Goal: Task Accomplishment & Management: Manage account settings

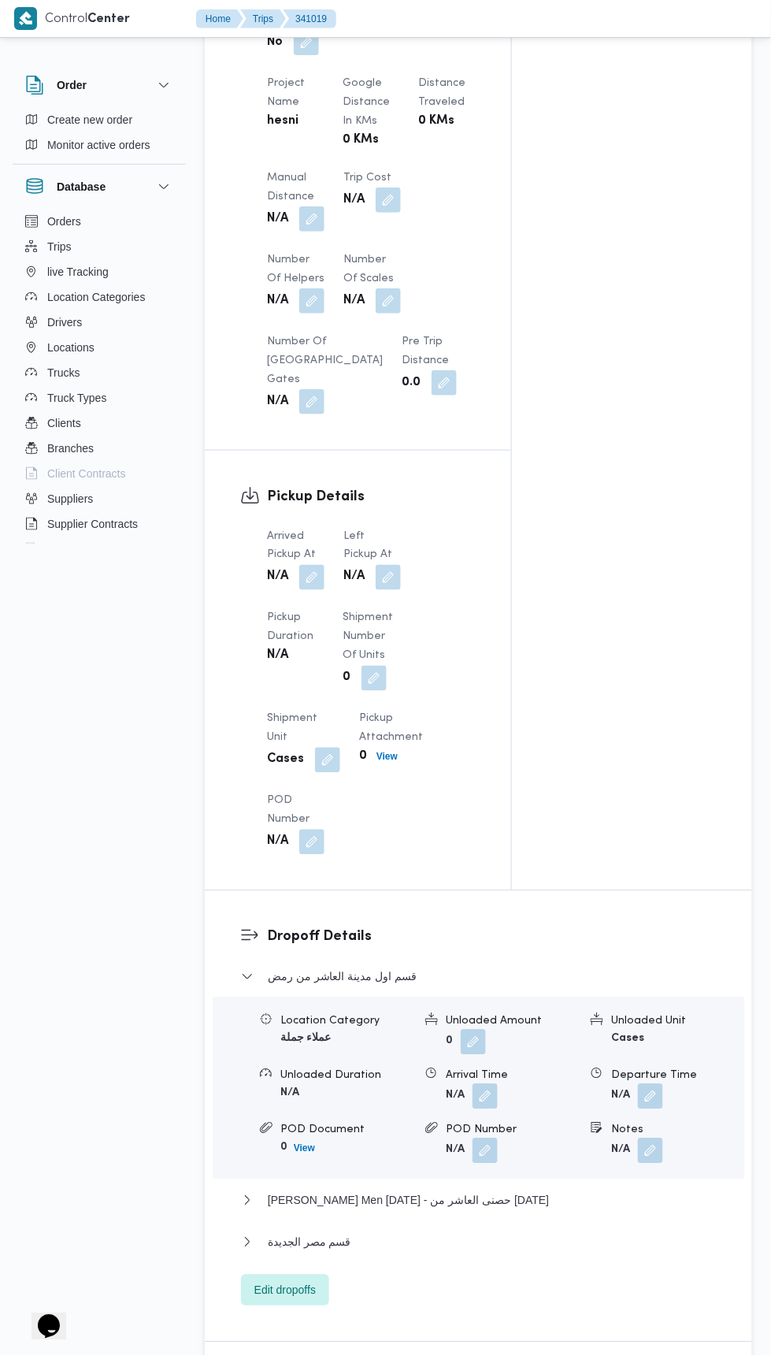
scroll to position [1210, 0]
click at [313, 586] on button "button" at bounding box center [311, 577] width 25 height 25
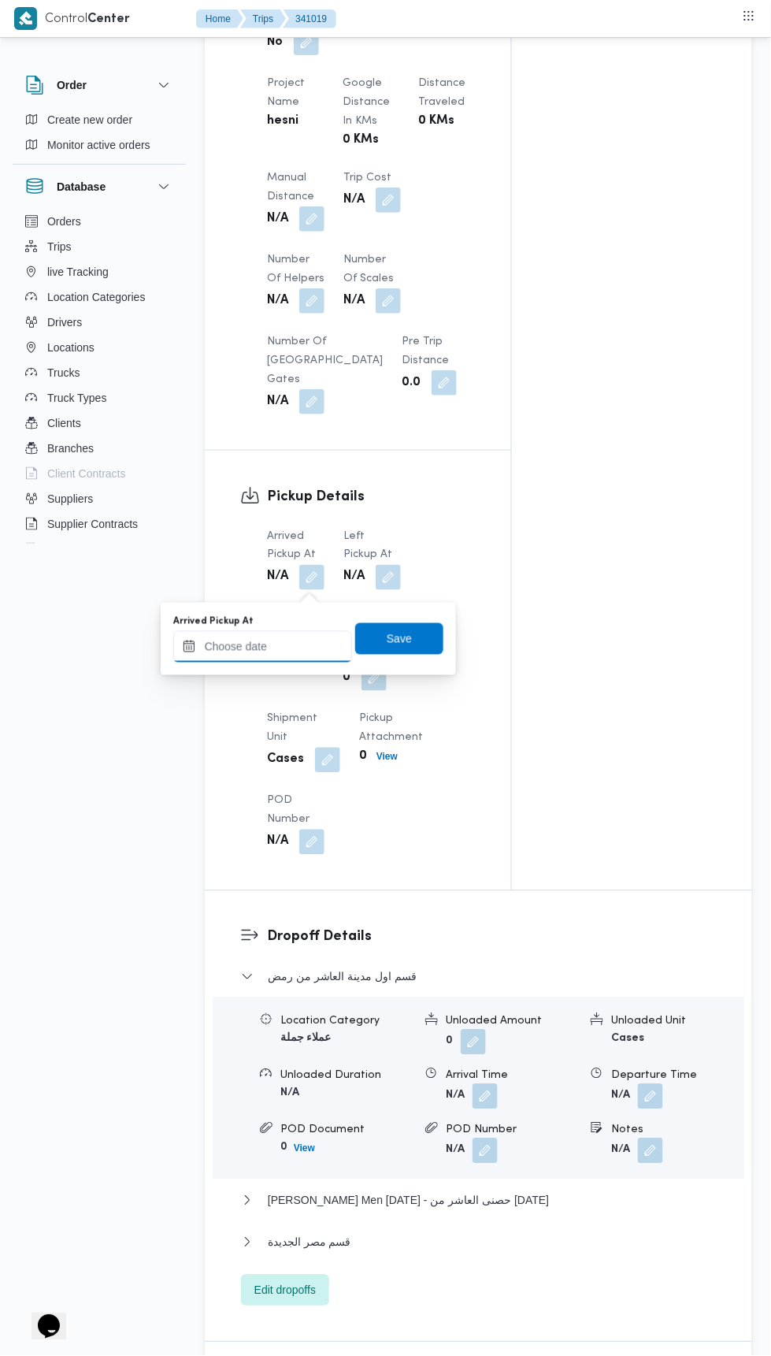
click at [308, 650] on input "Arrived Pickup At" at bounding box center [262, 647] width 179 height 32
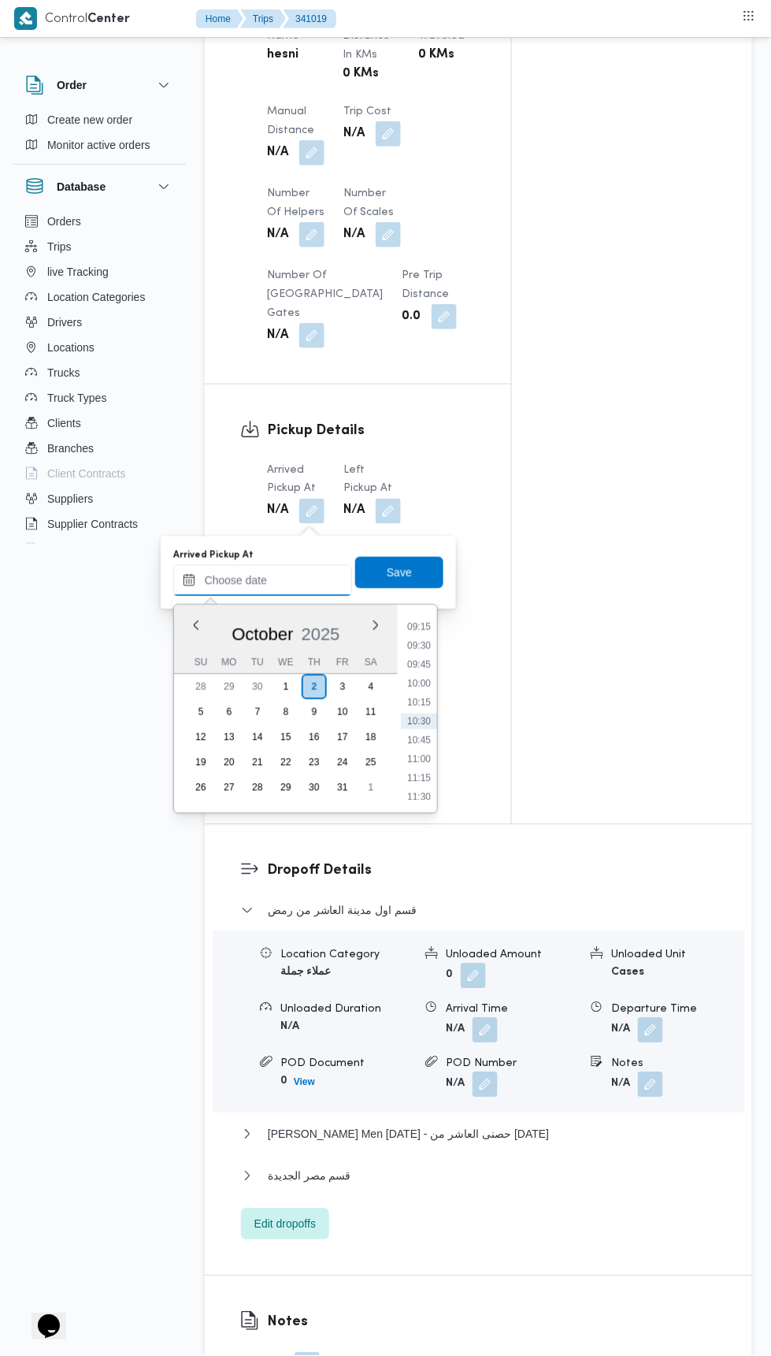
scroll to position [1310, 0]
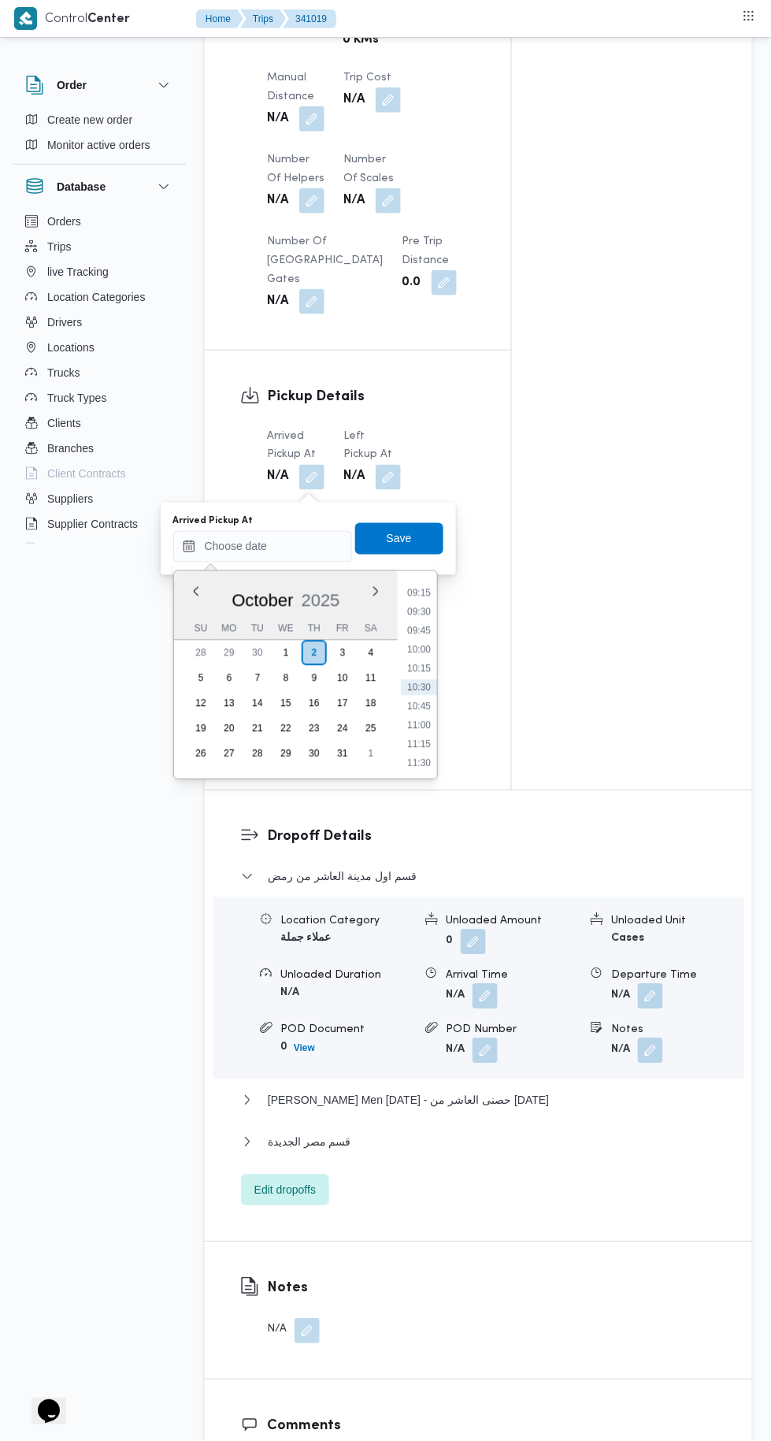
click at [419, 611] on li "09:30" at bounding box center [419, 612] width 36 height 16
type input "02/10/2025 09:30"
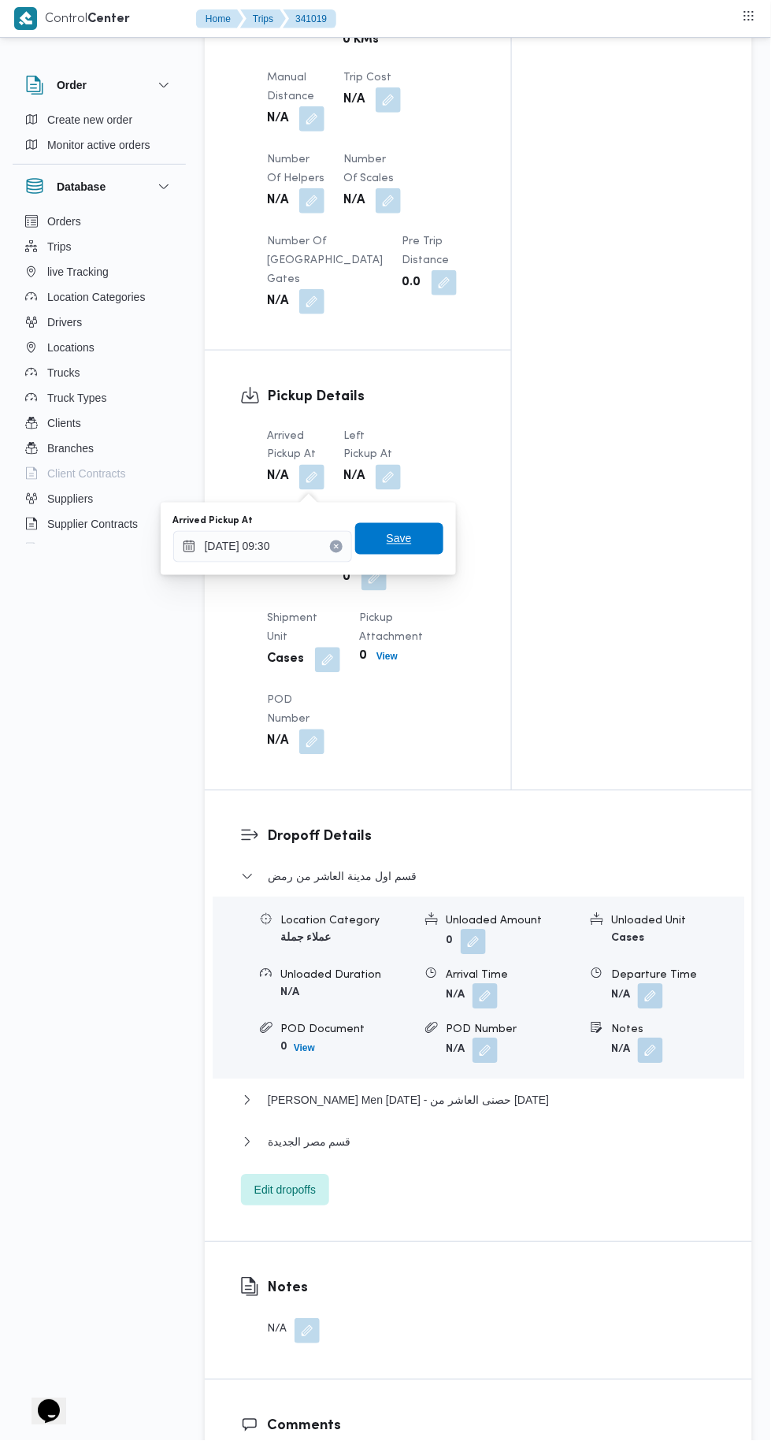
click at [420, 546] on span "Save" at bounding box center [399, 539] width 88 height 32
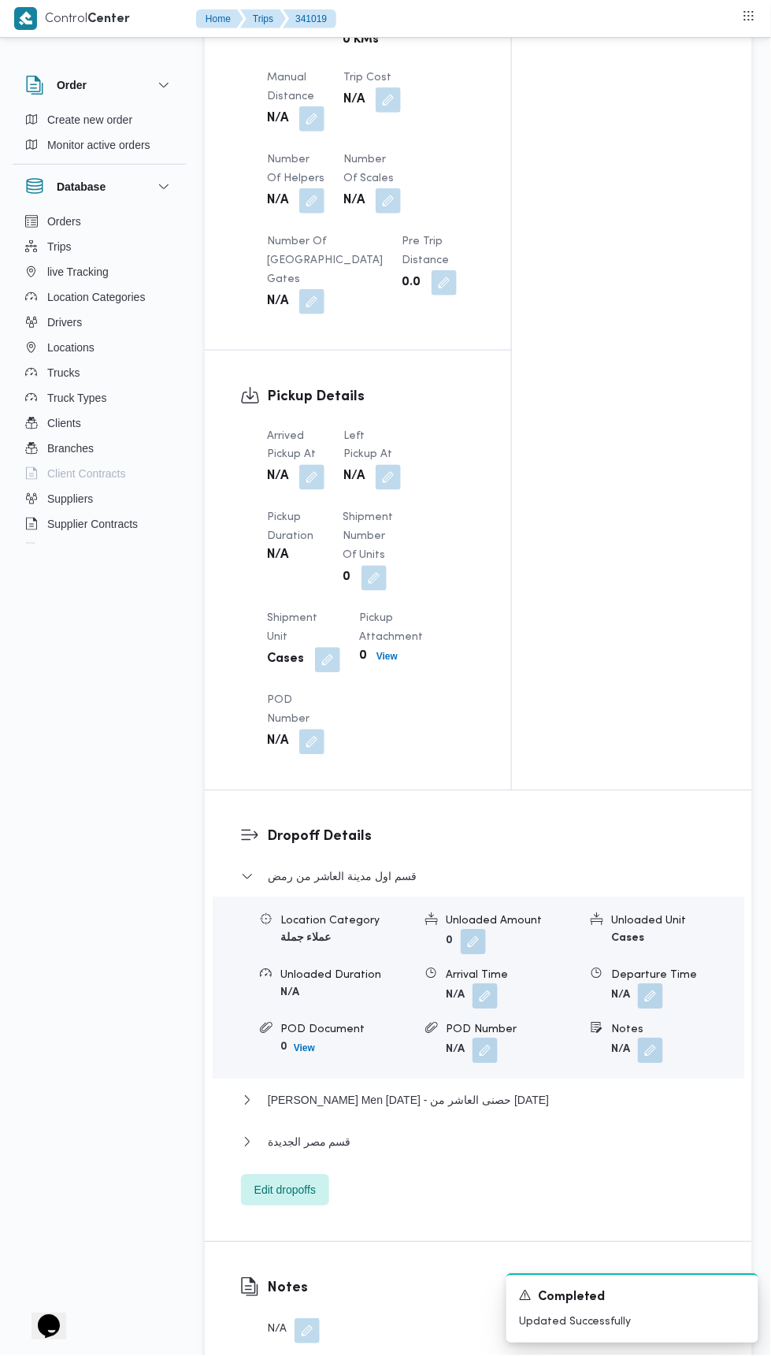
click at [397, 483] on button "button" at bounding box center [388, 477] width 25 height 25
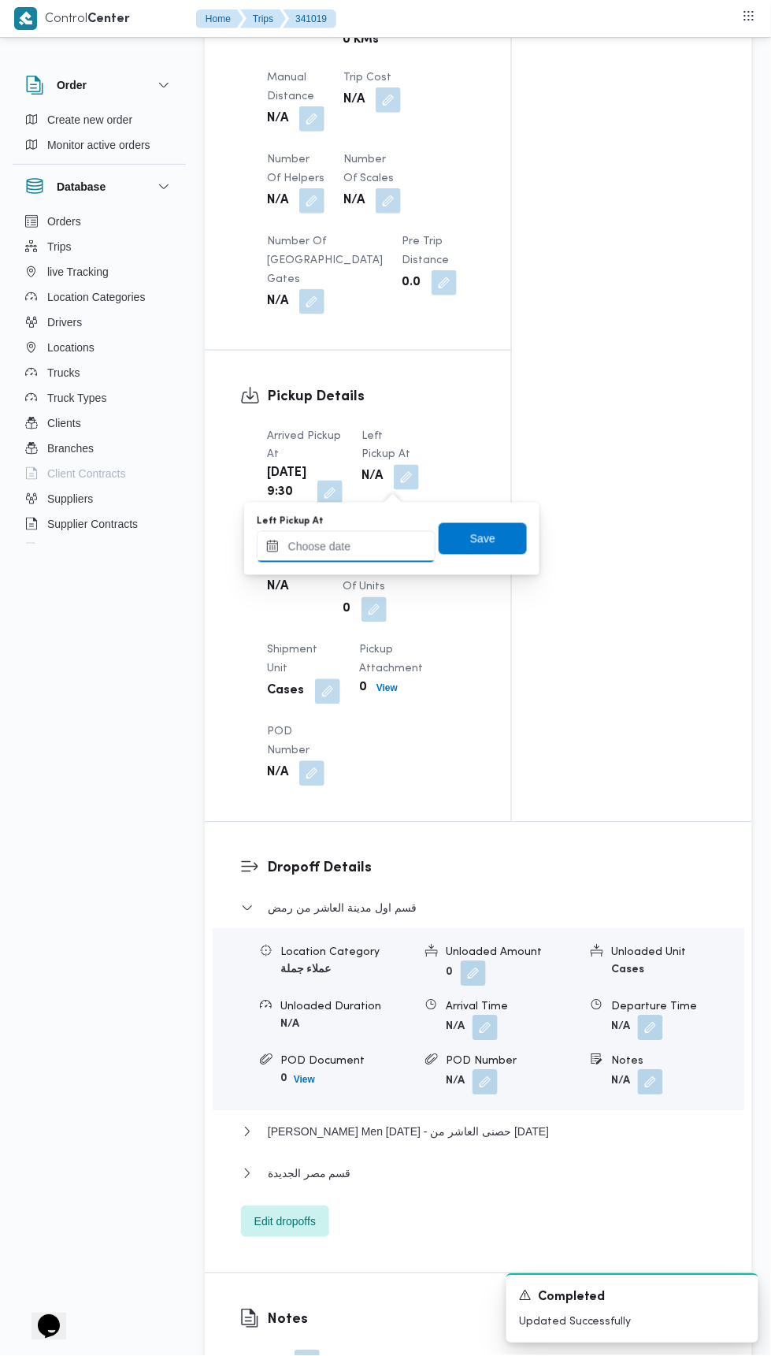
click at [381, 549] on input "Left Pickup At" at bounding box center [346, 547] width 179 height 32
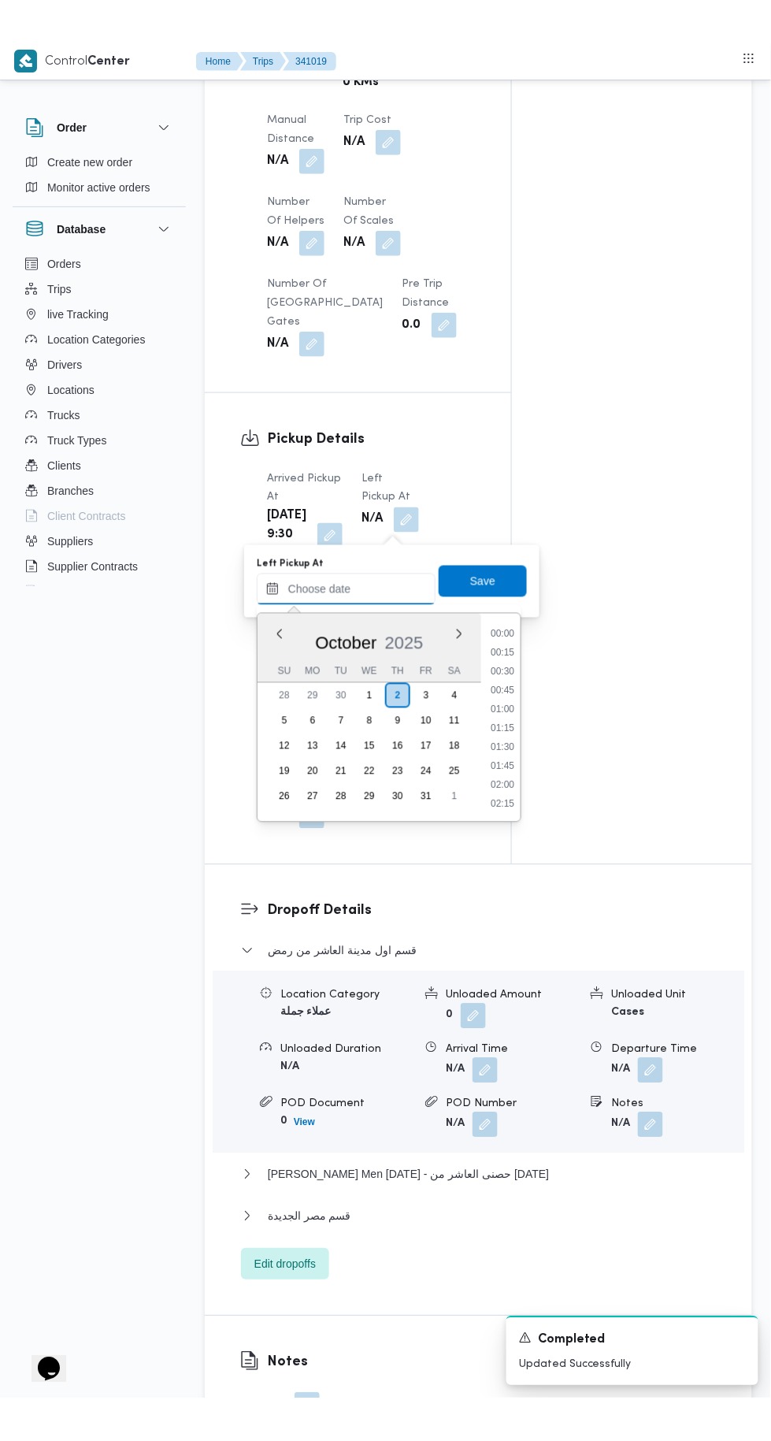
scroll to position [698, 0]
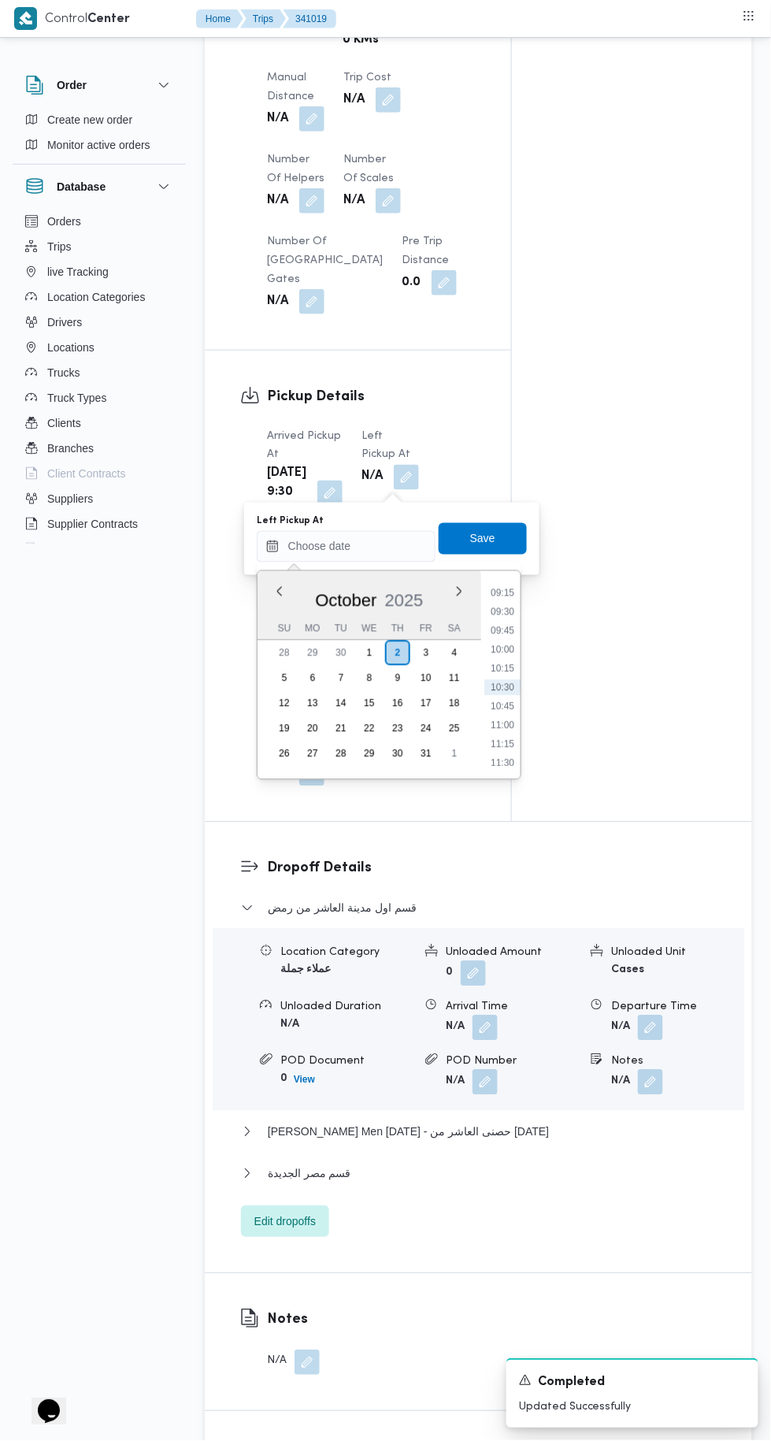
click at [507, 707] on li "10:45" at bounding box center [502, 707] width 36 height 16
type input "[DATE] 10:45"
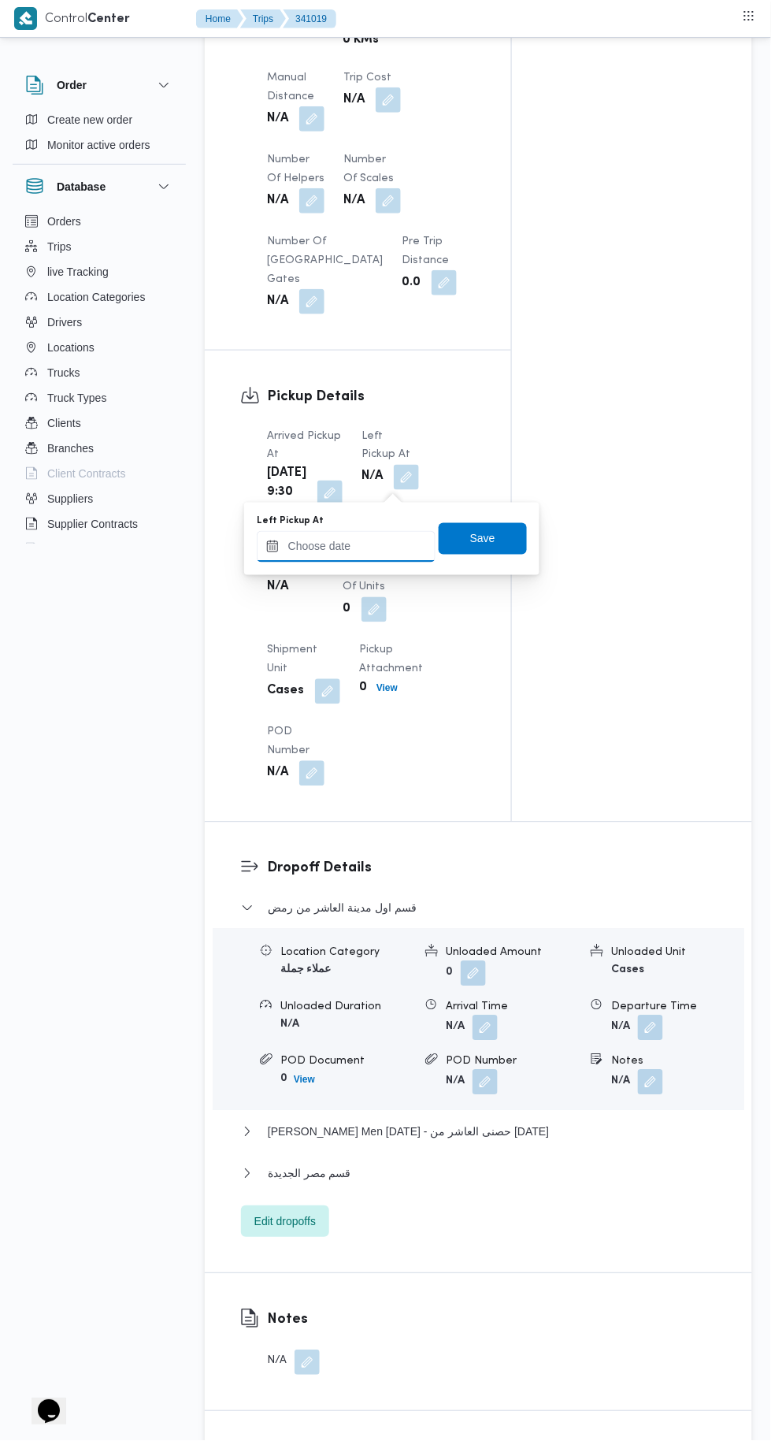
click at [420, 546] on input "Left Pickup At" at bounding box center [346, 547] width 179 height 32
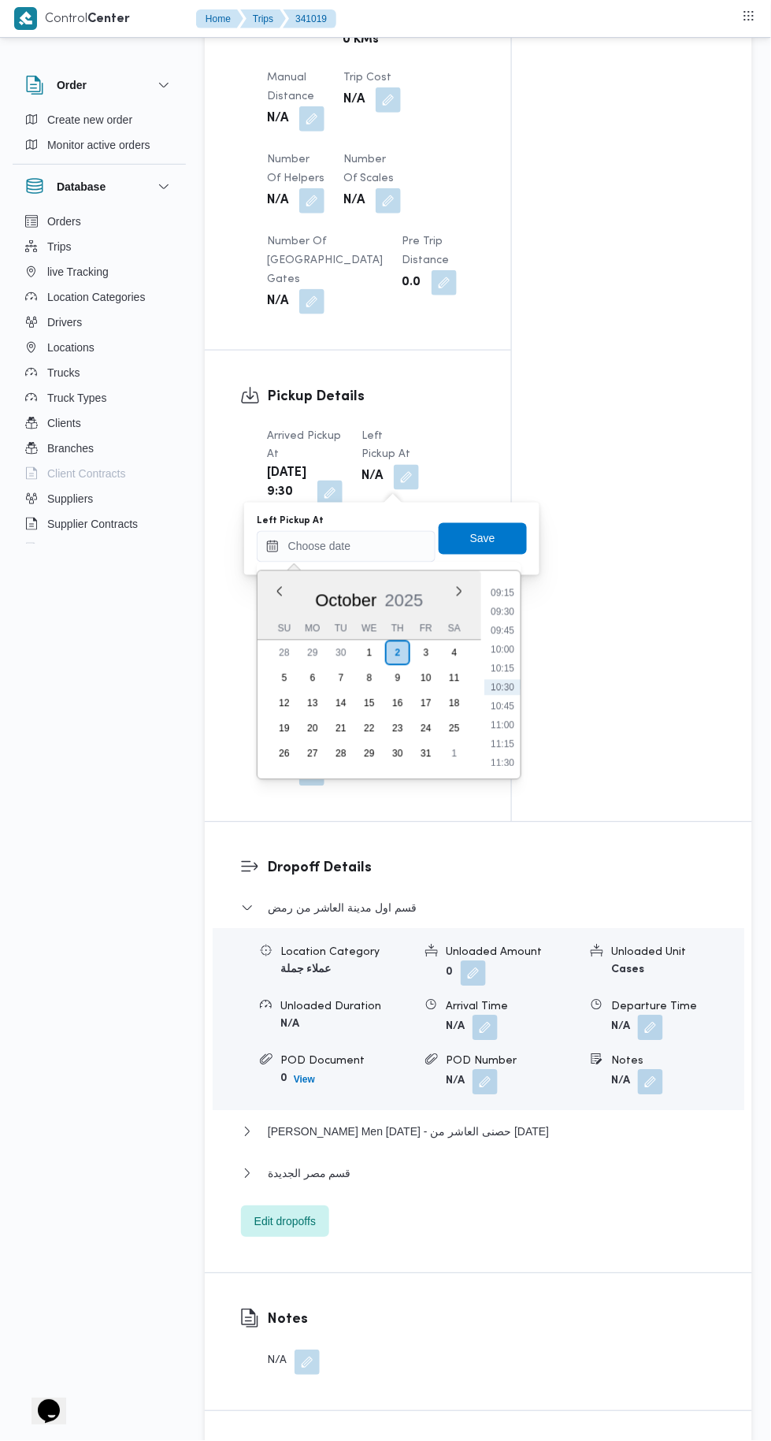
click at [514, 688] on li "10:30" at bounding box center [502, 688] width 36 height 16
type input "02/10/2025 10:30"
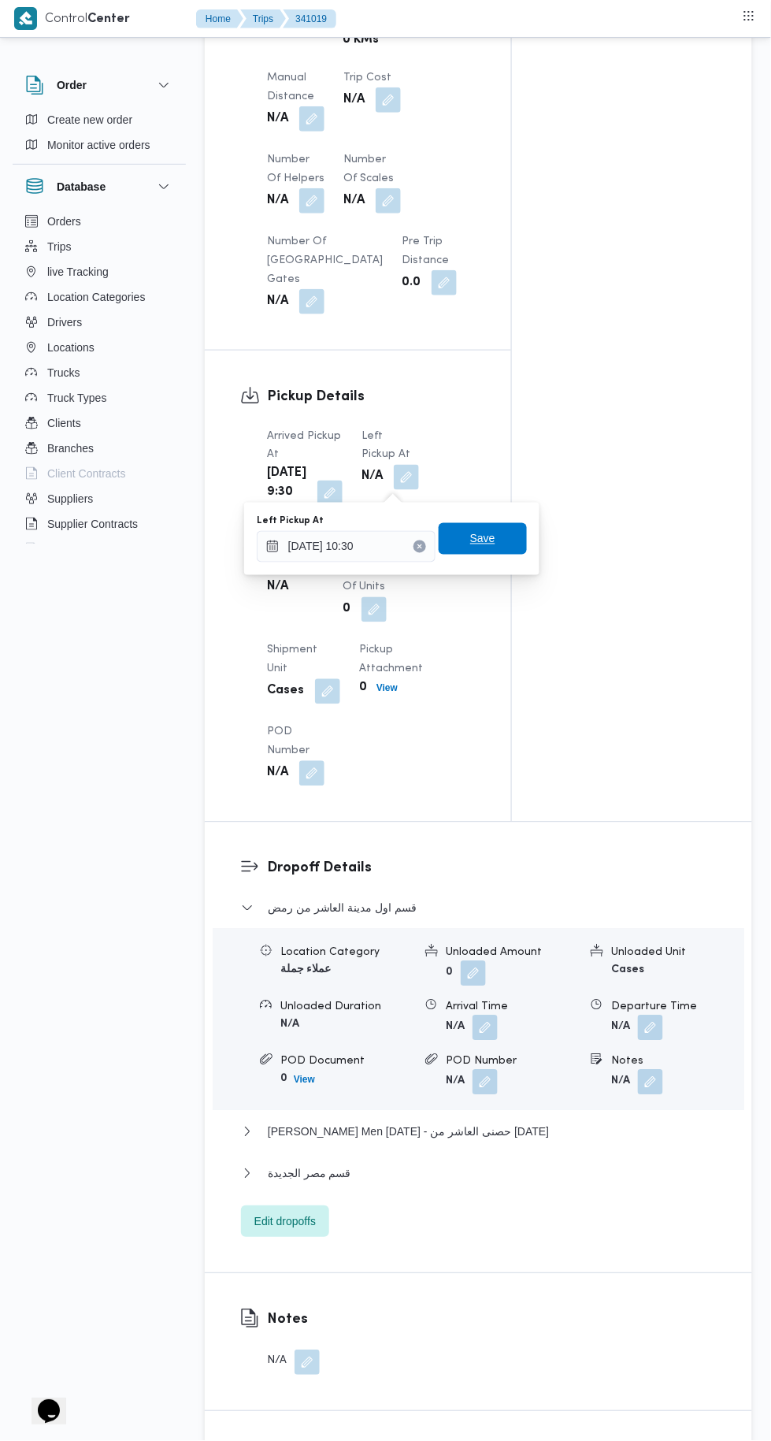
click at [506, 531] on span "Save" at bounding box center [483, 539] width 88 height 32
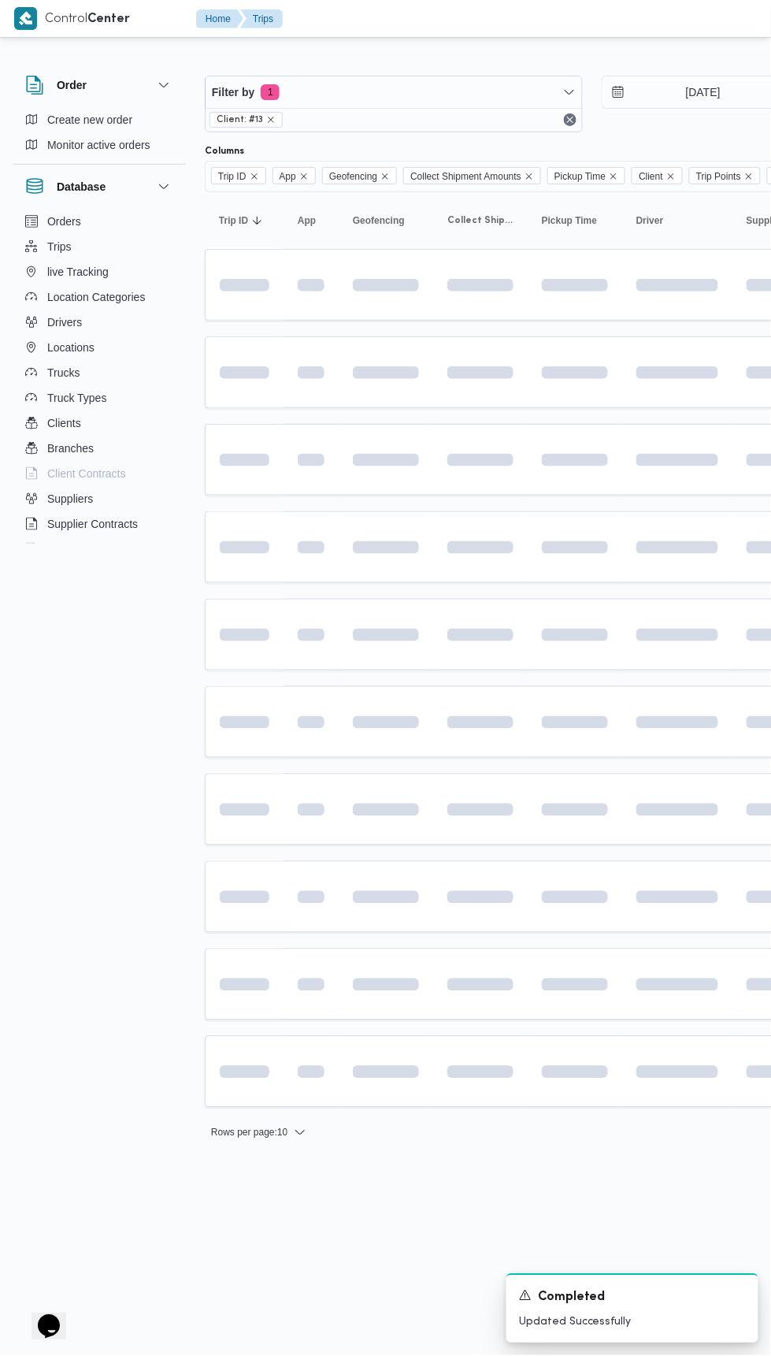
scroll to position [0, 0]
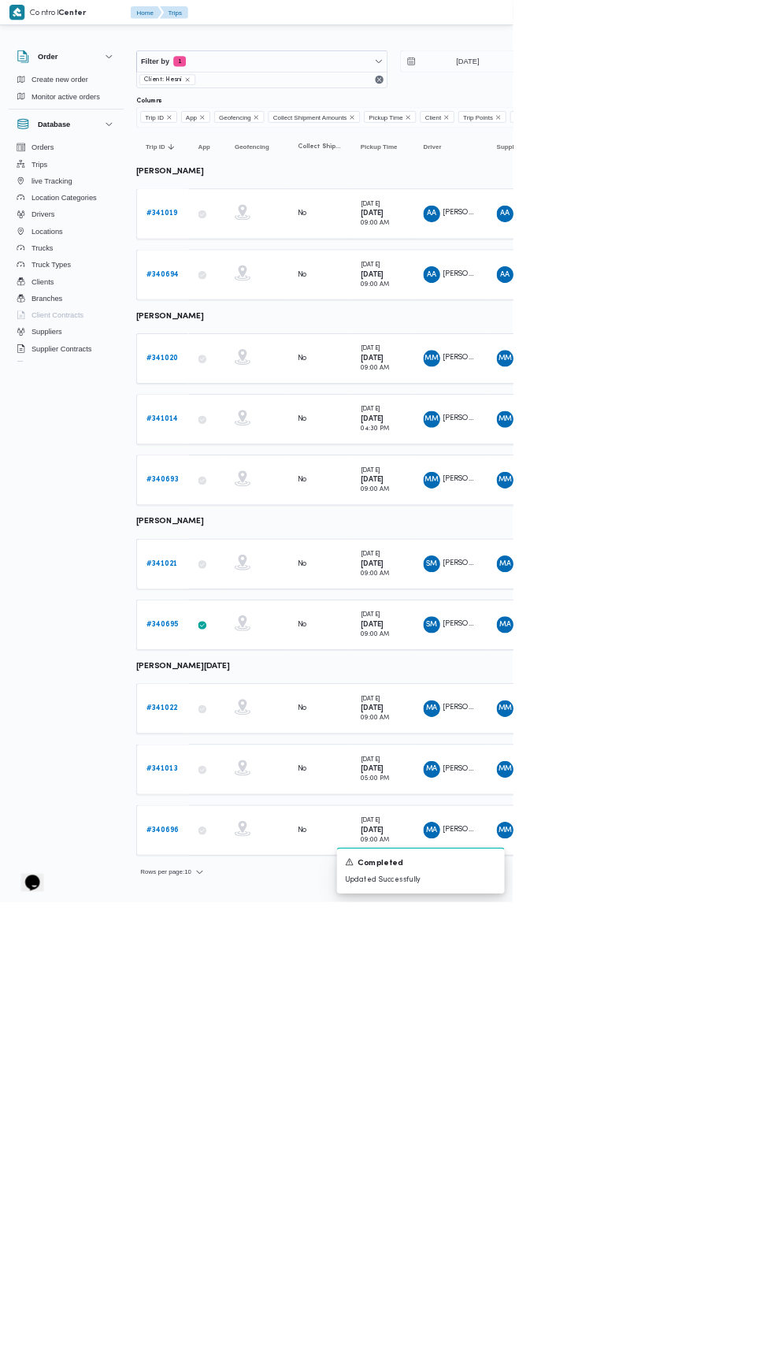
click at [251, 534] on b "# 341020" at bounding box center [244, 538] width 48 height 10
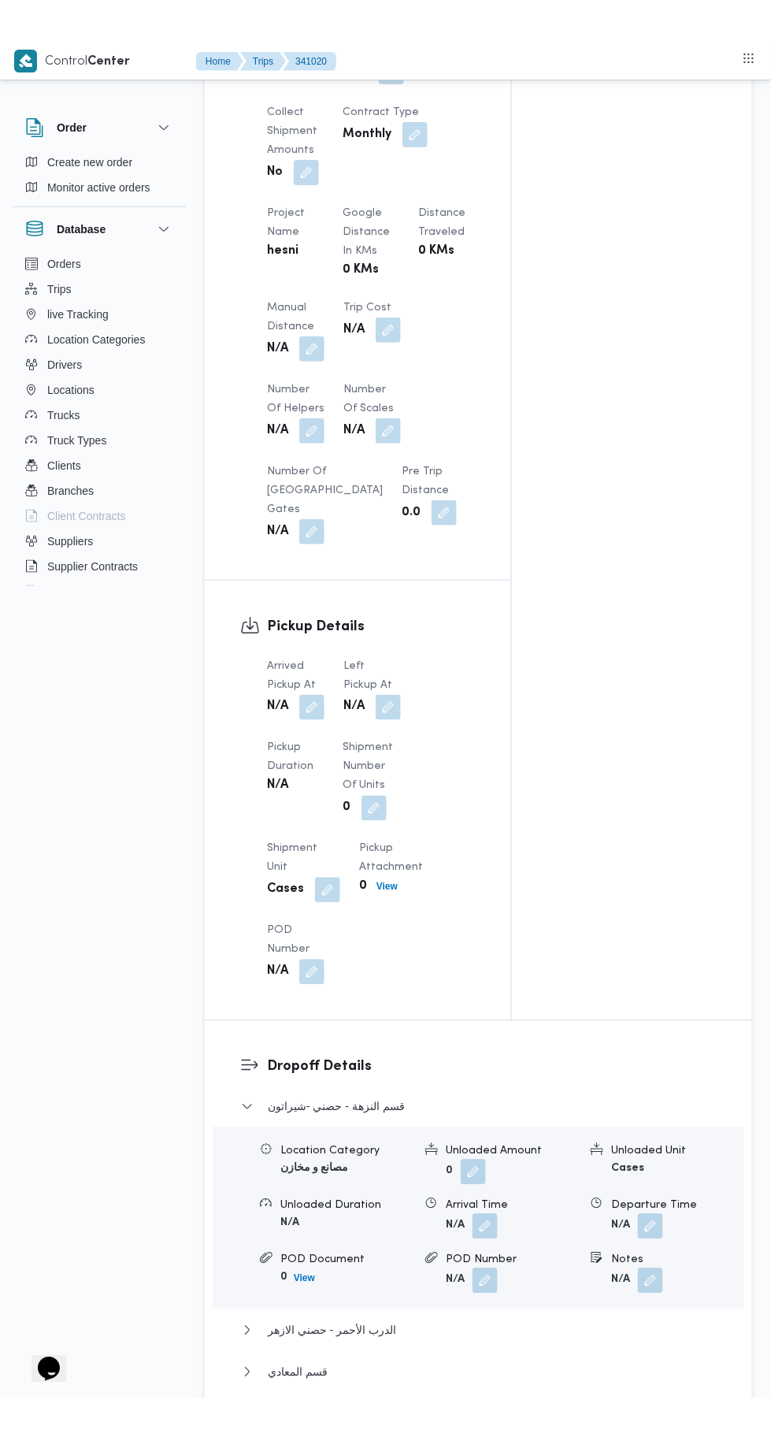
scroll to position [1105, 0]
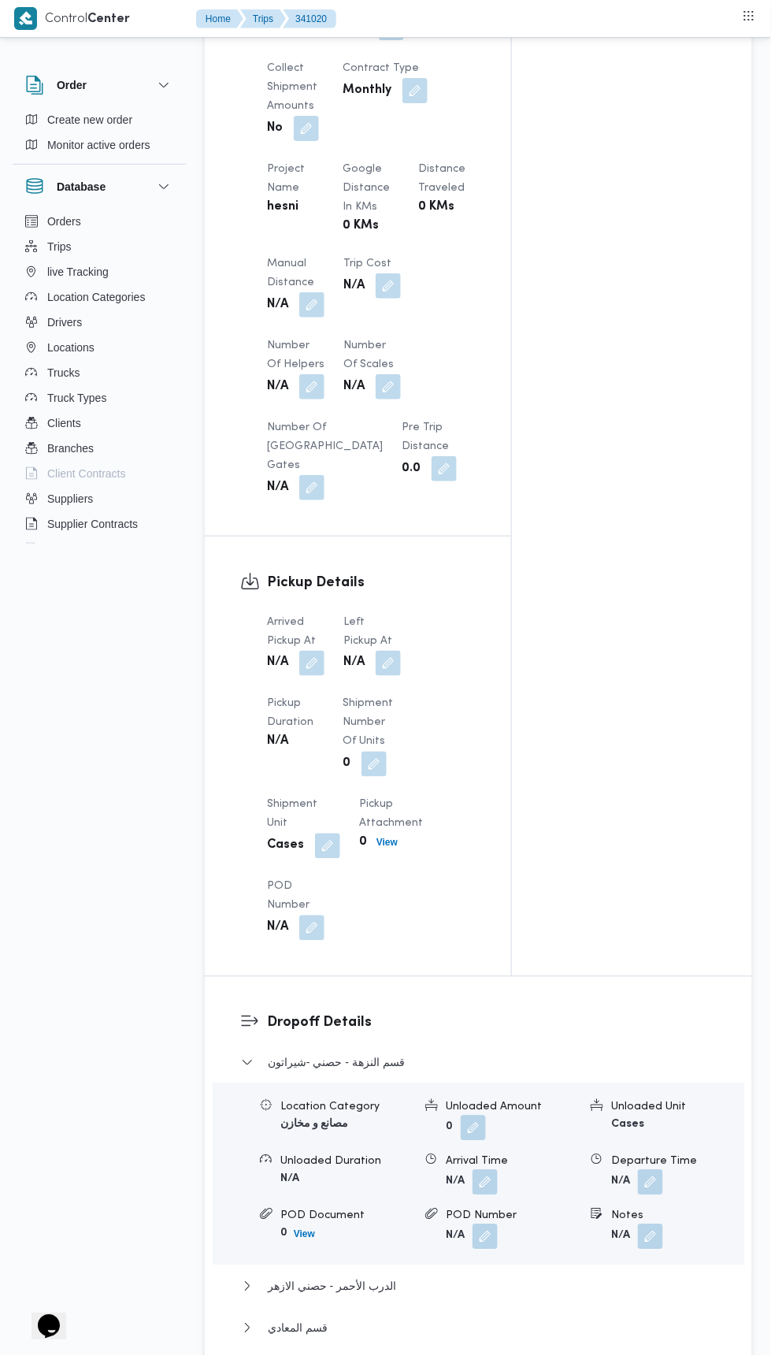
click at [316, 675] on button "button" at bounding box center [311, 663] width 25 height 25
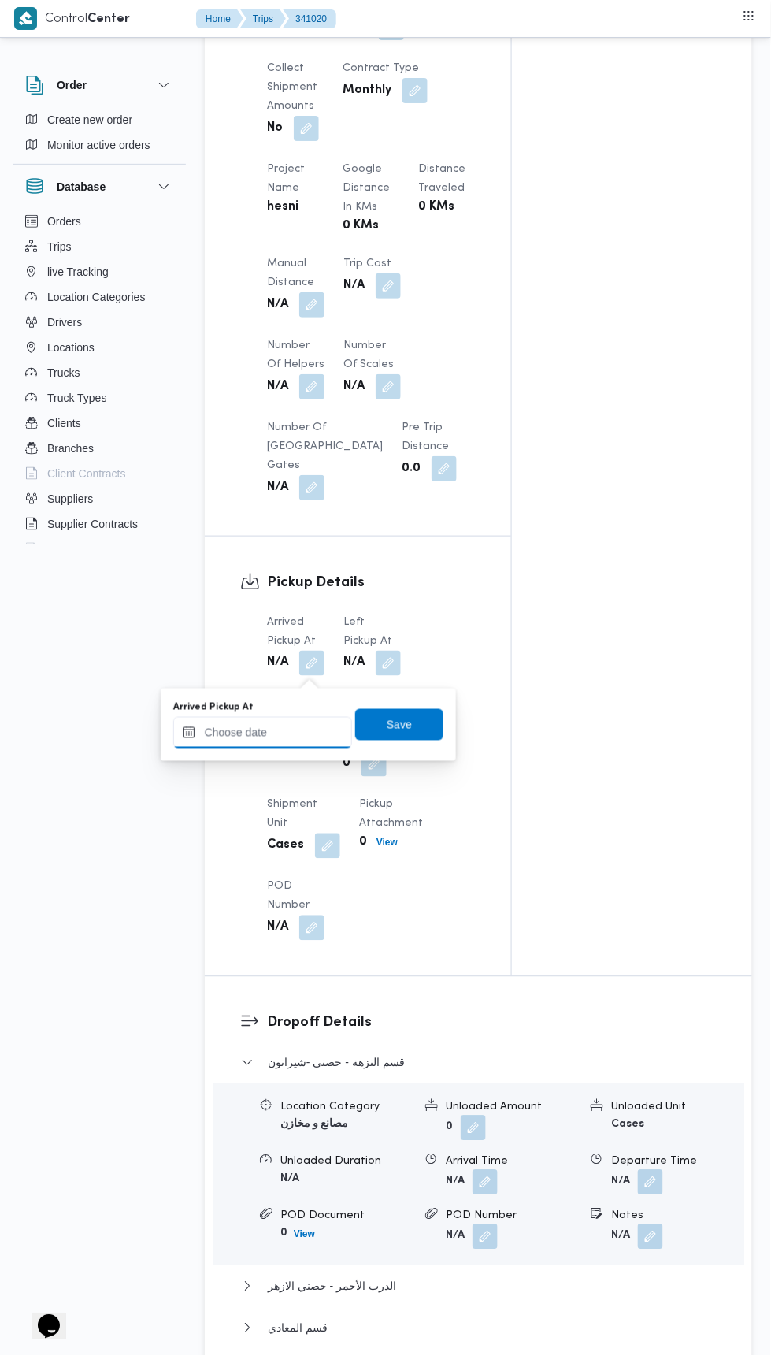
click at [313, 731] on input "Arrived Pickup At" at bounding box center [262, 733] width 179 height 32
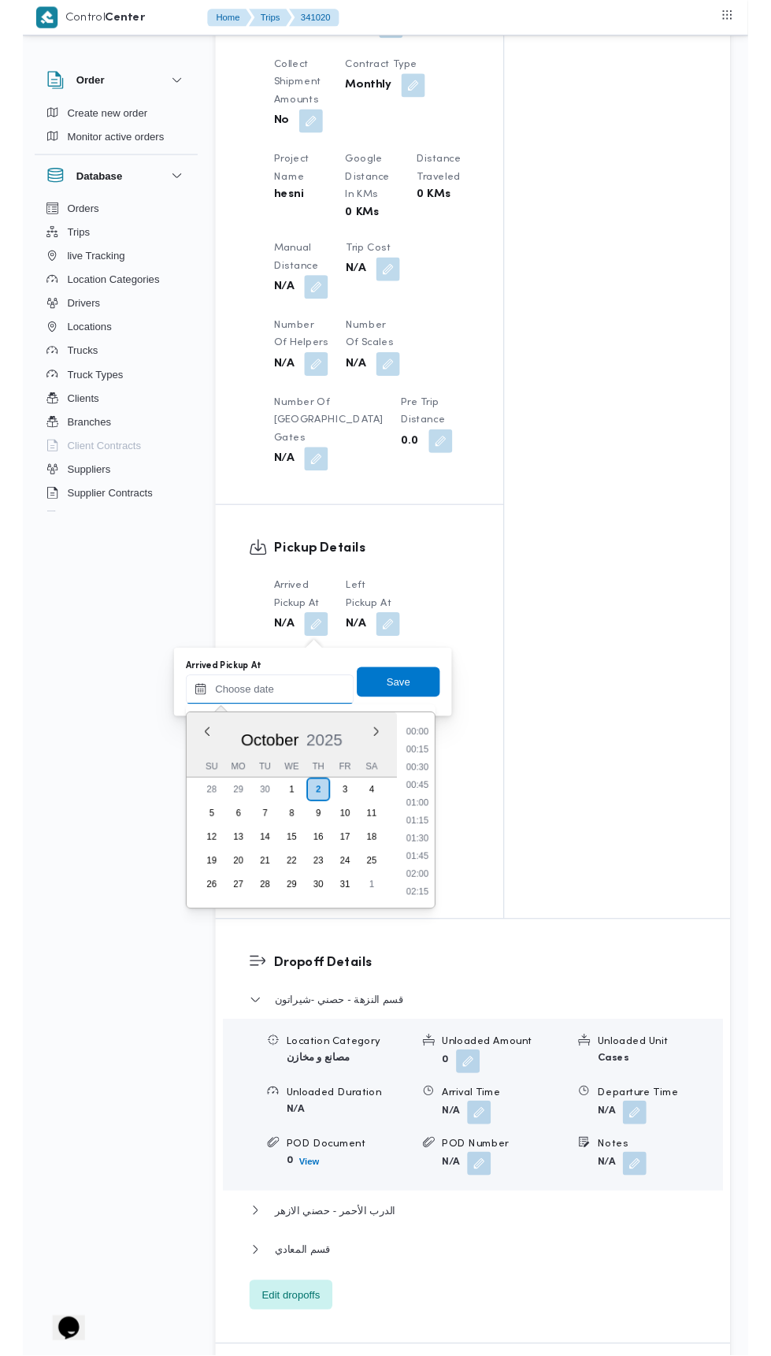
scroll to position [717, 0]
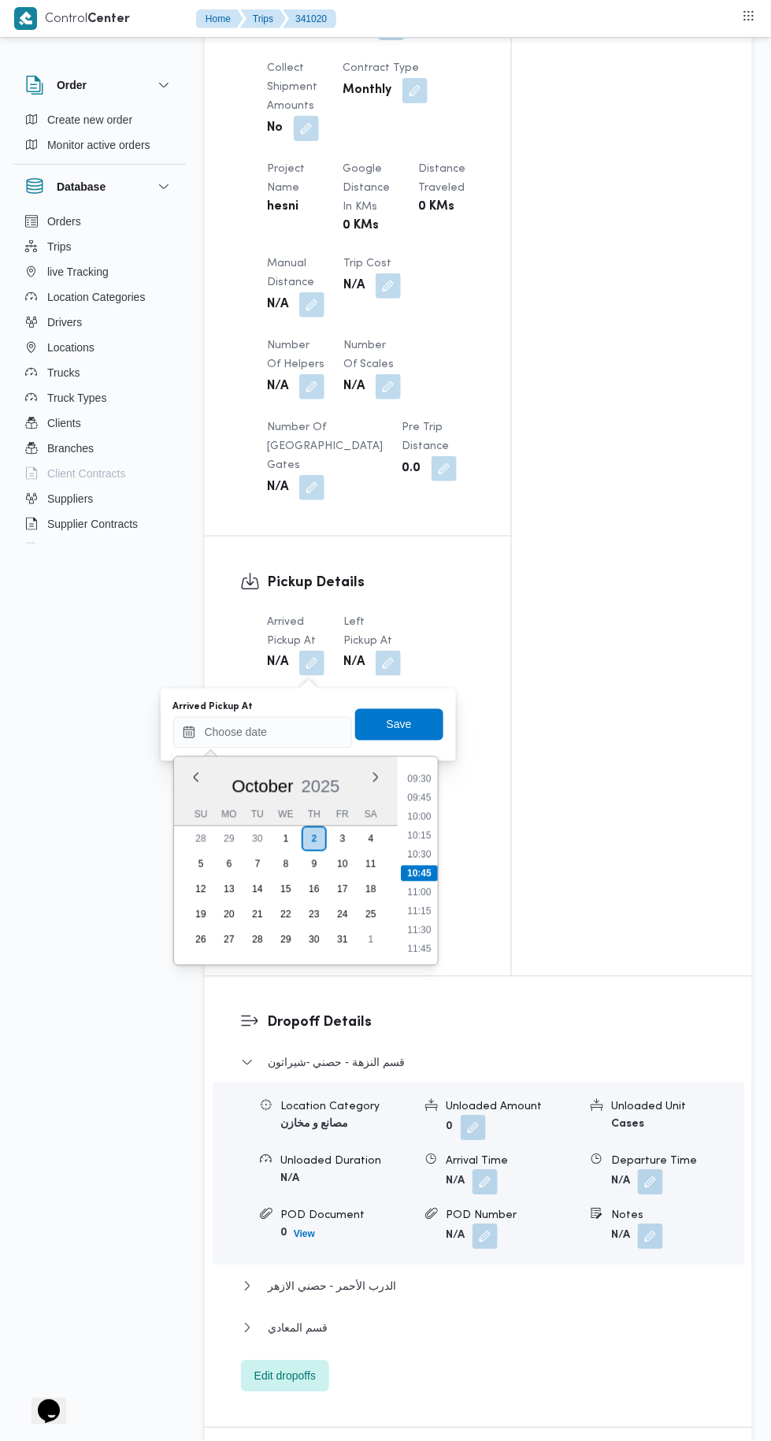
click at [424, 778] on li "09:30" at bounding box center [419, 779] width 36 height 16
type input "[DATE] 09:30"
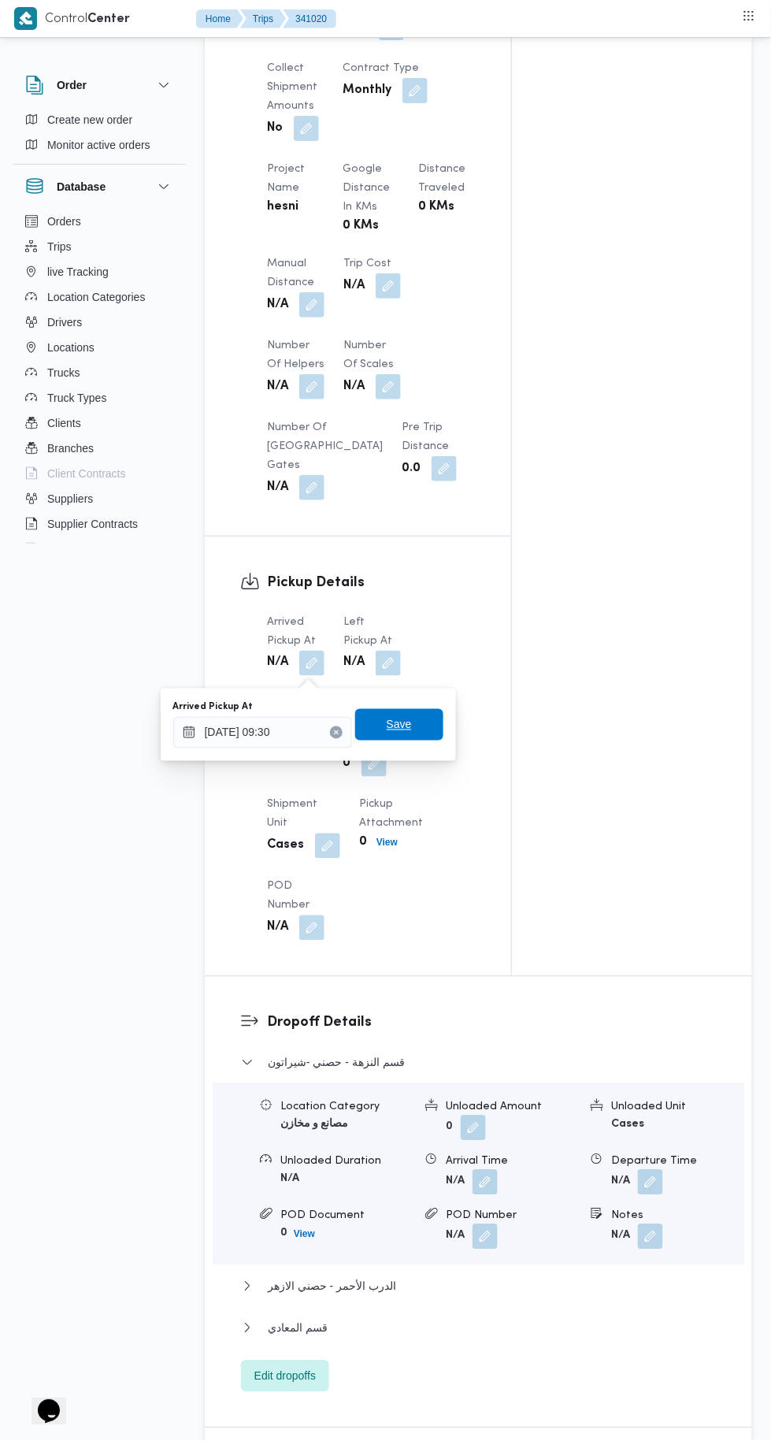
click at [424, 728] on span "Save" at bounding box center [399, 725] width 88 height 32
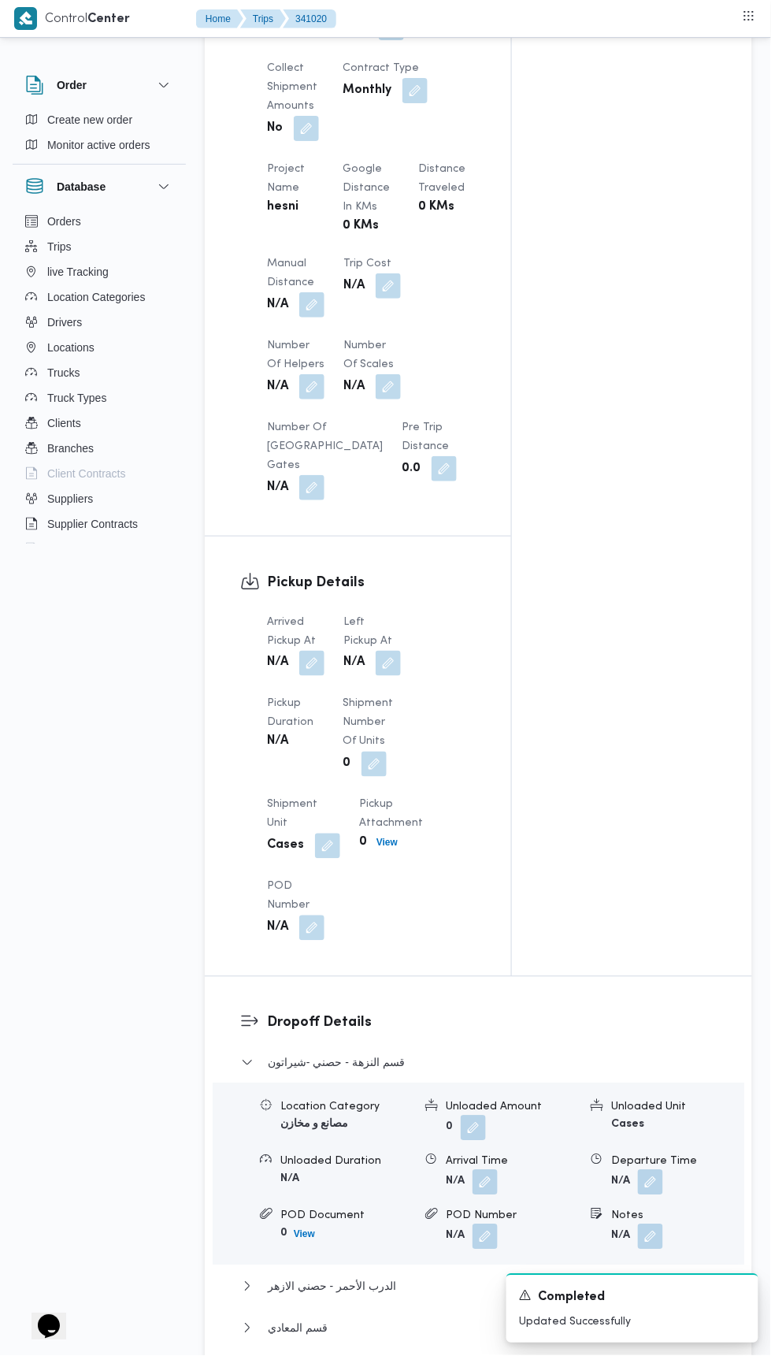
click at [399, 675] on button "button" at bounding box center [388, 663] width 25 height 25
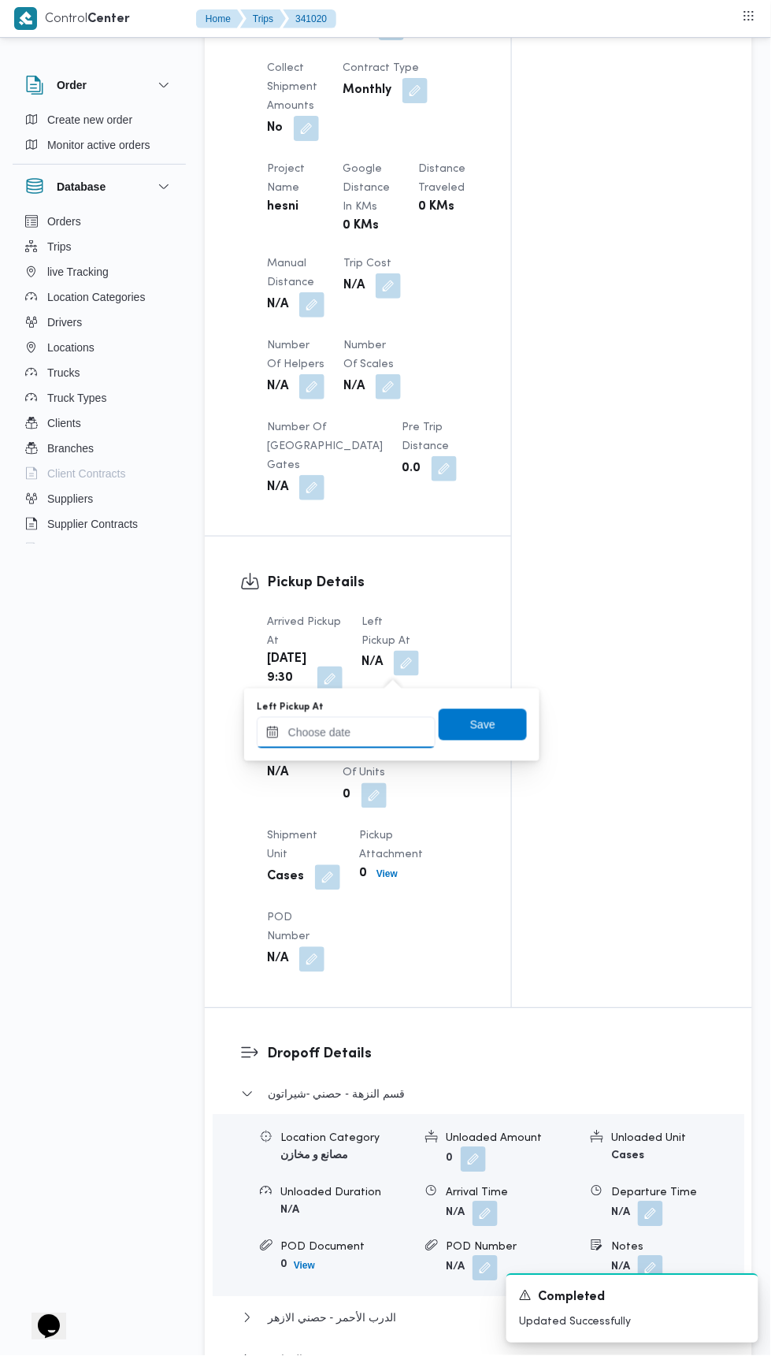
click at [382, 728] on input "Left Pickup At" at bounding box center [346, 733] width 179 height 32
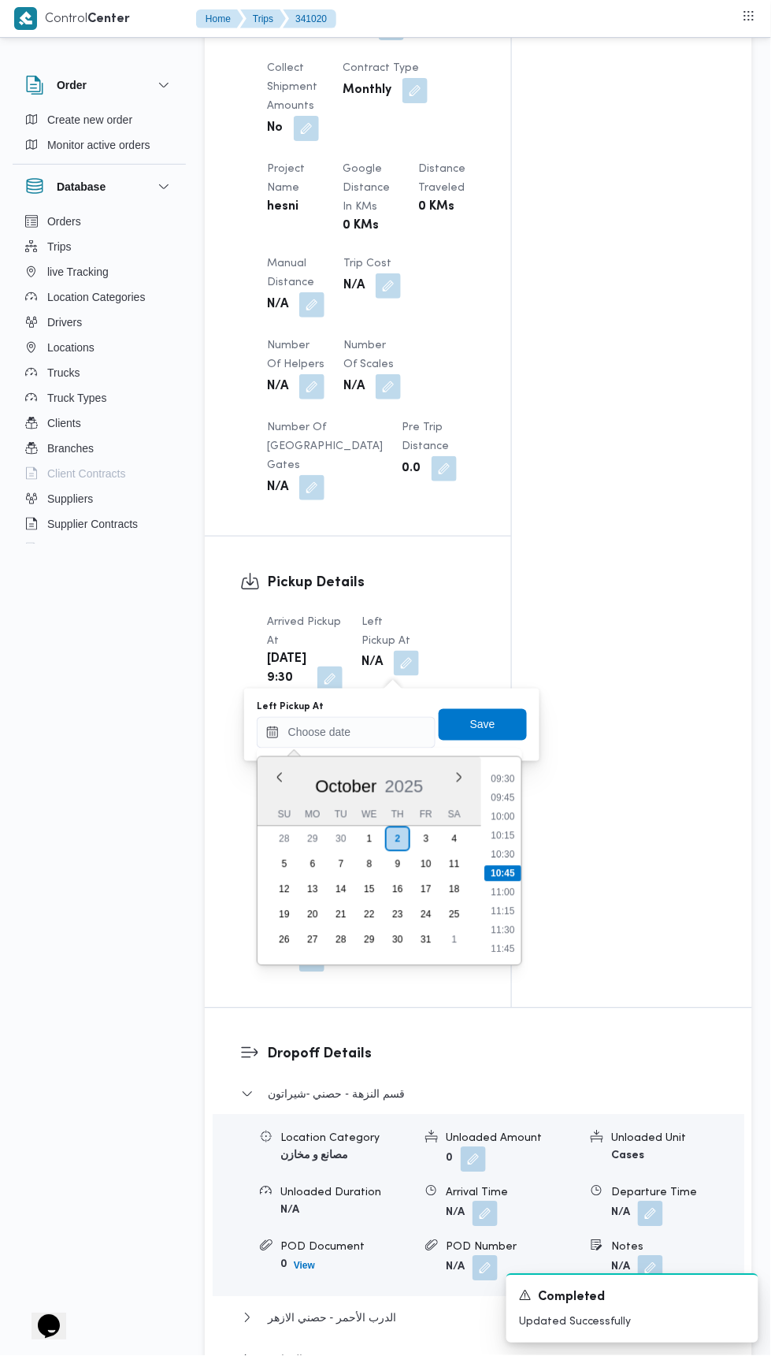
click at [507, 856] on li "10:30" at bounding box center [502, 855] width 36 height 16
type input "02/10/2025 10:30"
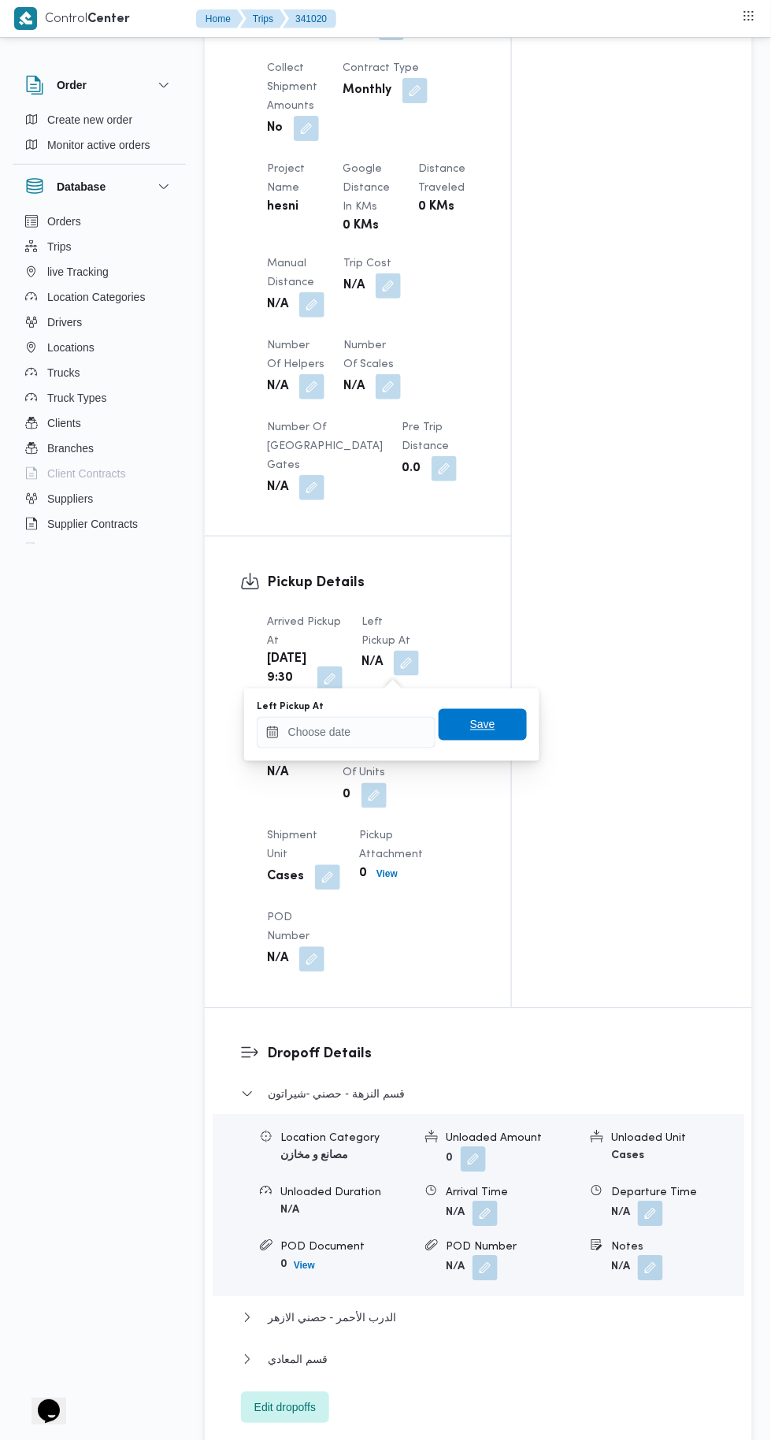
click at [507, 714] on span "Save" at bounding box center [483, 725] width 88 height 32
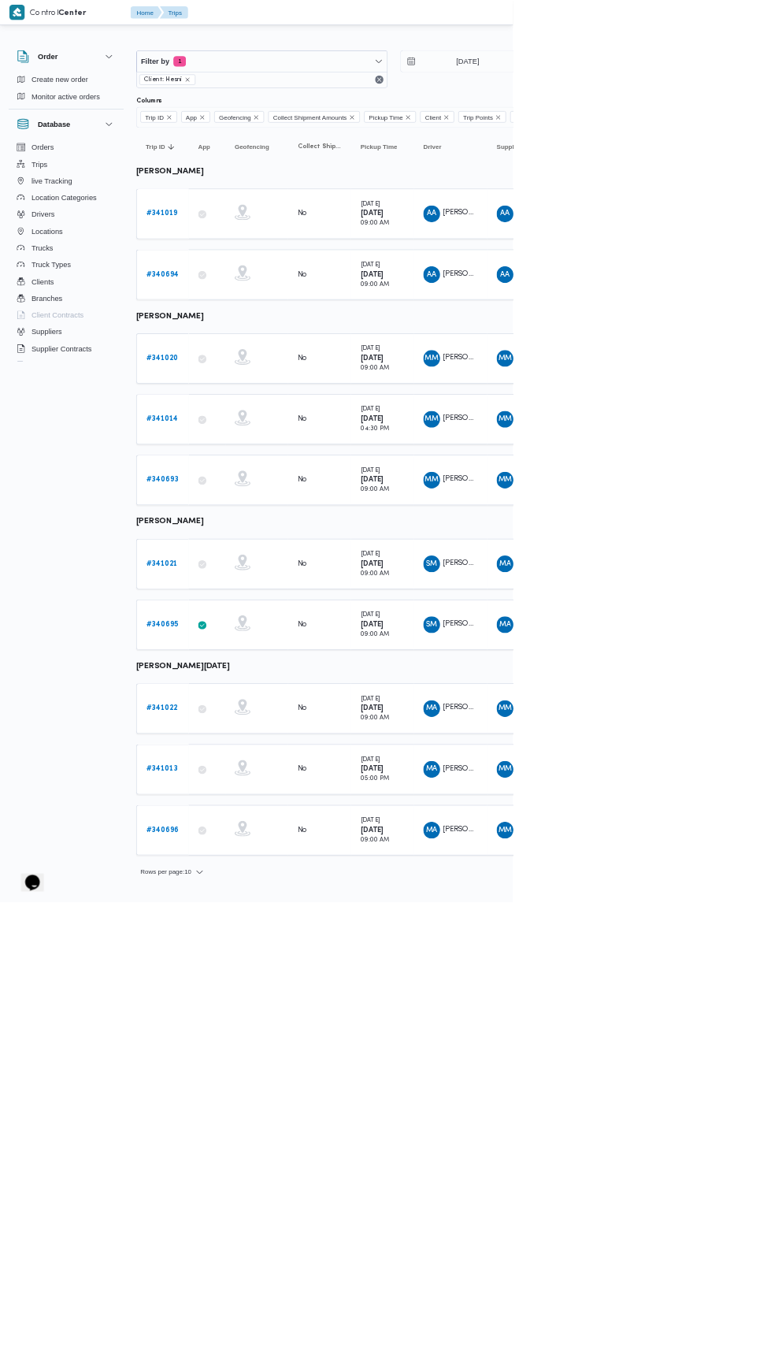
click at [256, 1060] on b "# 341022" at bounding box center [243, 1065] width 47 height 10
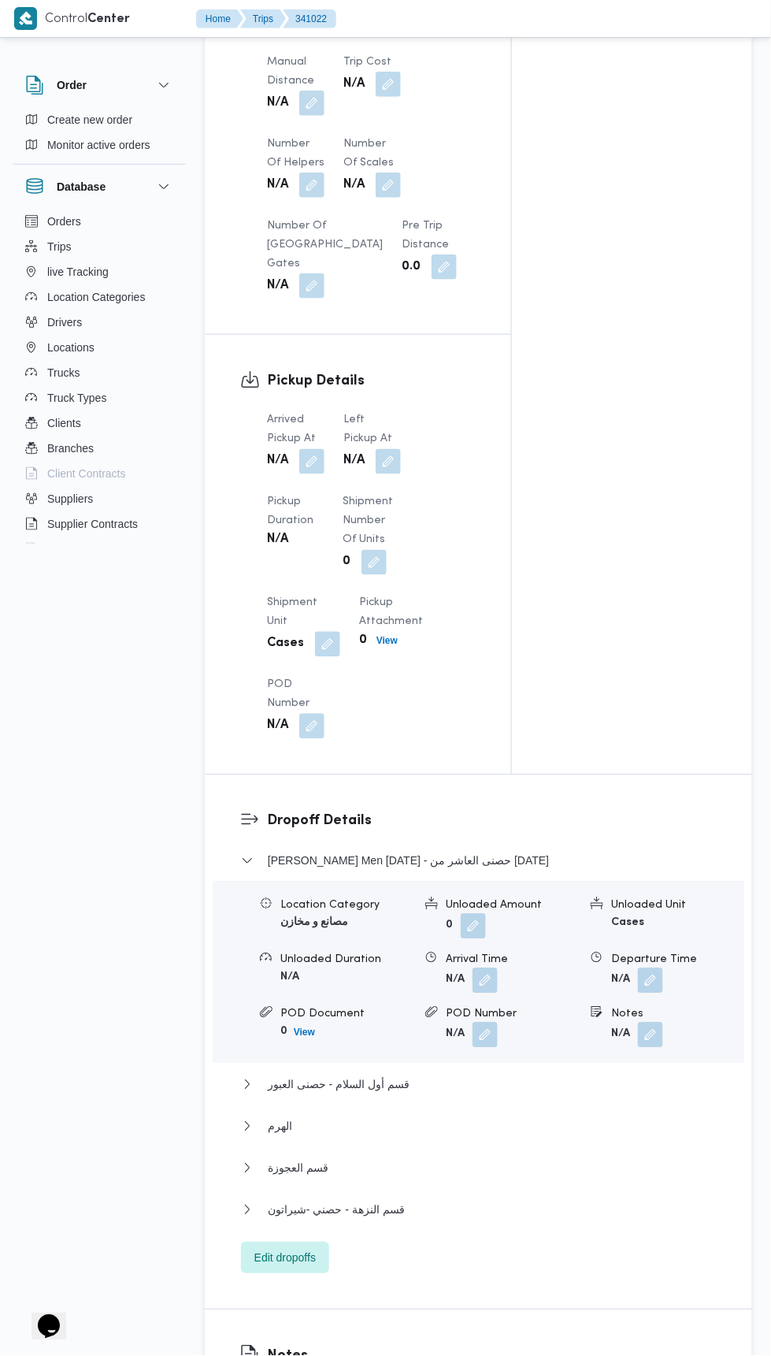
scroll to position [1364, 0]
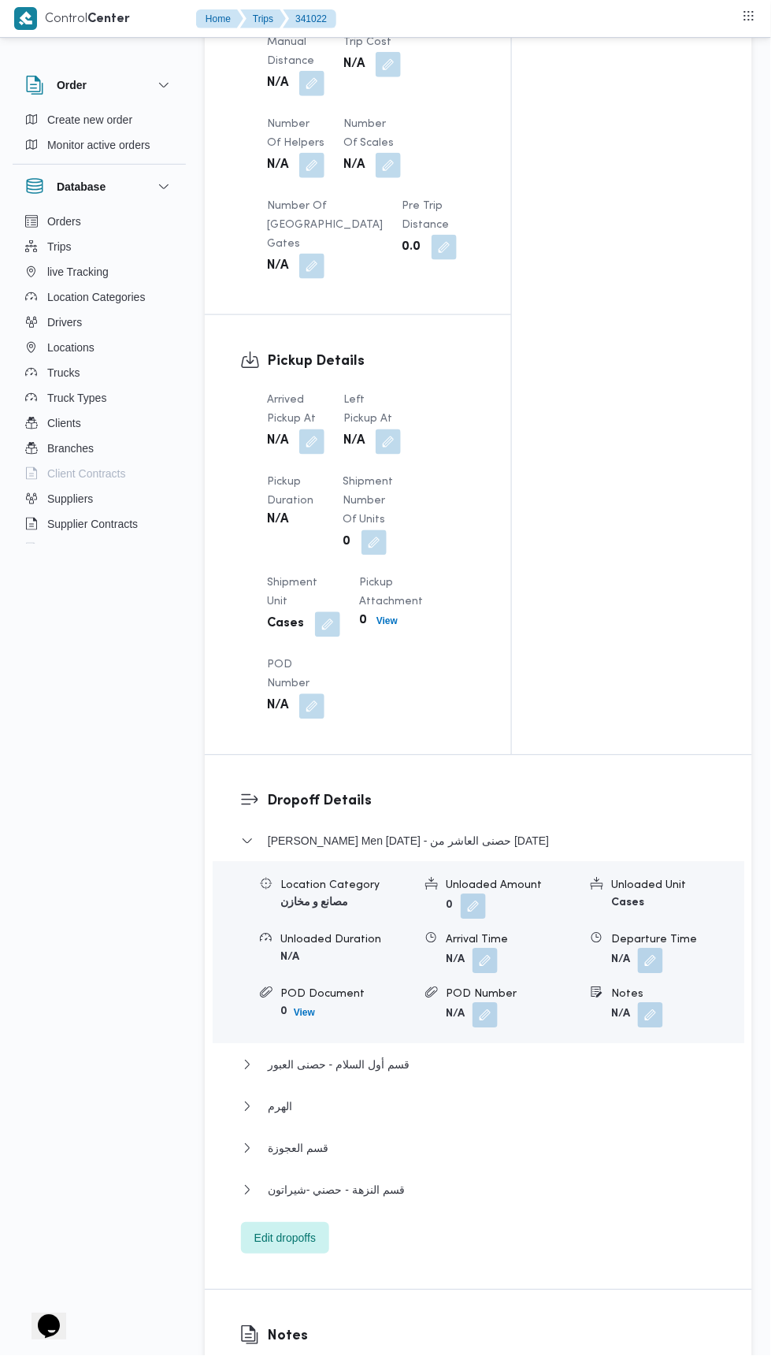
click at [315, 455] on button "button" at bounding box center [311, 441] width 25 height 25
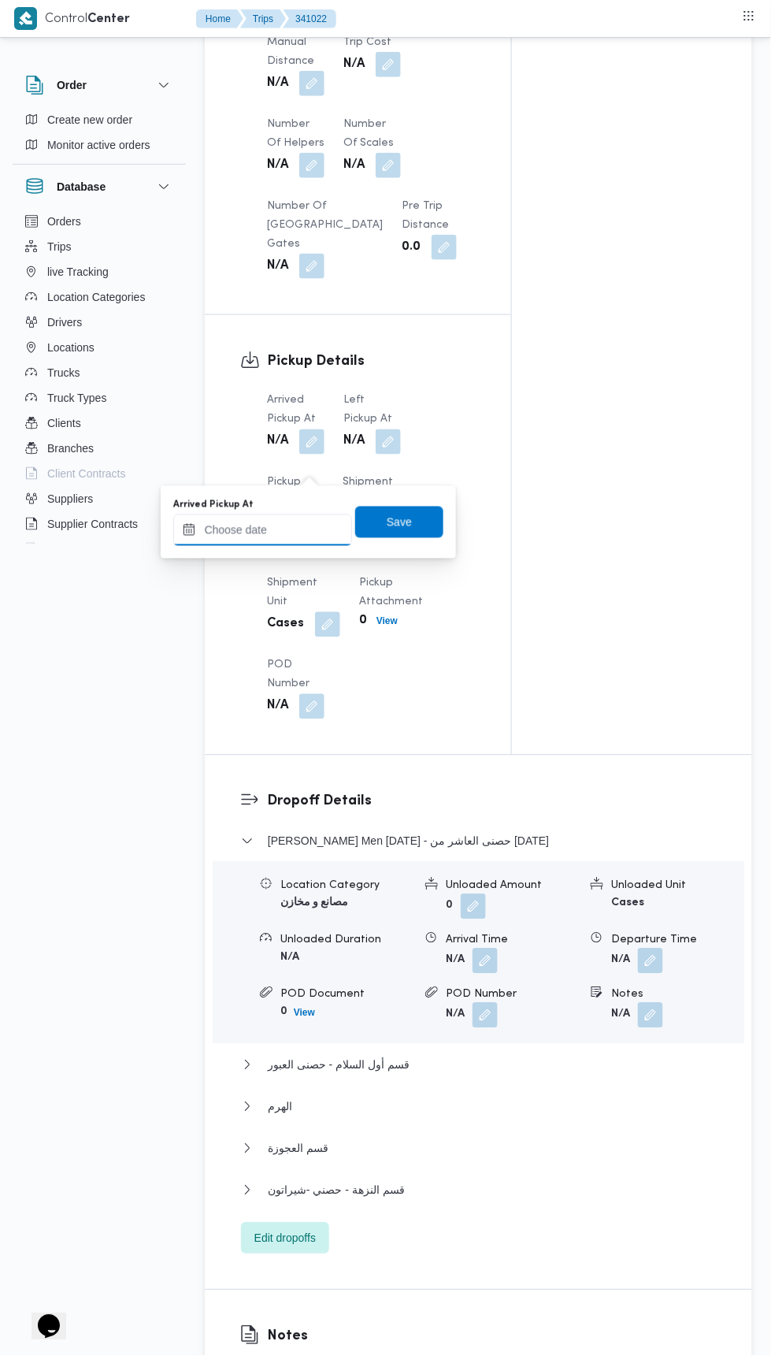
click at [336, 533] on input "Arrived Pickup At" at bounding box center [262, 530] width 179 height 32
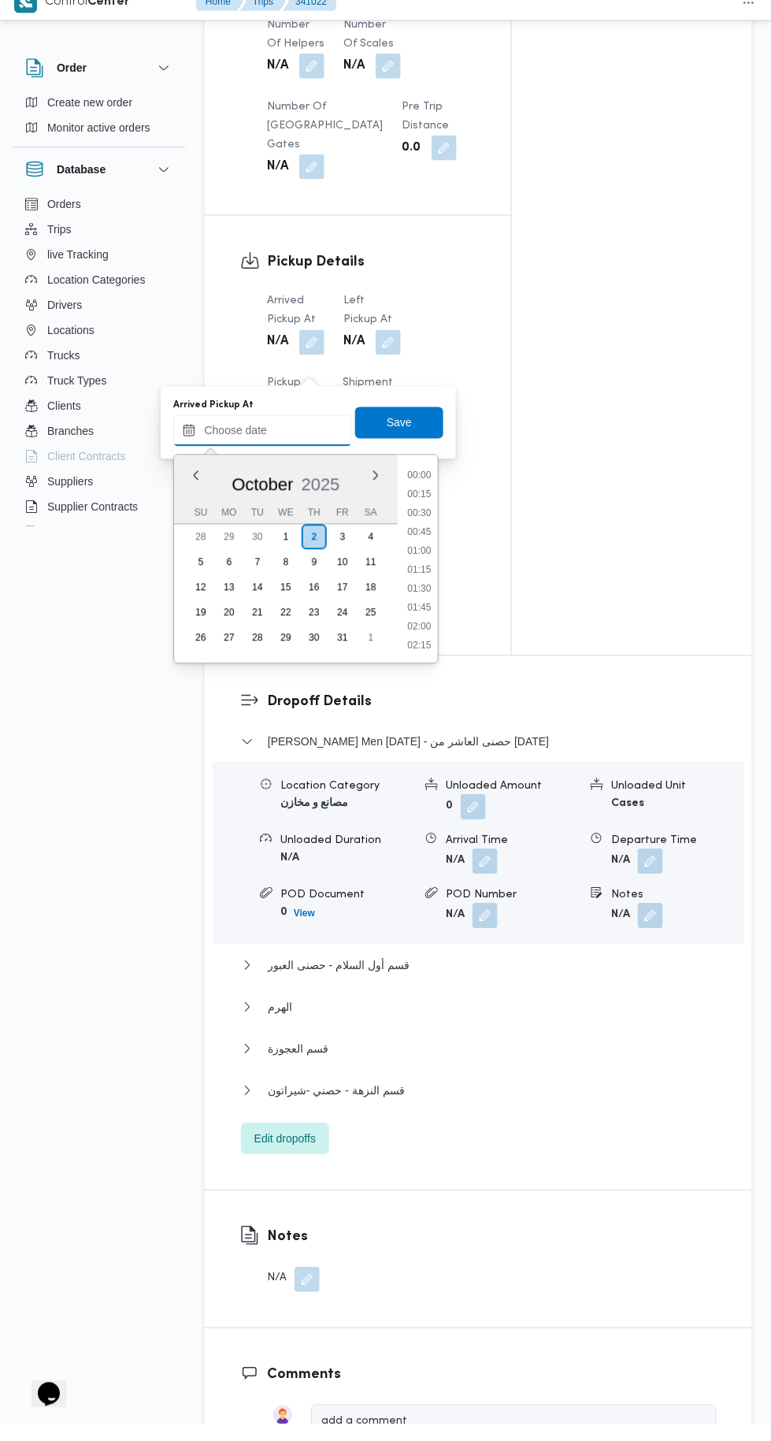
scroll to position [717, 0]
click at [432, 492] on li "09:30" at bounding box center [419, 494] width 36 height 16
type input "[DATE] 09:30"
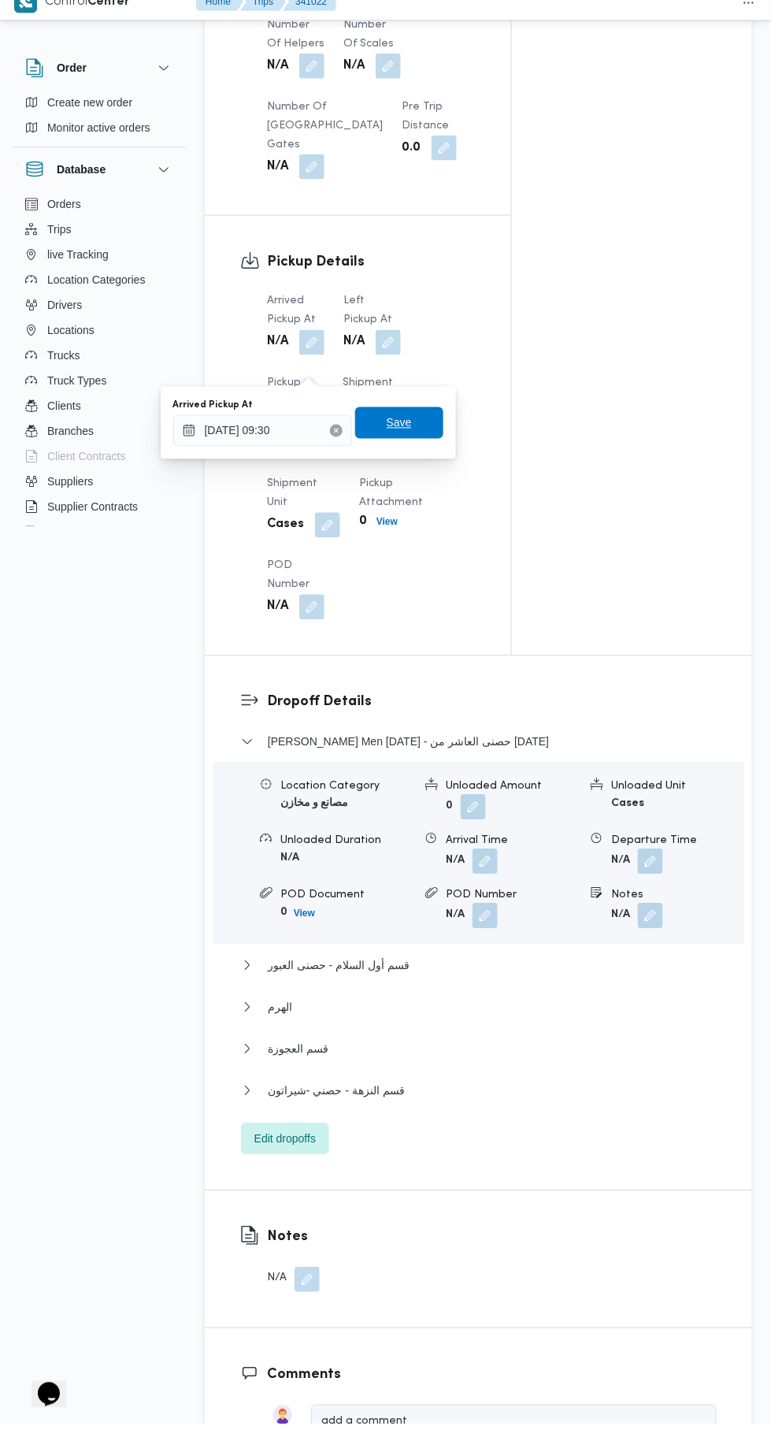
click at [419, 449] on span "Save" at bounding box center [399, 440] width 88 height 32
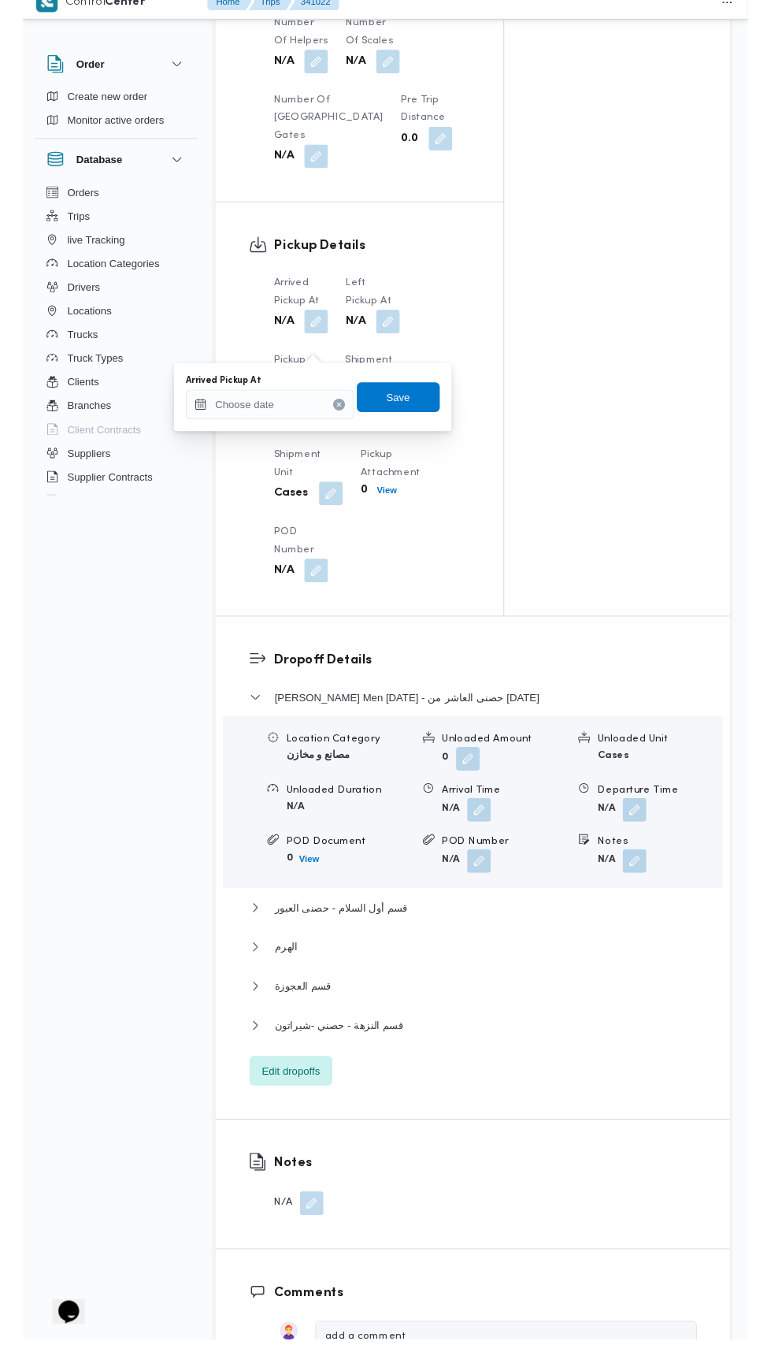
scroll to position [1447, 0]
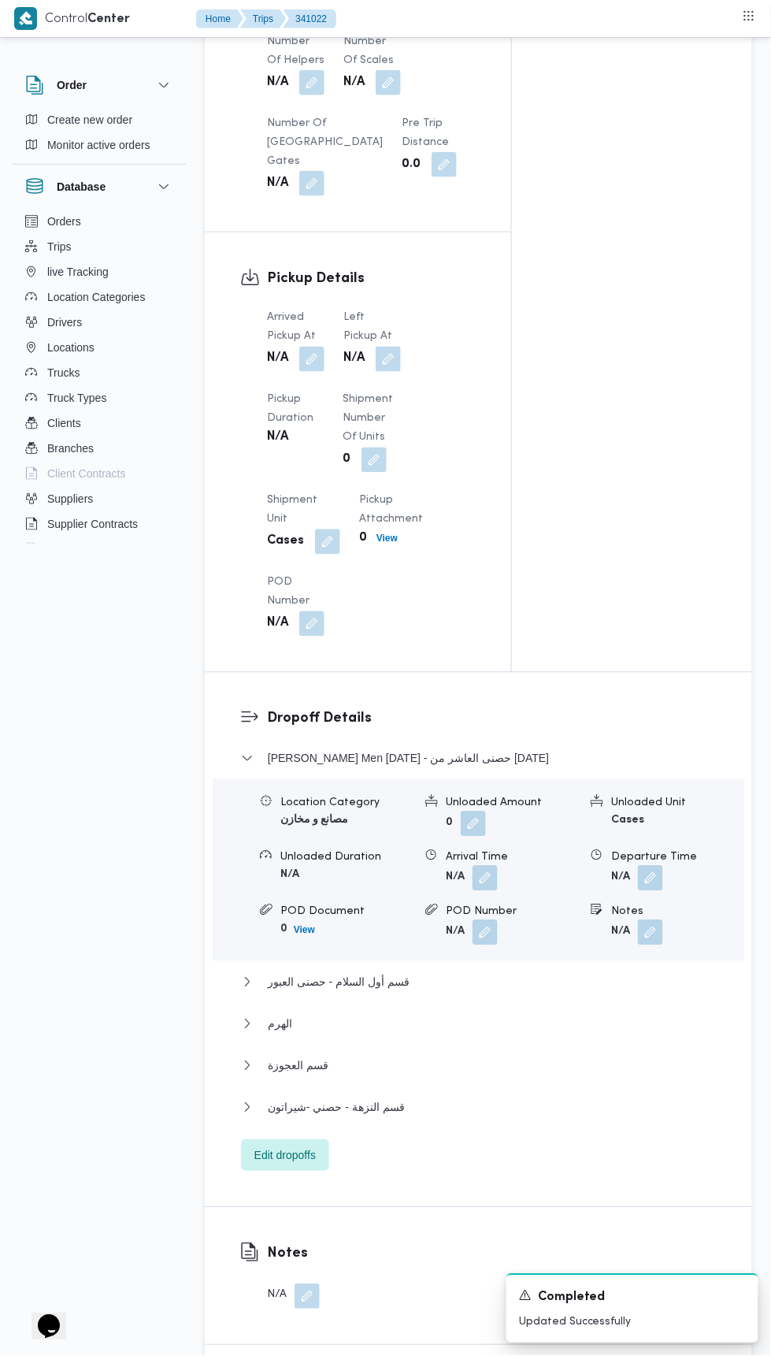
click at [395, 372] on button "button" at bounding box center [388, 359] width 25 height 25
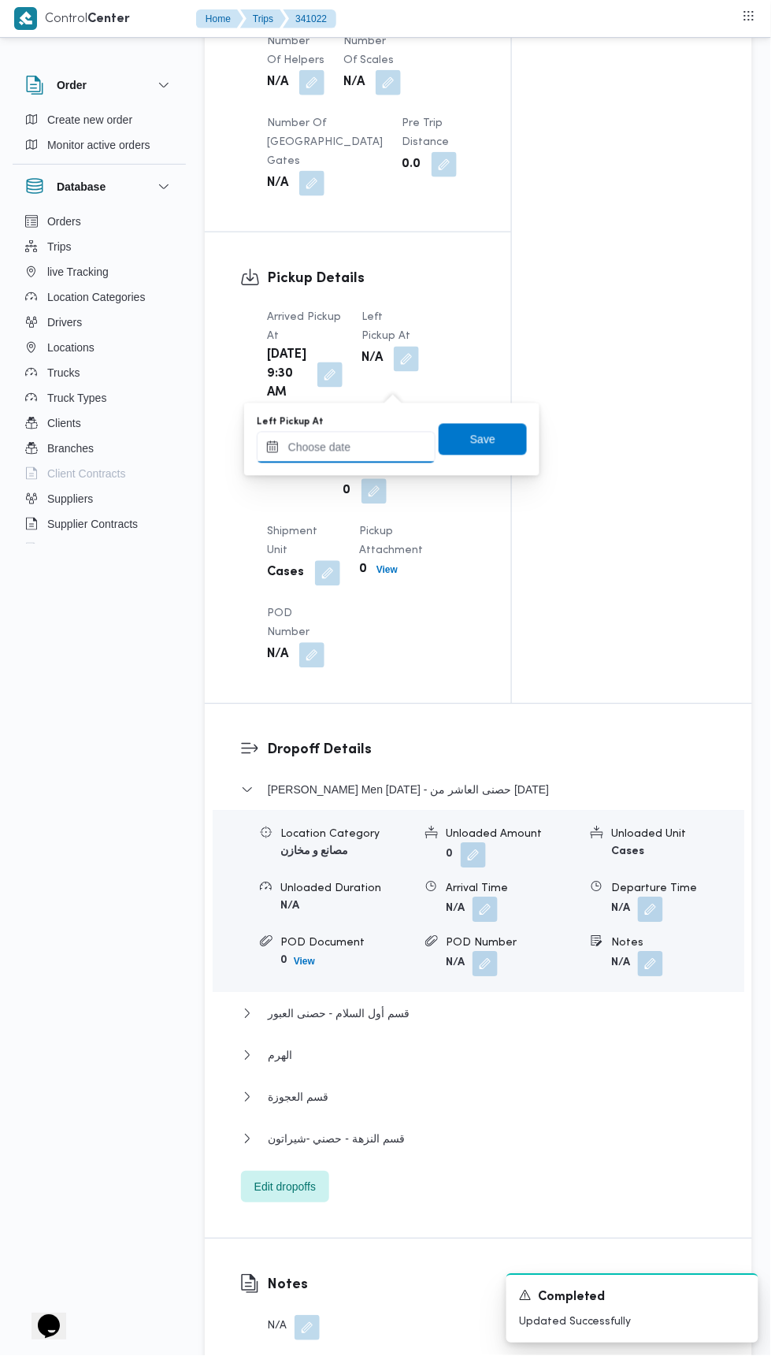
click at [400, 451] on input "Left Pickup At" at bounding box center [346, 448] width 179 height 32
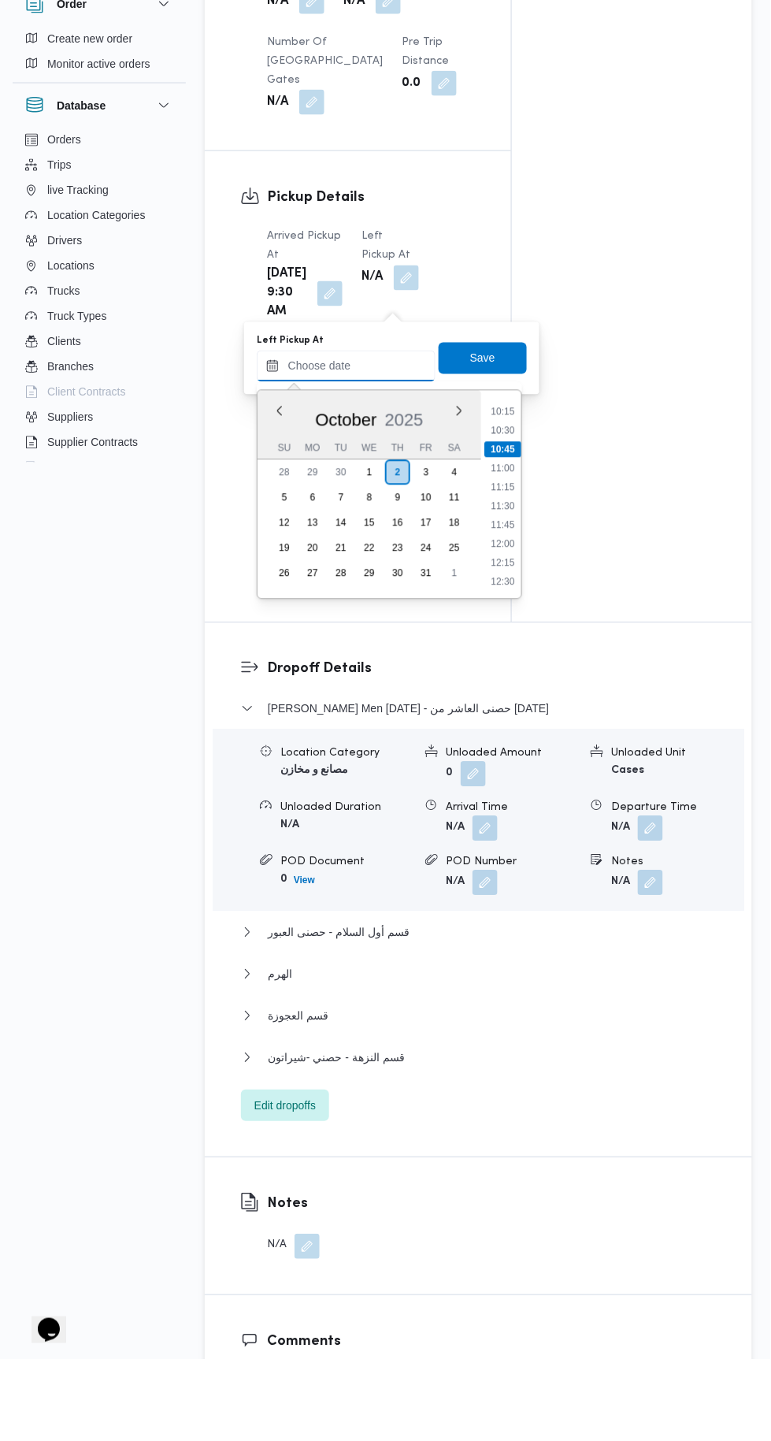
scroll to position [774, 0]
click at [504, 512] on li "10:30" at bounding box center [502, 513] width 36 height 16
type input "02/10/2025 10:30"
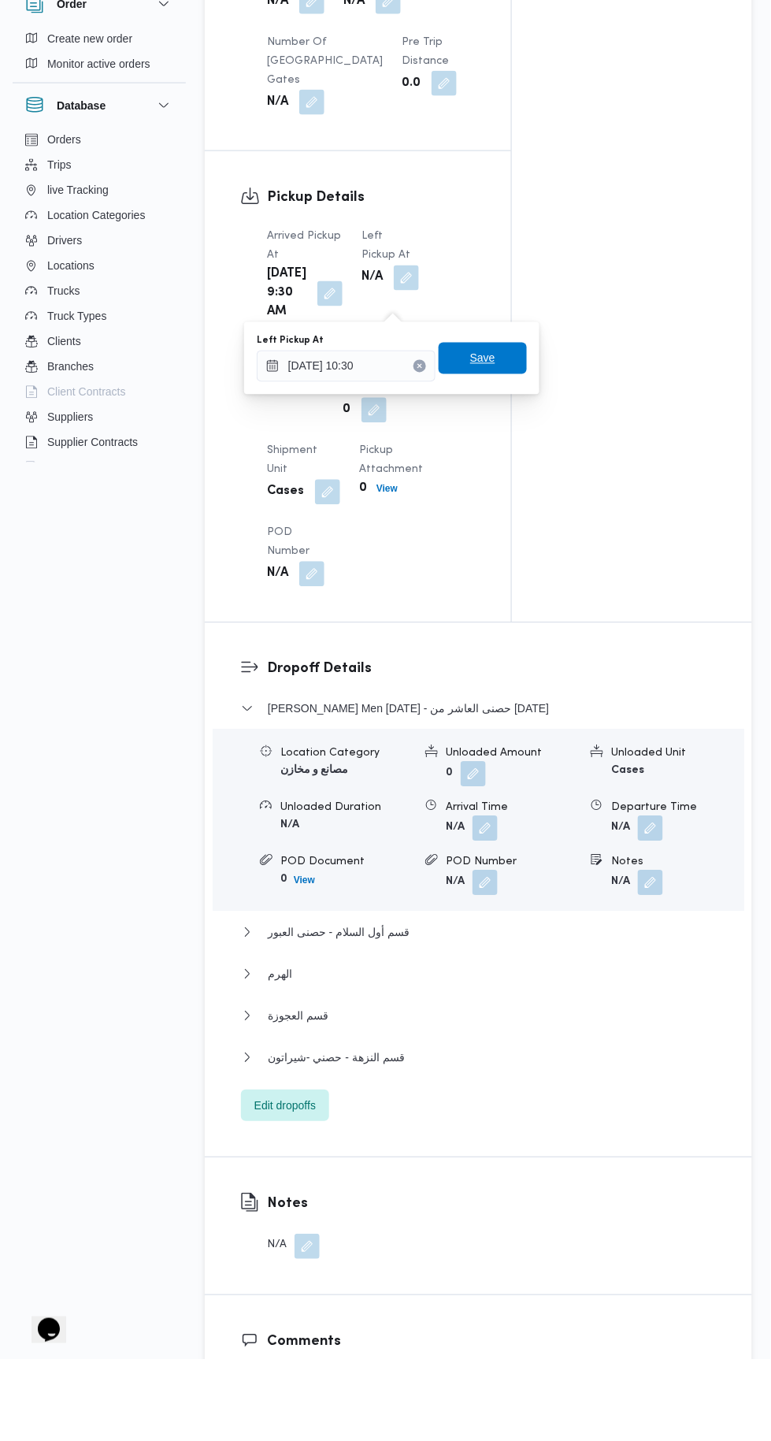
click at [489, 443] on span "Save" at bounding box center [482, 439] width 25 height 19
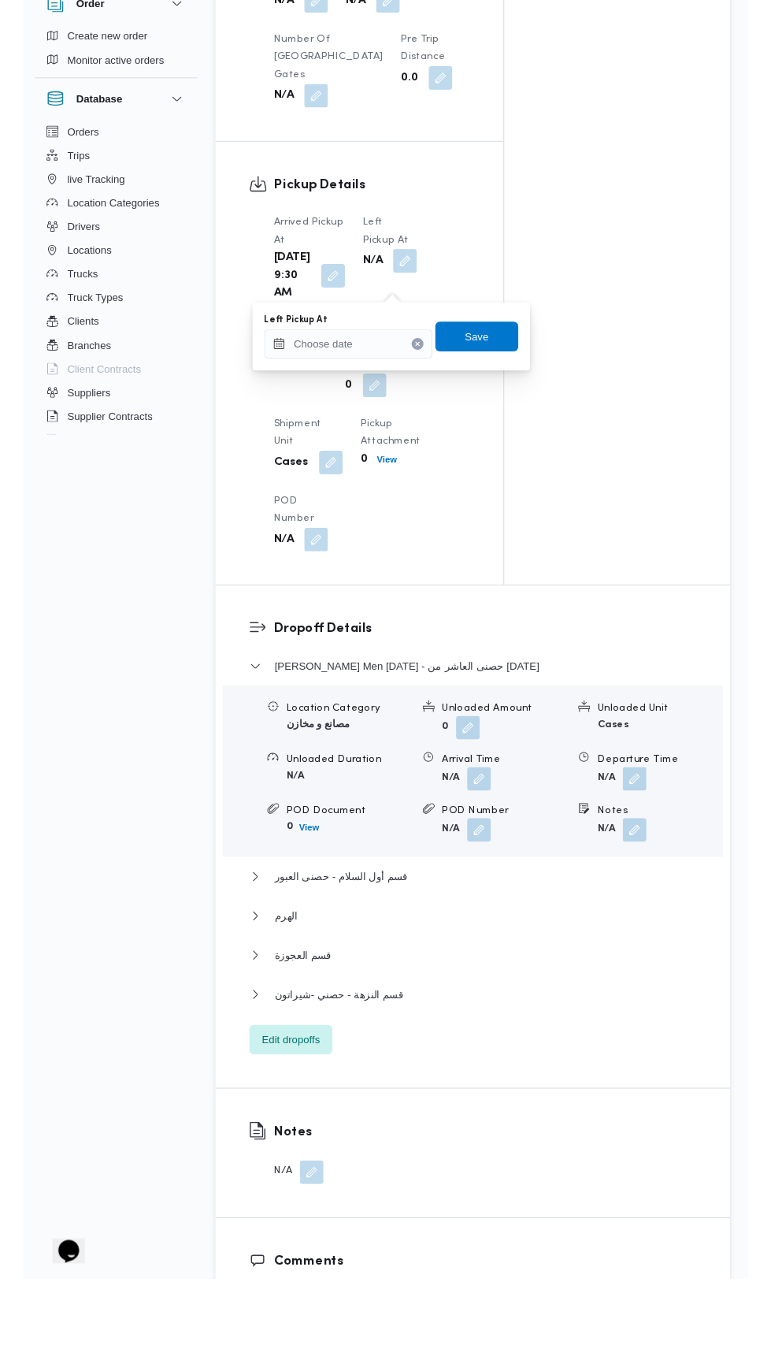
scroll to position [1447, 0]
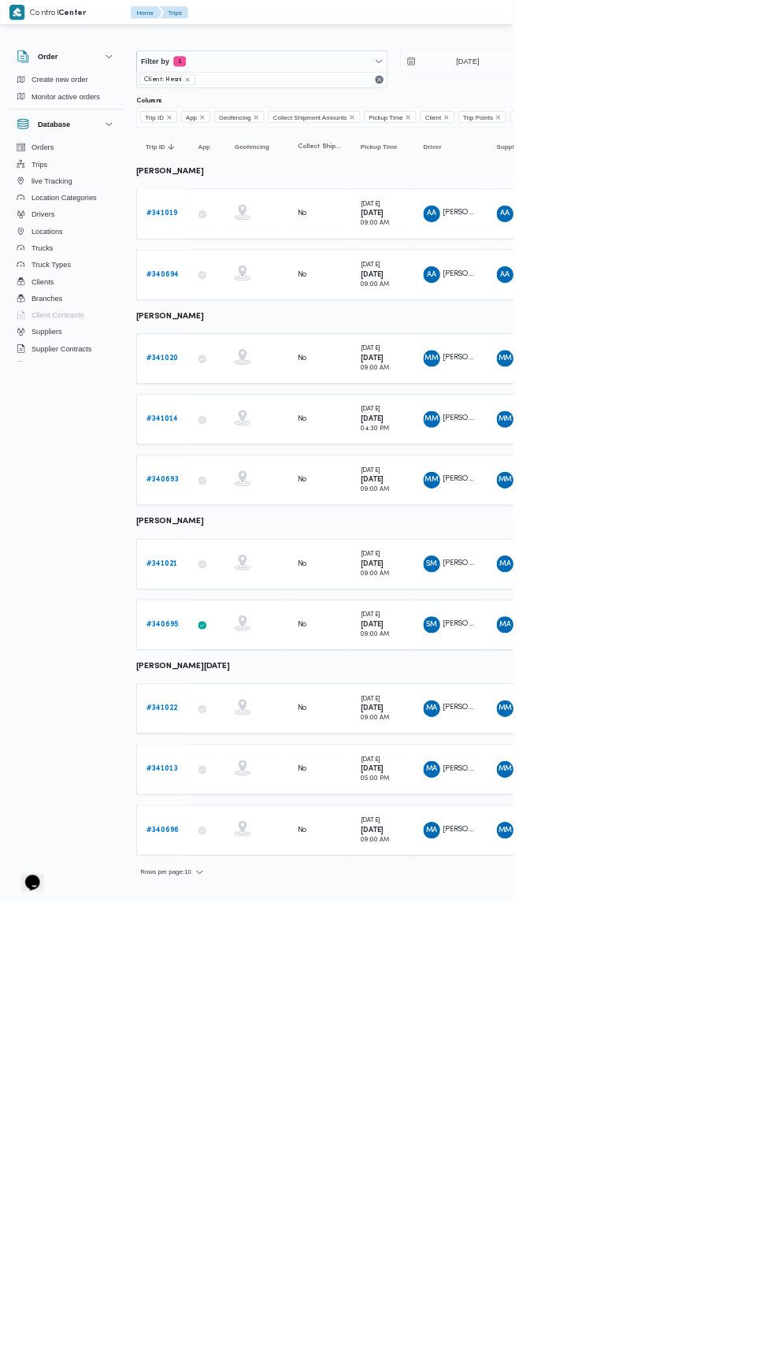
click at [304, 534] on icon at bounding box center [304, 539] width 13 height 13
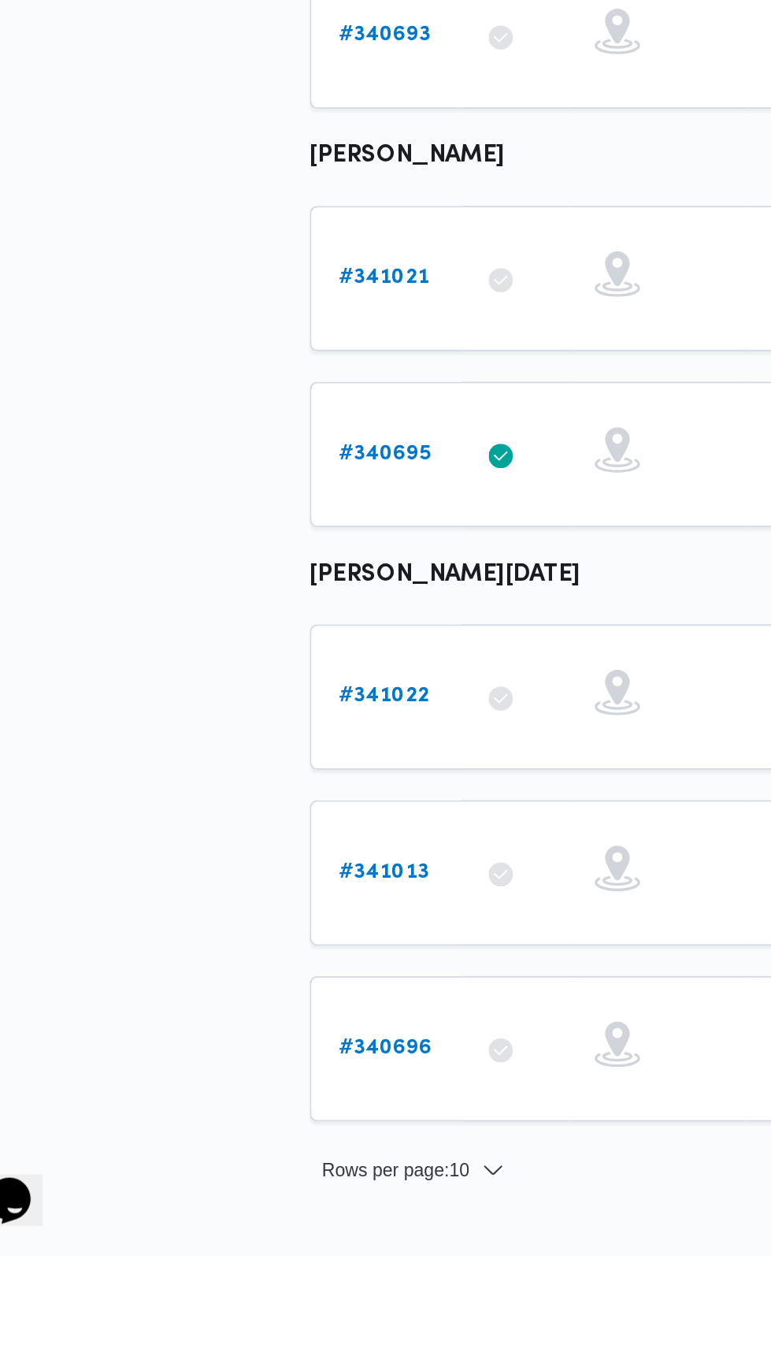
click at [254, 1060] on b "# 341022" at bounding box center [243, 1065] width 47 height 10
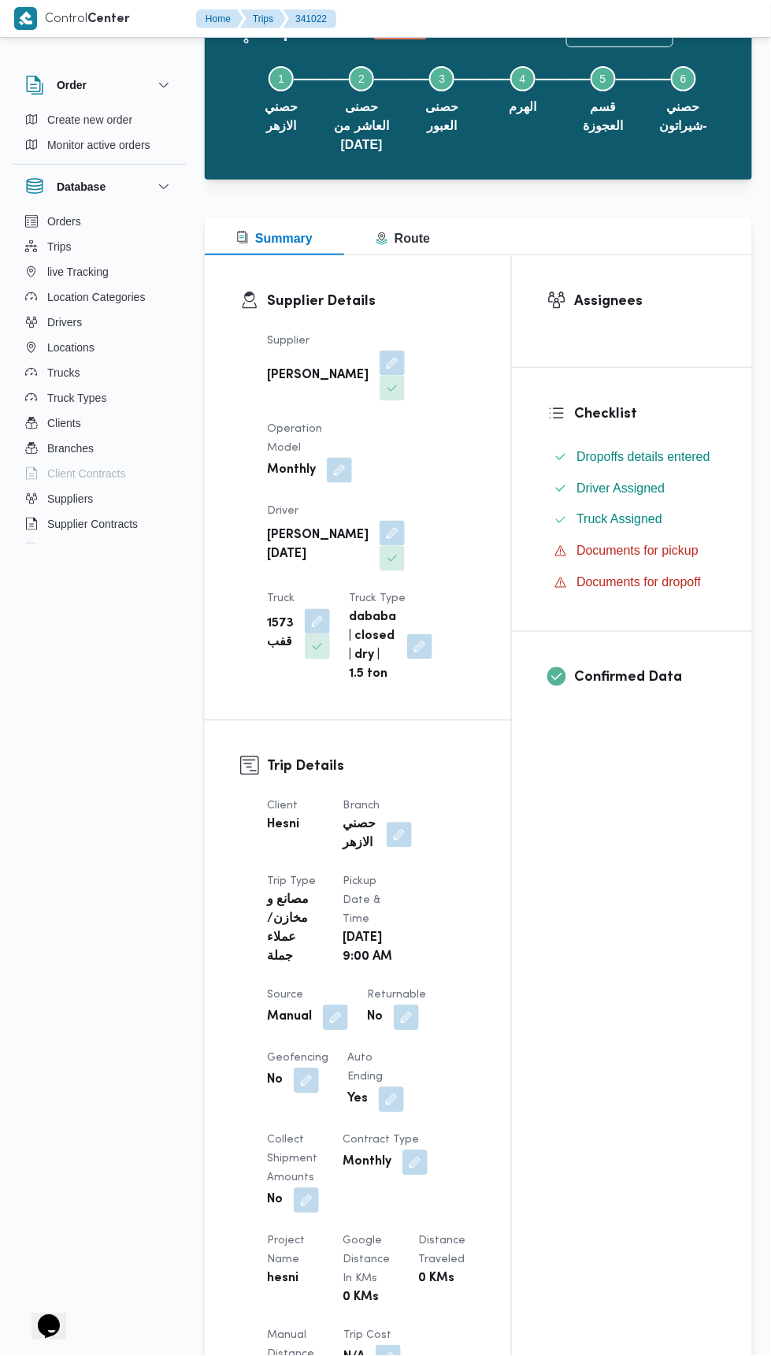
scroll to position [908, 0]
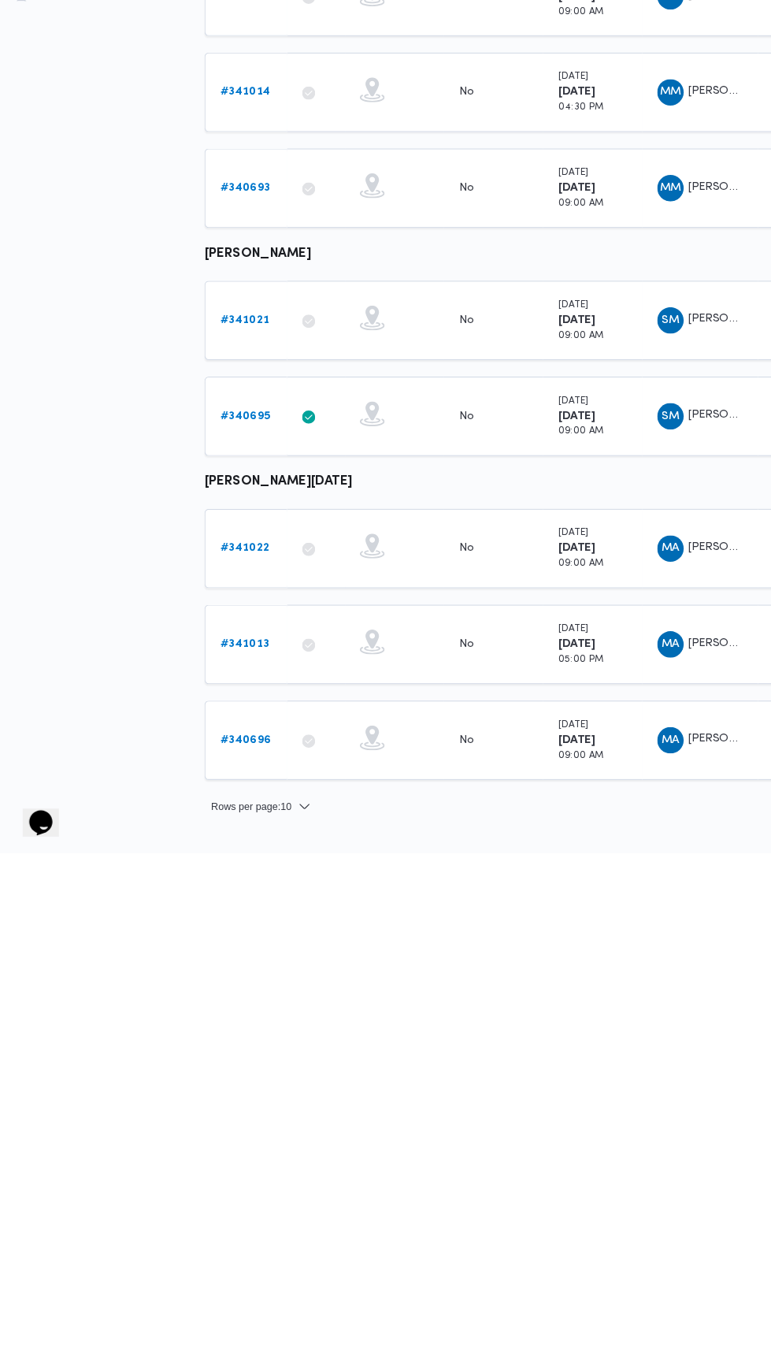
click at [258, 1060] on b "# 341022" at bounding box center [243, 1065] width 47 height 10
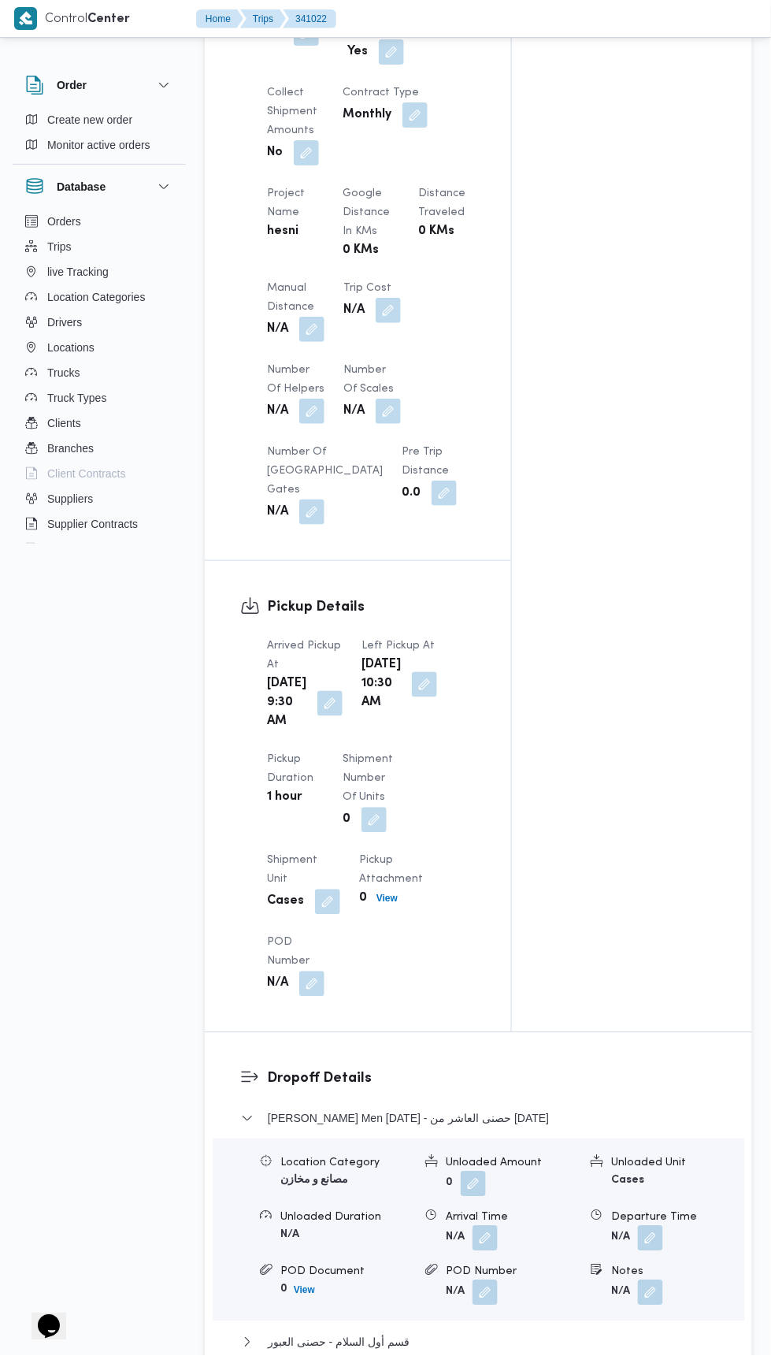
scroll to position [1121, 0]
click at [329, 714] on button "button" at bounding box center [329, 701] width 25 height 25
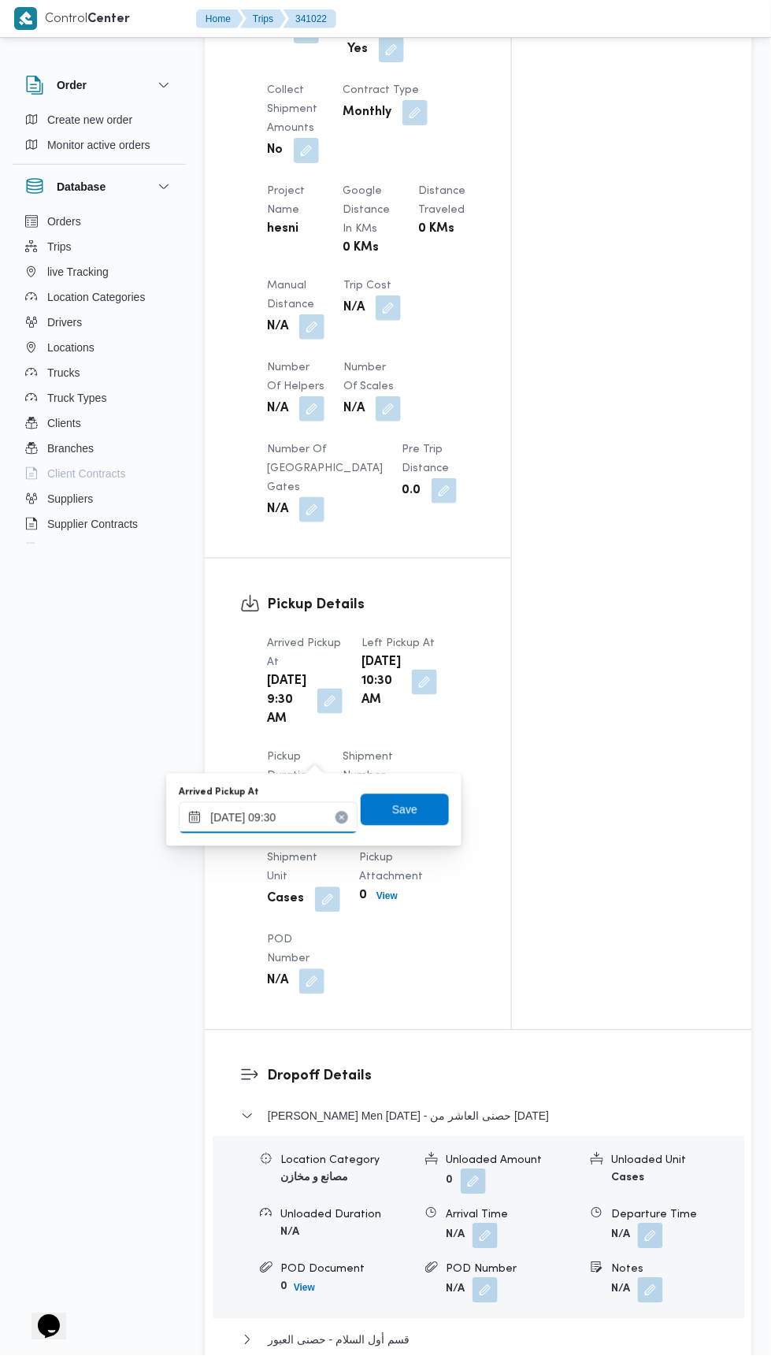
click at [297, 819] on input "[DATE] 09:30" at bounding box center [268, 818] width 179 height 32
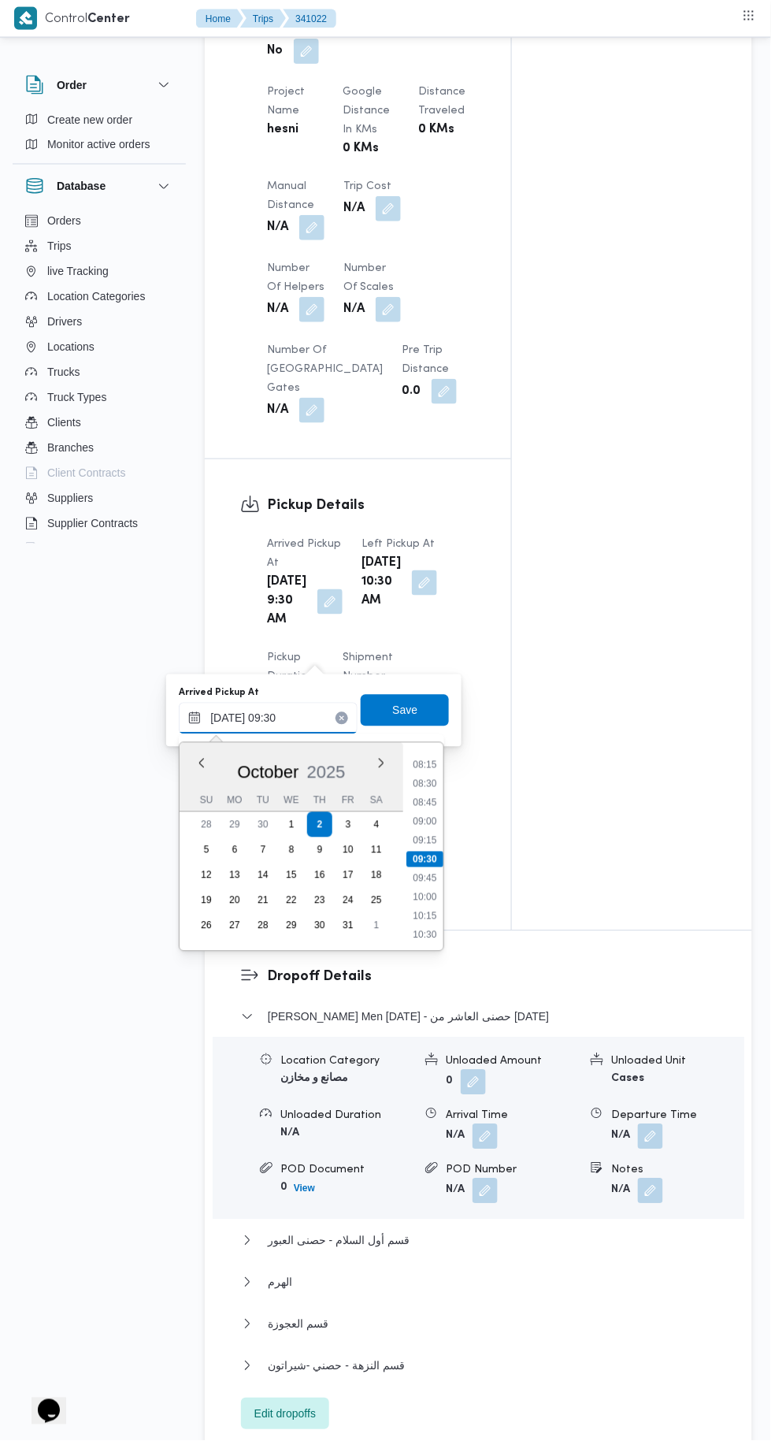
scroll to position [1220, 0]
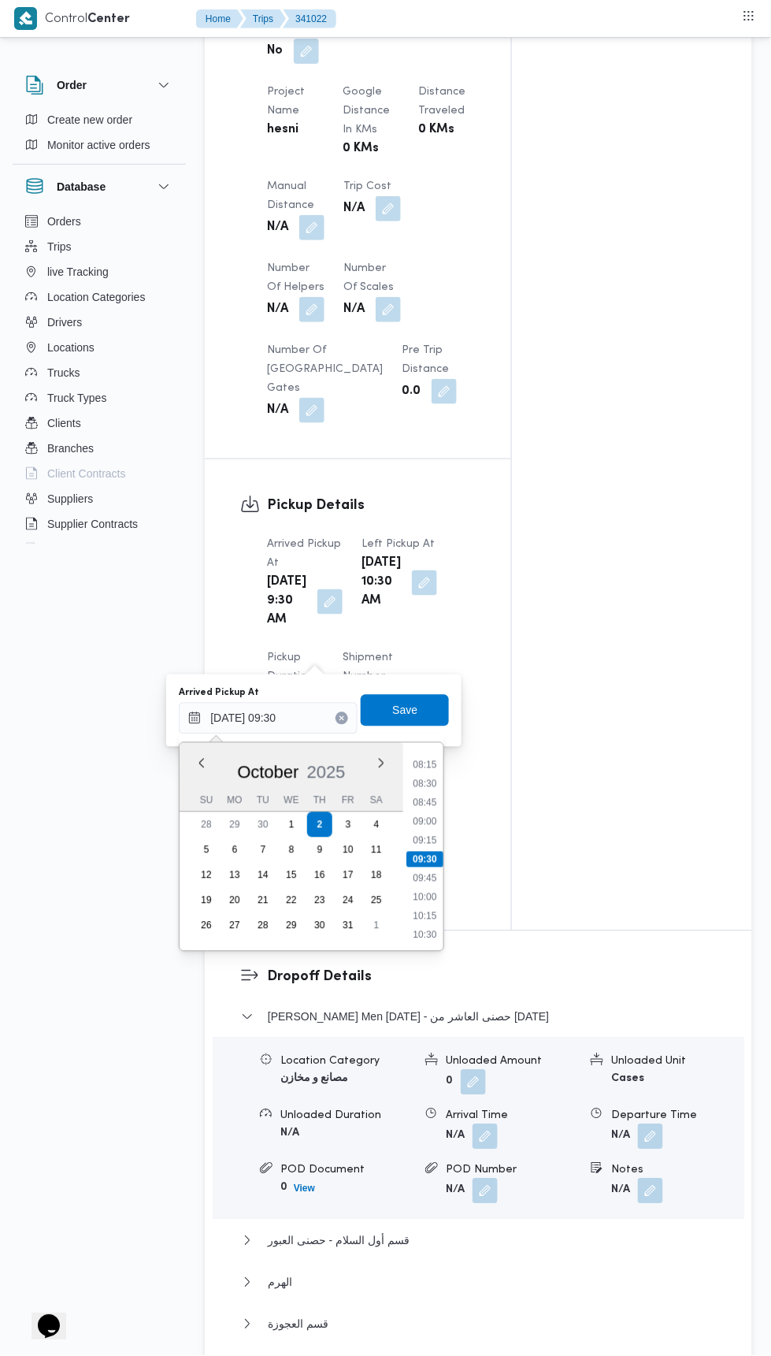
click at [426, 838] on li "09:15" at bounding box center [425, 841] width 36 height 16
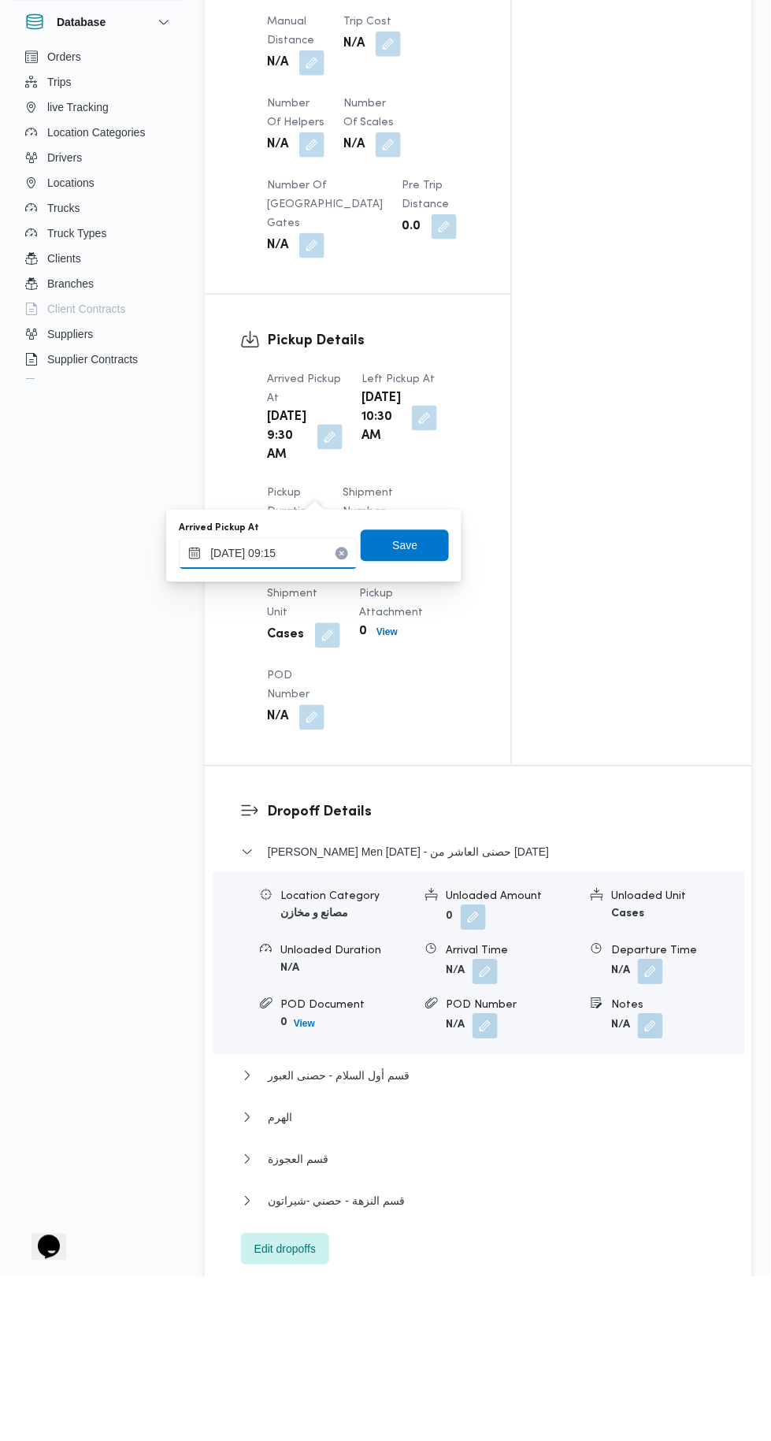
click at [307, 723] on input "02/10/2025 09:15" at bounding box center [268, 719] width 179 height 32
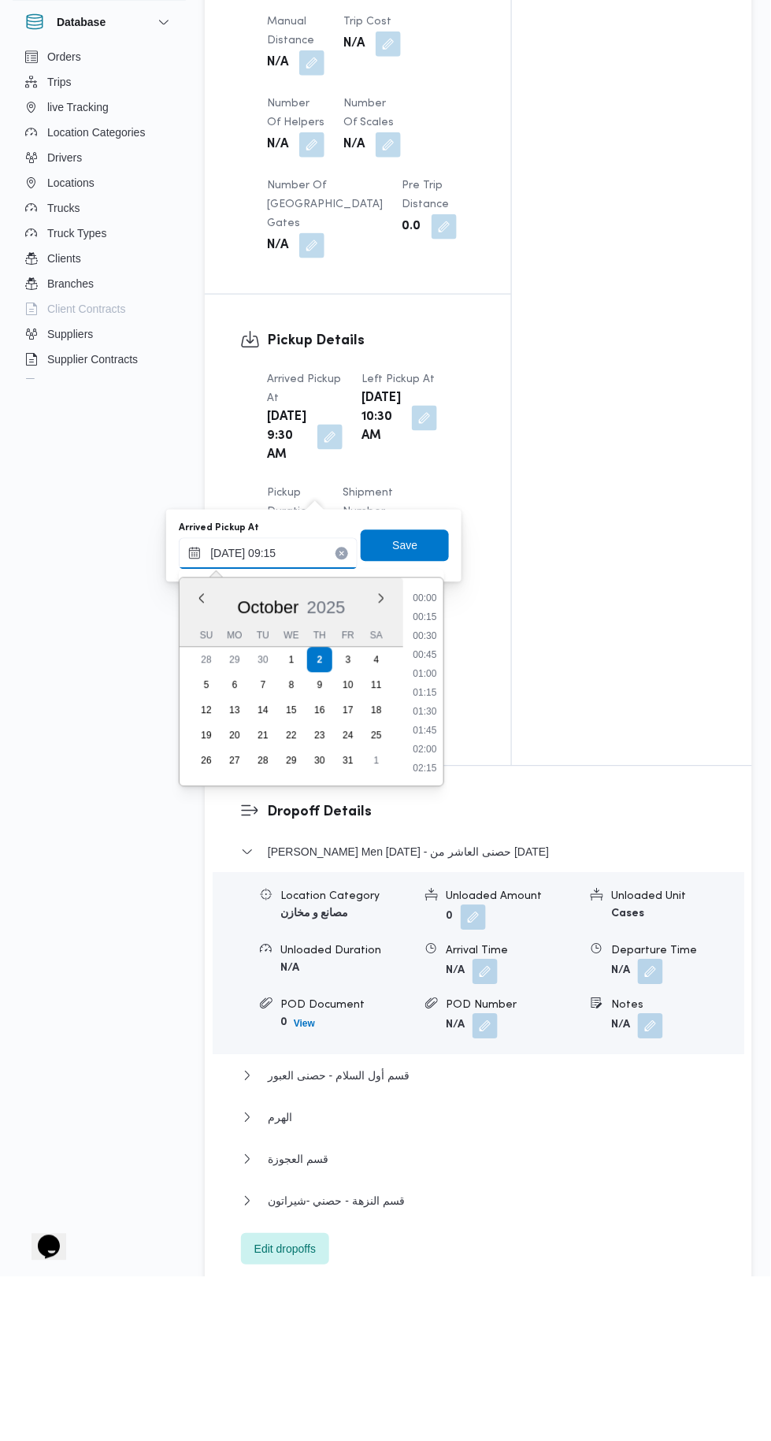
scroll to position [603, 0]
click at [440, 858] on li "09:15" at bounding box center [425, 860] width 37 height 16
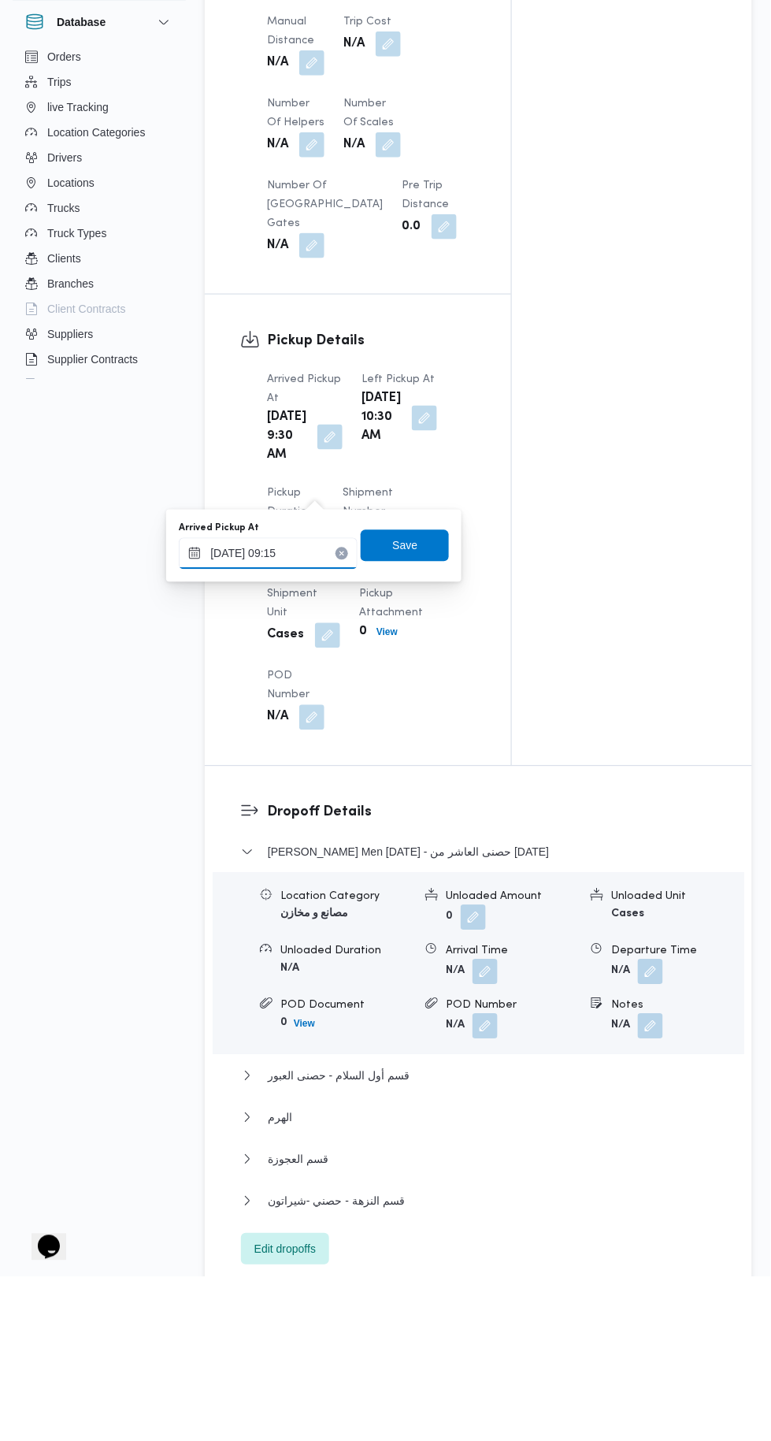
click at [320, 730] on input "02/10/2025 09:15" at bounding box center [268, 719] width 179 height 32
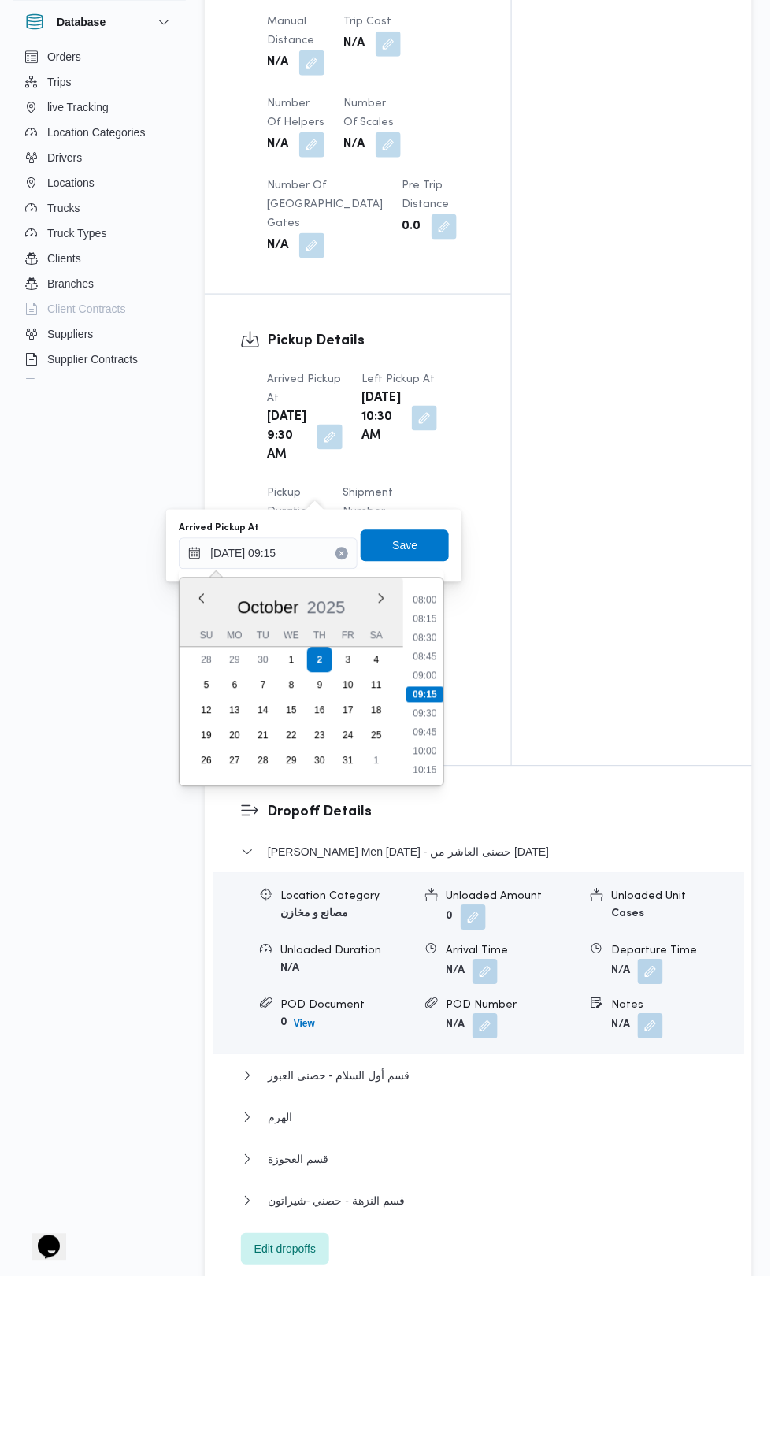
click at [428, 838] on li "09:00" at bounding box center [425, 841] width 36 height 16
type input "02/10/2025 09:00"
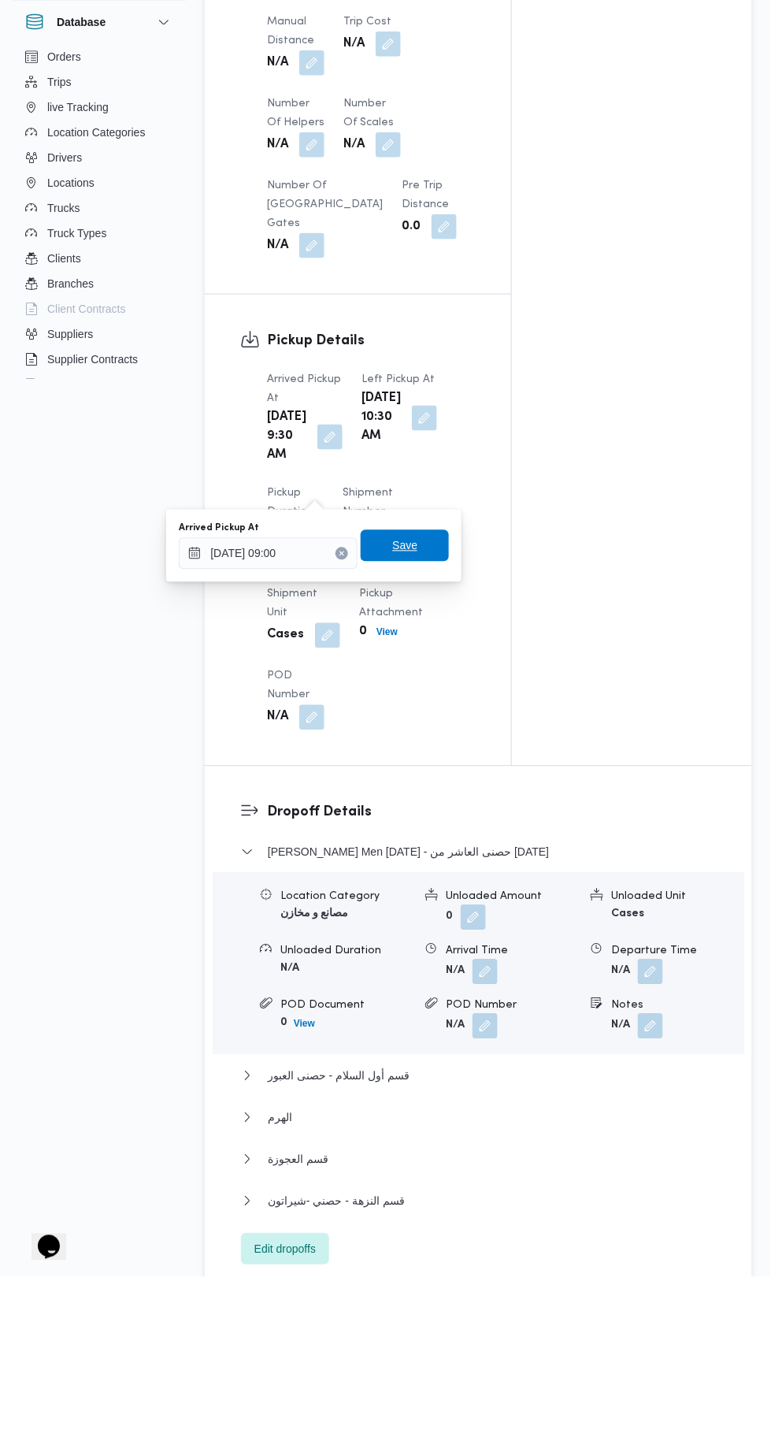
click at [424, 720] on span "Save" at bounding box center [405, 711] width 88 height 32
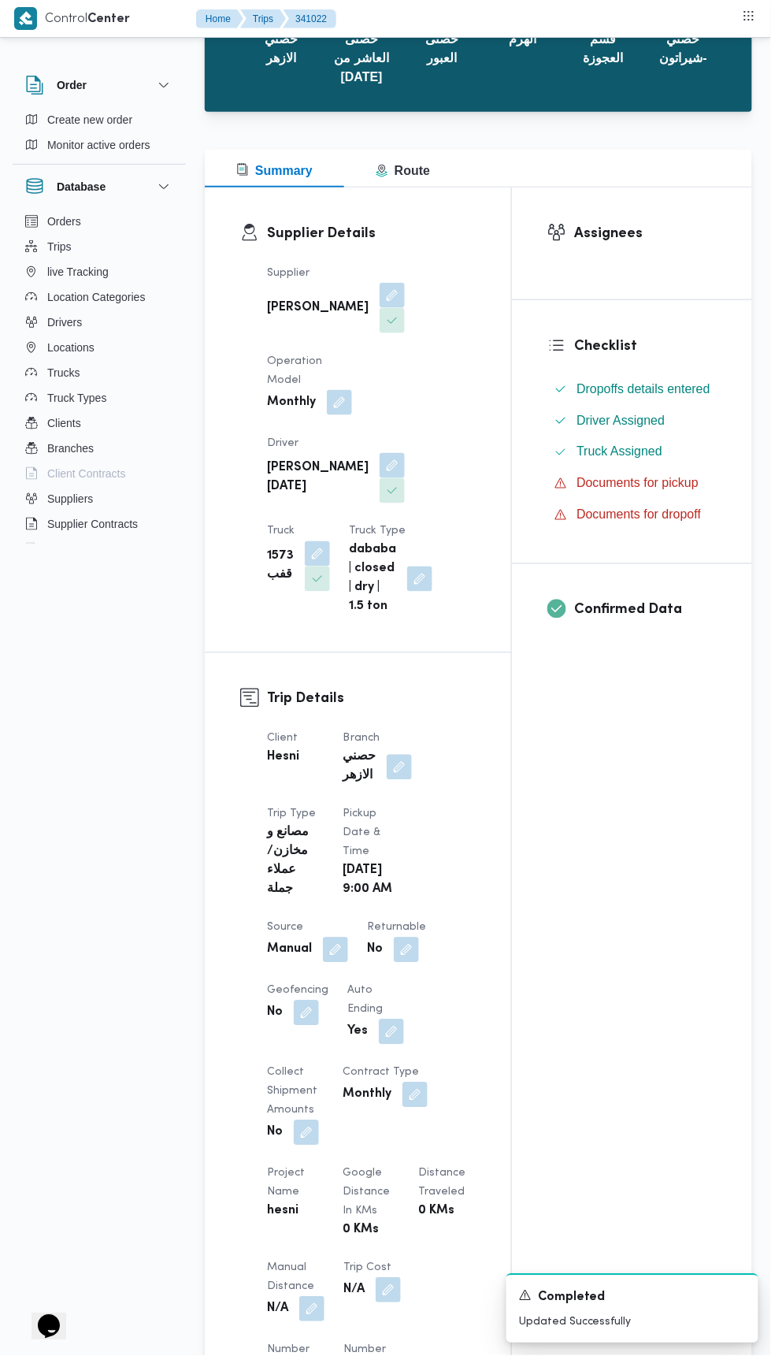
scroll to position [0, 0]
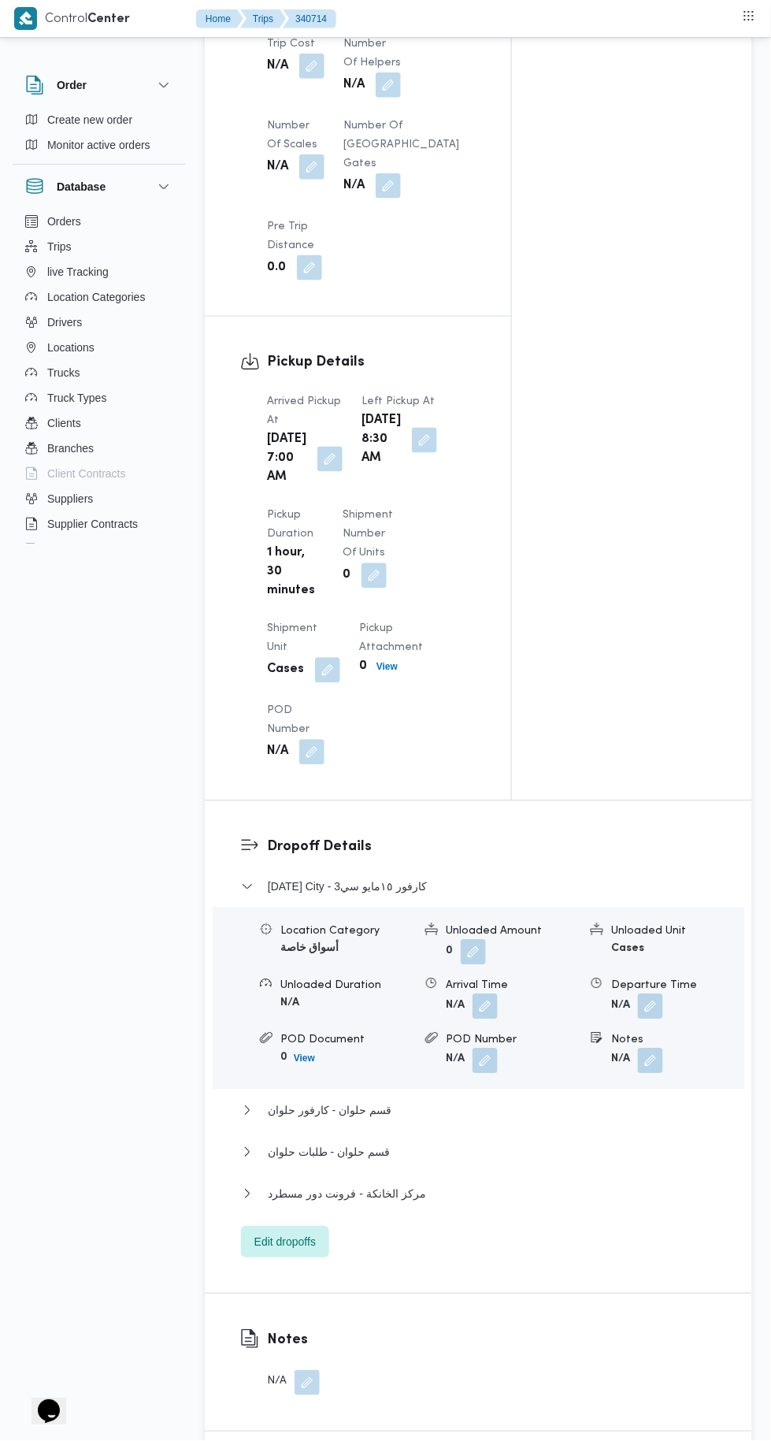
scroll to position [1429, 0]
click at [453, 1201] on button "مركز الخانكة - فرونت دور مسطرد" at bounding box center [479, 1191] width 476 height 19
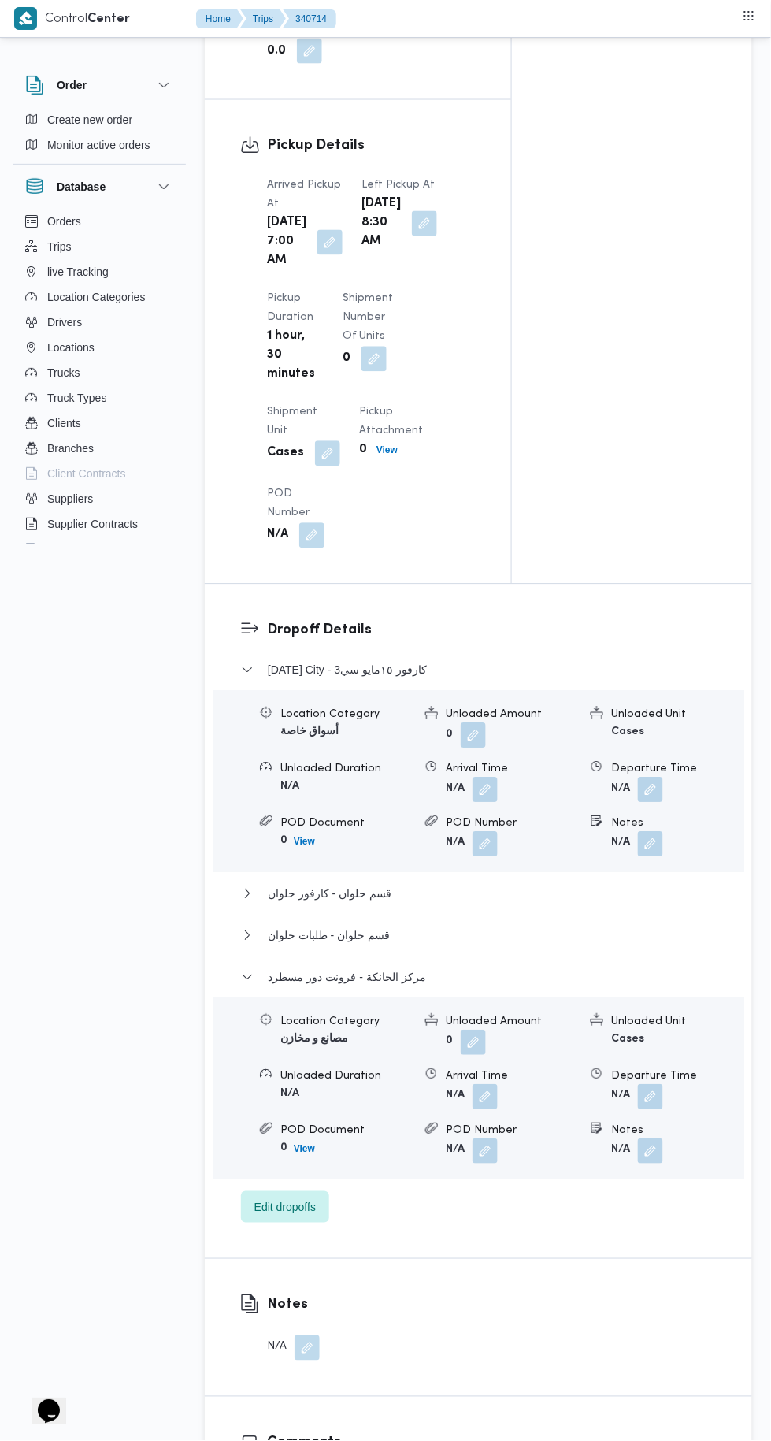
scroll to position [1639, 0]
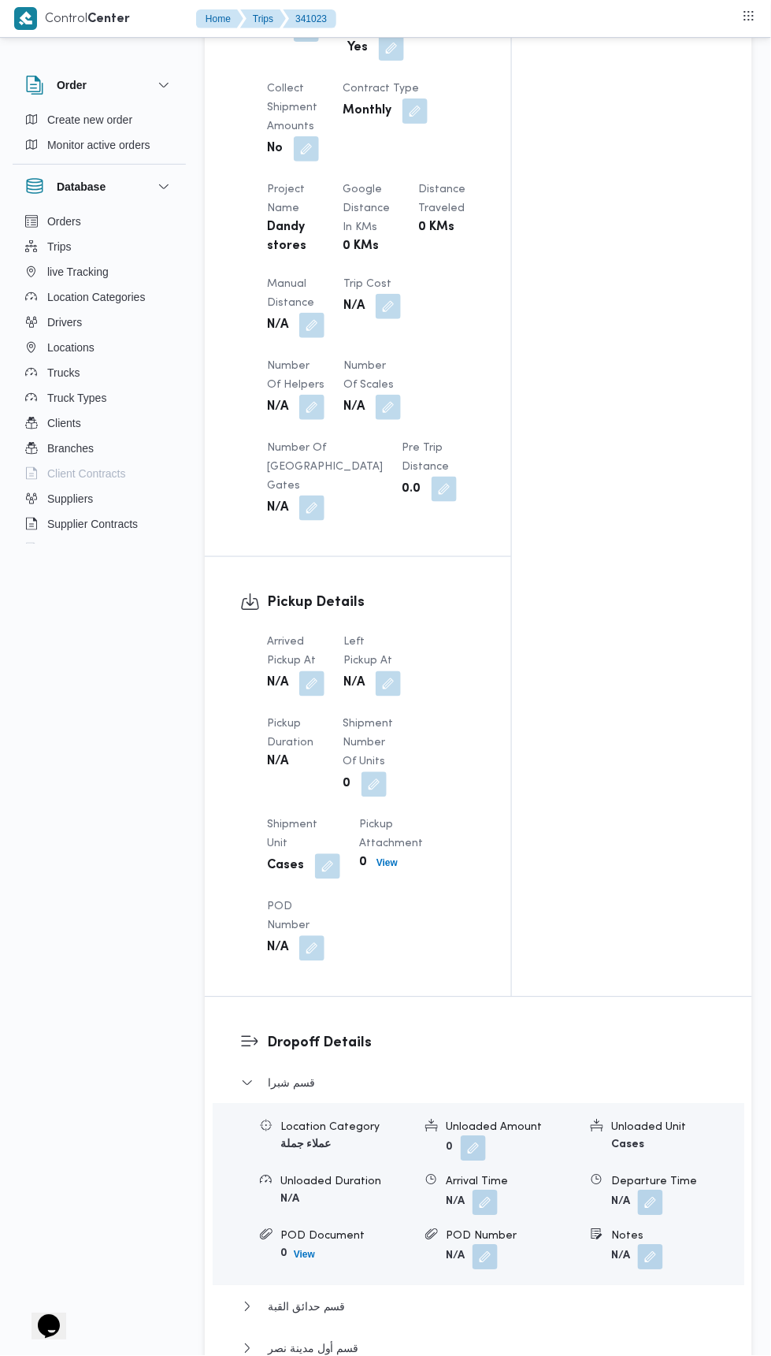
click at [344, 670] on div "N/A" at bounding box center [372, 684] width 61 height 28
click at [293, 752] on div "N/A" at bounding box center [295, 763] width 60 height 22
click at [313, 671] on button "button" at bounding box center [311, 683] width 25 height 25
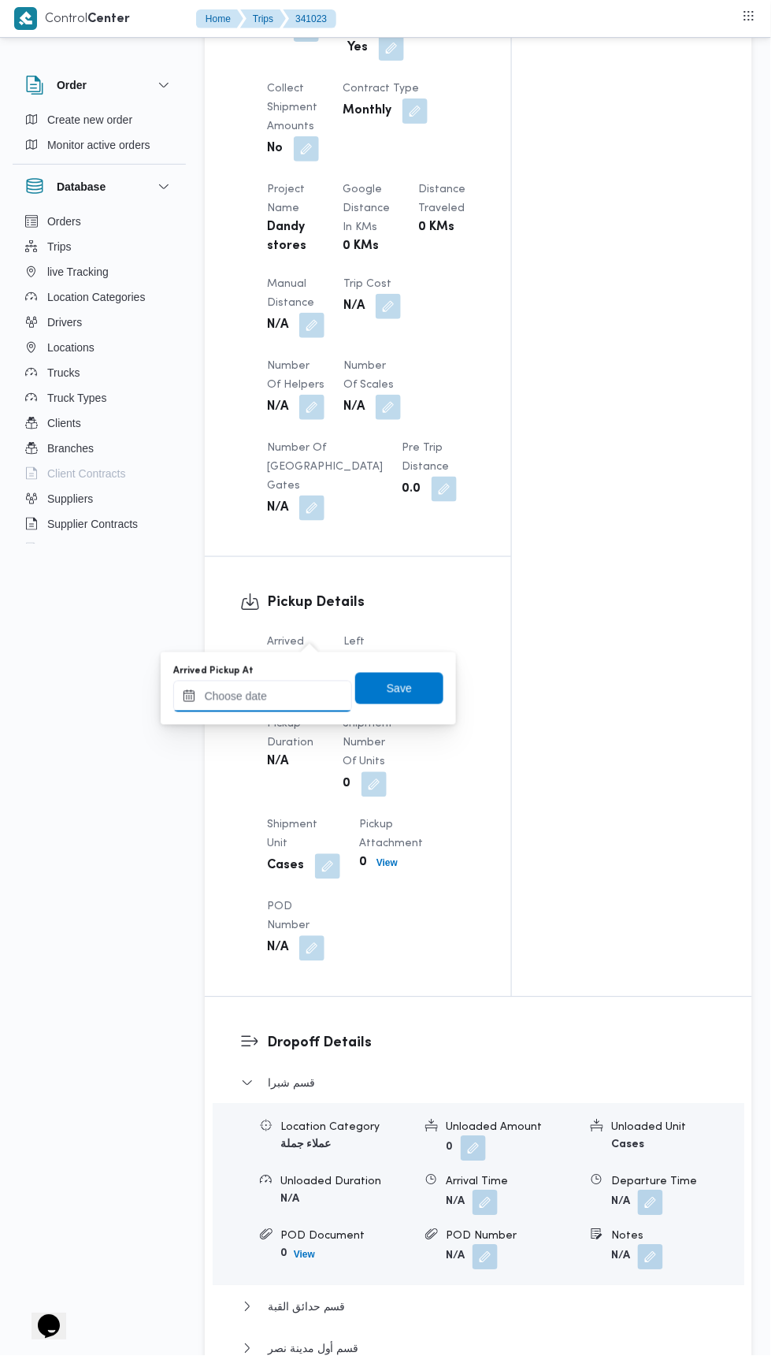
click at [320, 700] on input "Arrived Pickup At" at bounding box center [262, 697] width 179 height 32
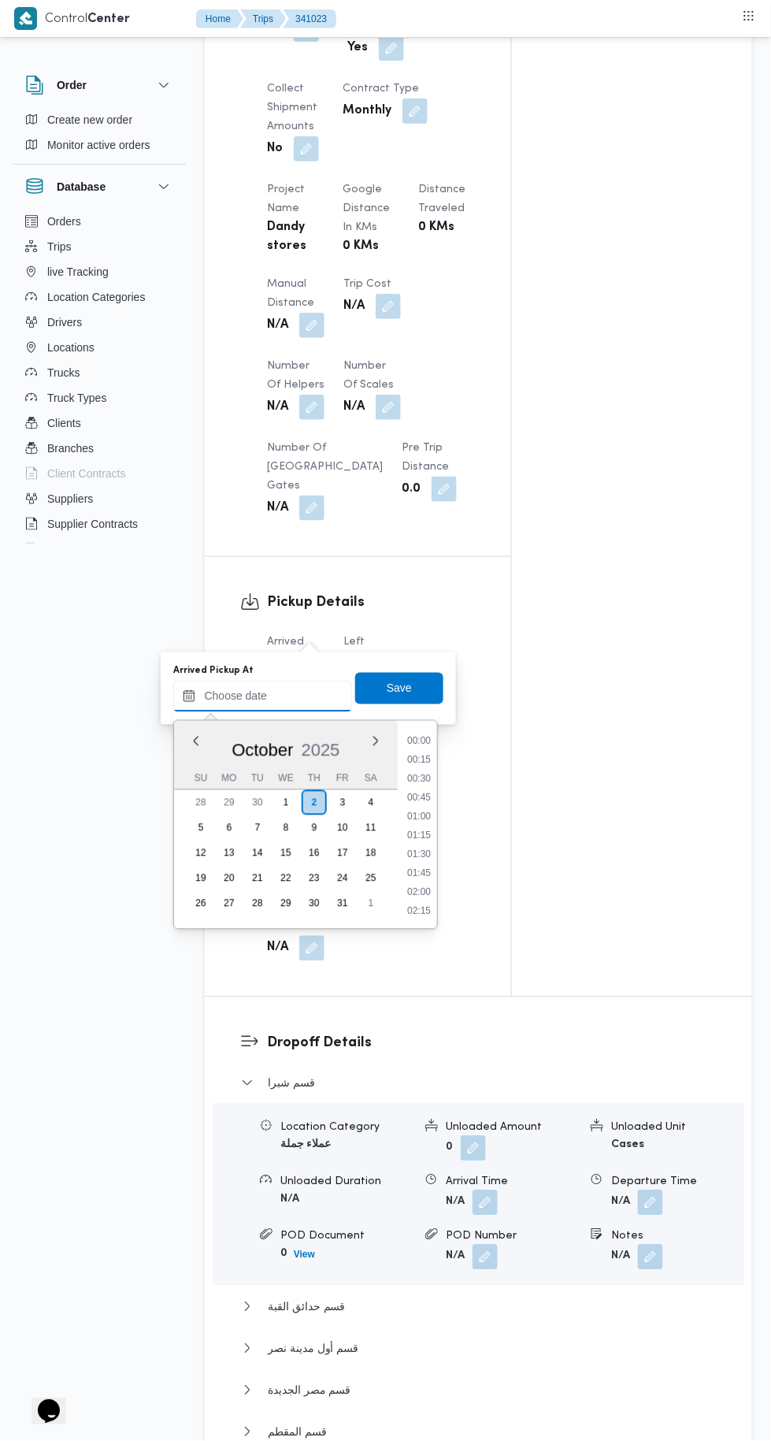
scroll to position [717, 0]
click at [419, 785] on li "10:00" at bounding box center [419, 781] width 36 height 16
type input "[DATE] 10:00"
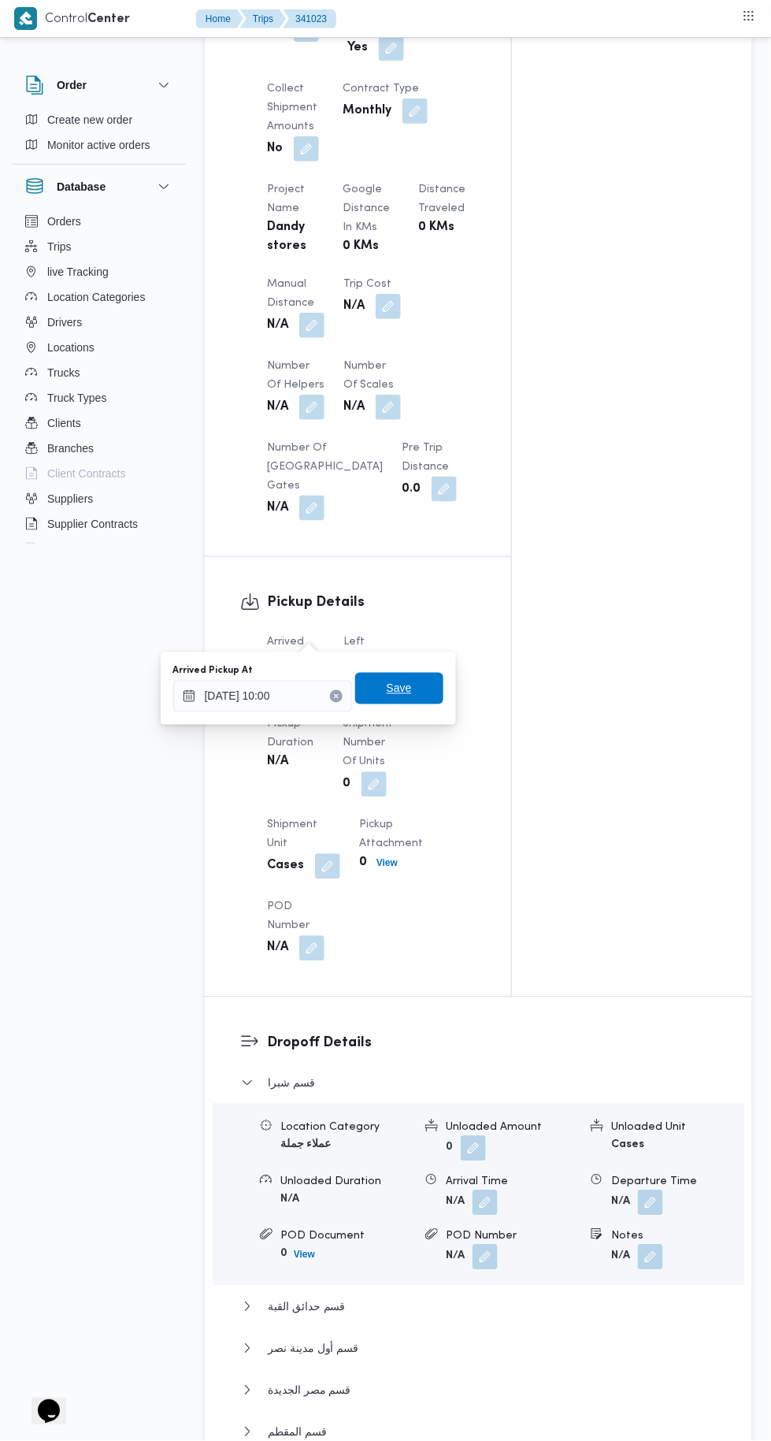
click at [389, 696] on span "Save" at bounding box center [399, 689] width 88 height 32
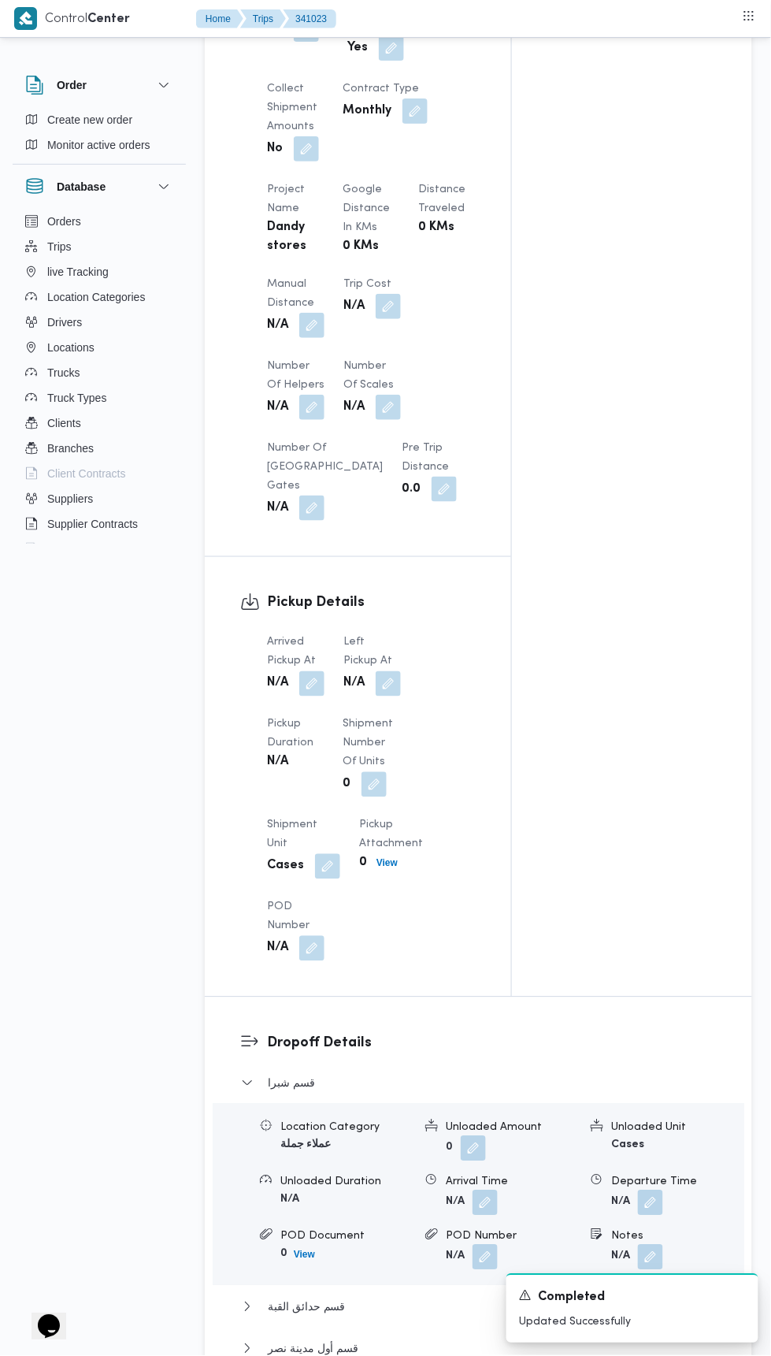
click at [417, 624] on div "Arrived Pickup At N/A Left Pickup At N/A Pickup Duration N/A Shipment Number of…" at bounding box center [372, 797] width 228 height 347
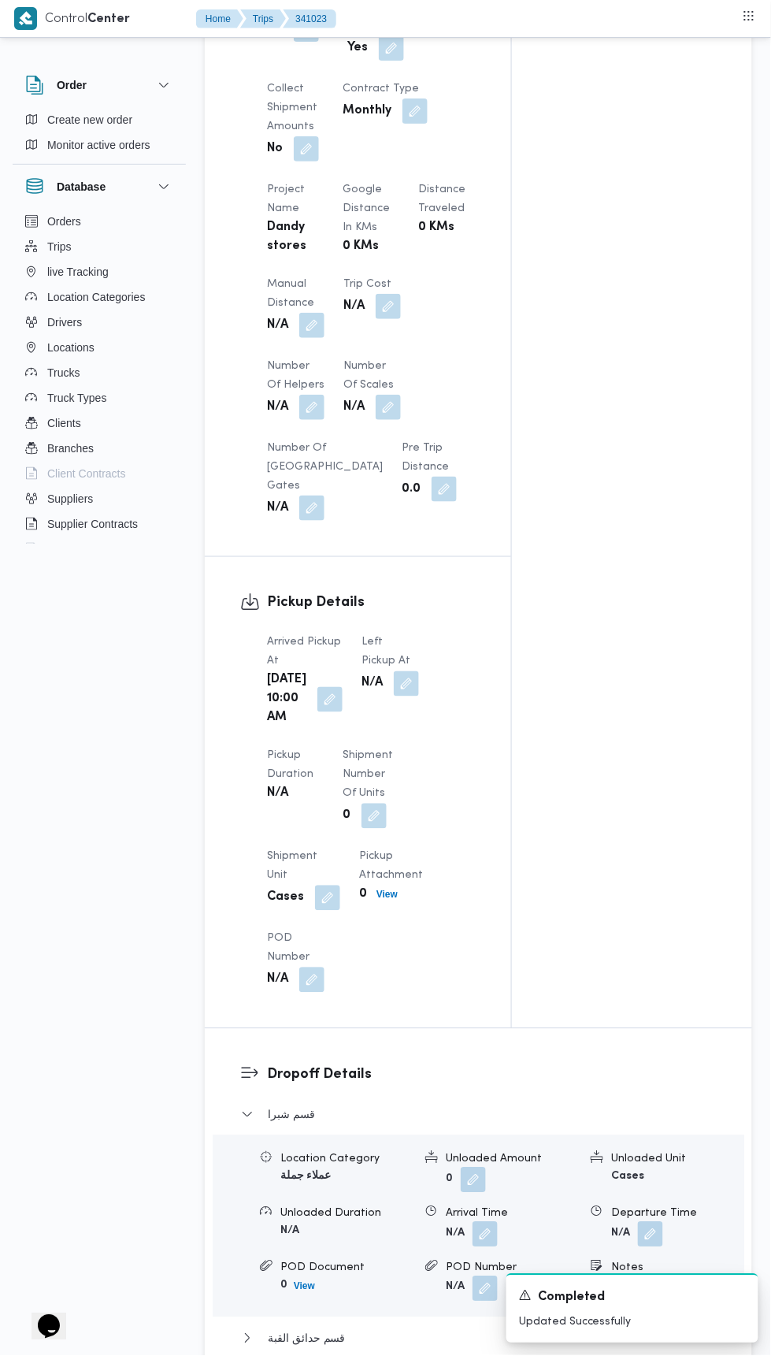
click at [364, 700] on div "Left Pickup At N/A" at bounding box center [391, 680] width 58 height 95
click at [399, 671] on button "button" at bounding box center [406, 683] width 25 height 25
click at [331, 747] on div "Arrived Pickup At Thu, Oct 2, 2025 10:00 AM Left Pickup At N/A Pickup Duration …" at bounding box center [372, 813] width 228 height 378
click at [403, 671] on button "button" at bounding box center [406, 683] width 25 height 25
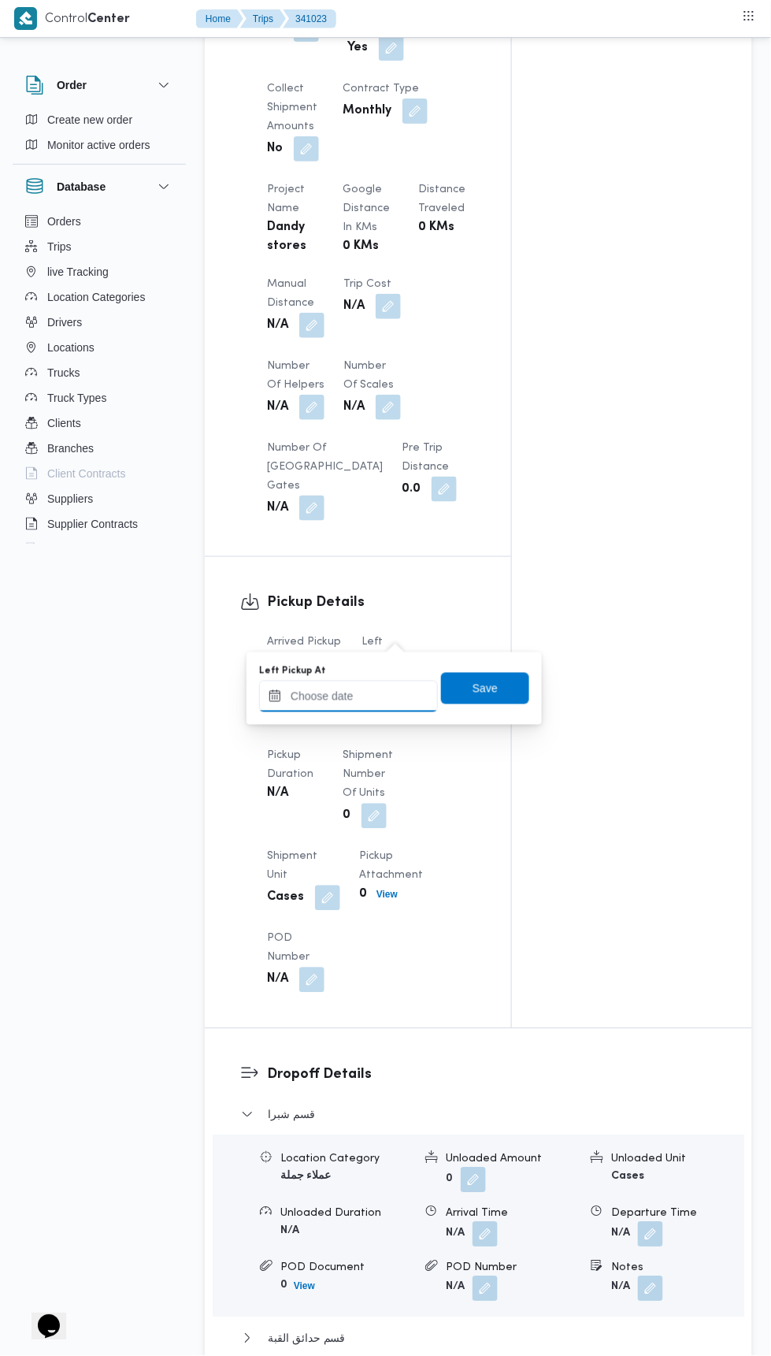
click at [344, 696] on input "Left Pickup At" at bounding box center [348, 697] width 179 height 32
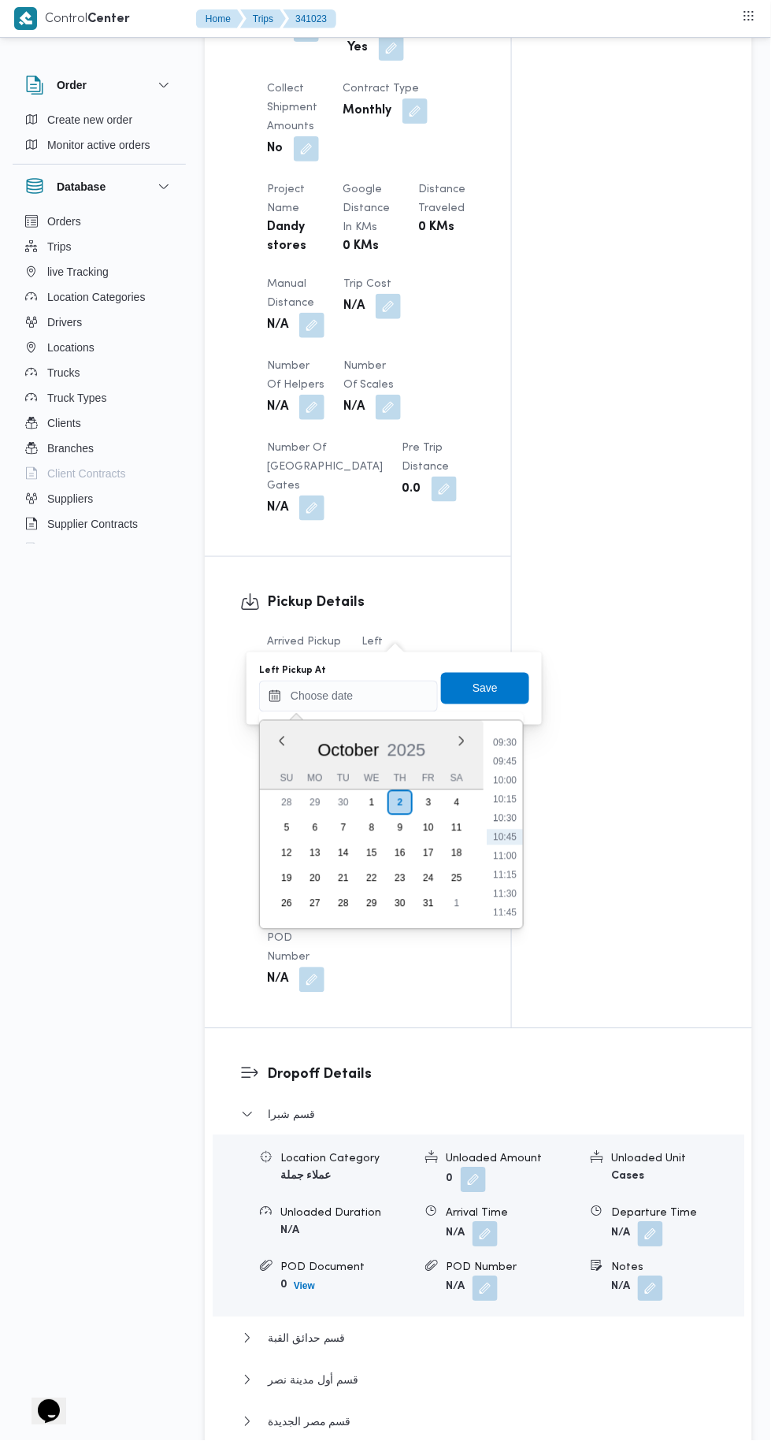
click at [503, 870] on li "11:15" at bounding box center [505, 875] width 36 height 16
type input "02/10/2025 11:15"
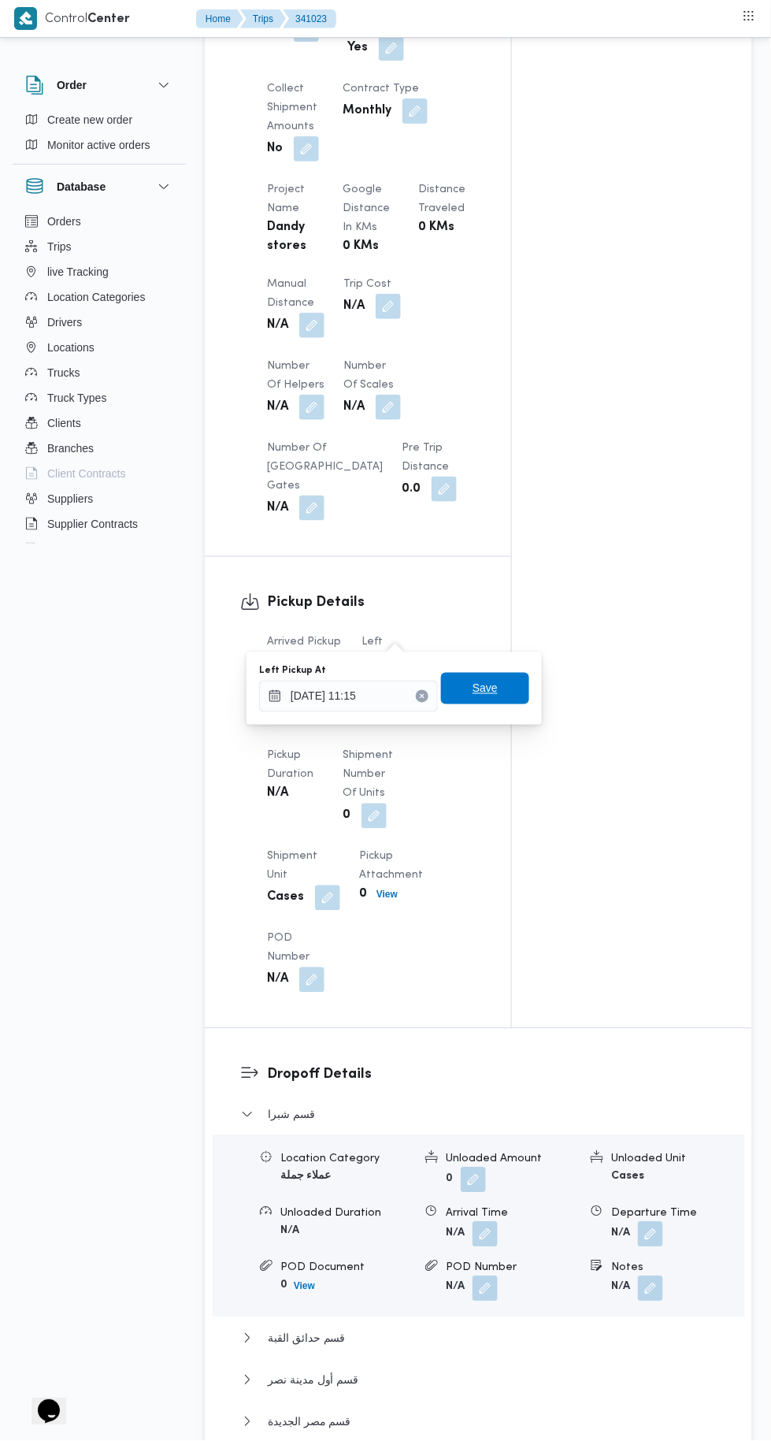
click at [466, 700] on span "Save" at bounding box center [485, 689] width 88 height 32
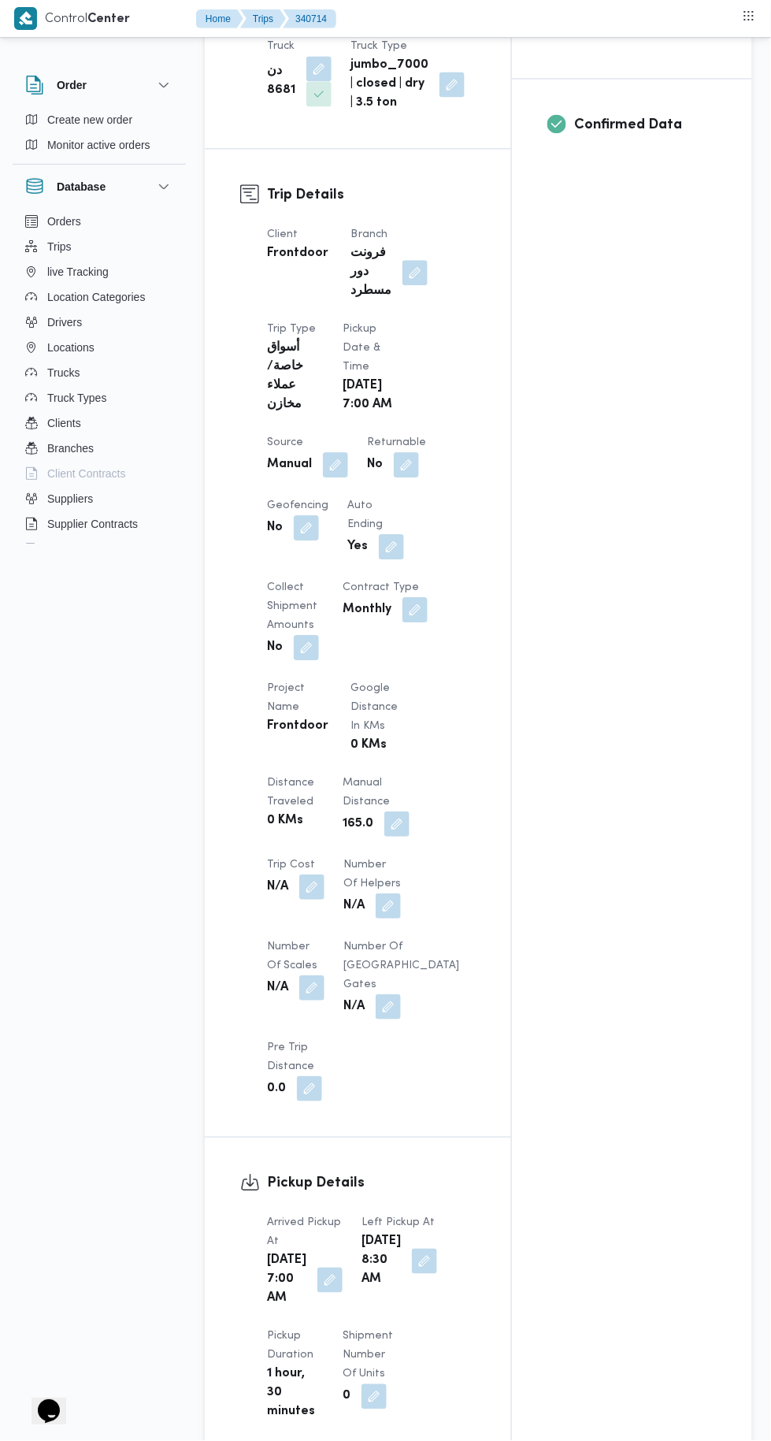
scroll to position [605, 0]
click at [396, 837] on button "button" at bounding box center [396, 823] width 25 height 25
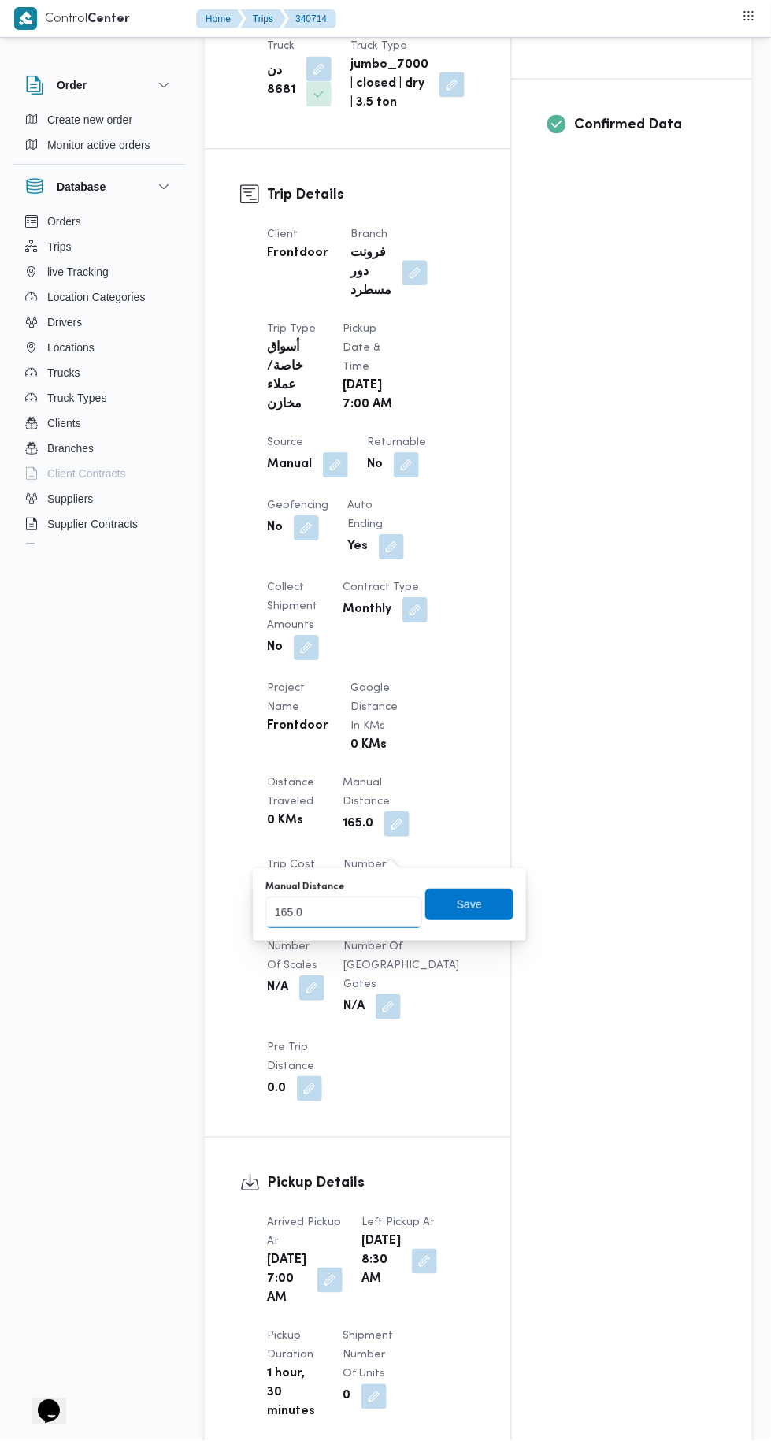
click at [386, 909] on input "165.0" at bounding box center [343, 913] width 157 height 32
click at [382, 912] on input "165.0" at bounding box center [343, 913] width 157 height 32
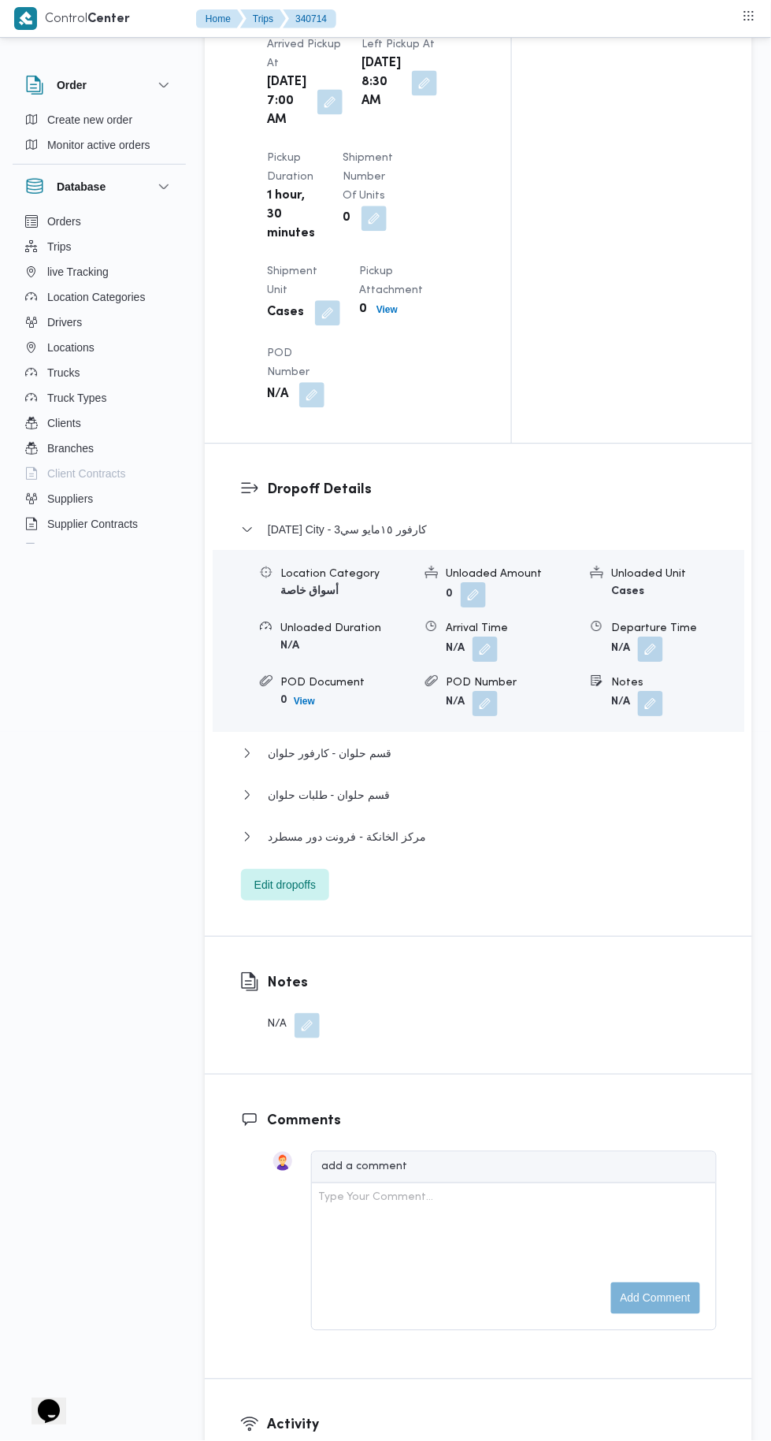
scroll to position [1787, 0]
click at [510, 843] on button "مركز الخانكة - فرونت دور مسطرد" at bounding box center [479, 833] width 476 height 19
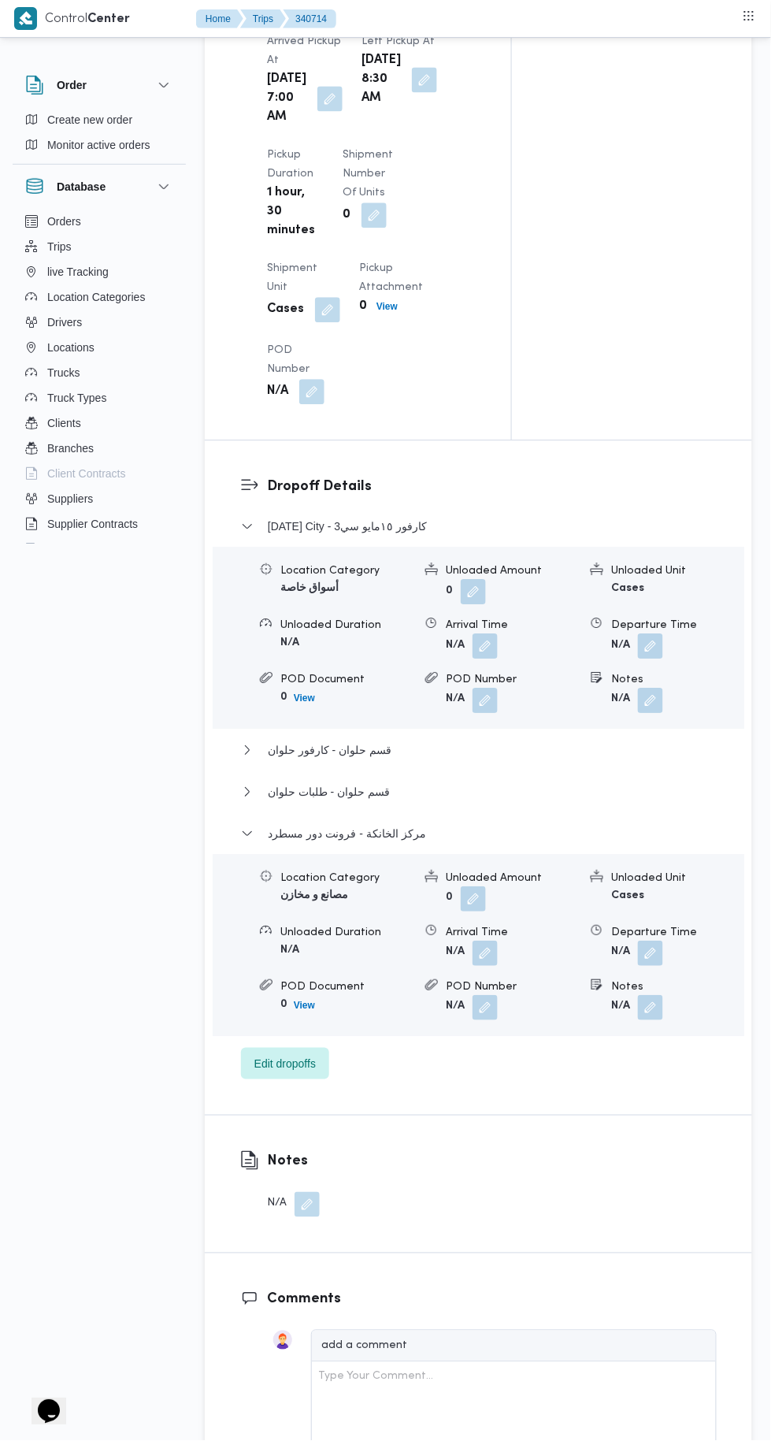
click at [657, 966] on button "button" at bounding box center [650, 953] width 25 height 25
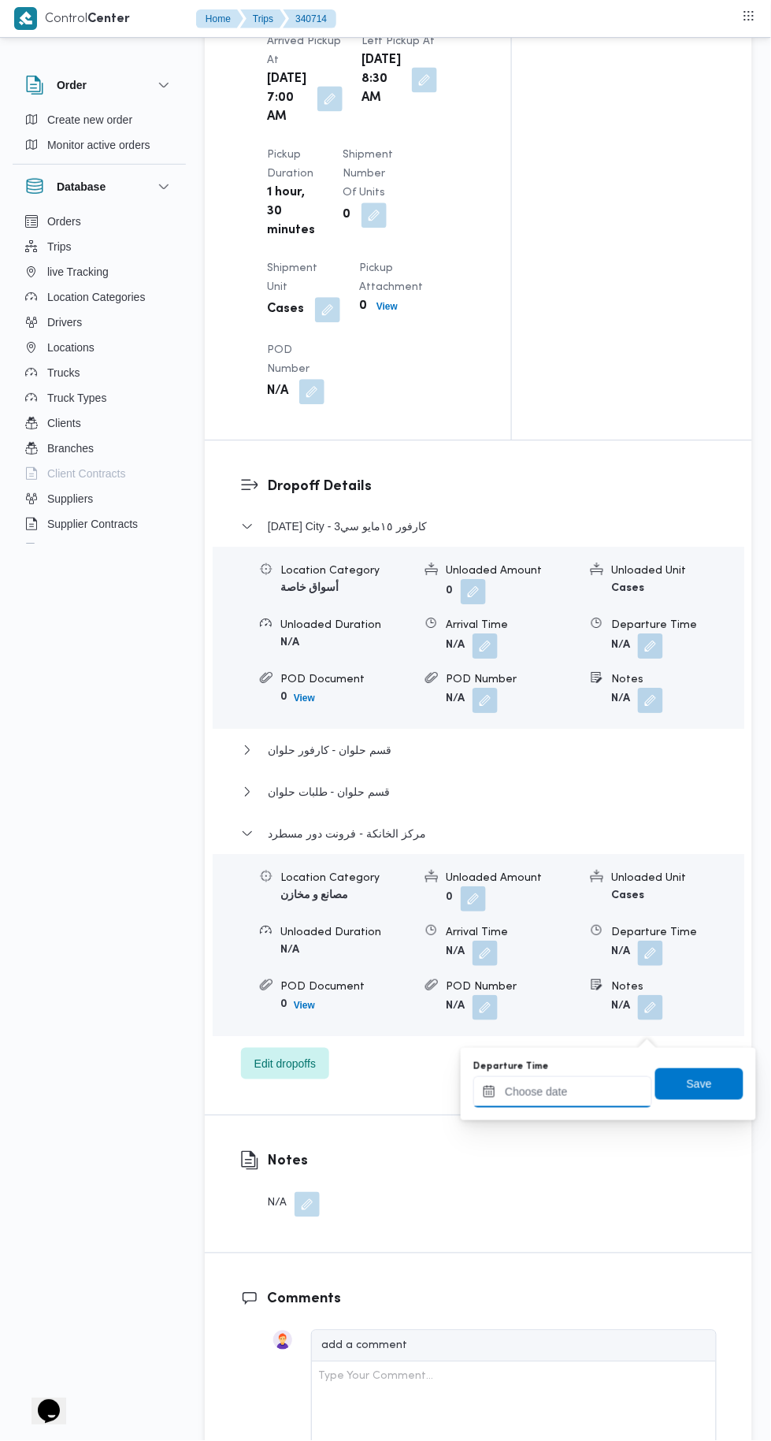
click at [592, 1090] on input "Departure Time" at bounding box center [562, 1092] width 179 height 32
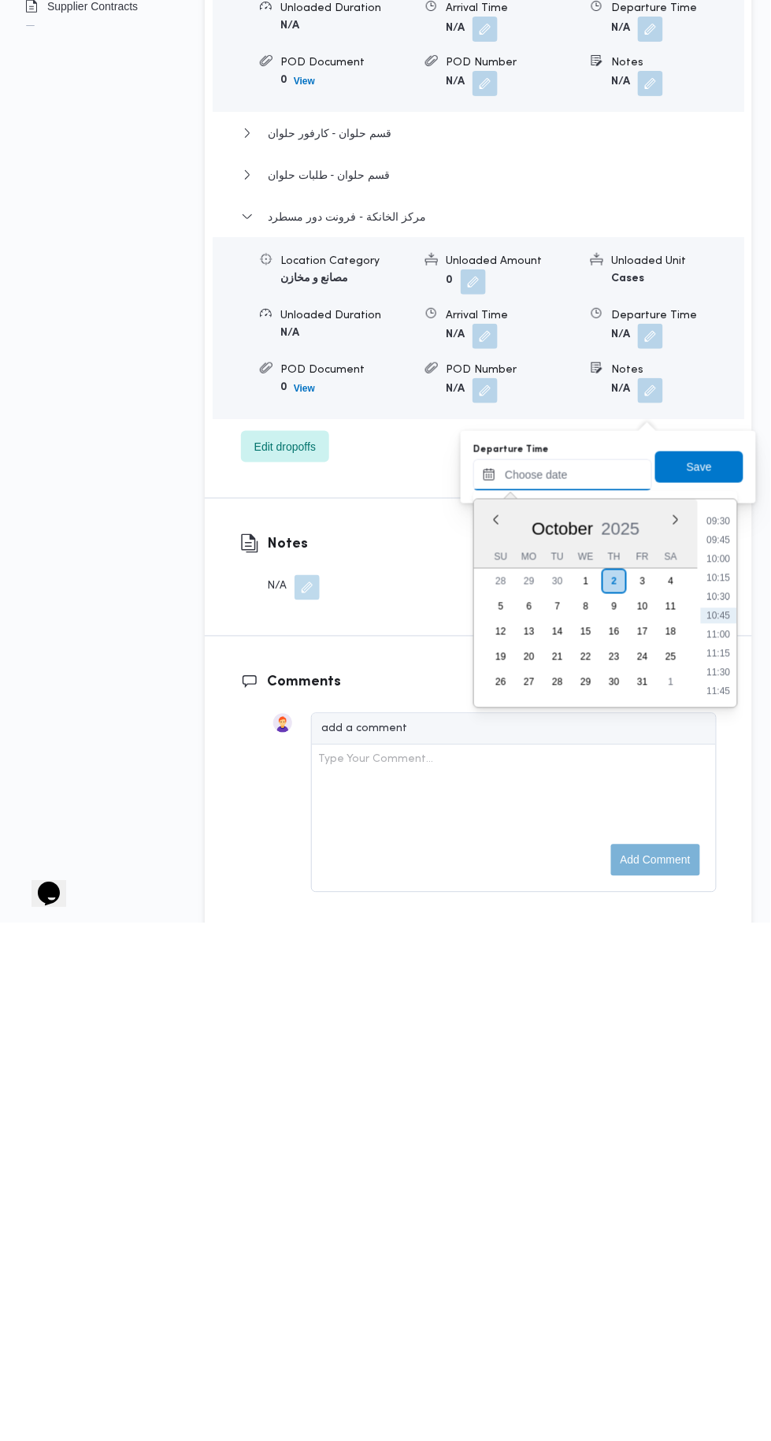
scroll to position [1886, 0]
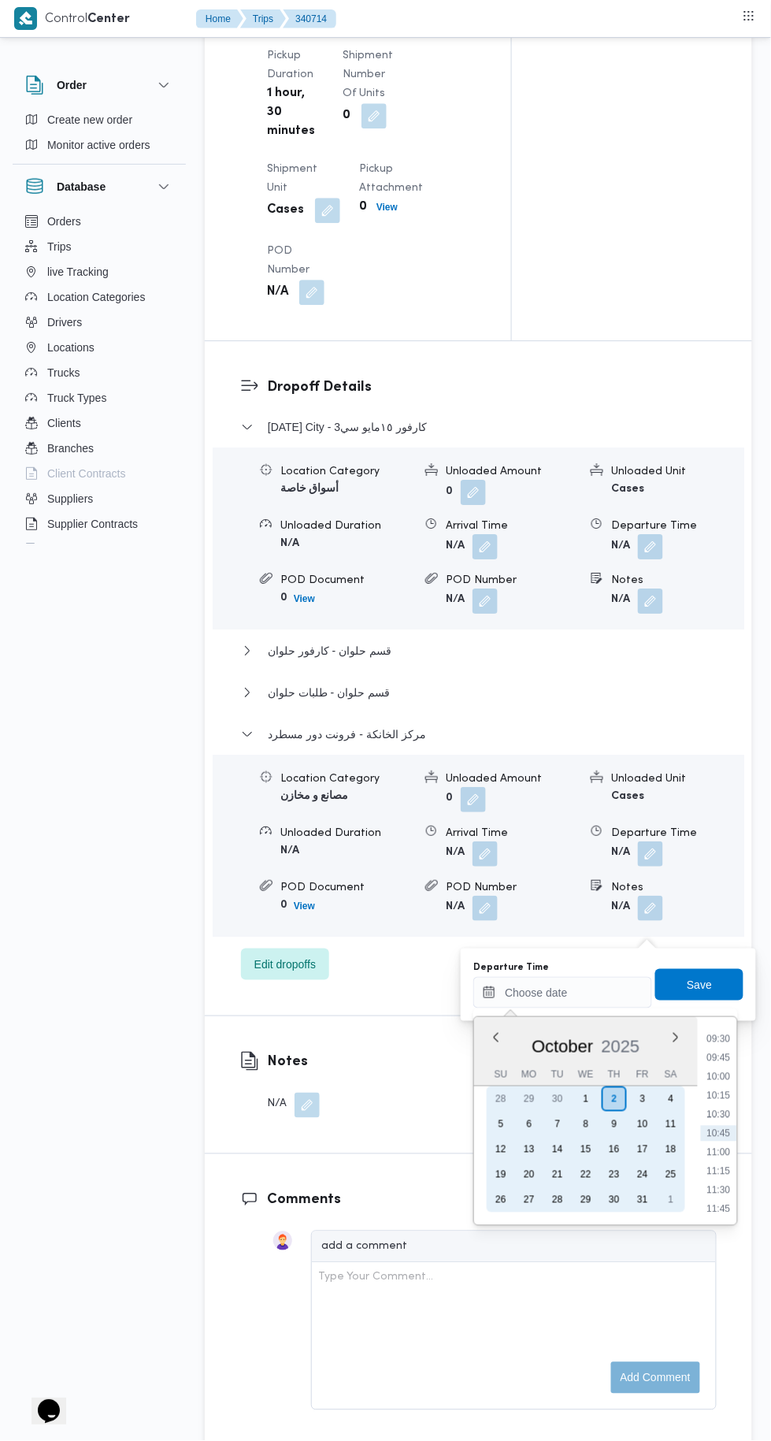
click at [590, 1097] on div "1" at bounding box center [586, 1098] width 25 height 25
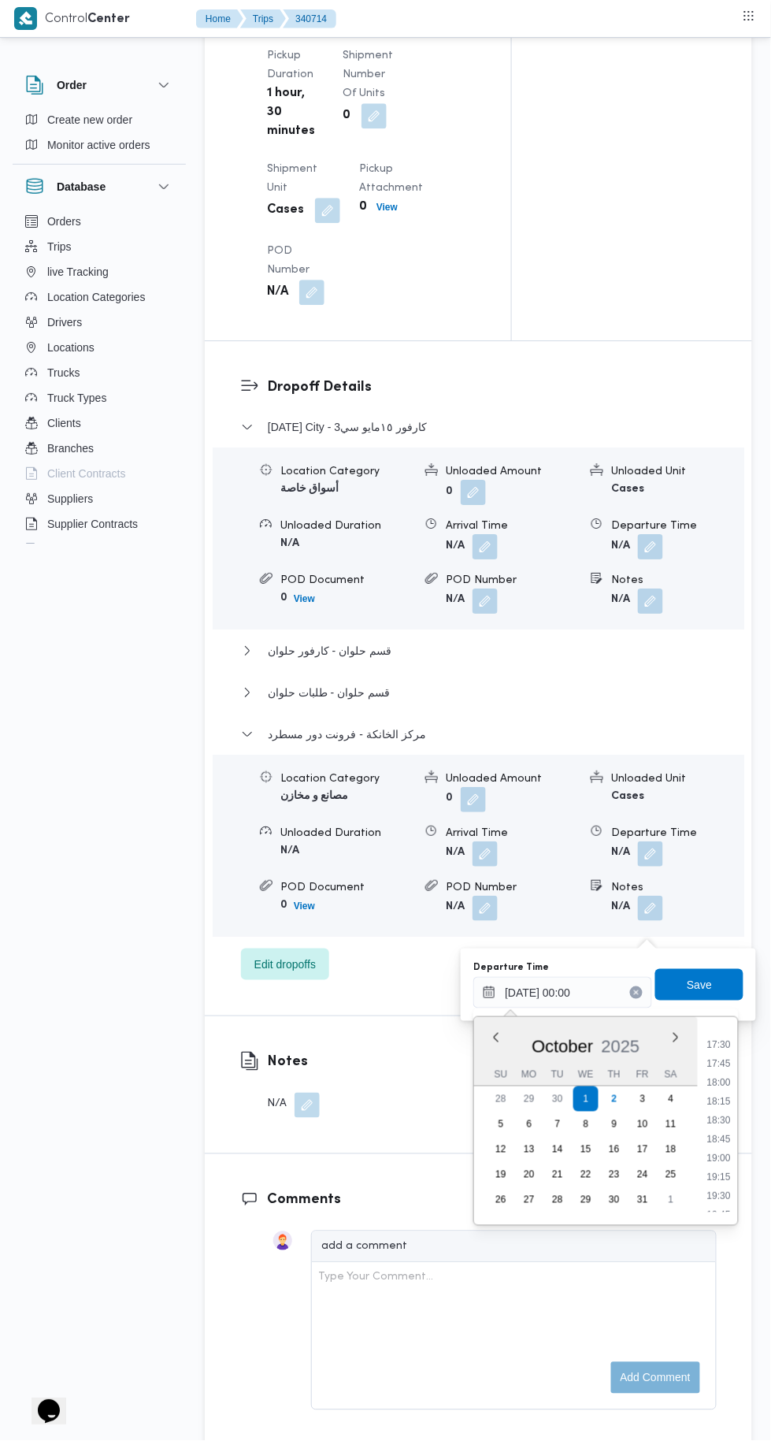
click at [722, 1119] on li "18:30" at bounding box center [720, 1120] width 36 height 16
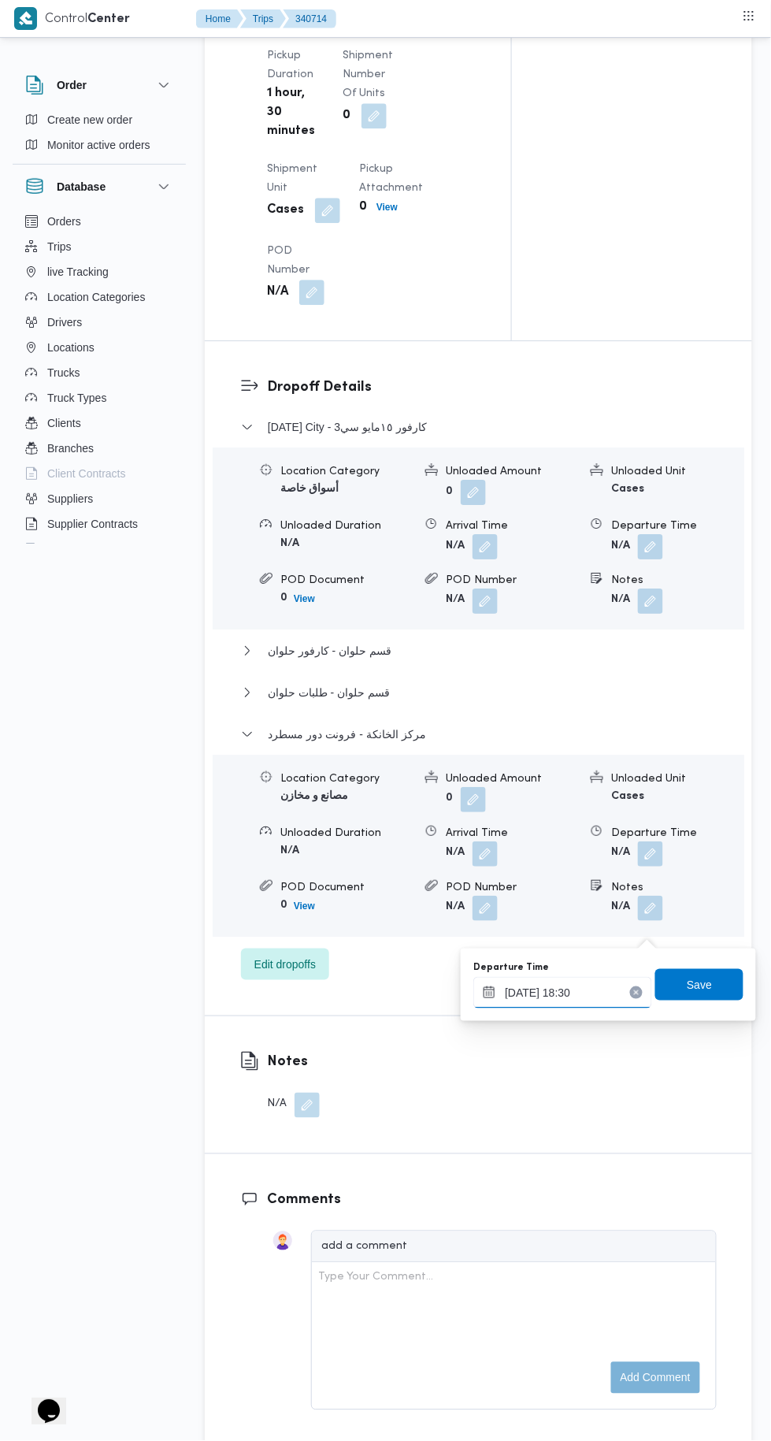
scroll to position [1886, 0]
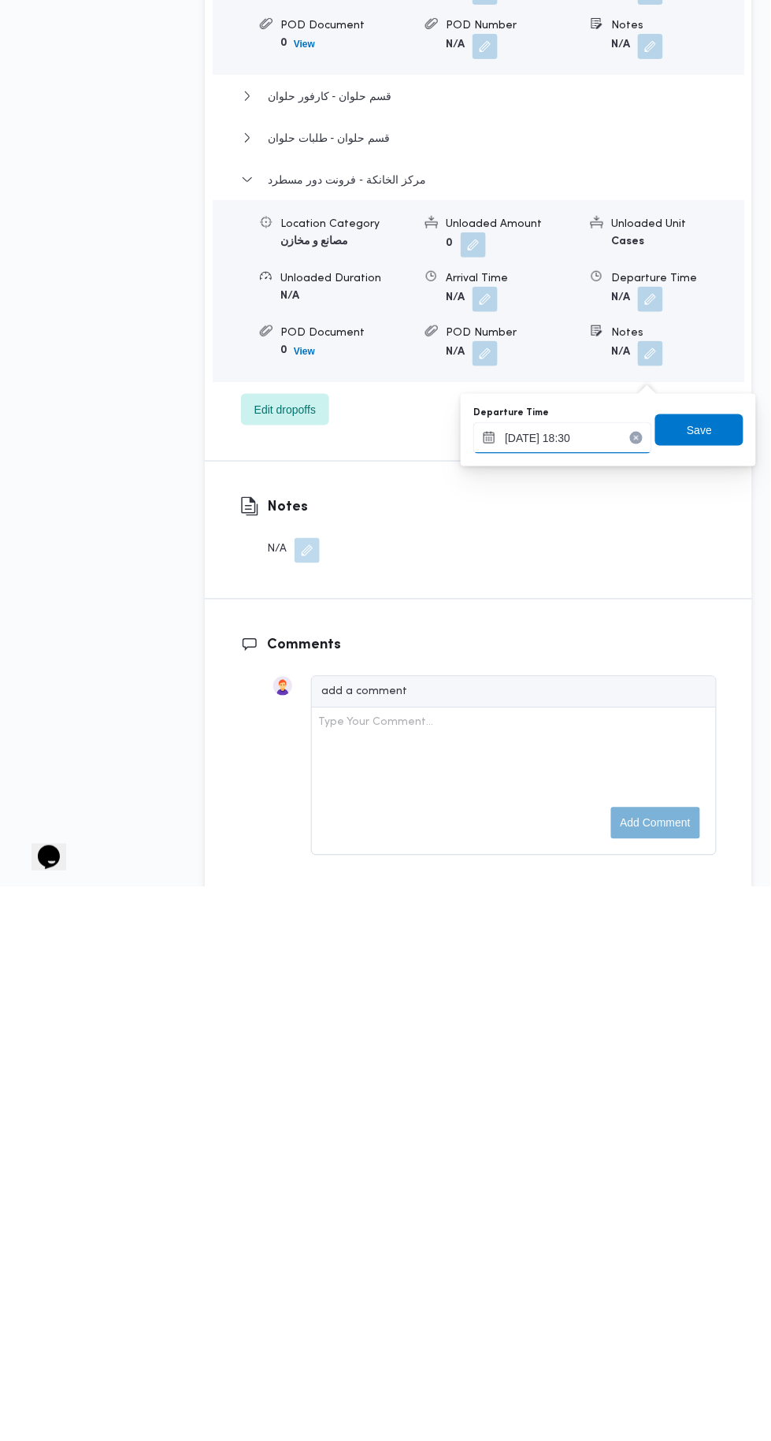
click at [585, 991] on input "01/10/2025 18:30" at bounding box center [562, 993] width 179 height 32
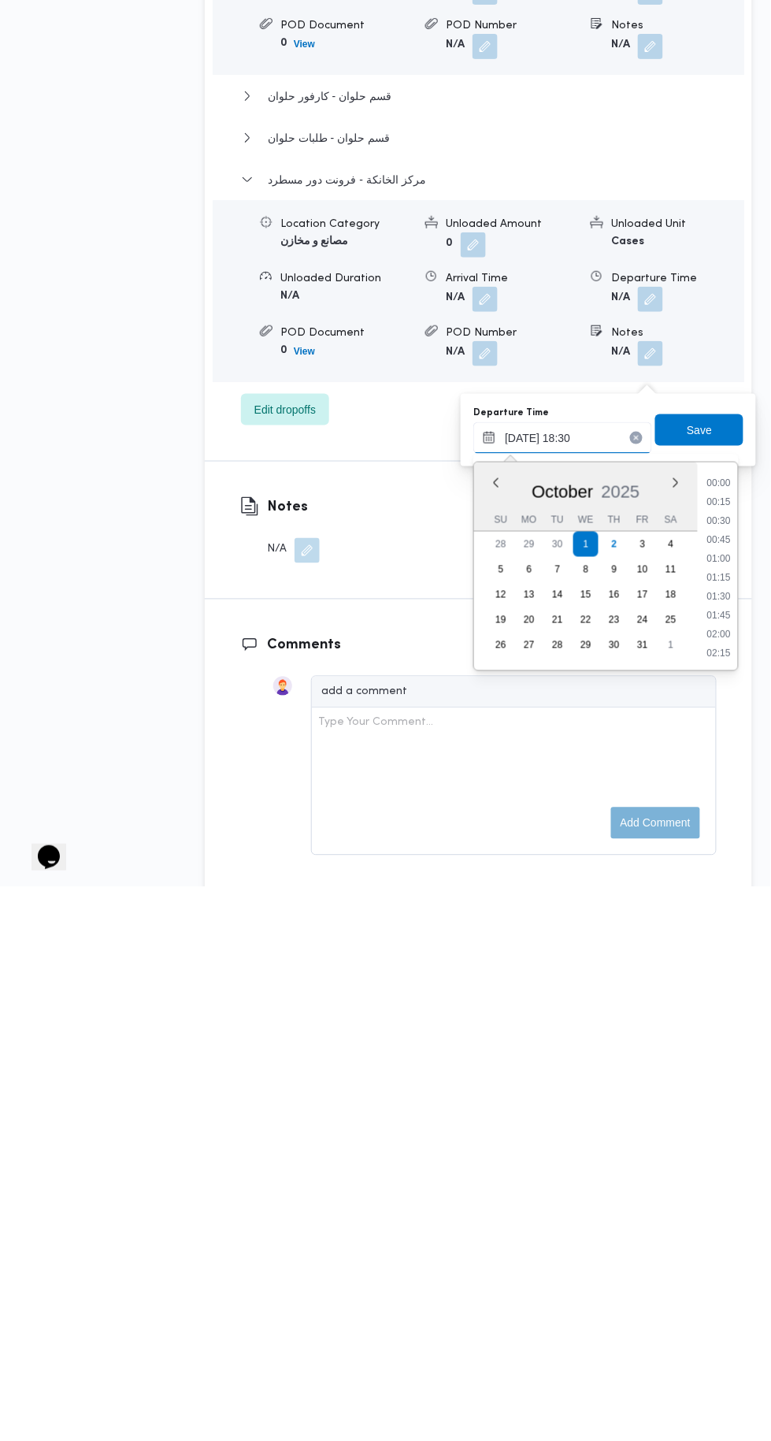
scroll to position [1303, 0]
click at [718, 1075] on li "17:45" at bounding box center [720, 1077] width 36 height 16
type input "01/10/2025 17:45"
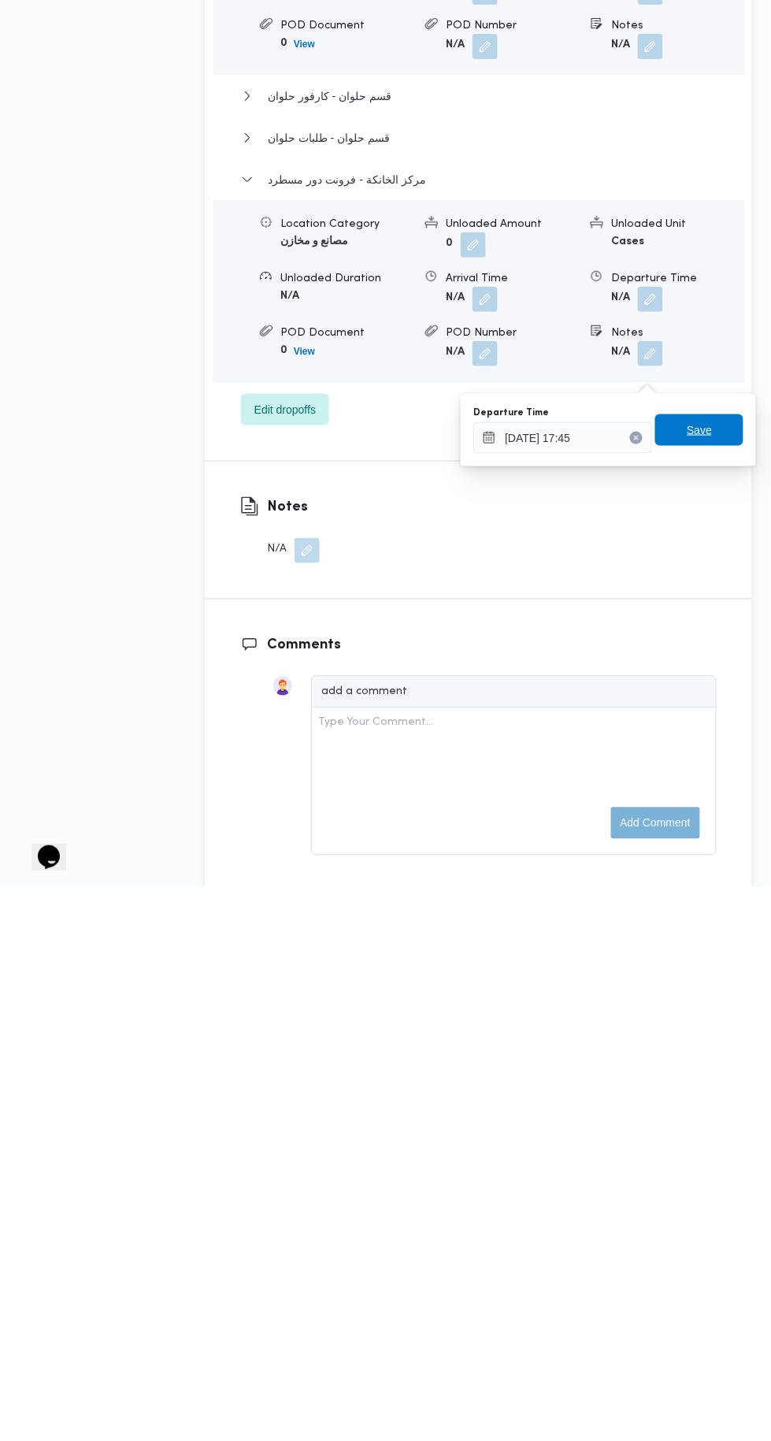
click at [700, 983] on span "Save" at bounding box center [699, 984] width 25 height 19
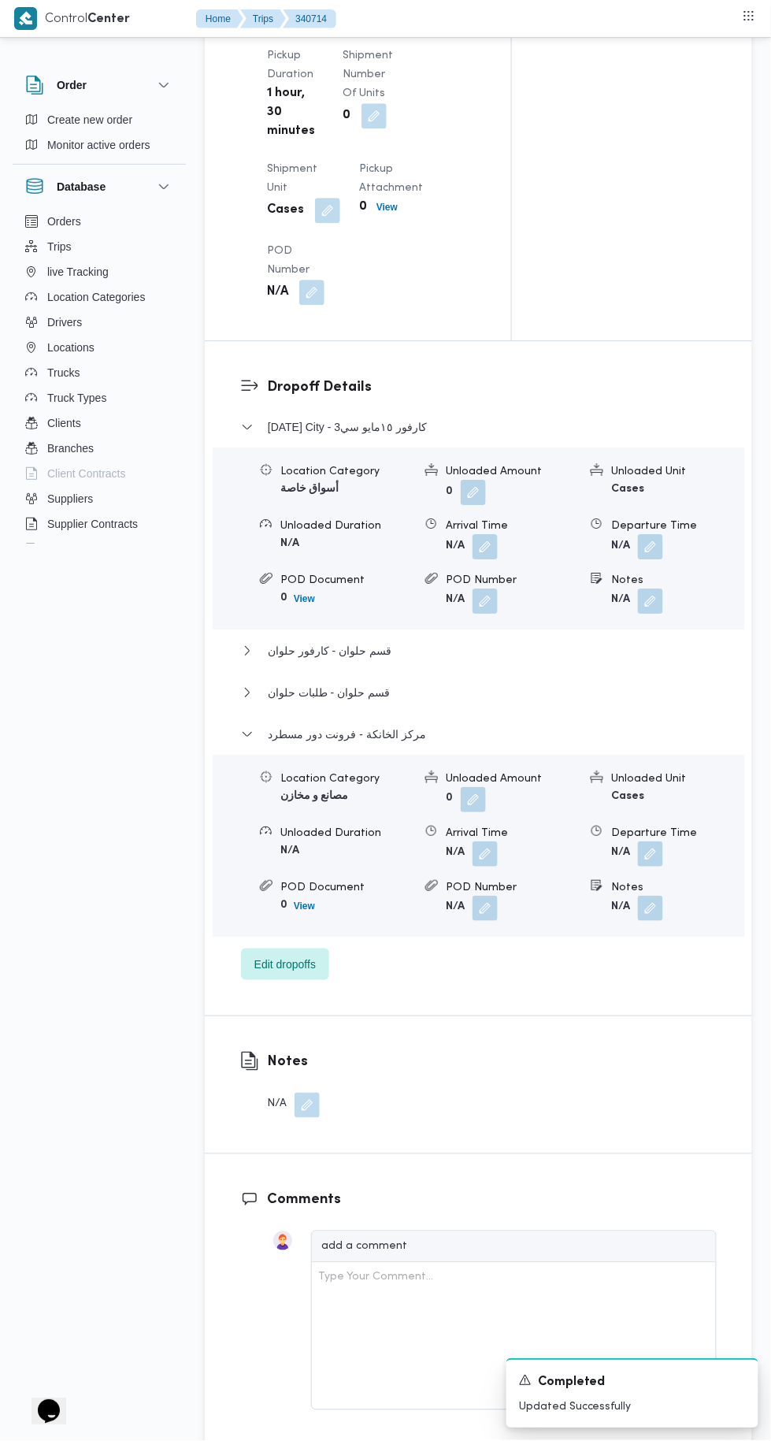
scroll to position [0, 0]
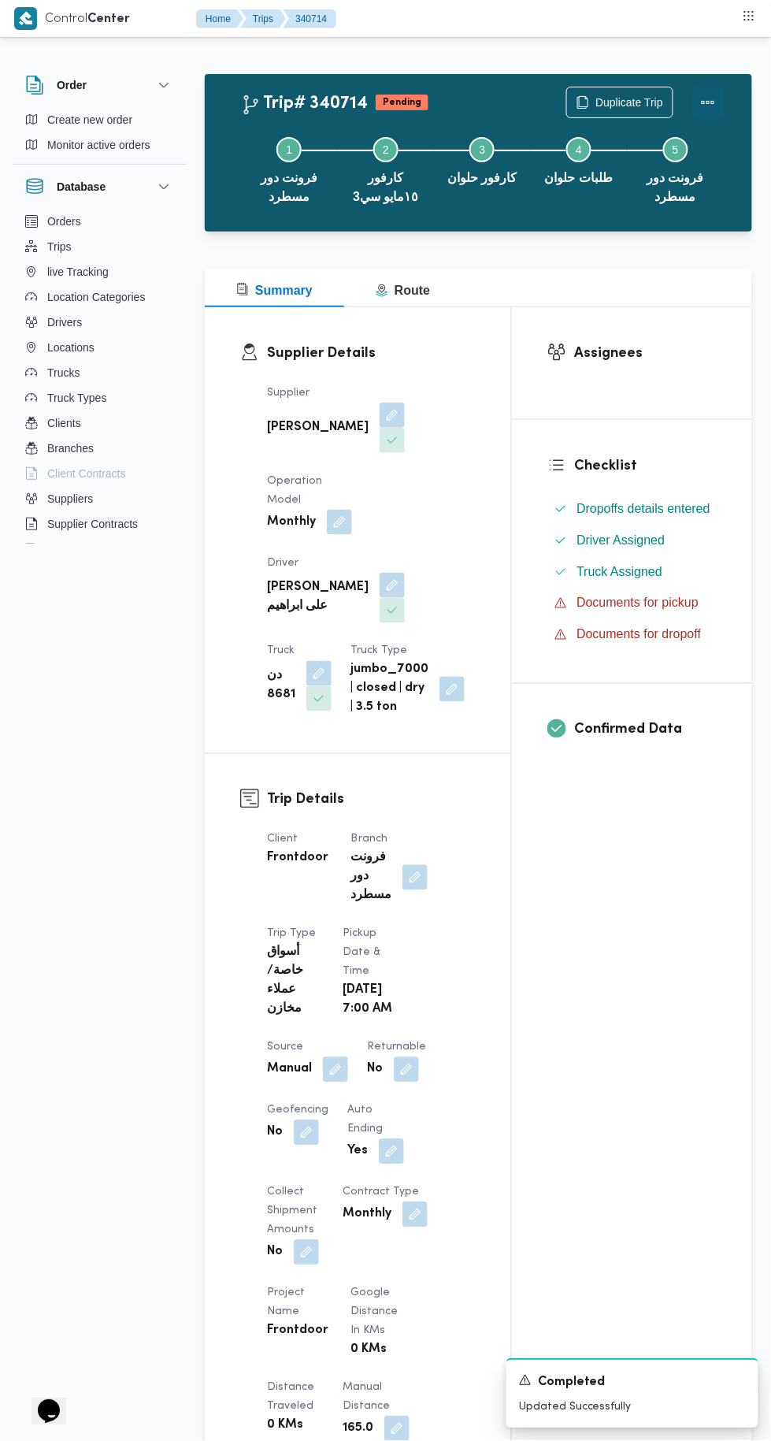
click at [718, 110] on button "Actions" at bounding box center [708, 103] width 32 height 32
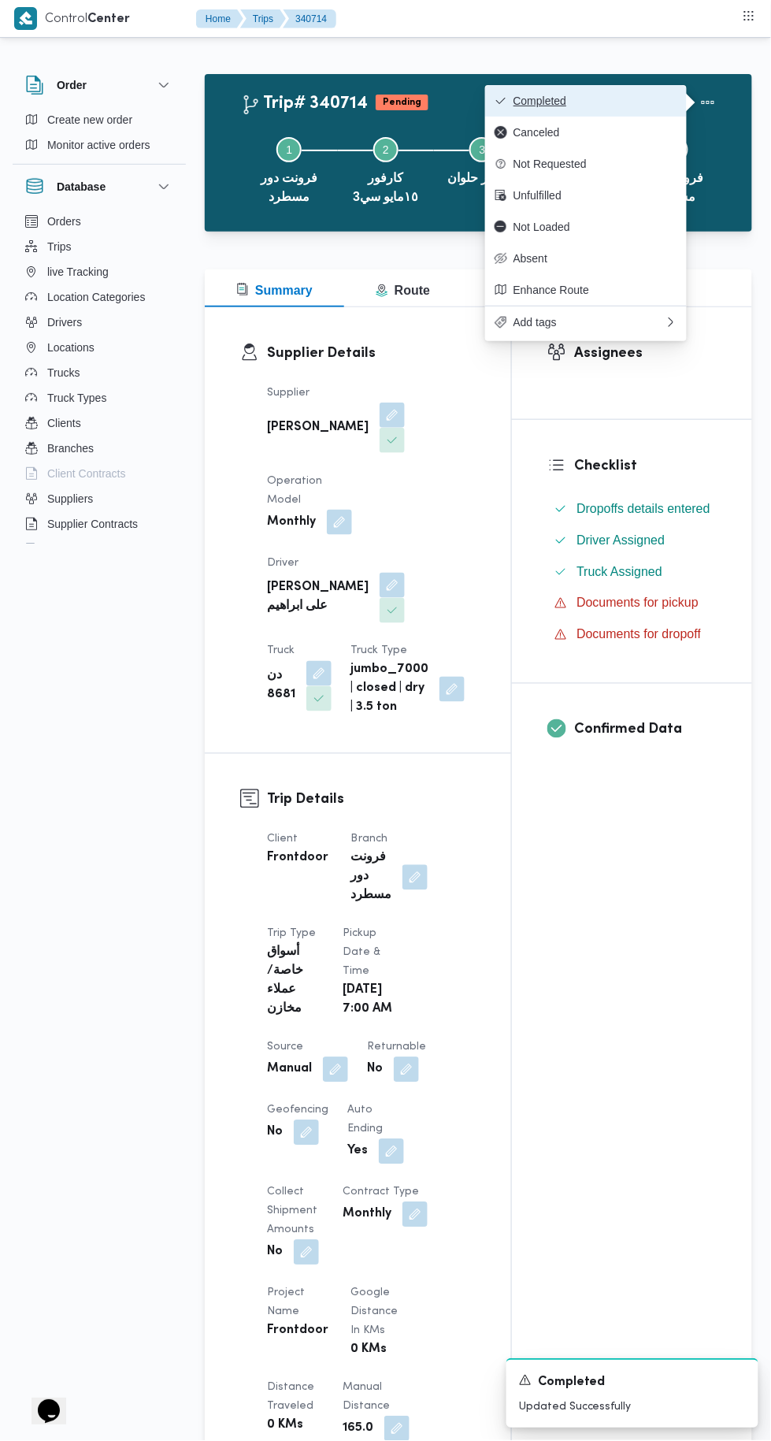
click at [646, 107] on span "Completed" at bounding box center [596, 101] width 164 height 13
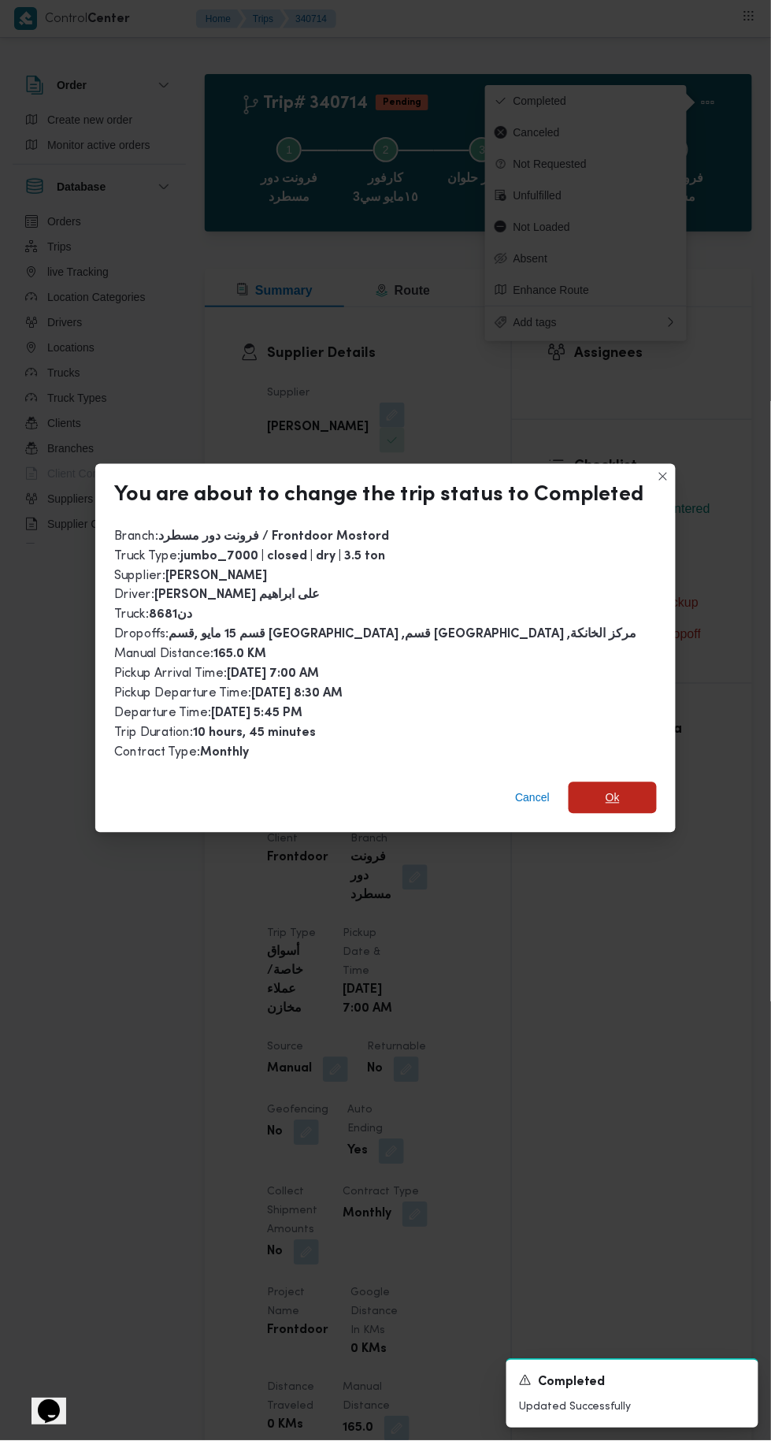
click at [626, 794] on span "Ok" at bounding box center [613, 798] width 88 height 32
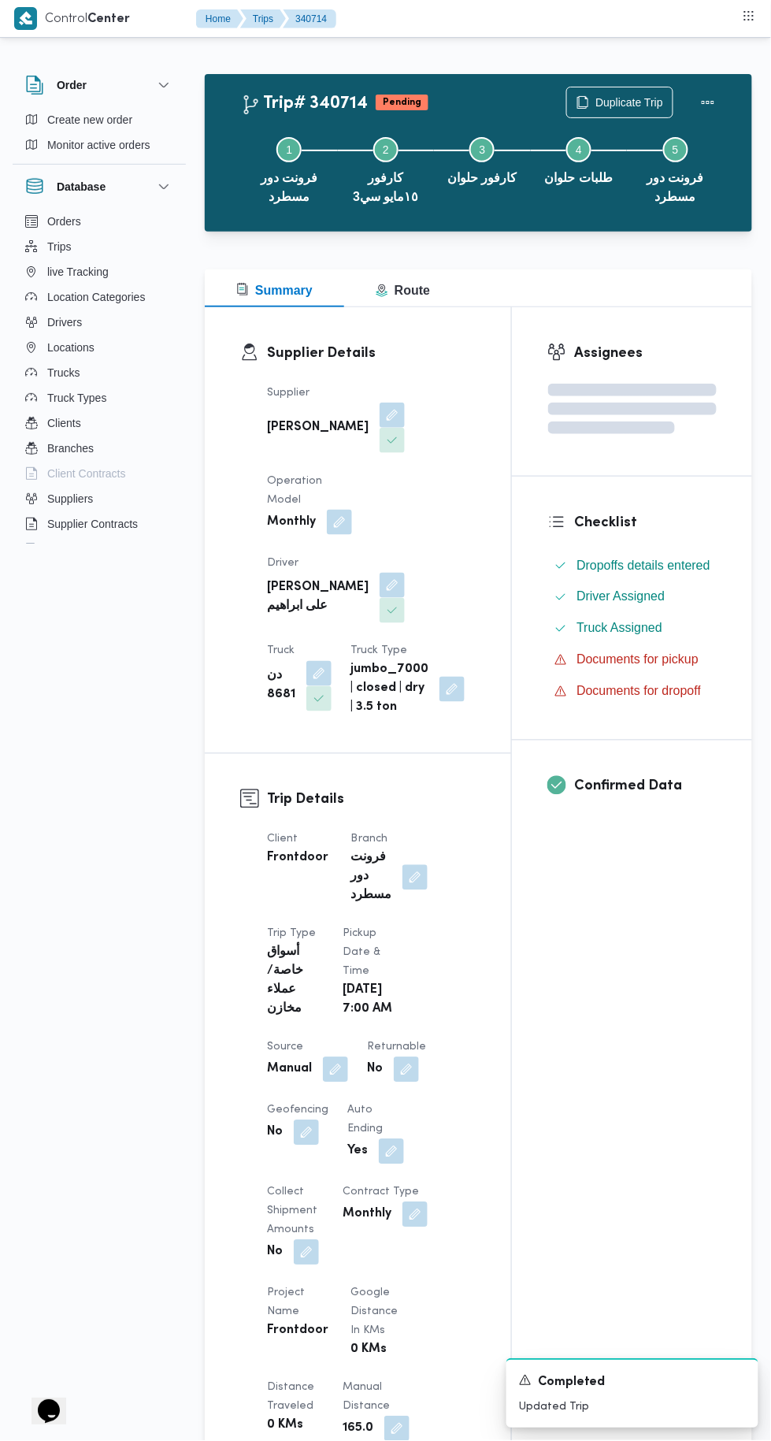
click at [614, 972] on div "Assignees Checklist Dropoffs details entered Driver Assigned Truck Assigned Doc…" at bounding box center [632, 1266] width 240 height 1919
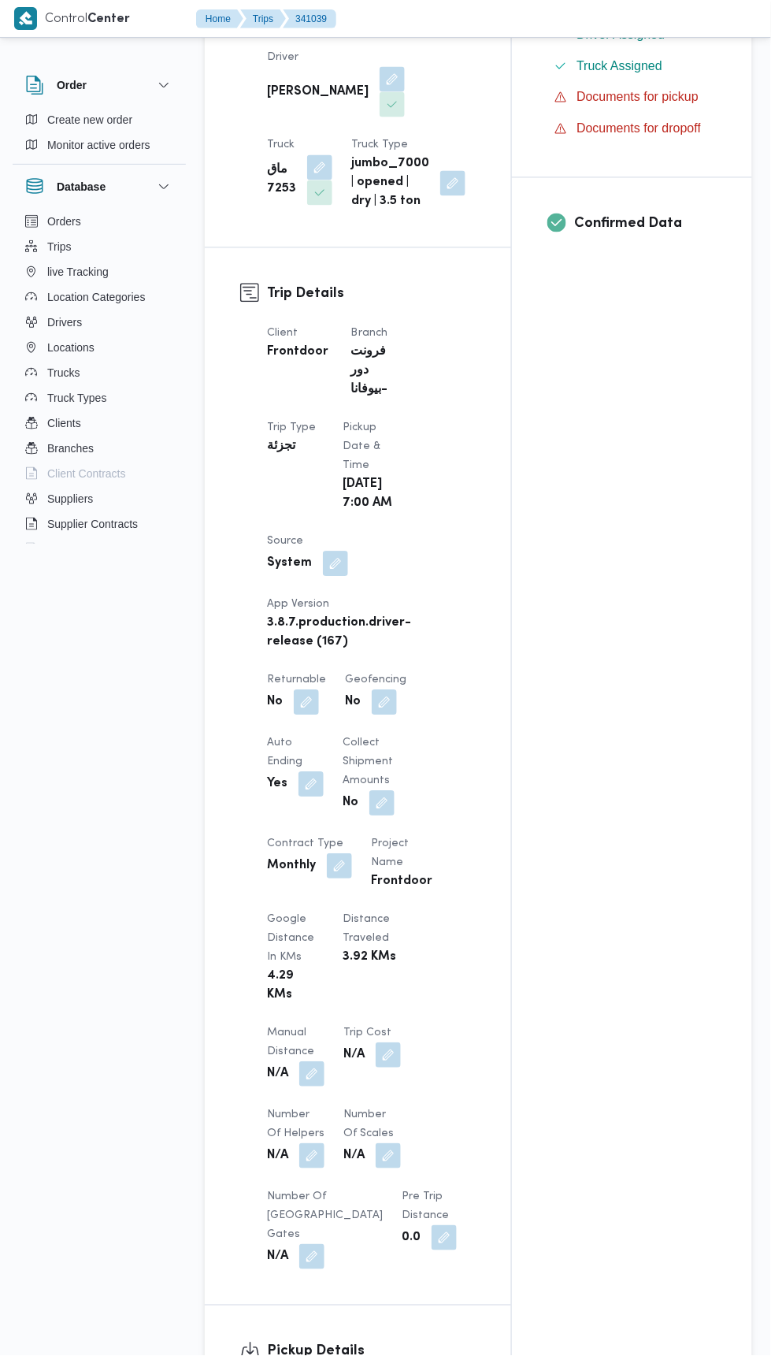
scroll to position [500, 0]
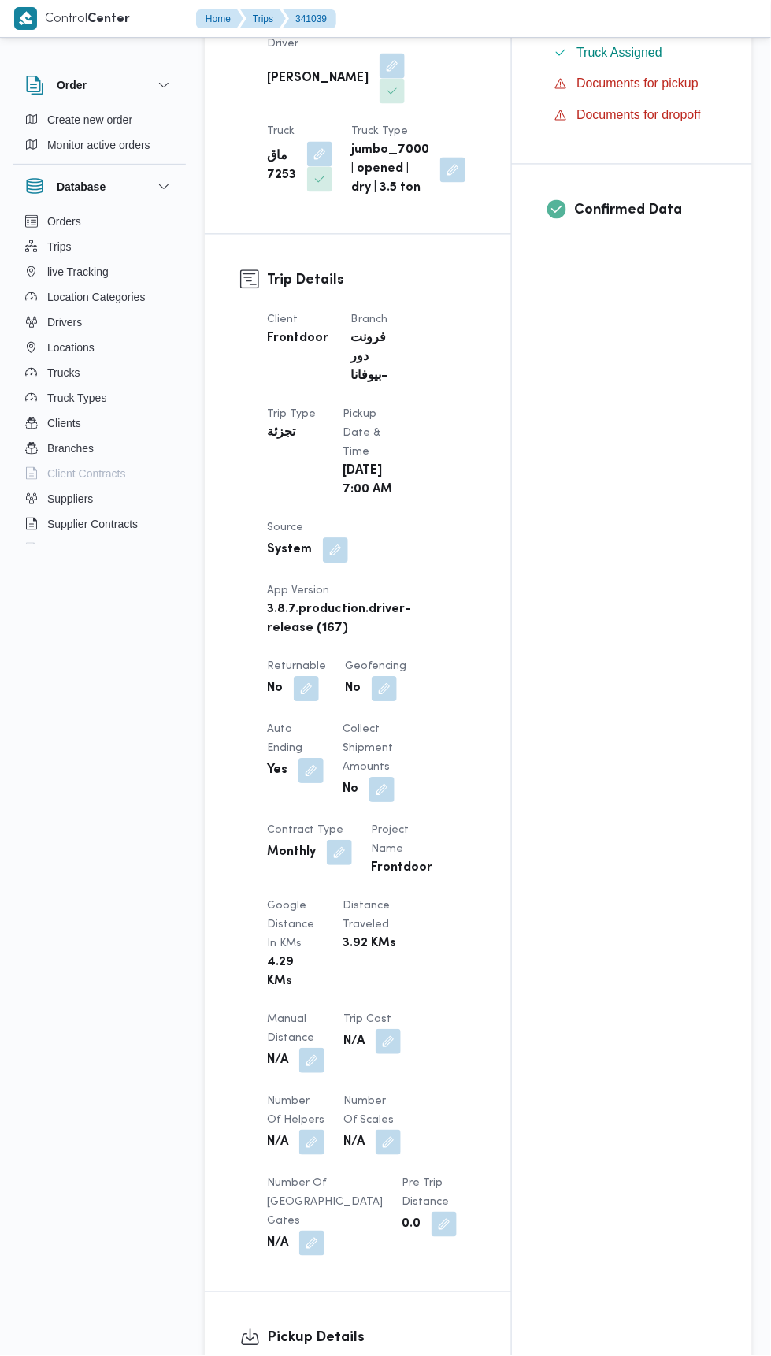
click at [314, 678] on button "button" at bounding box center [306, 689] width 25 height 25
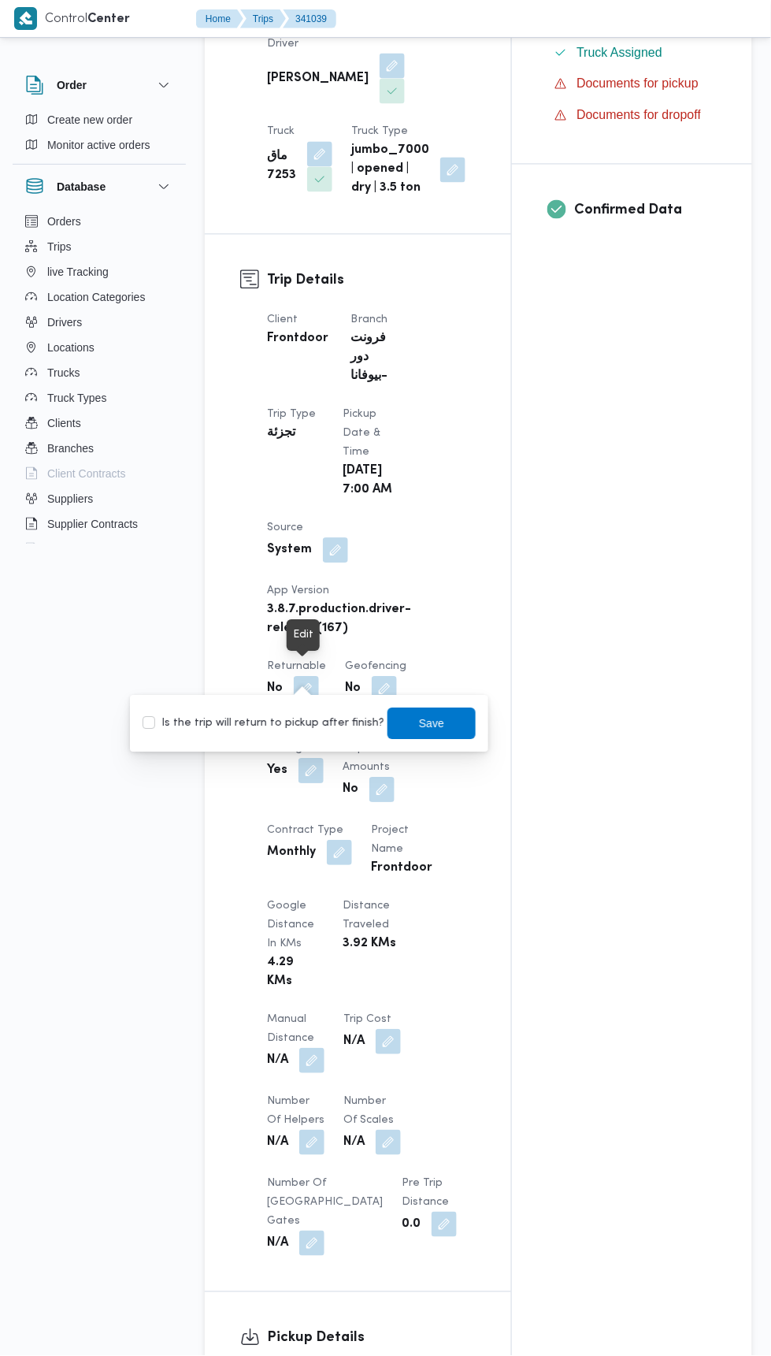
click at [314, 722] on label "Is the trip will return to pickup after finish?" at bounding box center [264, 724] width 242 height 19
checkbox input "true"
click at [444, 709] on span "Save" at bounding box center [432, 724] width 88 height 32
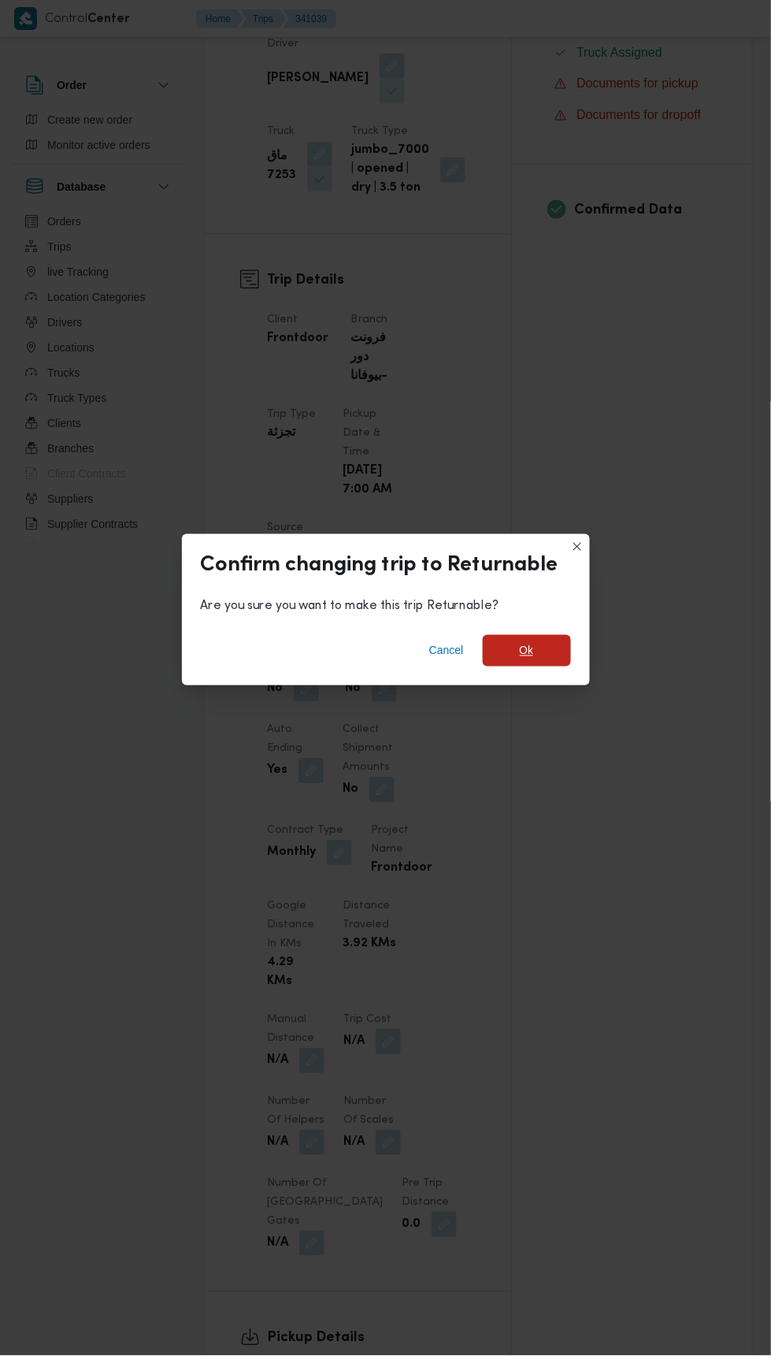
click at [558, 646] on span "Ok" at bounding box center [527, 651] width 88 height 32
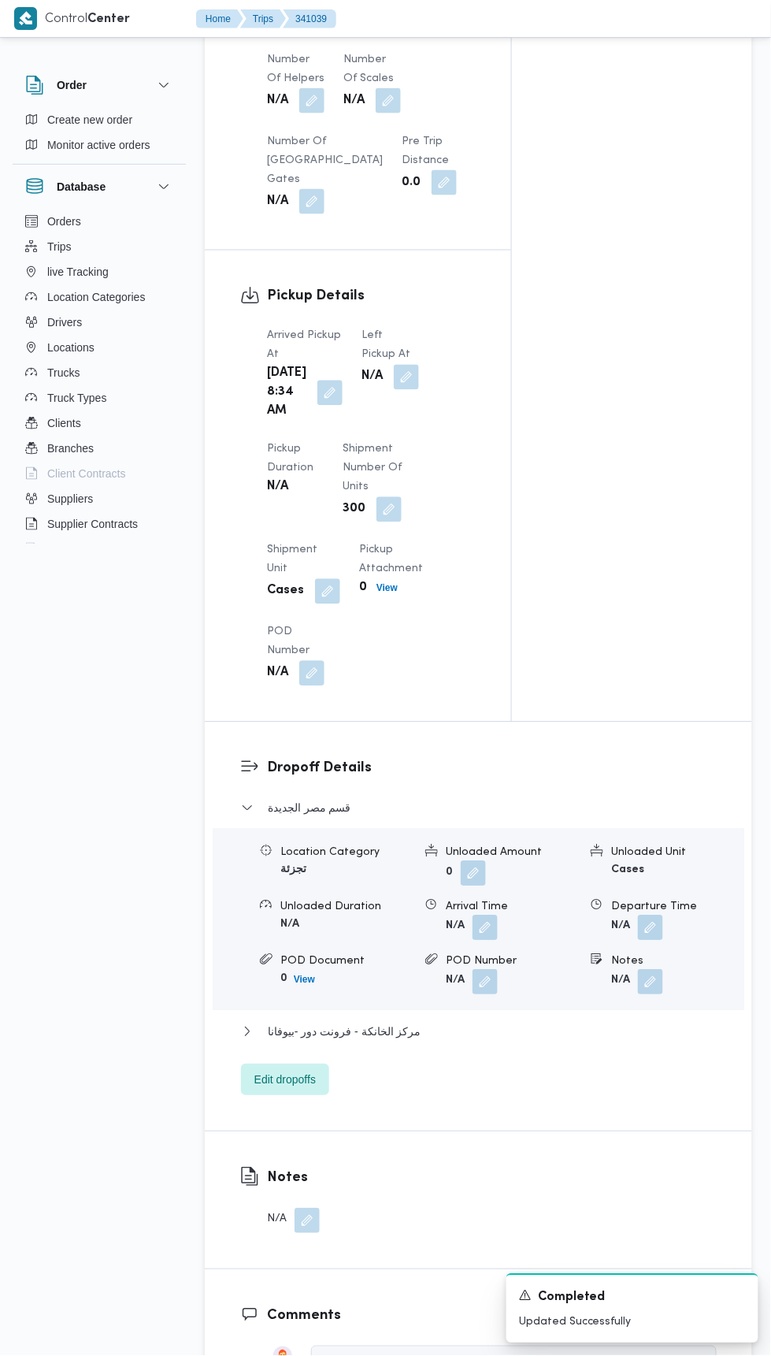
scroll to position [1544, 0]
click at [396, 366] on button "button" at bounding box center [406, 375] width 25 height 25
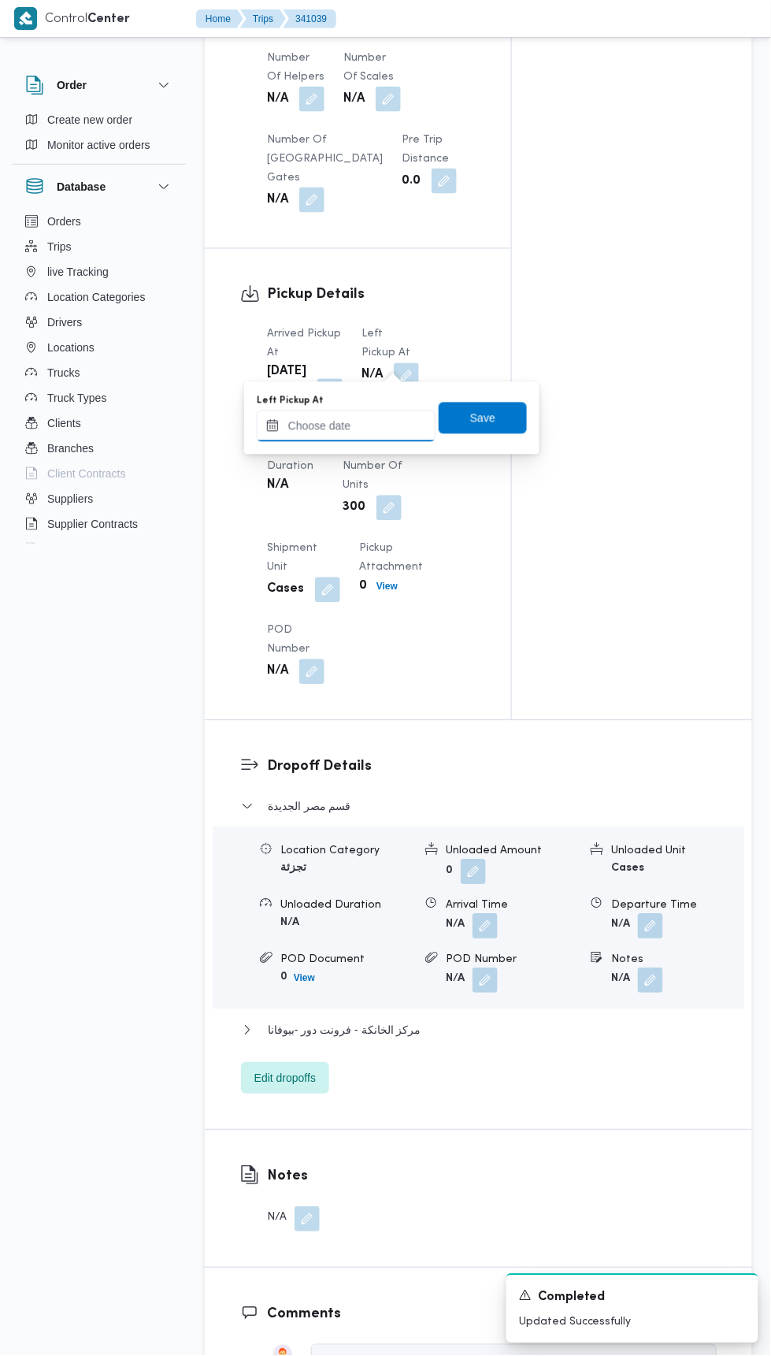
click at [394, 430] on input "Left Pickup At" at bounding box center [346, 426] width 179 height 32
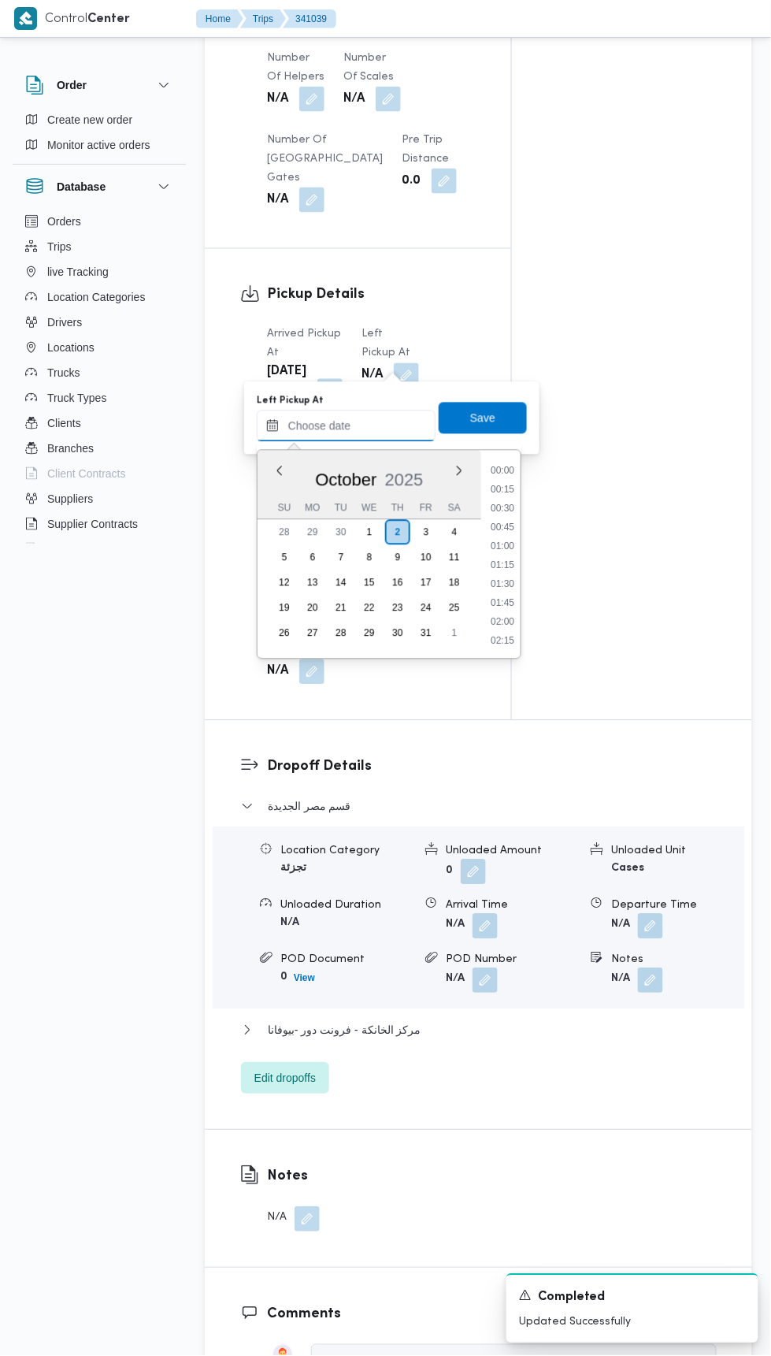
scroll to position [736, 0]
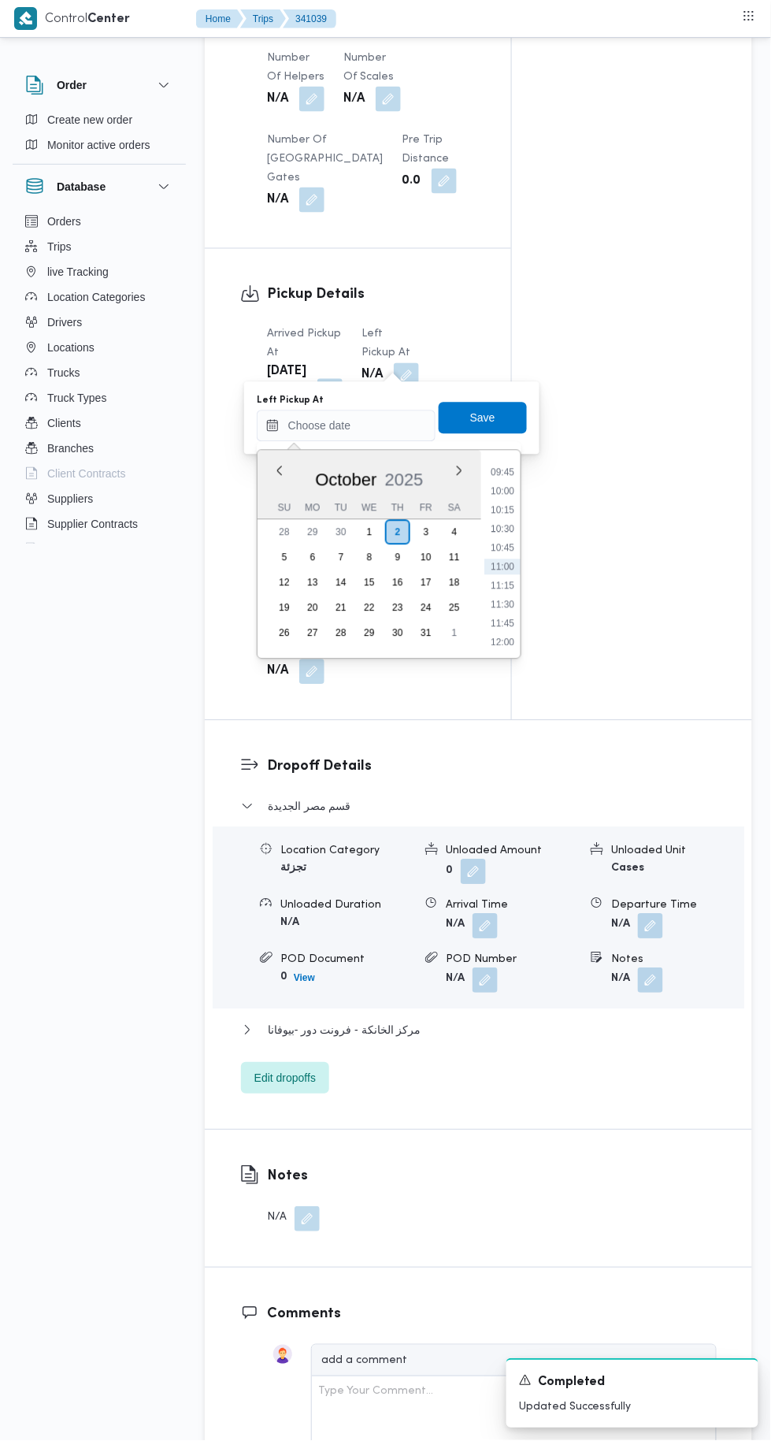
click at [503, 490] on li "10:00" at bounding box center [502, 492] width 36 height 16
type input "[DATE] 10:00"
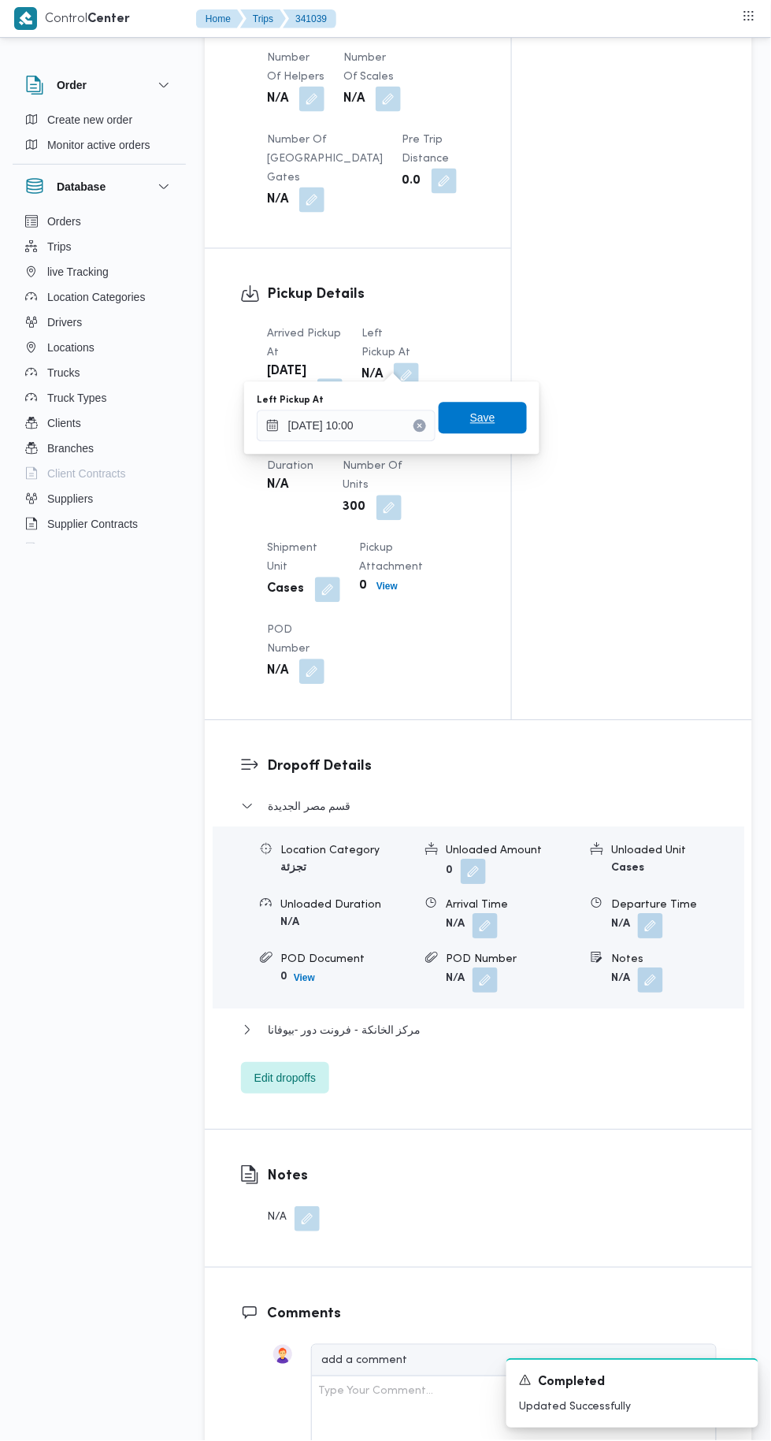
click at [510, 424] on span "Save" at bounding box center [483, 419] width 88 height 32
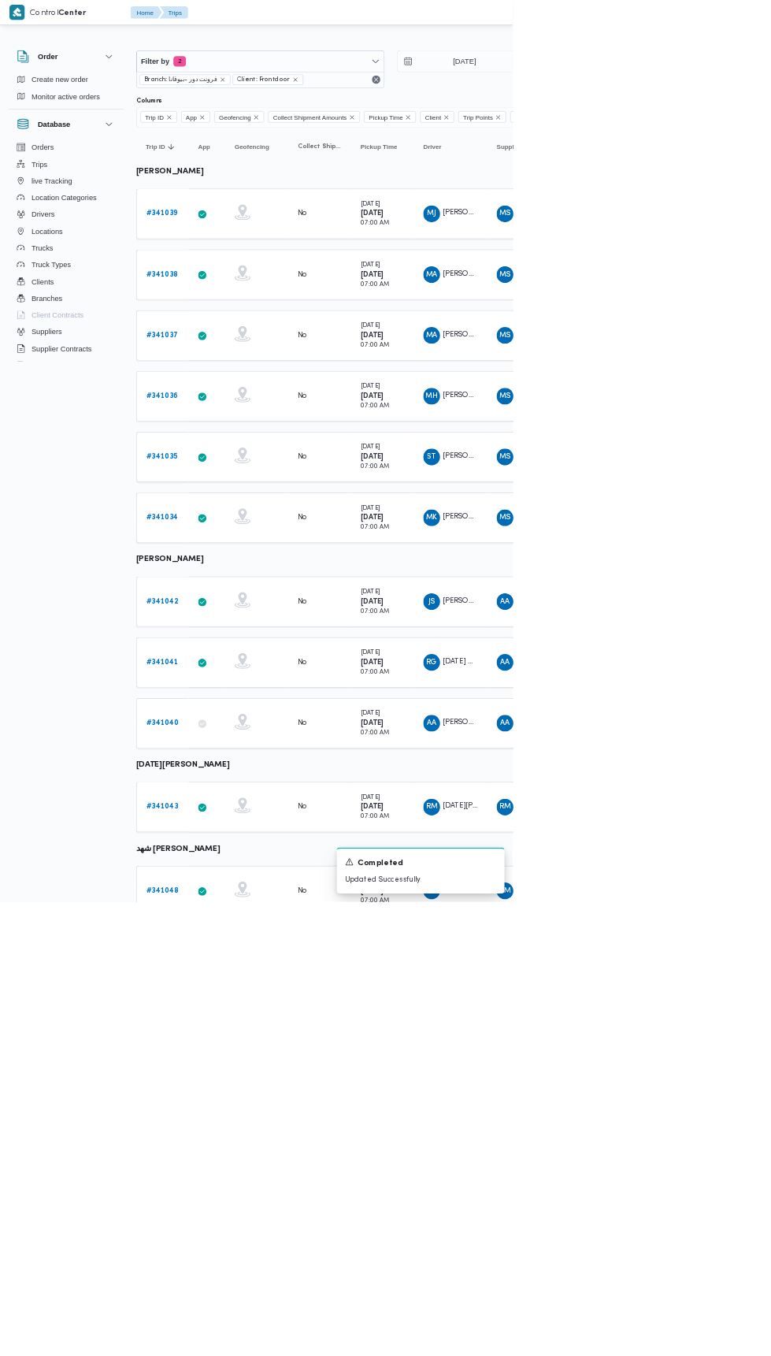
click at [257, 410] on b "# 341038" at bounding box center [244, 412] width 48 height 10
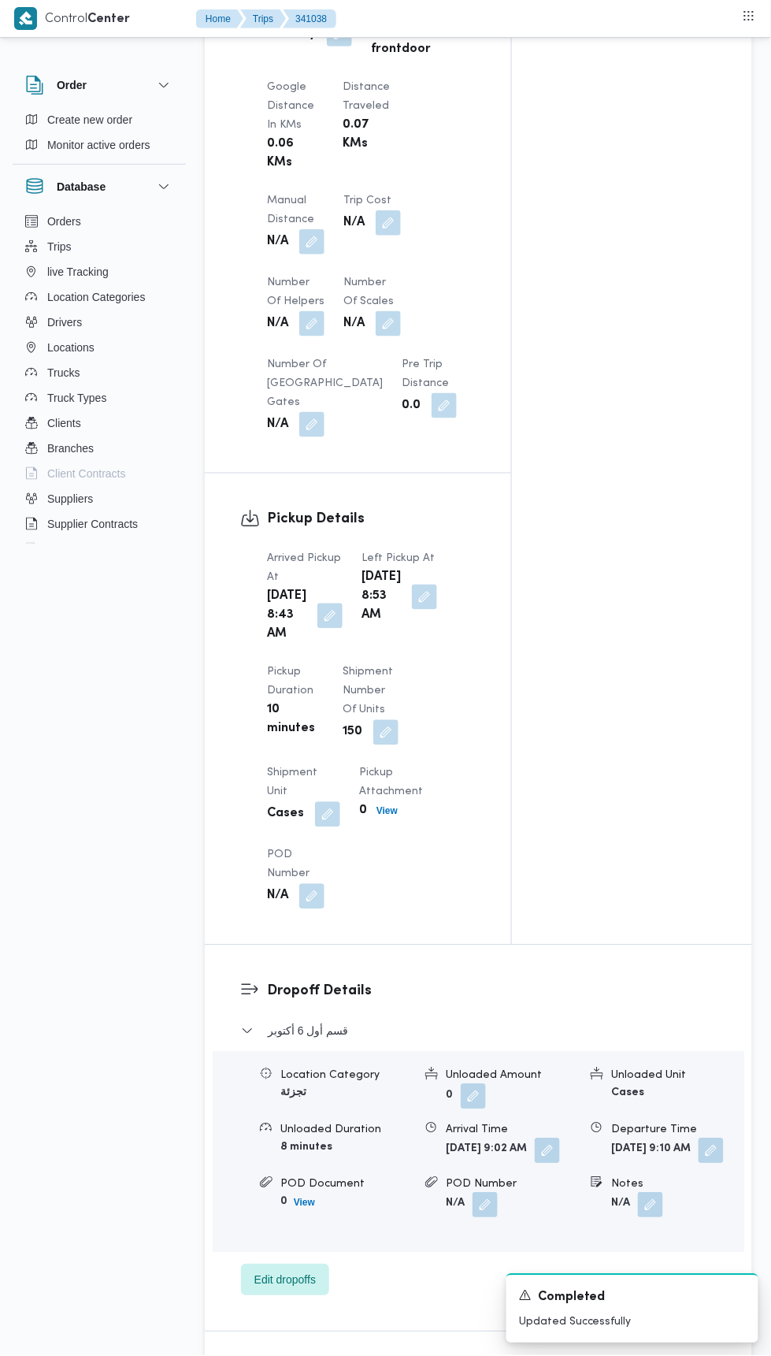
scroll to position [1326, 0]
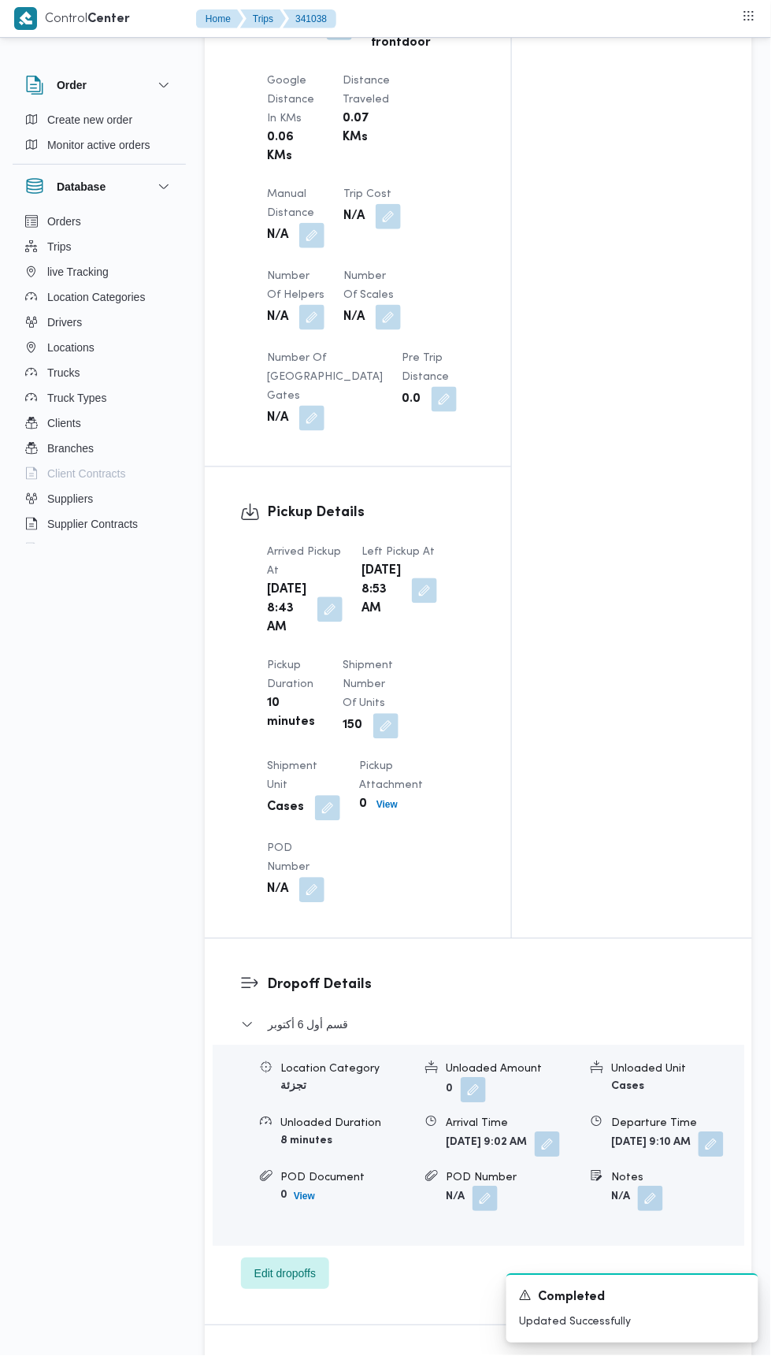
click at [325, 612] on span at bounding box center [326, 609] width 33 height 25
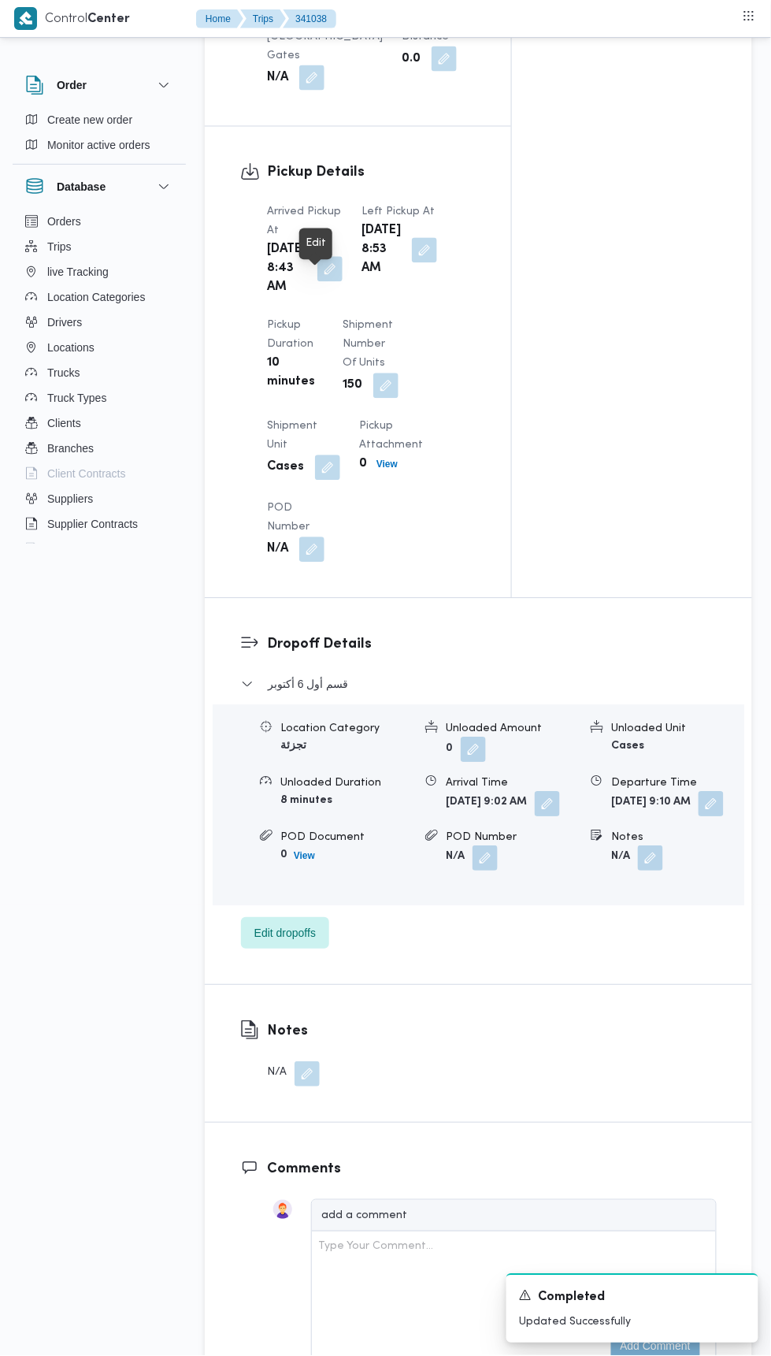
scroll to position [1670, 0]
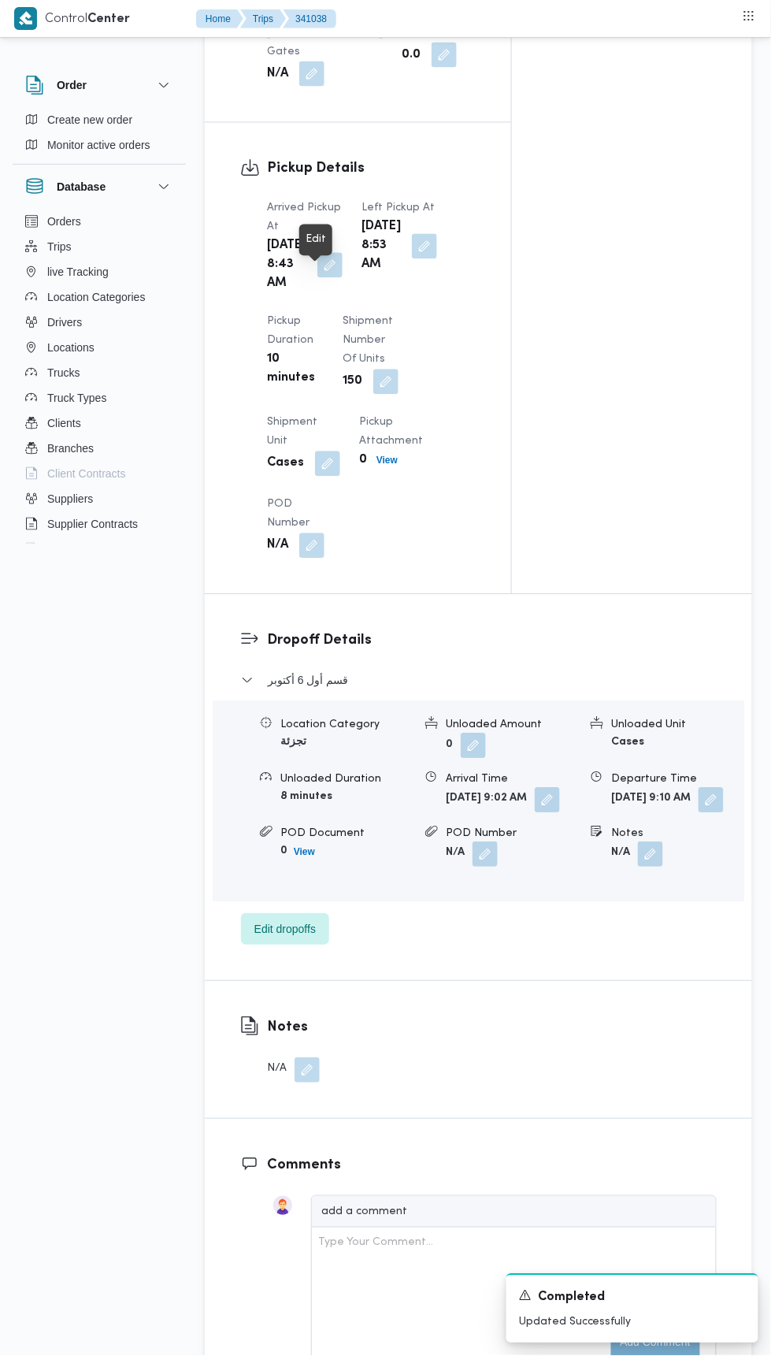
click at [699, 813] on button "button" at bounding box center [711, 800] width 25 height 25
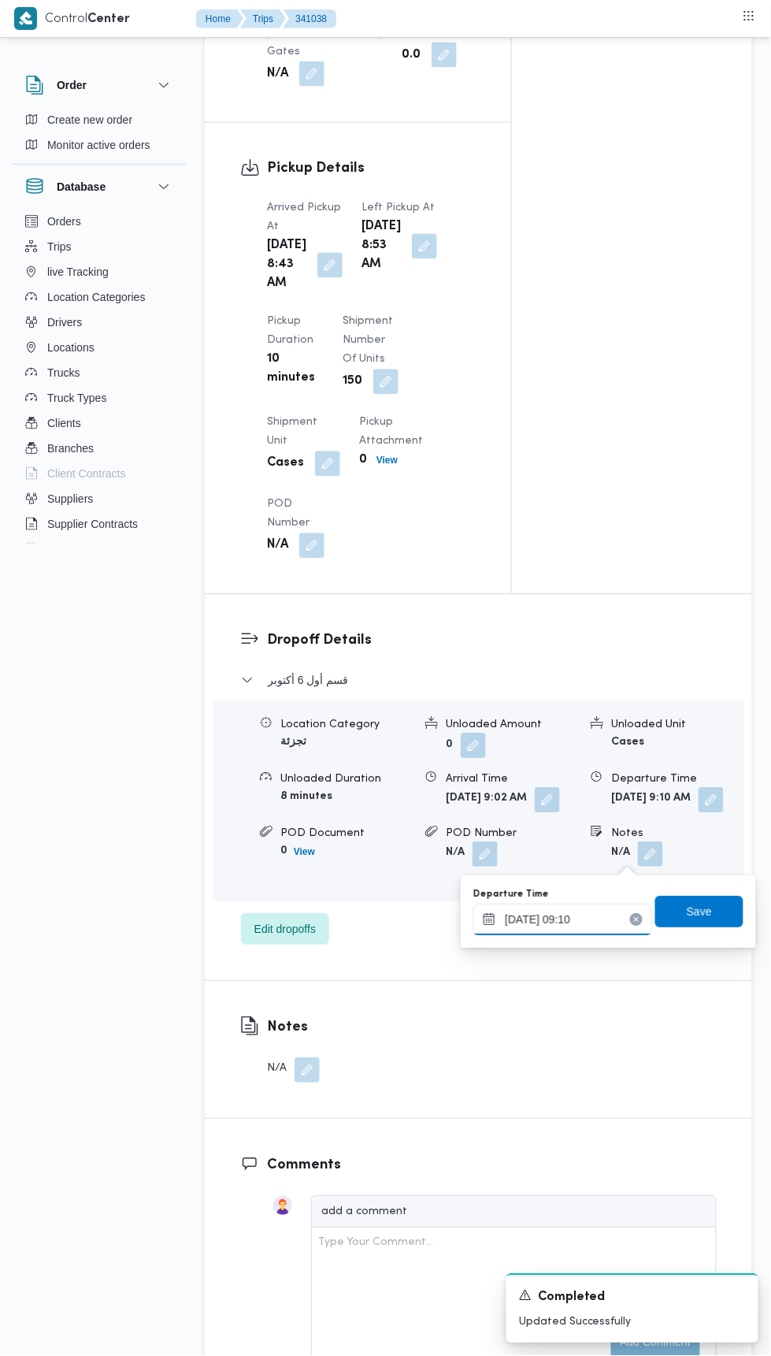
click at [621, 919] on input "[DATE] 09:10" at bounding box center [562, 920] width 179 height 32
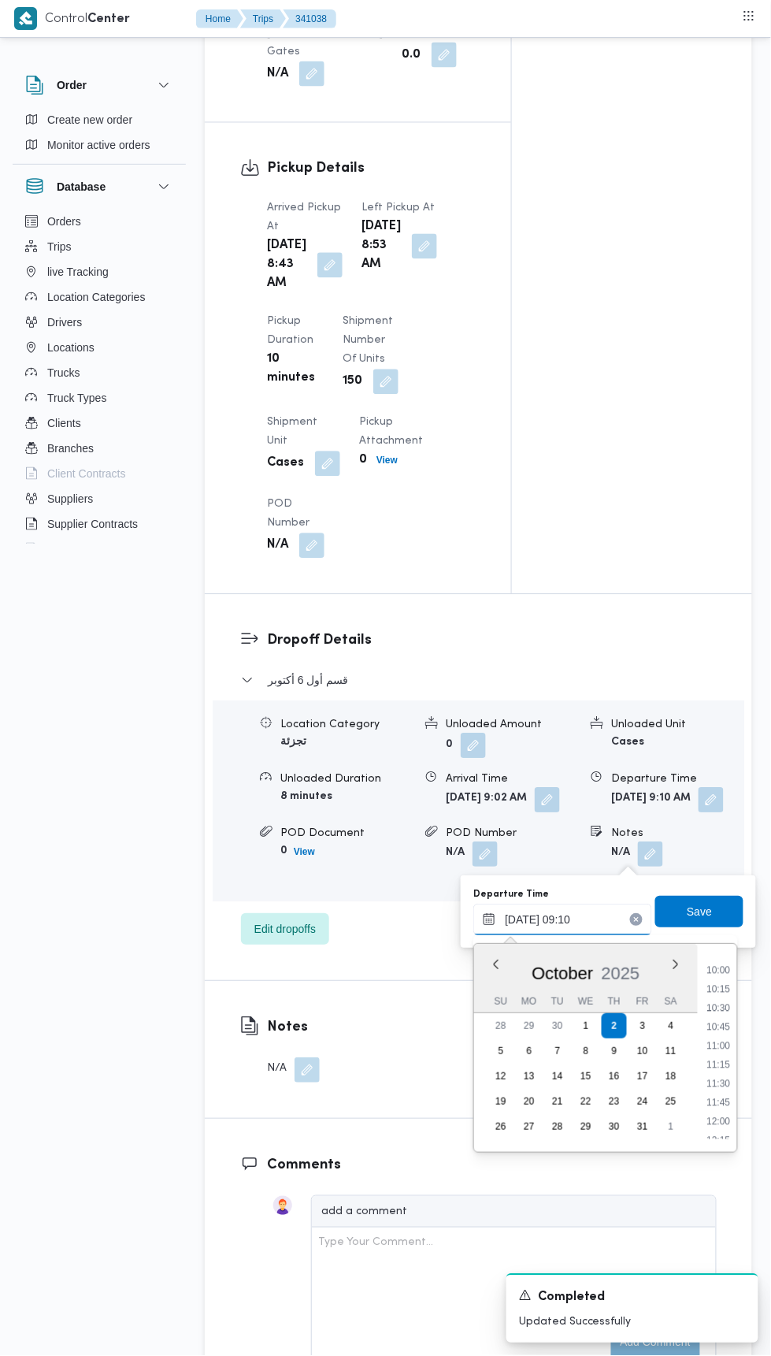
scroll to position [754, 0]
click at [724, 1116] on li "12:00" at bounding box center [719, 1119] width 36 height 16
type input "[DATE] 12:00"
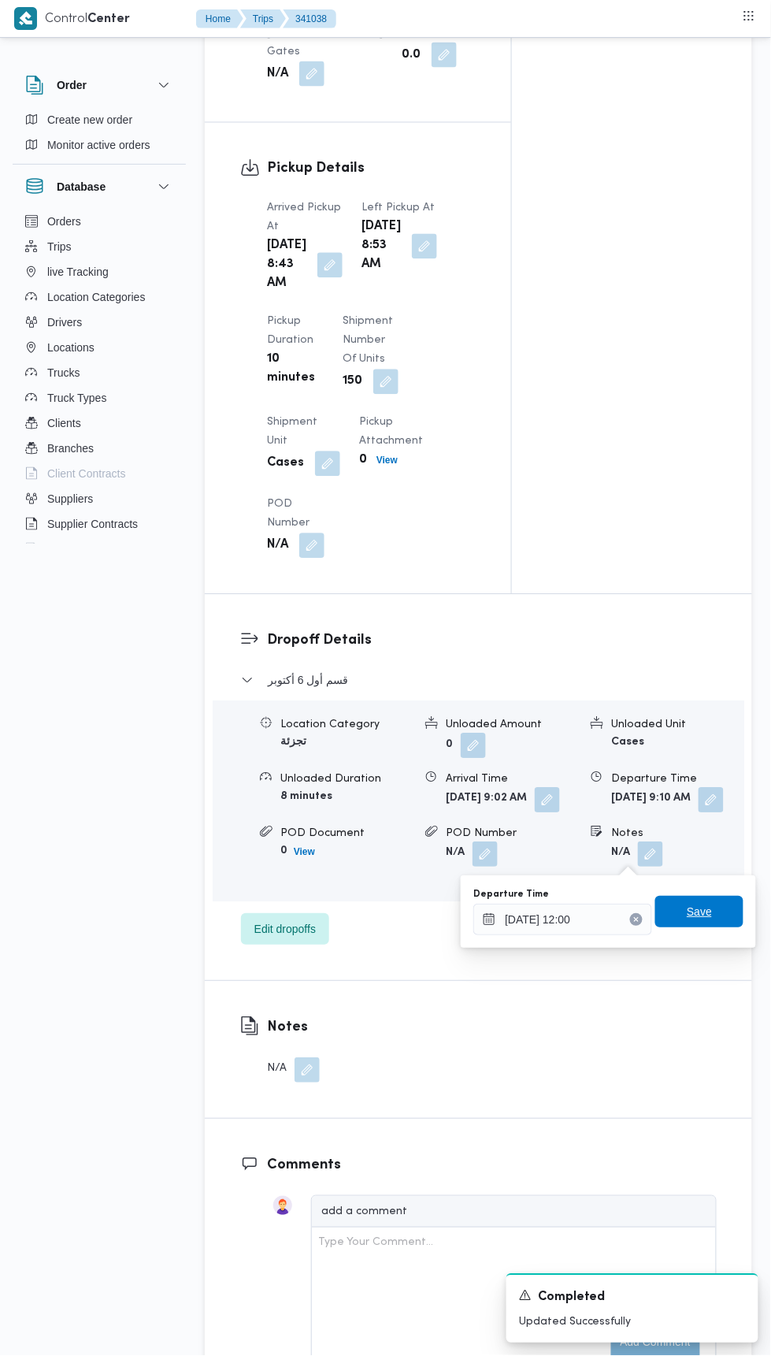
click at [722, 919] on span "Save" at bounding box center [699, 913] width 88 height 32
click at [535, 813] on button "button" at bounding box center [547, 800] width 25 height 25
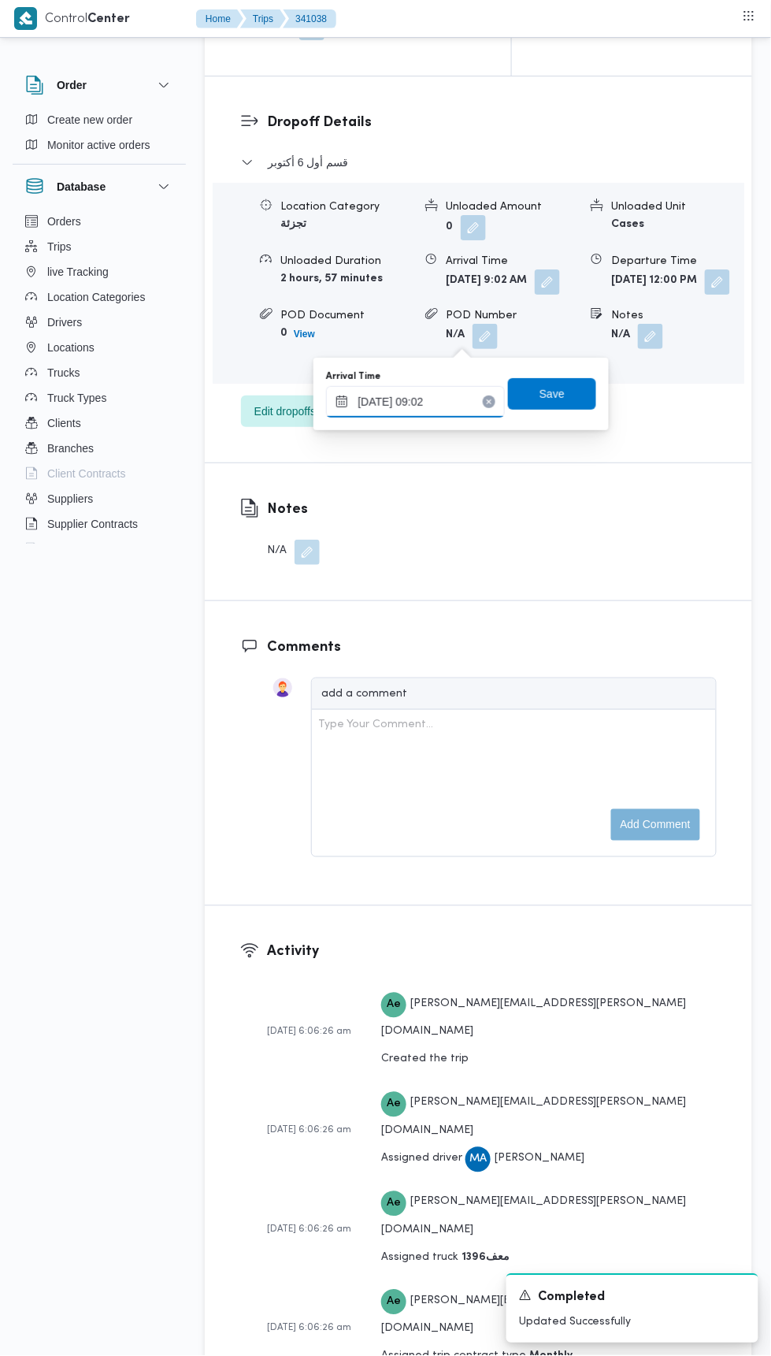
click at [466, 395] on input "[DATE] 09:02" at bounding box center [415, 402] width 179 height 32
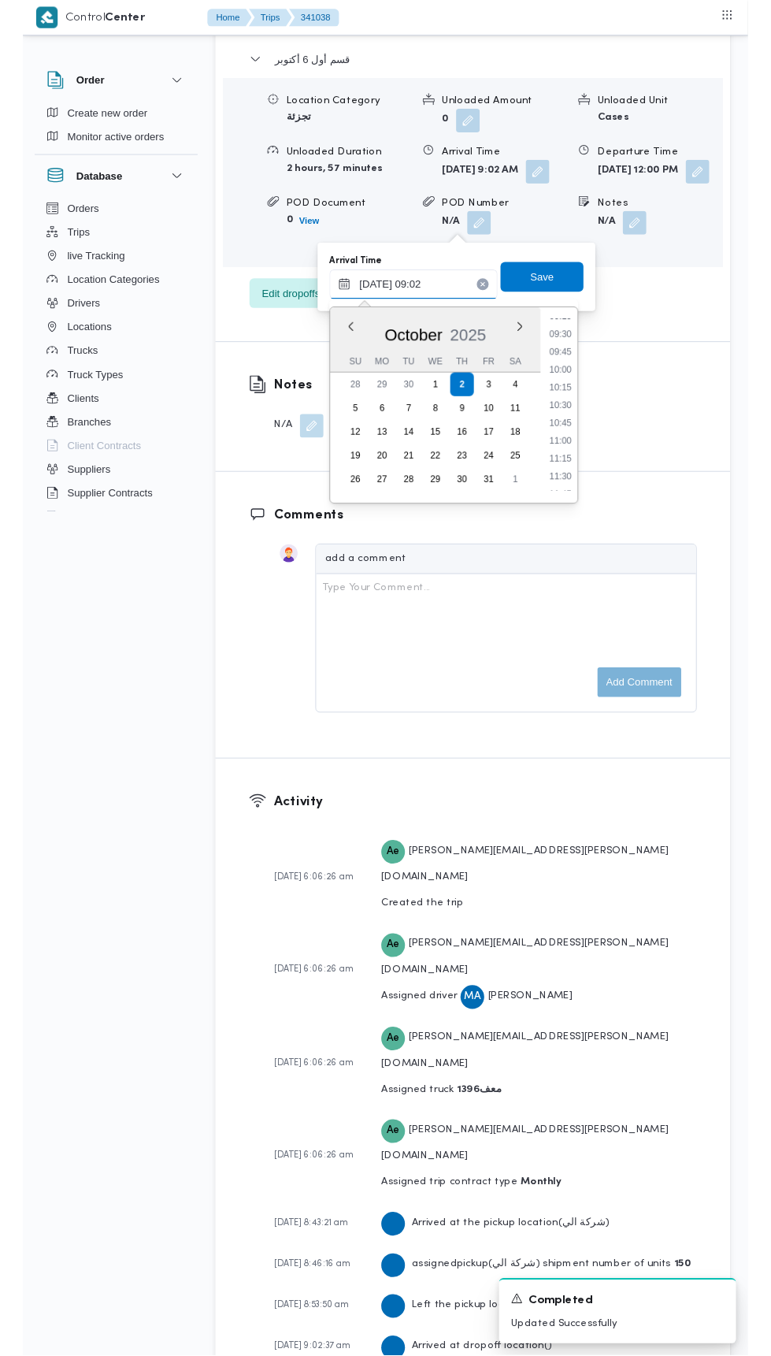
scroll to position [718, 0]
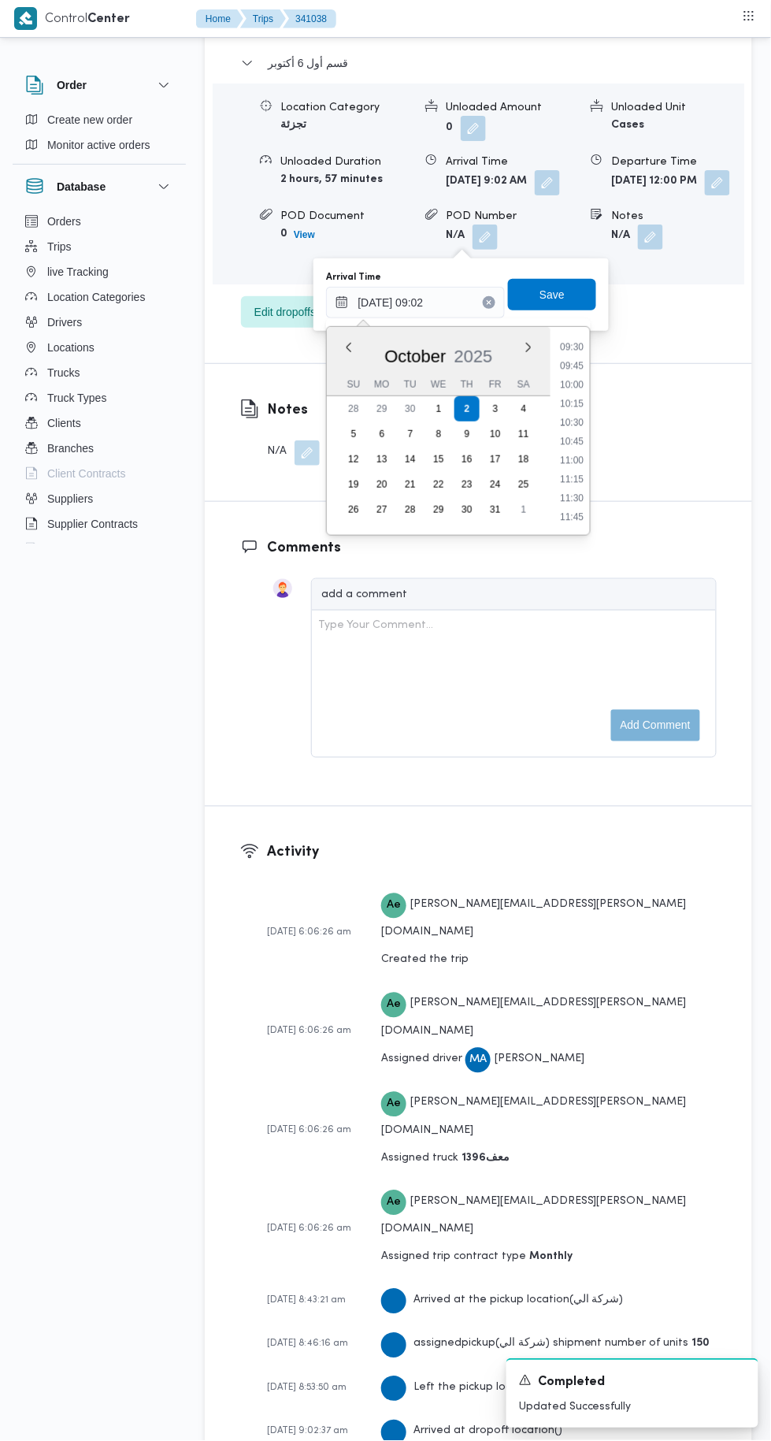
click at [576, 496] on li "11:30" at bounding box center [572, 499] width 36 height 16
type input "[DATE] 11:30"
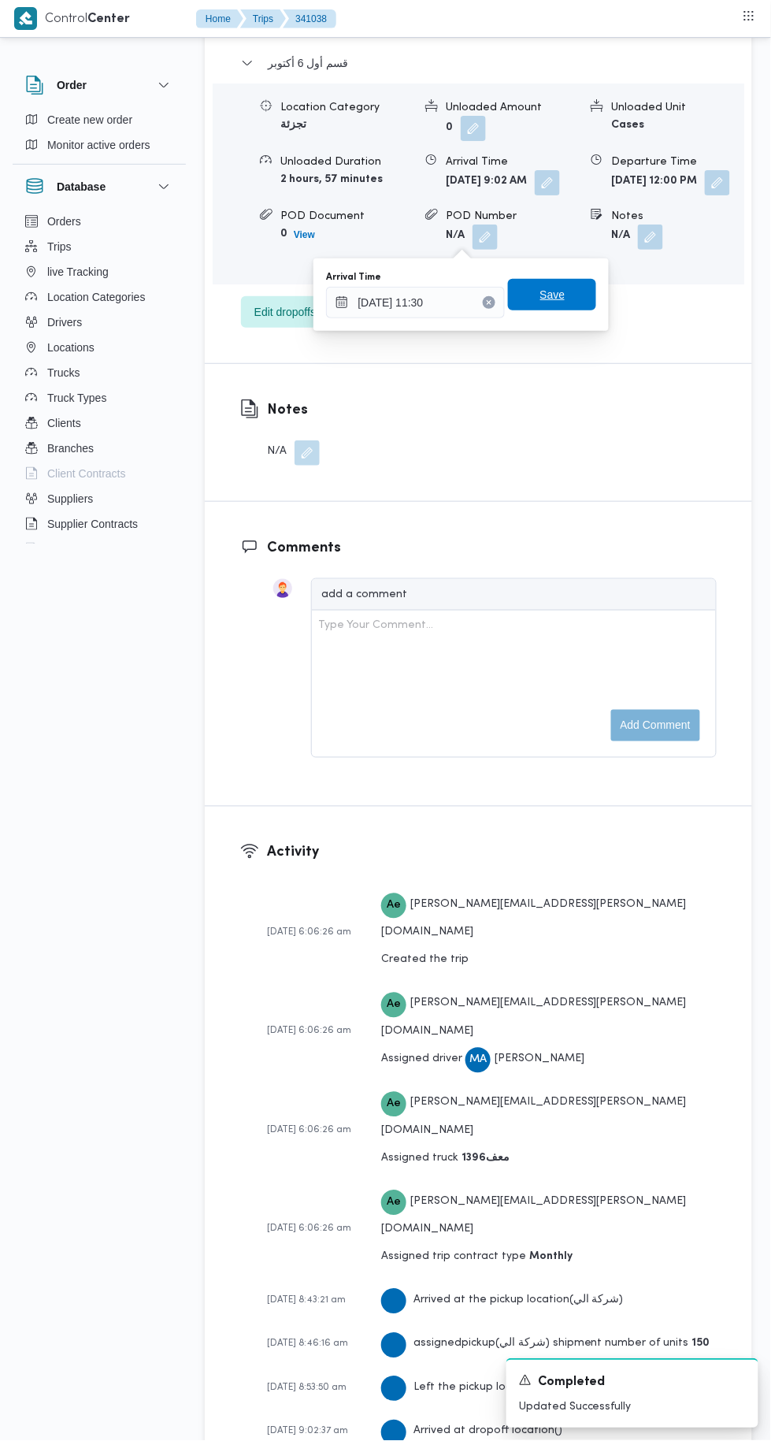
click at [566, 290] on span "Save" at bounding box center [552, 294] width 25 height 19
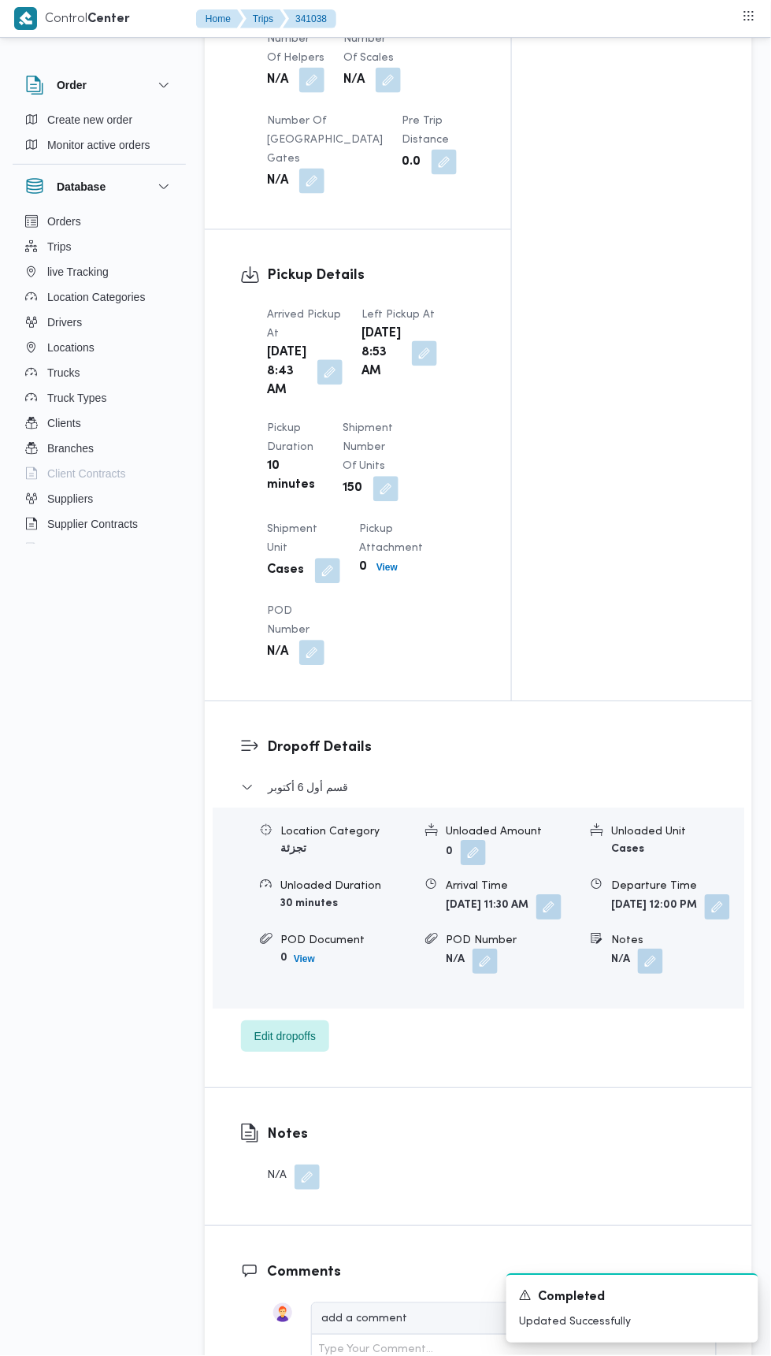
scroll to position [1561, 0]
click at [412, 368] on button "button" at bounding box center [424, 355] width 25 height 25
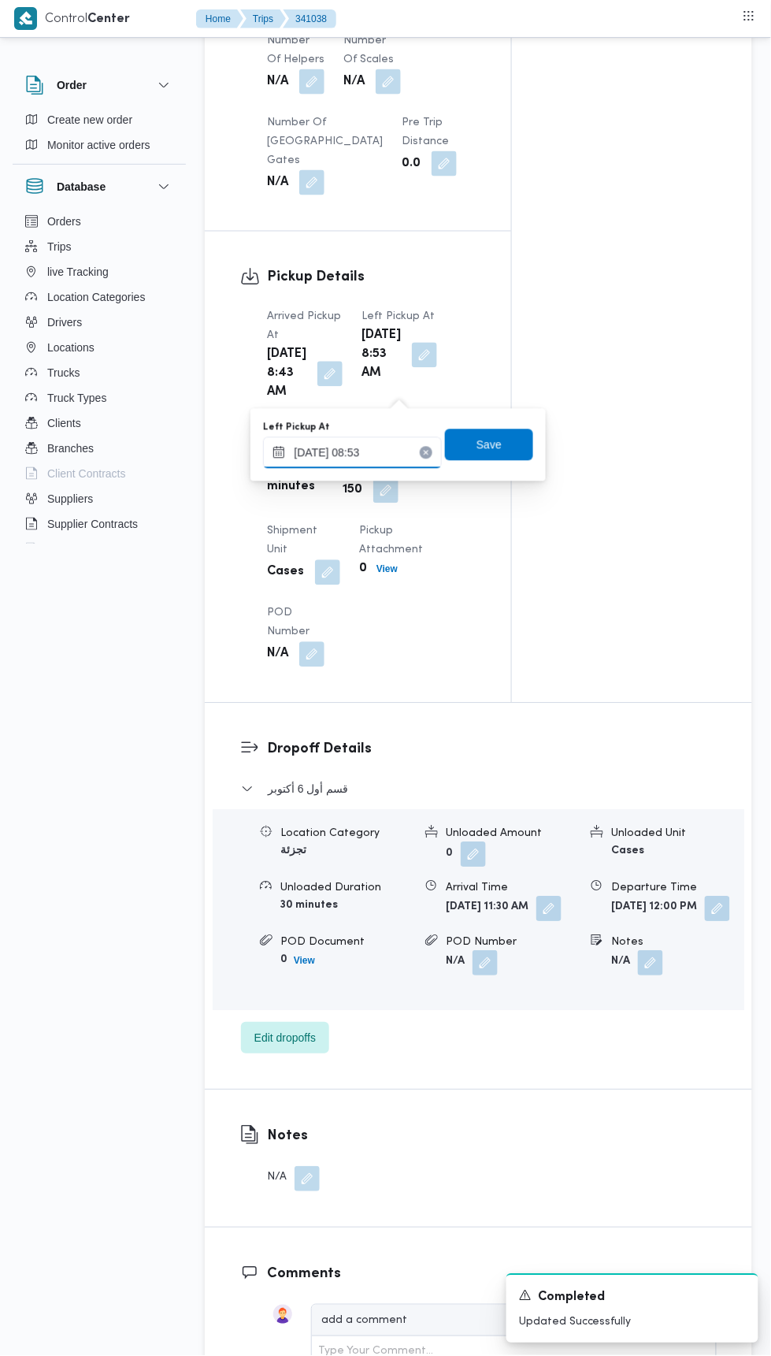
click at [399, 444] on input "[DATE] 08:53" at bounding box center [352, 453] width 179 height 32
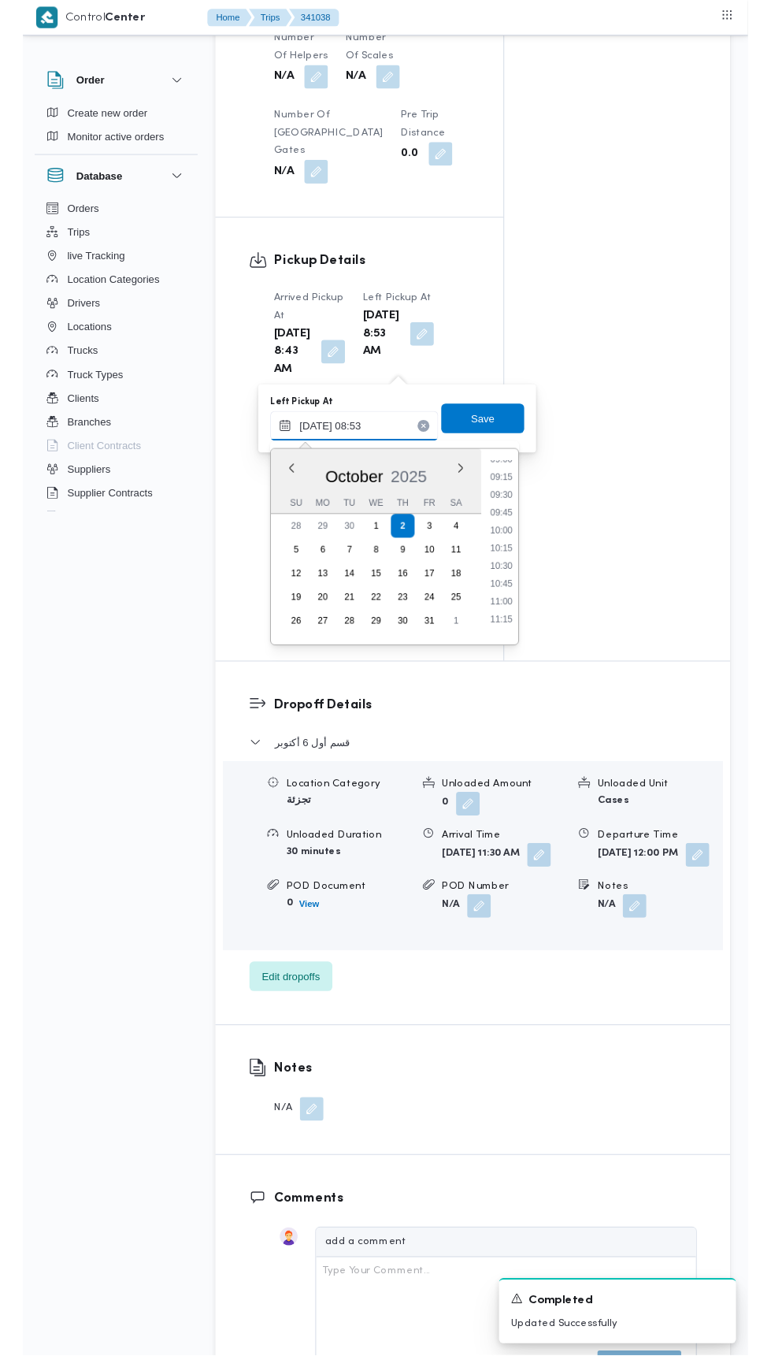
scroll to position [691, 0]
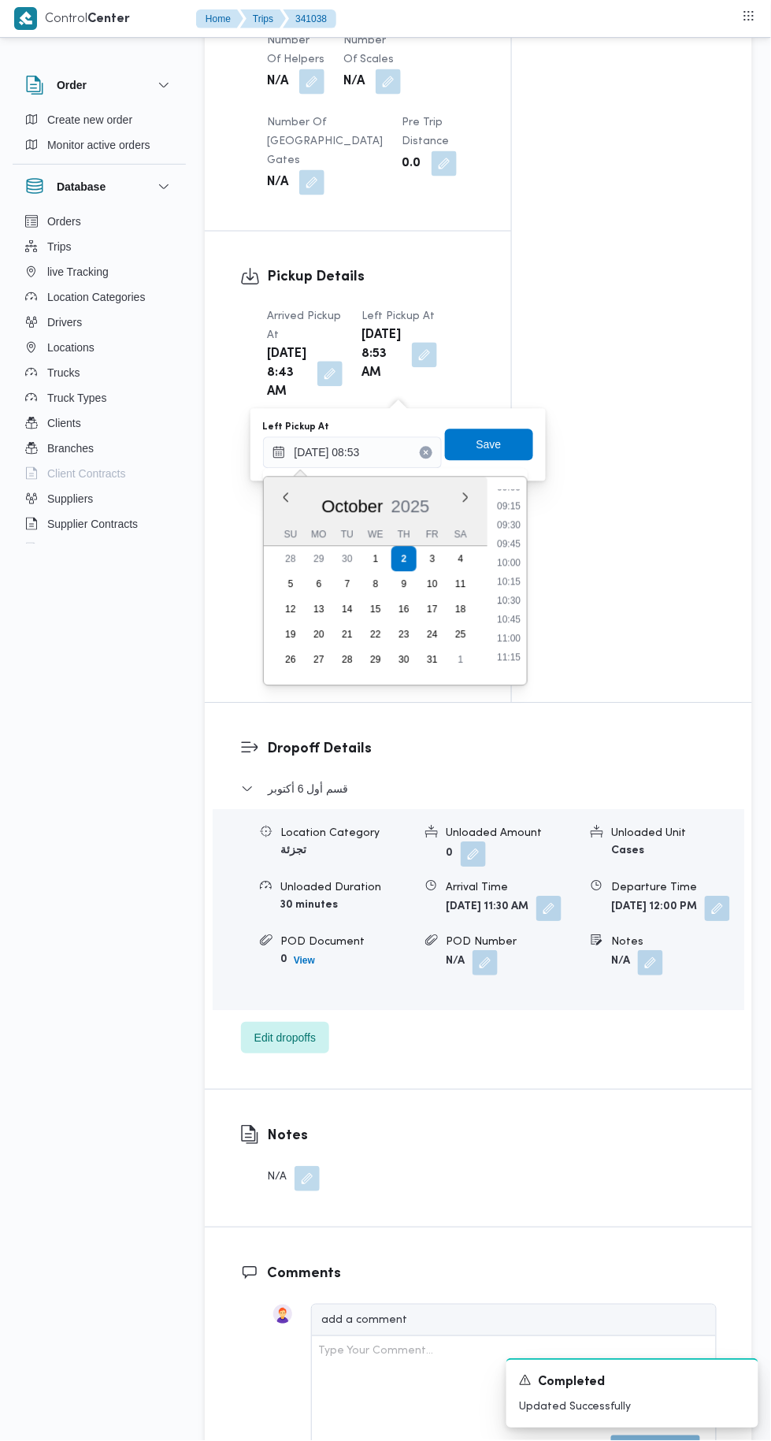
click at [511, 581] on li "10:15" at bounding box center [509, 582] width 36 height 16
type input "[DATE] 10:15"
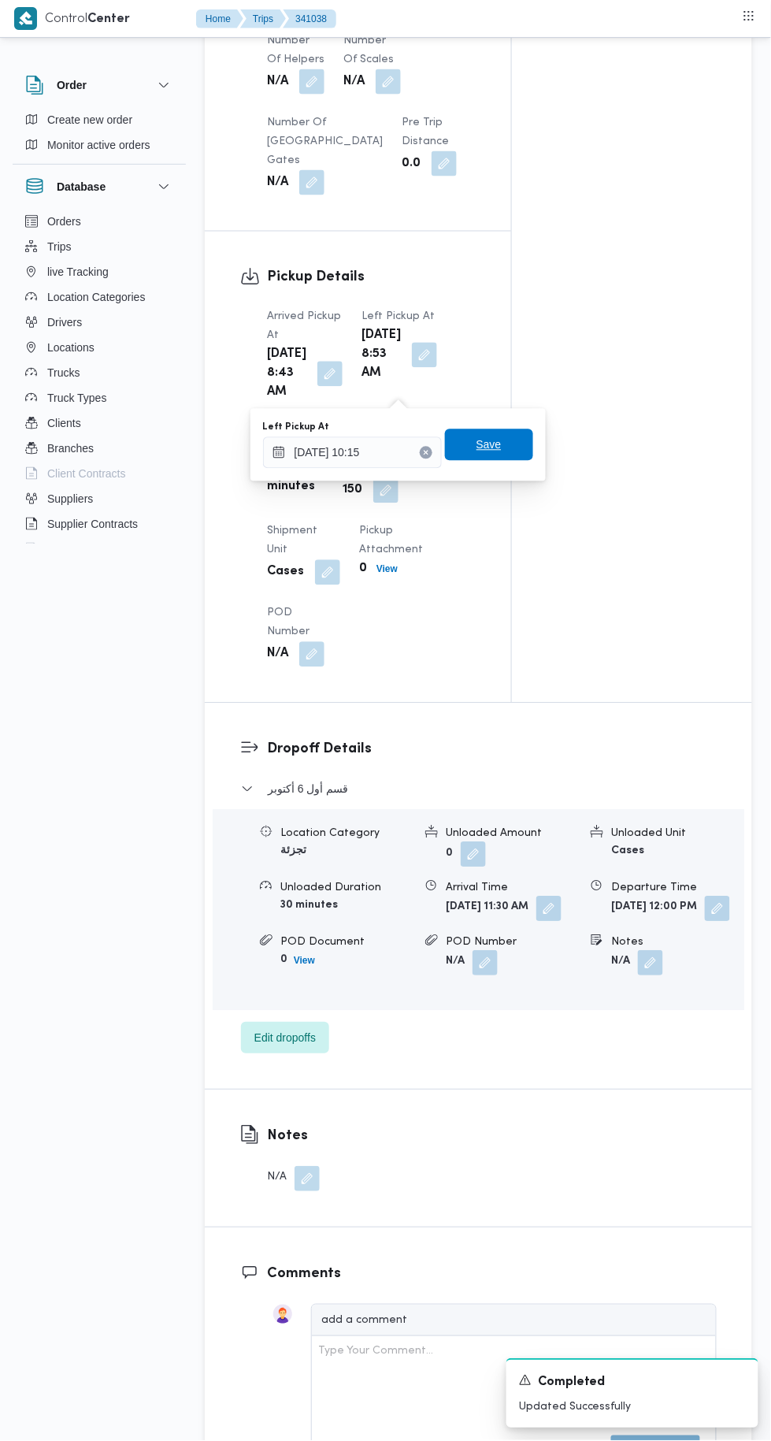
click at [509, 440] on span "Save" at bounding box center [489, 445] width 88 height 32
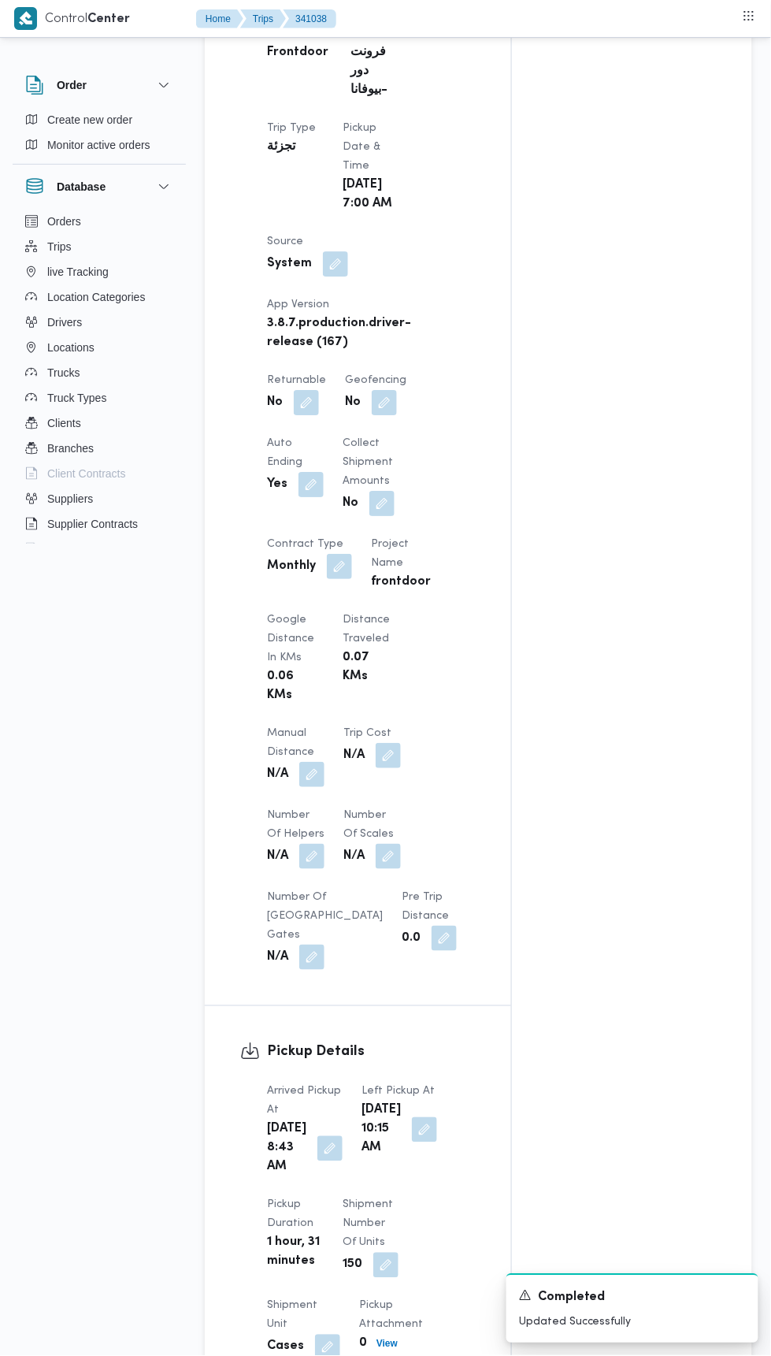
scroll to position [776, 0]
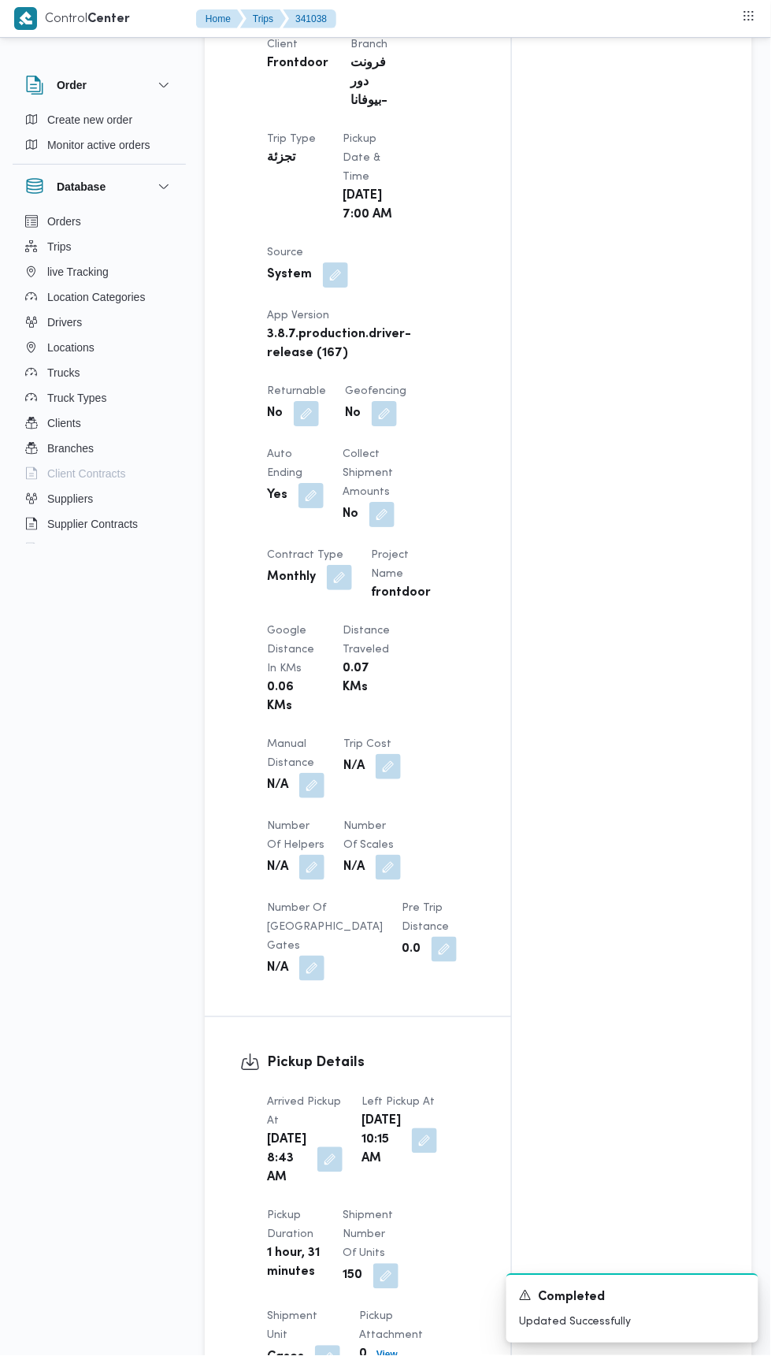
click at [311, 405] on button "button" at bounding box center [306, 413] width 25 height 25
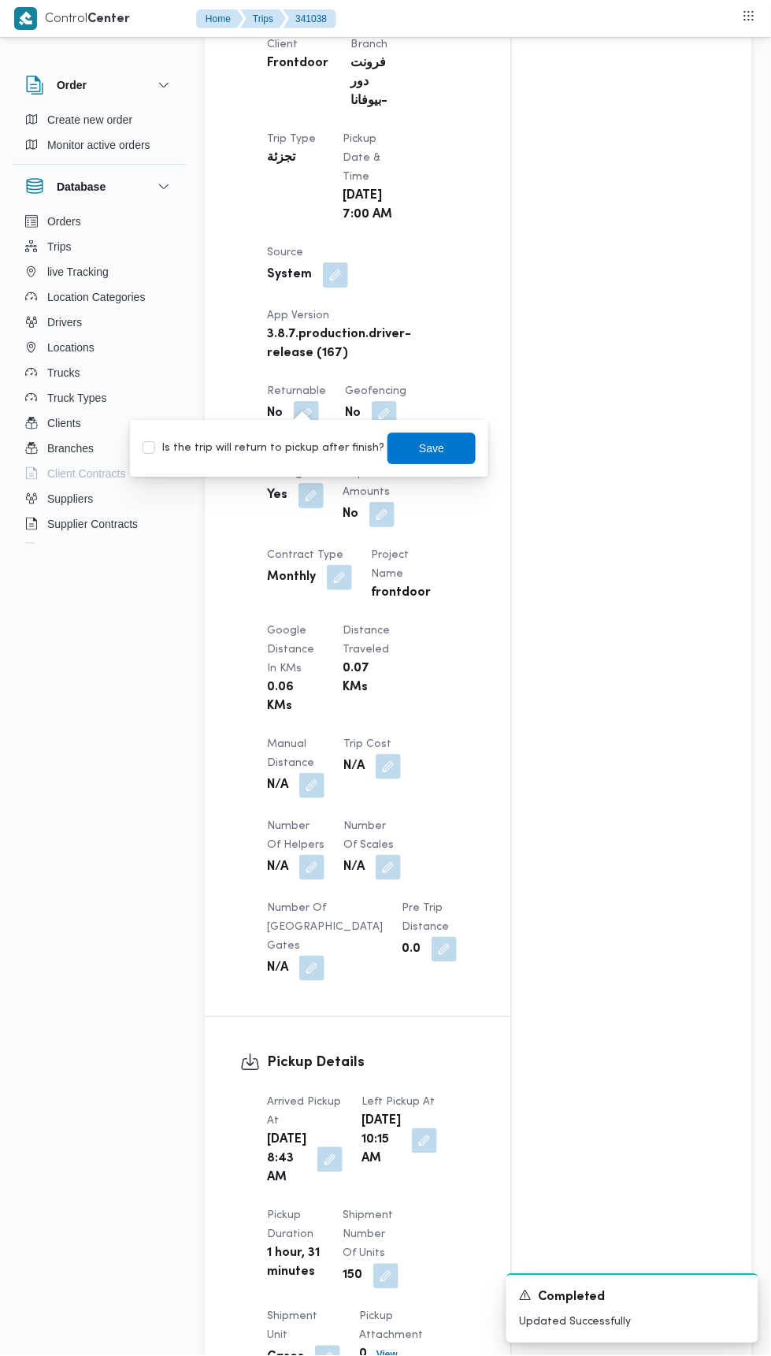
click at [306, 451] on label "Is the trip will return to pickup after finish?" at bounding box center [264, 448] width 242 height 19
checkbox input "true"
click at [435, 437] on span "Save" at bounding box center [432, 449] width 88 height 32
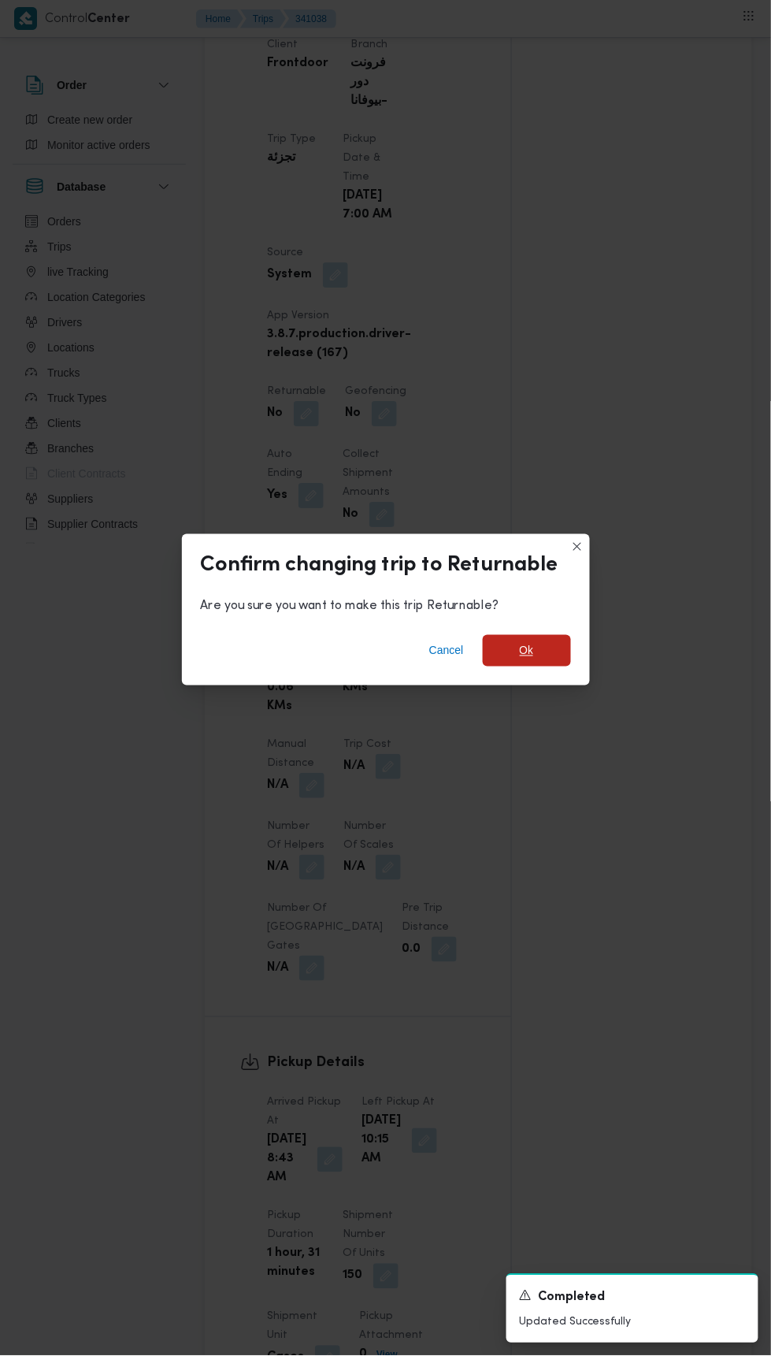
click at [526, 641] on span "Ok" at bounding box center [527, 650] width 14 height 19
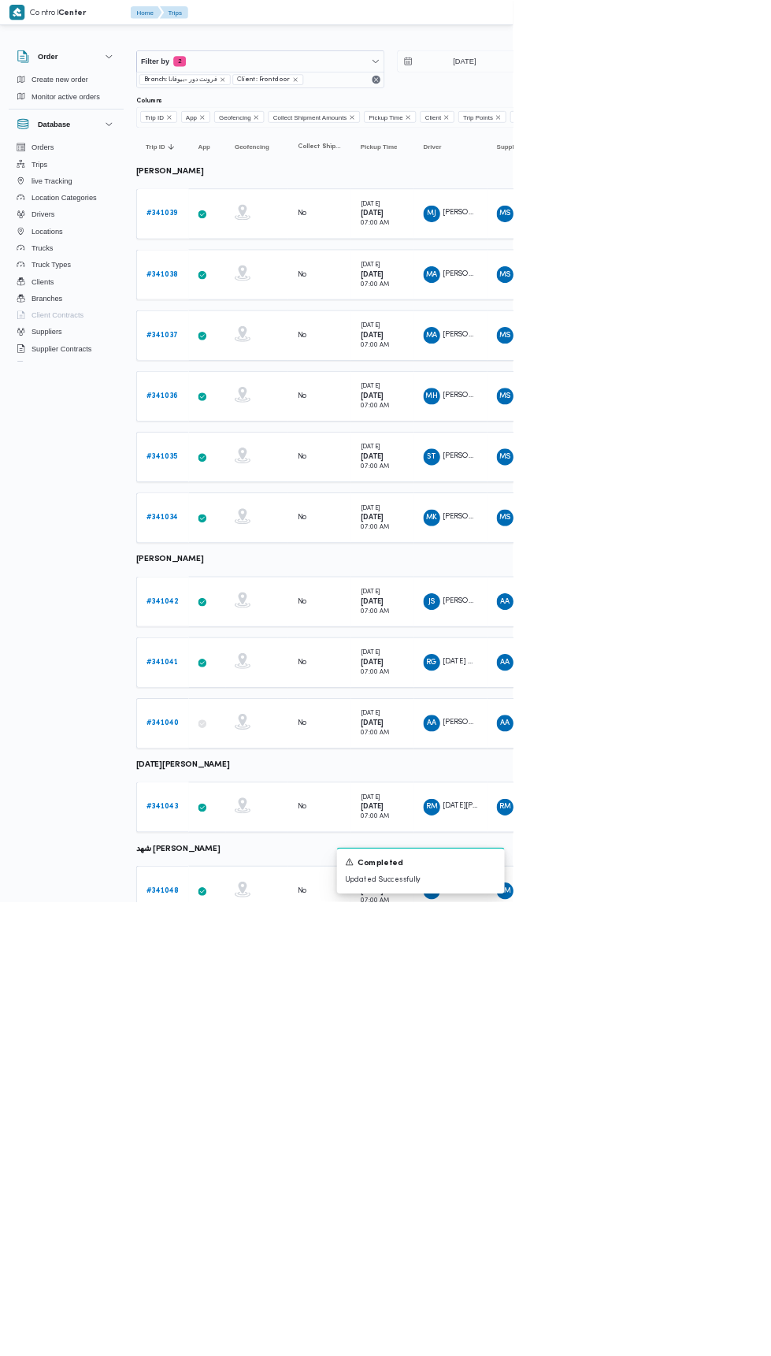
click at [253, 499] on b "# 341037" at bounding box center [244, 504] width 48 height 10
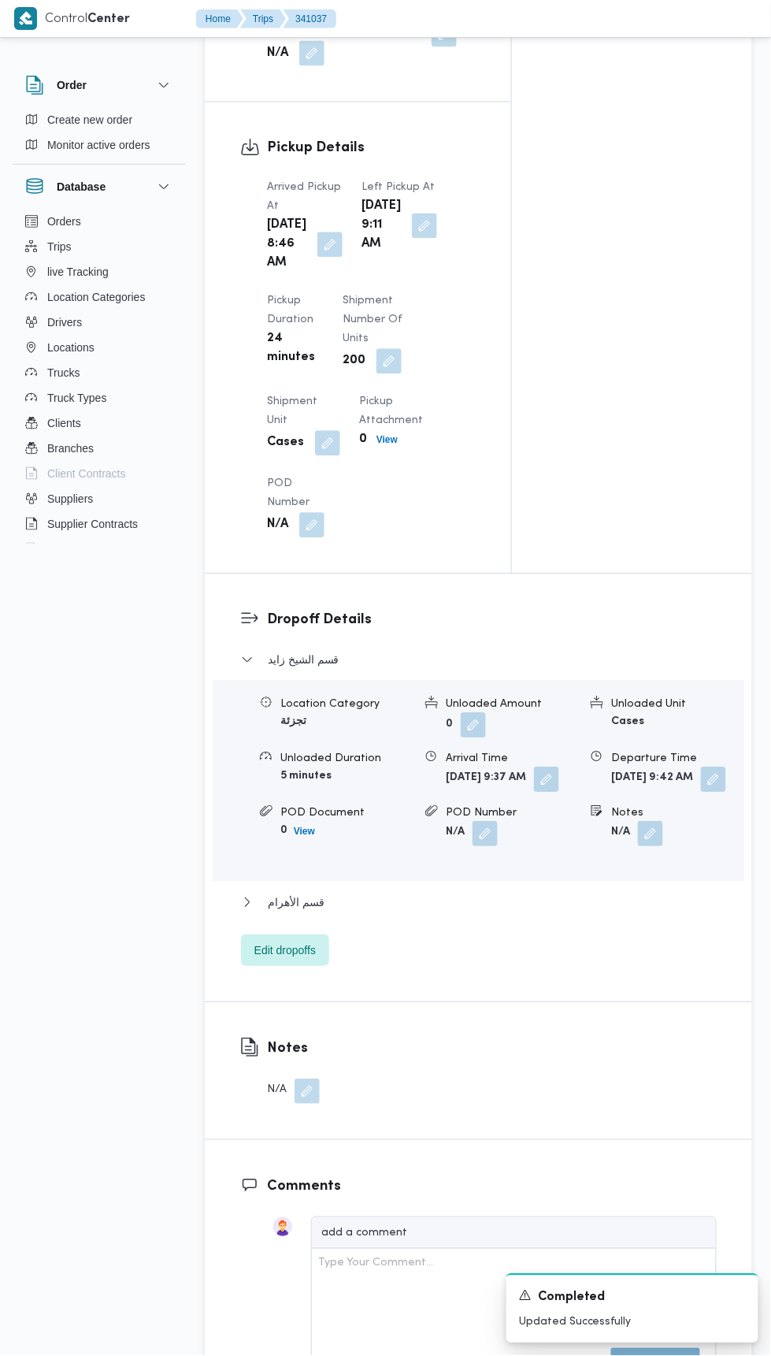
scroll to position [1691, 0]
click at [451, 911] on button "قسم الأهرام" at bounding box center [479, 902] width 476 height 19
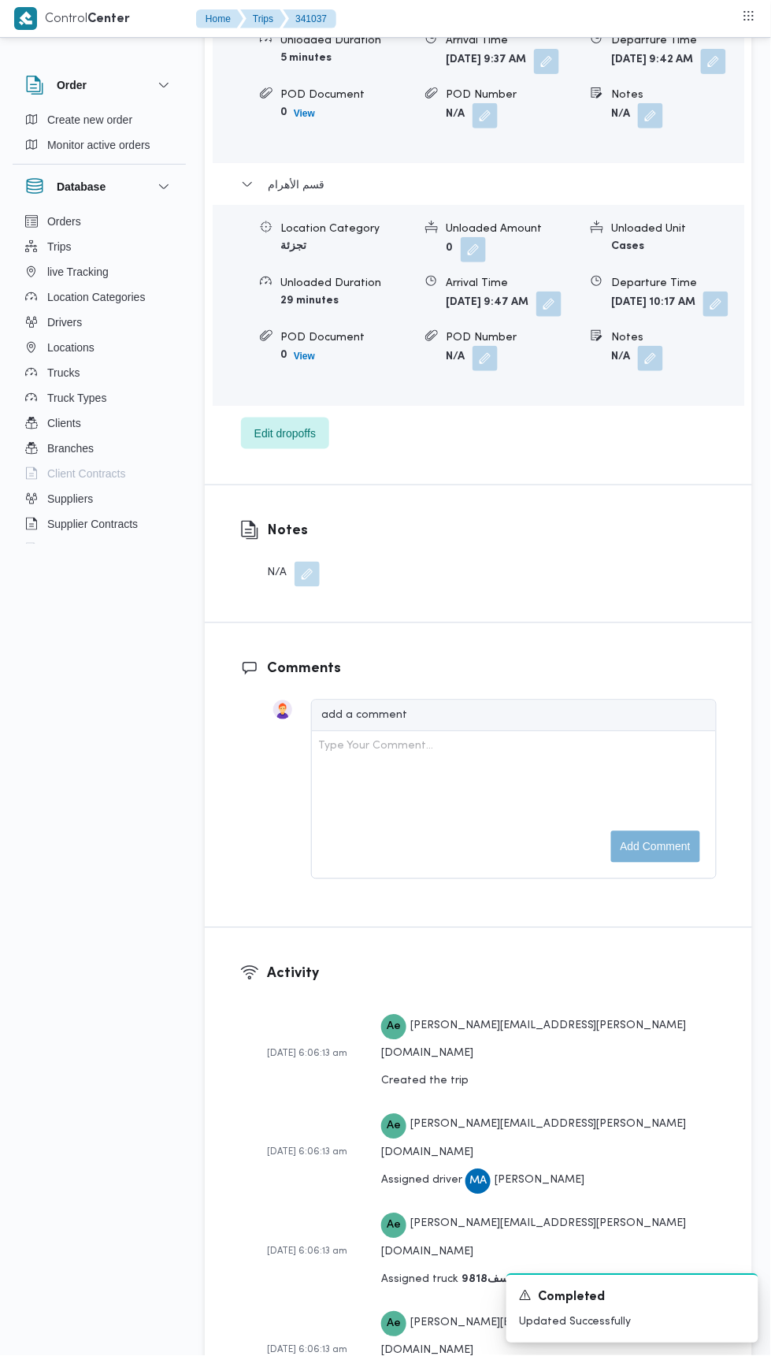
scroll to position [2408, 0]
click at [704, 317] on button "button" at bounding box center [716, 304] width 25 height 25
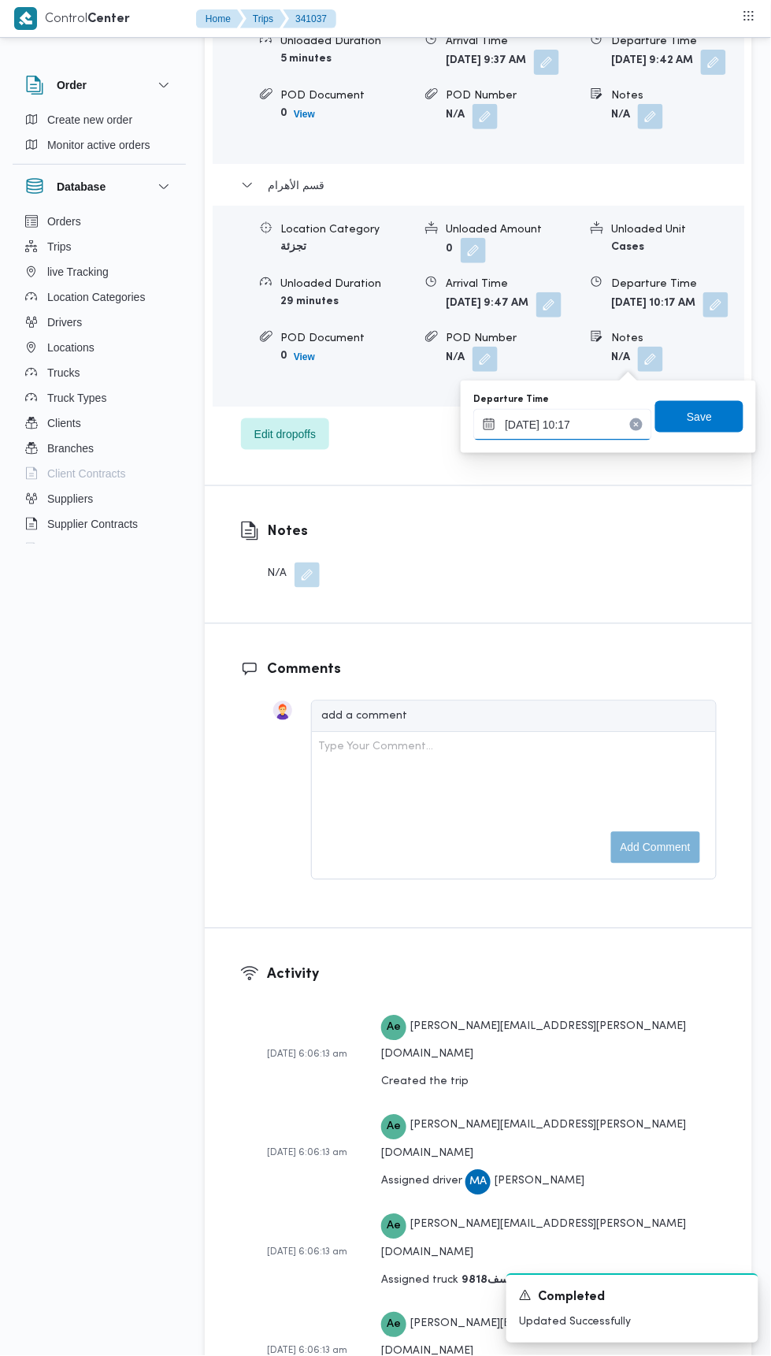
click at [622, 423] on input "[DATE] 10:17" at bounding box center [562, 425] width 179 height 32
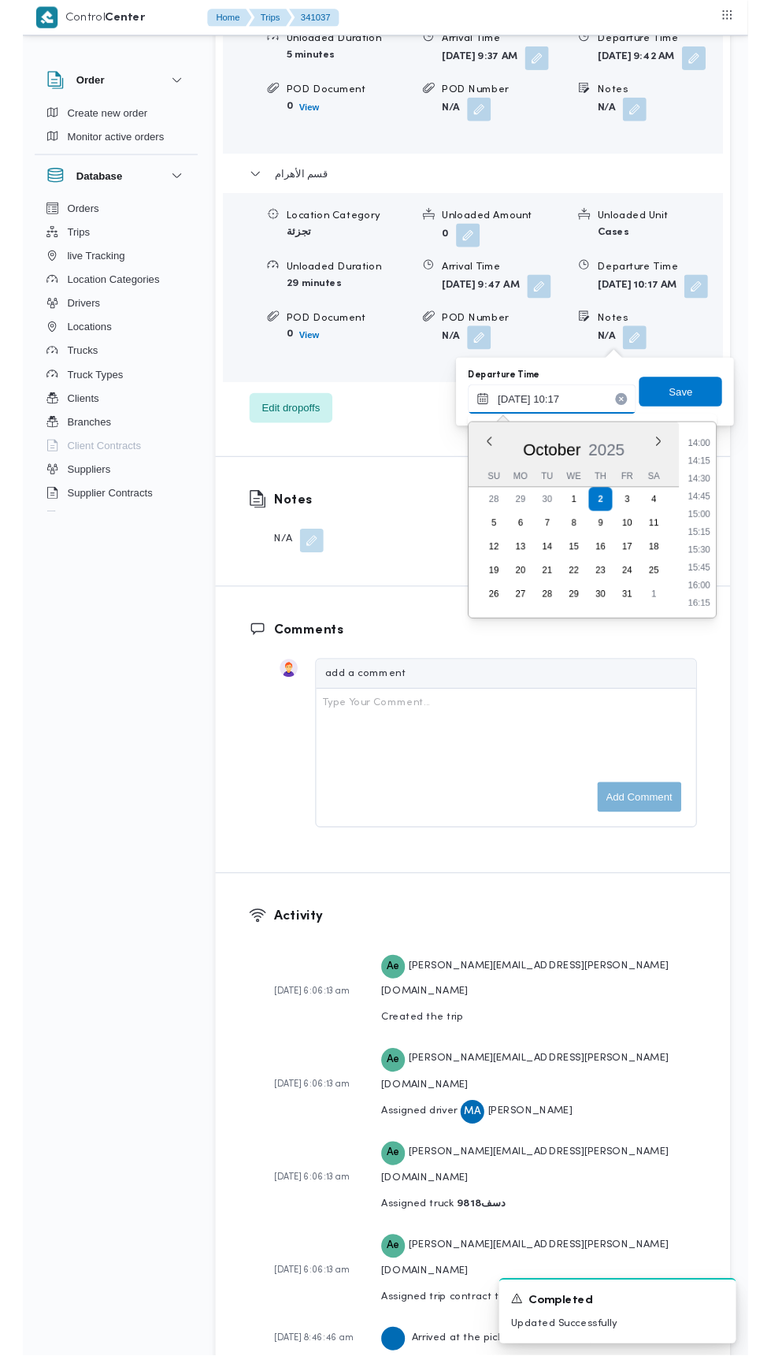
scroll to position [1066, 0]
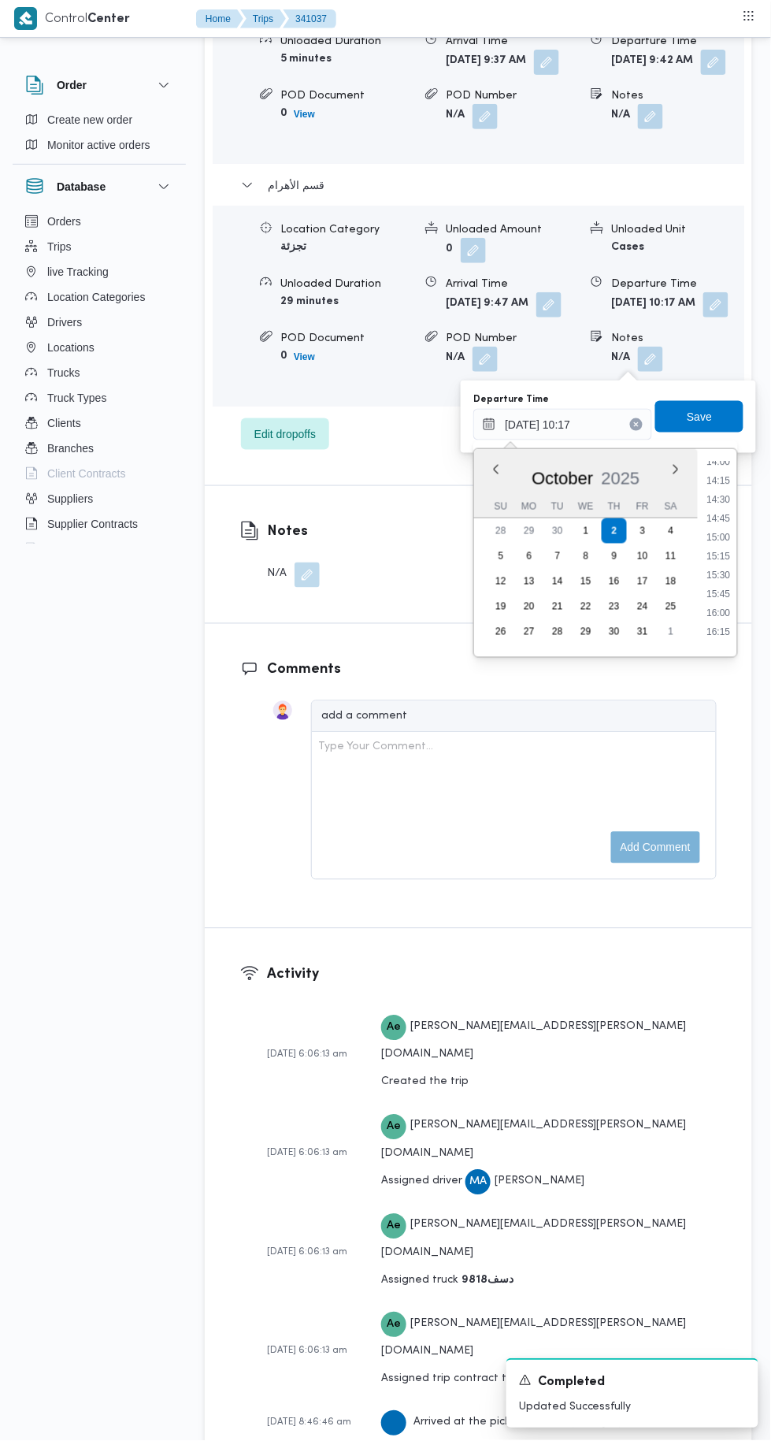
click at [720, 577] on li "15:30" at bounding box center [719, 576] width 36 height 16
type input "[DATE] 15:30"
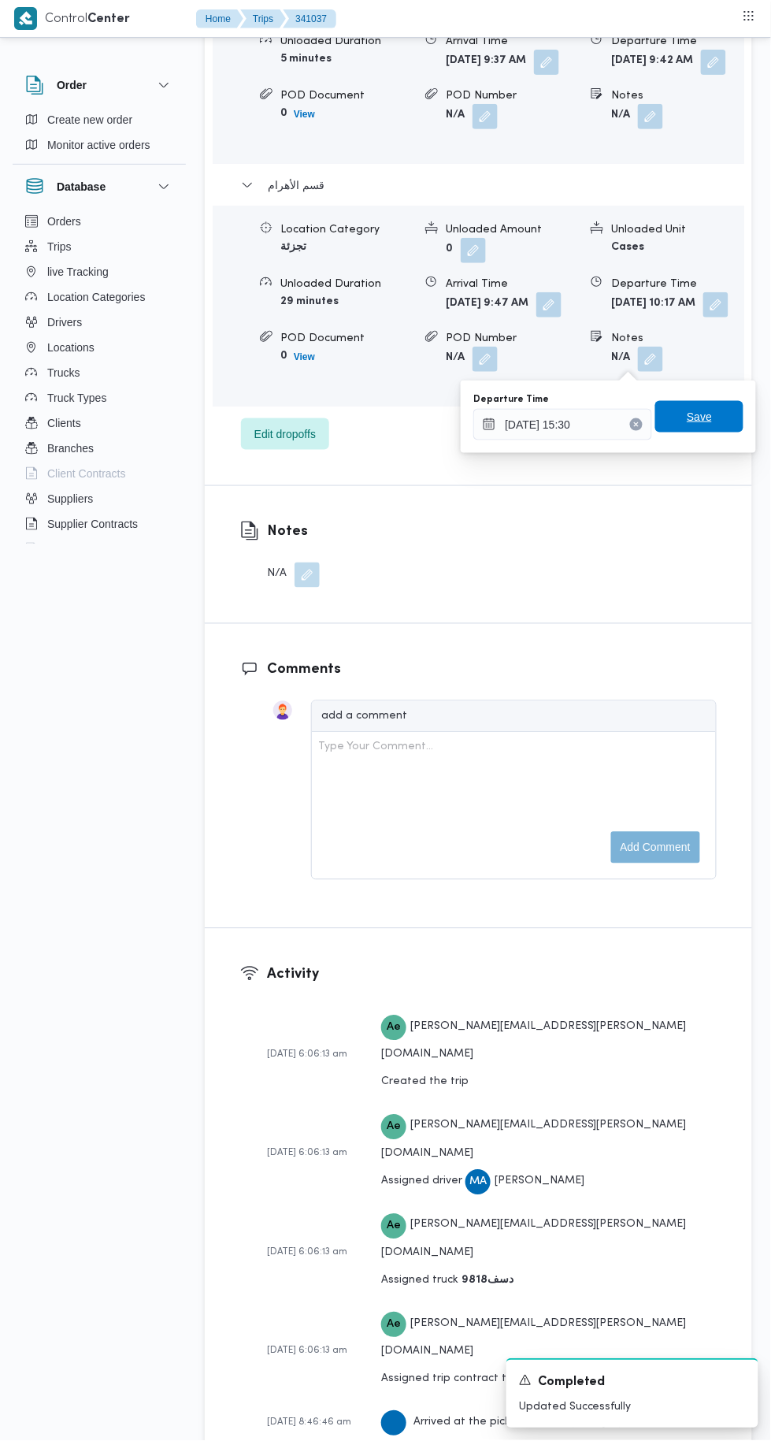
click at [717, 410] on span "Save" at bounding box center [699, 417] width 88 height 32
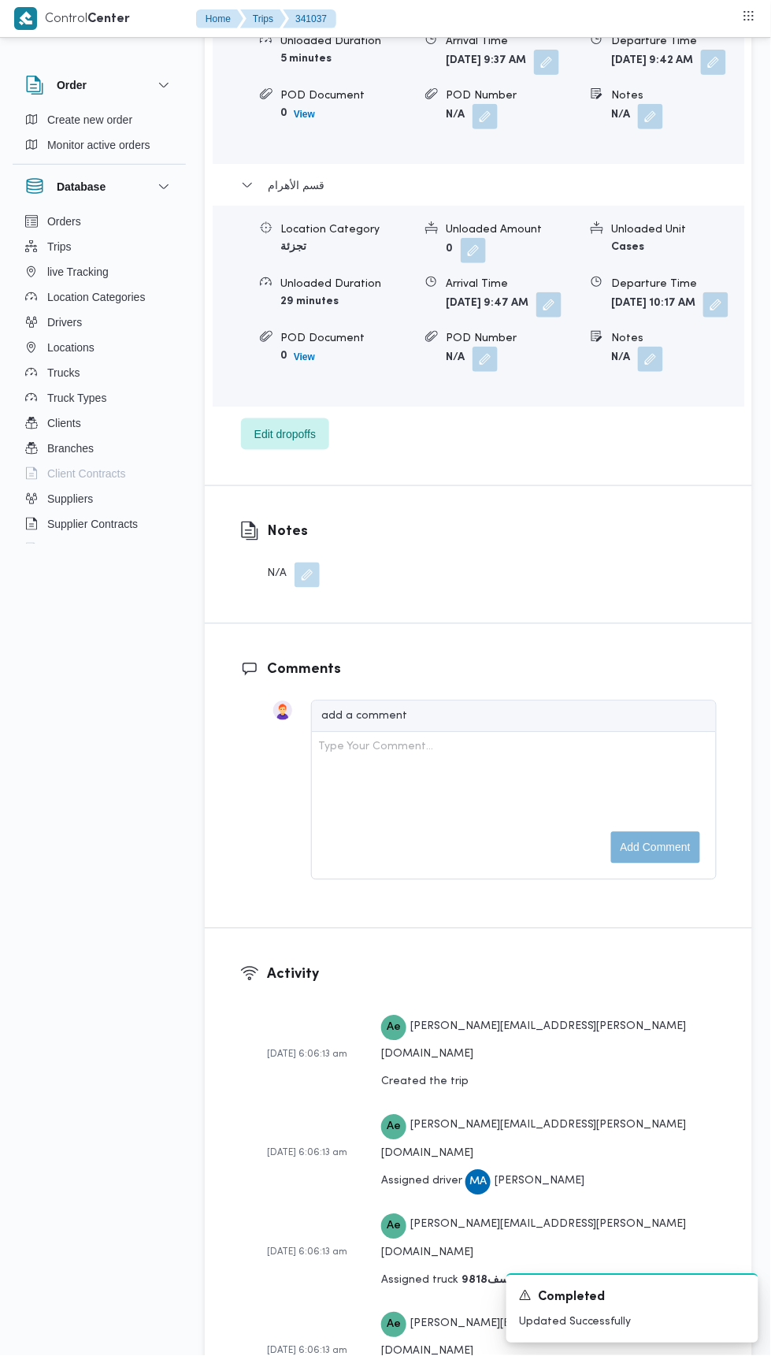
click at [536, 317] on button "button" at bounding box center [548, 304] width 25 height 25
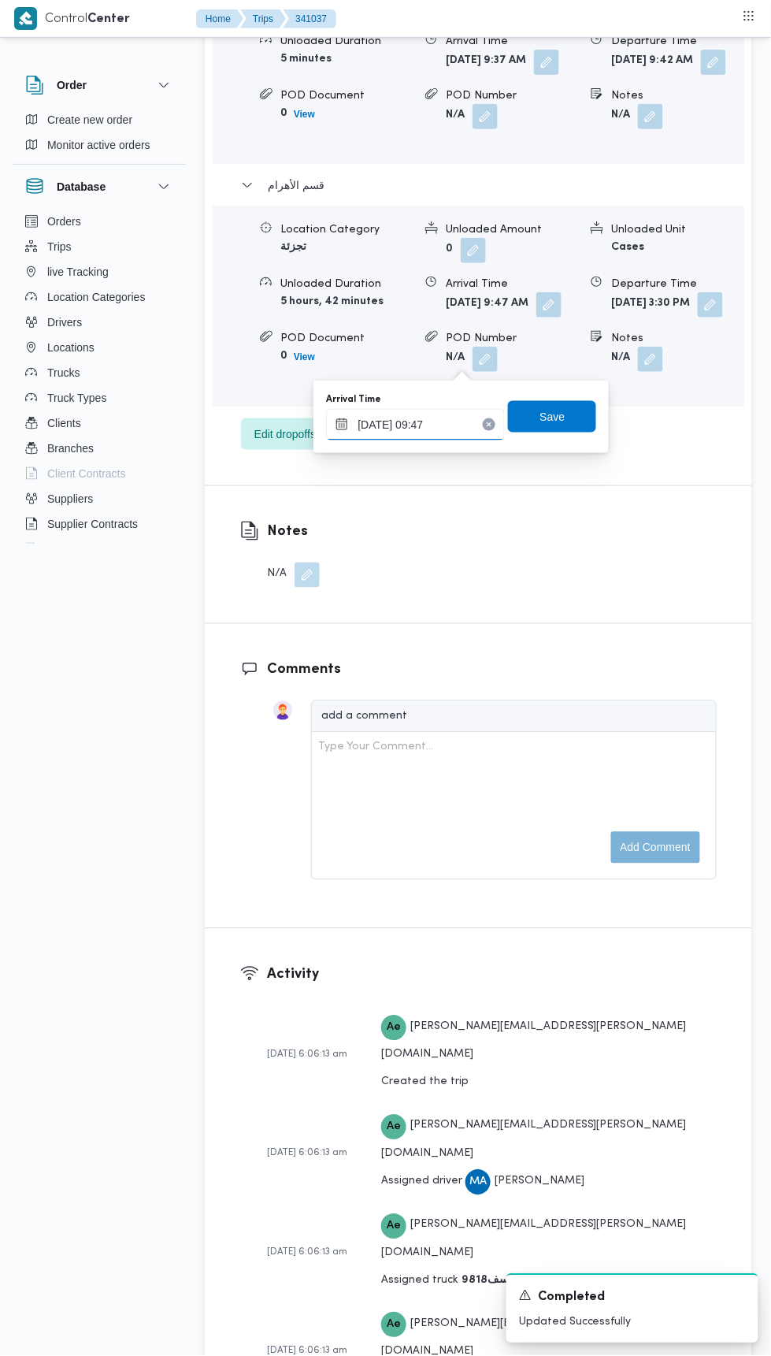
click at [453, 421] on input "[DATE] 09:47" at bounding box center [415, 425] width 179 height 32
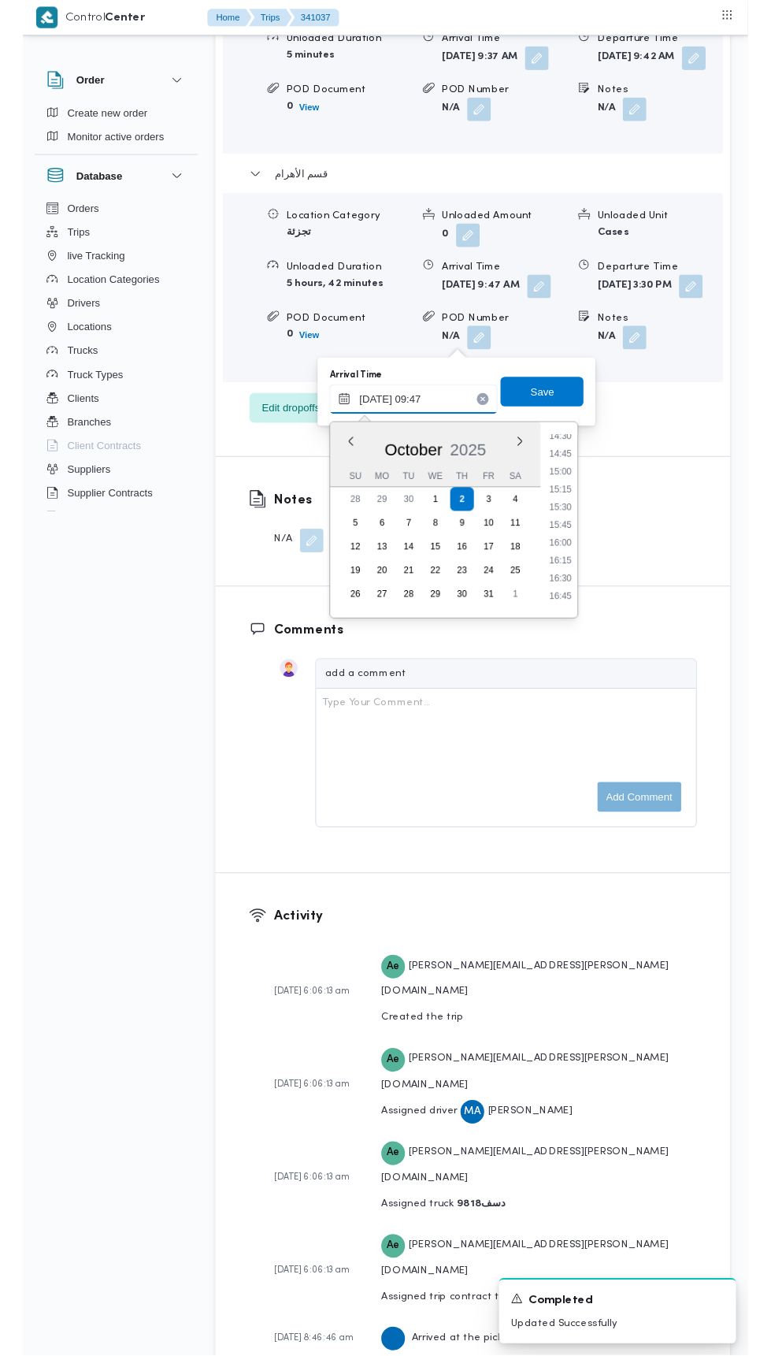
scroll to position [1098, 0]
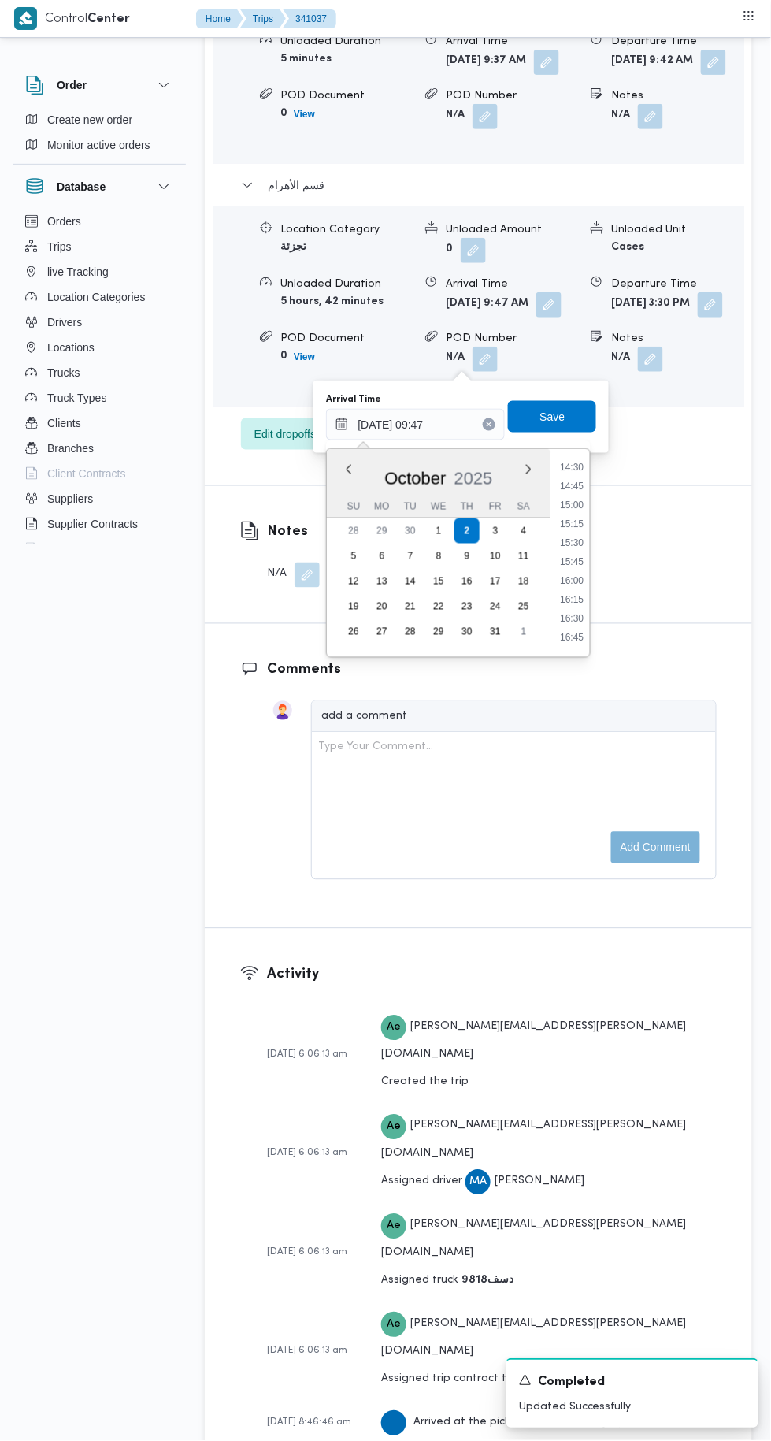
click at [573, 522] on li "15:15" at bounding box center [572, 525] width 36 height 16
type input "[DATE] 15:15"
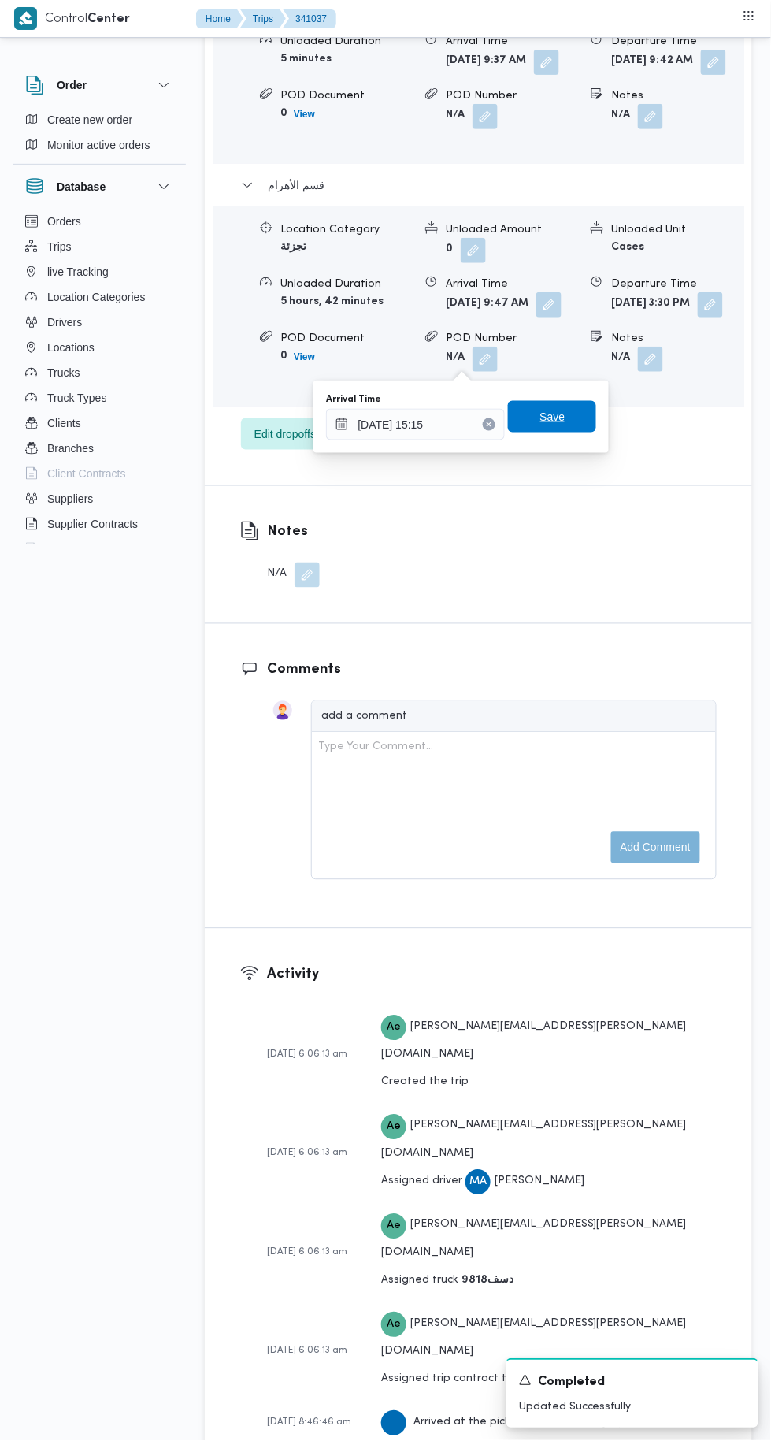
click at [558, 416] on span "Save" at bounding box center [552, 416] width 25 height 19
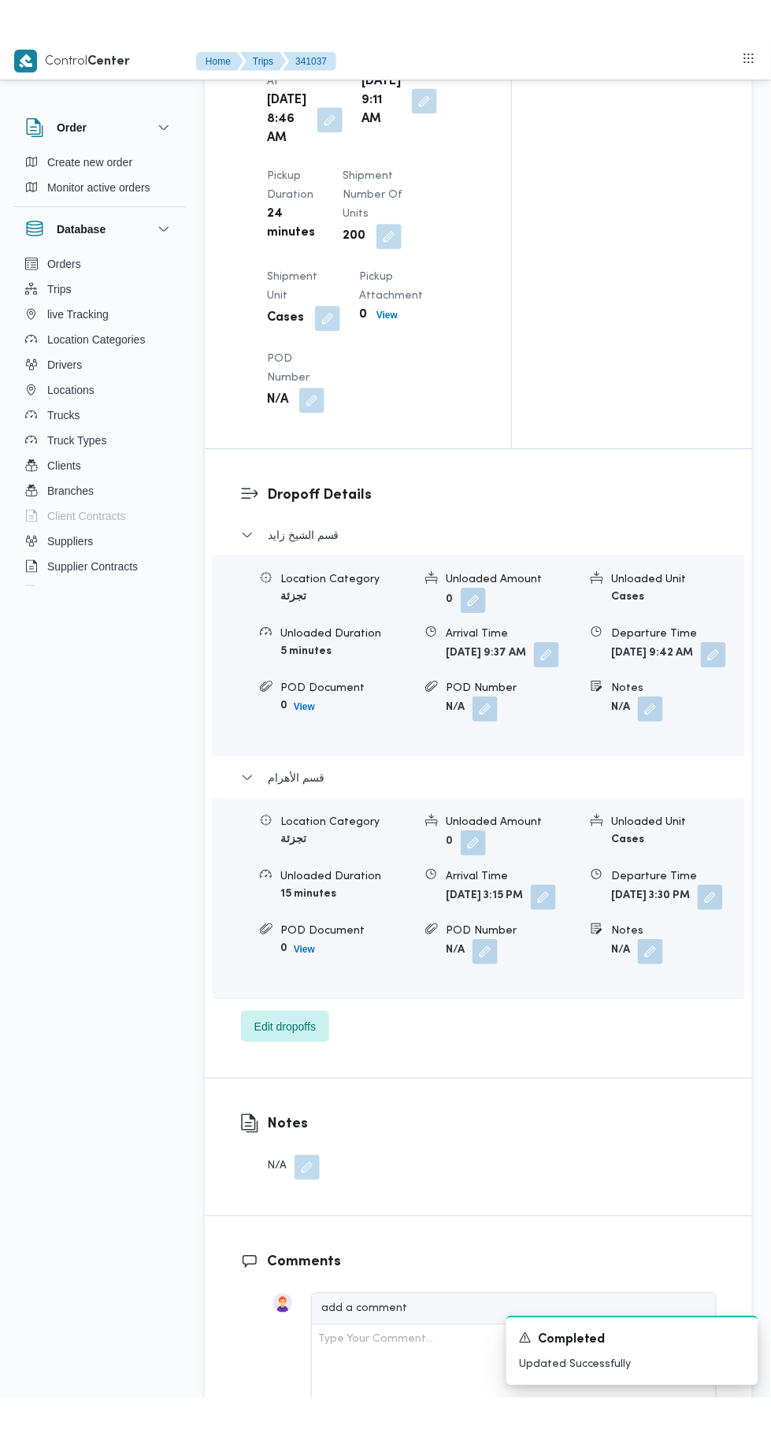
scroll to position [1804, 0]
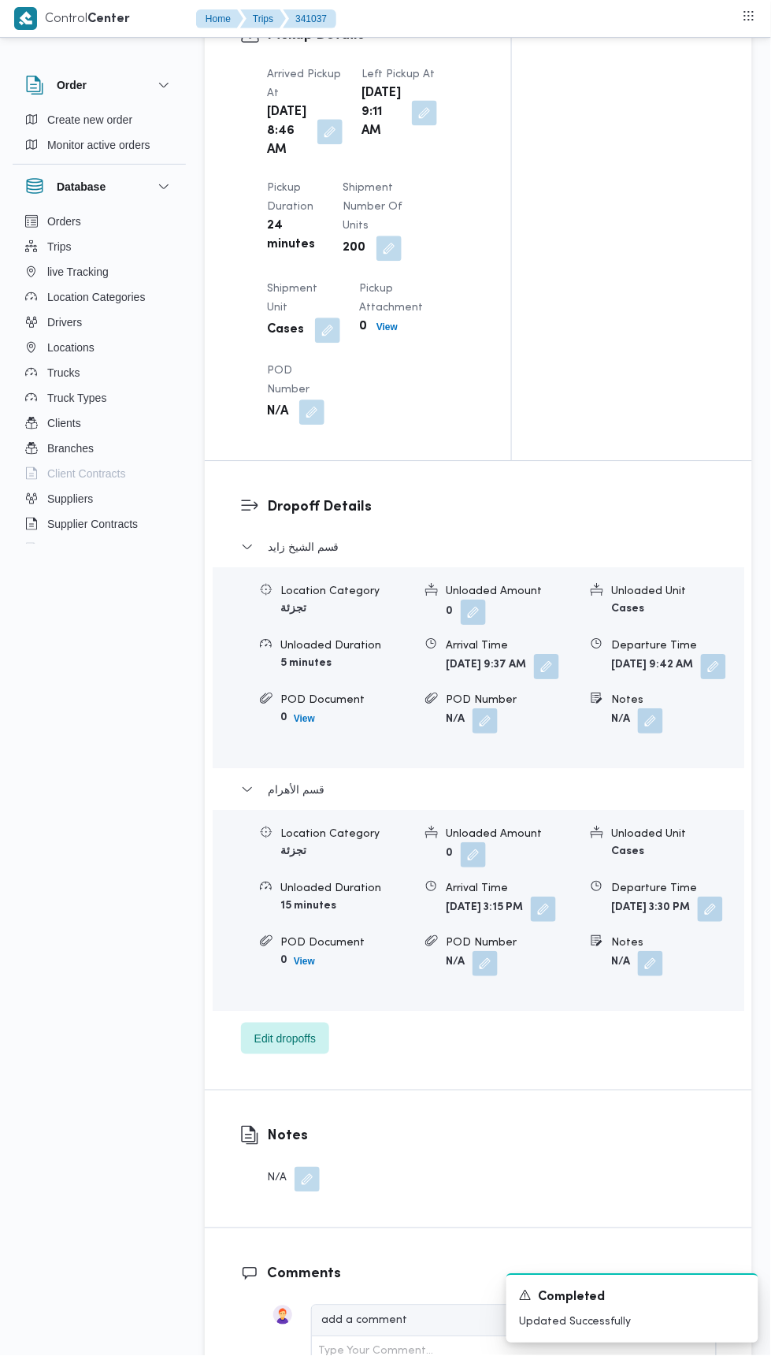
click at [663, 679] on form "[DATE] 9:42 AM" at bounding box center [677, 666] width 132 height 25
click at [701, 679] on button "button" at bounding box center [713, 666] width 25 height 25
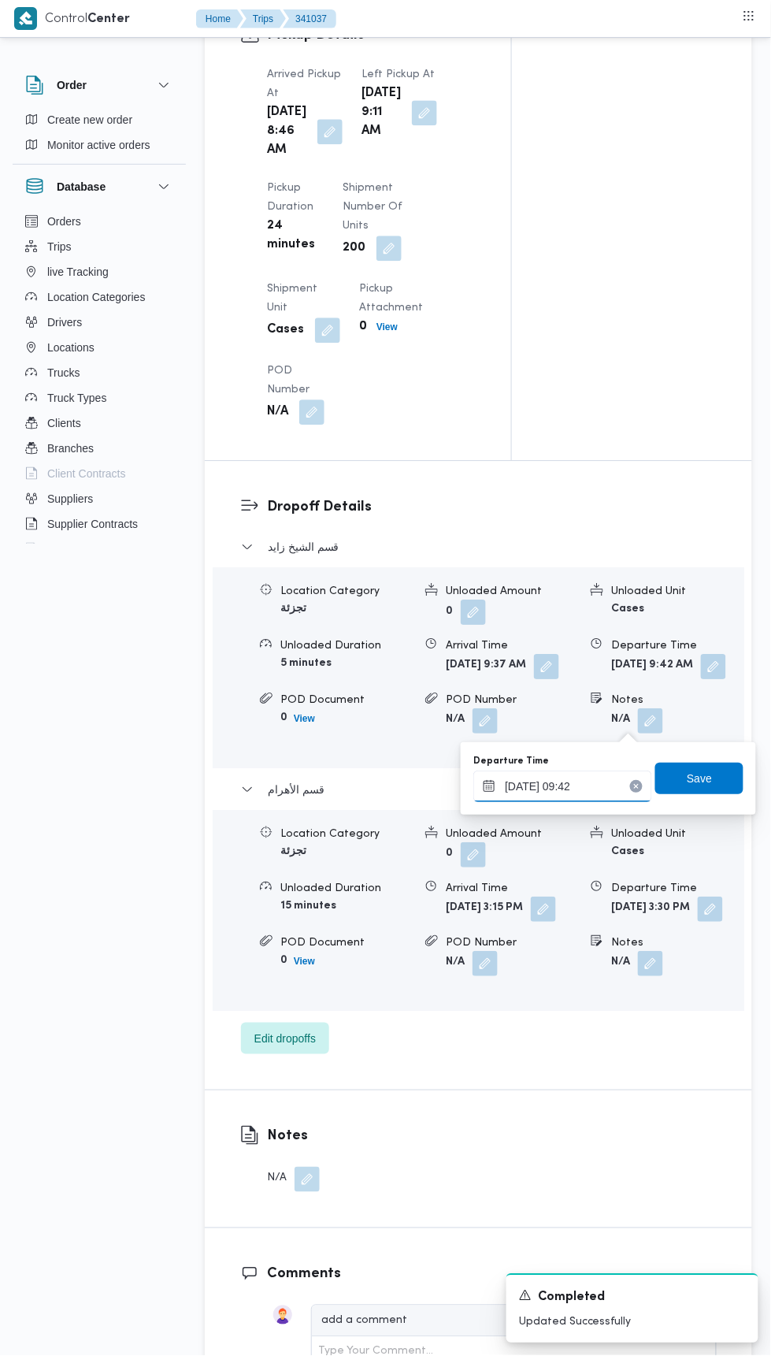
click at [598, 784] on input "[DATE] 09:42" at bounding box center [562, 786] width 179 height 32
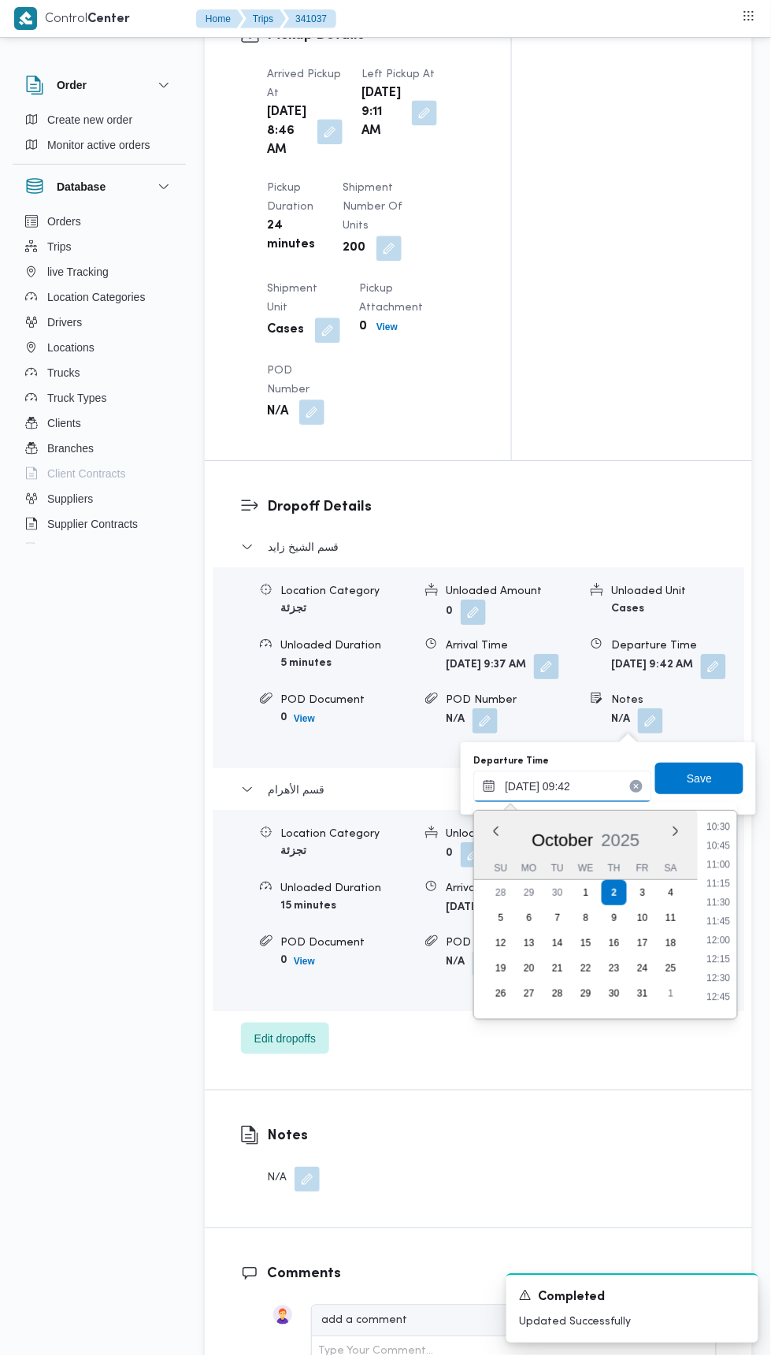
scroll to position [800, 0]
click at [727, 917] on li "11:45" at bounding box center [719, 920] width 36 height 16
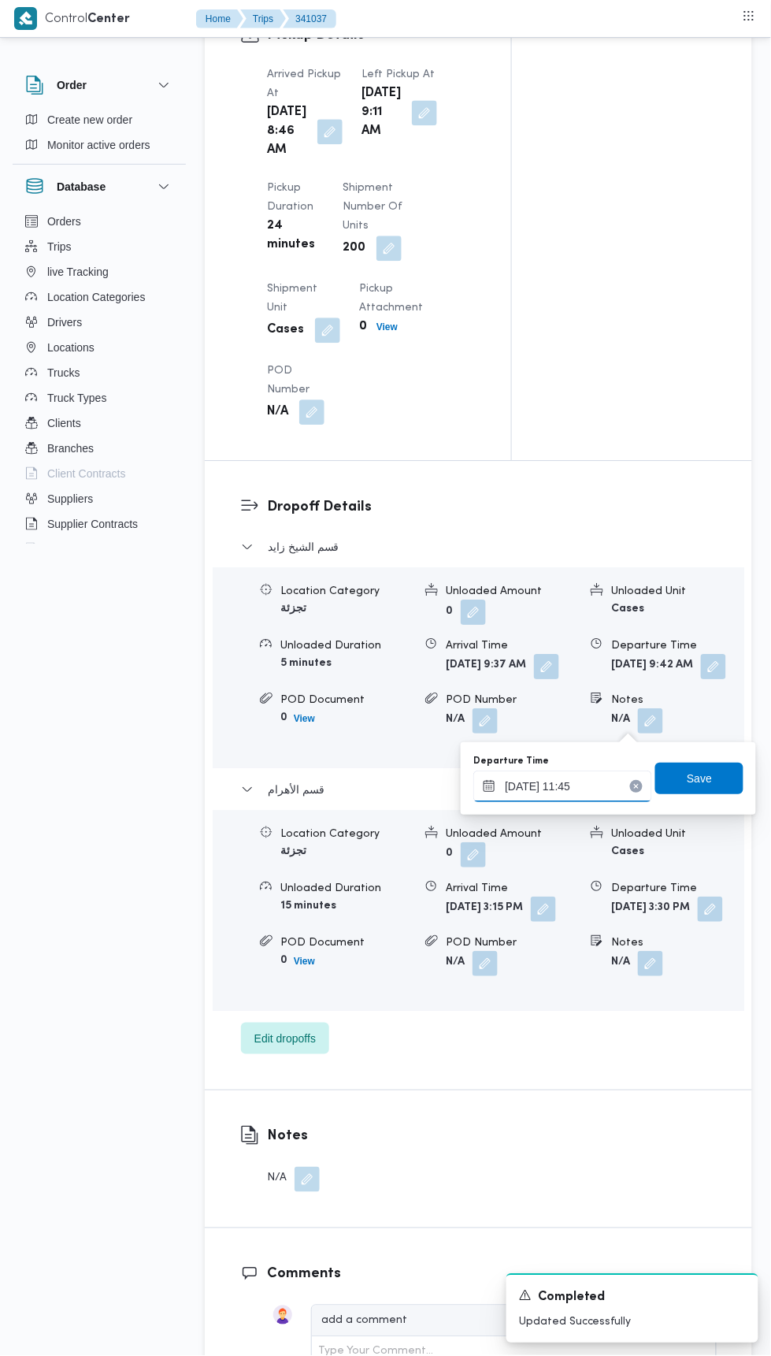
type input "[DATE] 11:45"
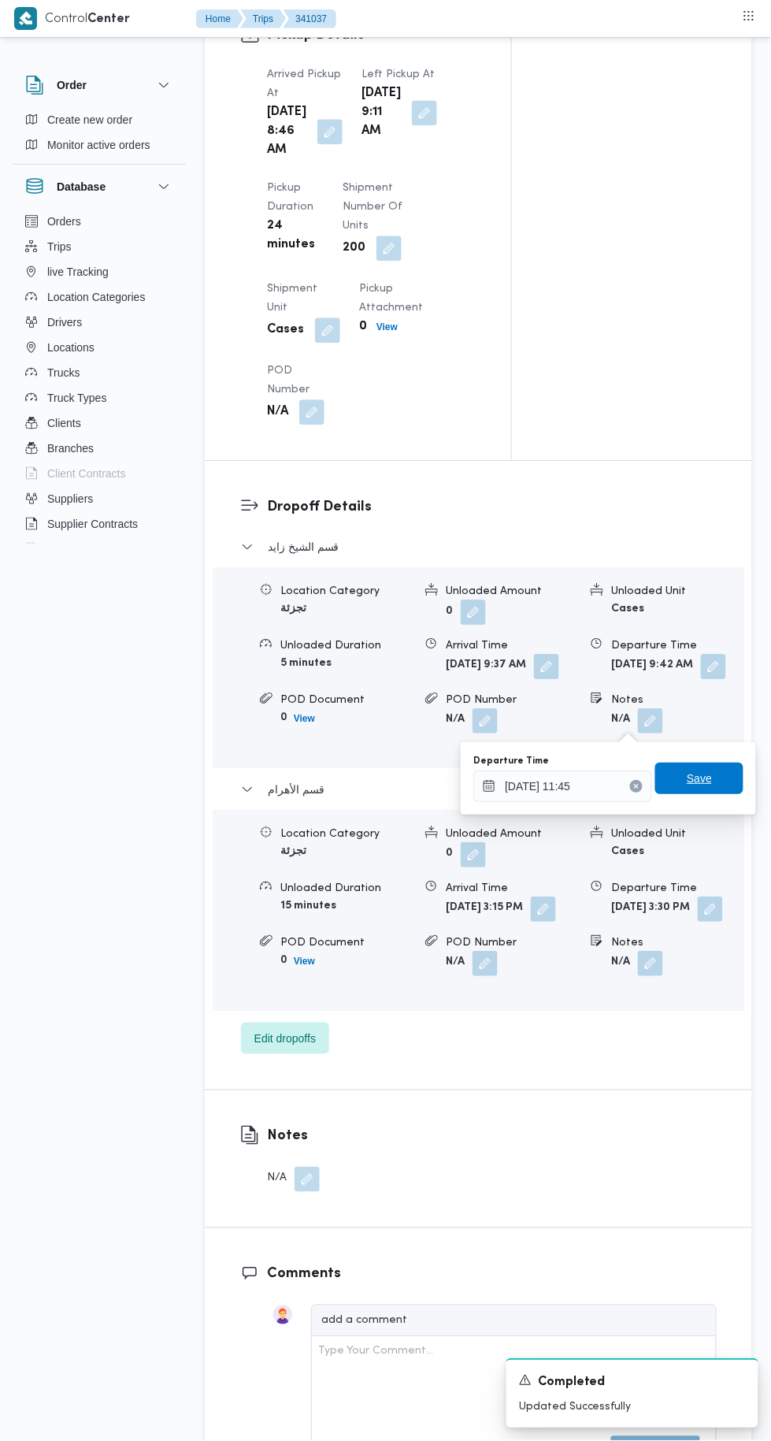
click at [729, 771] on span "Save" at bounding box center [699, 779] width 88 height 32
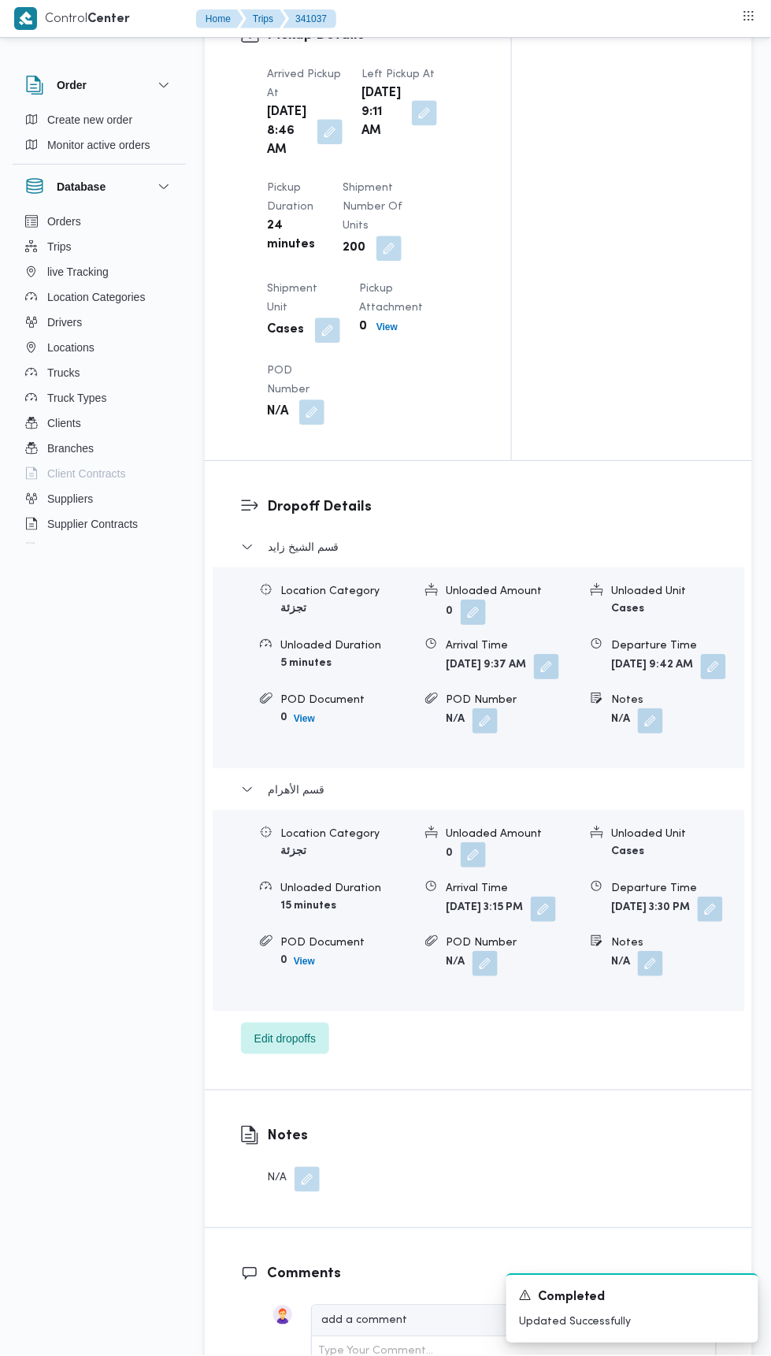
click at [534, 679] on button "button" at bounding box center [546, 666] width 25 height 25
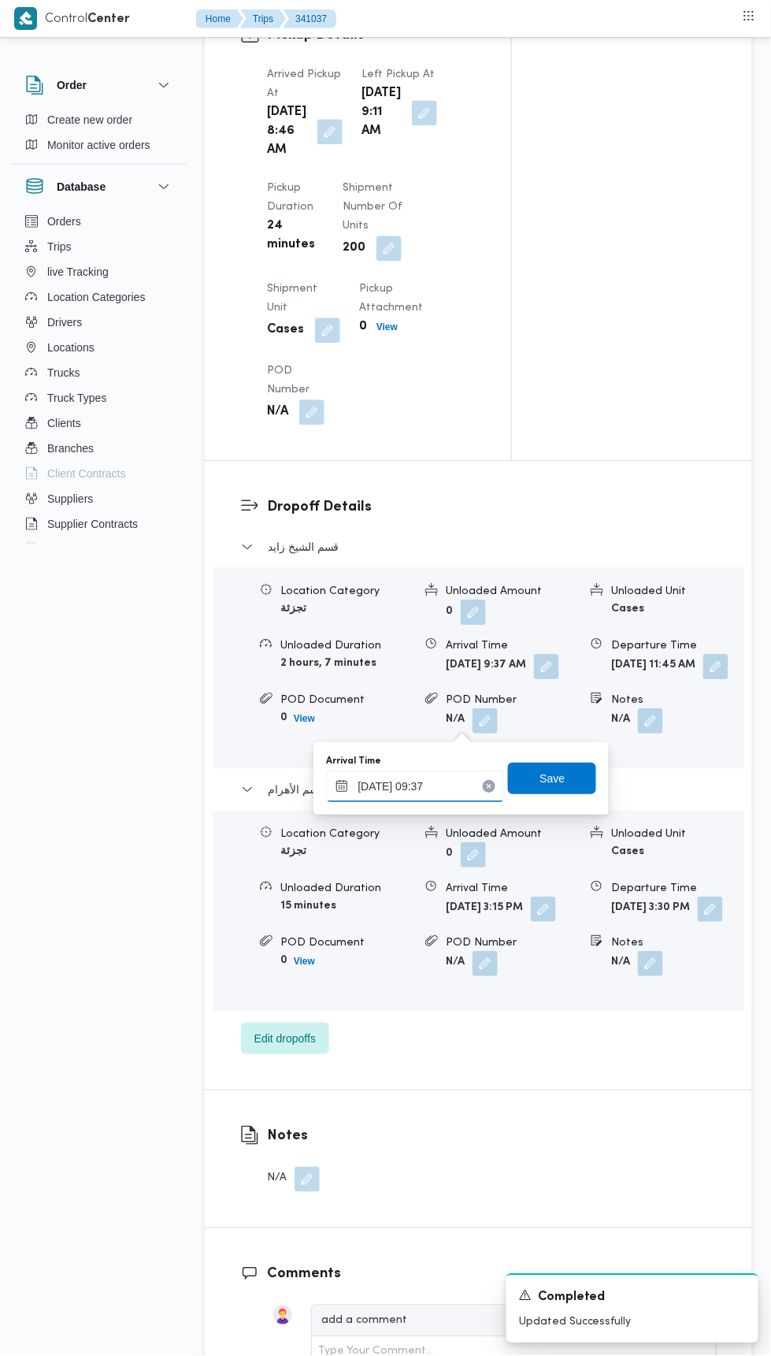
click at [467, 785] on input "[DATE] 09:37" at bounding box center [415, 786] width 179 height 32
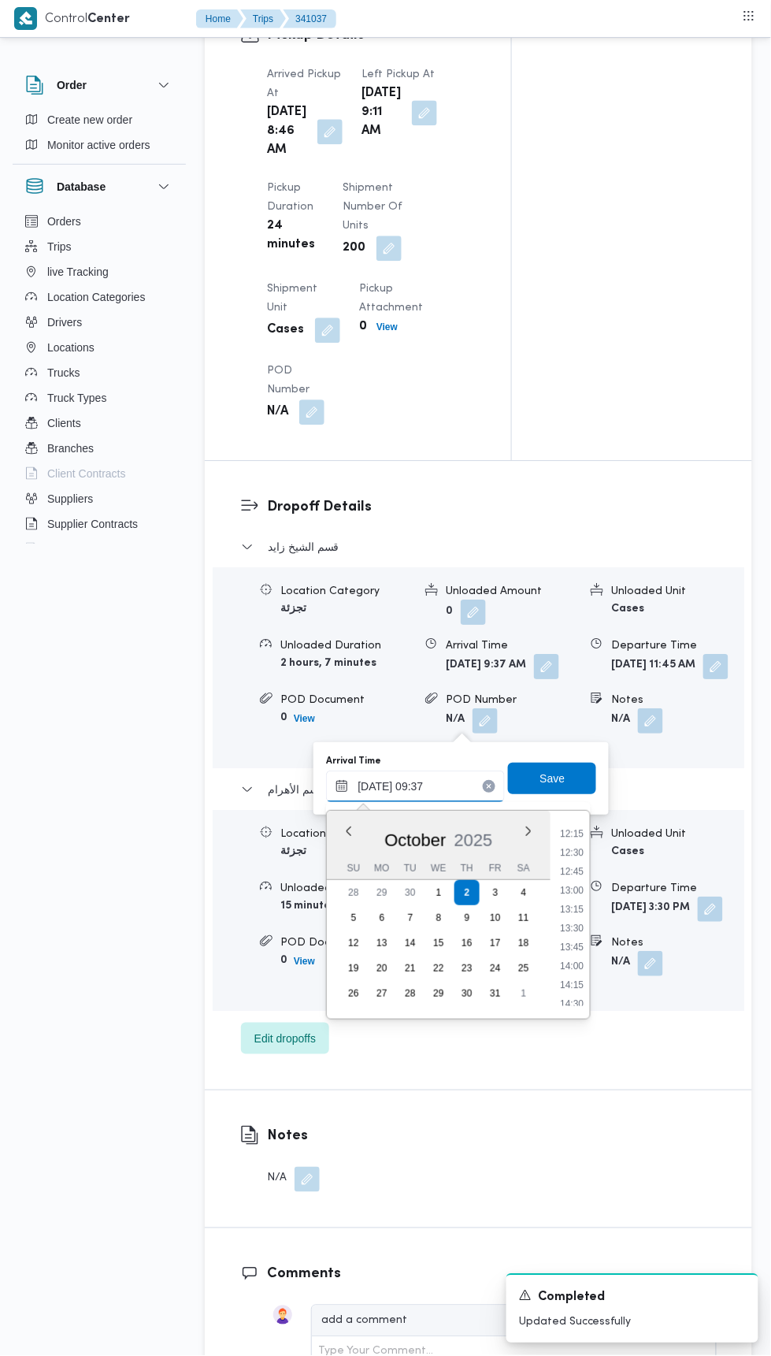
scroll to position [925, 0]
click at [572, 830] on li "12:15" at bounding box center [572, 833] width 36 height 16
type input "[DATE] 12:15"
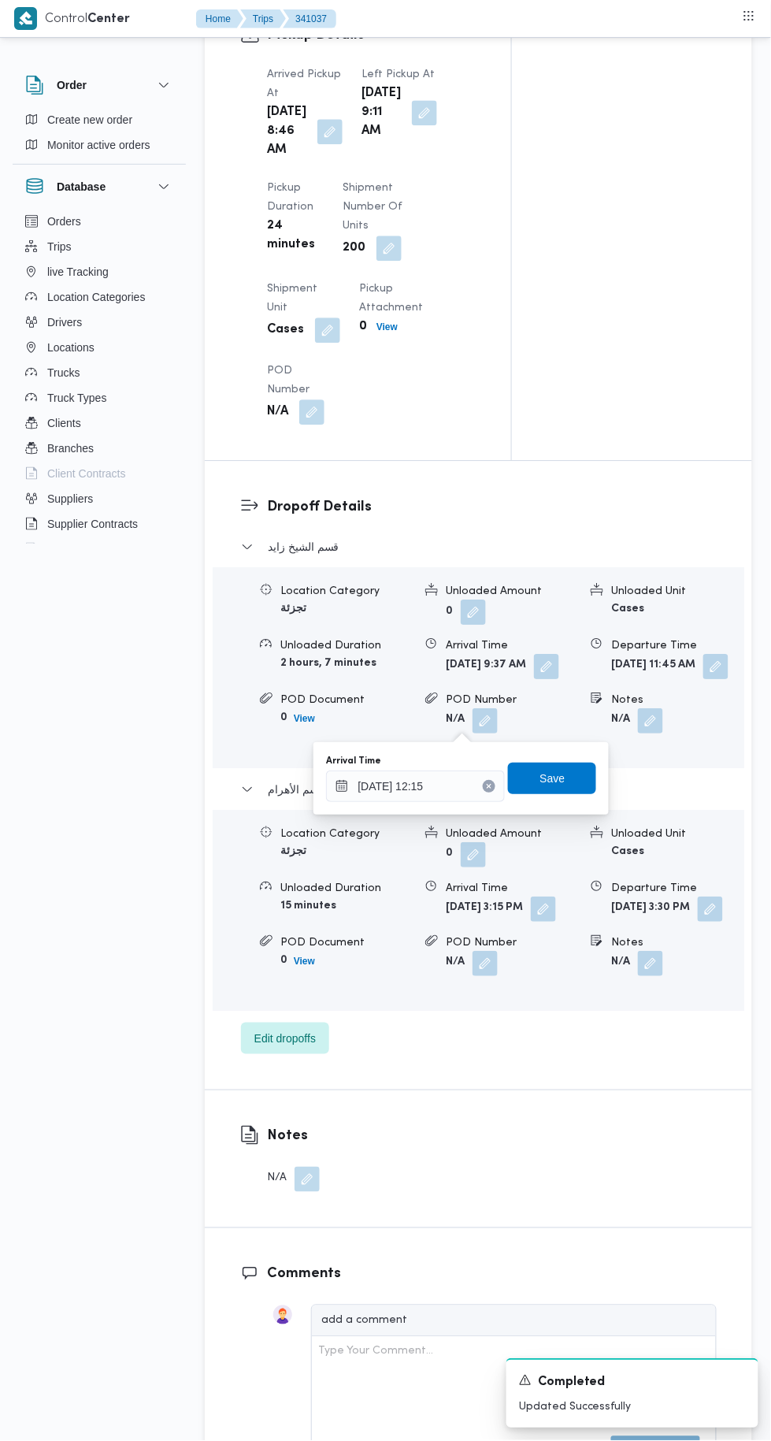
click at [568, 758] on div "Arrival Time [DATE] 12:15 Save" at bounding box center [461, 778] width 273 height 50
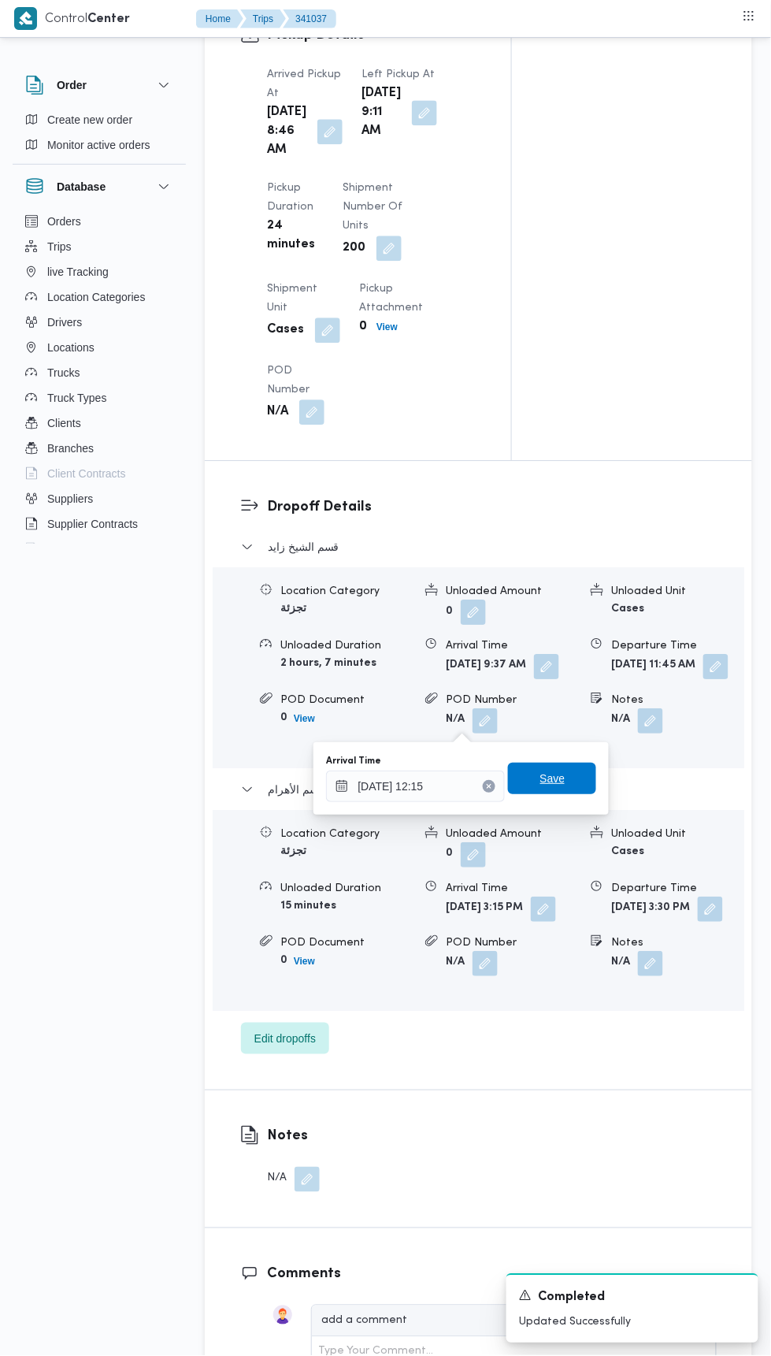
click at [584, 763] on span "Save" at bounding box center [552, 779] width 88 height 32
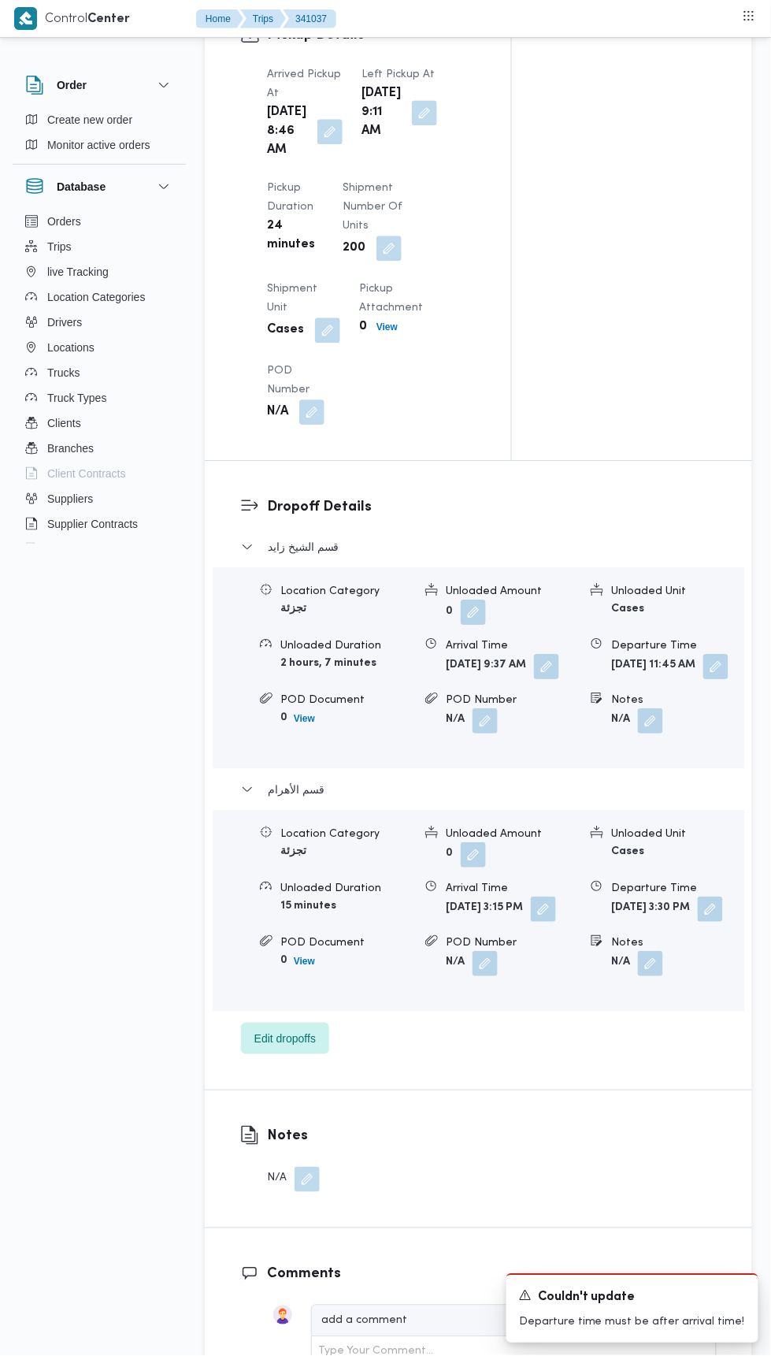
click at [412, 125] on button "button" at bounding box center [424, 112] width 25 height 25
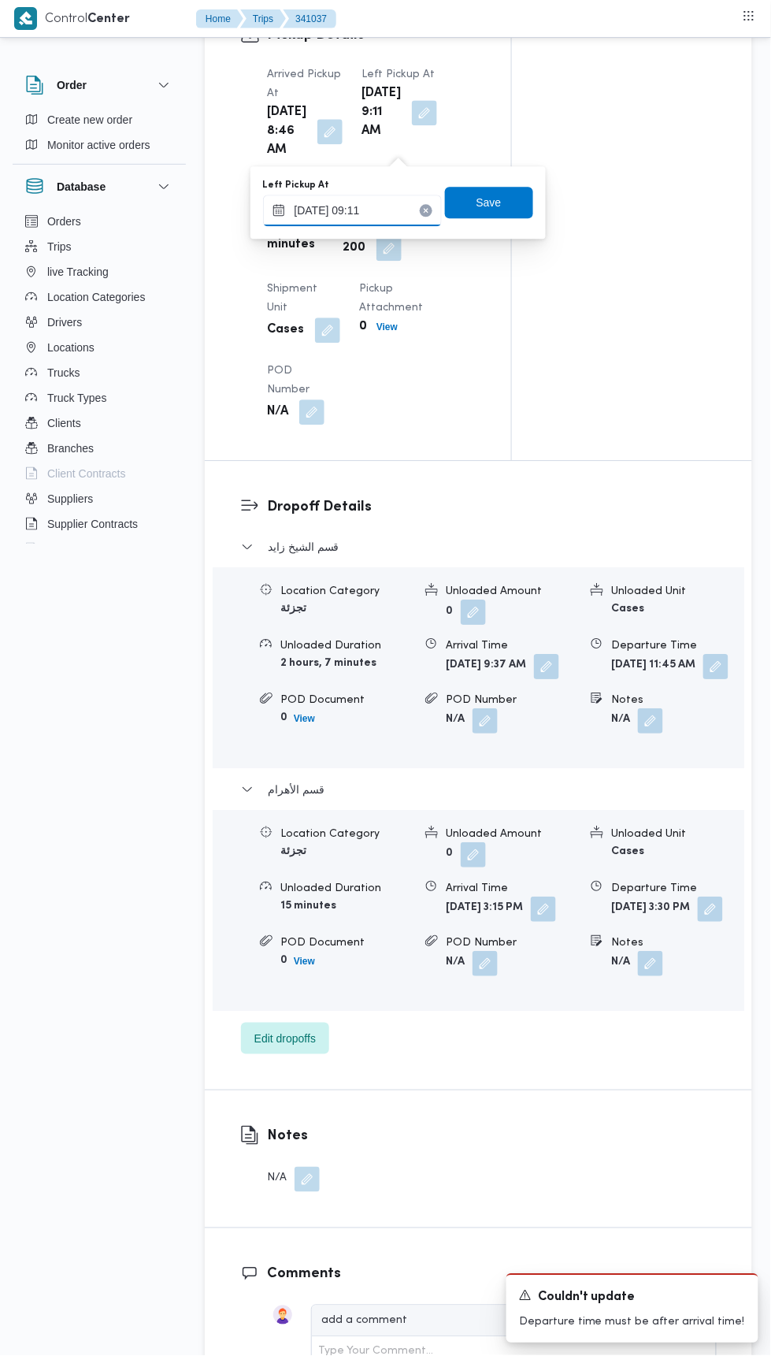
click at [411, 209] on input "[DATE] 09:11" at bounding box center [352, 211] width 179 height 32
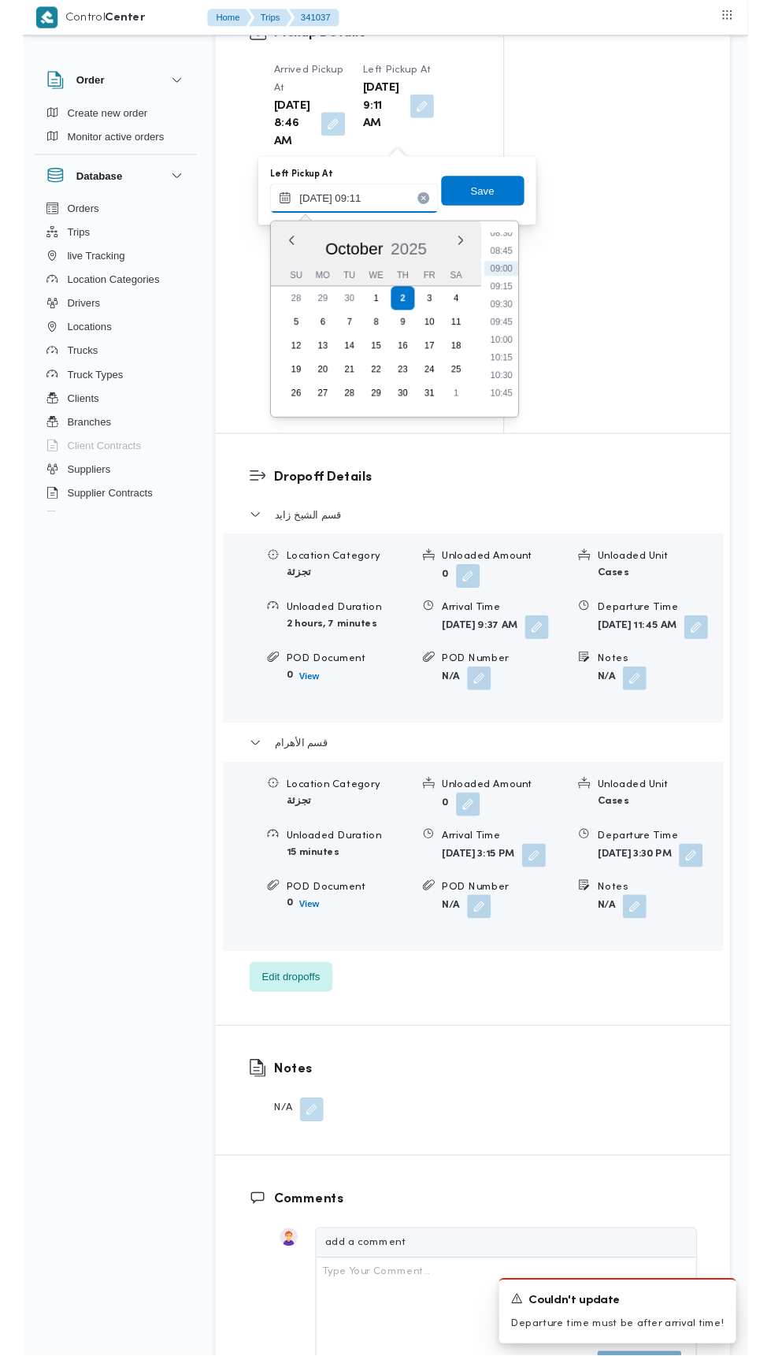
scroll to position [660, 0]
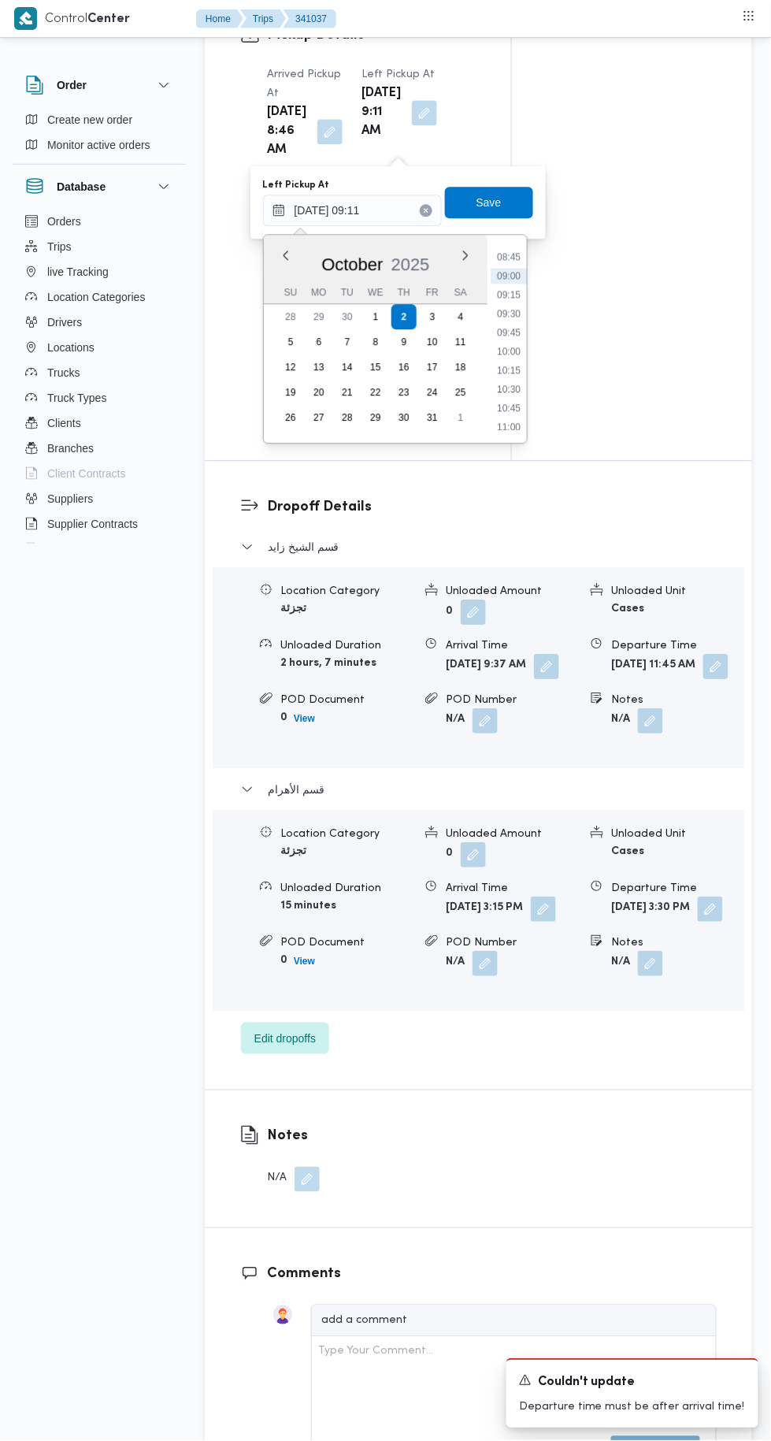
click at [521, 406] on li "10:45" at bounding box center [509, 408] width 36 height 16
type input "[DATE] 10:45"
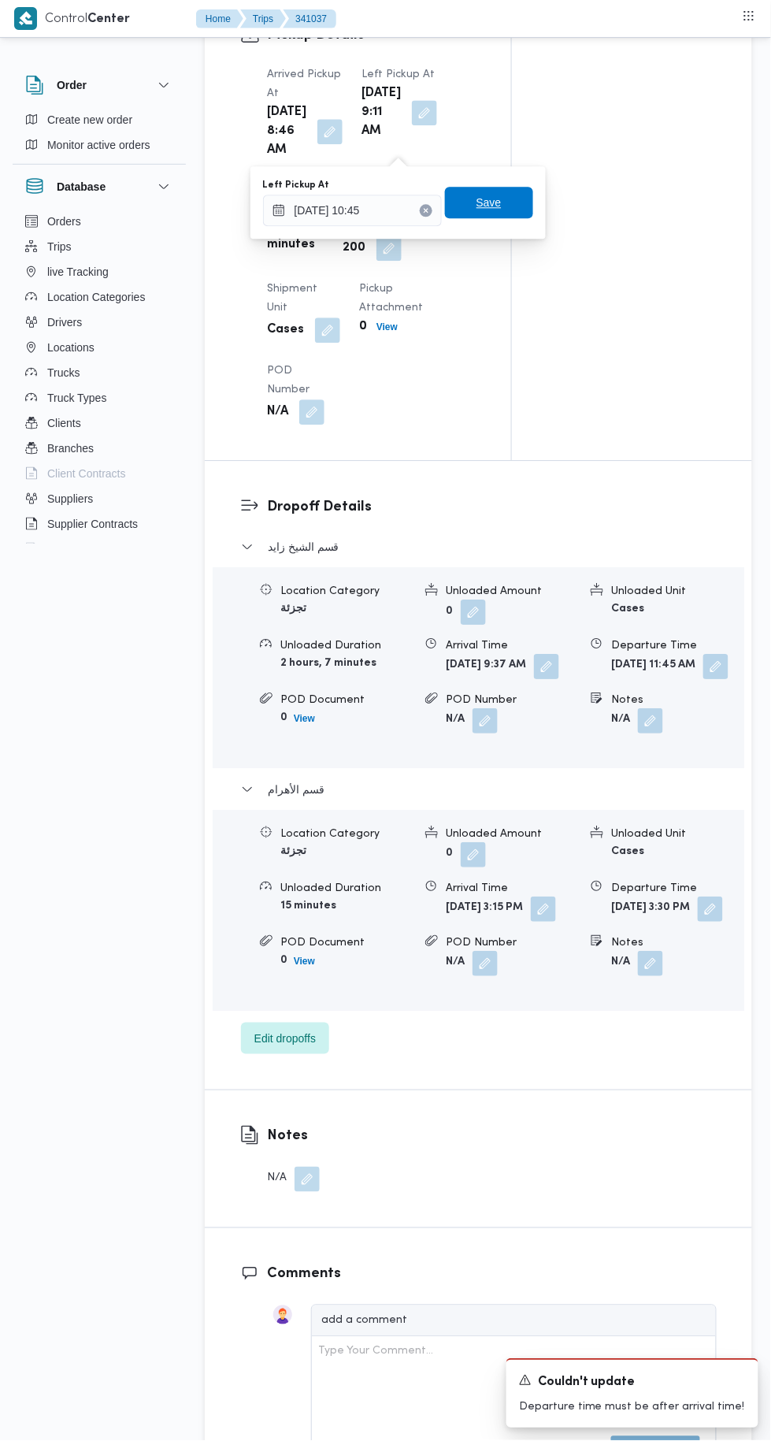
click at [500, 210] on span "Save" at bounding box center [489, 203] width 88 height 32
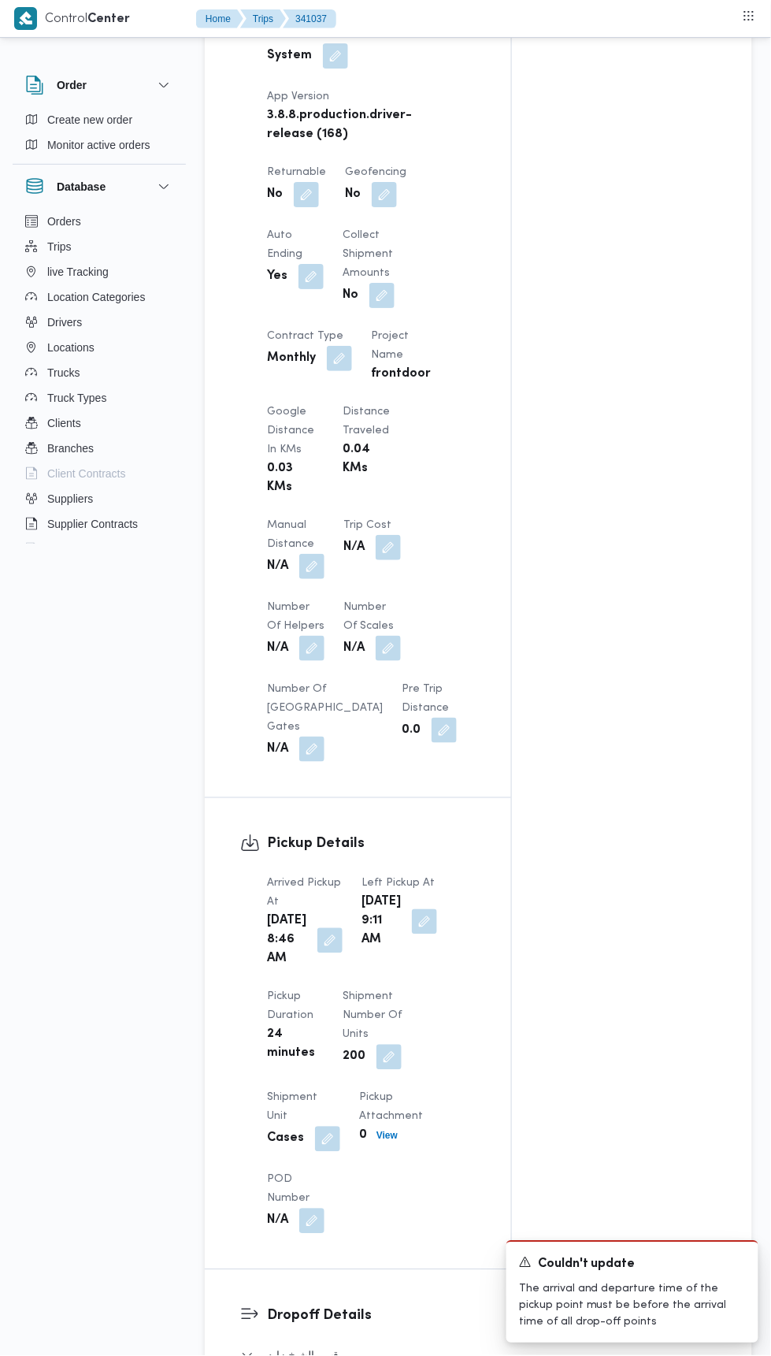
scroll to position [954, 0]
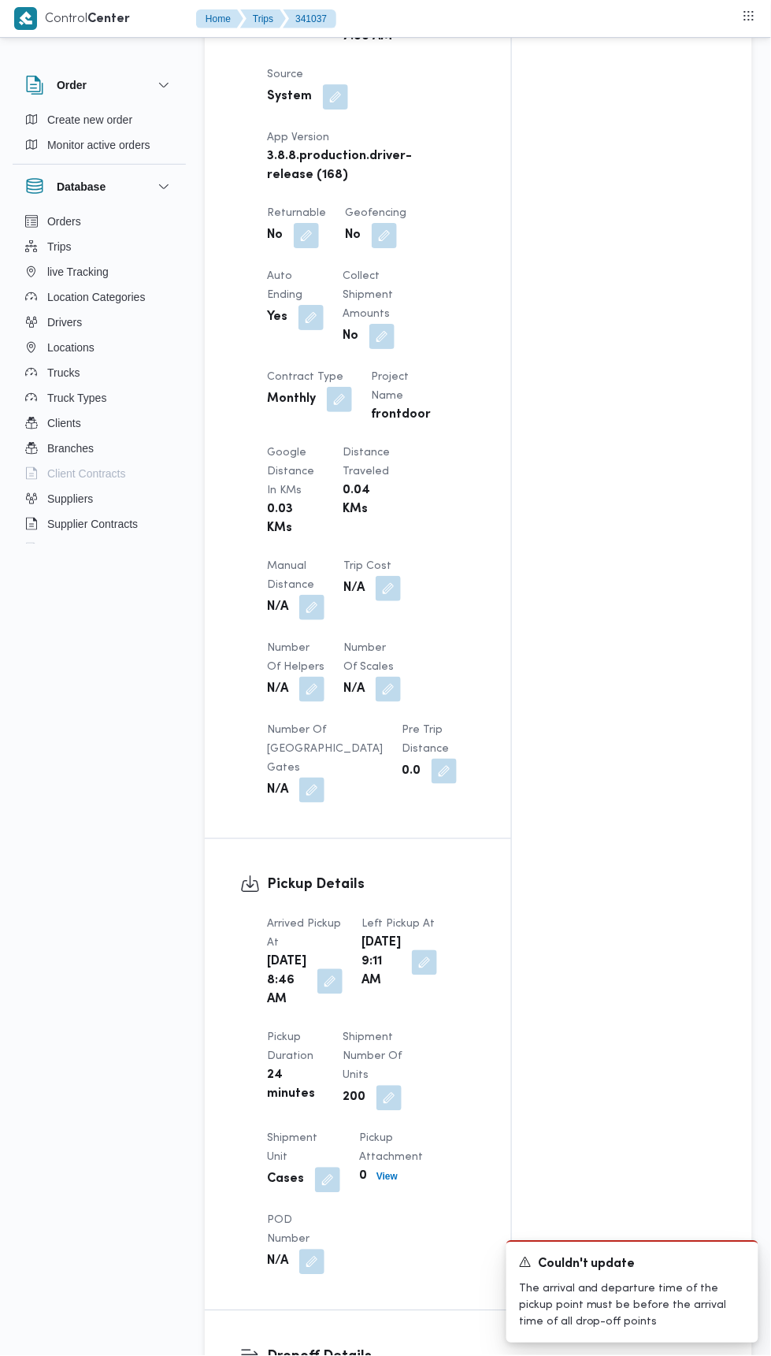
click at [314, 223] on button "button" at bounding box center [306, 235] width 25 height 25
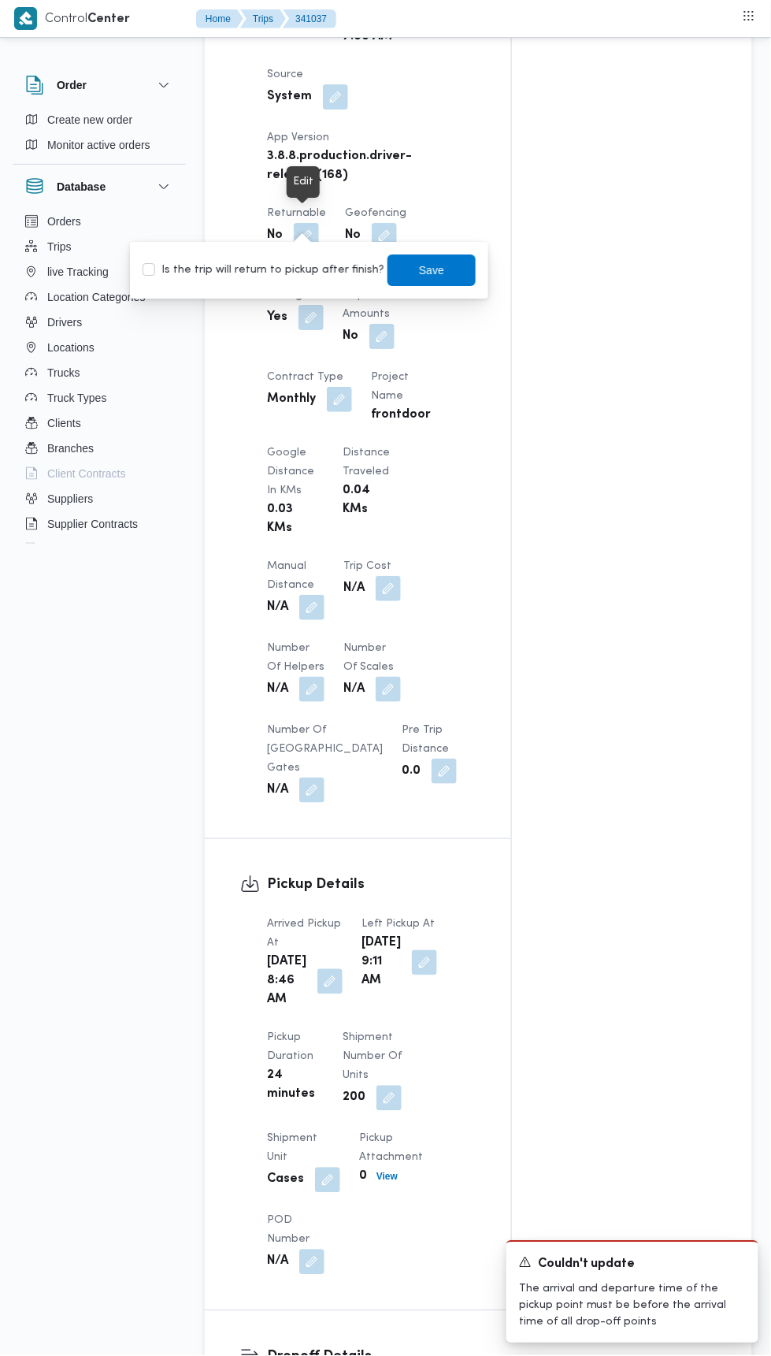
click at [322, 295] on div "You are in a dialog. To close this dialog, hit escape. Is the trip will return …" at bounding box center [309, 270] width 358 height 57
click at [362, 265] on label "Is the trip will return to pickup after finish?" at bounding box center [264, 270] width 242 height 19
checkbox input "true"
click at [442, 270] on span "Save" at bounding box center [432, 270] width 88 height 32
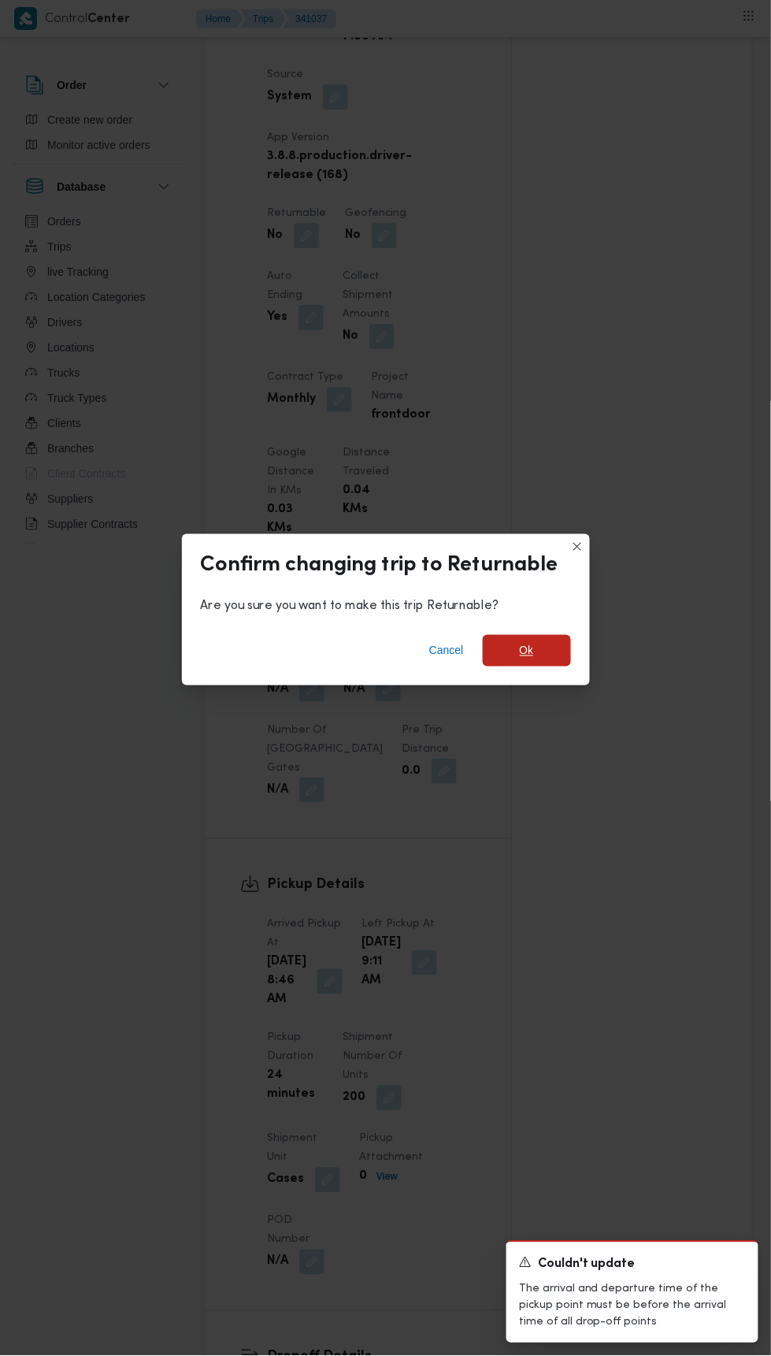
click at [544, 650] on span "Ok" at bounding box center [527, 651] width 88 height 32
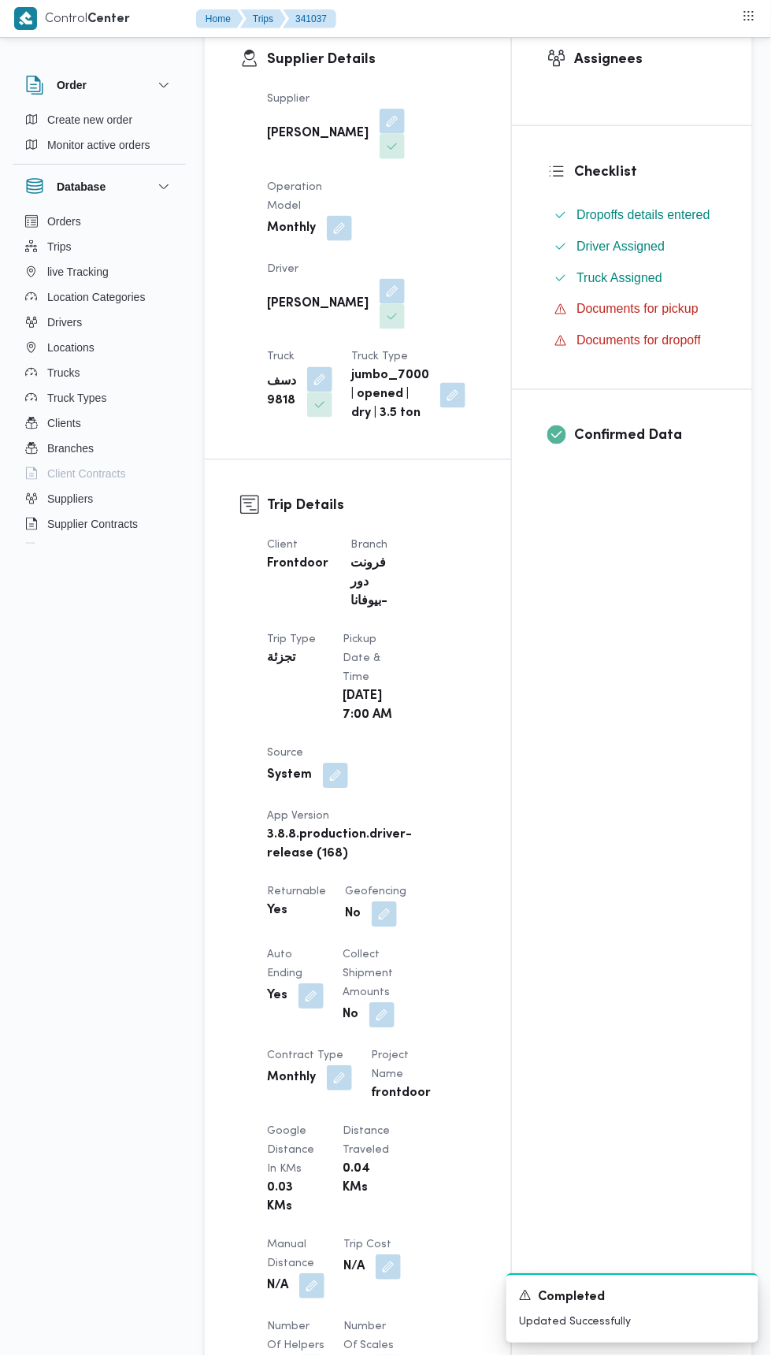
scroll to position [0, 0]
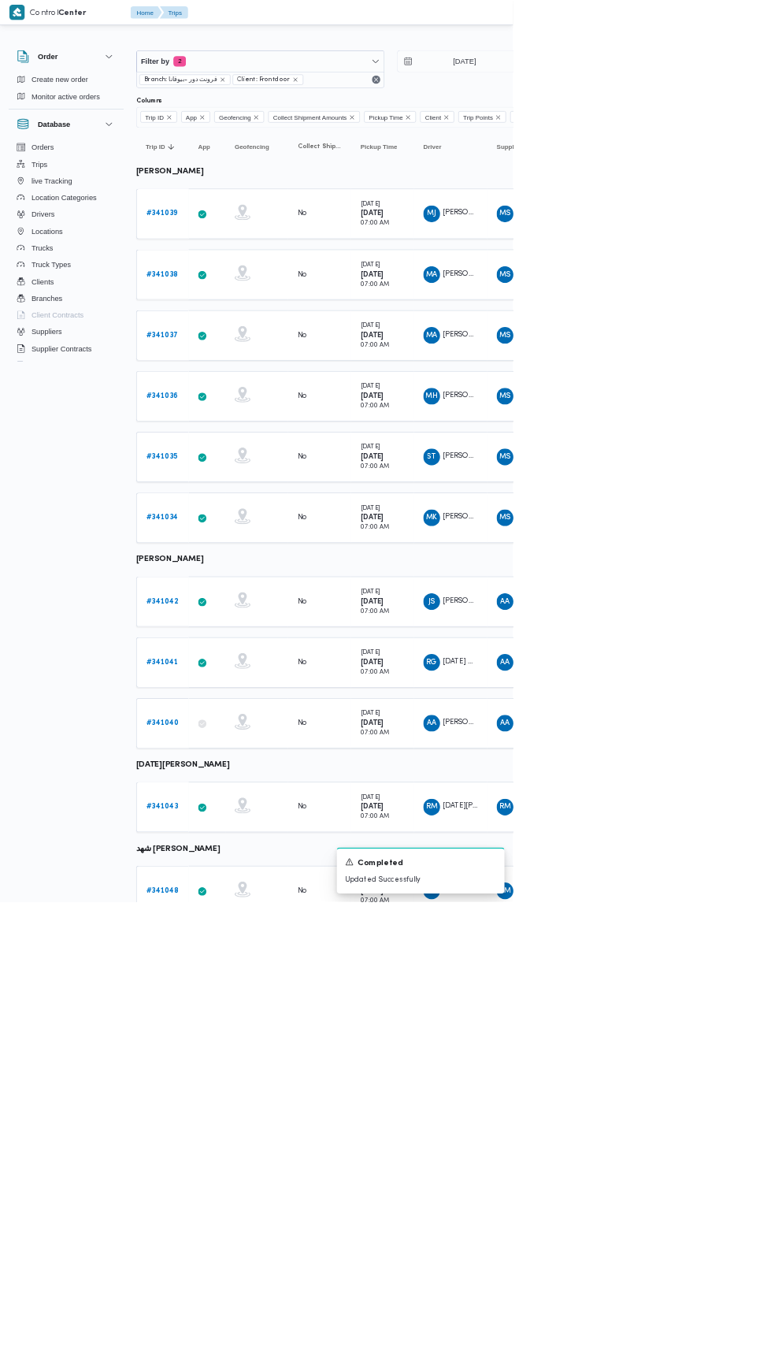
click at [223, 590] on b "# 341036" at bounding box center [244, 595] width 48 height 10
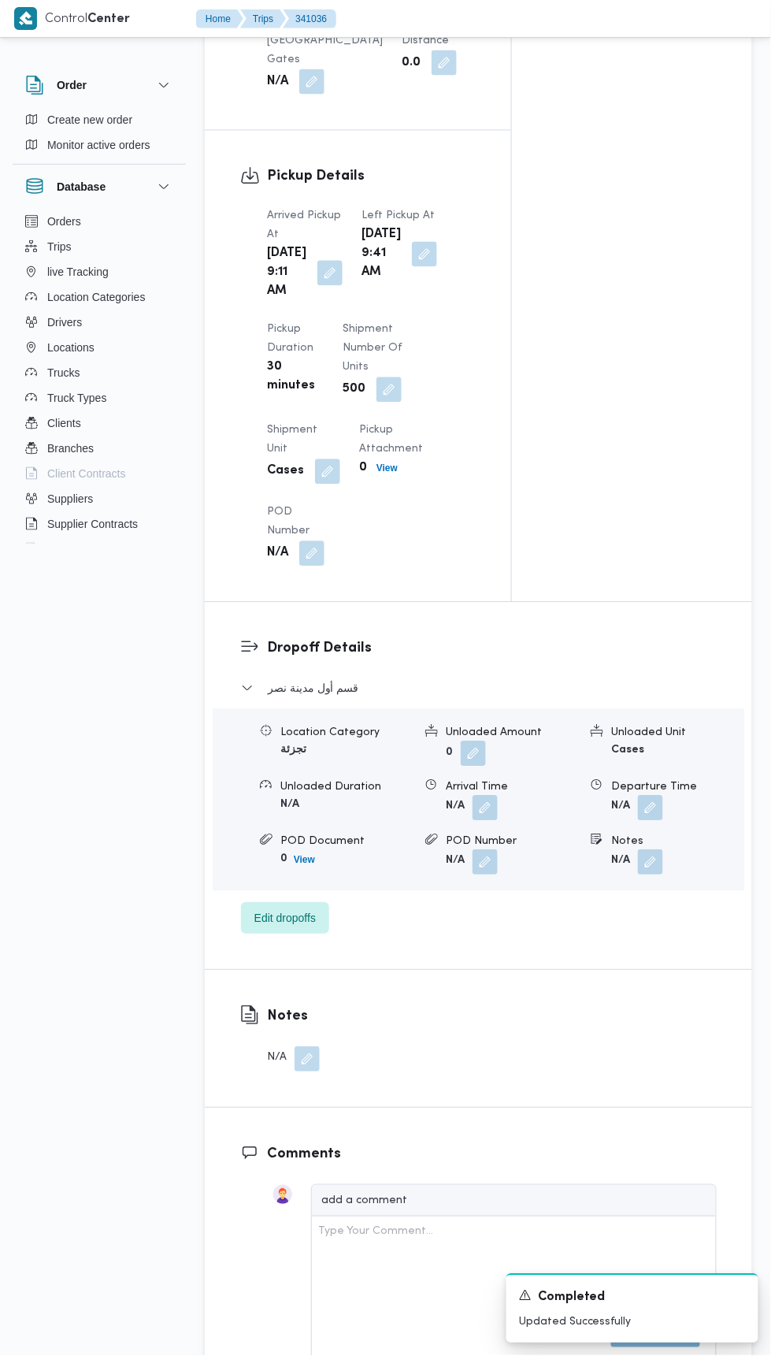
scroll to position [1670, 0]
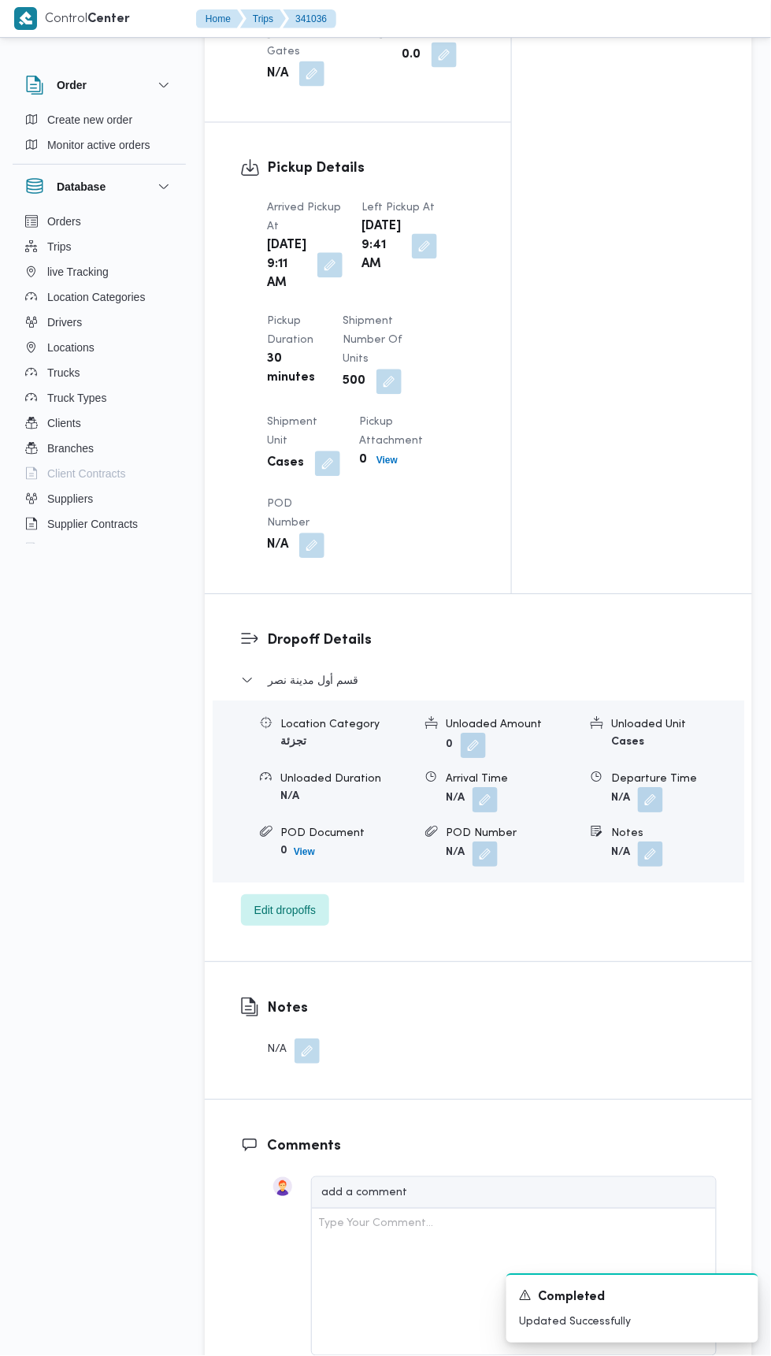
click at [317, 278] on button "button" at bounding box center [329, 265] width 25 height 25
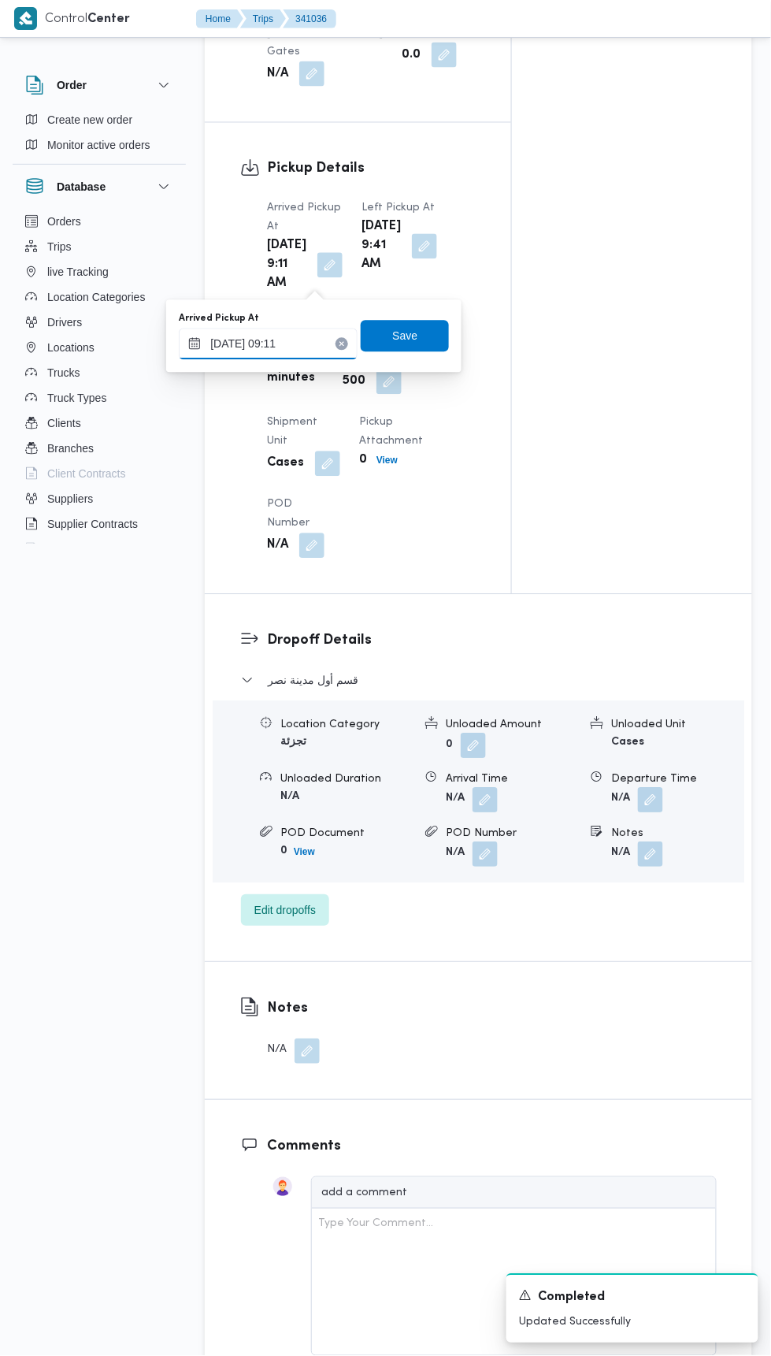
click at [321, 349] on input "[DATE] 09:11" at bounding box center [268, 345] width 179 height 32
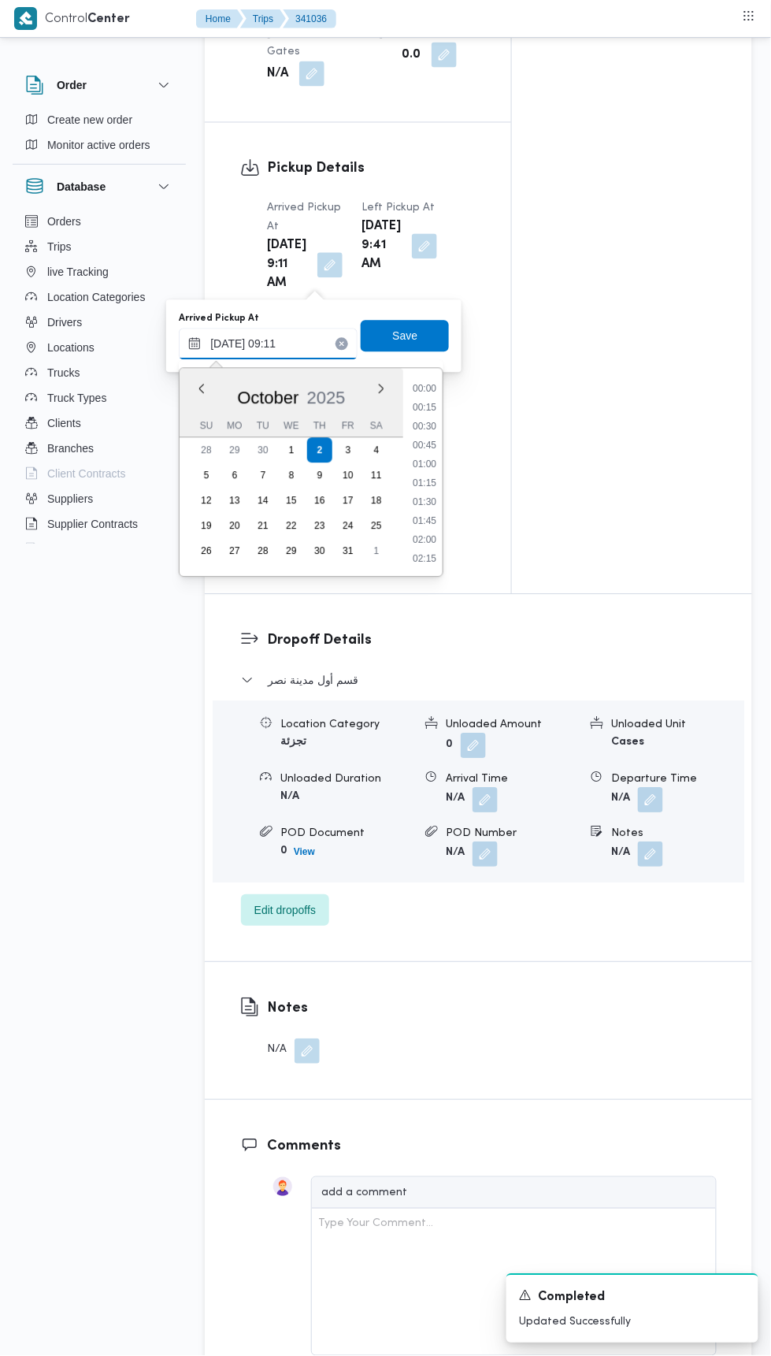
scroll to position [585, 0]
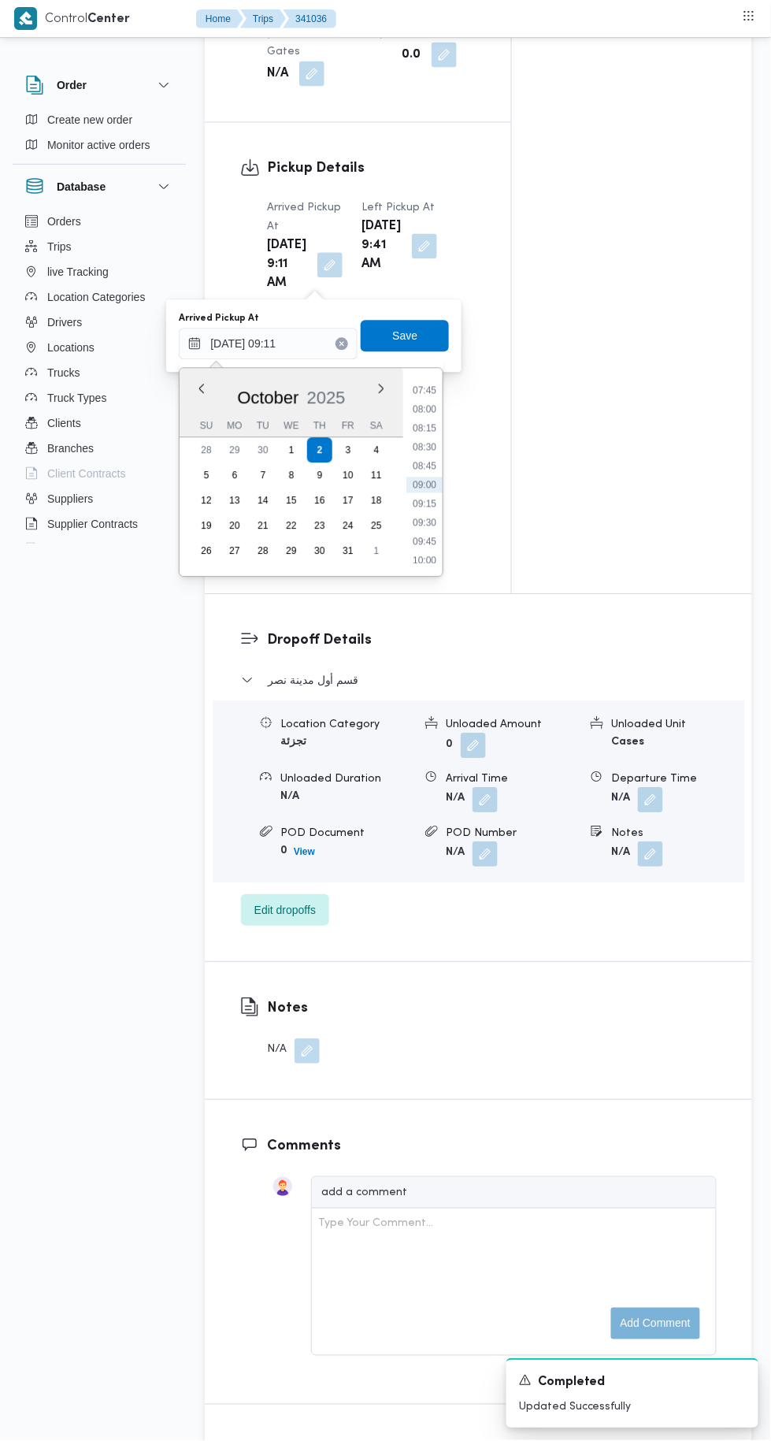
click at [425, 465] on li "08:45" at bounding box center [425, 467] width 36 height 16
type input "[DATE] 08:45"
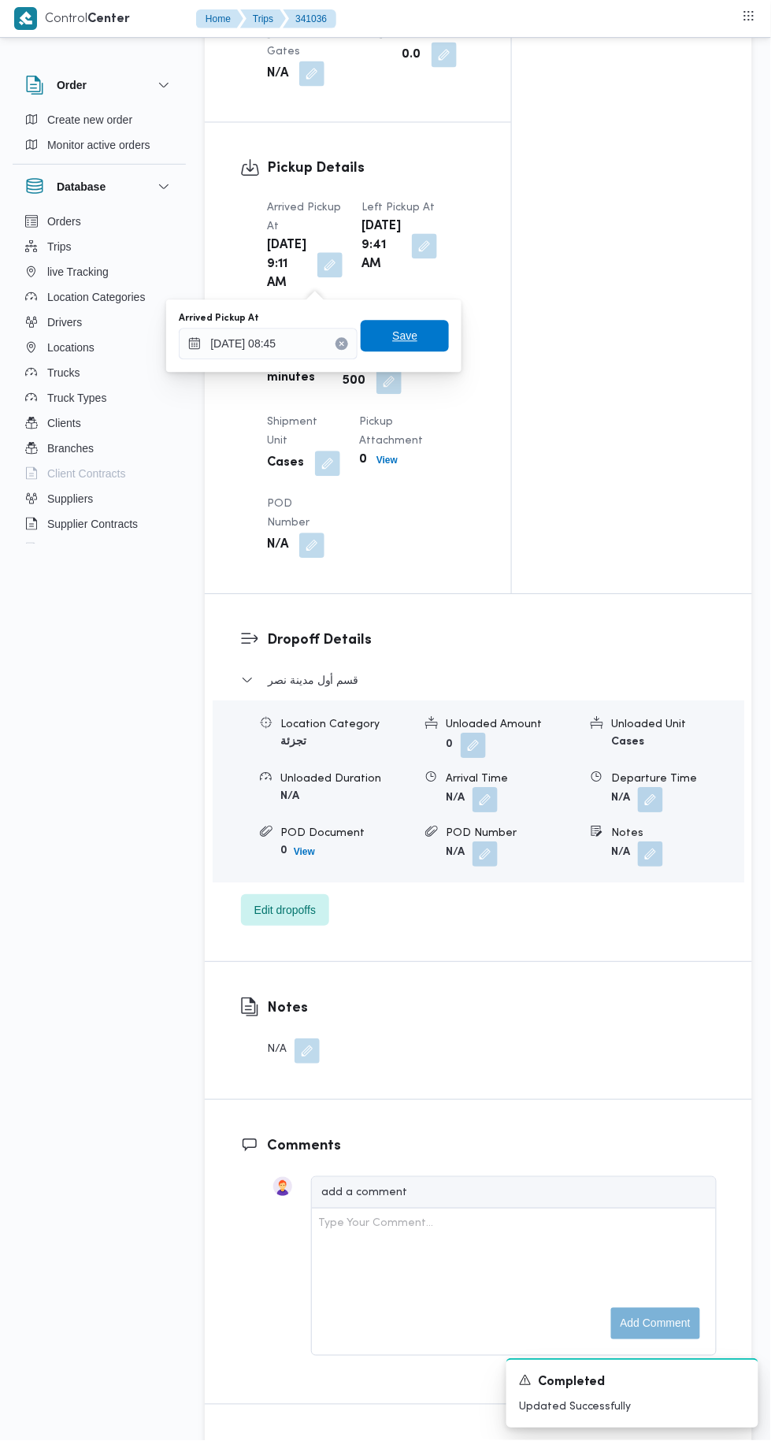
click at [444, 342] on span "Save" at bounding box center [405, 337] width 88 height 32
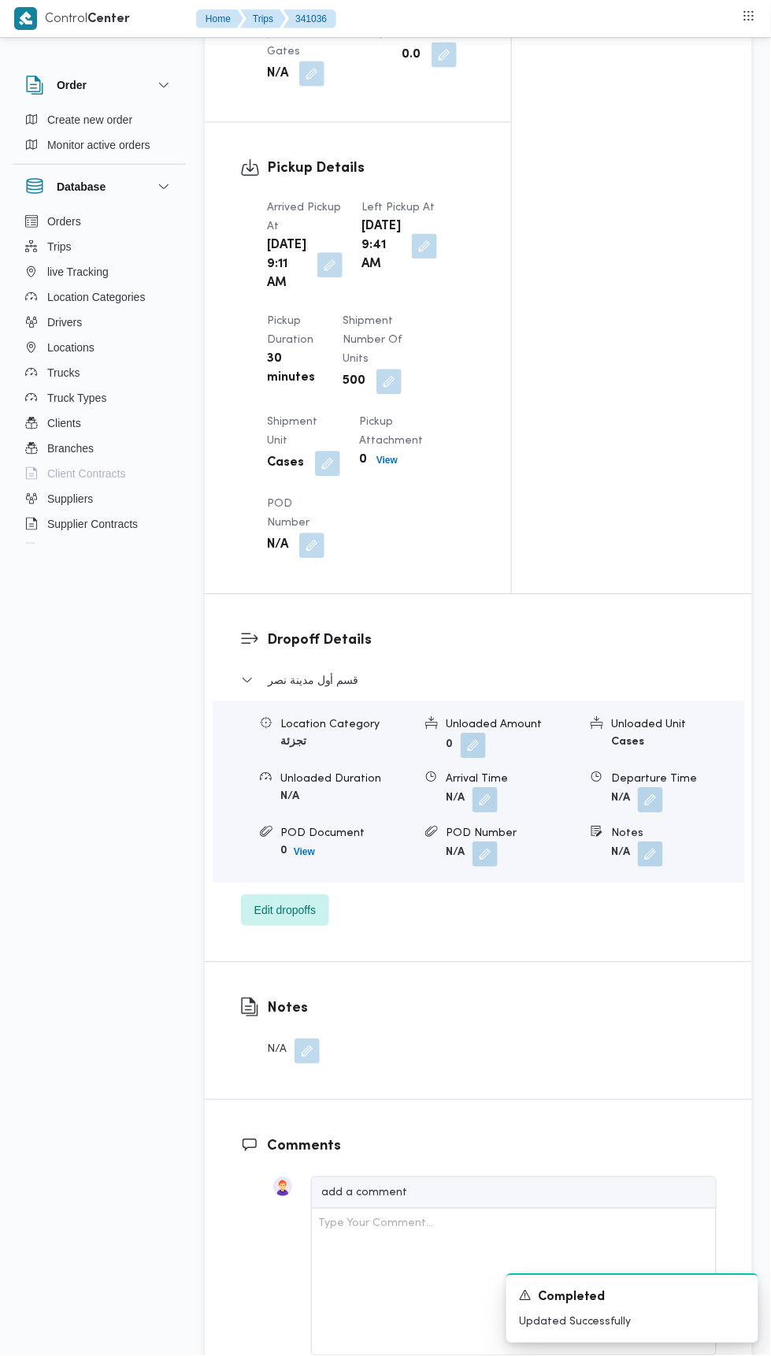
click at [412, 259] on button "button" at bounding box center [424, 246] width 25 height 25
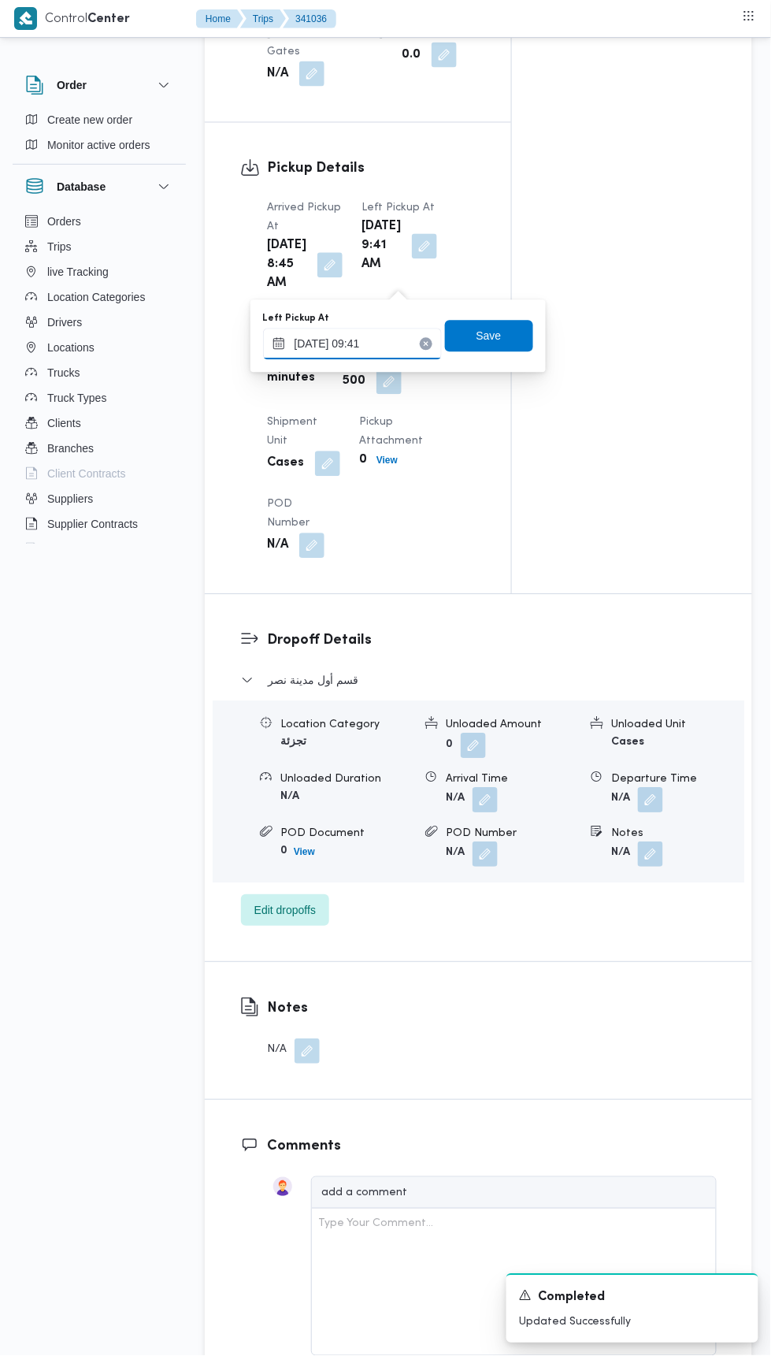
click at [407, 343] on input "[DATE] 09:41" at bounding box center [352, 345] width 179 height 32
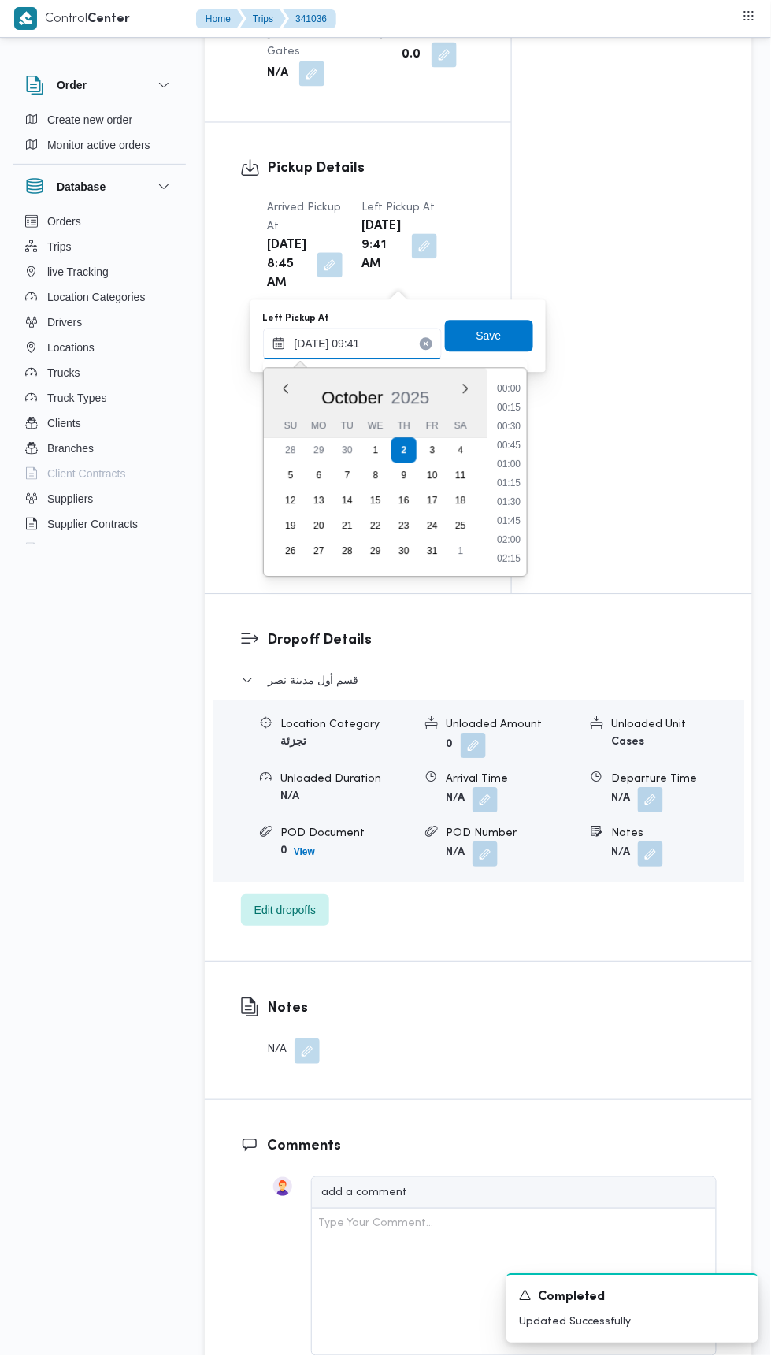
scroll to position [622, 0]
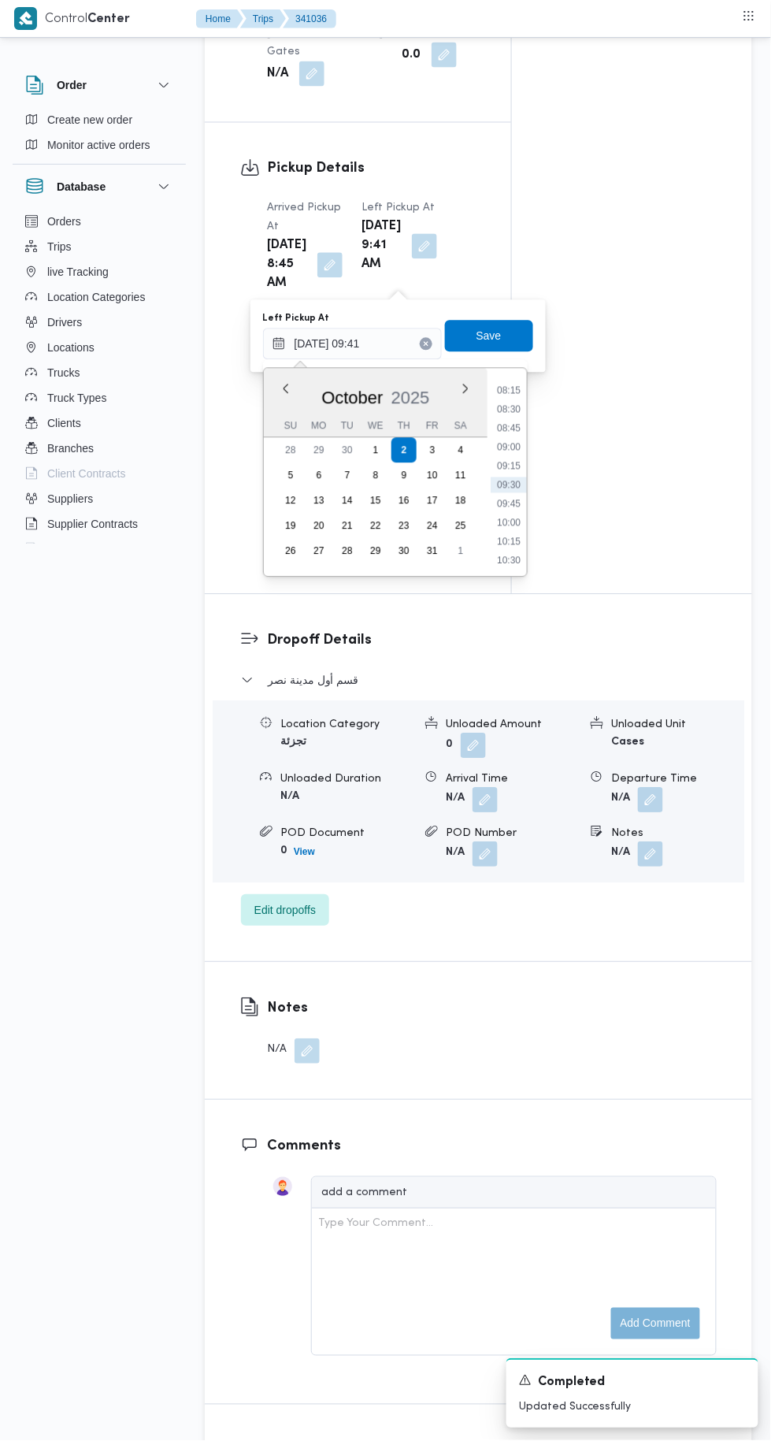
click at [514, 540] on li "10:15" at bounding box center [509, 542] width 36 height 16
type input "[DATE] 10:15"
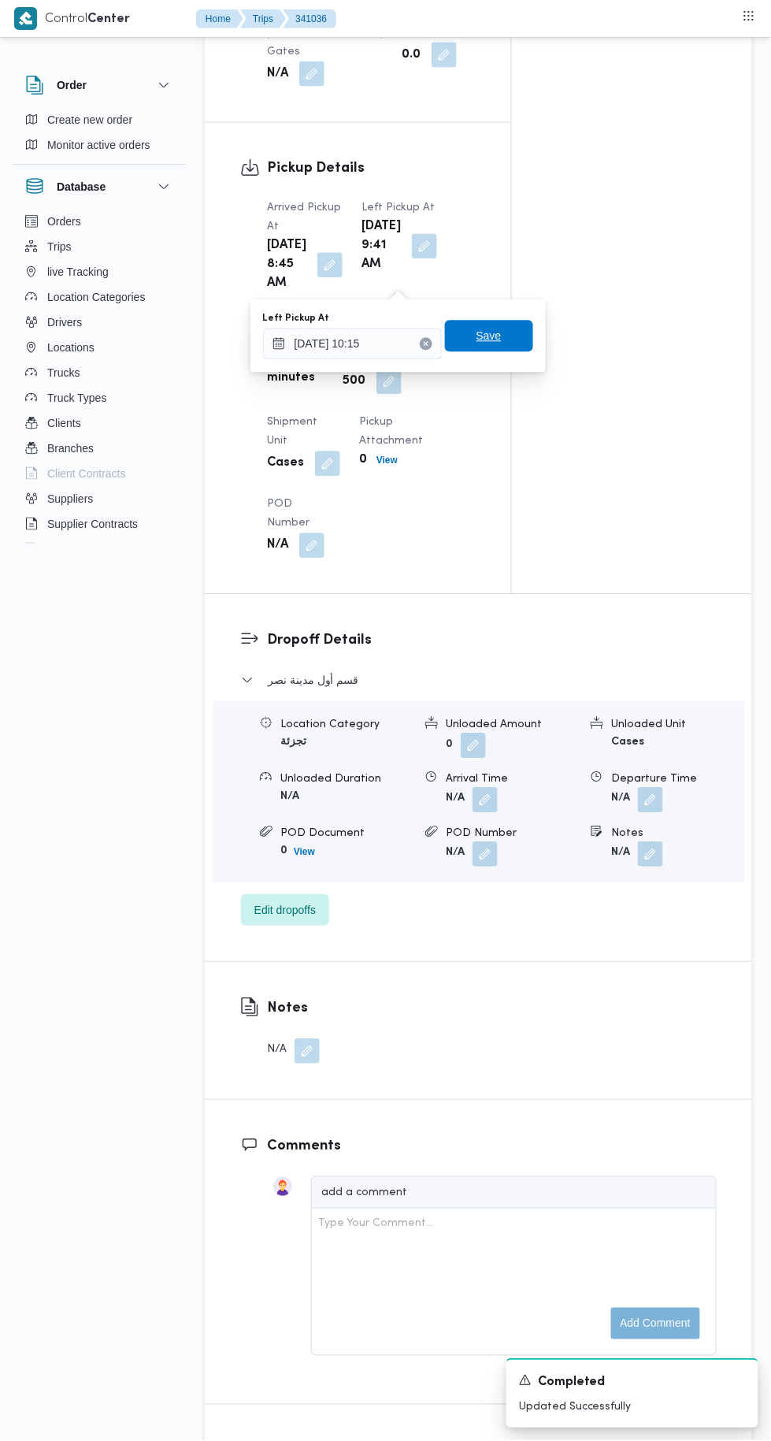
click at [505, 322] on span "Save" at bounding box center [489, 337] width 88 height 32
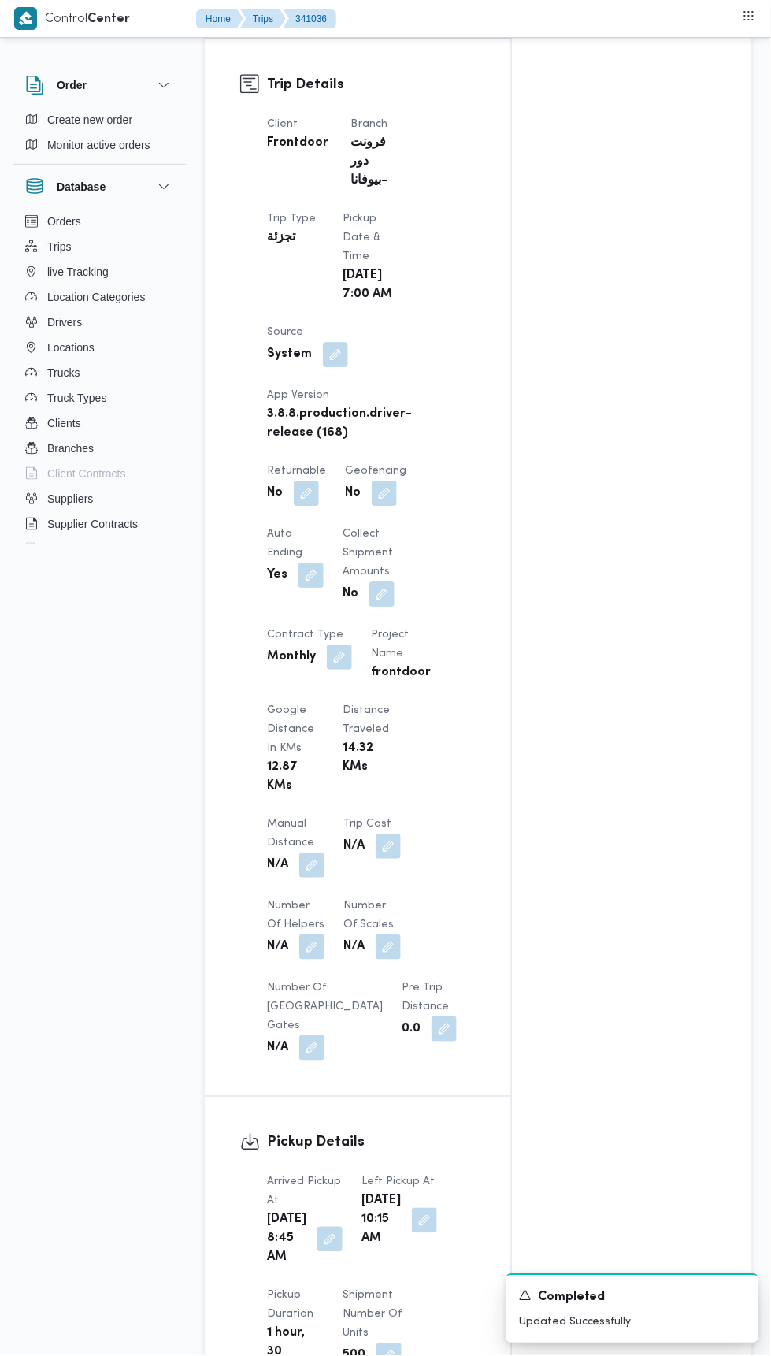
scroll to position [687, 0]
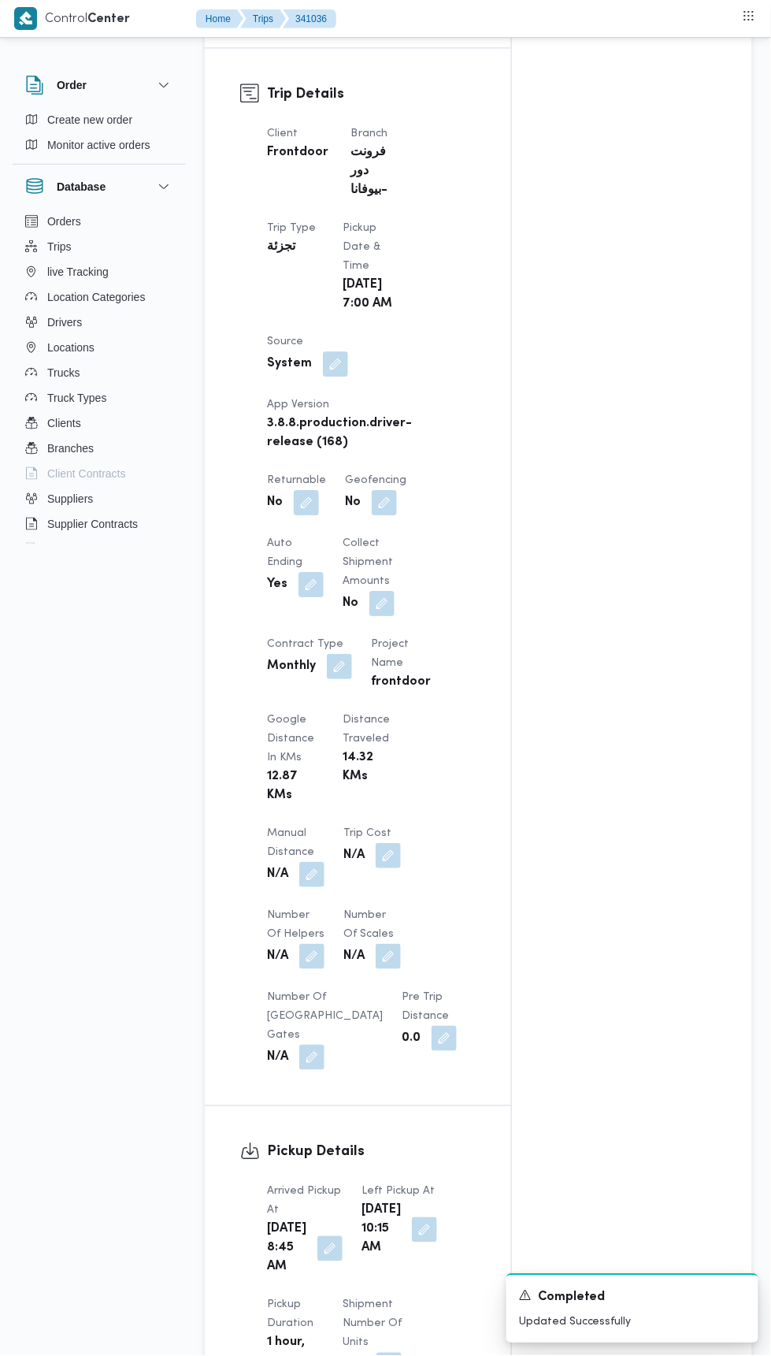
click at [311, 490] on button "button" at bounding box center [306, 502] width 25 height 25
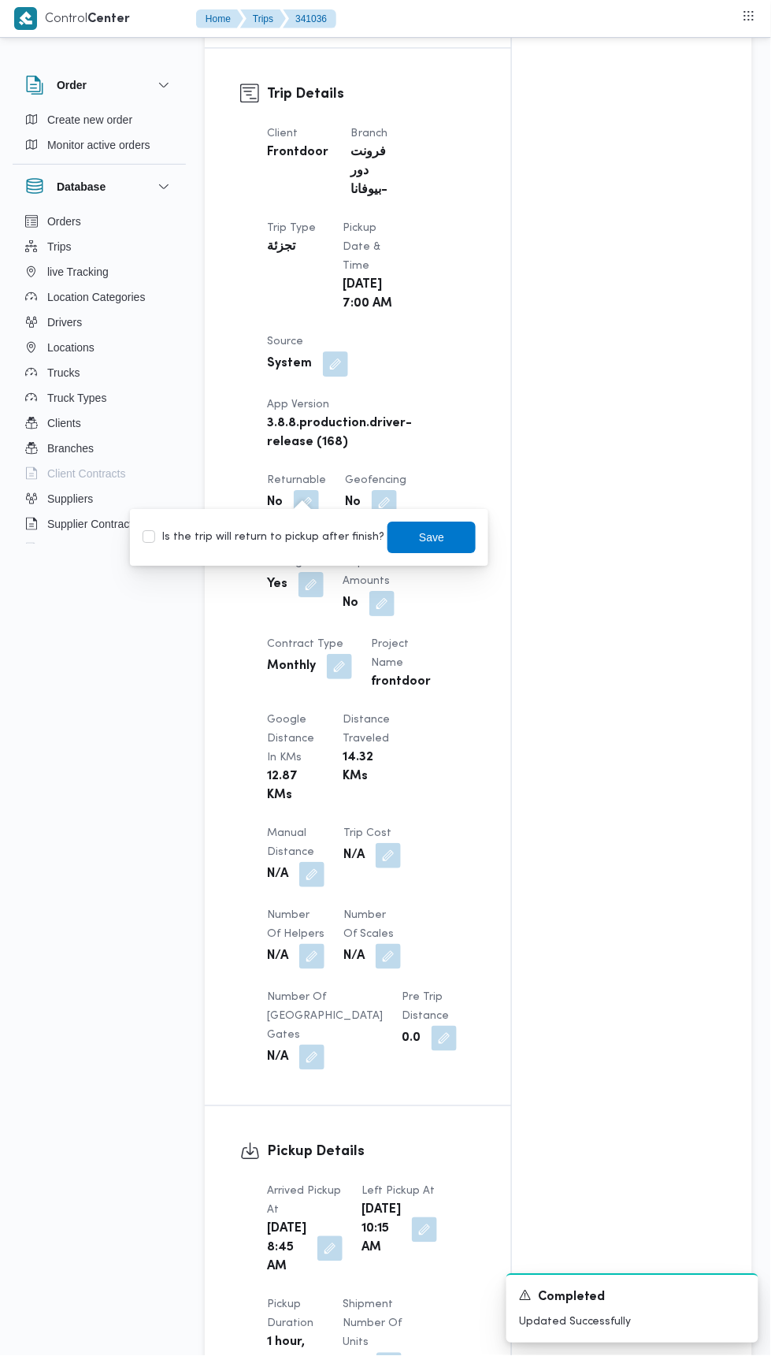
click at [351, 533] on label "Is the trip will return to pickup after finish?" at bounding box center [264, 537] width 242 height 19
checkbox input "true"
click at [459, 532] on span "Save" at bounding box center [432, 538] width 88 height 32
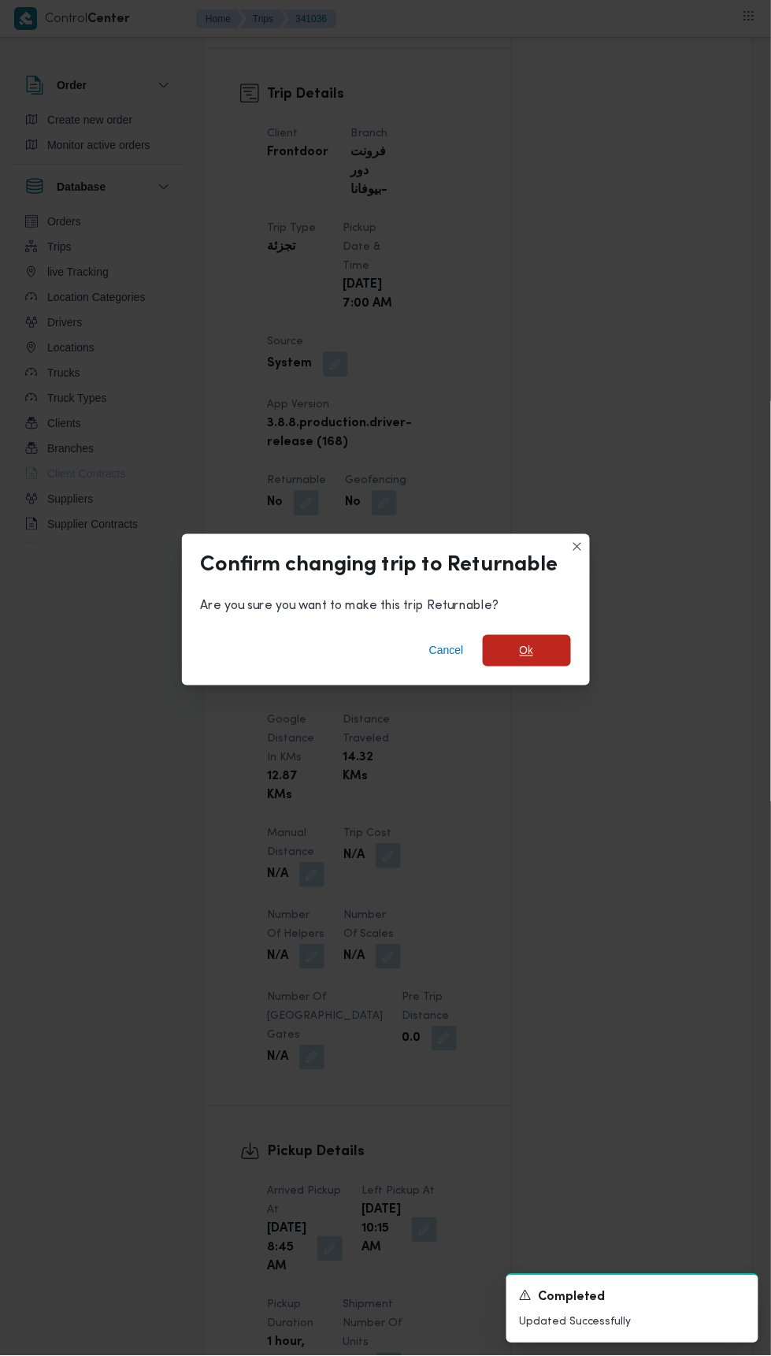
click at [526, 641] on span "Ok" at bounding box center [527, 650] width 14 height 19
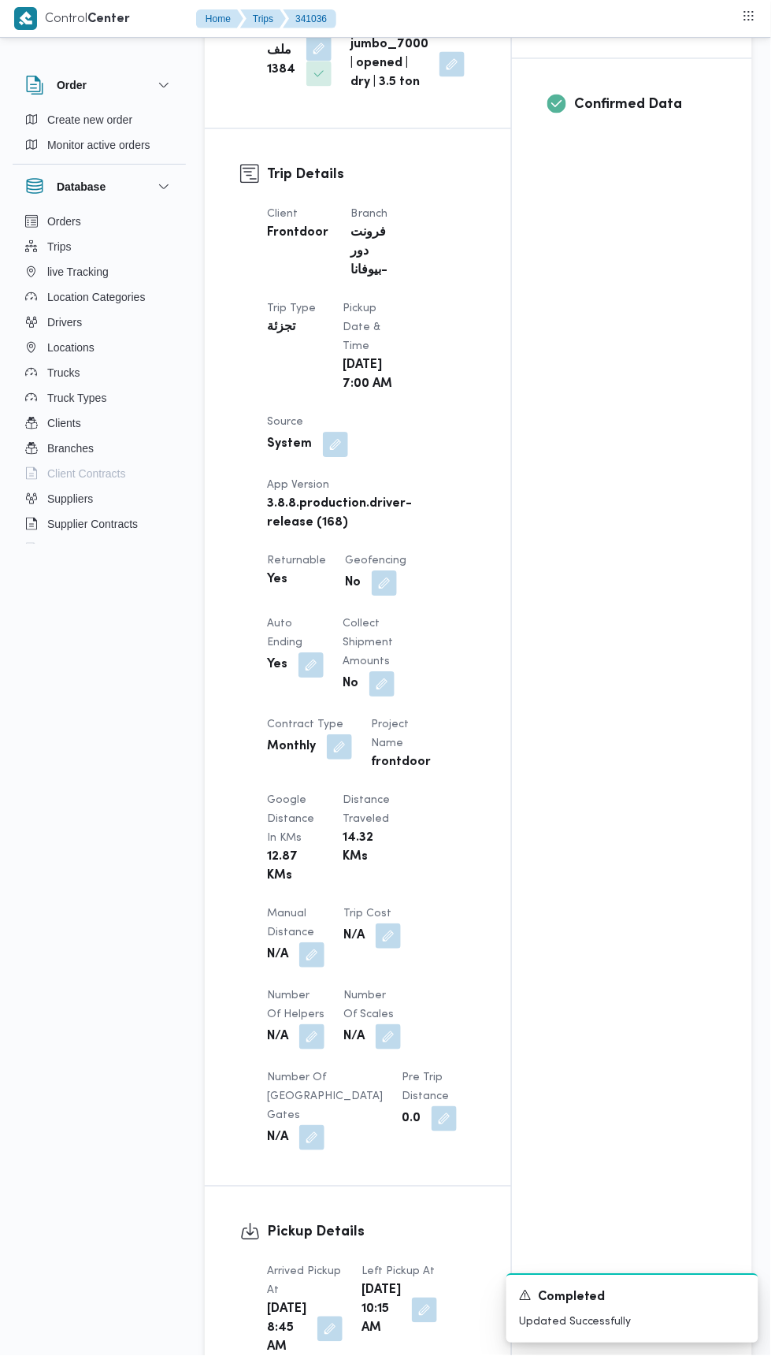
scroll to position [0, 0]
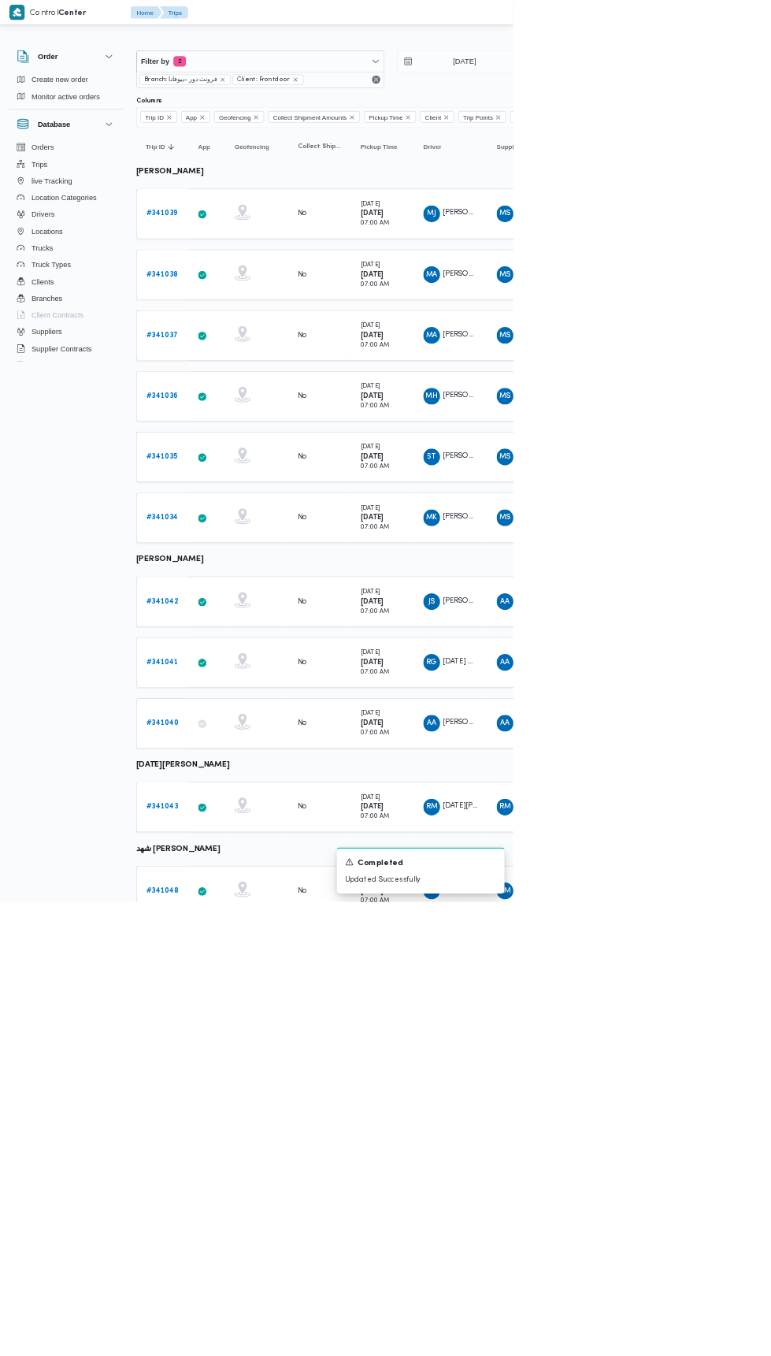
click at [249, 681] on b "# 341035" at bounding box center [243, 686] width 47 height 10
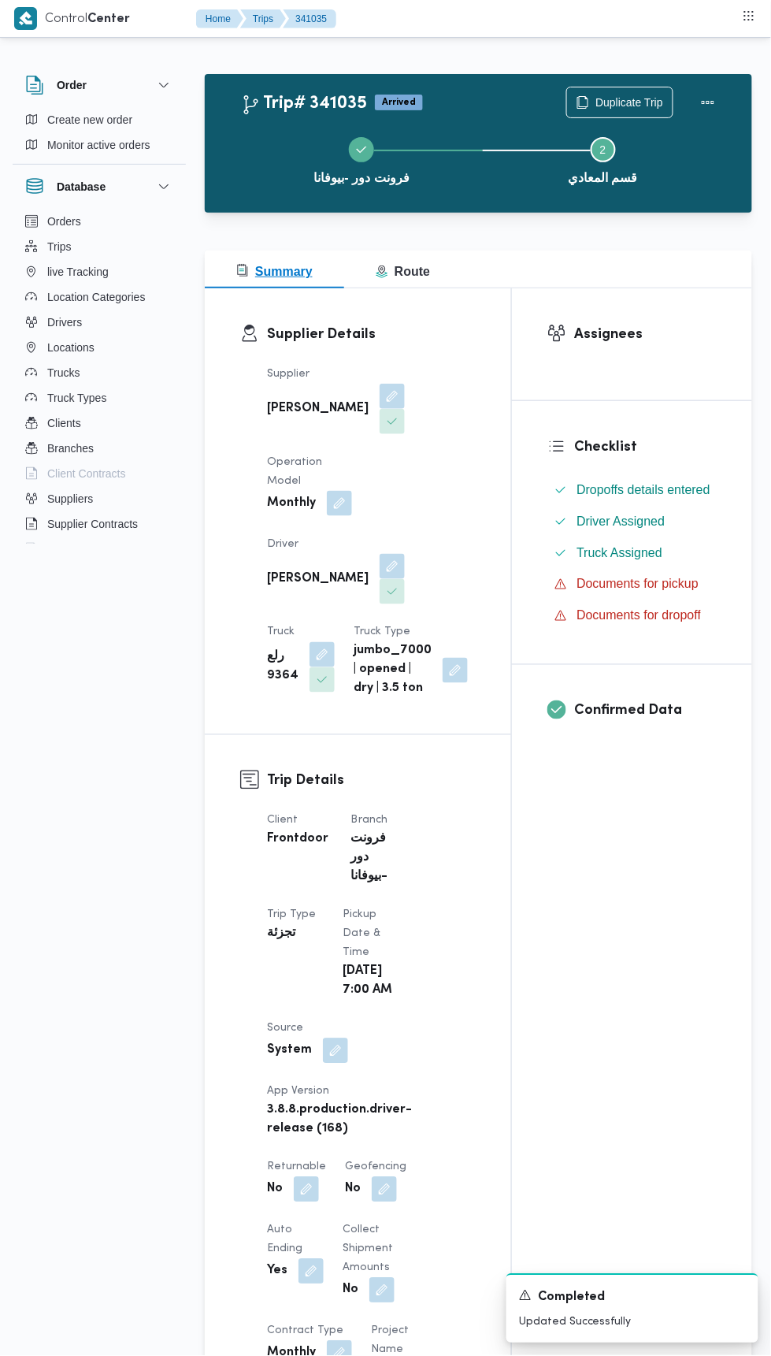
click at [421, 265] on span "Route" at bounding box center [403, 271] width 54 height 13
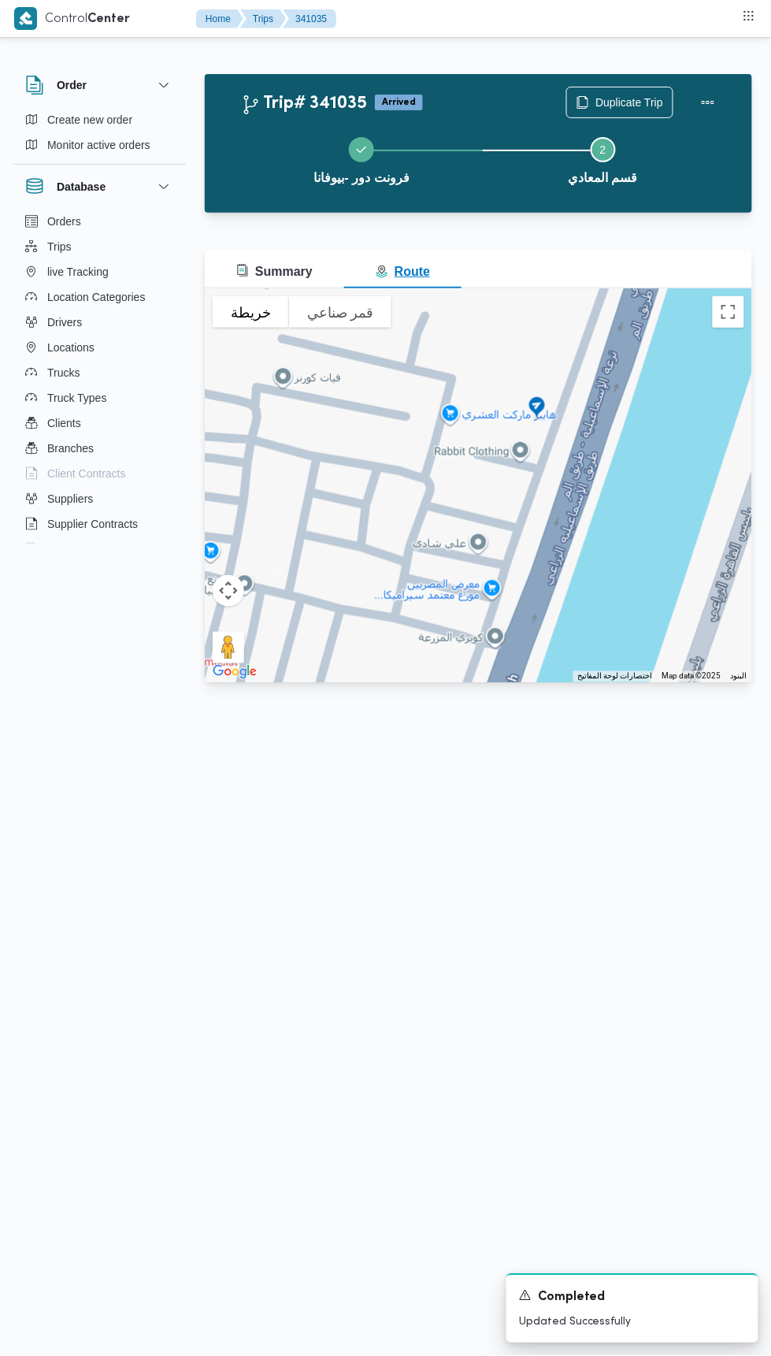
click at [306, 251] on button "Summary" at bounding box center [274, 270] width 139 height 38
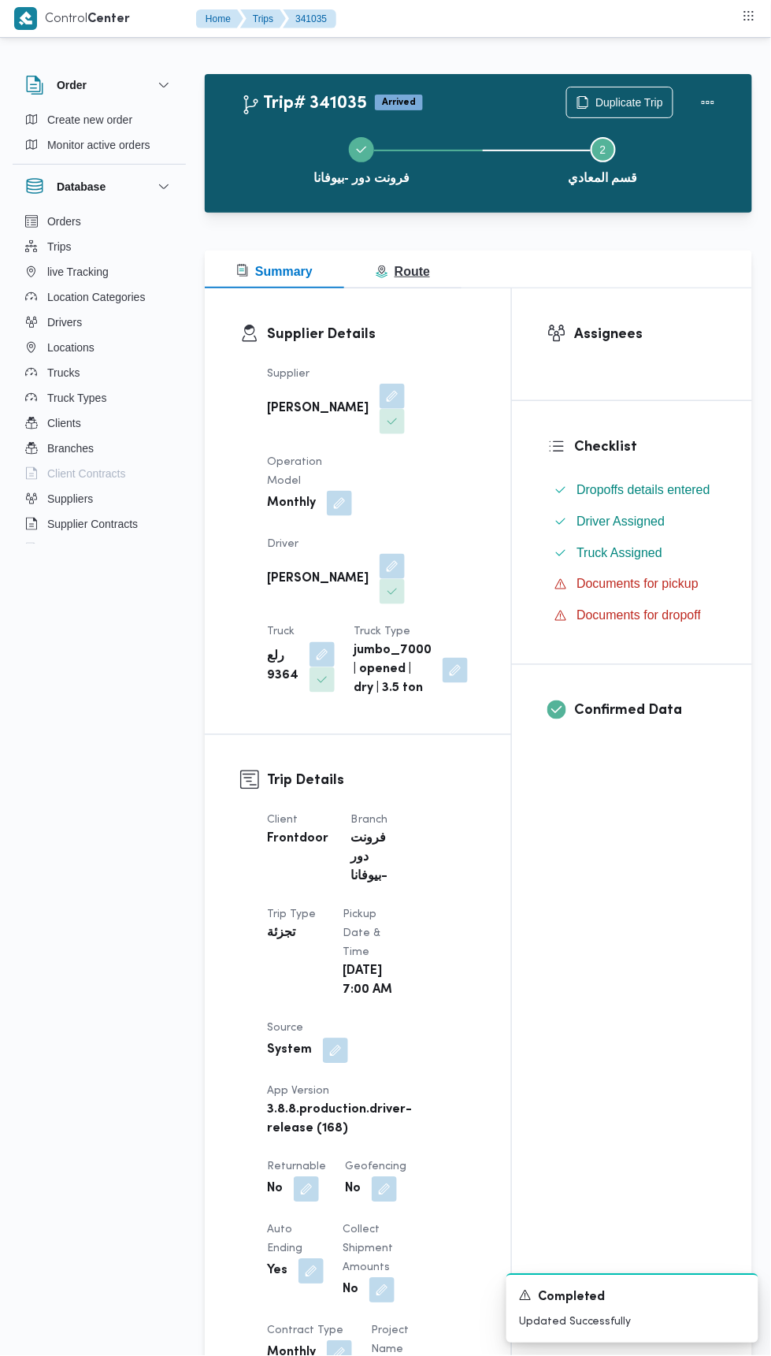
click at [444, 267] on button "Route" at bounding box center [402, 270] width 117 height 38
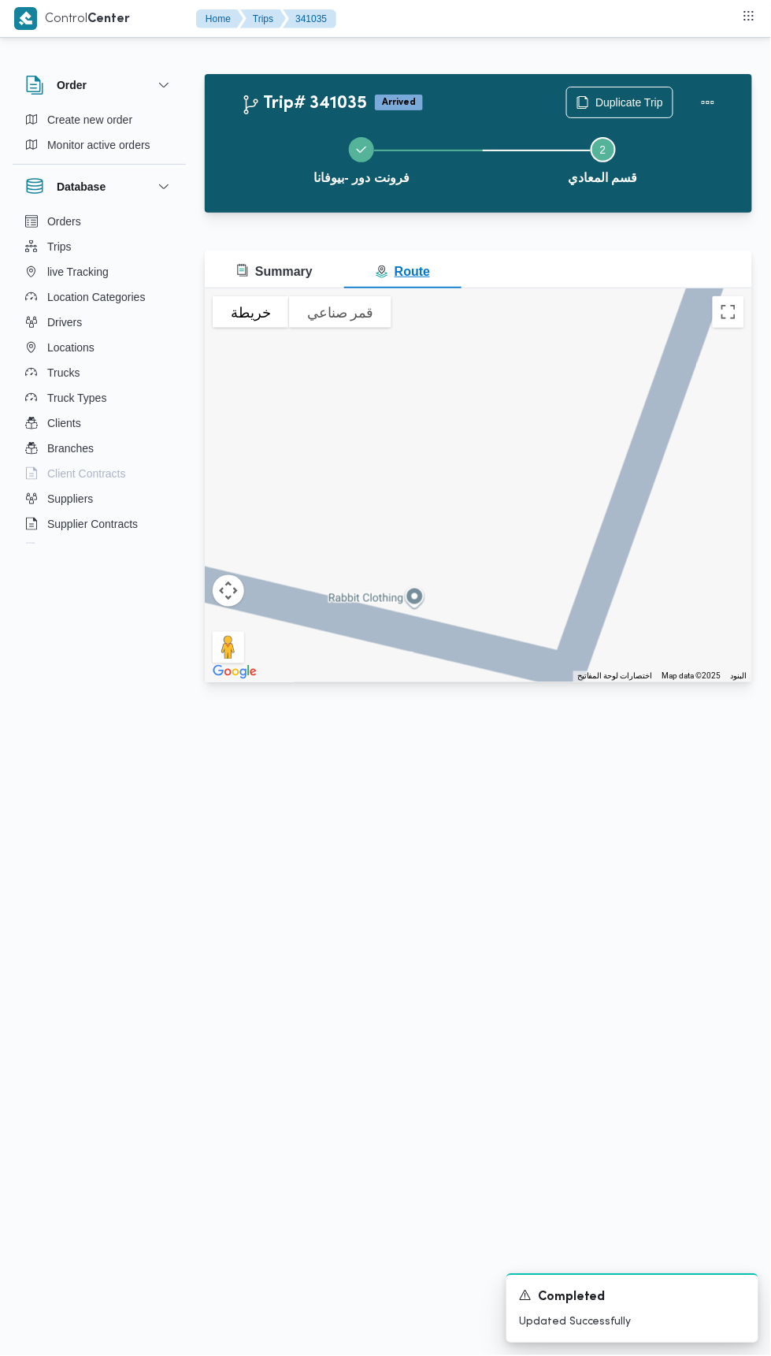
click at [310, 251] on button "Summary" at bounding box center [274, 270] width 139 height 38
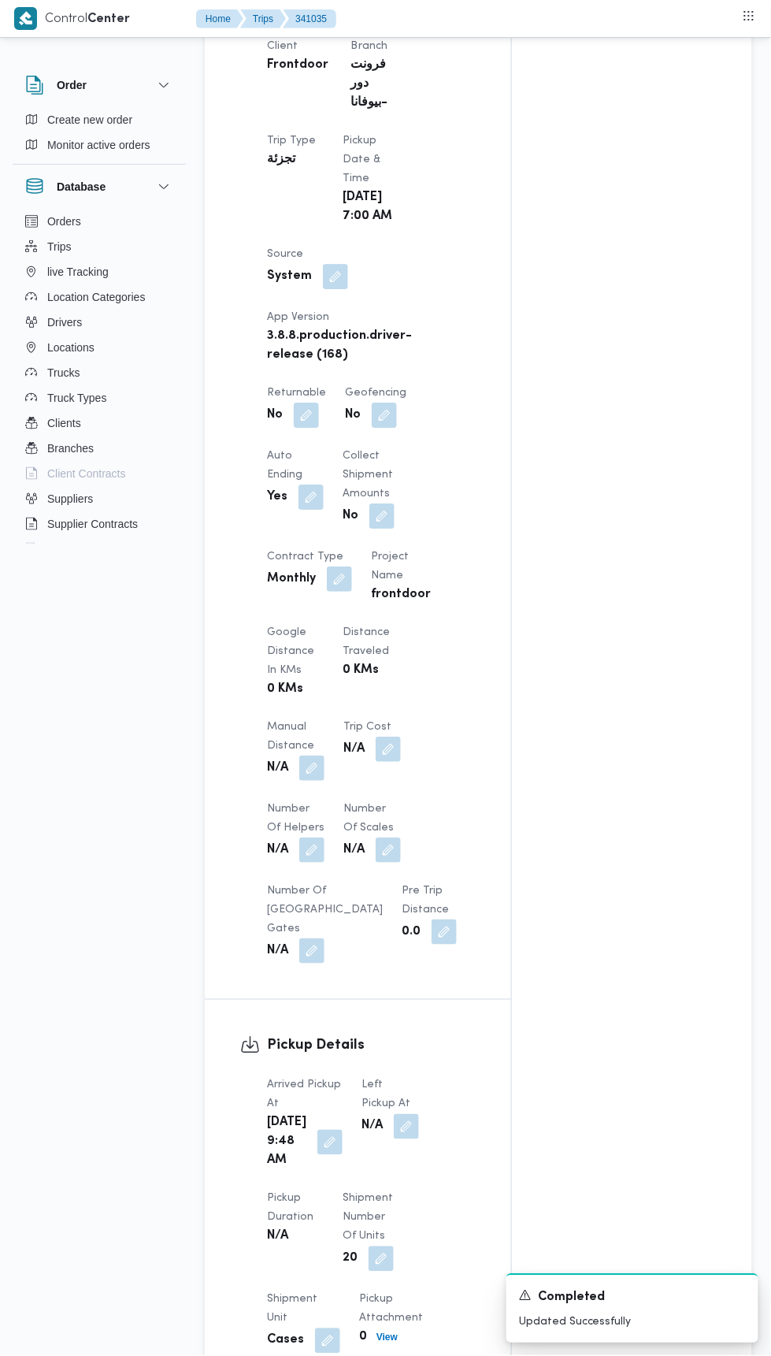
scroll to position [767, 0]
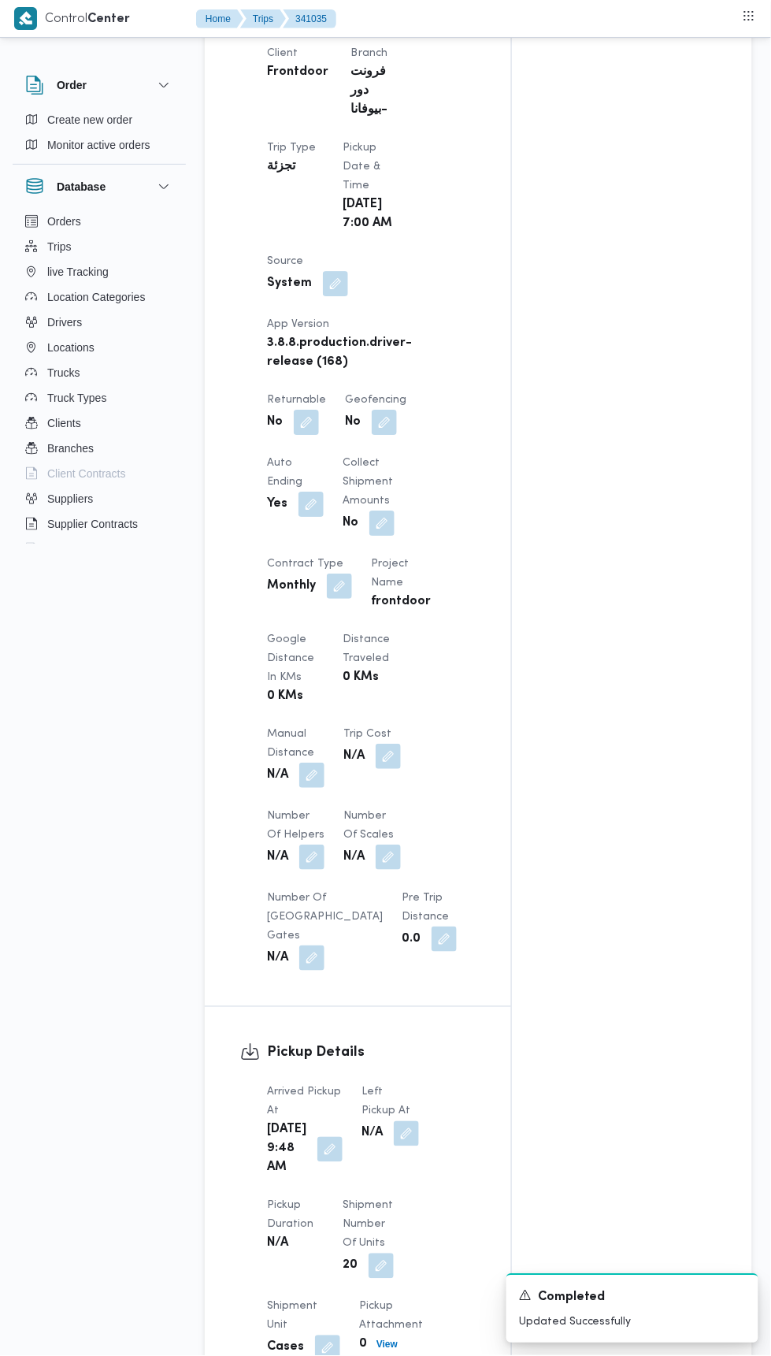
click at [317, 414] on button "button" at bounding box center [306, 422] width 25 height 25
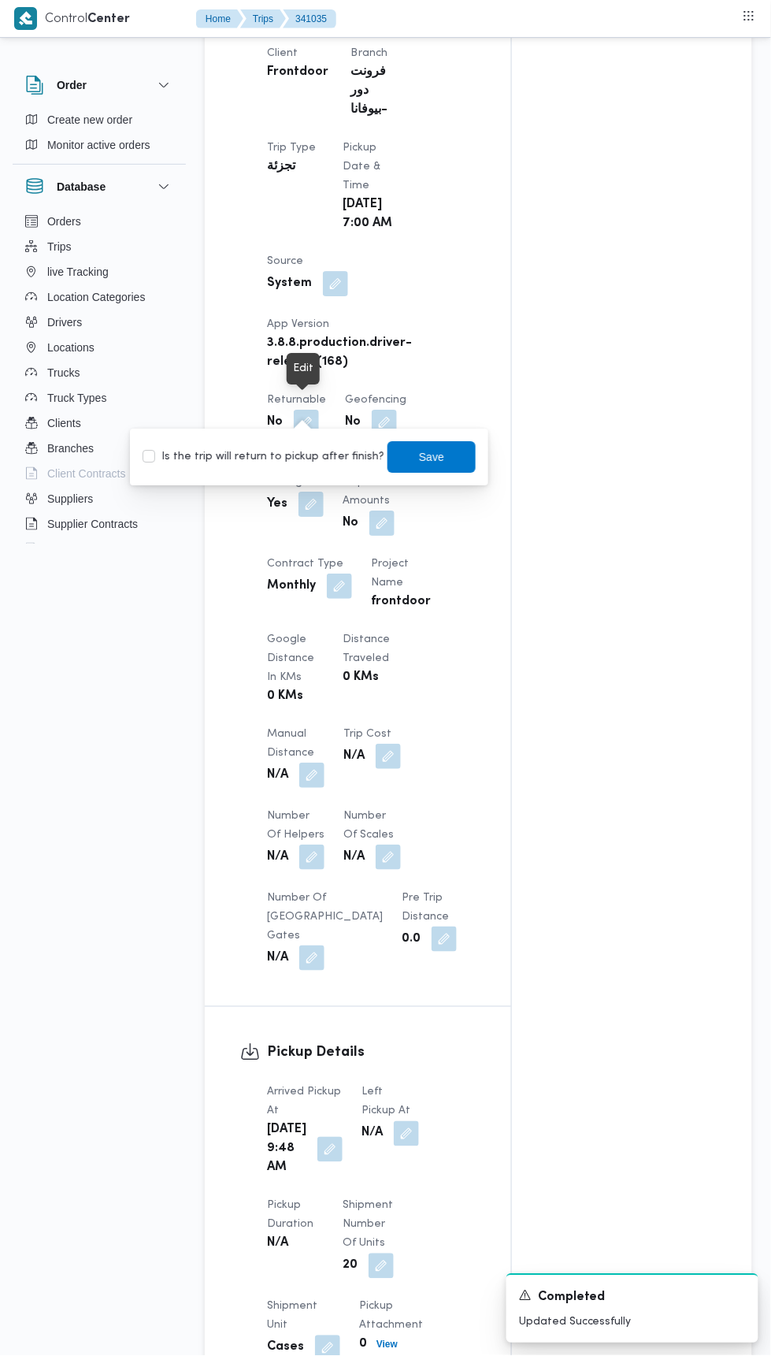
click at [324, 451] on label "Is the trip will return to pickup after finish?" at bounding box center [264, 456] width 242 height 19
checkbox input "true"
click at [452, 441] on div "Save" at bounding box center [432, 457] width 88 height 32
click at [435, 444] on span "Save" at bounding box center [432, 457] width 88 height 32
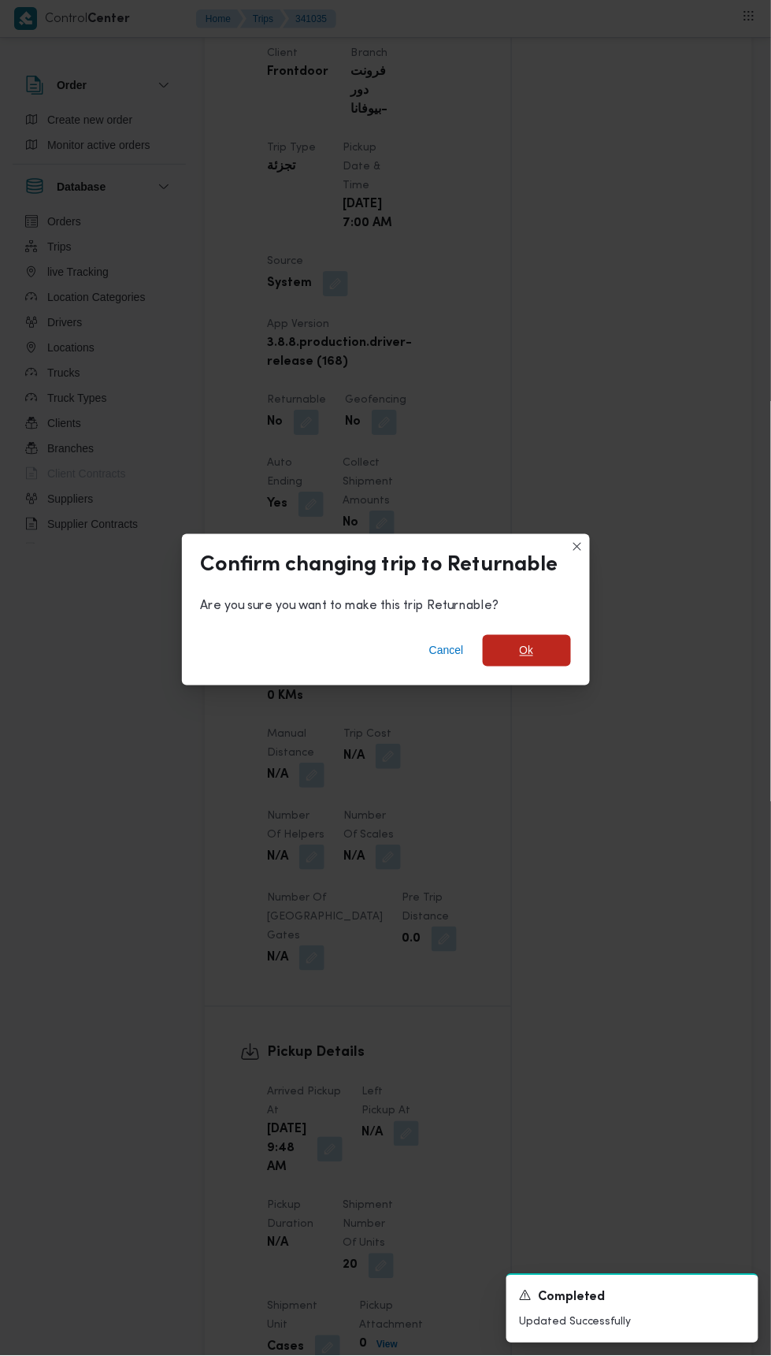
click at [564, 648] on span "Ok" at bounding box center [527, 651] width 88 height 32
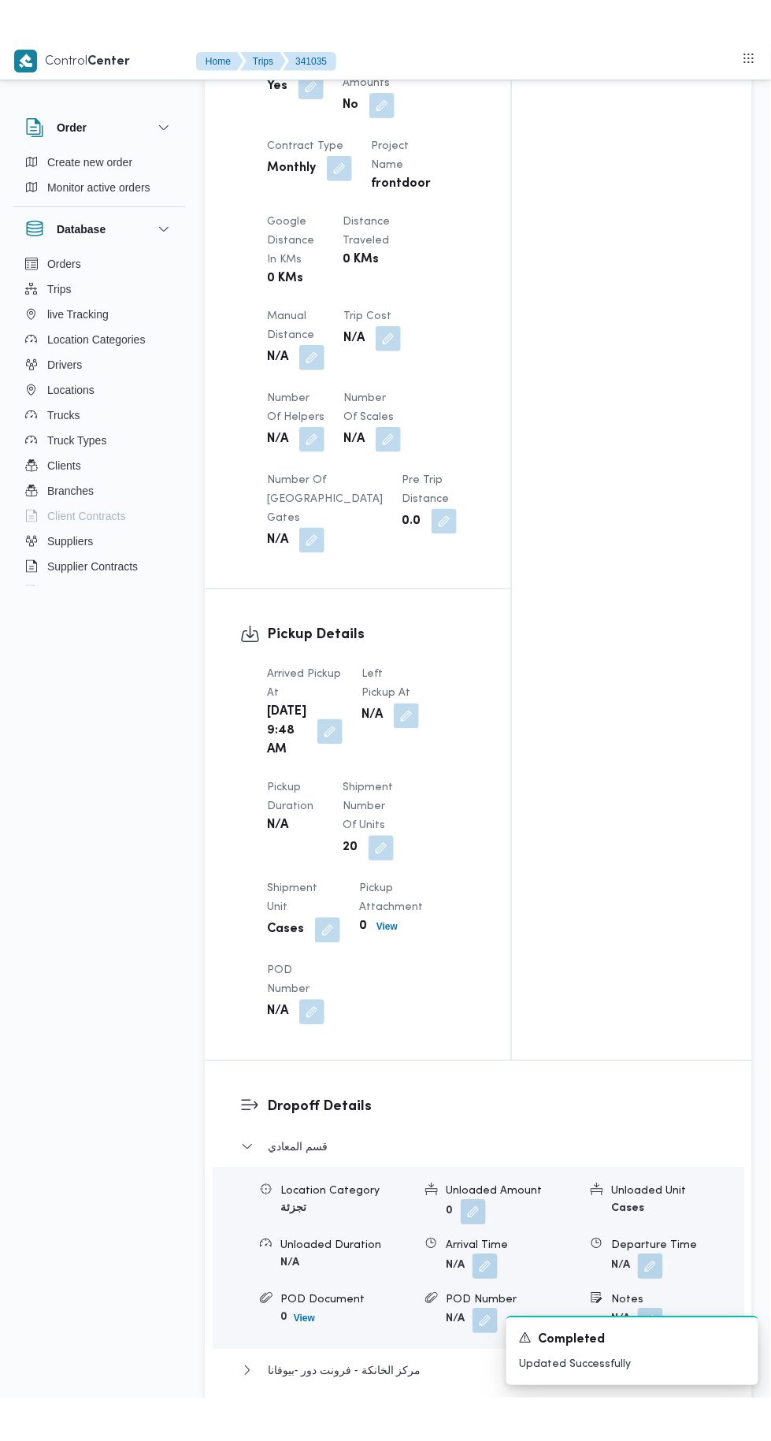
scroll to position [1245, 0]
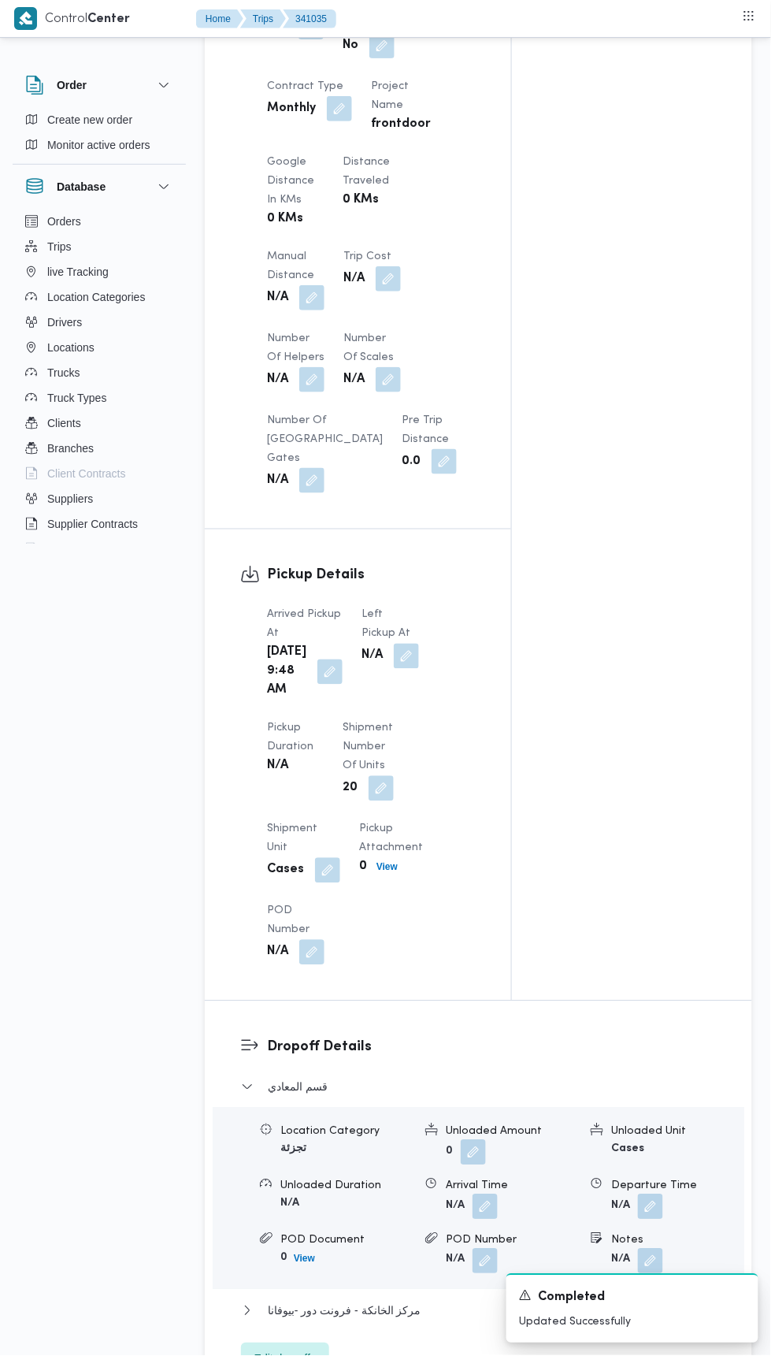
click at [322, 685] on button "button" at bounding box center [329, 671] width 25 height 25
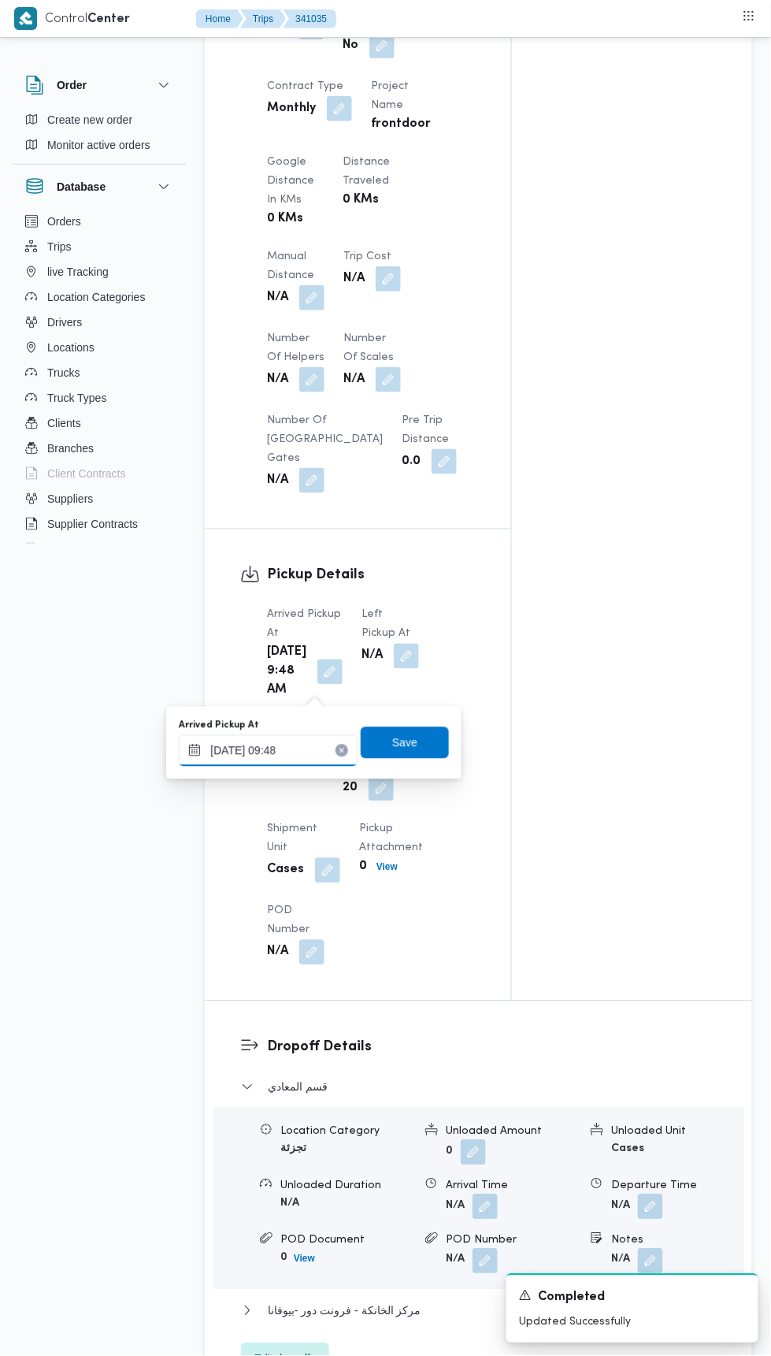
click at [324, 748] on input "[DATE] 09:48" at bounding box center [268, 751] width 179 height 32
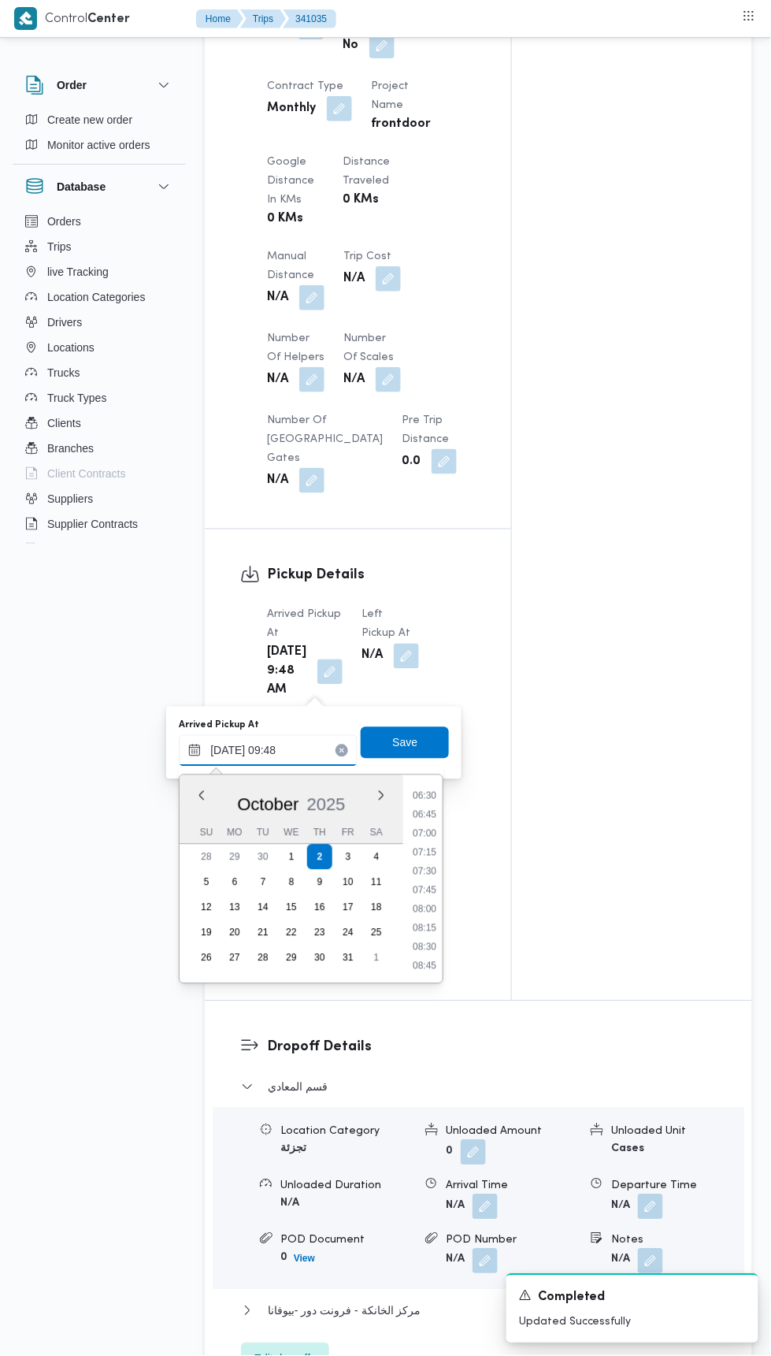
scroll to position [459, 0]
click at [422, 860] on li "07:00" at bounding box center [425, 867] width 36 height 16
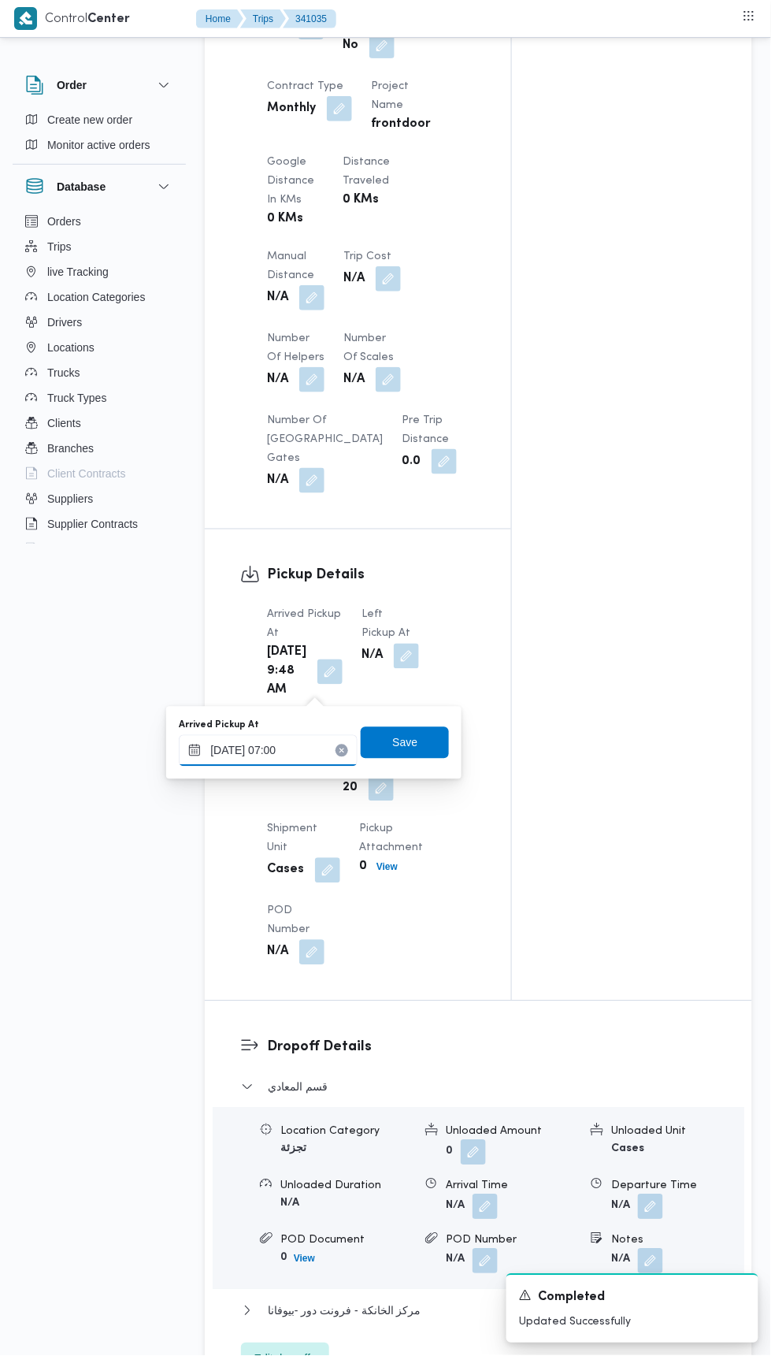
type input "[DATE] 07:00"
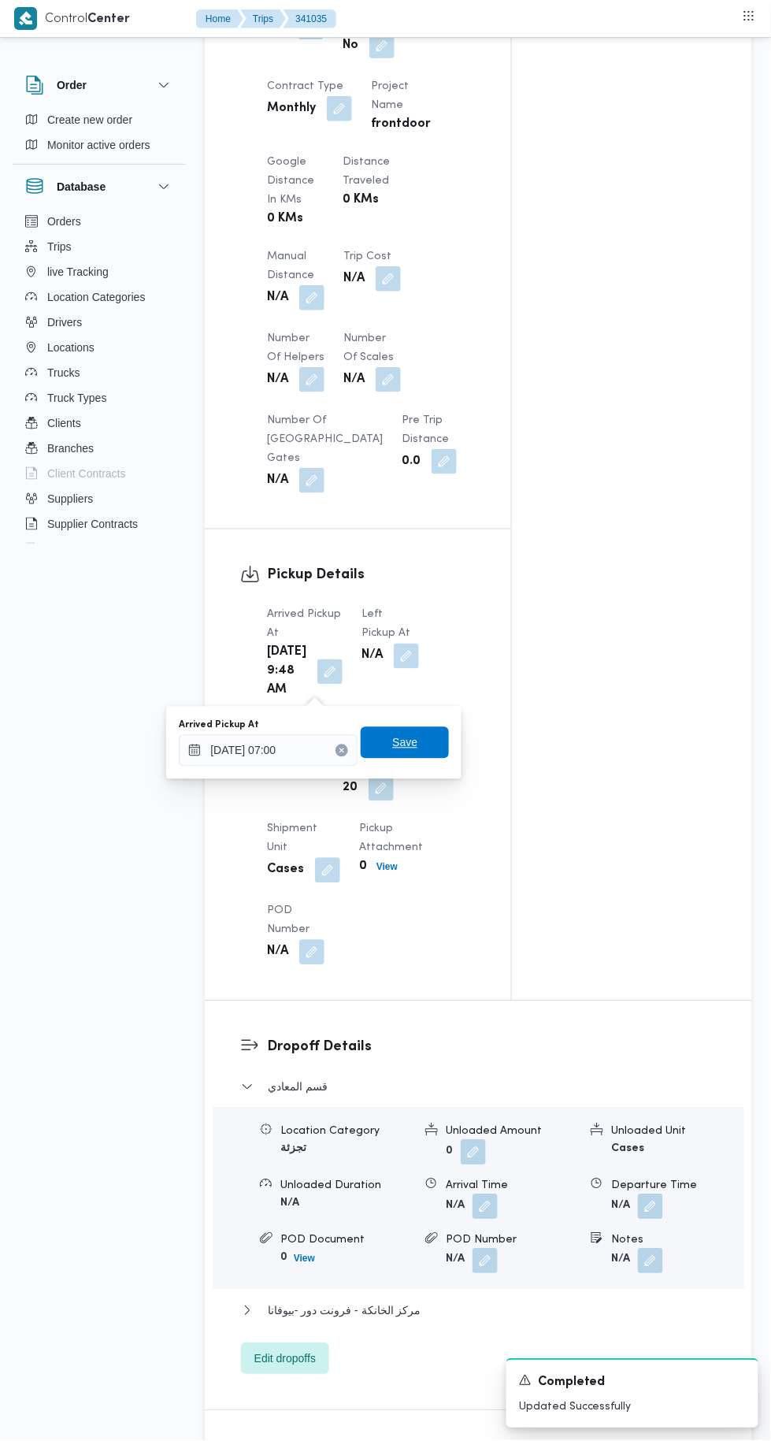
click at [423, 741] on span "Save" at bounding box center [405, 743] width 88 height 32
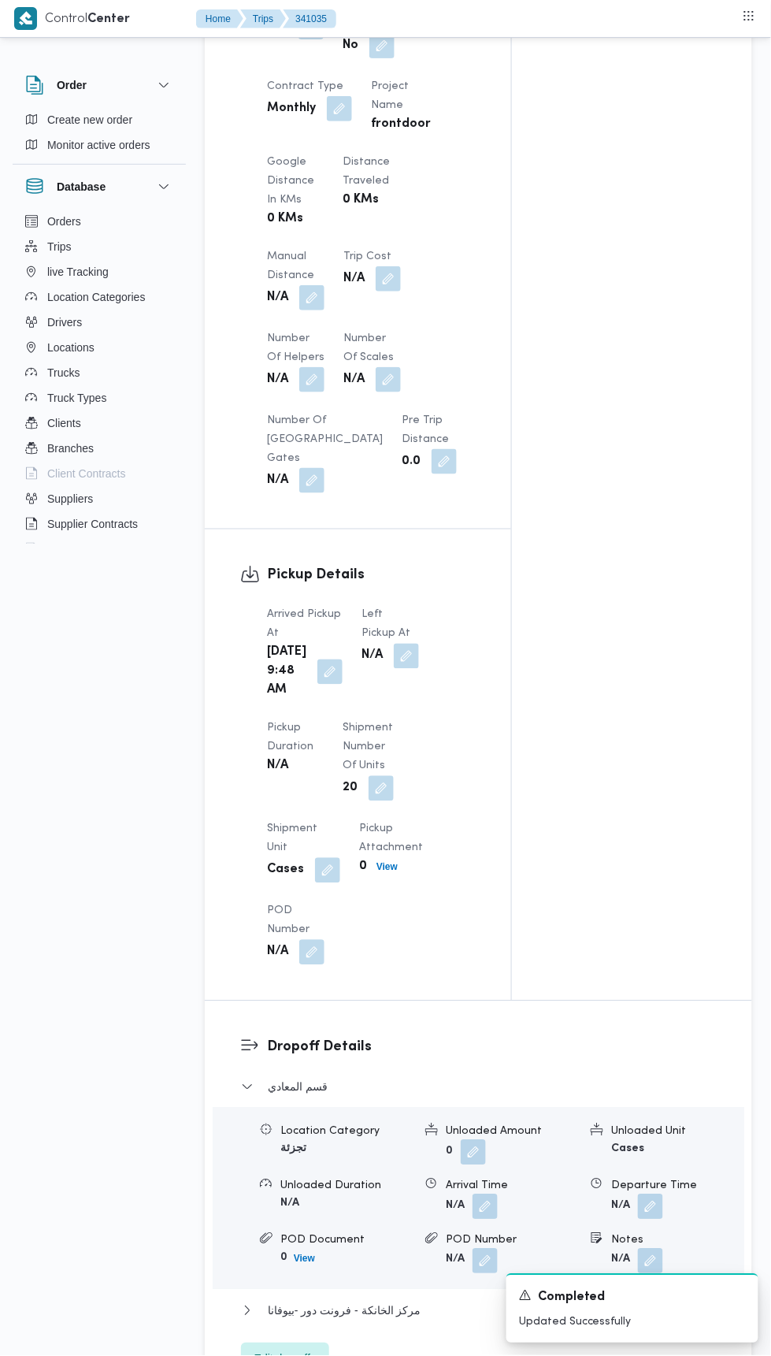
click at [394, 644] on button "button" at bounding box center [406, 656] width 25 height 25
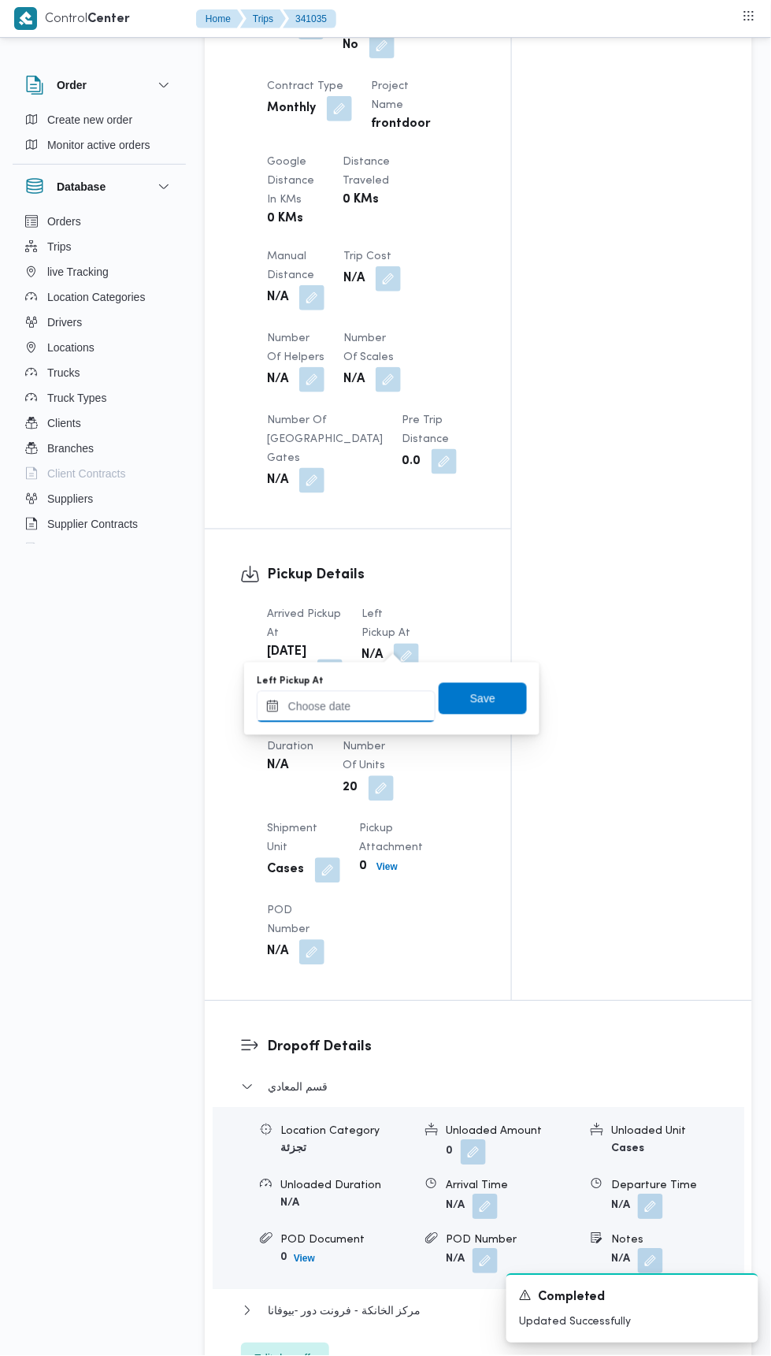
click at [405, 705] on input "Left Pickup At" at bounding box center [346, 707] width 179 height 32
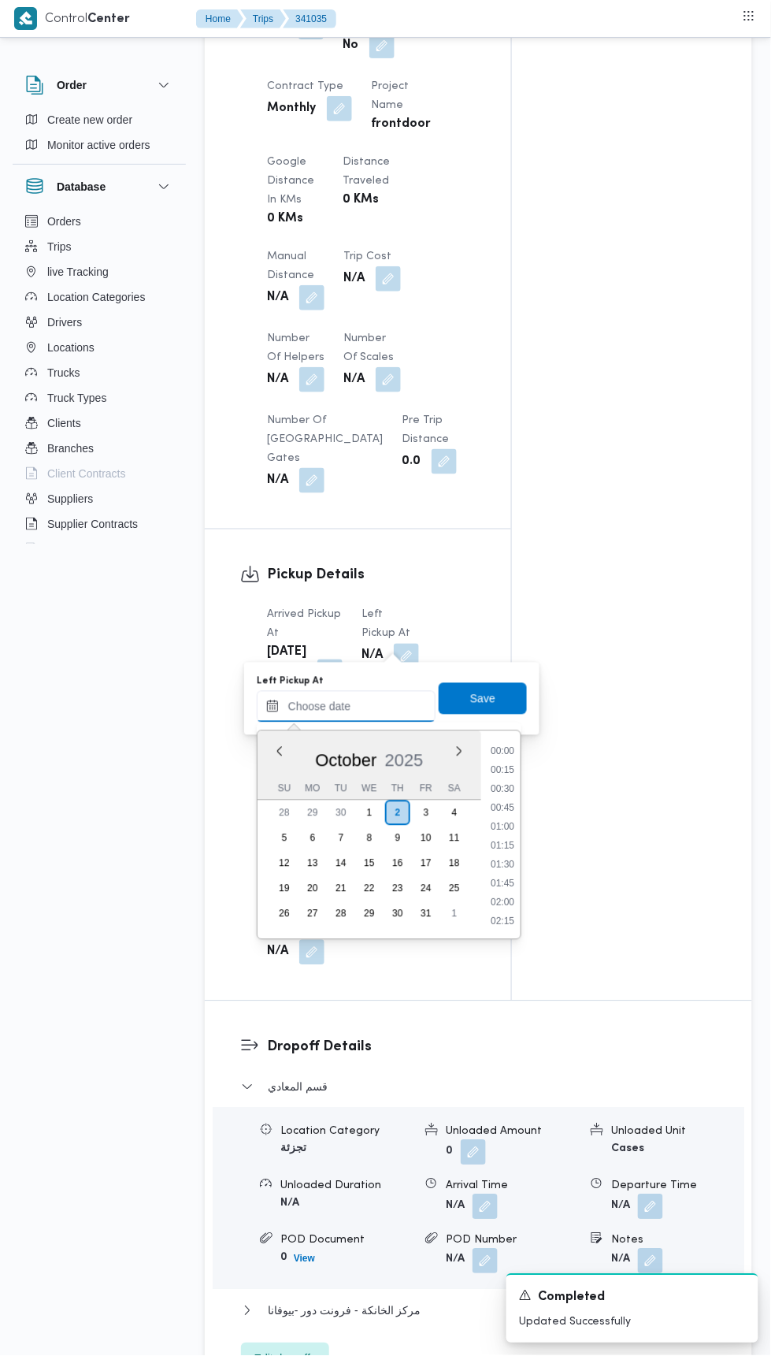
scroll to position [755, 0]
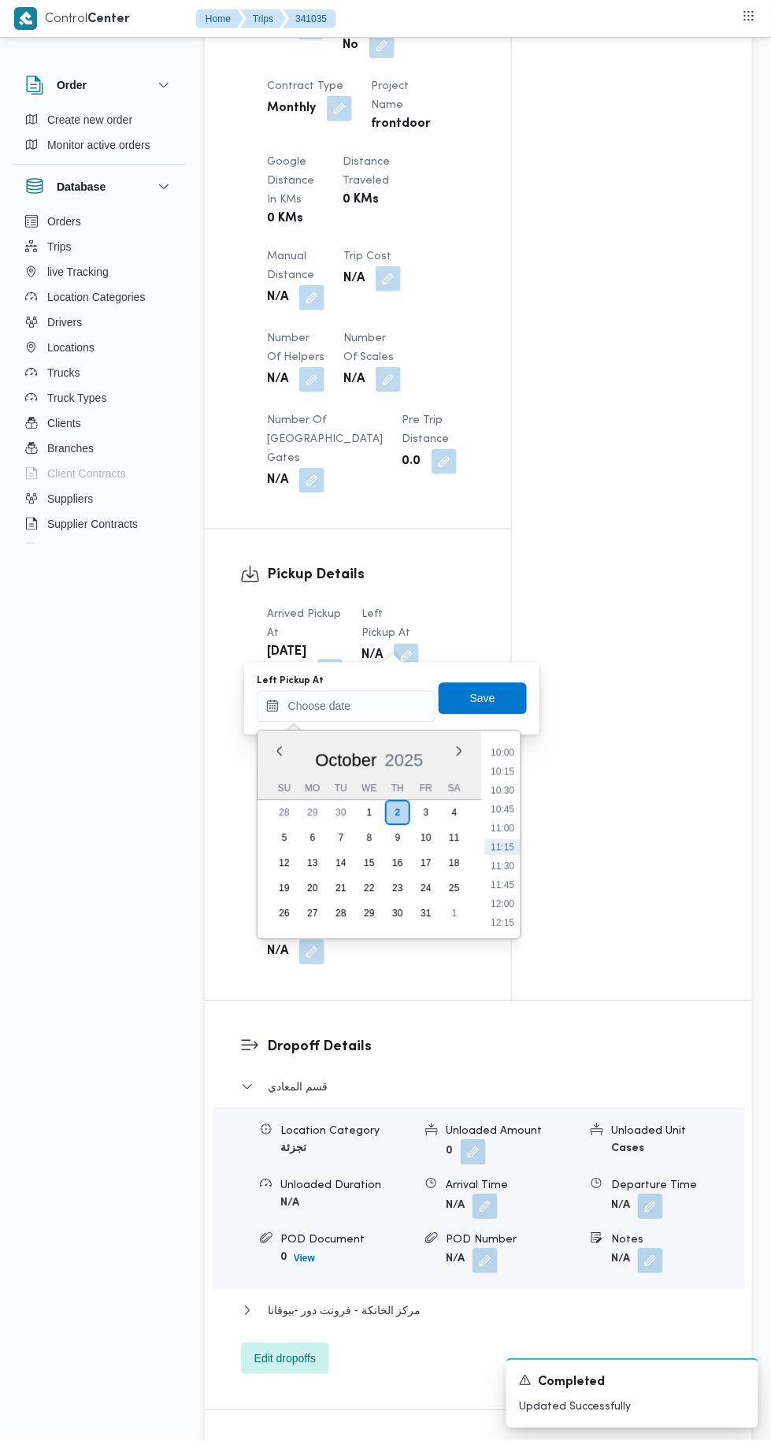
click at [508, 771] on li "10:15" at bounding box center [502, 772] width 36 height 16
type input "[DATE] 10:15"
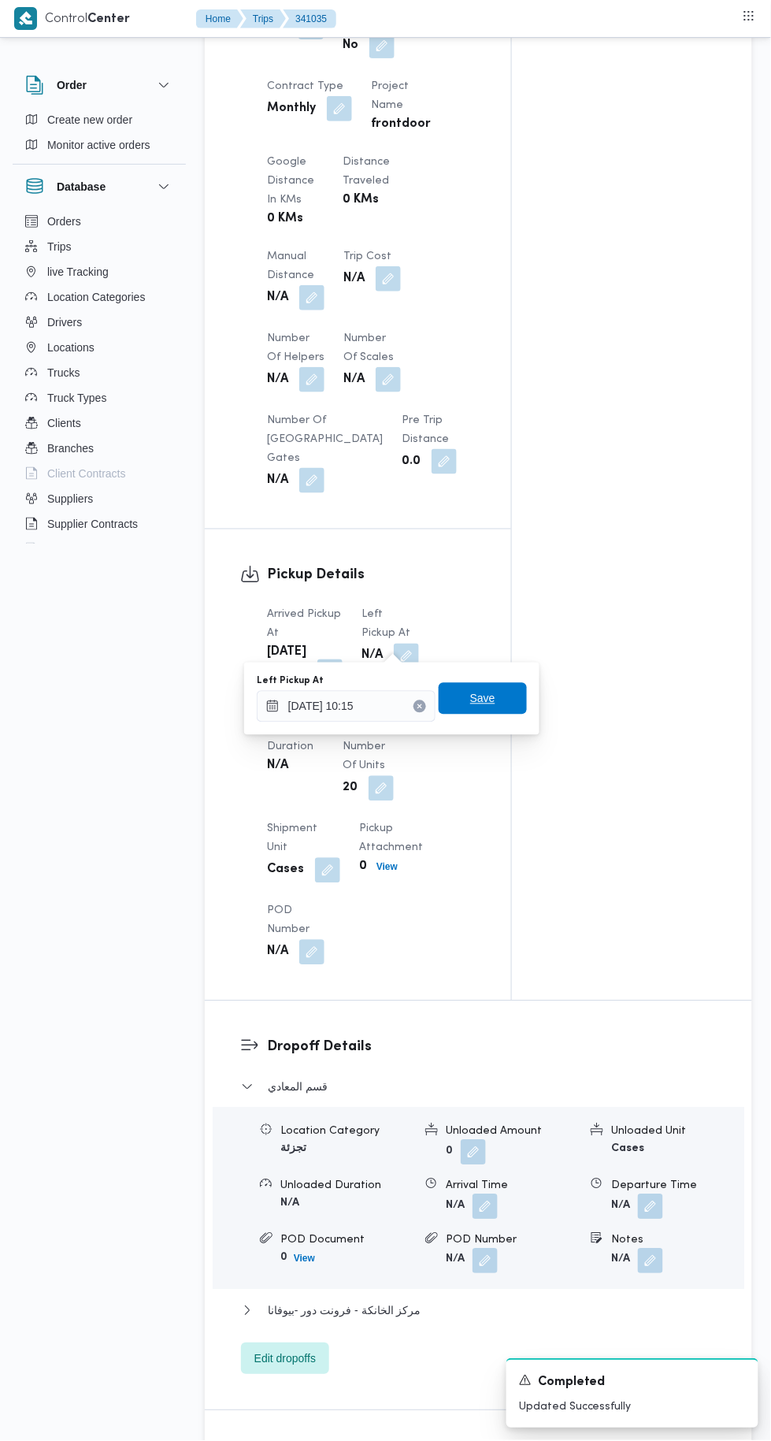
click at [500, 711] on span "Save" at bounding box center [483, 699] width 88 height 32
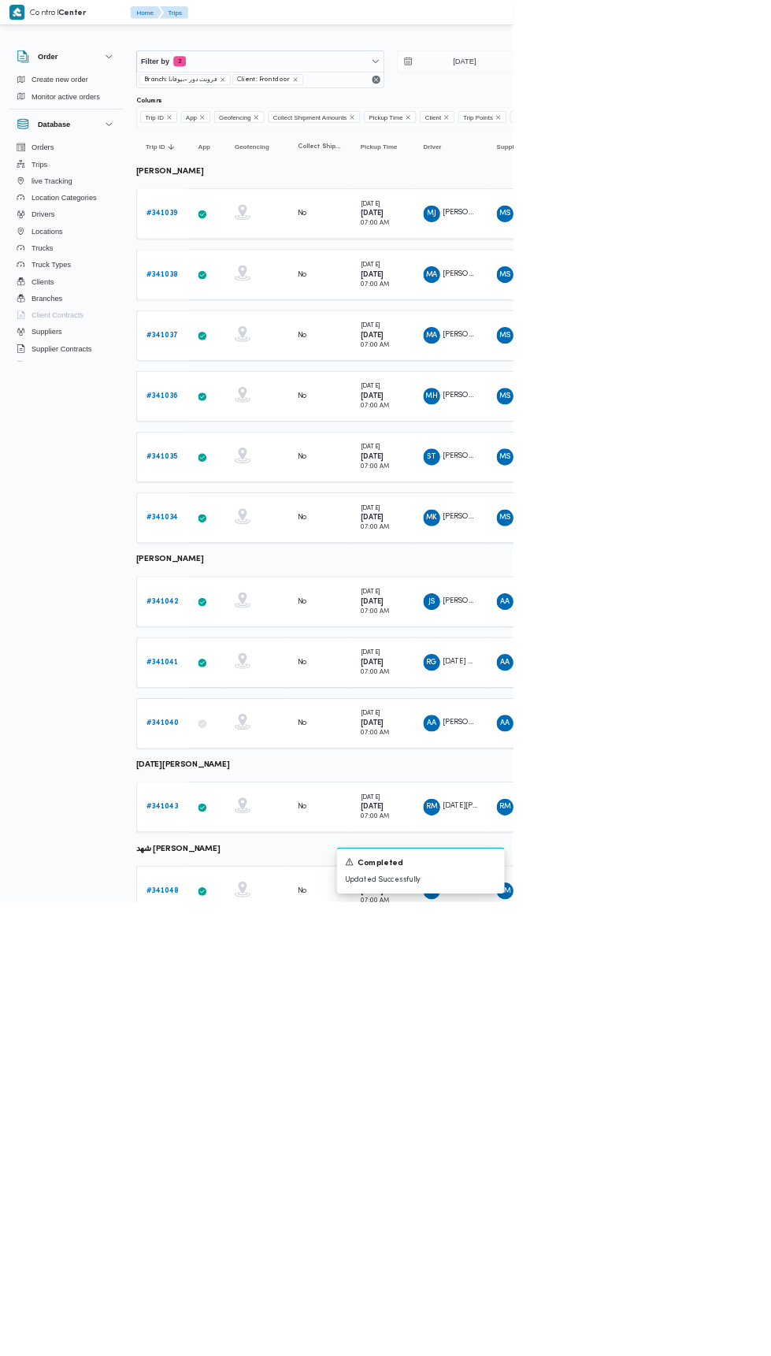
click at [250, 773] on b "# 341034" at bounding box center [244, 778] width 48 height 10
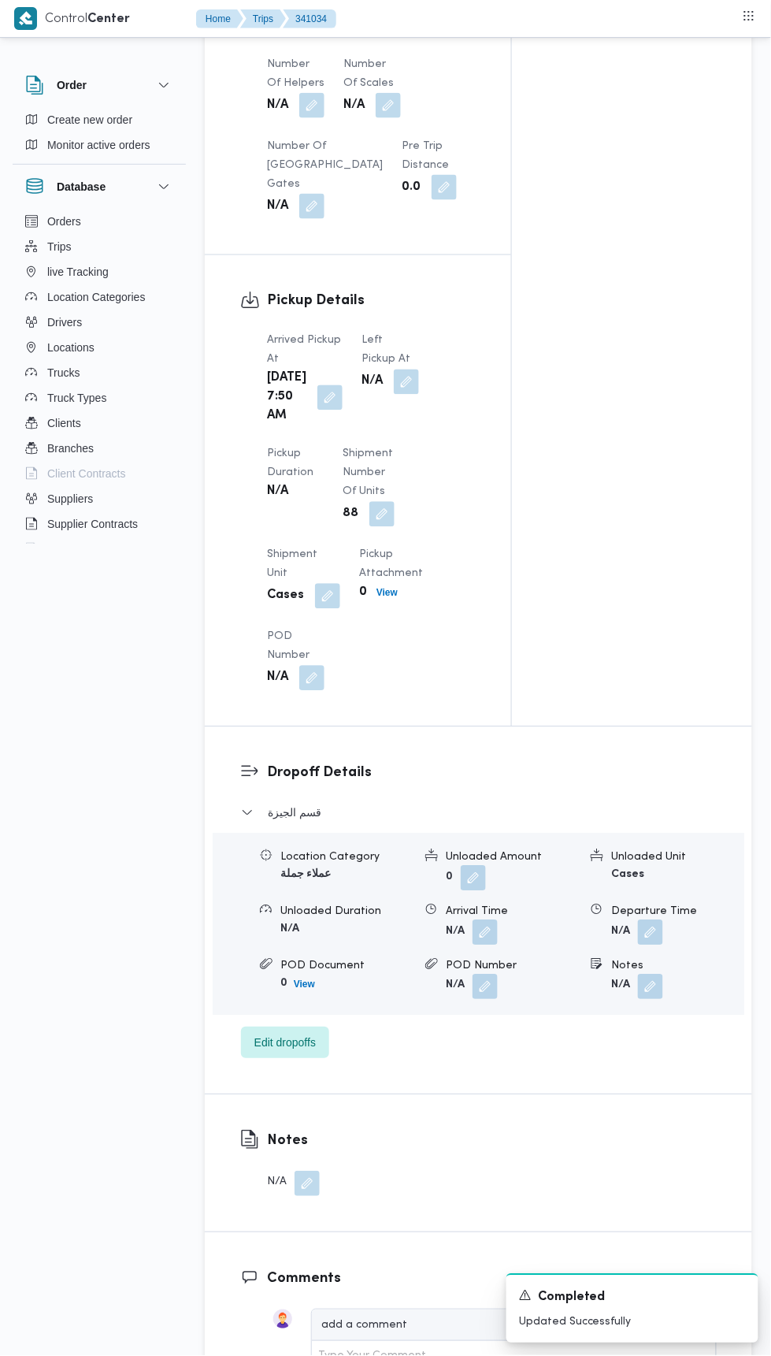
scroll to position [1520, 0]
click at [317, 409] on button "button" at bounding box center [329, 396] width 25 height 25
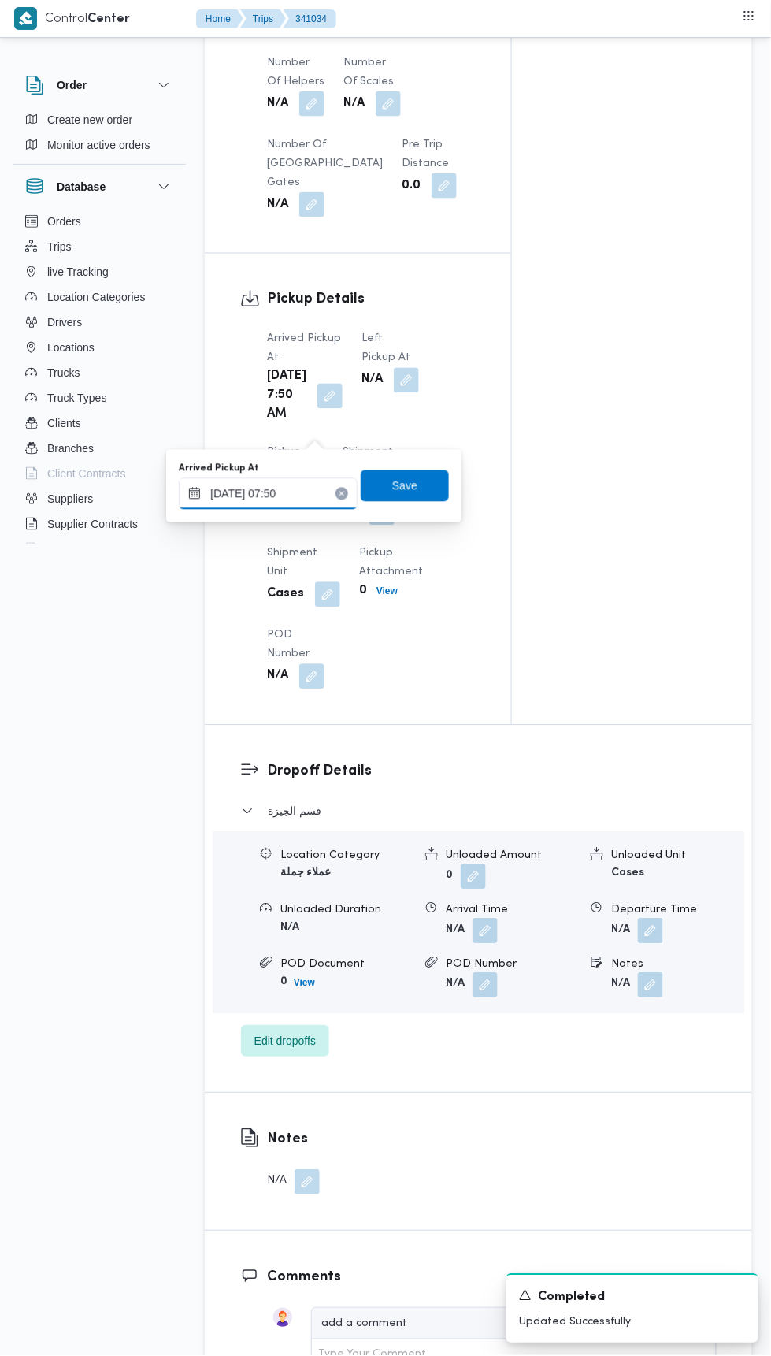
click at [317, 492] on input "[DATE] 07:50" at bounding box center [268, 494] width 179 height 32
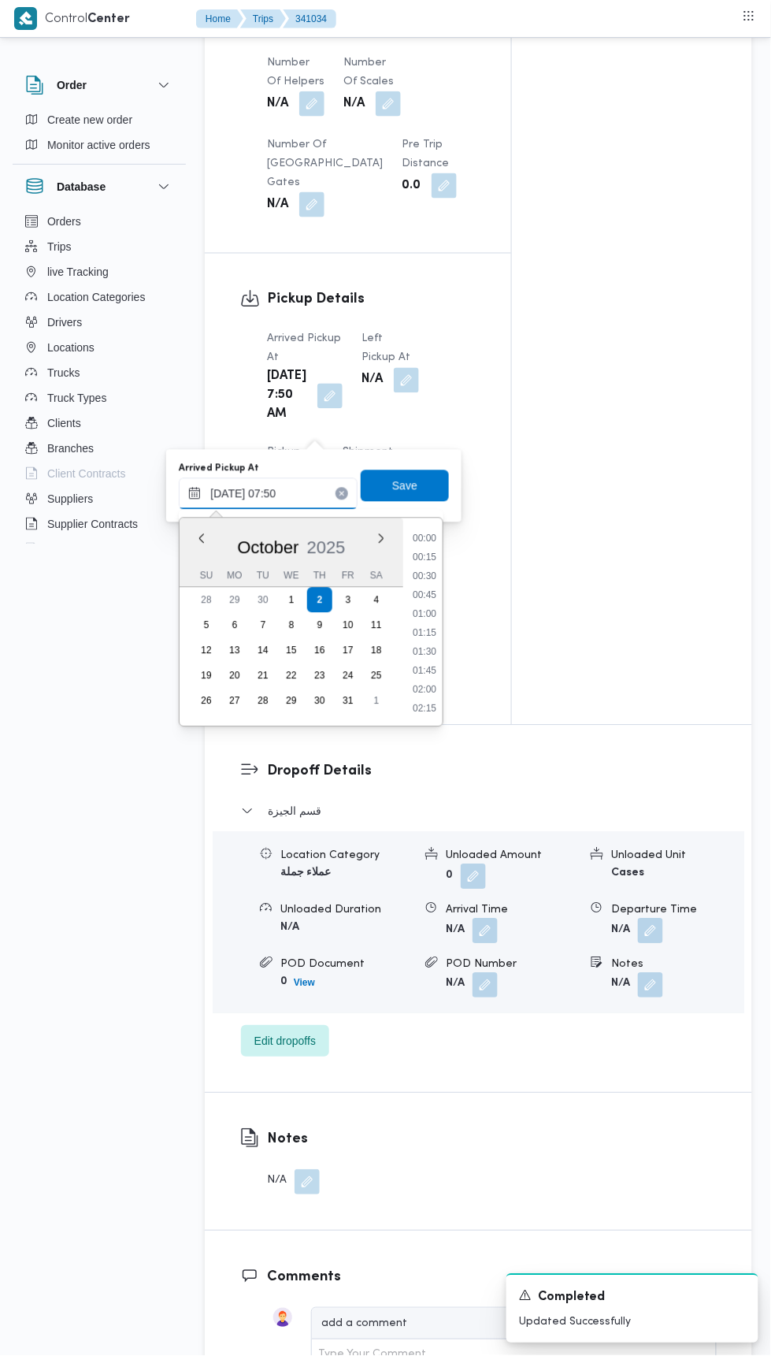
scroll to position [490, 0]
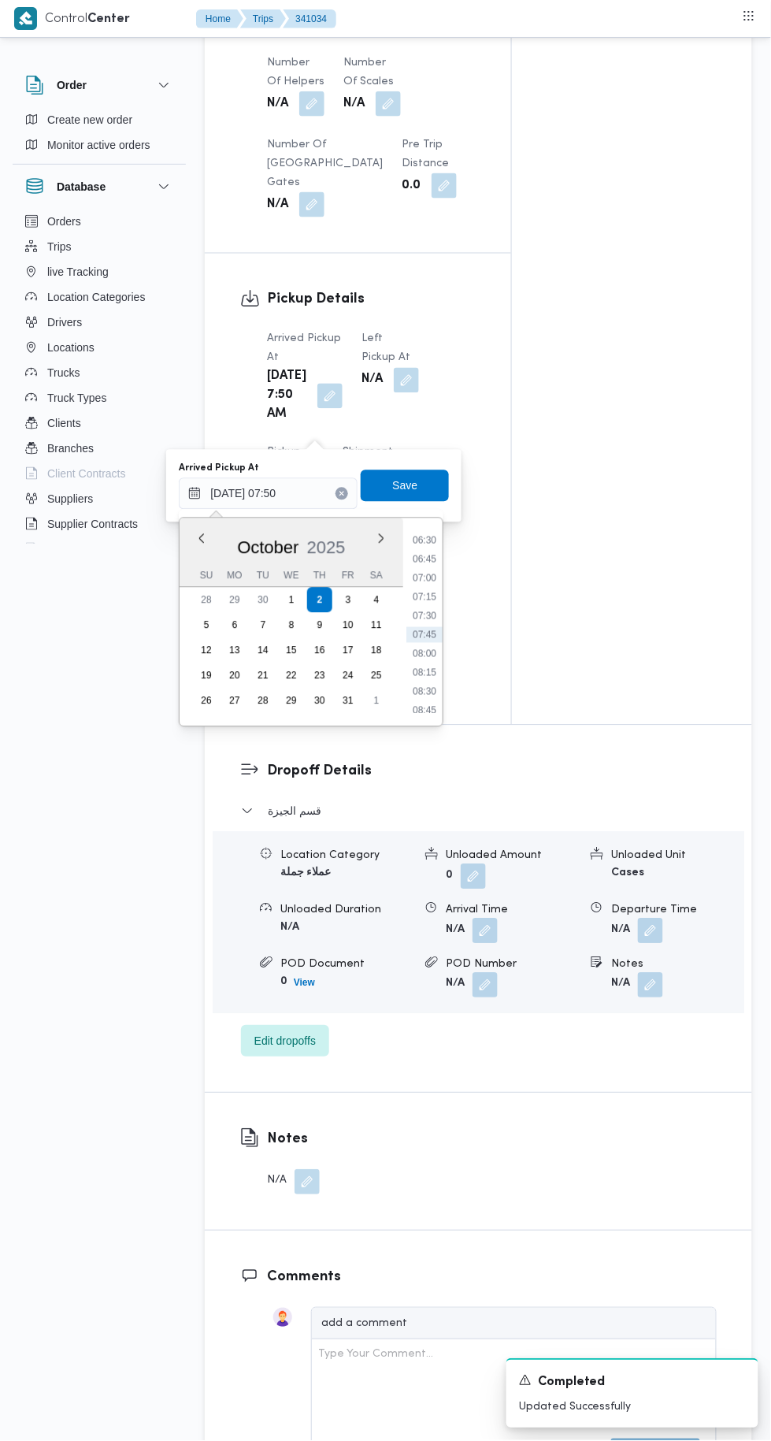
click at [425, 614] on li "07:30" at bounding box center [425, 616] width 36 height 16
type input "[DATE] 07:30"
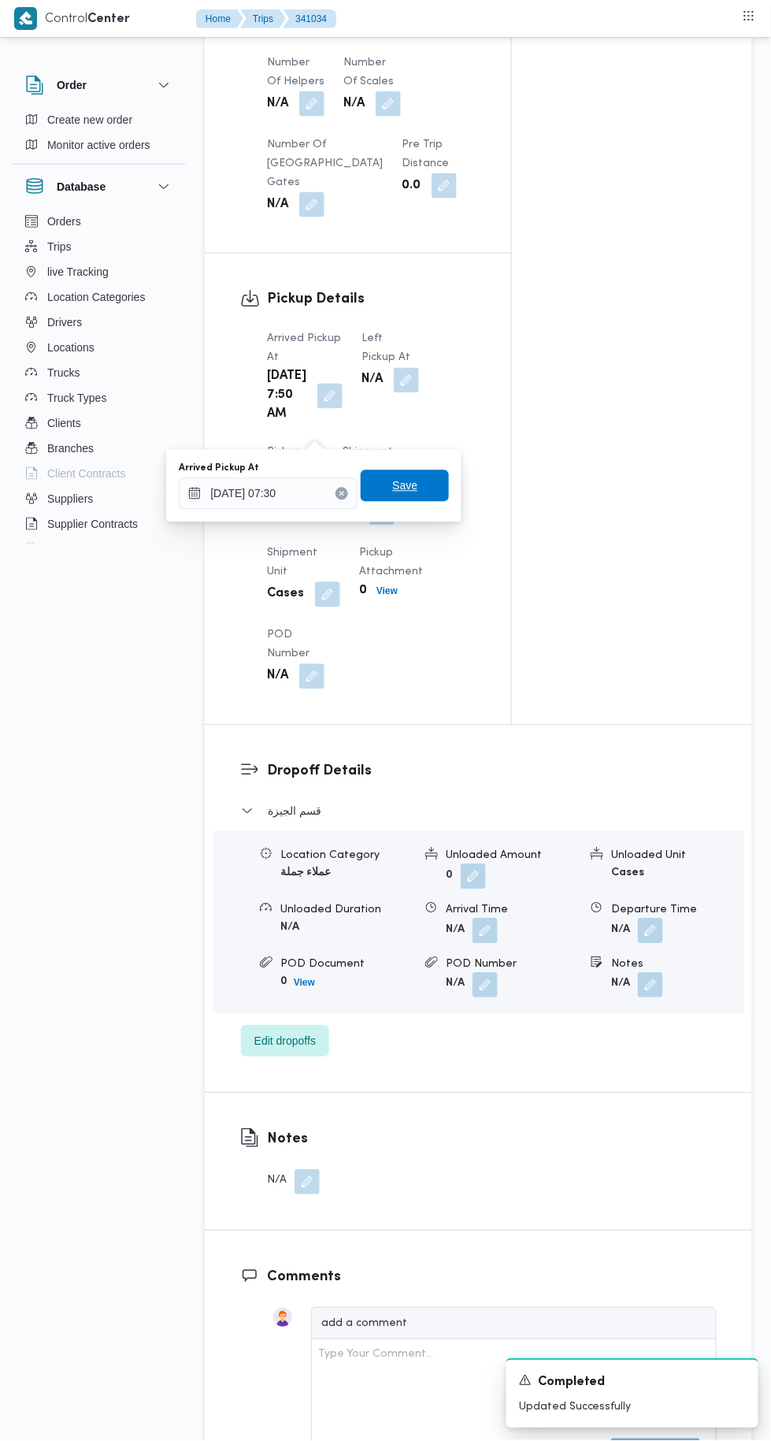
click at [418, 494] on span "Save" at bounding box center [405, 486] width 88 height 32
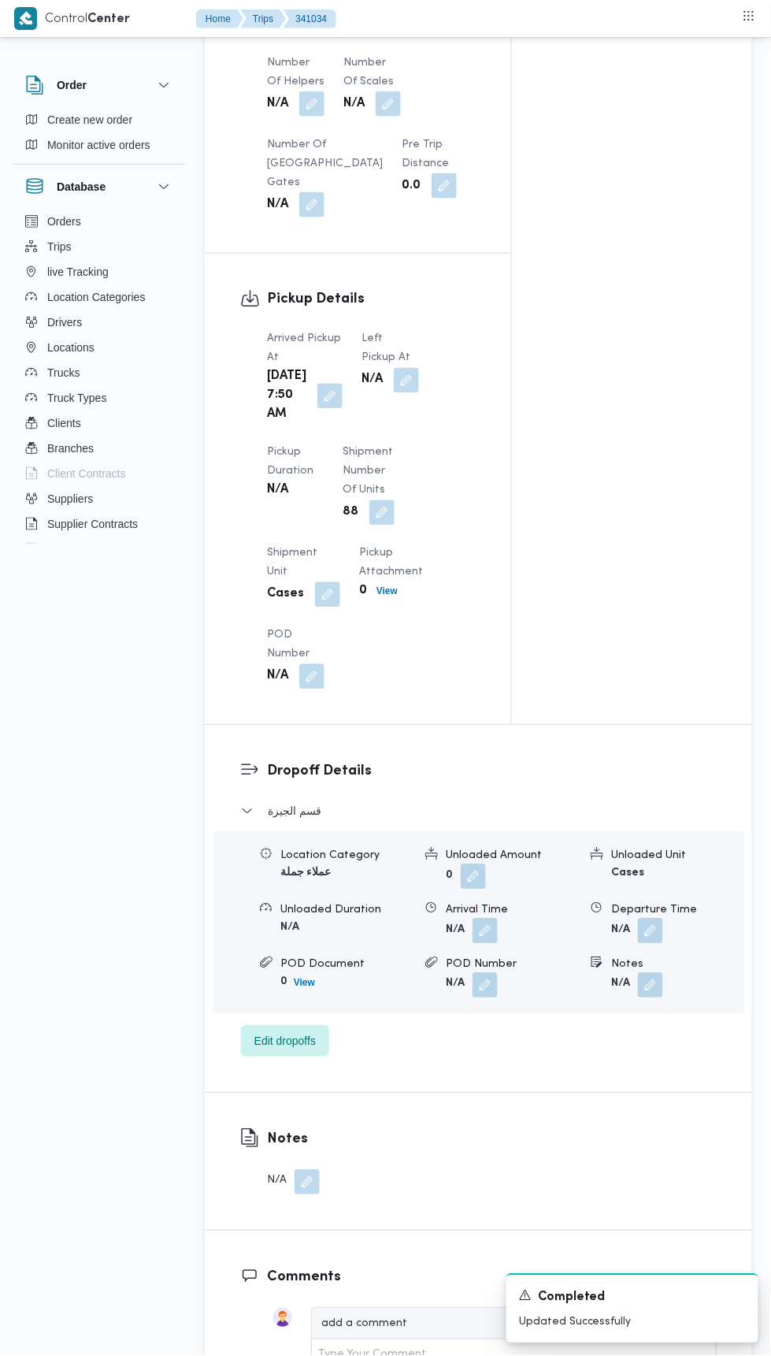
click at [396, 377] on button "button" at bounding box center [406, 380] width 25 height 25
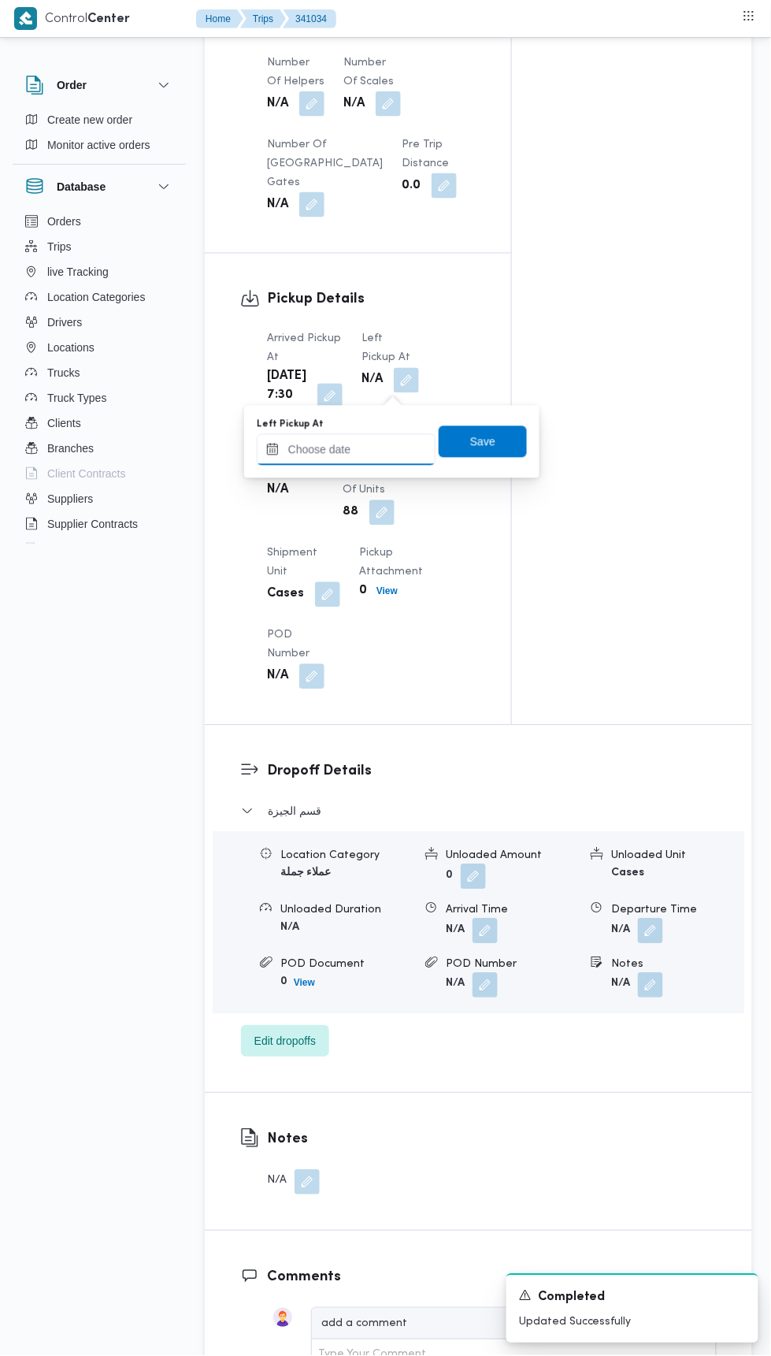
click at [412, 449] on input "Left Pickup At" at bounding box center [346, 450] width 179 height 32
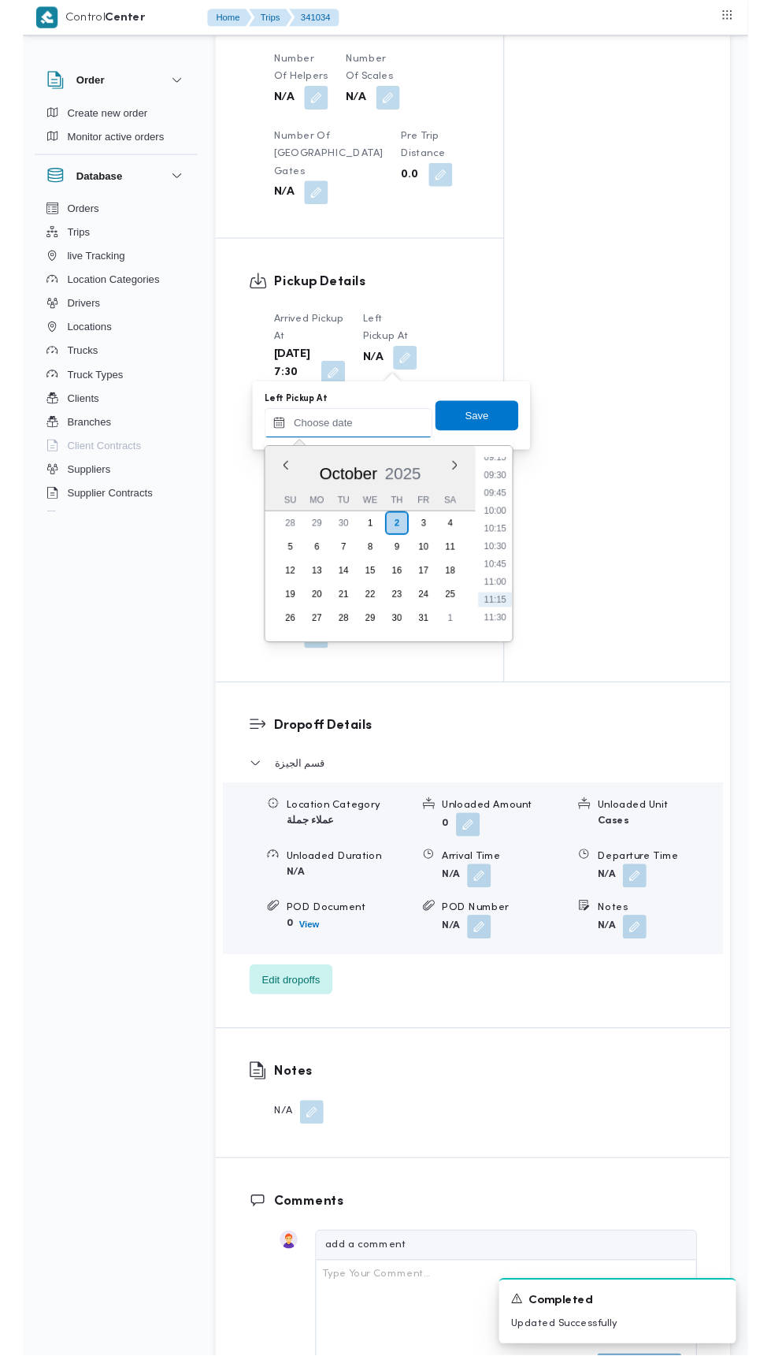
scroll to position [705, 0]
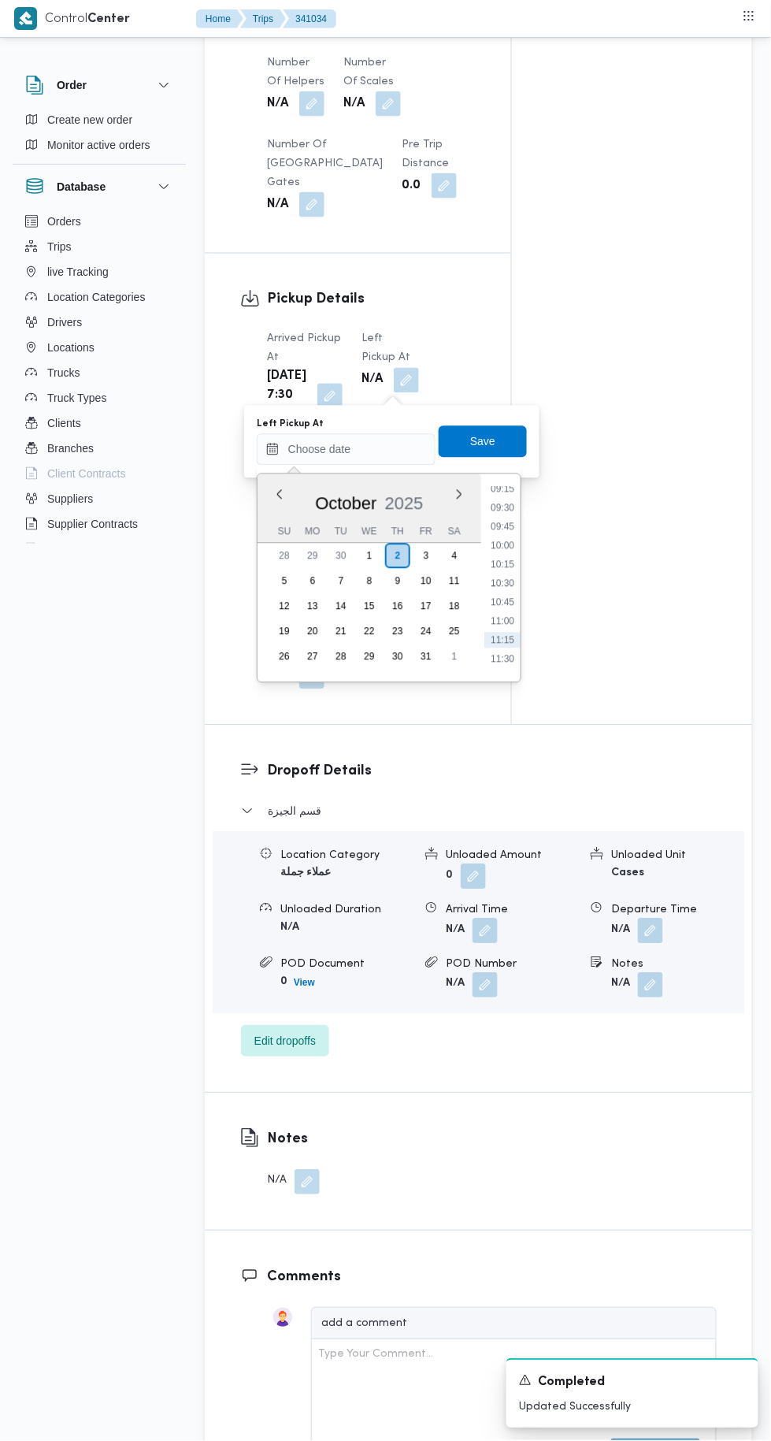
click at [503, 507] on li "09:30" at bounding box center [502, 508] width 36 height 16
type input "[DATE] 09:30"
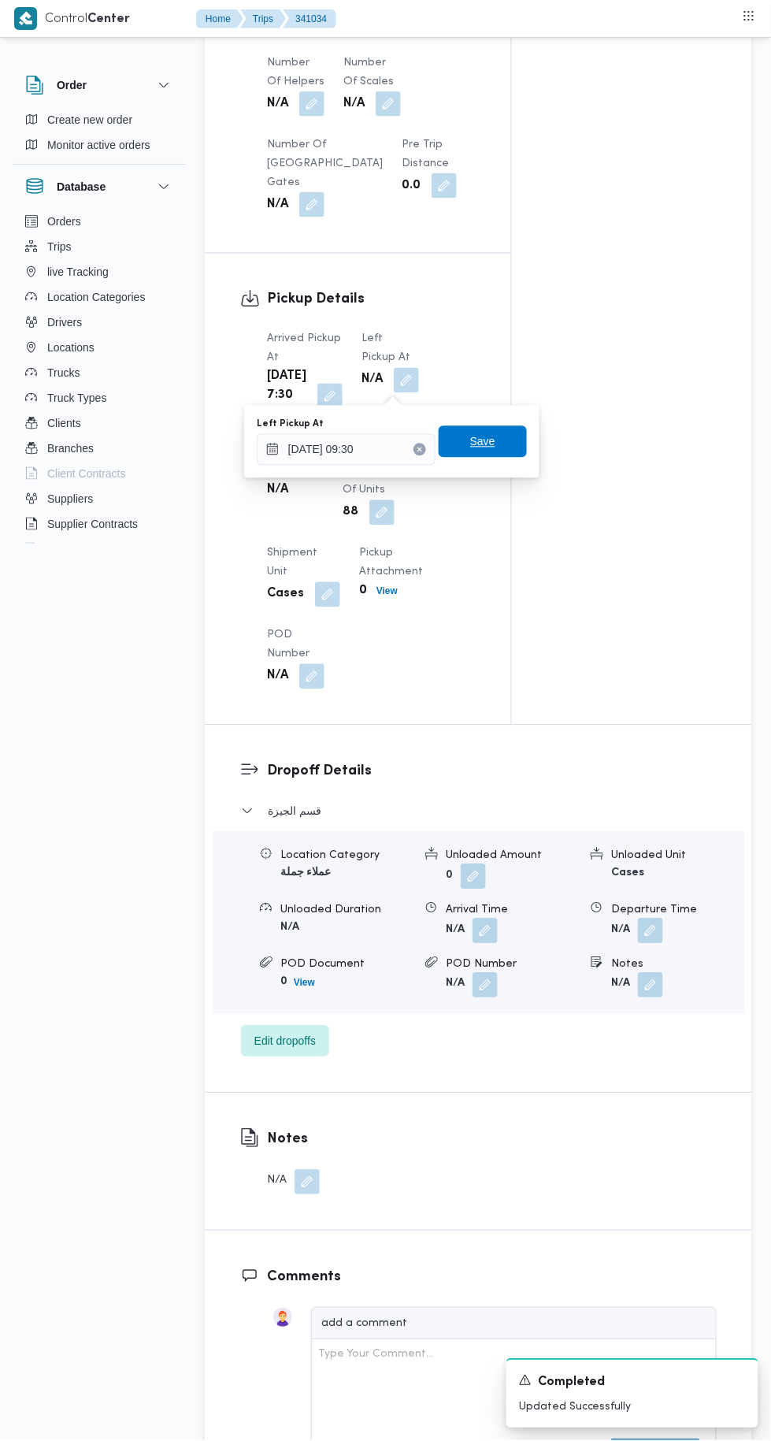
click at [499, 436] on span "Save" at bounding box center [483, 442] width 88 height 32
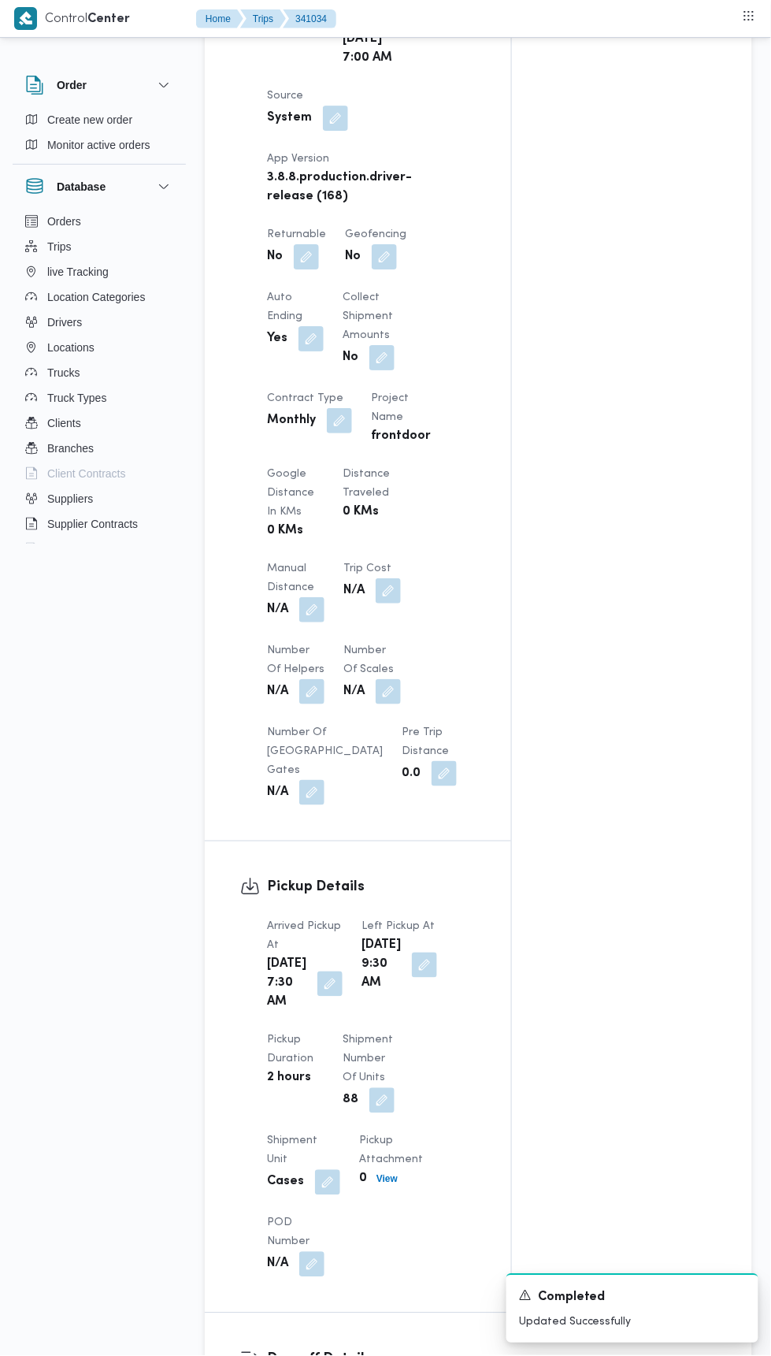
scroll to position [926, 0]
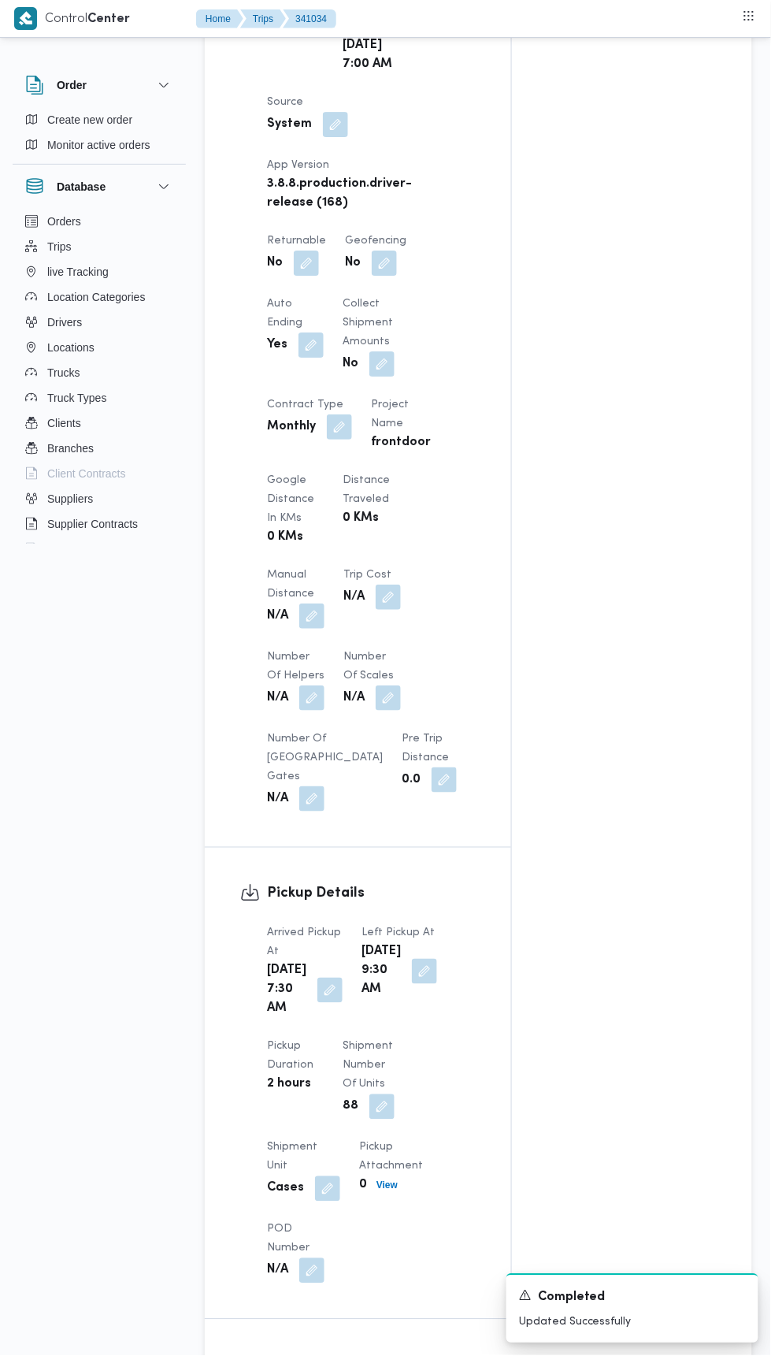
click at [310, 273] on button "button" at bounding box center [306, 263] width 25 height 25
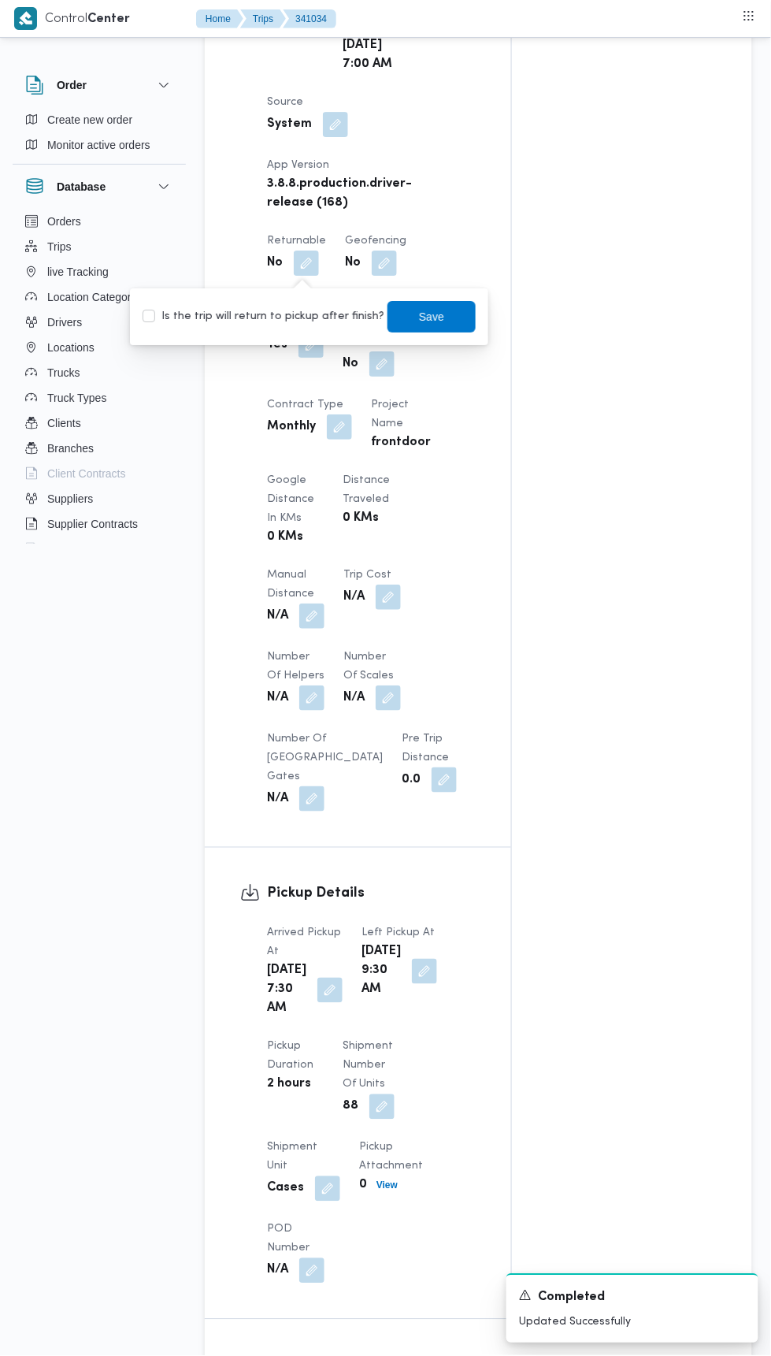
click at [313, 311] on label "Is the trip will return to pickup after finish?" at bounding box center [264, 316] width 242 height 19
checkbox input "true"
click at [432, 304] on span "Save" at bounding box center [432, 317] width 88 height 32
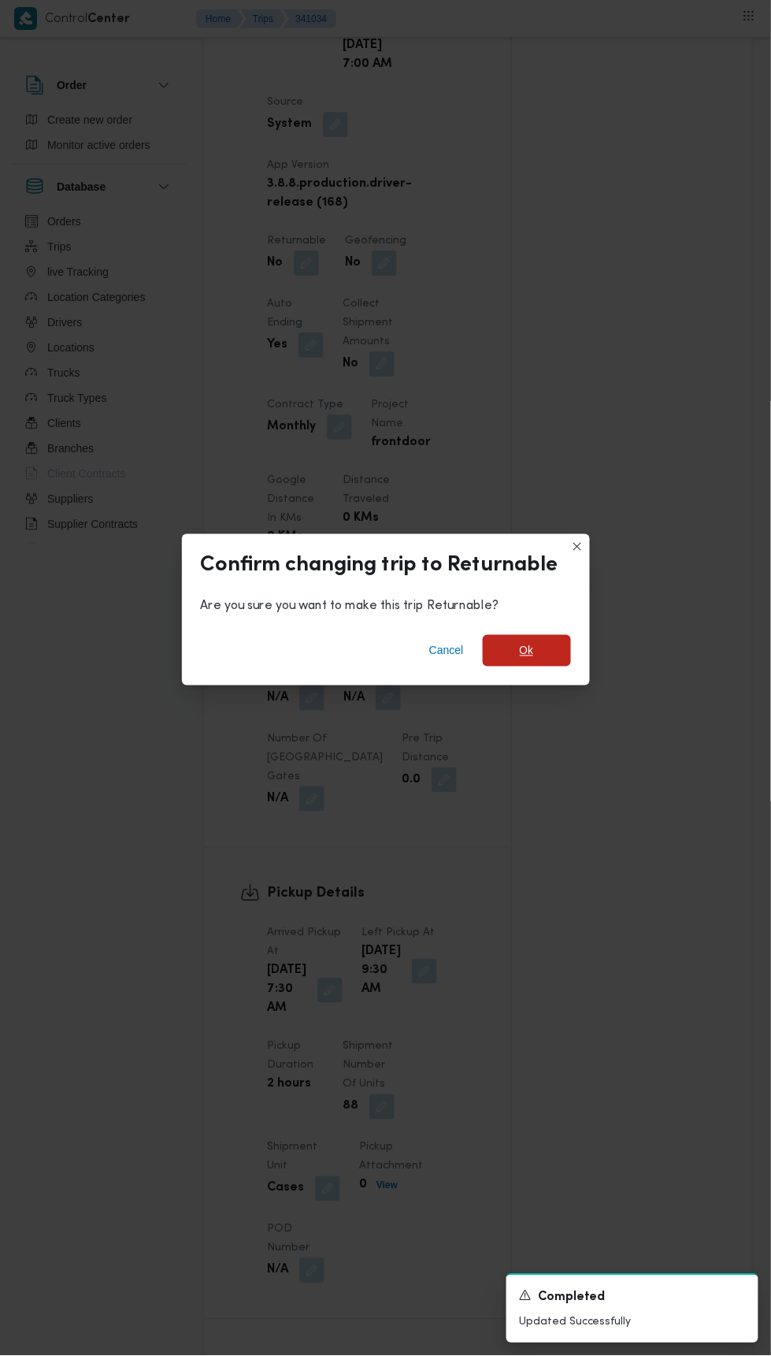
click at [537, 641] on span "Ok" at bounding box center [527, 651] width 88 height 32
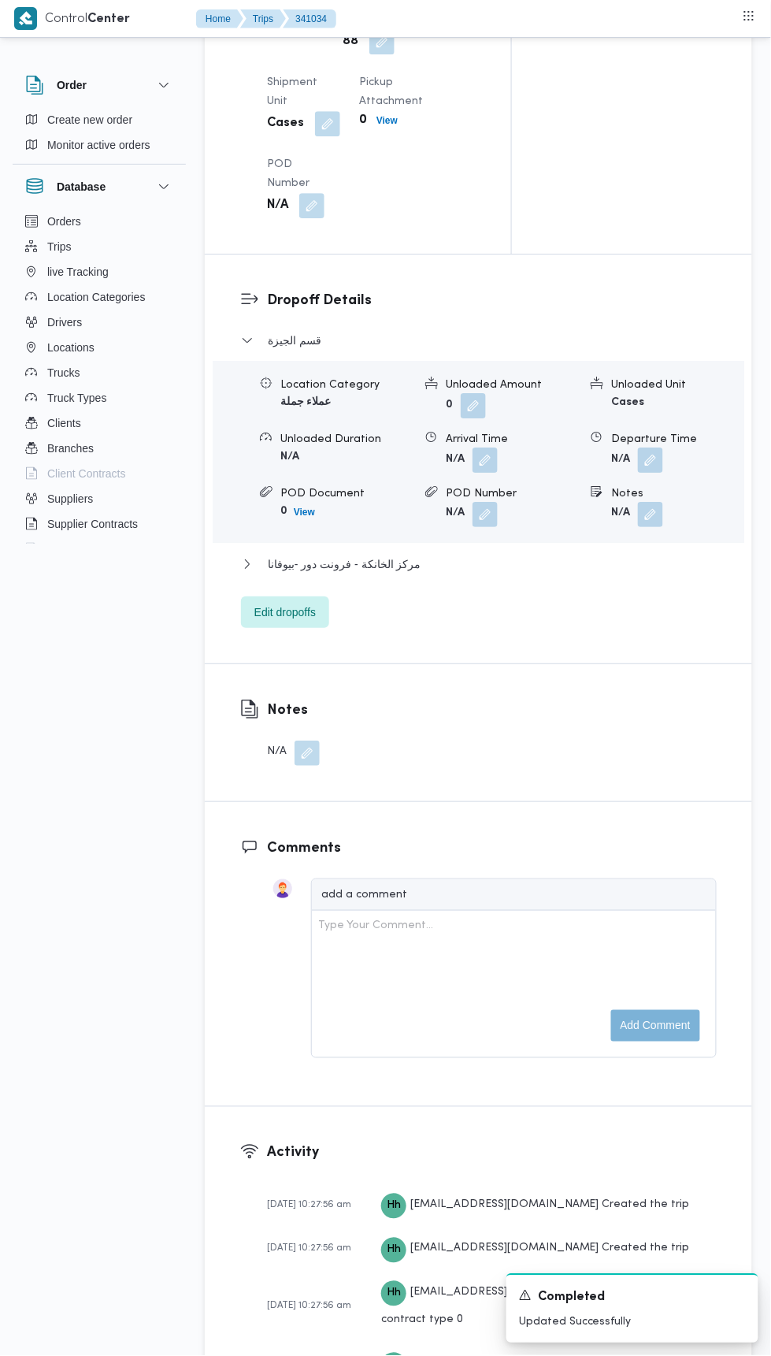
scroll to position [1970, 0]
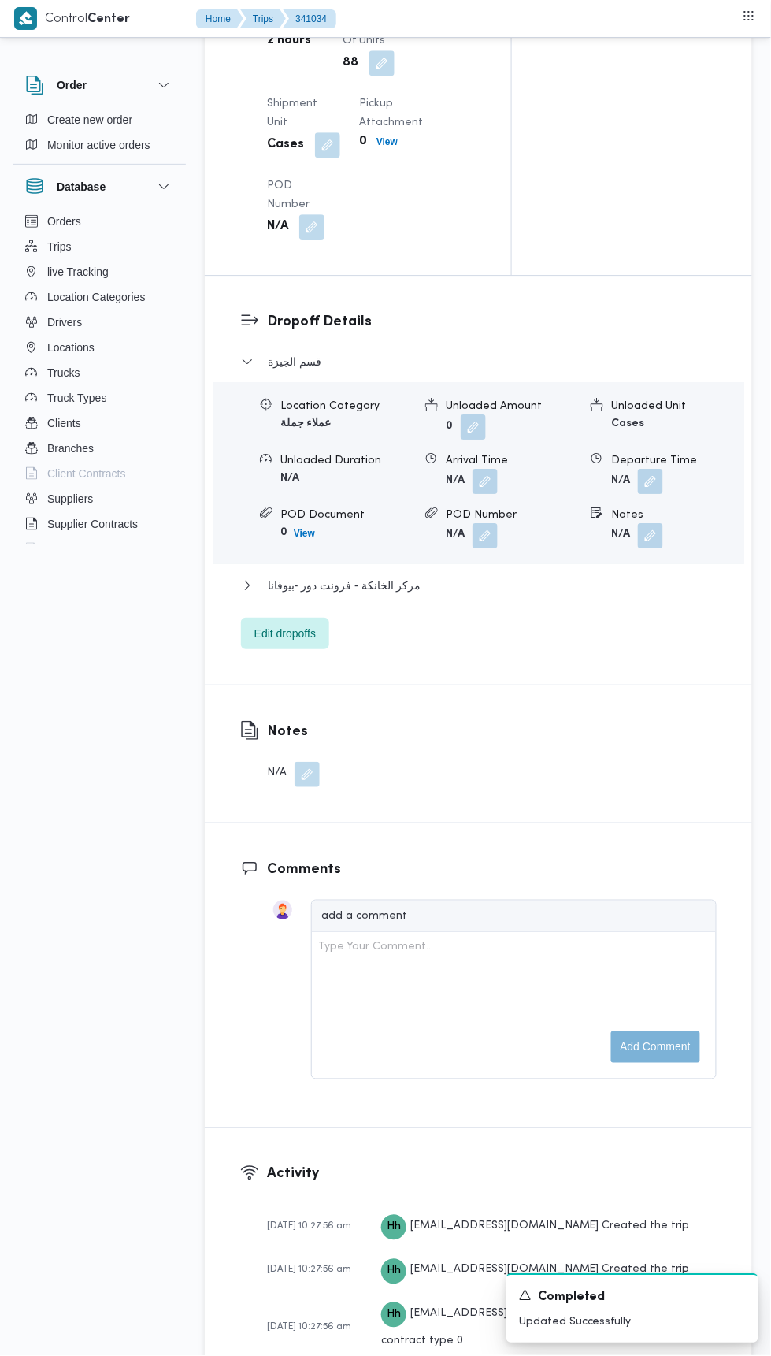
click at [659, 548] on button "button" at bounding box center [650, 535] width 25 height 25
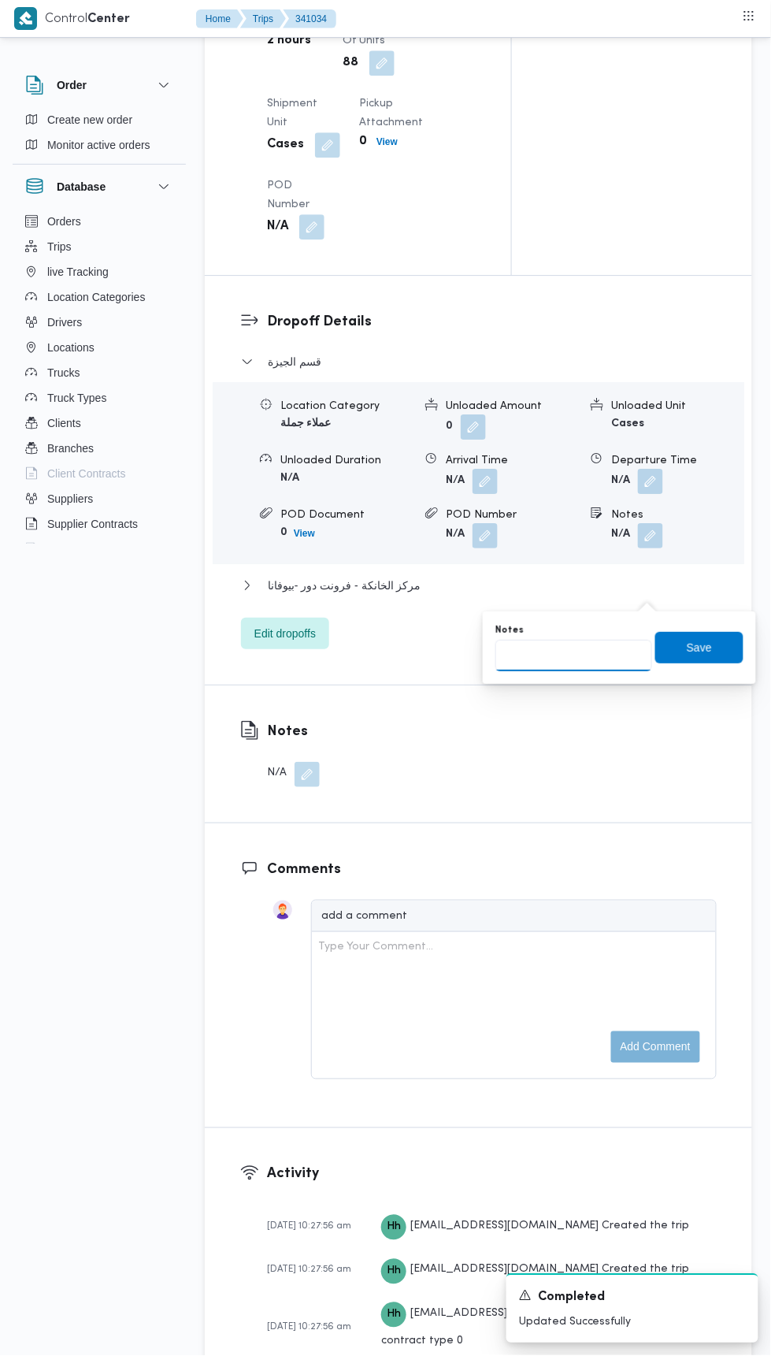
click at [607, 653] on input "Notes" at bounding box center [574, 656] width 157 height 32
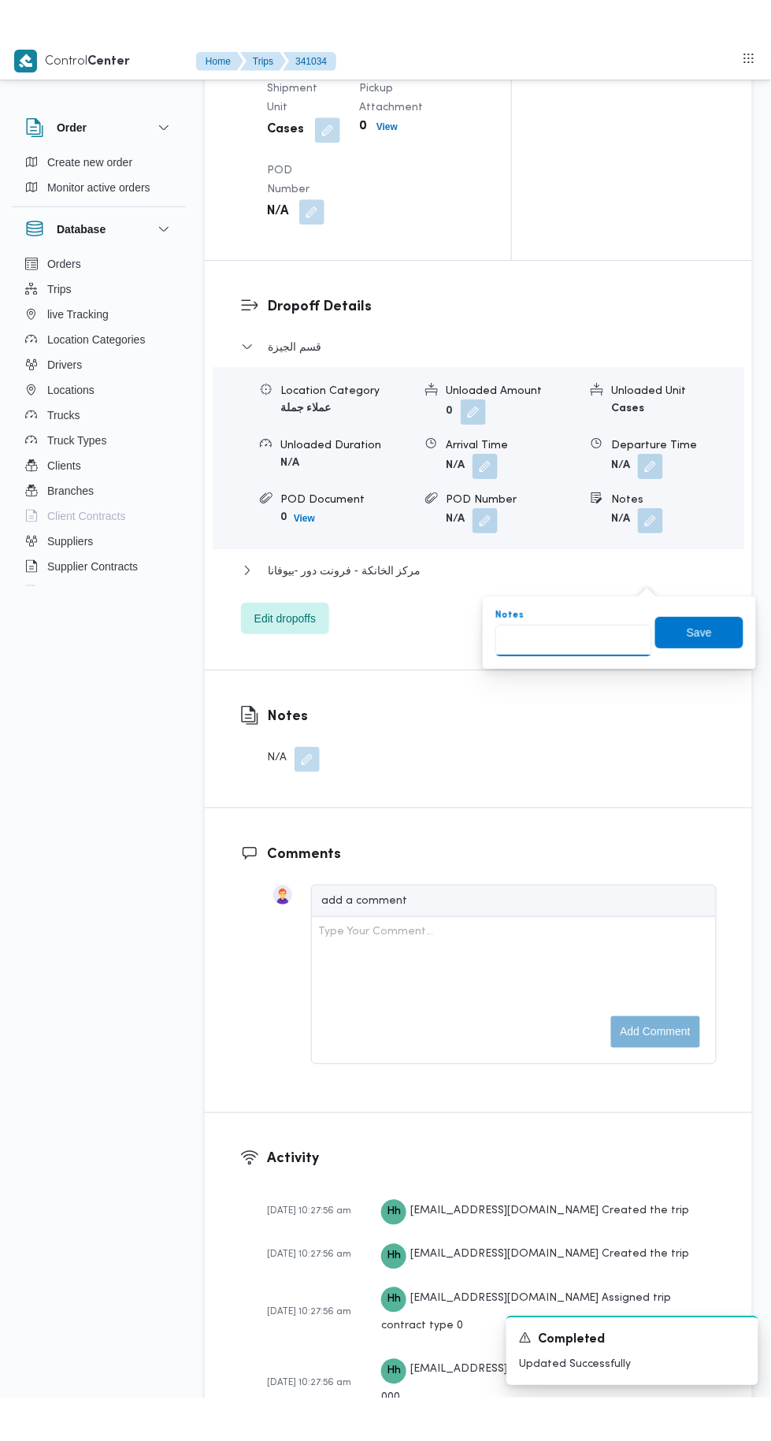
scroll to position [2053, 0]
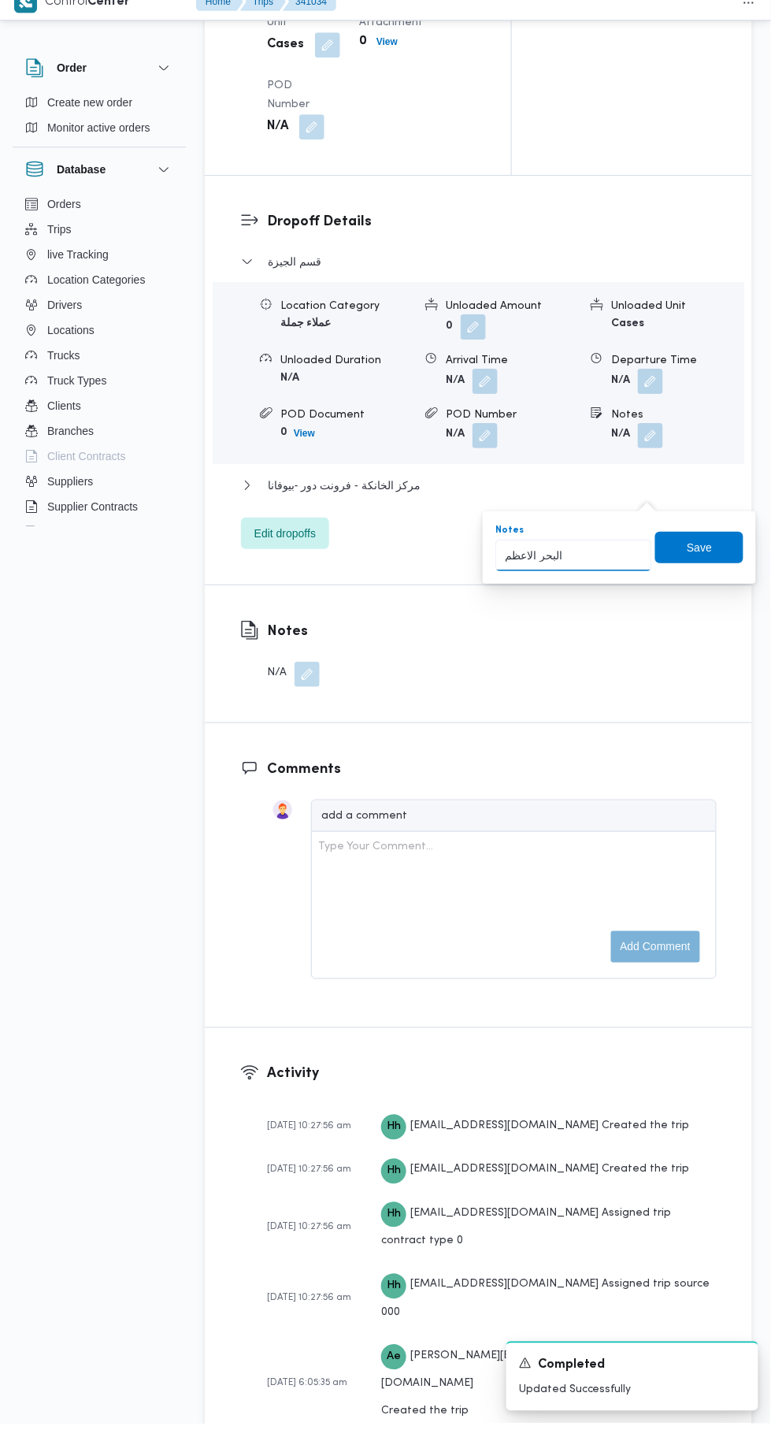
type input "البحر الاعظم"
click at [712, 555] on span "Save" at bounding box center [699, 564] width 25 height 19
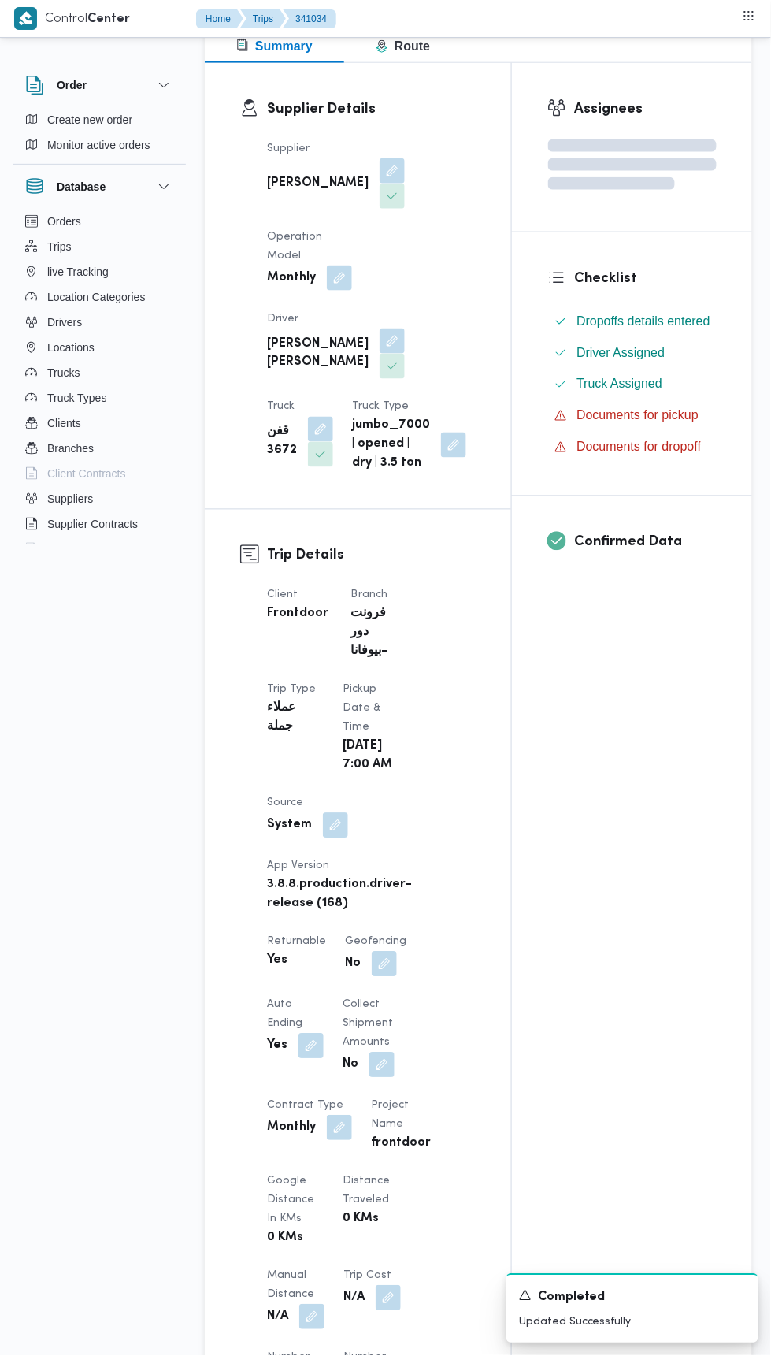
scroll to position [0, 0]
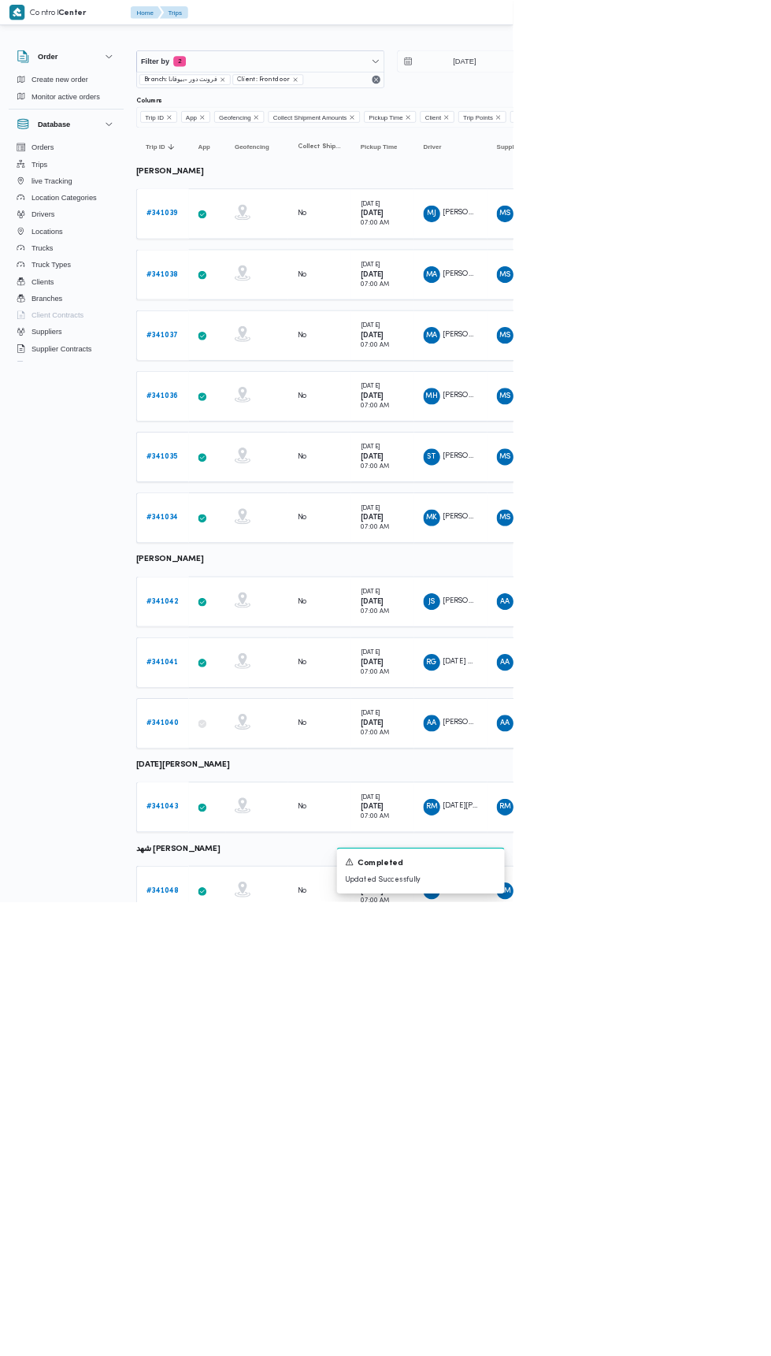
click at [675, 772] on span "[PERSON_NAME] [PERSON_NAME]" at bounding box center [757, 777] width 183 height 10
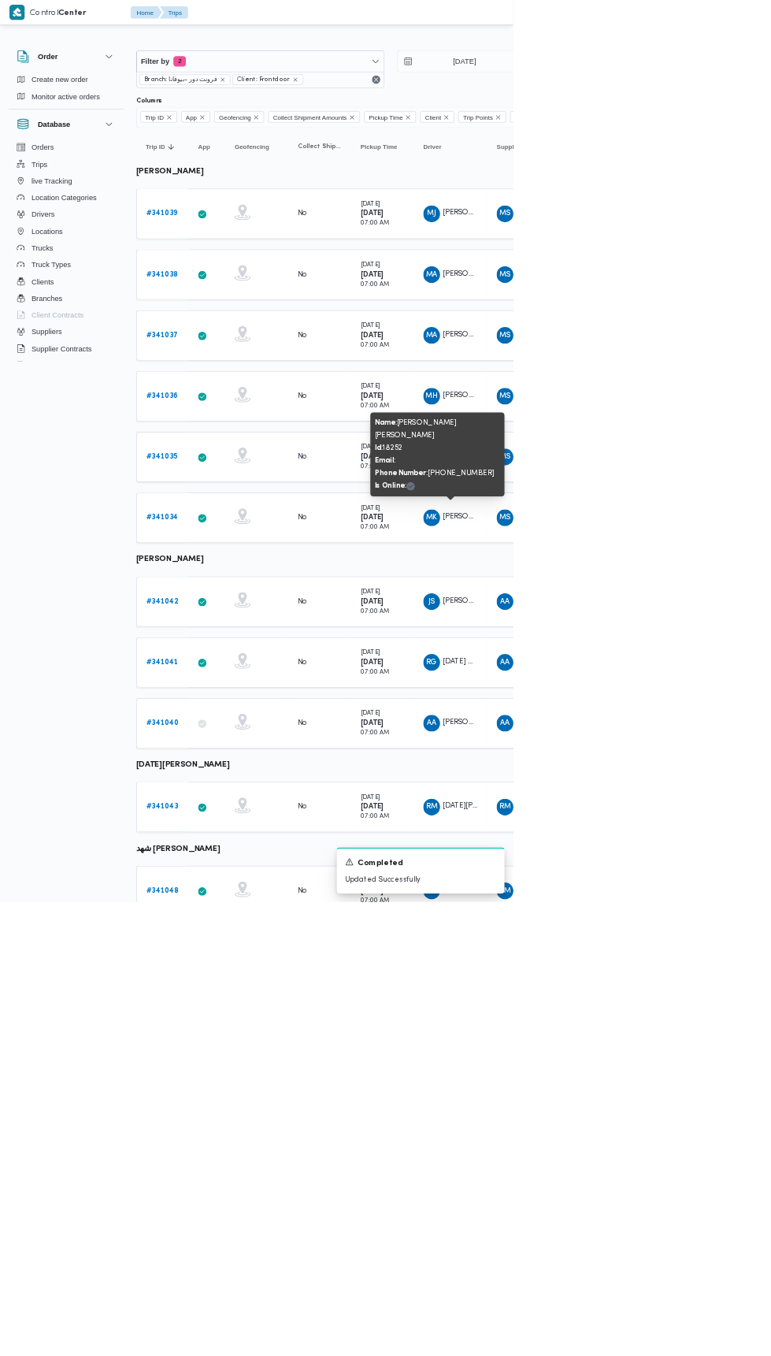
click at [263, 899] on b "# 341042" at bounding box center [244, 904] width 48 height 10
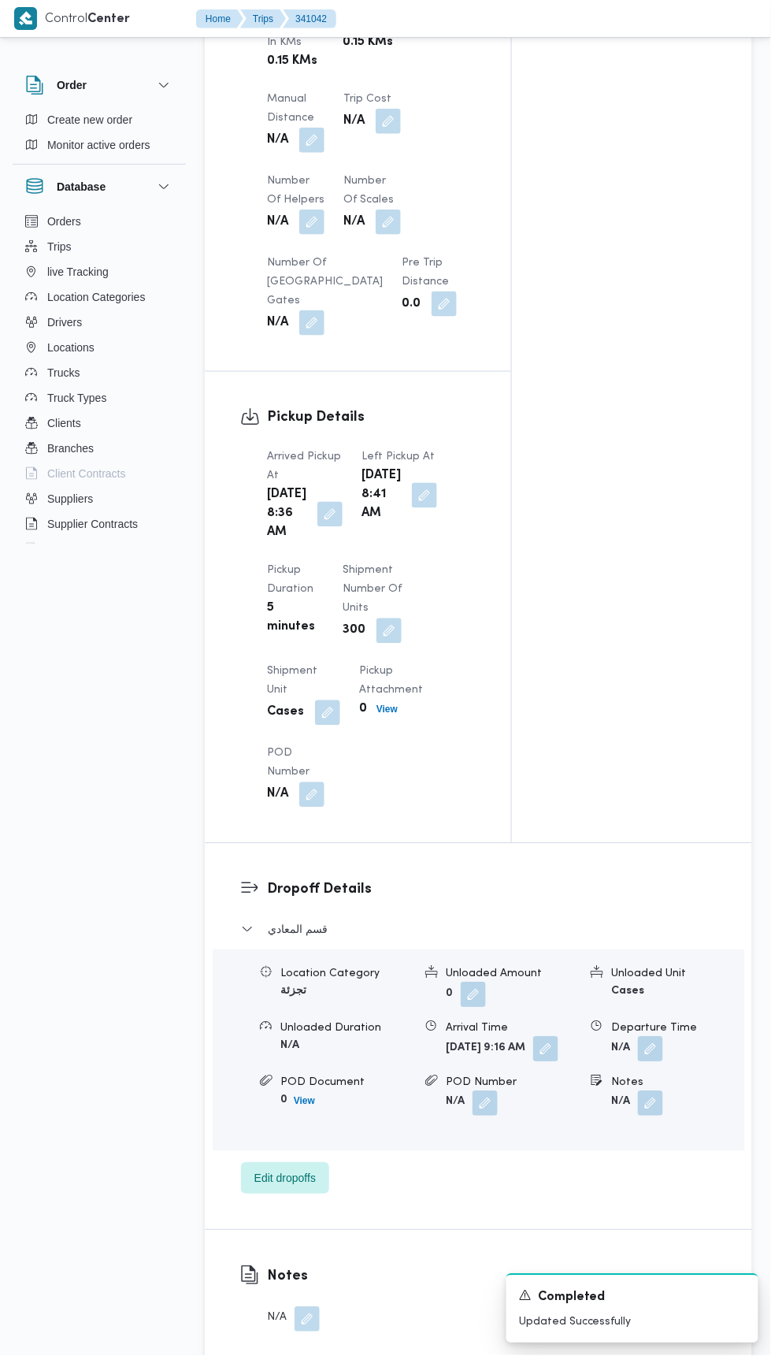
scroll to position [1473, 0]
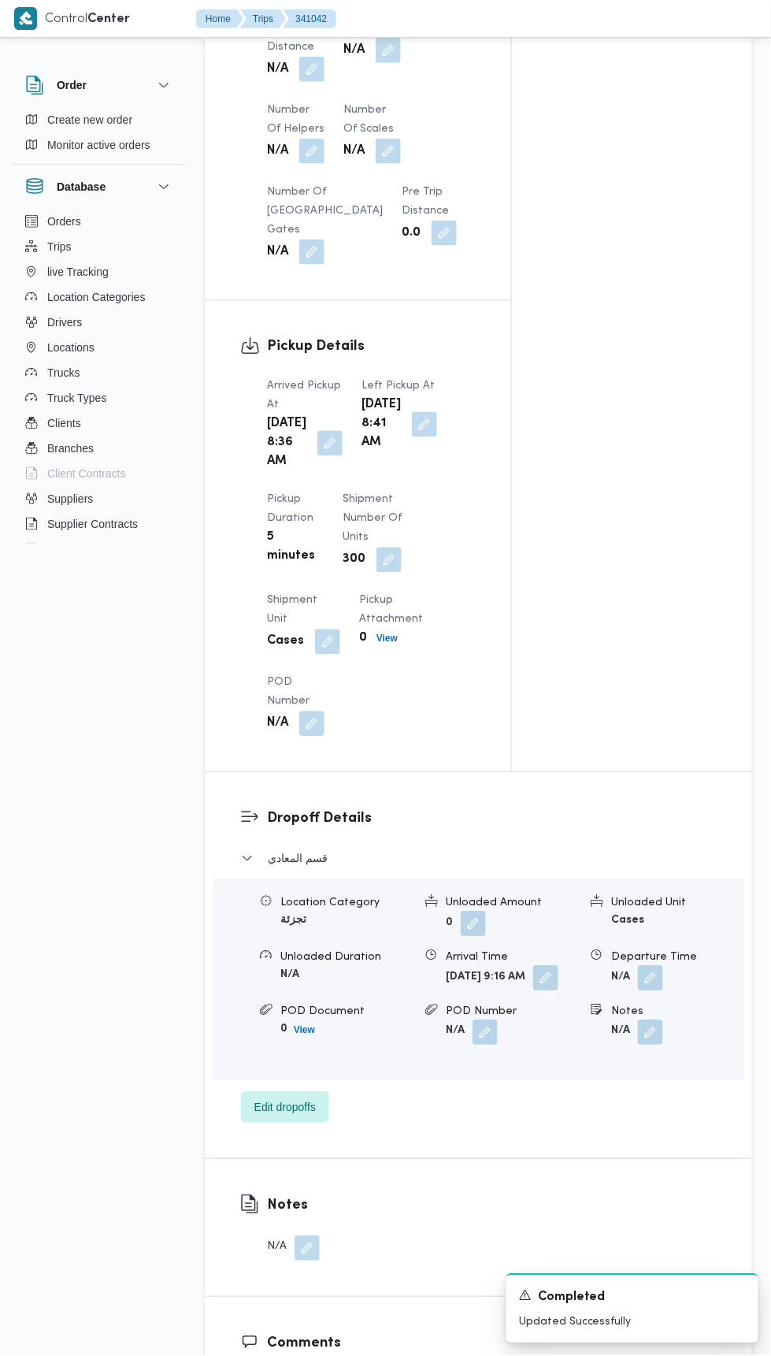
click at [412, 437] on button "button" at bounding box center [424, 424] width 25 height 25
click at [533, 991] on button "button" at bounding box center [545, 978] width 25 height 25
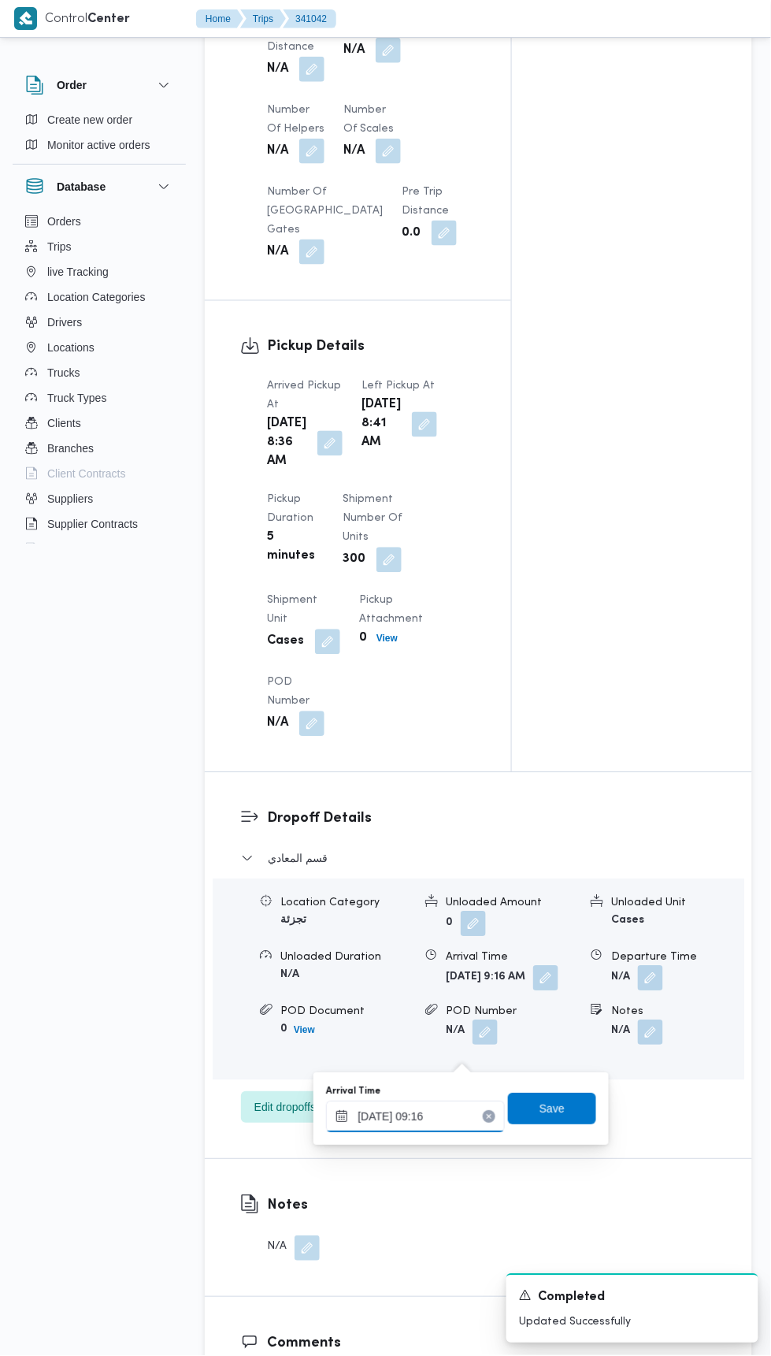
click at [465, 1116] on input "[DATE] 09:16" at bounding box center [415, 1117] width 179 height 32
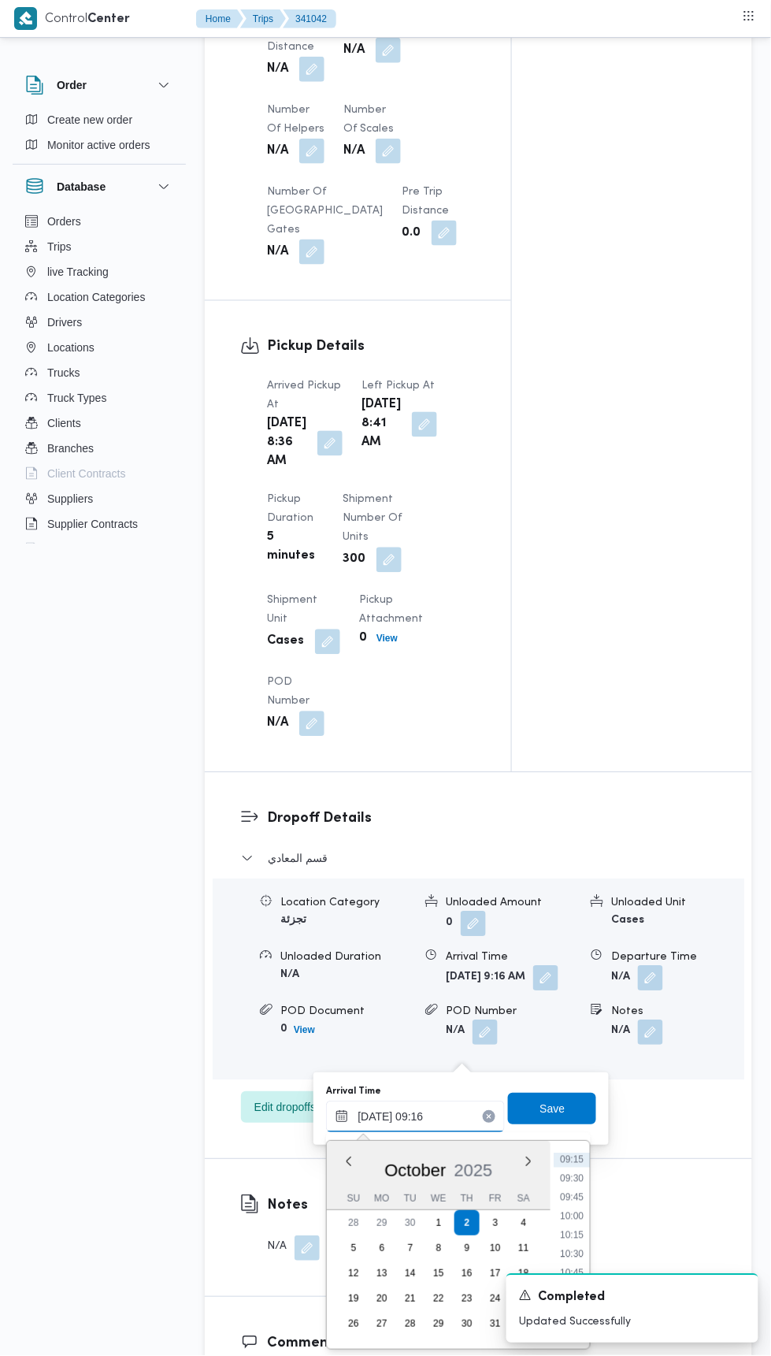
scroll to position [795, 0]
click at [573, 1253] on li "11:45" at bounding box center [572, 1256] width 36 height 16
type input "[DATE] 11:45"
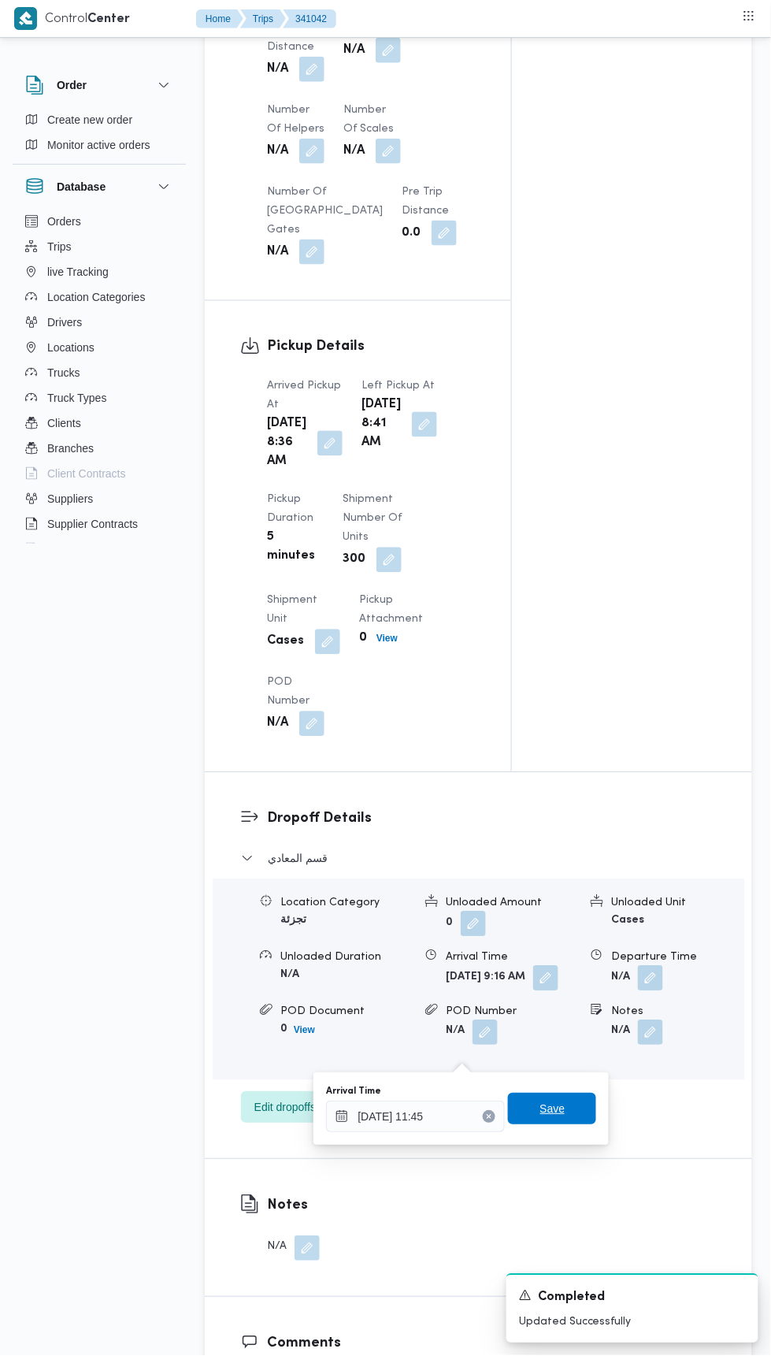
click at [563, 1101] on span "Save" at bounding box center [552, 1109] width 25 height 19
click at [412, 437] on button "button" at bounding box center [424, 424] width 25 height 25
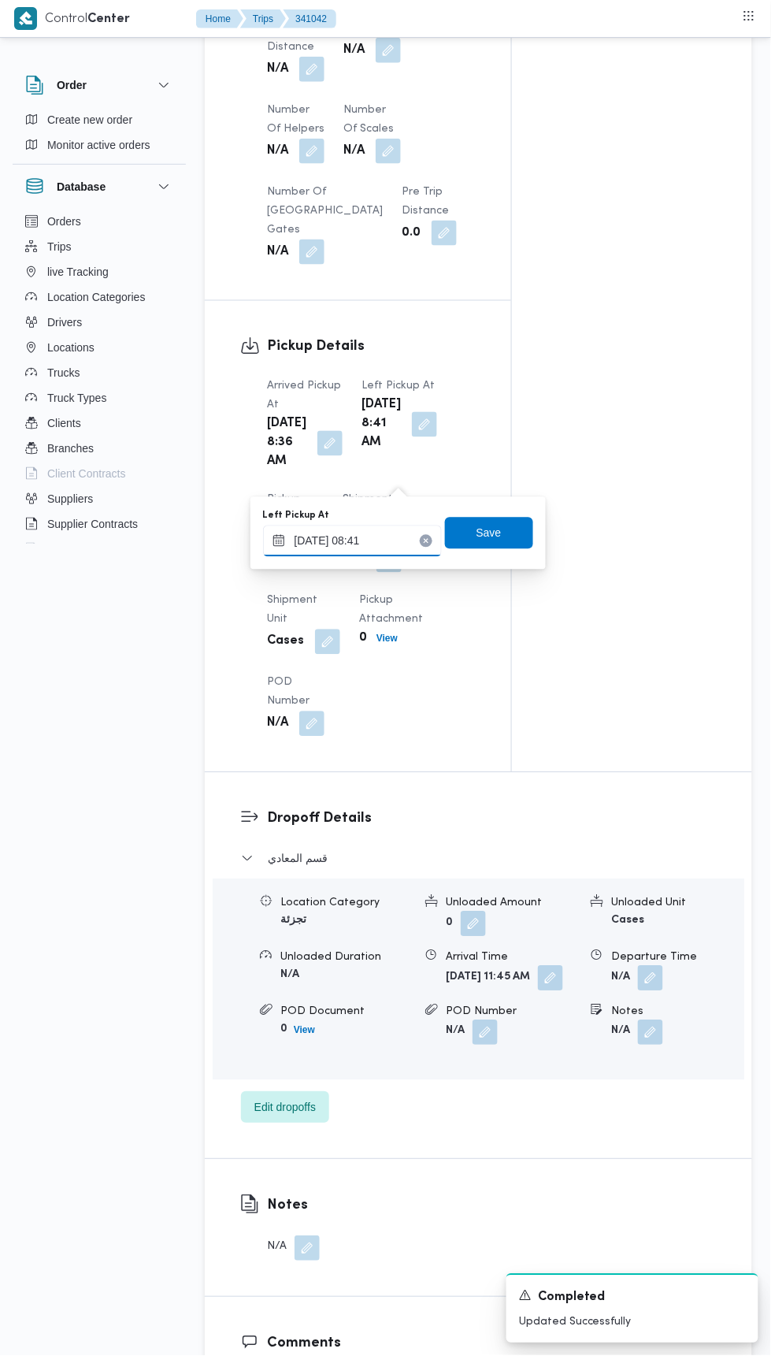
click at [377, 545] on input "[DATE] 08:41" at bounding box center [352, 541] width 179 height 32
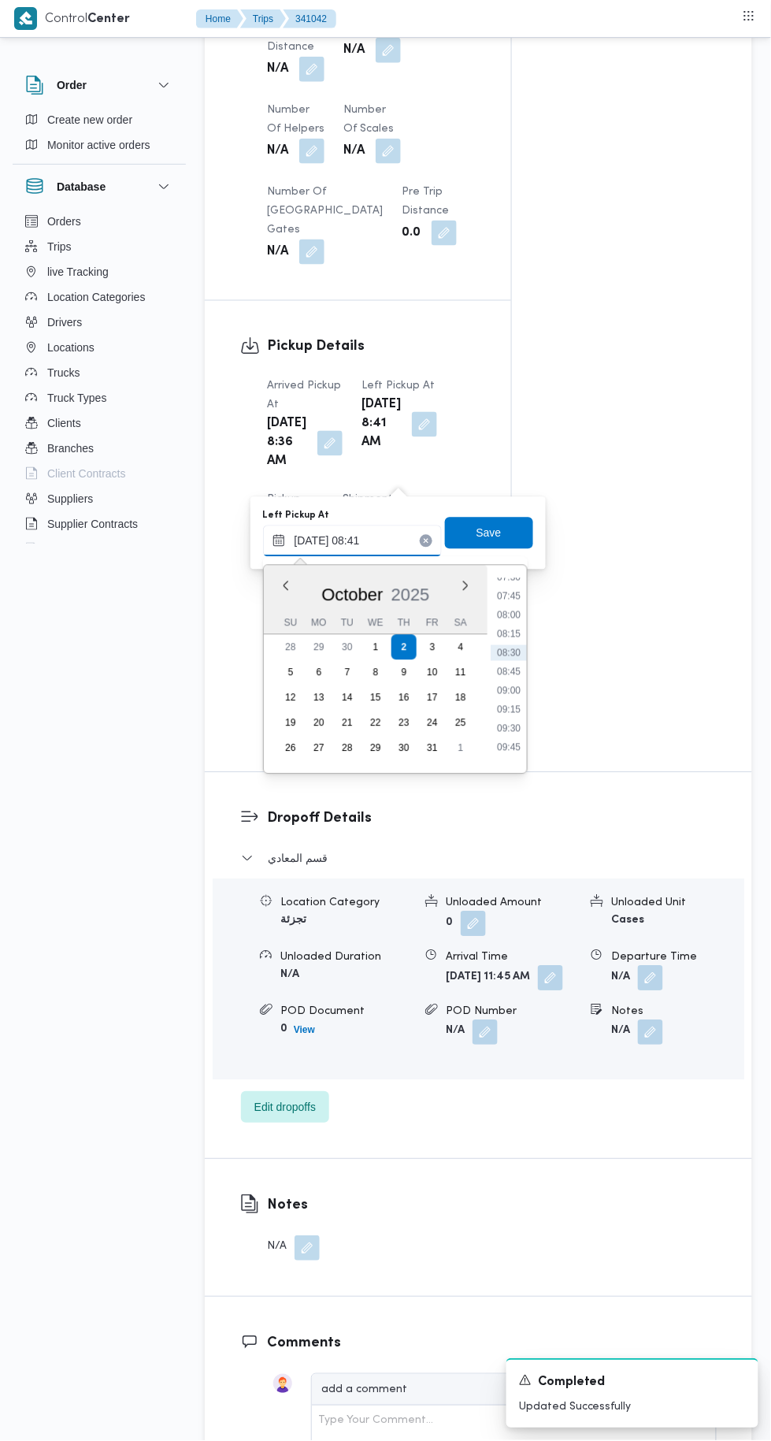
scroll to position [588, 0]
click at [514, 719] on li "09:30" at bounding box center [509, 716] width 36 height 16
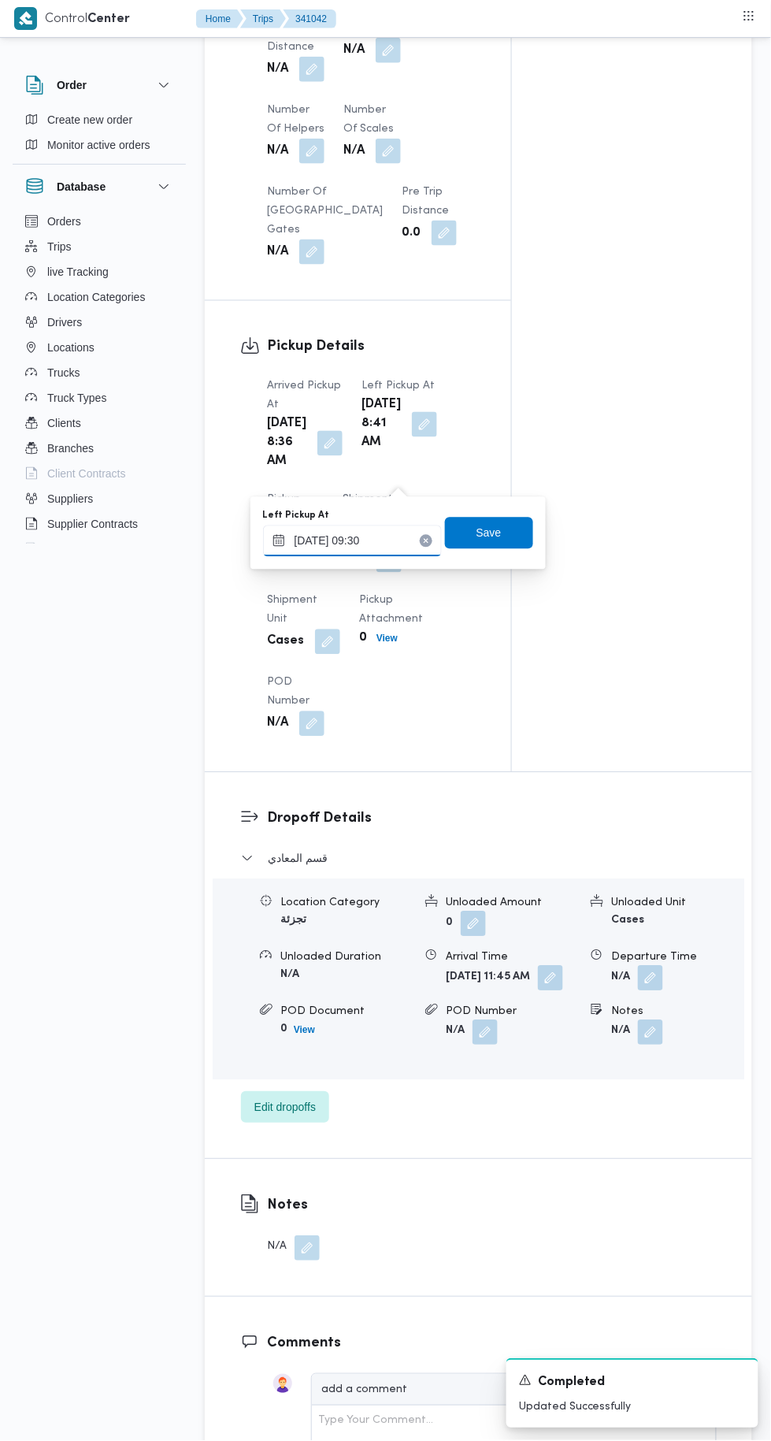
click at [410, 541] on input "[DATE] 09:30" at bounding box center [352, 541] width 179 height 32
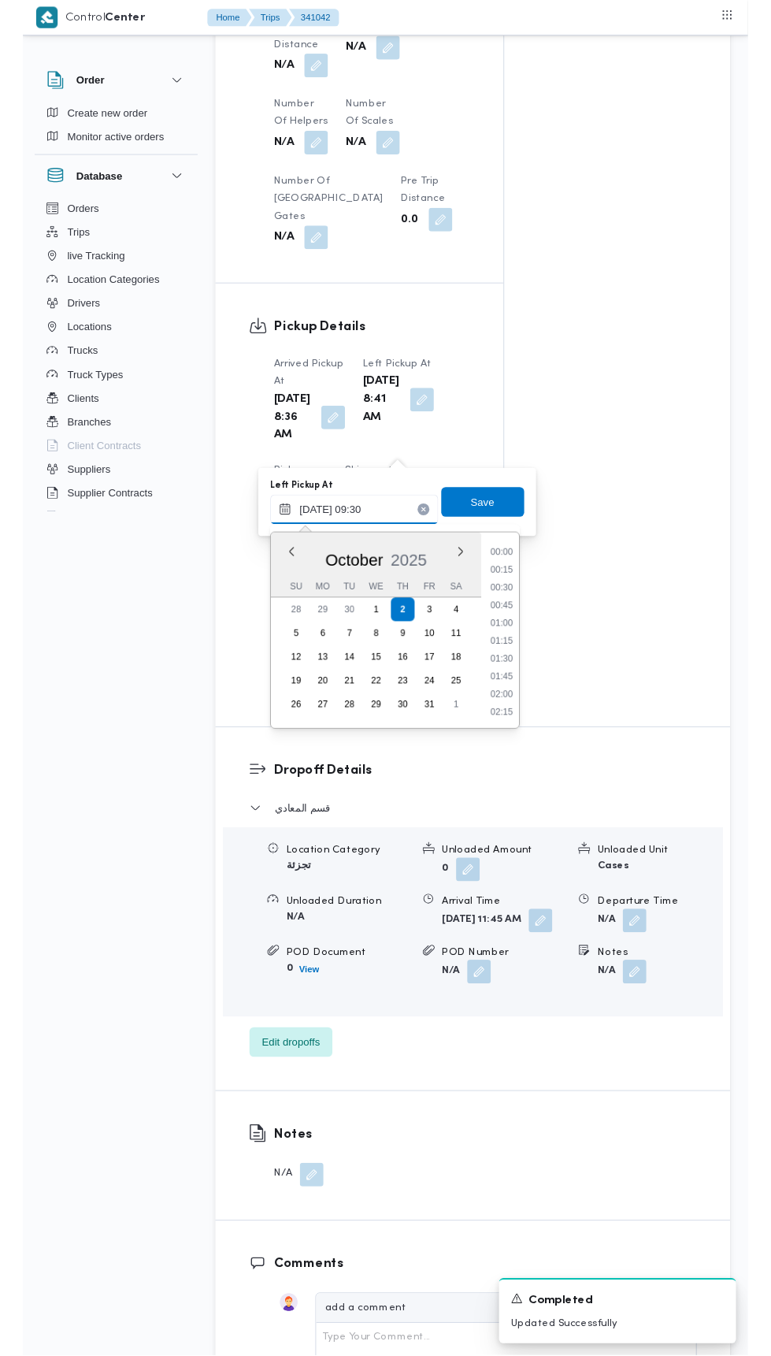
scroll to position [622, 0]
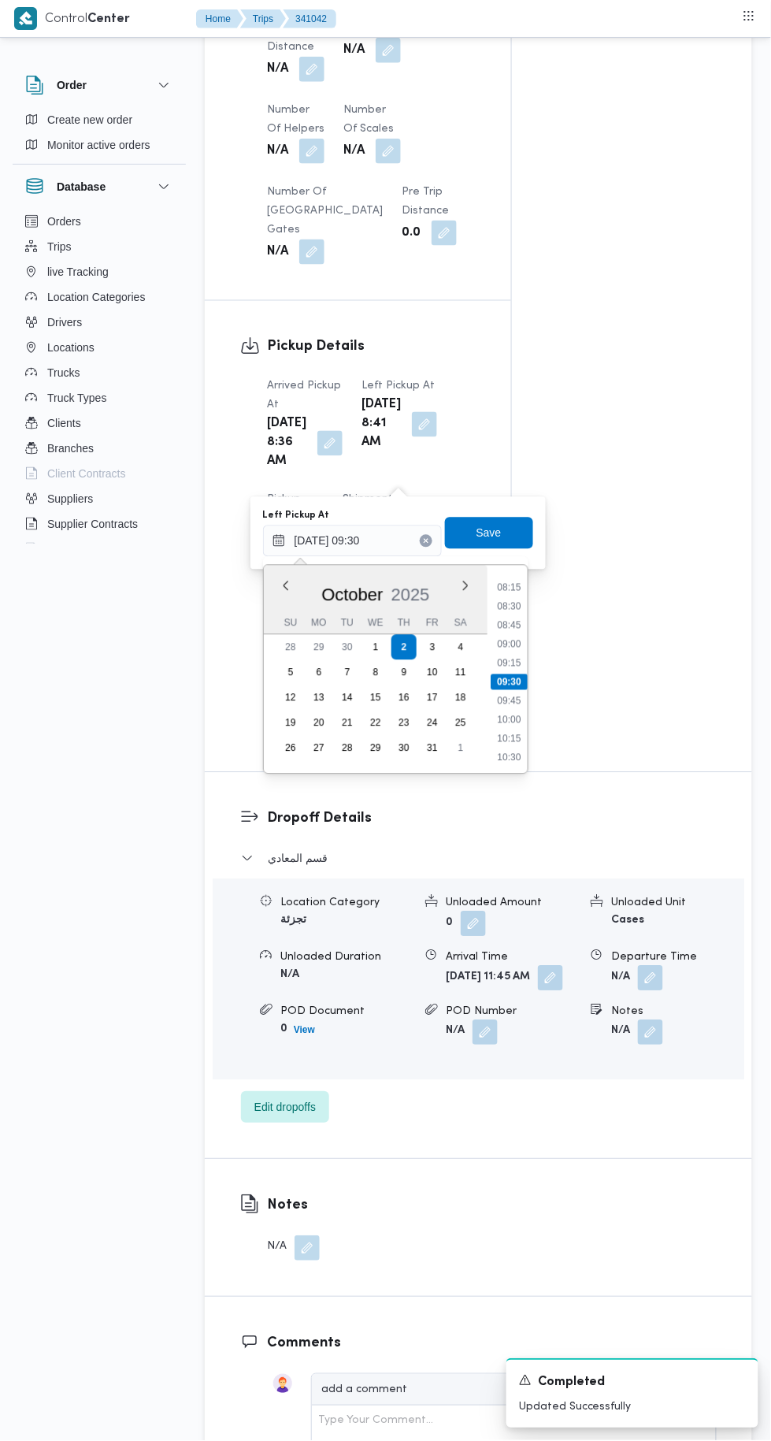
click at [519, 700] on li "09:45" at bounding box center [509, 701] width 36 height 16
type input "[DATE] 09:45"
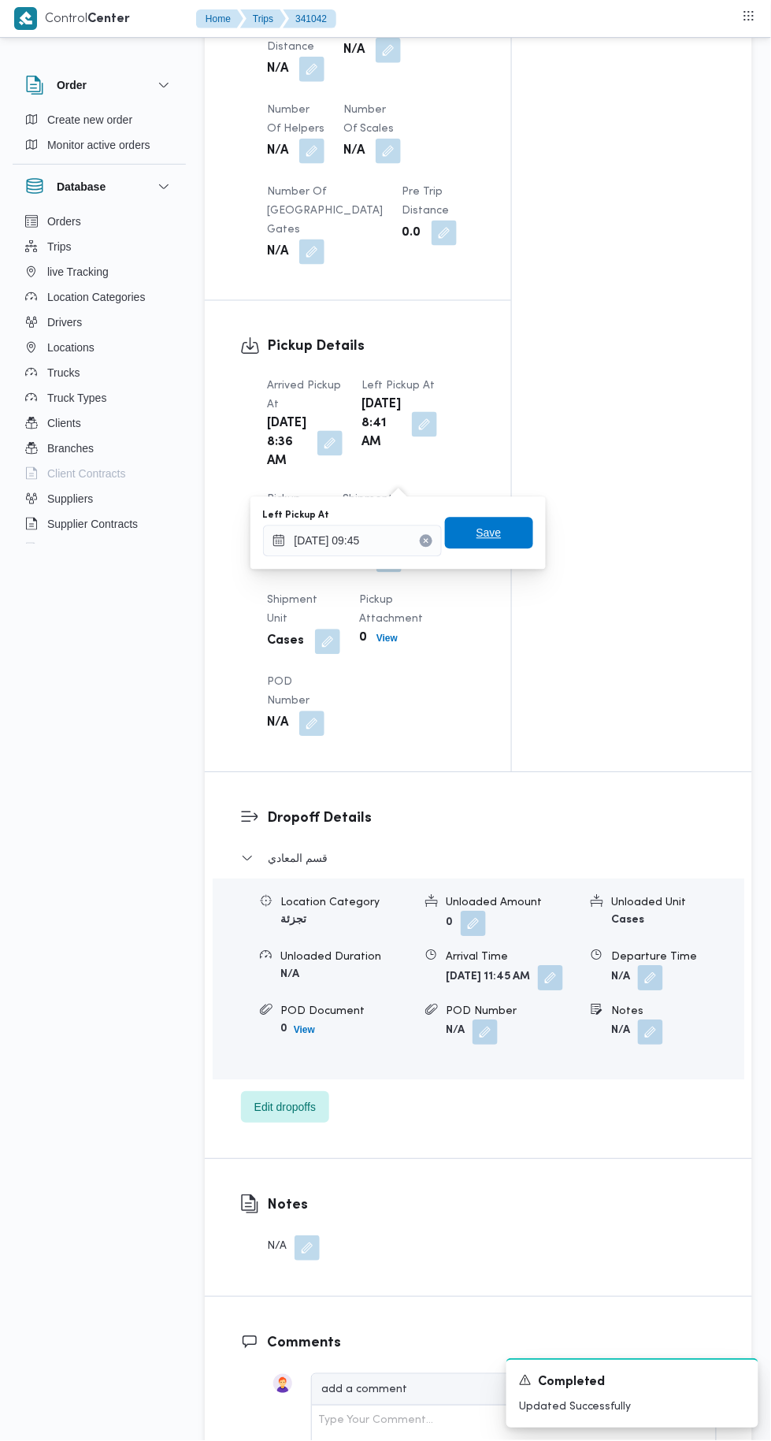
click at [510, 519] on span "Save" at bounding box center [489, 534] width 88 height 32
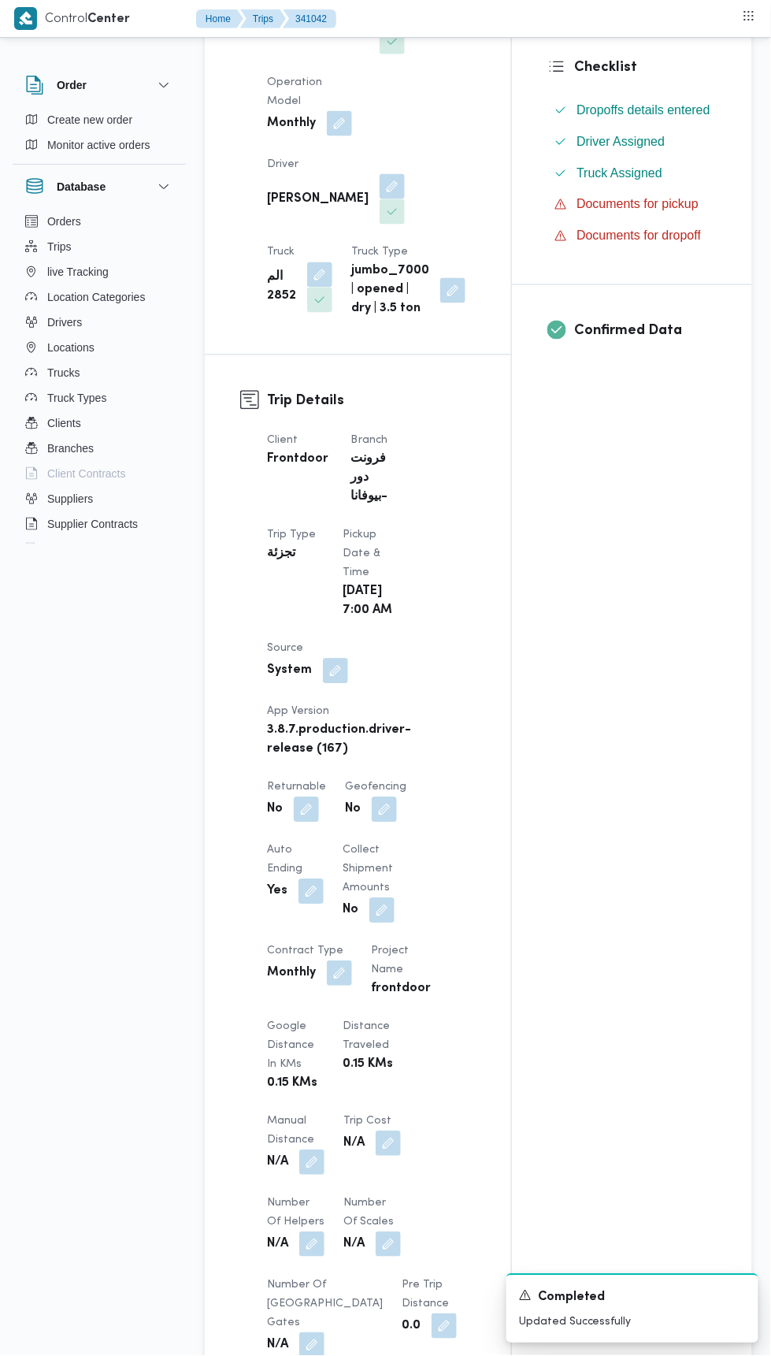
scroll to position [385, 0]
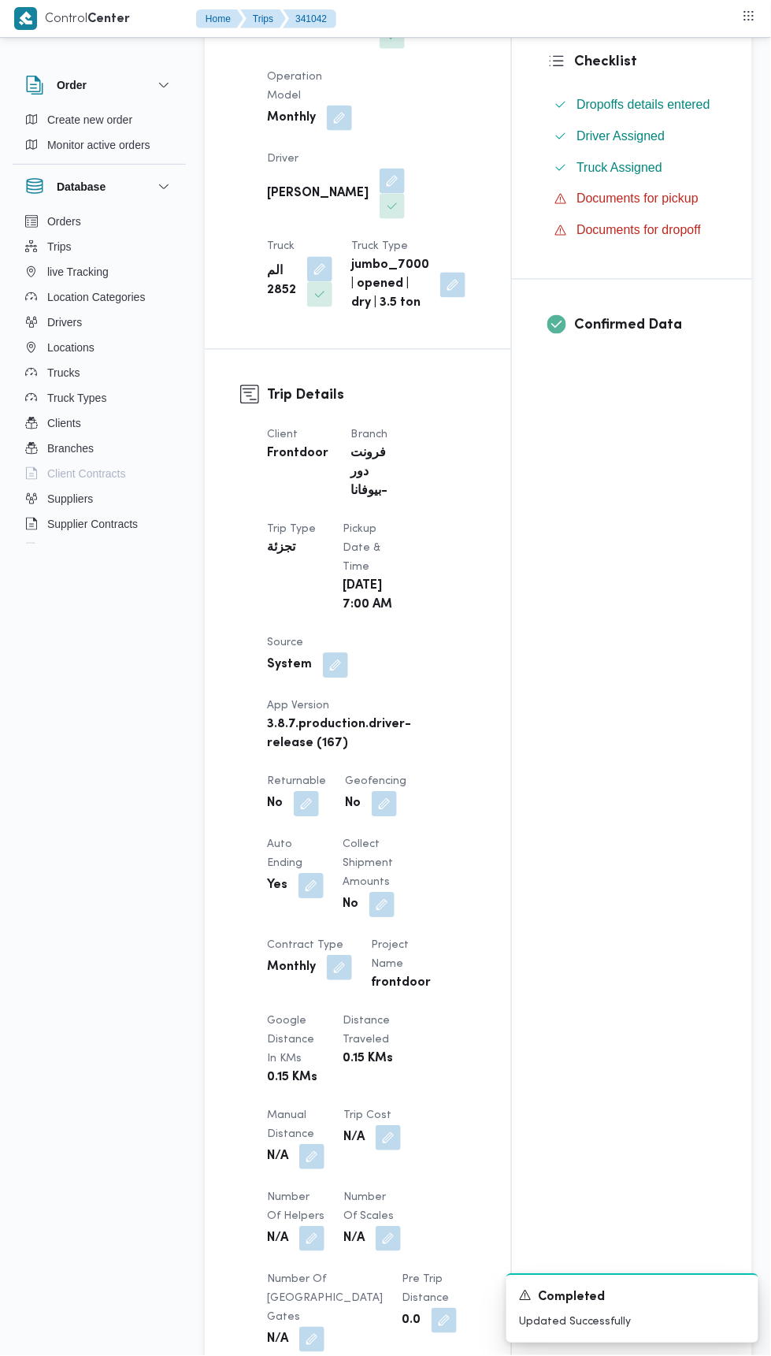
click at [310, 801] on button "button" at bounding box center [306, 804] width 25 height 25
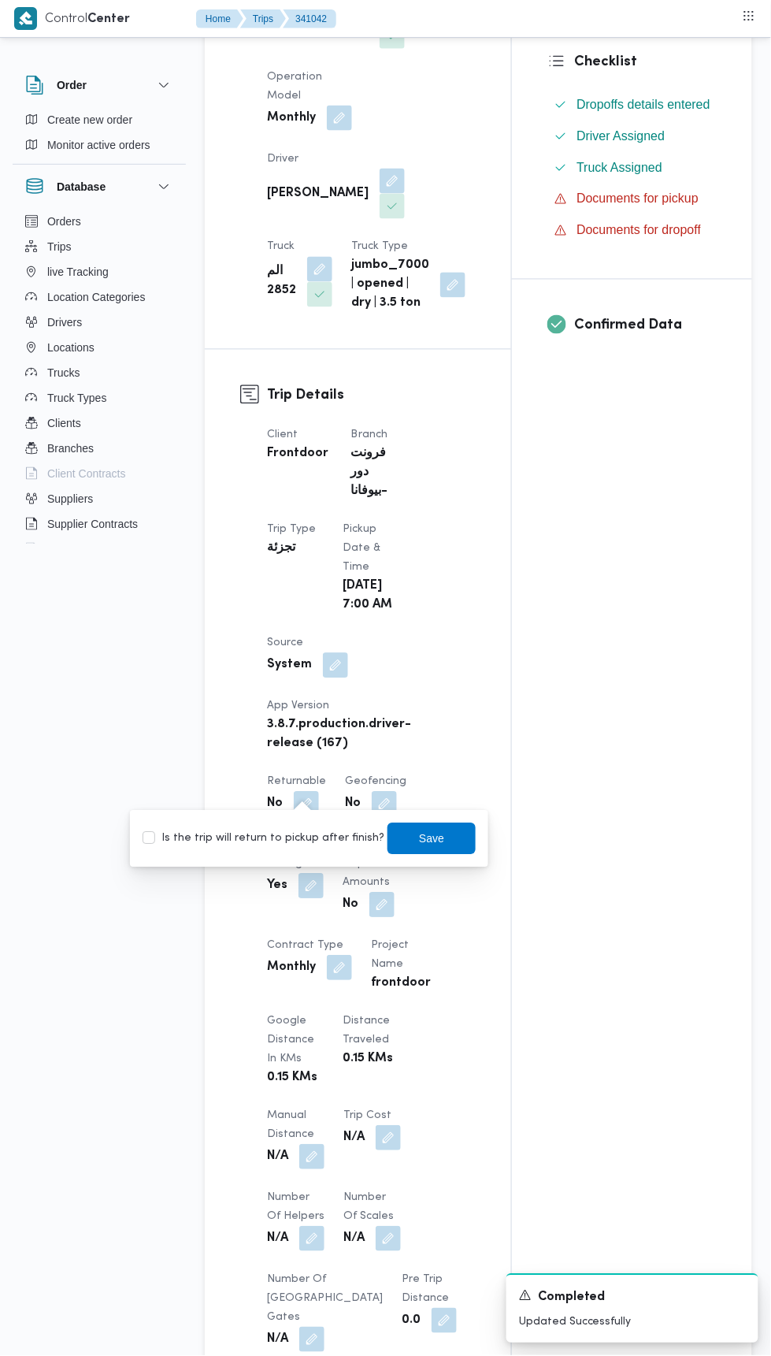
click at [313, 837] on label "Is the trip will return to pickup after finish?" at bounding box center [264, 839] width 242 height 19
checkbox input "true"
click at [419, 837] on span "Save" at bounding box center [431, 839] width 25 height 19
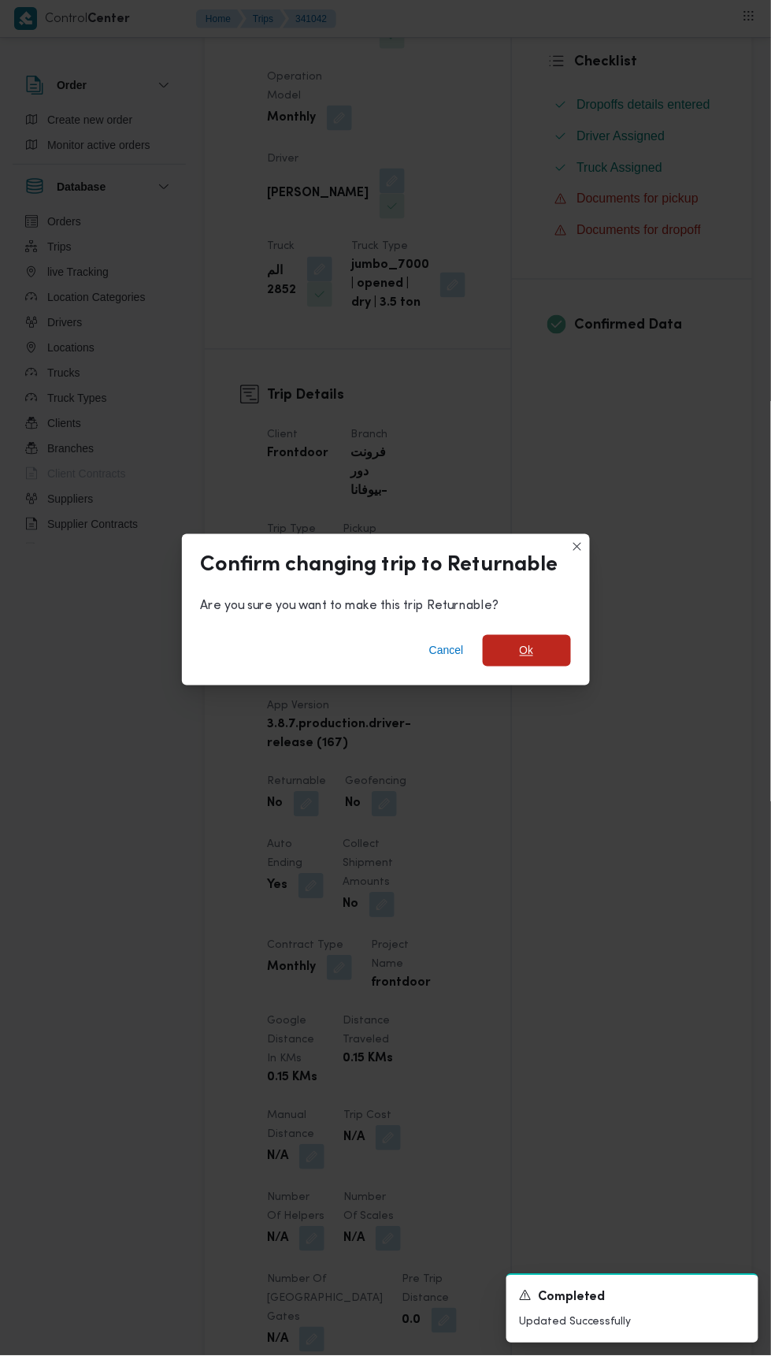
click at [536, 666] on span "Ok" at bounding box center [527, 651] width 88 height 32
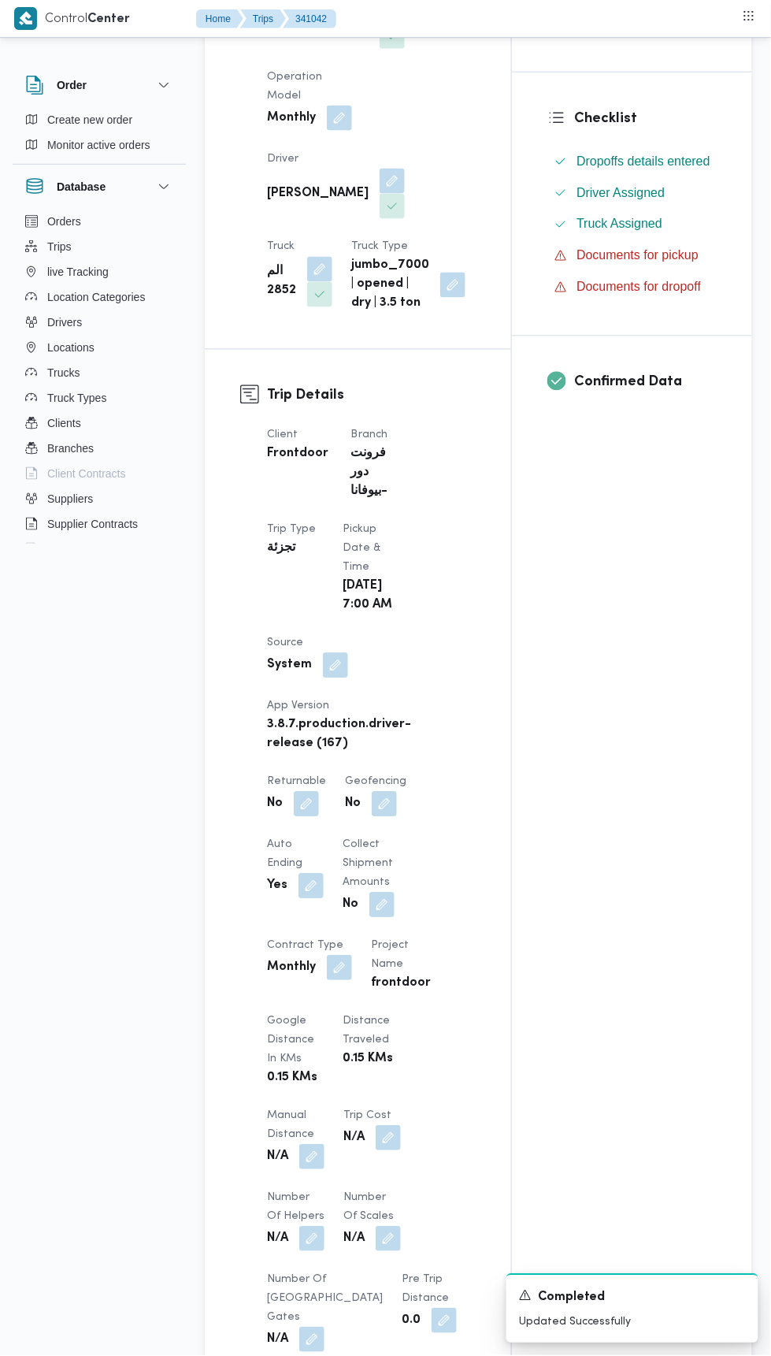
click at [591, 925] on div "Assignees Checklist Dropoffs details entered Driver Assigned Truck Assigned Doc…" at bounding box center [632, 881] width 240 height 1957
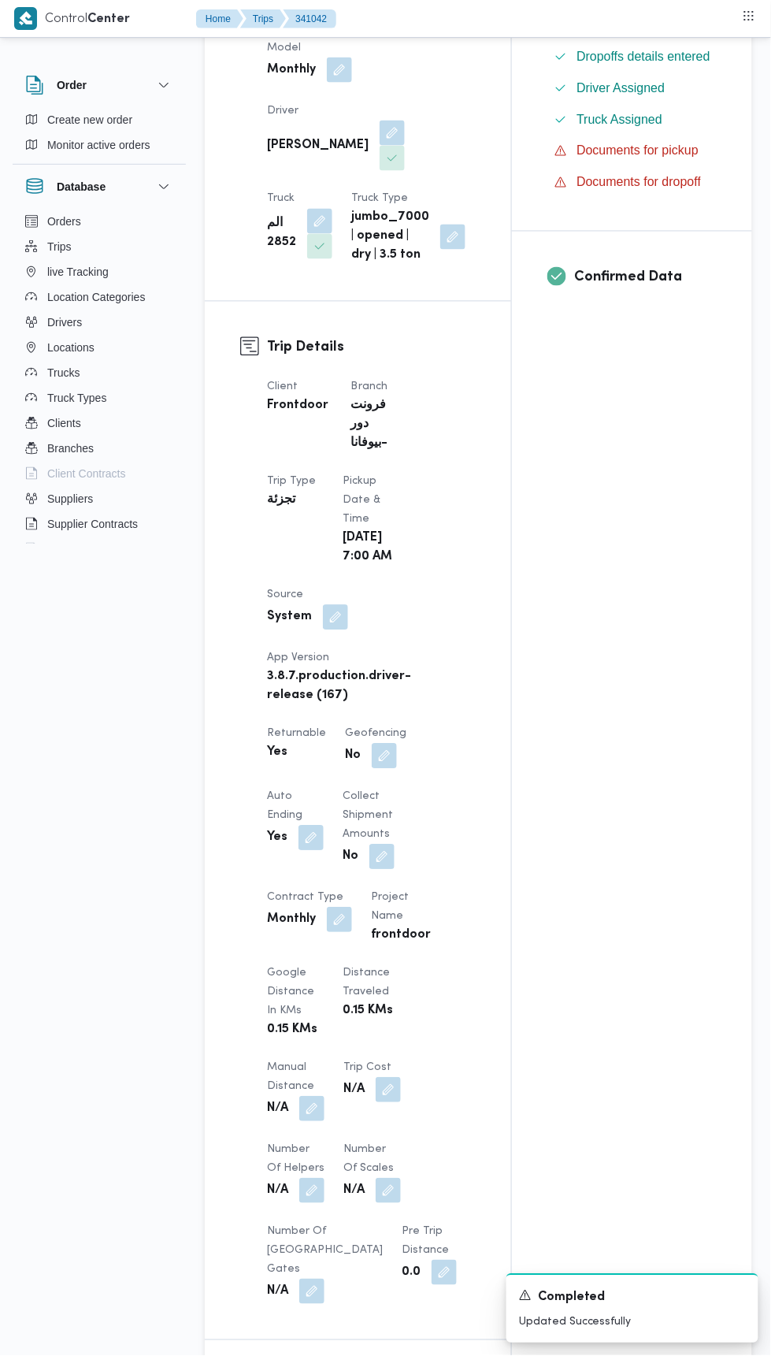
scroll to position [0, 0]
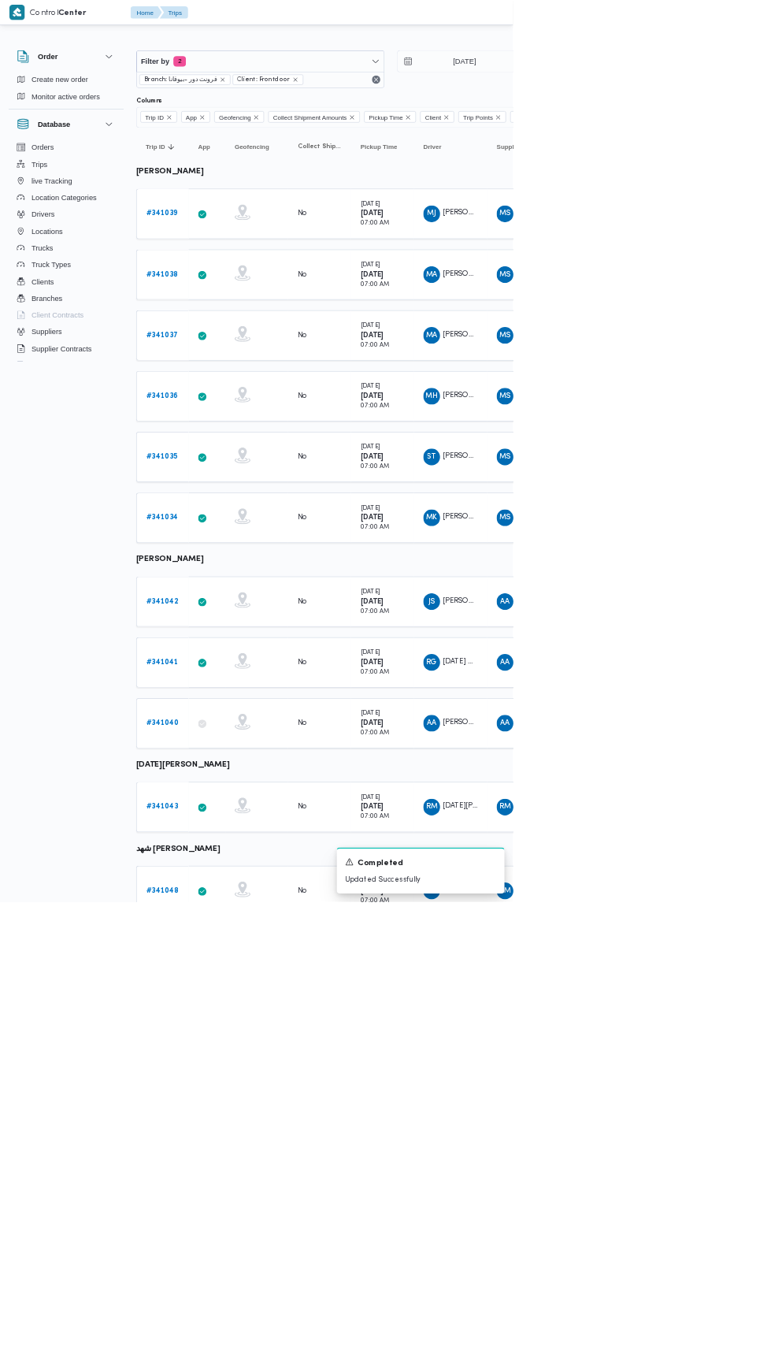
click at [257, 990] on b "# 341041" at bounding box center [244, 995] width 48 height 10
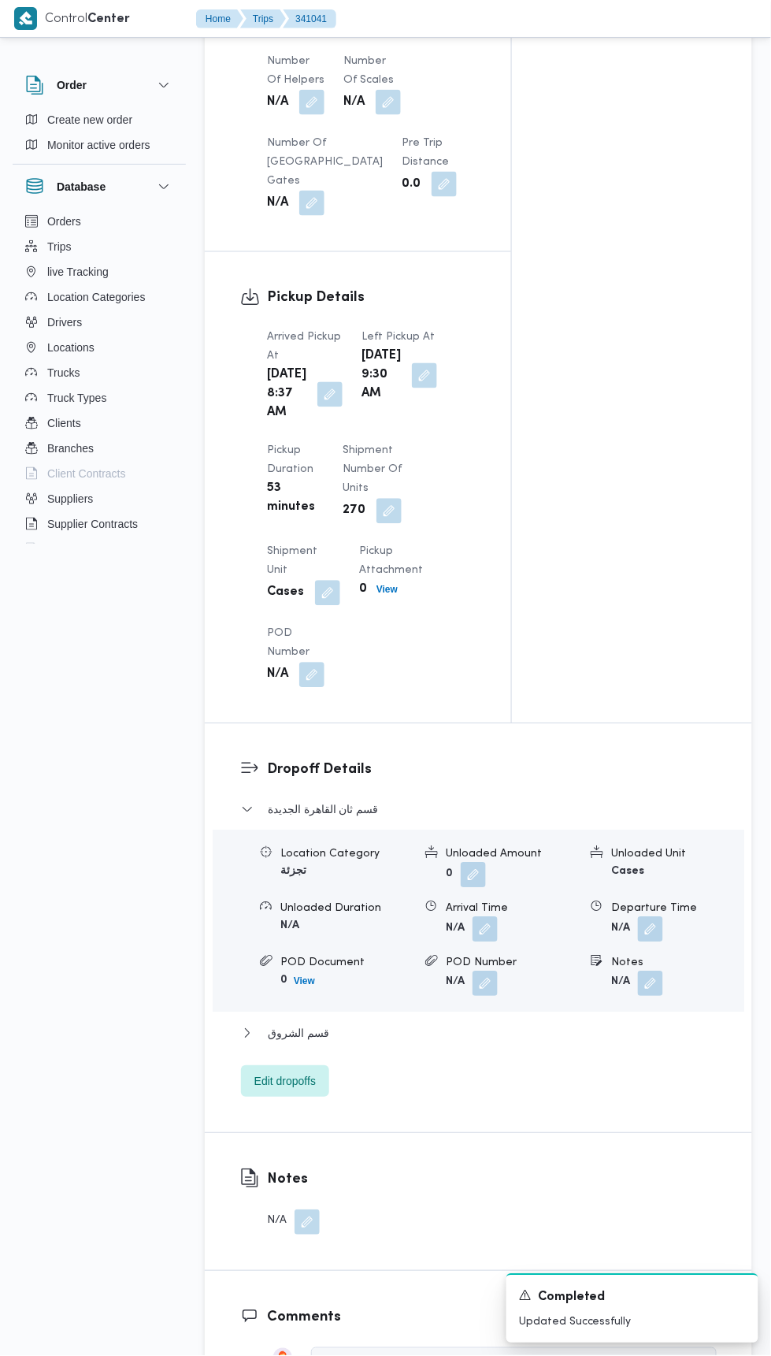
scroll to position [1527, 0]
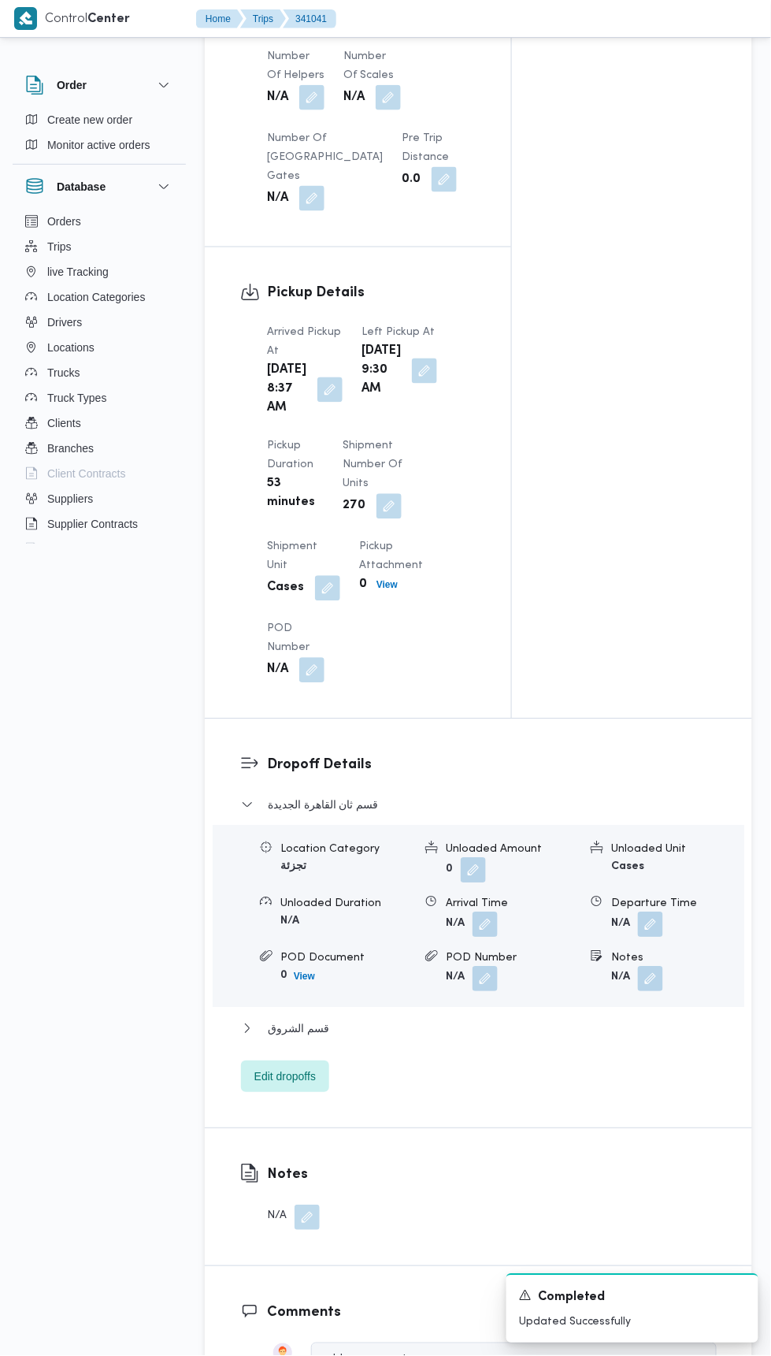
click at [319, 400] on button "button" at bounding box center [329, 389] width 25 height 25
click at [414, 384] on span at bounding box center [420, 370] width 33 height 25
click at [412, 384] on button "button" at bounding box center [424, 370] width 25 height 25
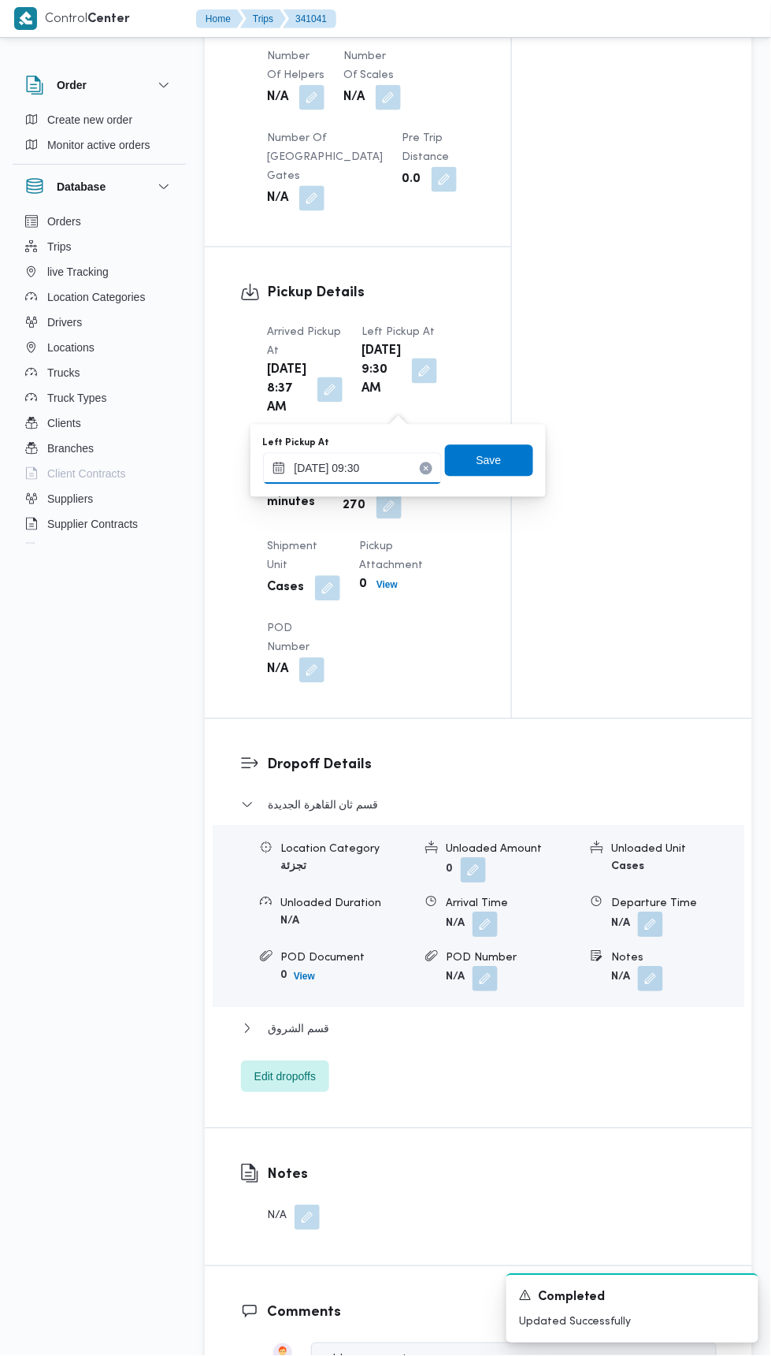
click at [402, 467] on input "[DATE] 09:30" at bounding box center [352, 469] width 179 height 32
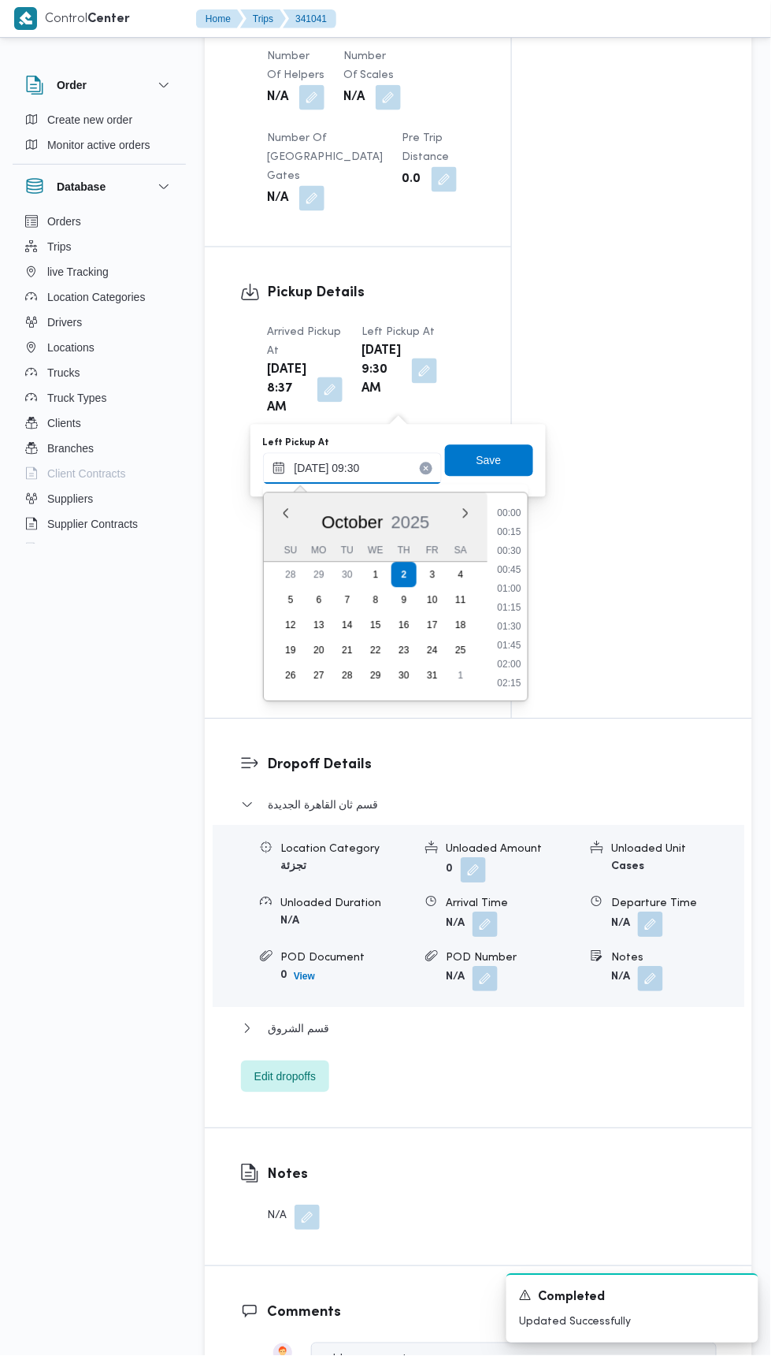
scroll to position [622, 0]
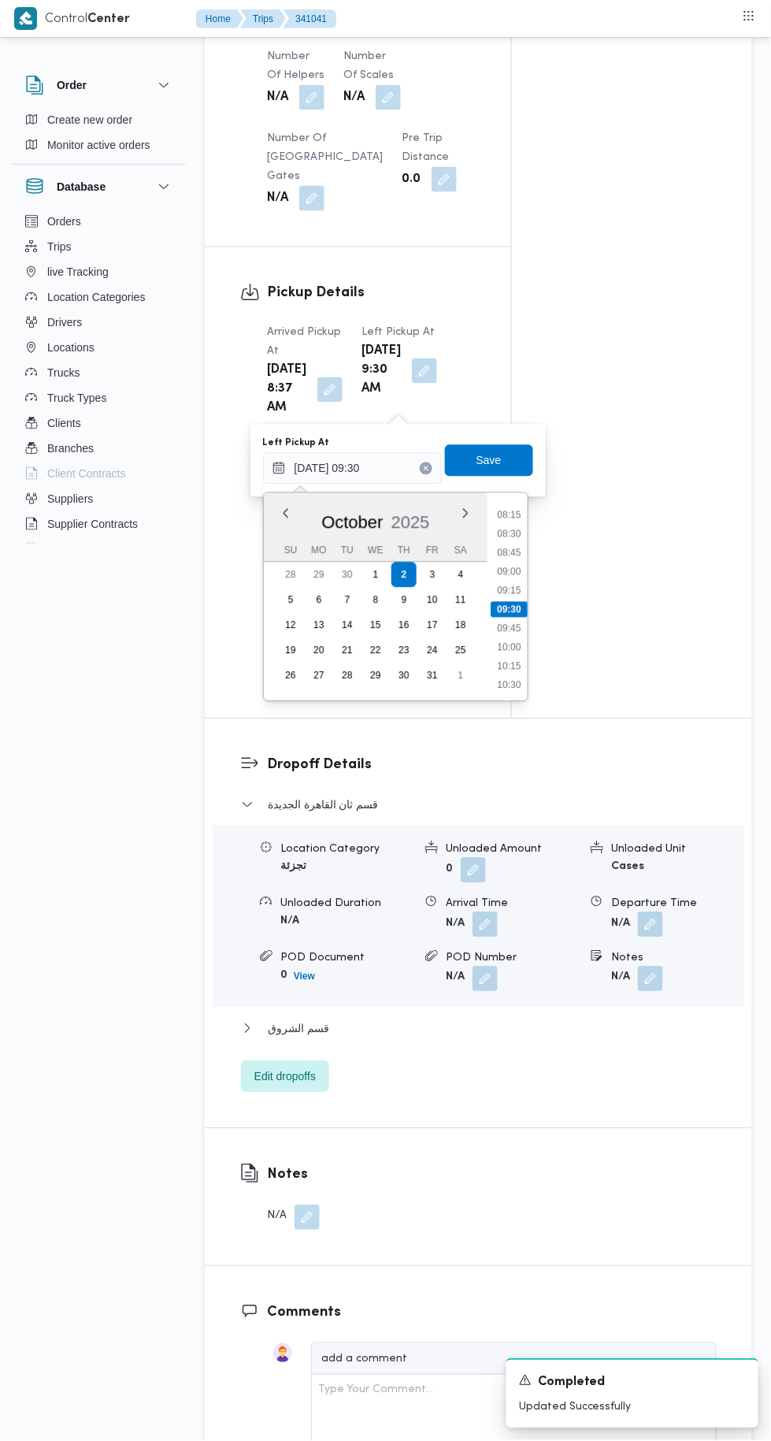
click at [507, 646] on li "10:00" at bounding box center [509, 648] width 36 height 16
type input "[DATE] 10:00"
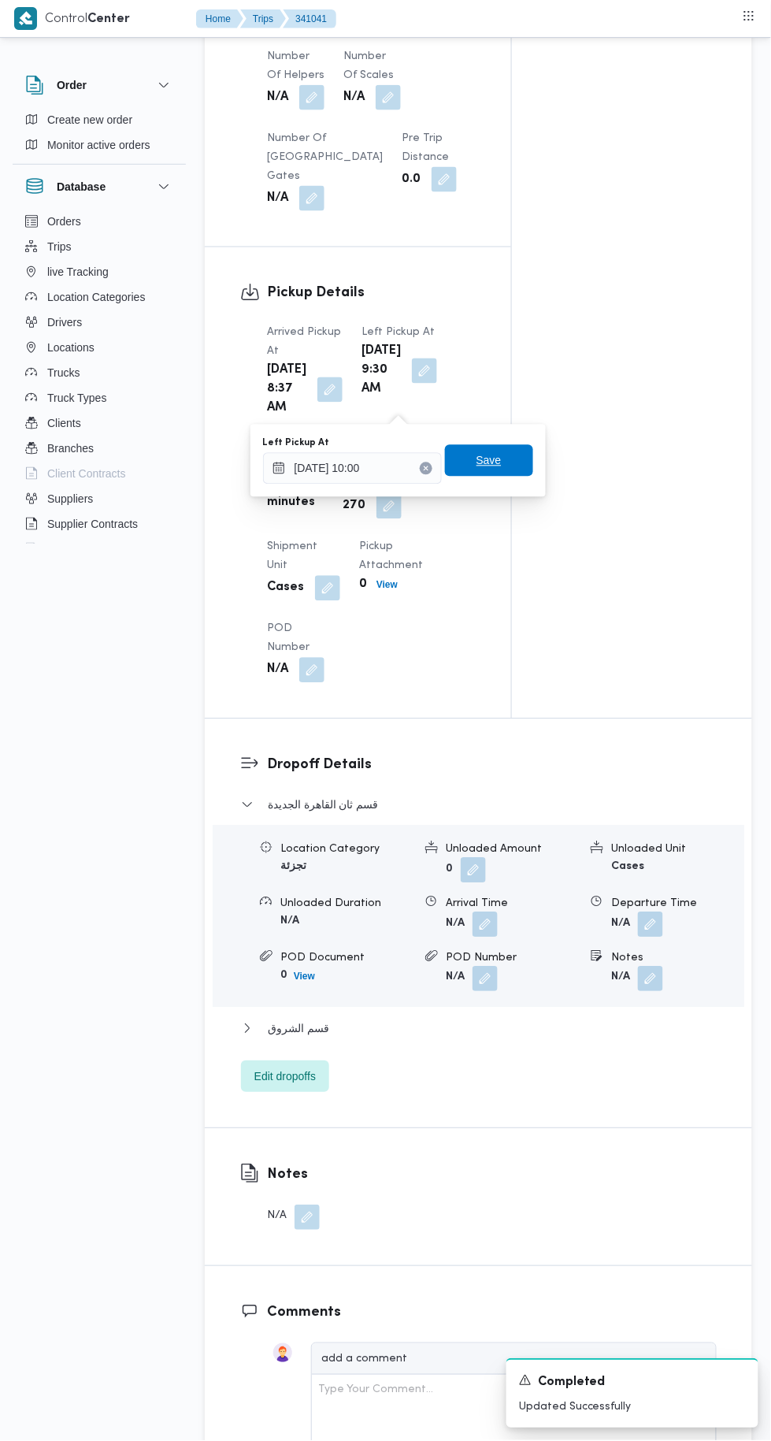
click at [507, 469] on span "Save" at bounding box center [489, 461] width 88 height 32
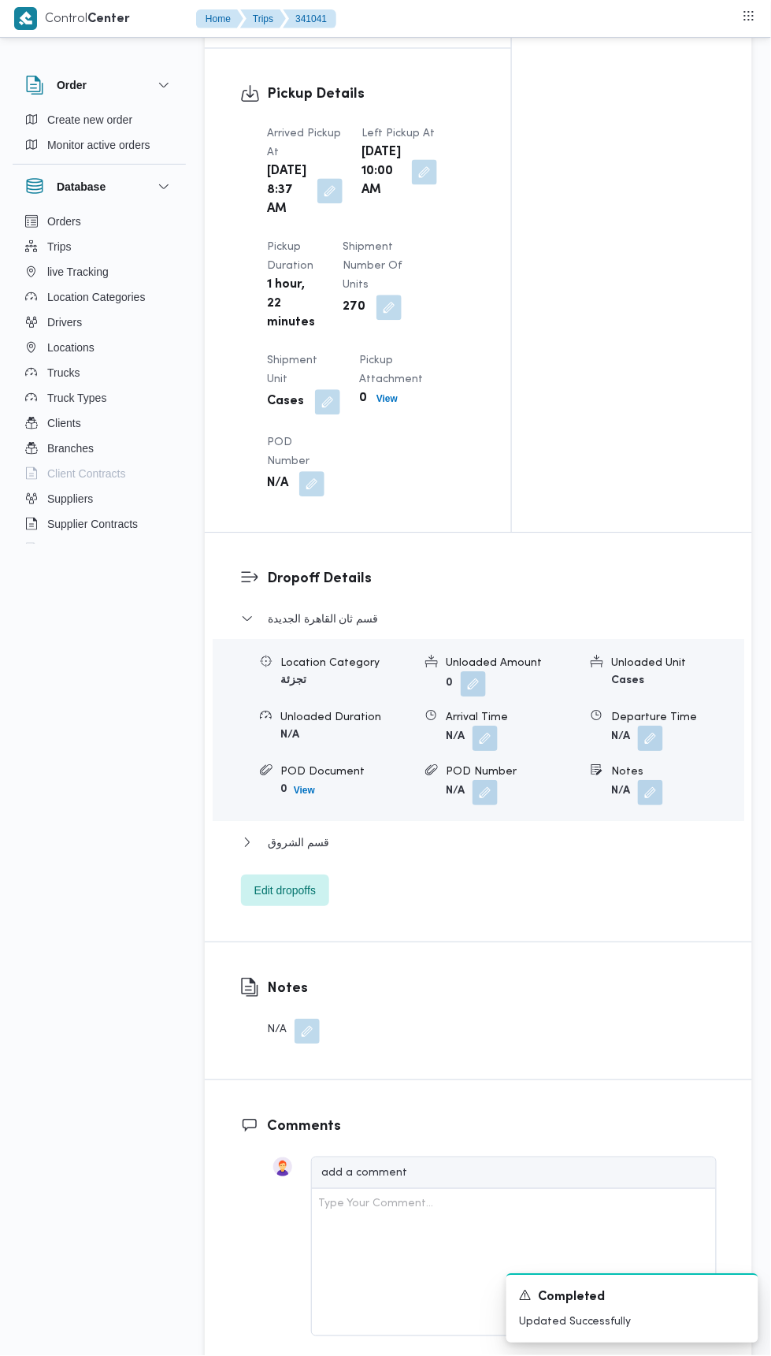
scroll to position [1743, 0]
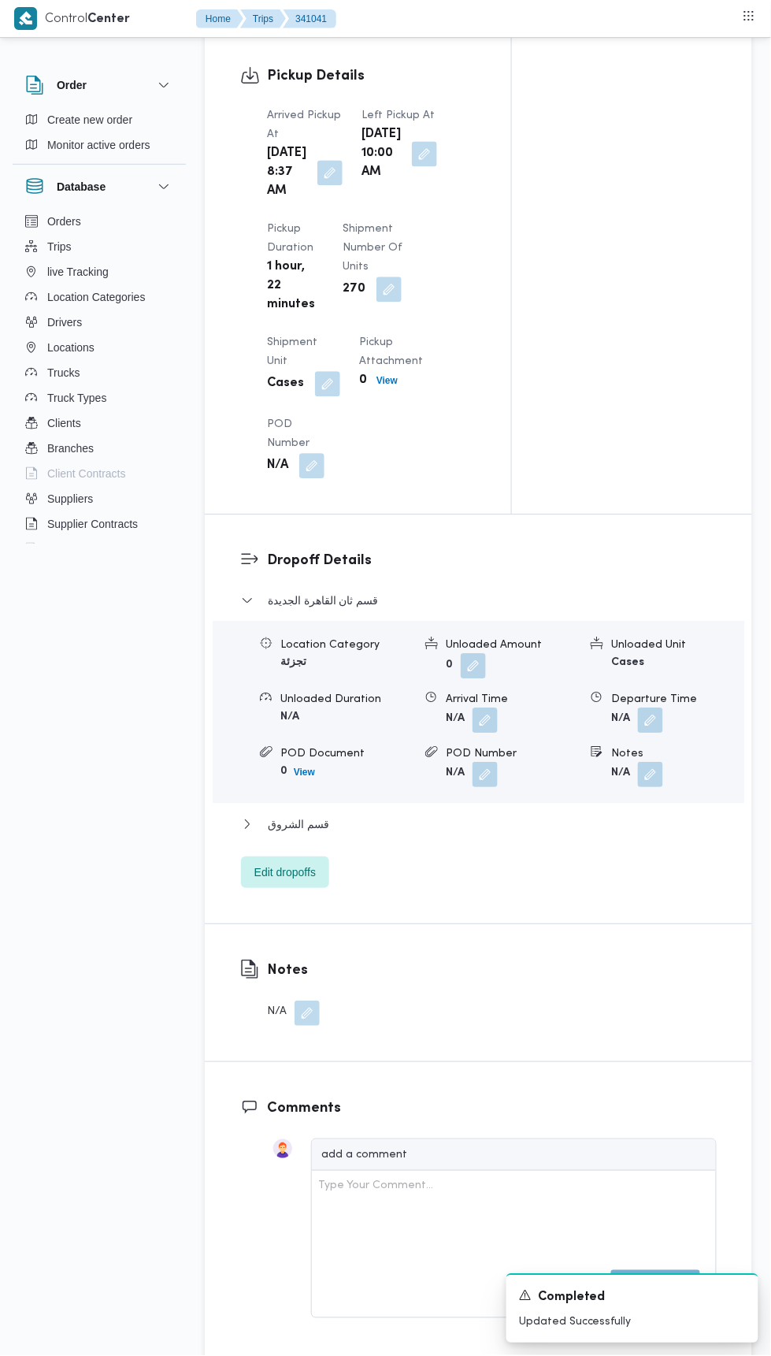
click at [659, 788] on button "button" at bounding box center [650, 775] width 25 height 25
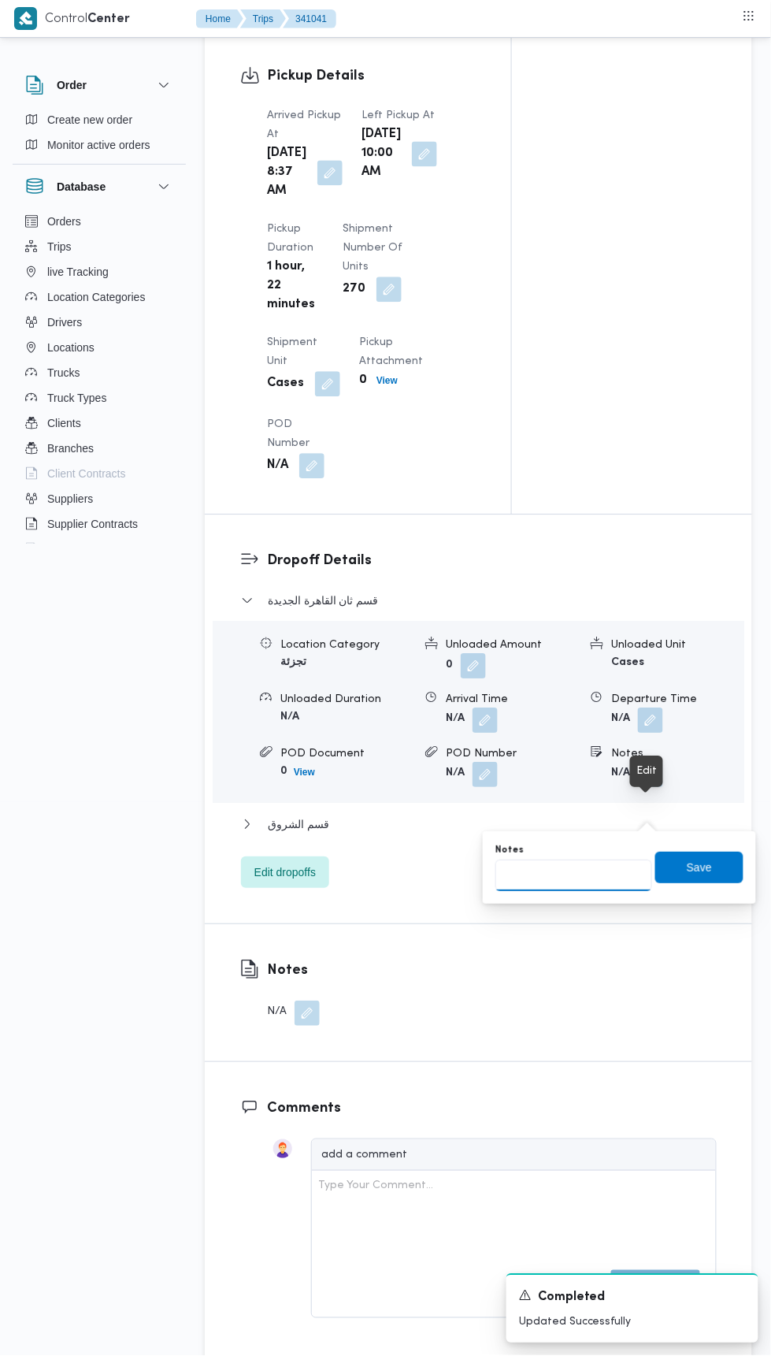
click at [623, 863] on input "Notes" at bounding box center [574, 876] width 157 height 32
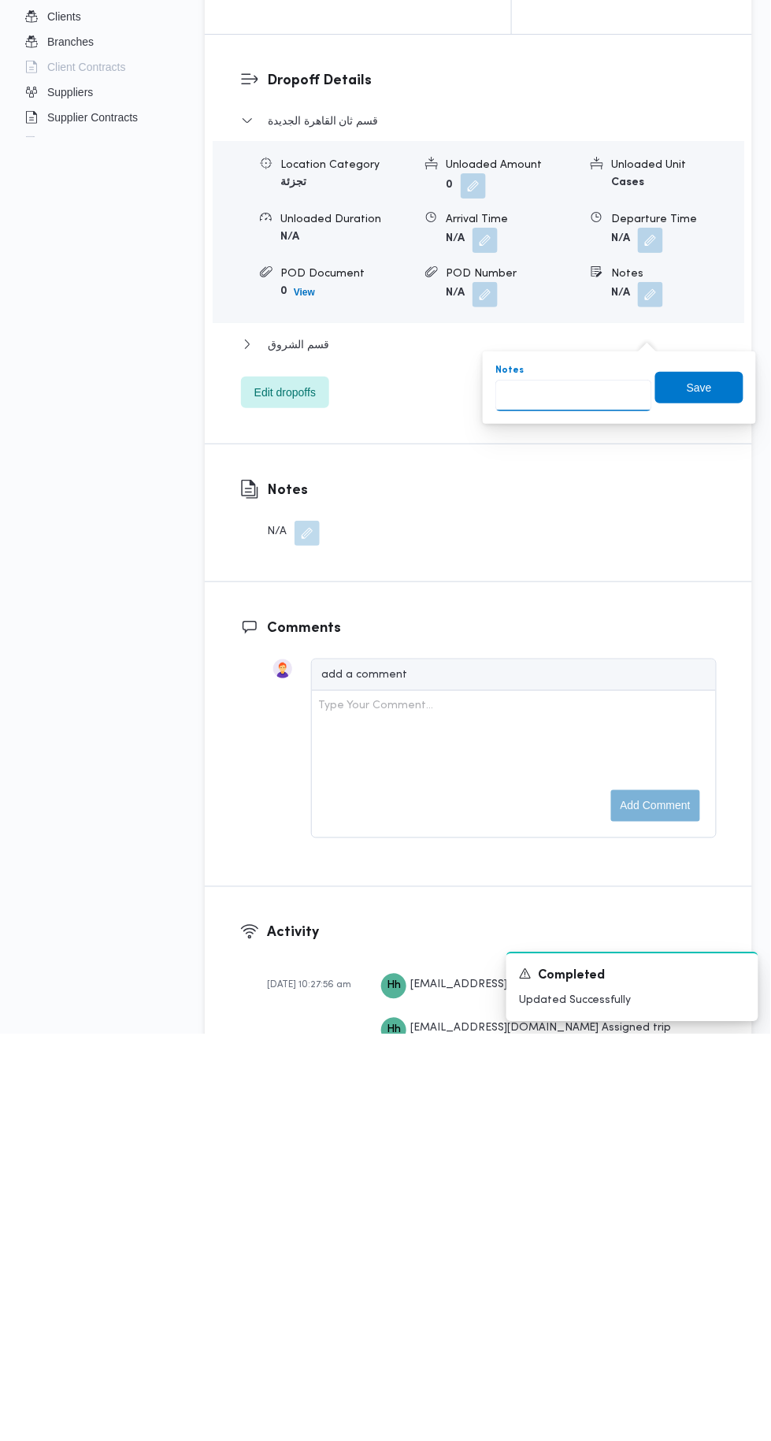
scroll to position [1817, 0]
type input "مدينتي"
click at [692, 789] on span "Save" at bounding box center [699, 794] width 25 height 19
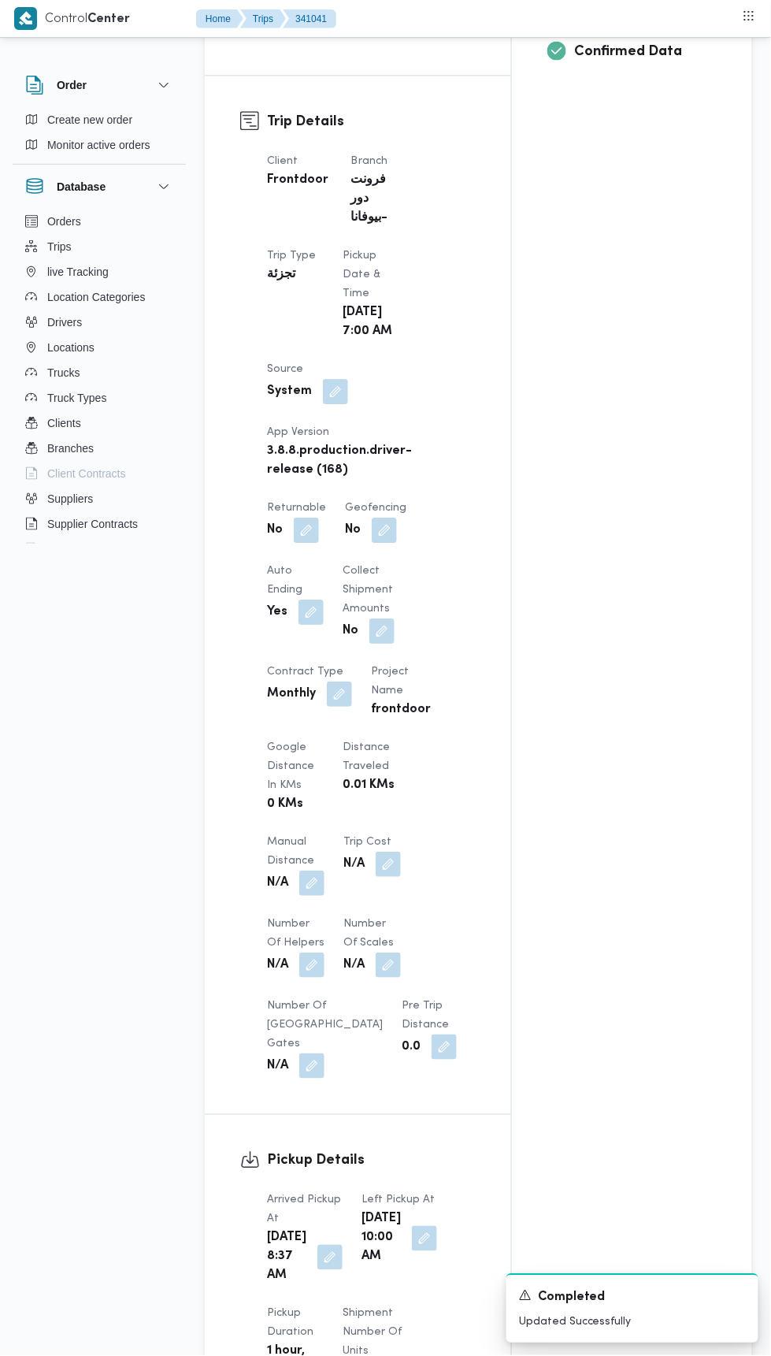
scroll to position [648, 0]
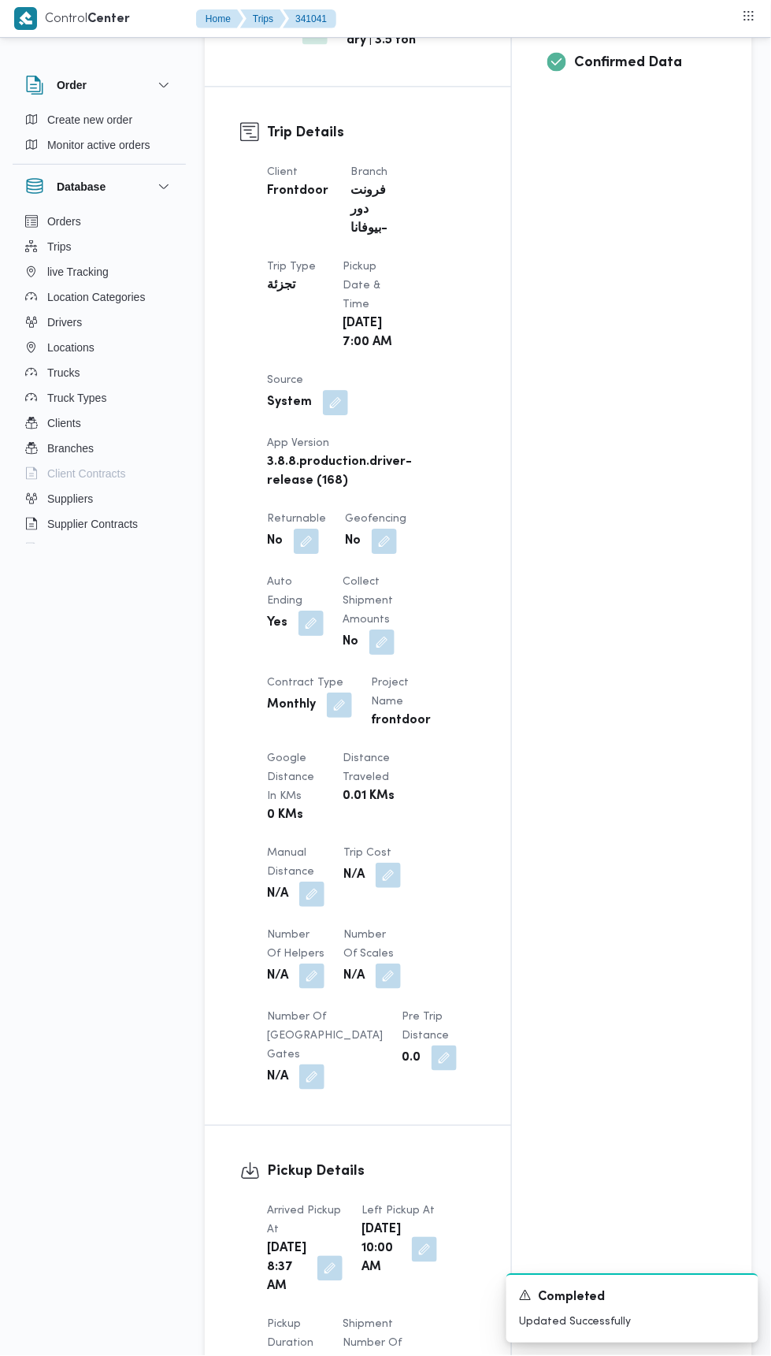
click at [311, 529] on button "button" at bounding box center [306, 541] width 25 height 25
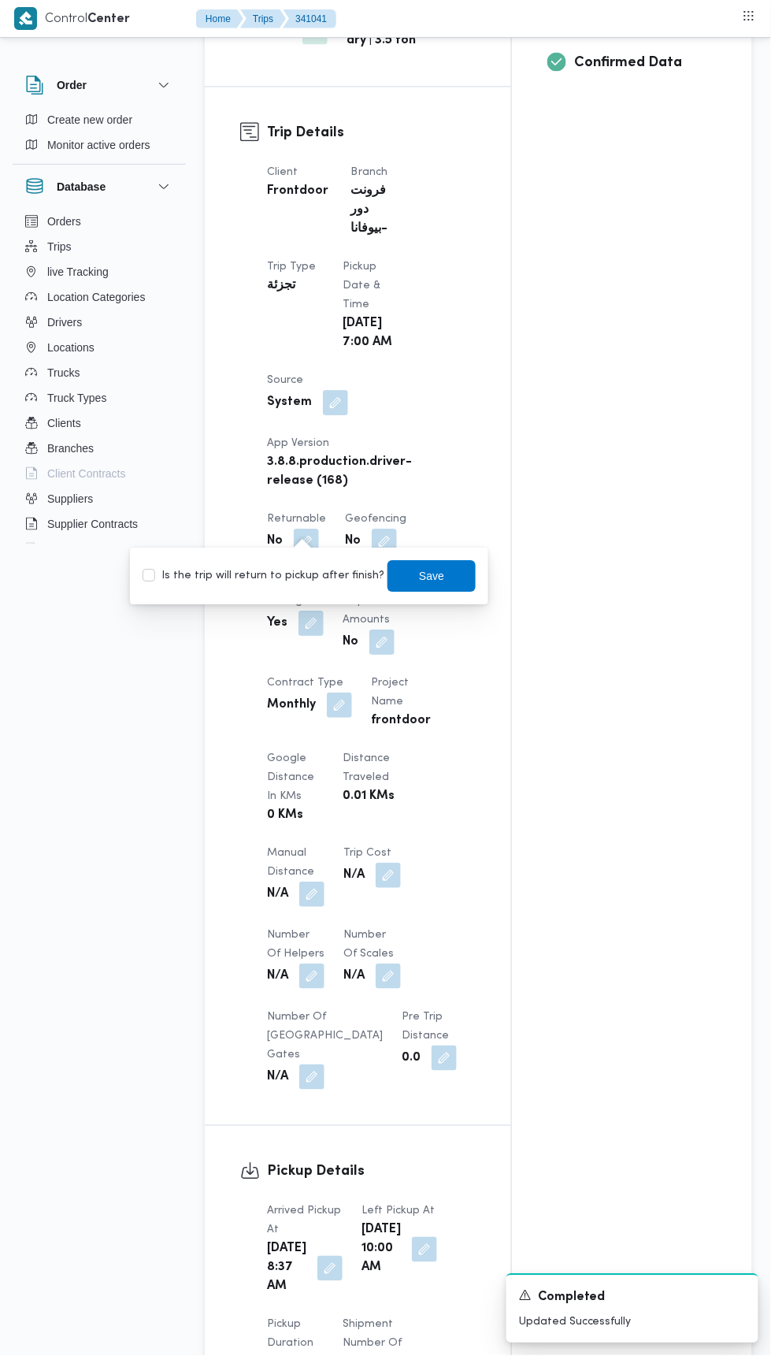
click at [310, 611] on button "button" at bounding box center [311, 623] width 25 height 25
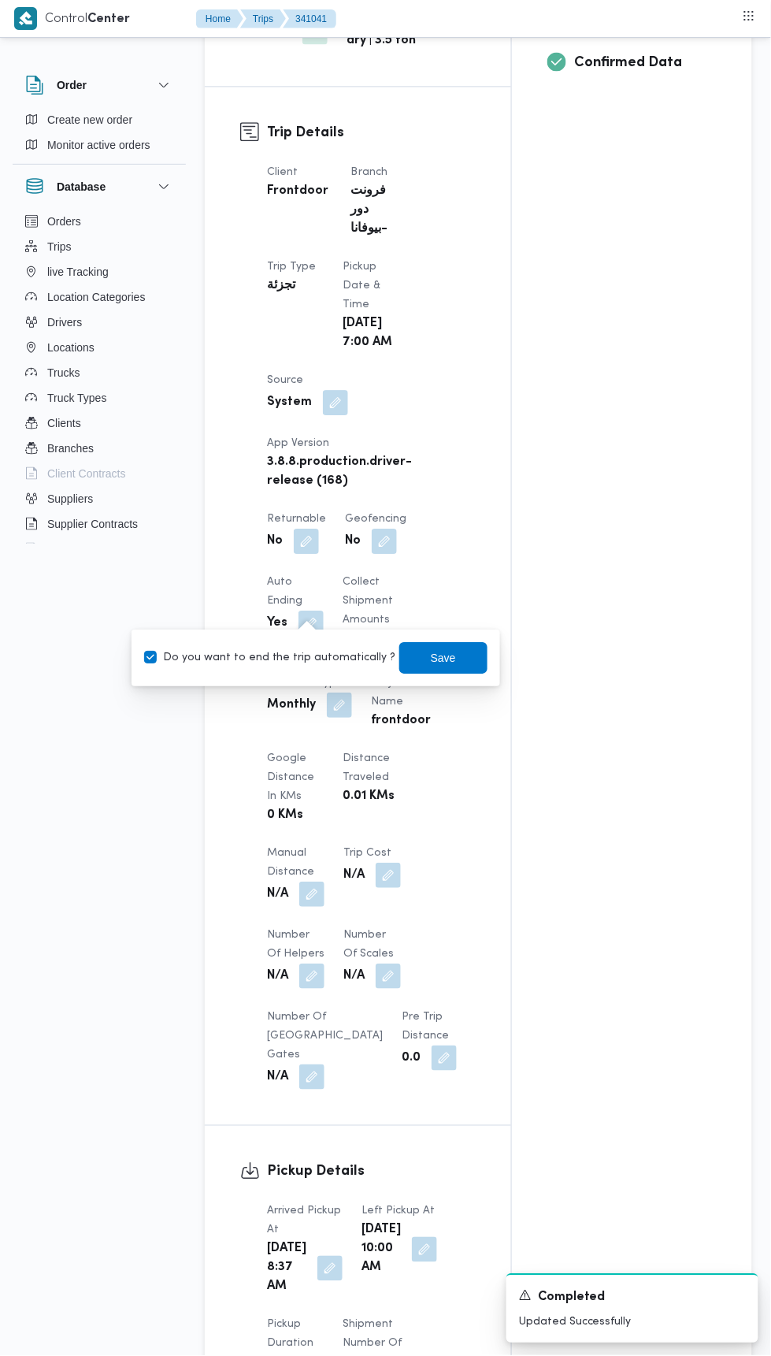
click at [411, 565] on div "Client Frontdoor Branch فرونت دور -بيوفانا Trip Type تجزئة Pickup date & time […" at bounding box center [372, 626] width 228 height 945
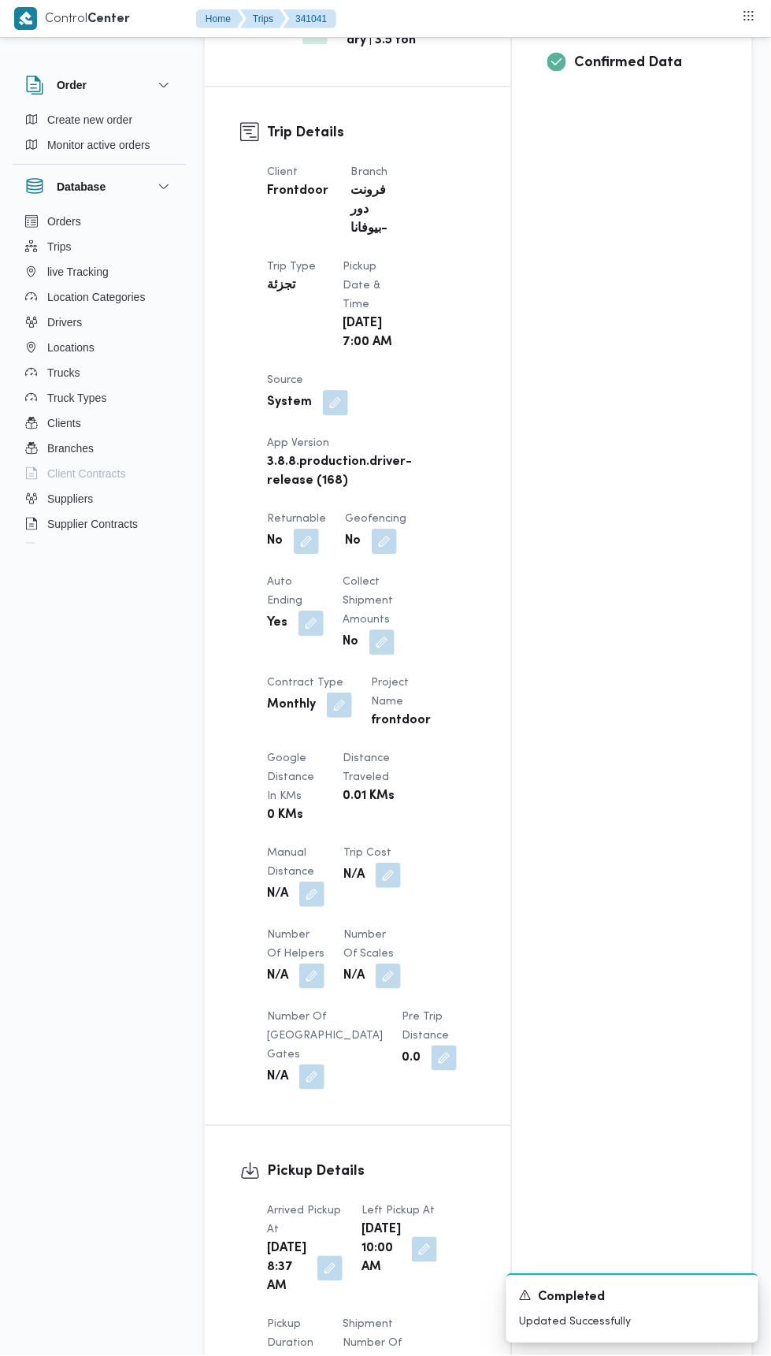
click at [317, 529] on button "button" at bounding box center [306, 541] width 25 height 25
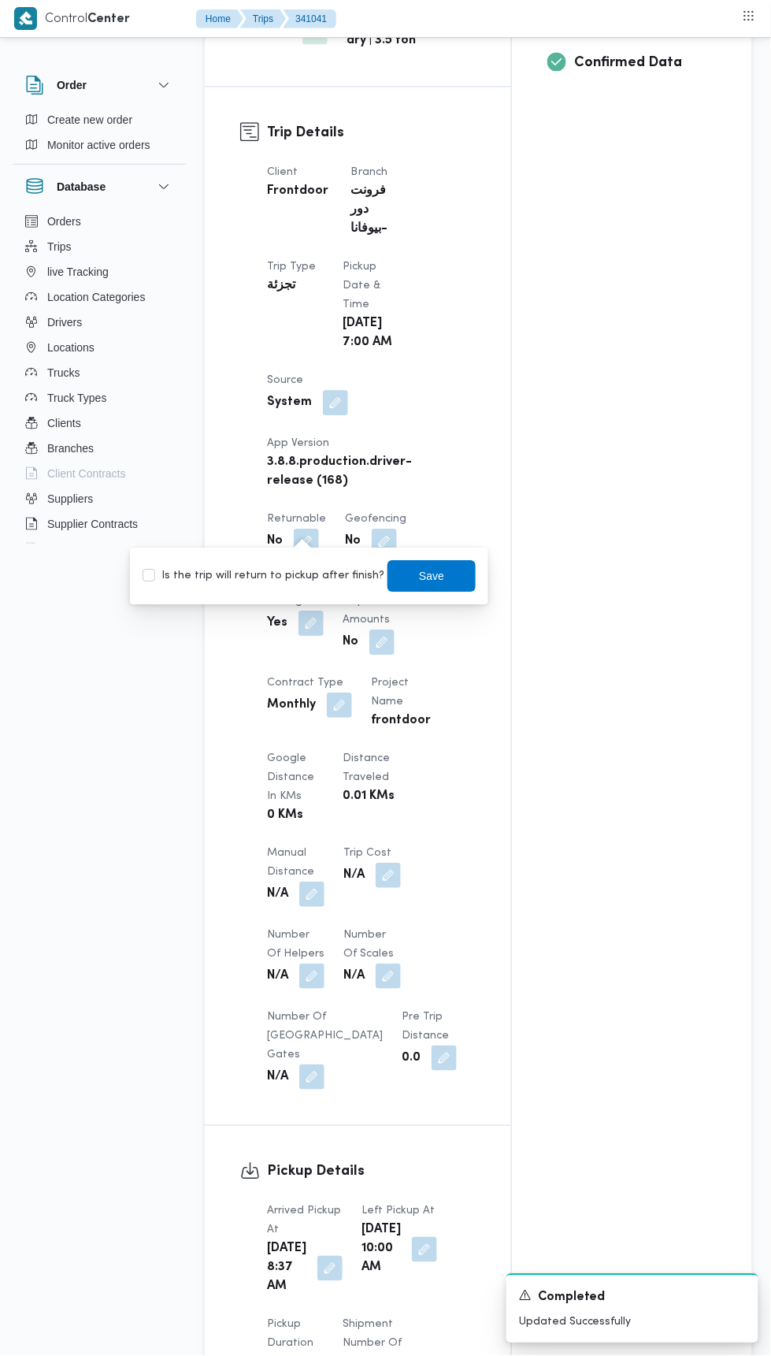
click at [319, 581] on label "Is the trip will return to pickup after finish?" at bounding box center [264, 575] width 242 height 19
checkbox input "true"
click at [440, 579] on span "Save" at bounding box center [432, 576] width 88 height 32
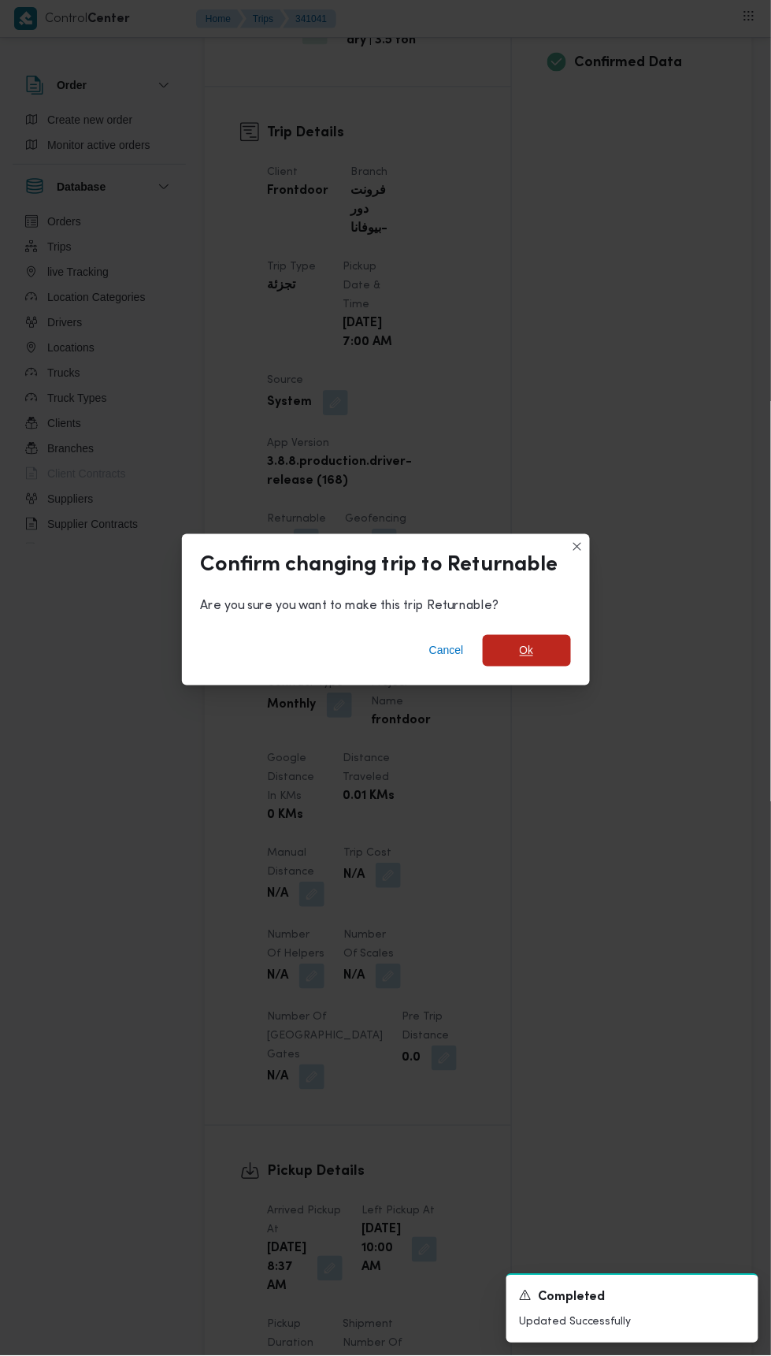
click at [496, 645] on span "Ok" at bounding box center [527, 651] width 88 height 32
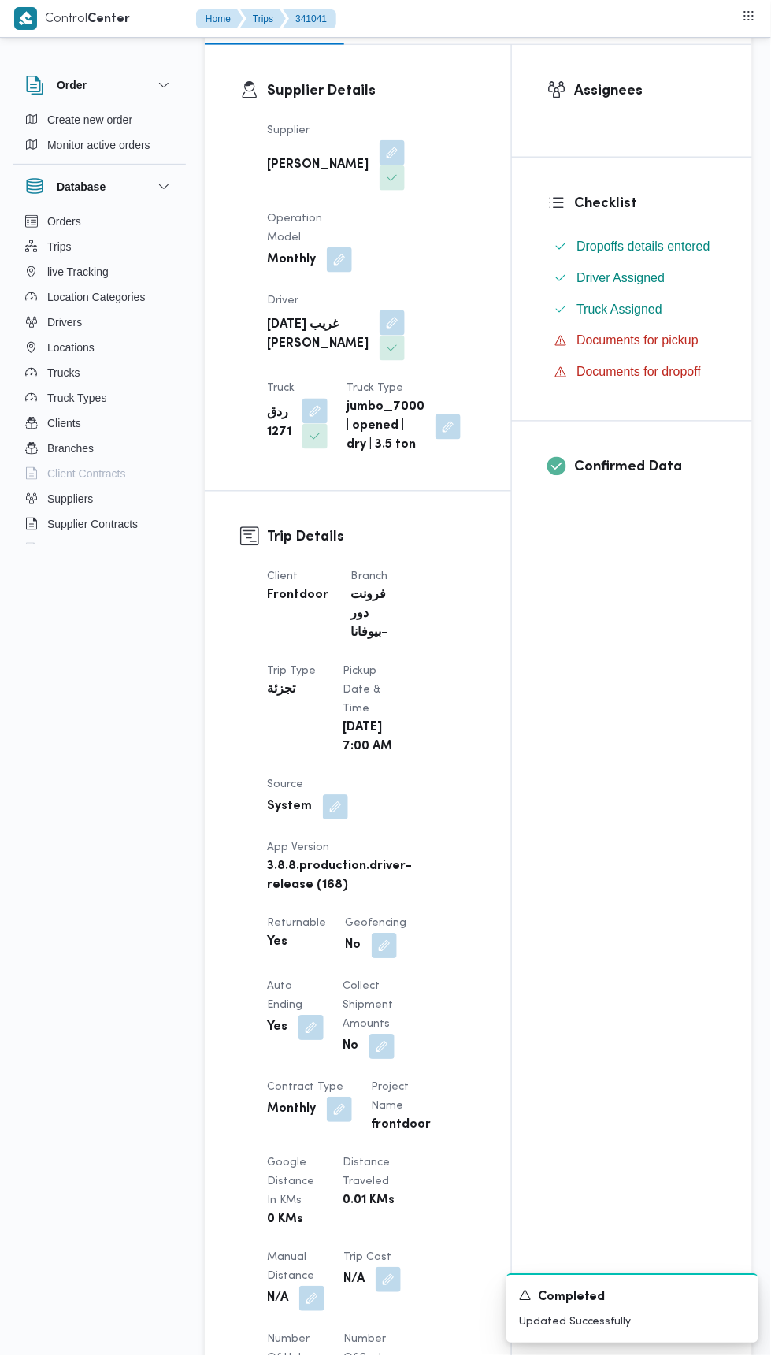
scroll to position [0, 0]
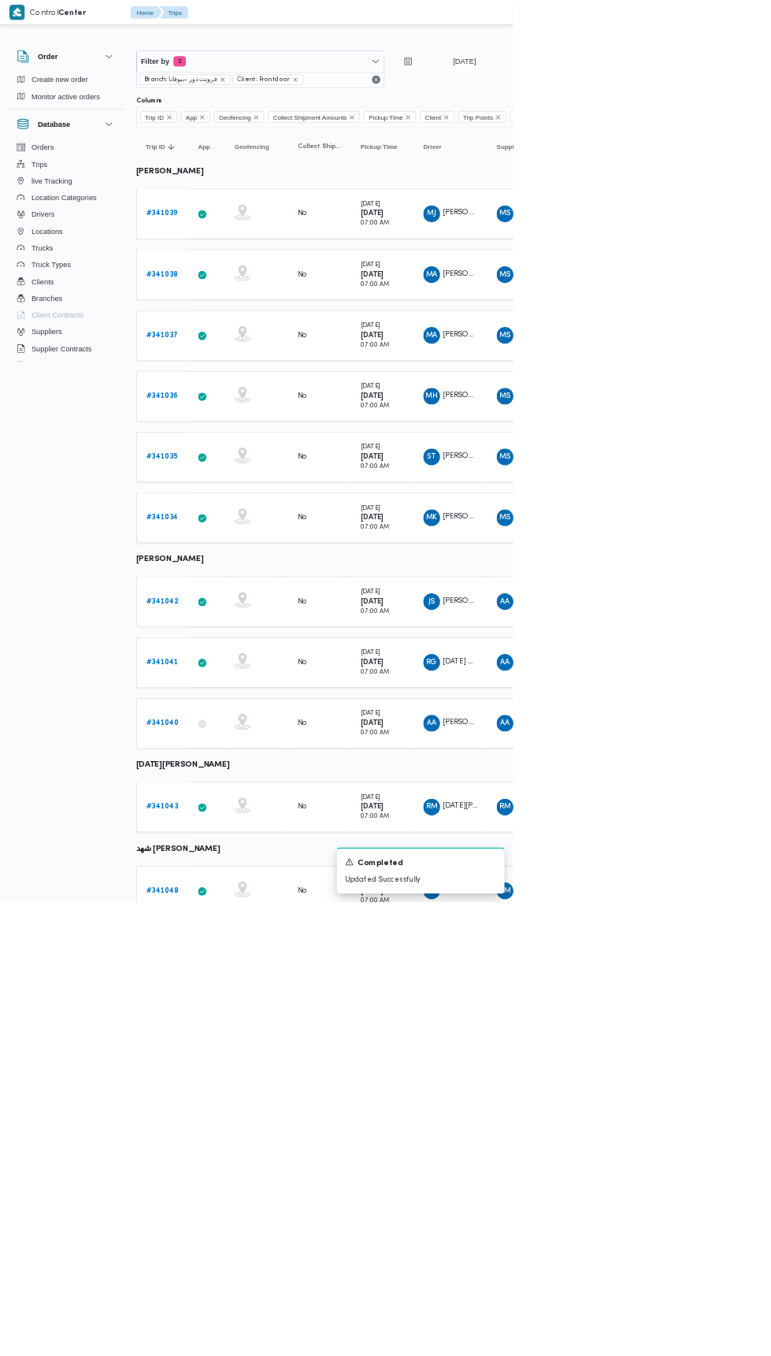
click at [248, 1082] on b "# 341040" at bounding box center [244, 1087] width 49 height 10
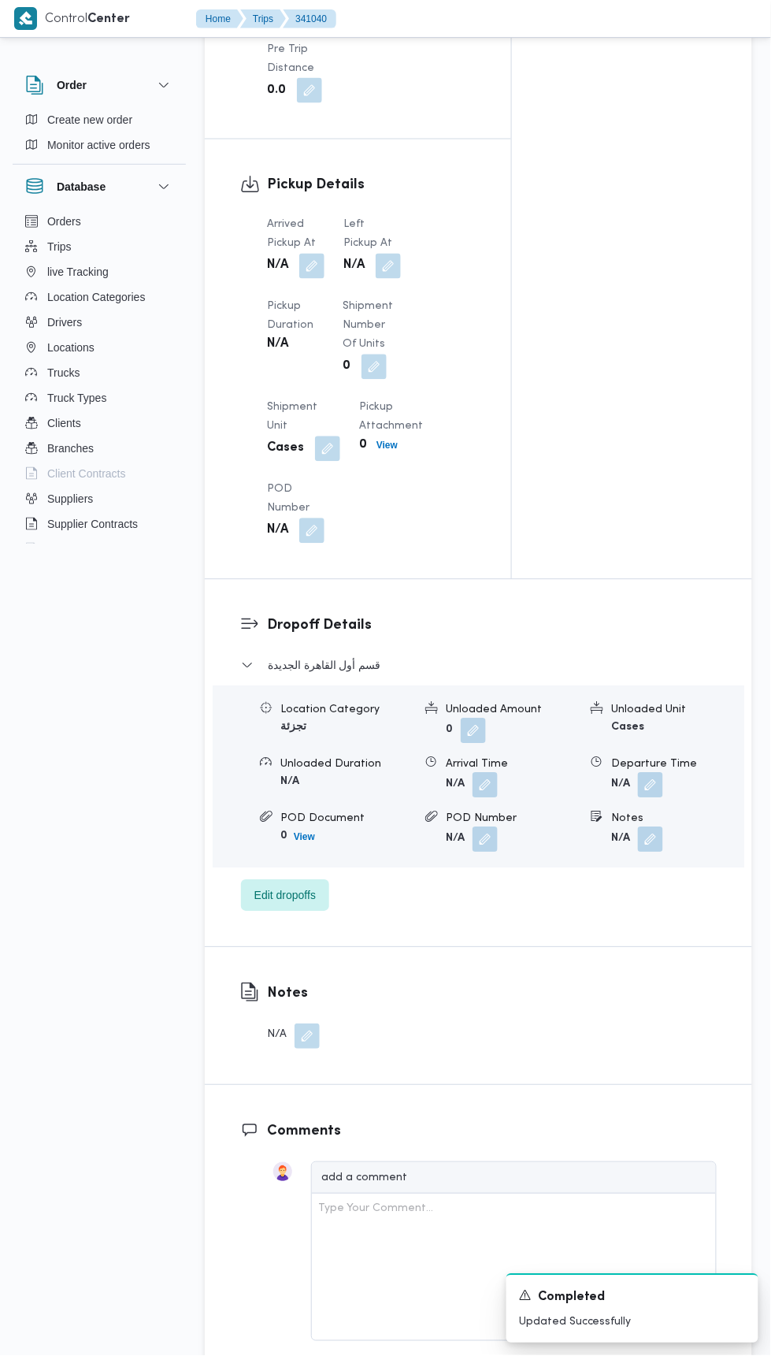
scroll to position [1593, 0]
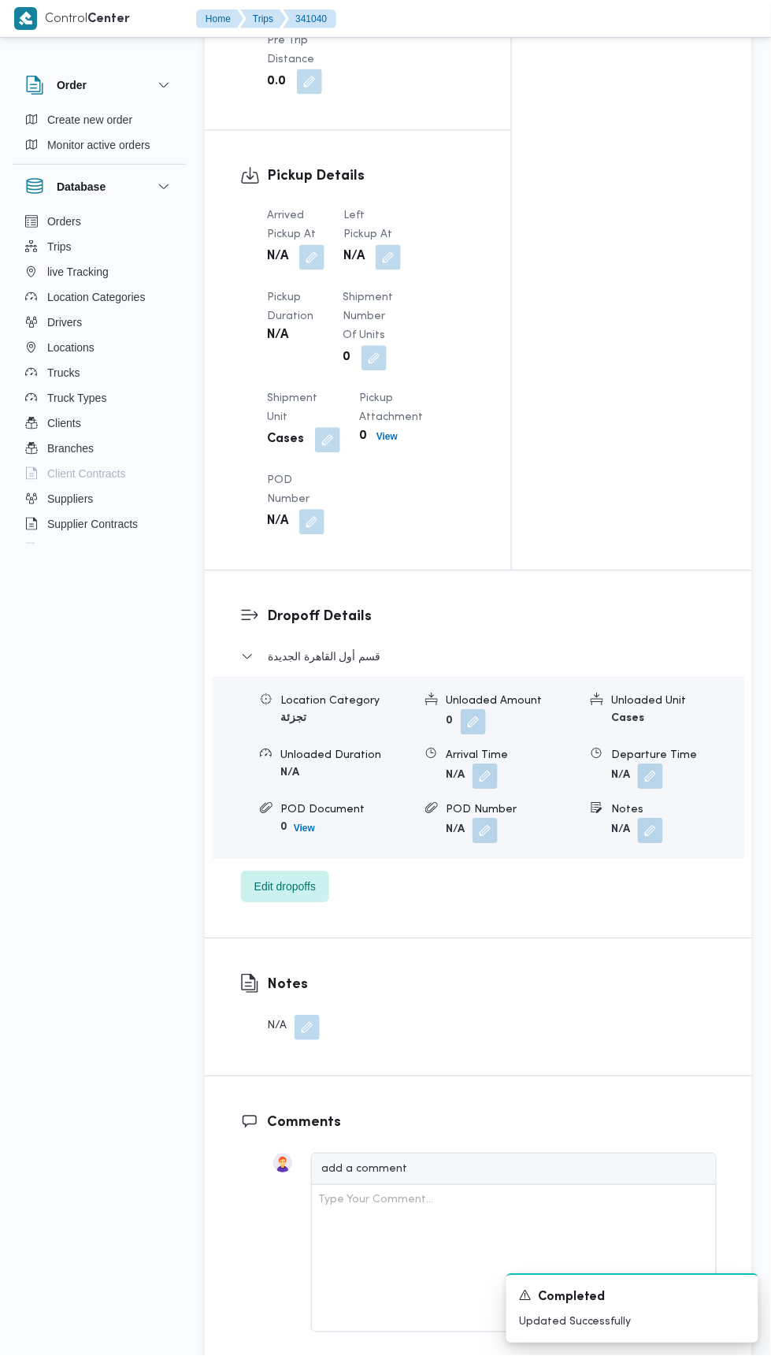
click at [310, 245] on button "button" at bounding box center [311, 257] width 25 height 25
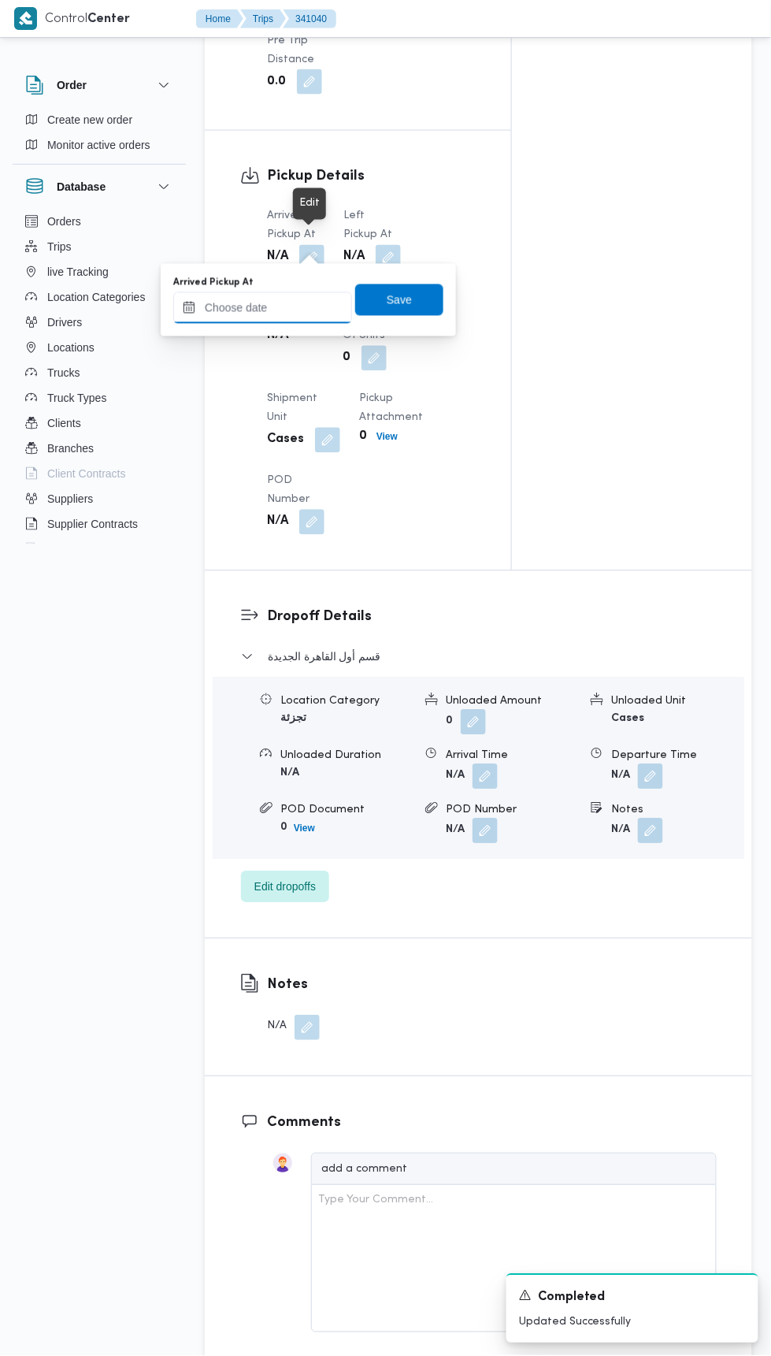
click at [292, 301] on input "Arrived Pickup At" at bounding box center [262, 308] width 179 height 32
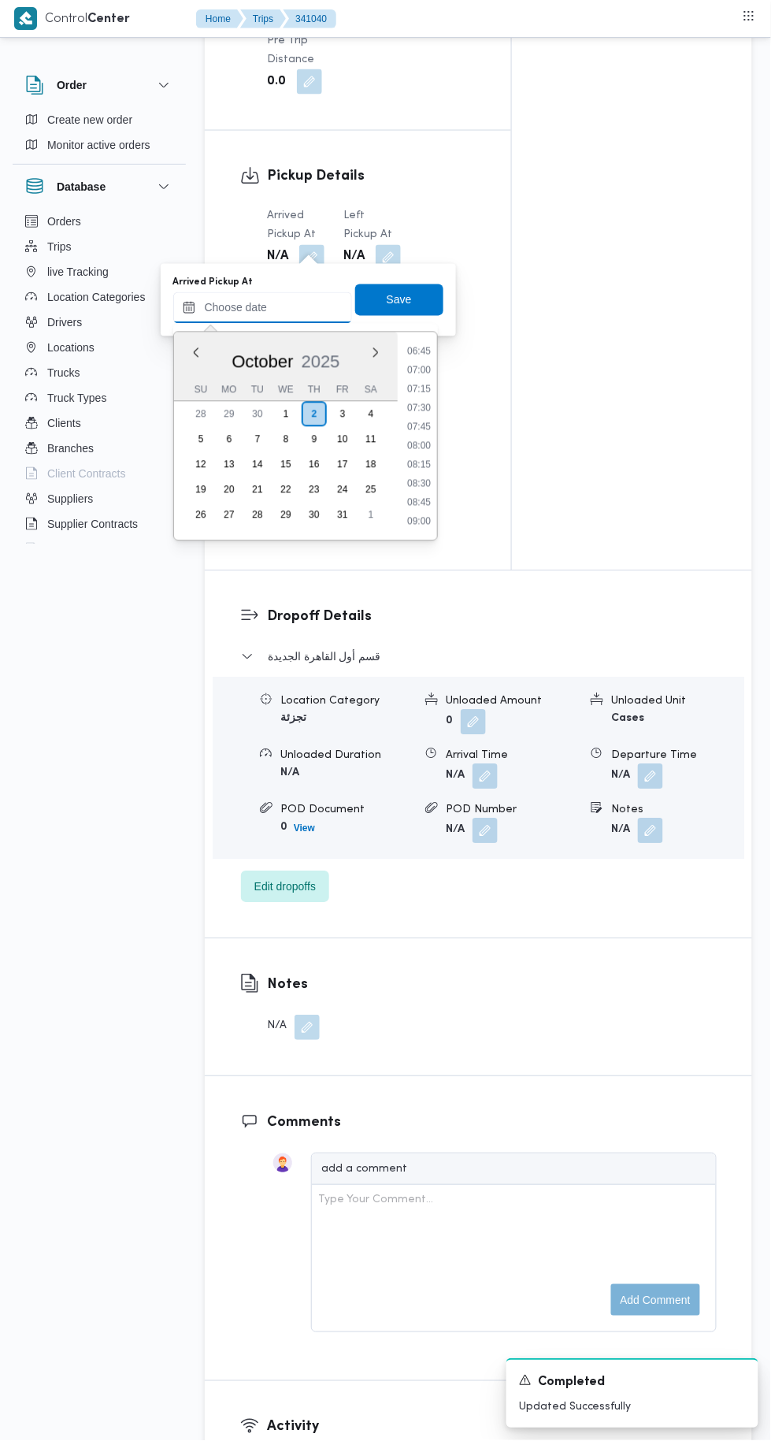
scroll to position [511, 0]
click at [414, 484] on li "08:30" at bounding box center [419, 485] width 36 height 16
type input "[DATE] 08:30"
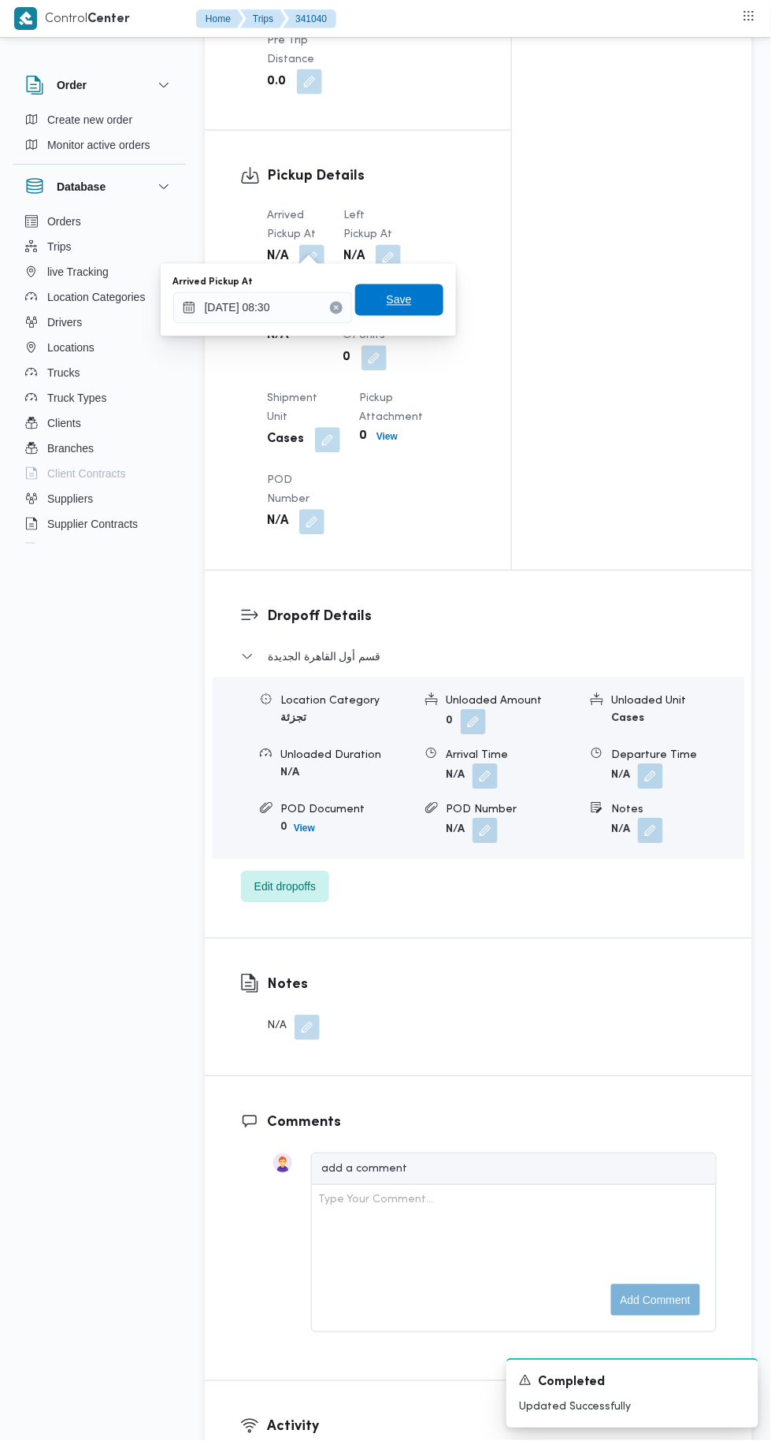
click at [414, 306] on span "Save" at bounding box center [399, 300] width 88 height 32
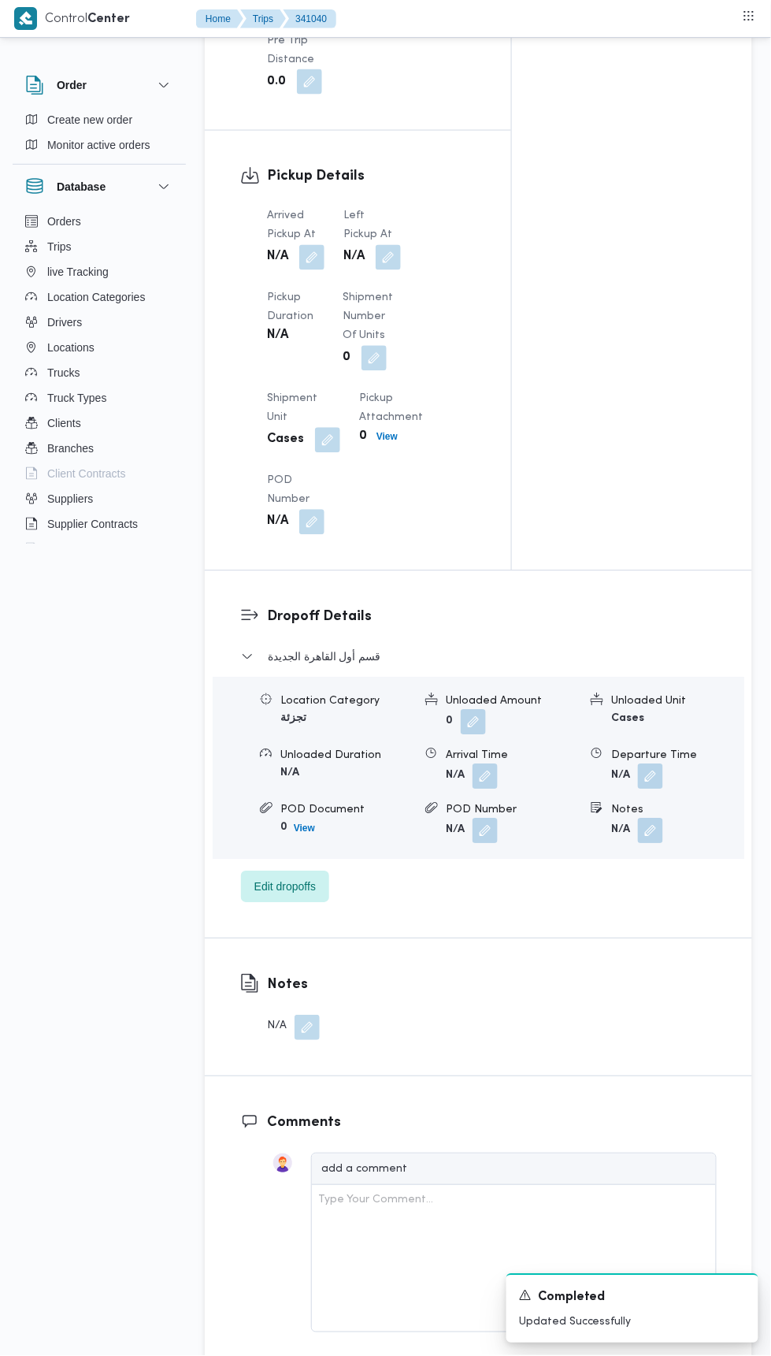
click at [380, 245] on button "button" at bounding box center [388, 257] width 25 height 25
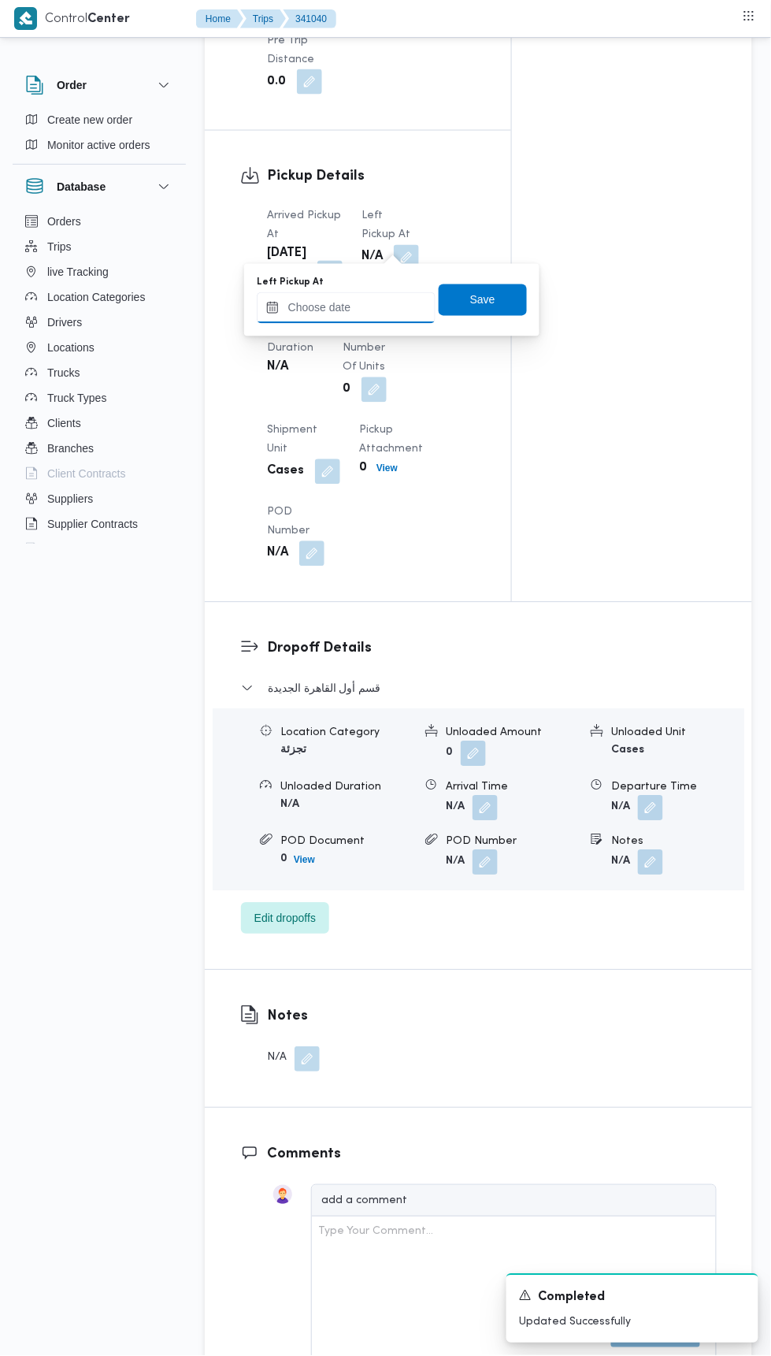
click at [384, 304] on input "Left Pickup At" at bounding box center [346, 308] width 179 height 32
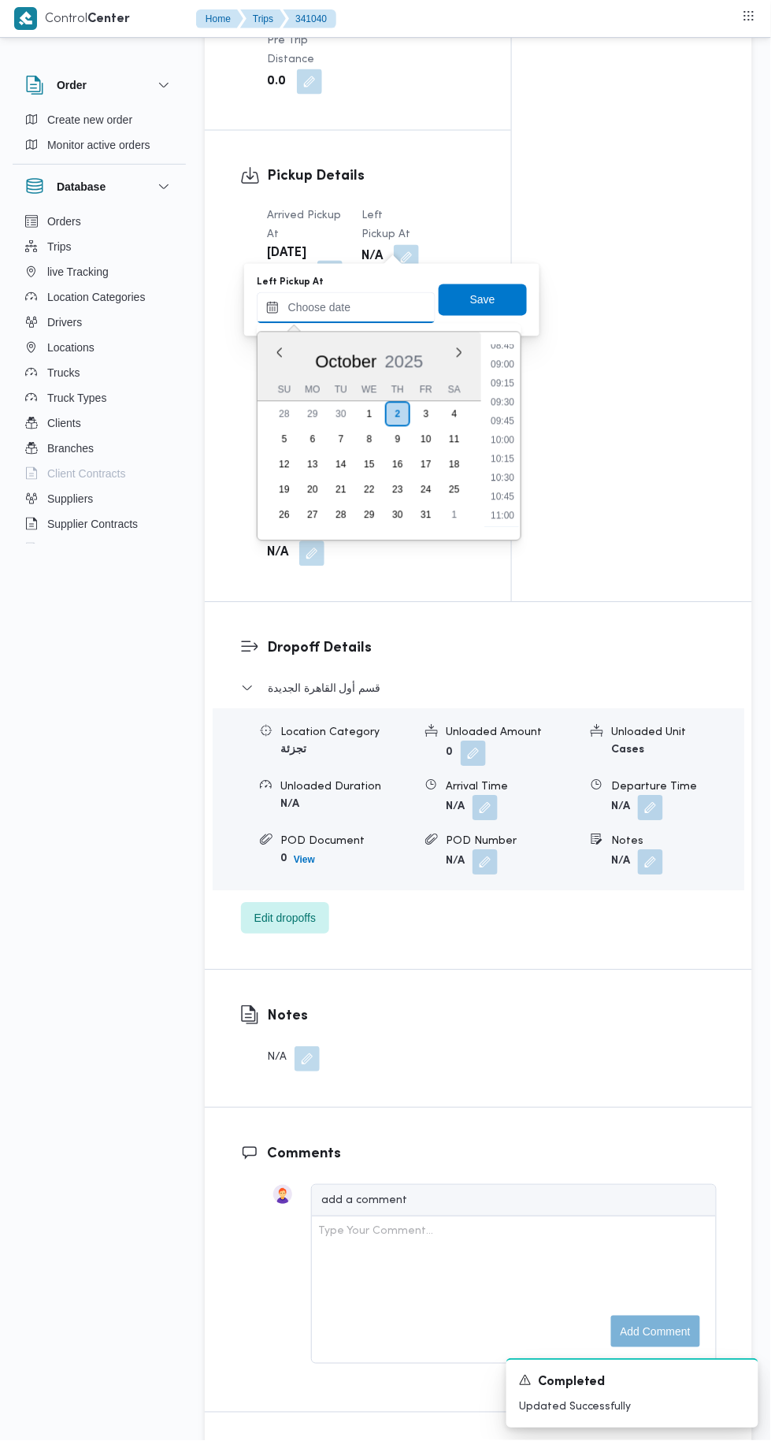
scroll to position [669, 0]
click at [493, 407] on li "09:30" at bounding box center [502, 403] width 36 height 16
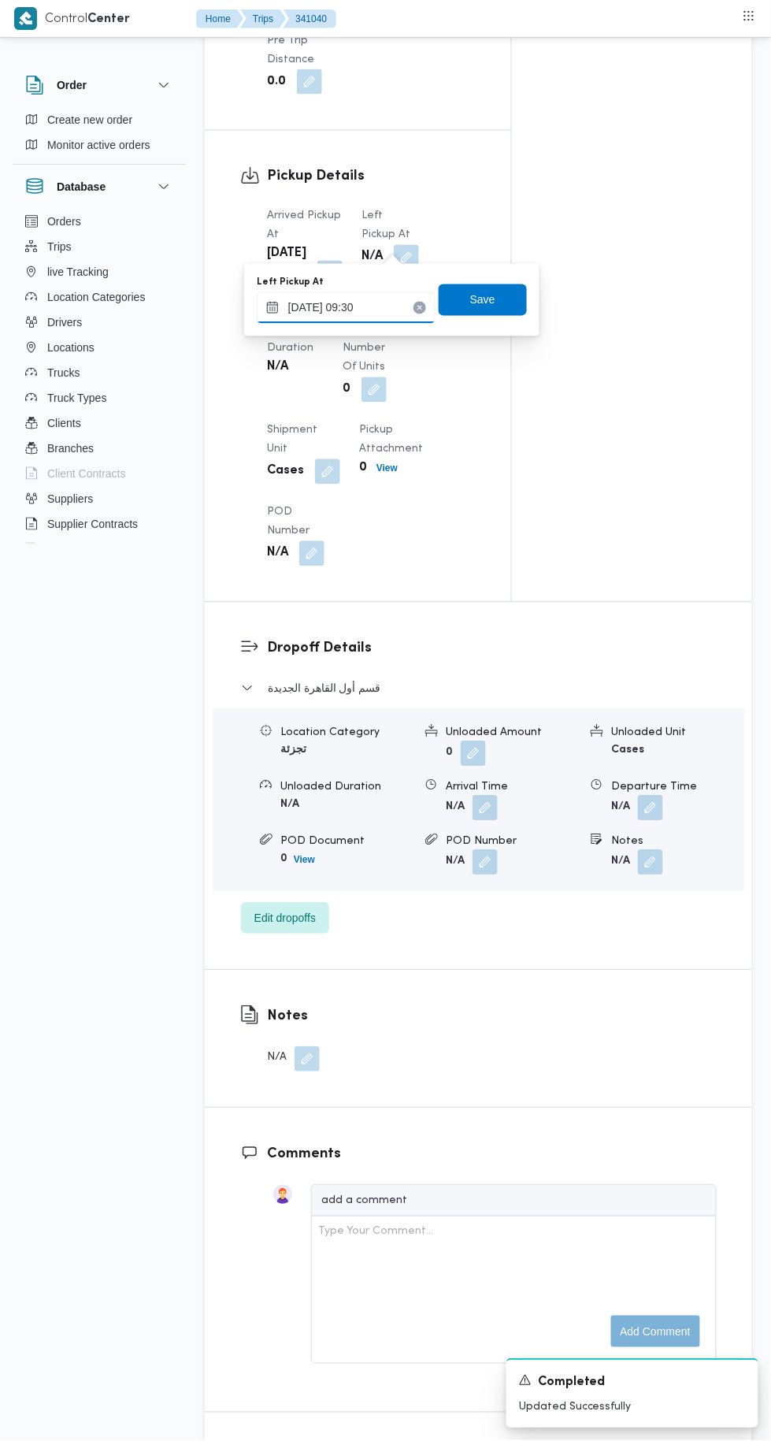
click at [391, 311] on input "[DATE] 09:30" at bounding box center [346, 308] width 179 height 32
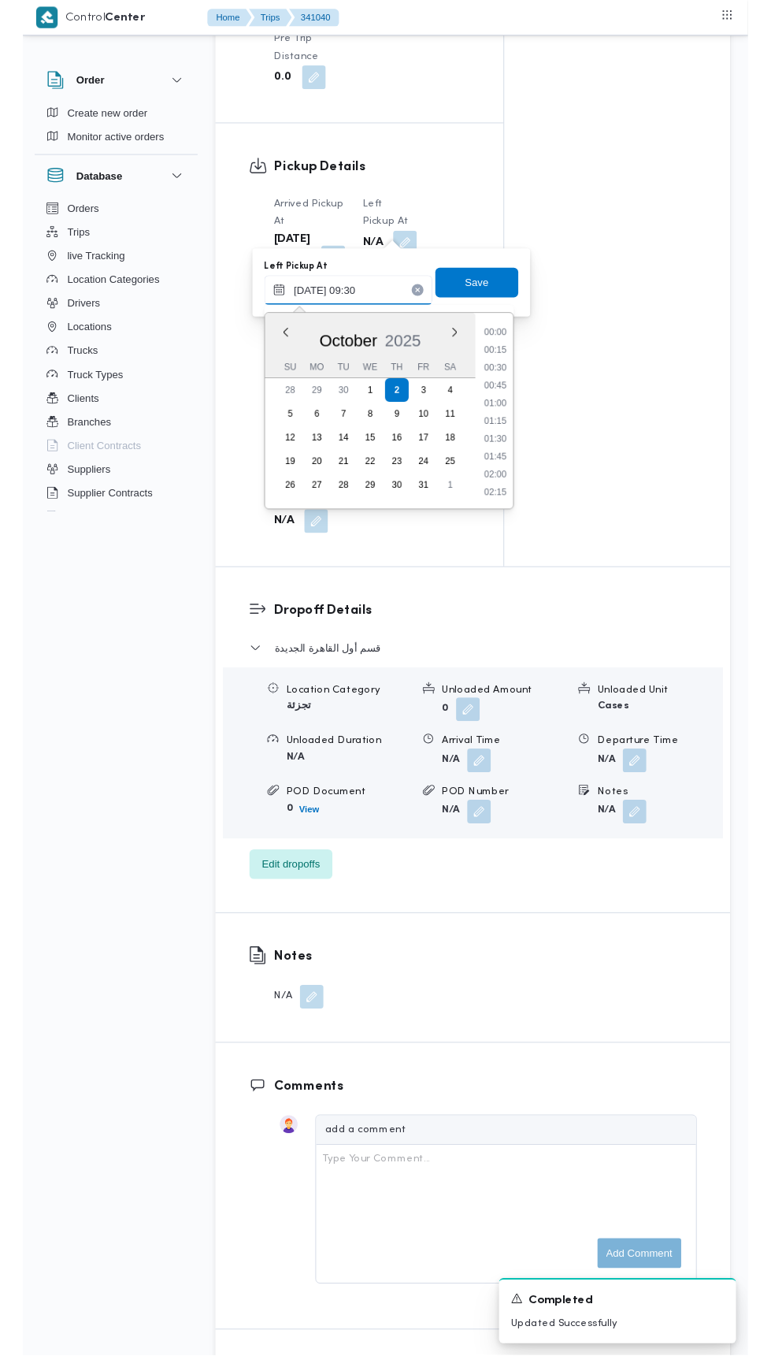
scroll to position [622, 0]
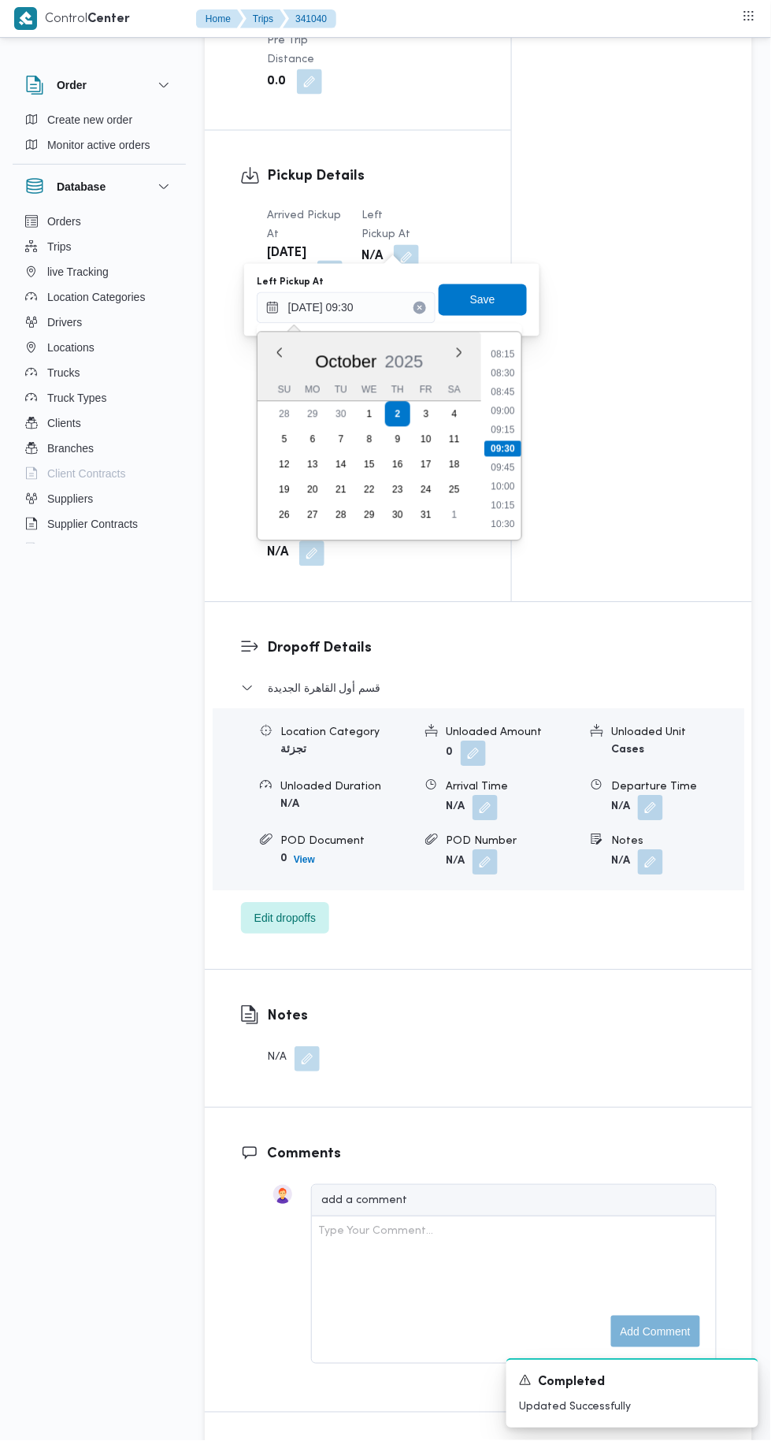
click at [509, 466] on li "09:45" at bounding box center [502, 468] width 36 height 16
type input "[DATE] 09:45"
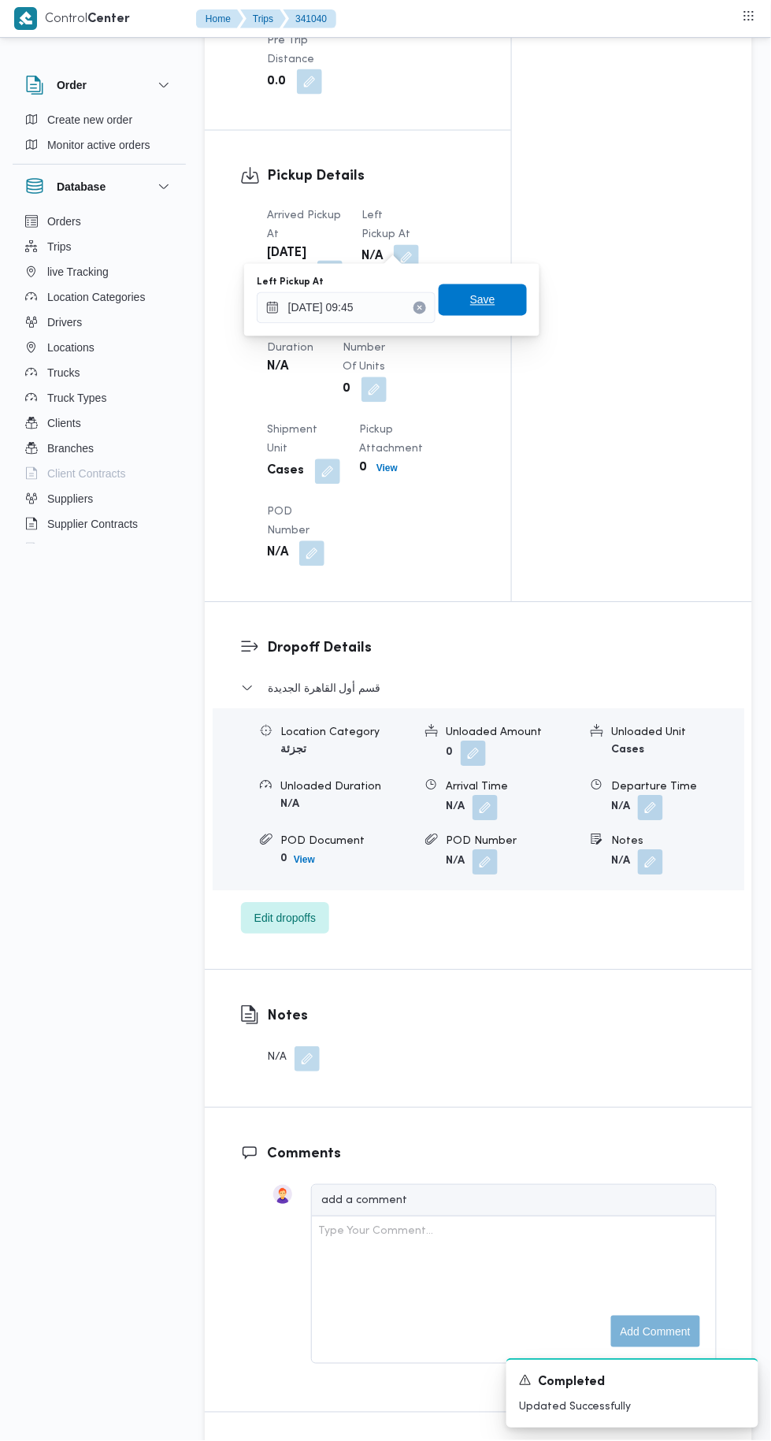
click at [504, 287] on span "Save" at bounding box center [483, 300] width 88 height 32
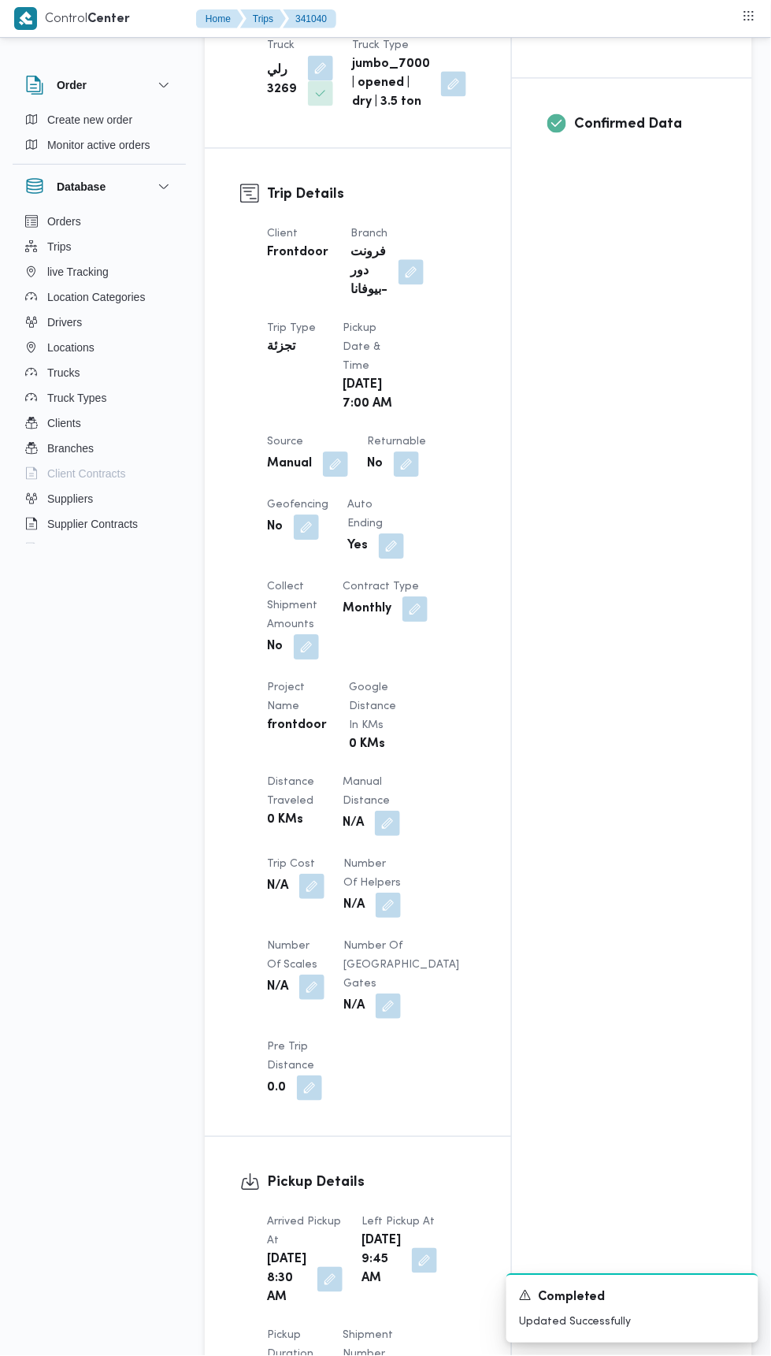
scroll to position [587, 0]
click at [410, 451] on button "button" at bounding box center [406, 463] width 25 height 25
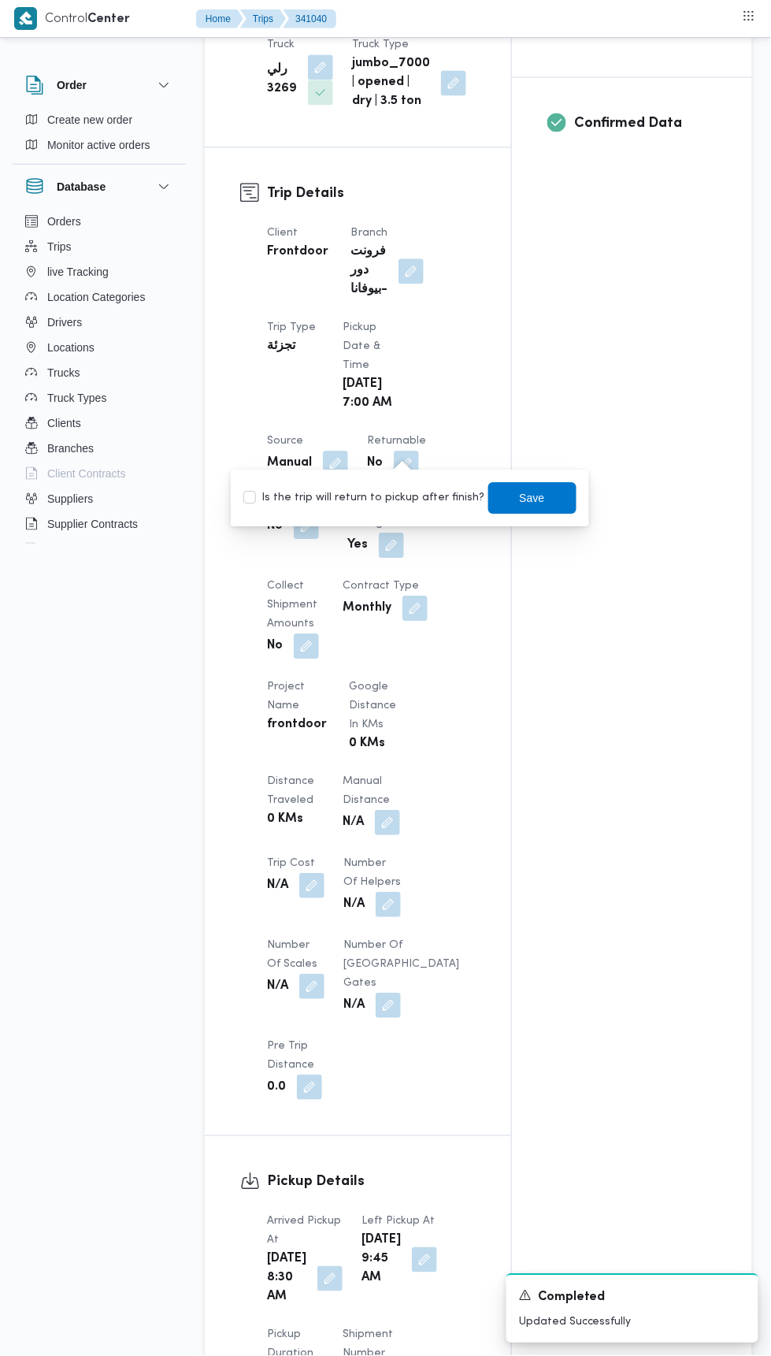
click at [412, 491] on label "Is the trip will return to pickup after finish?" at bounding box center [364, 498] width 242 height 19
checkbox input "true"
click at [533, 486] on span "Save" at bounding box center [532, 499] width 88 height 32
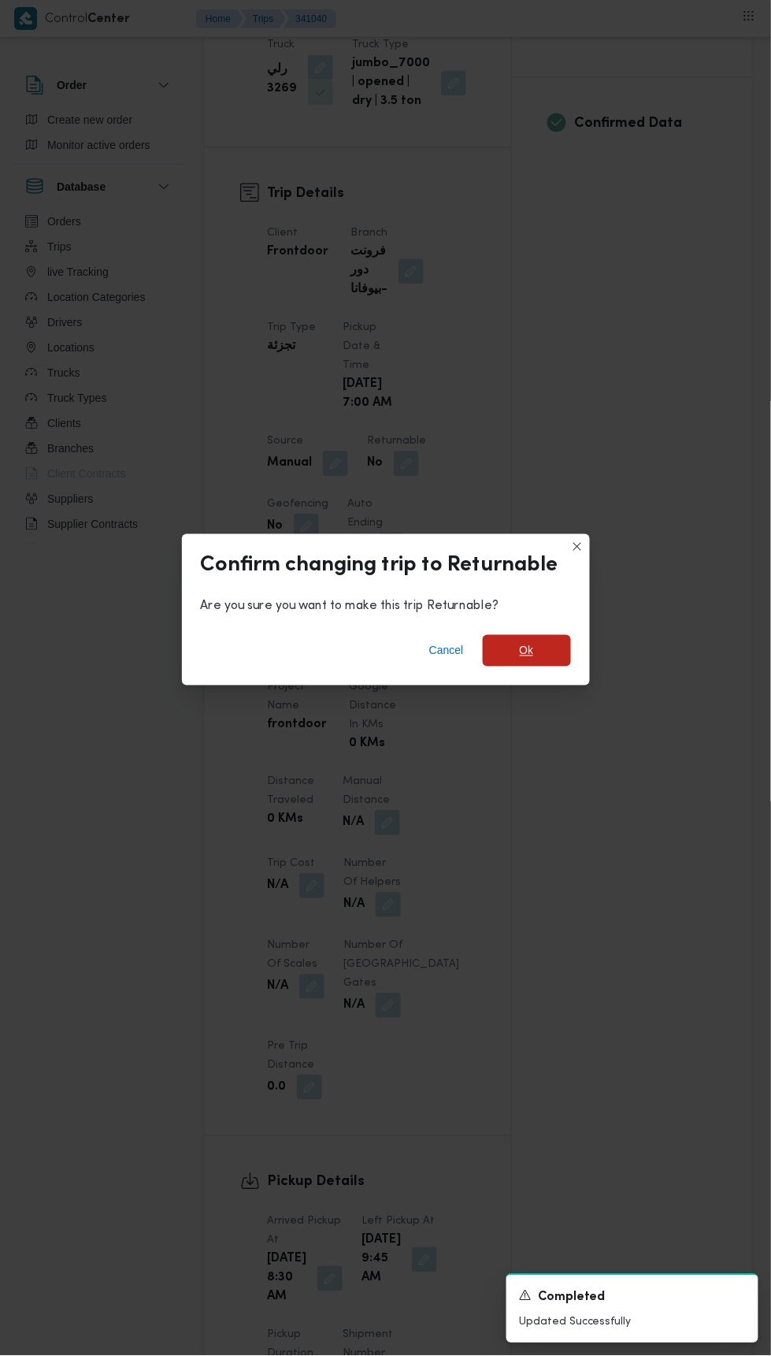
click at [540, 666] on span "Ok" at bounding box center [527, 651] width 88 height 32
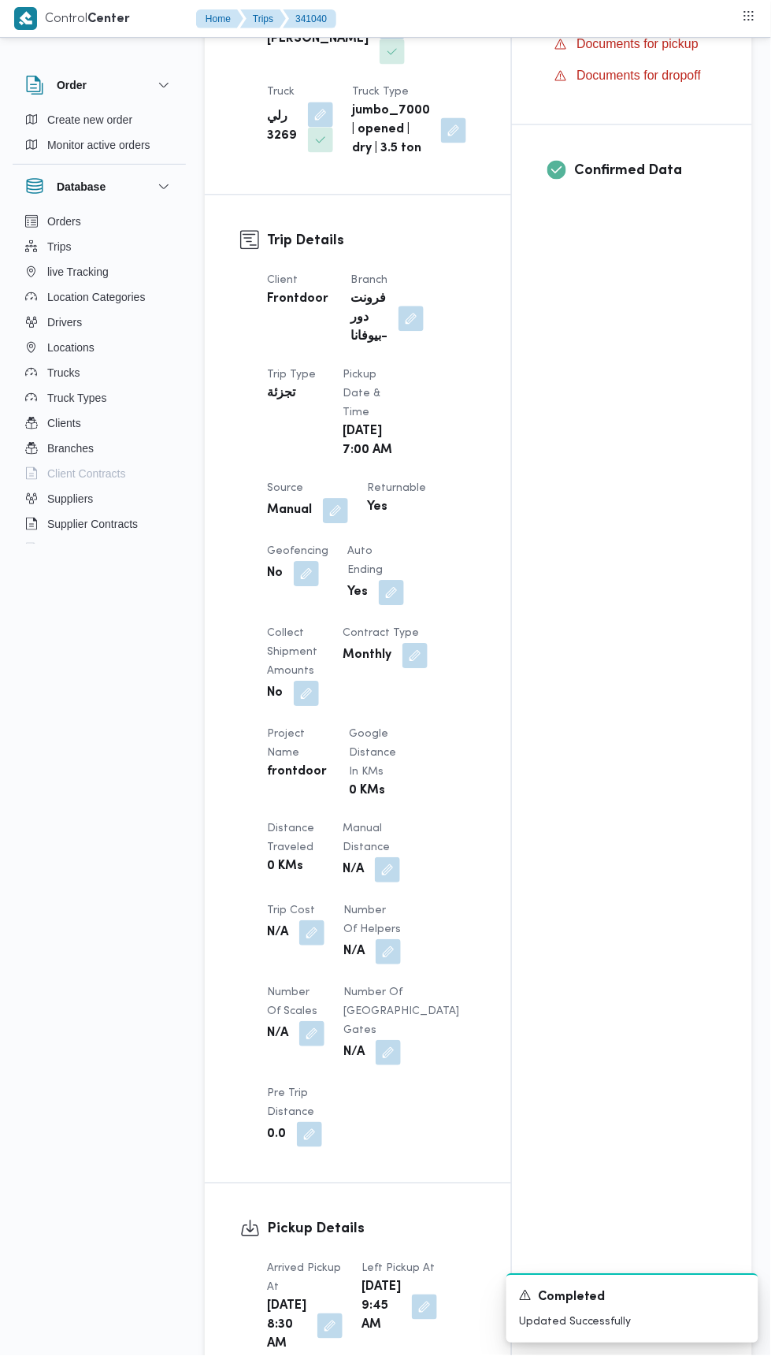
scroll to position [0, 0]
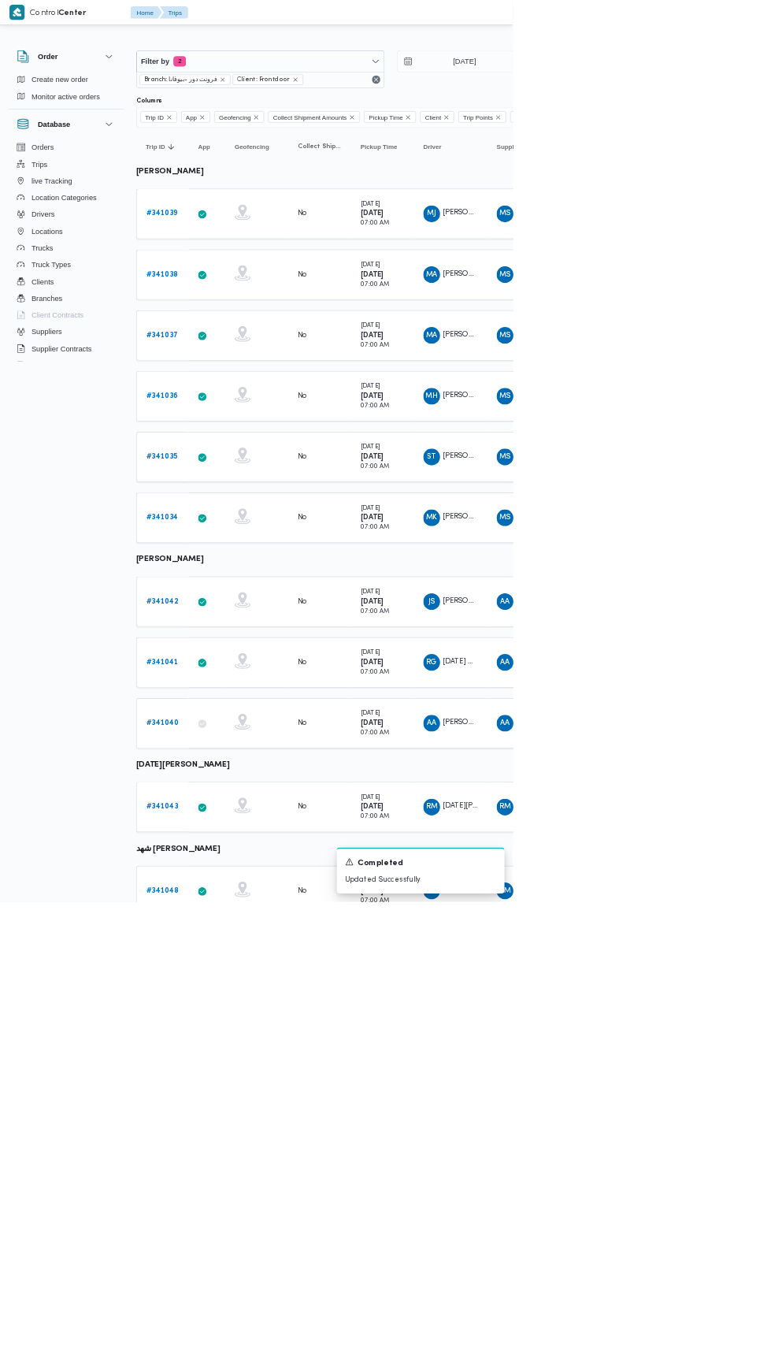
click at [243, 1208] on b "# 341043" at bounding box center [244, 1213] width 48 height 10
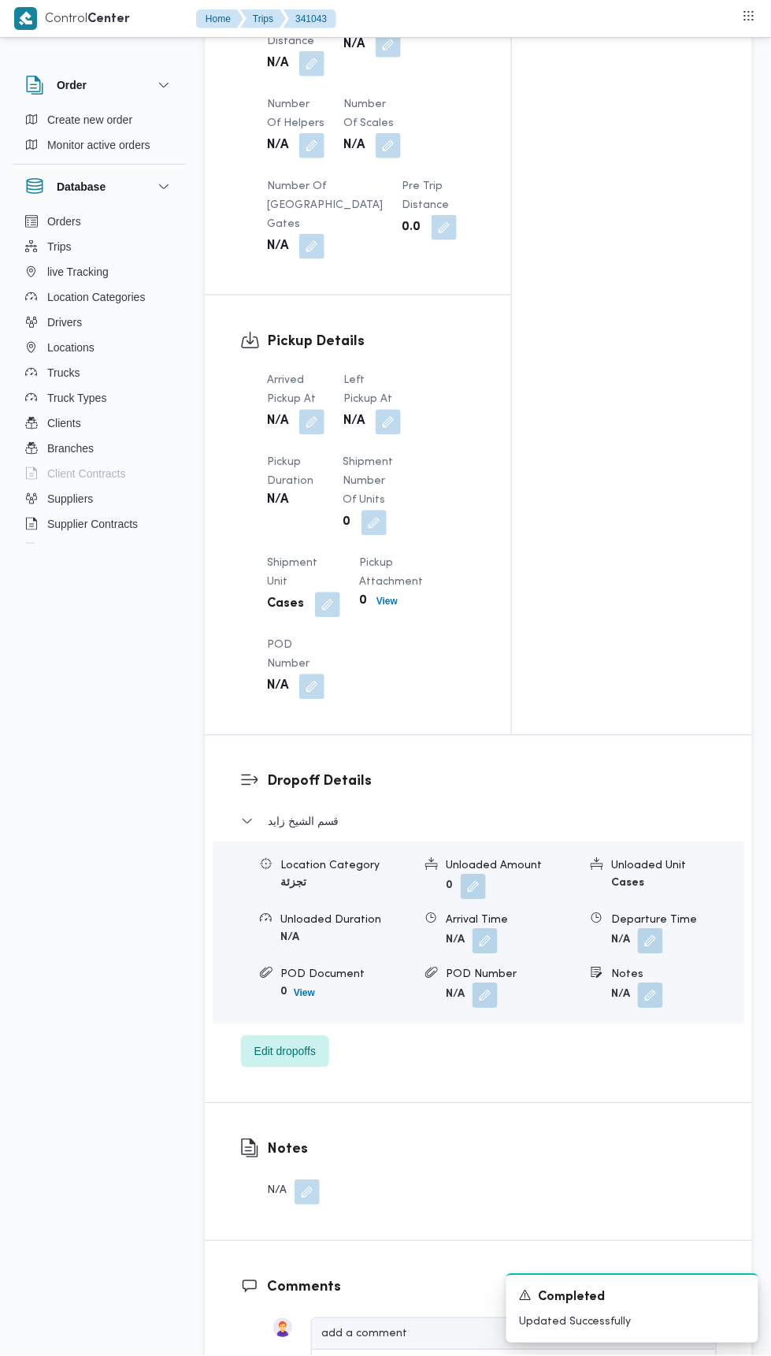
scroll to position [1418, 0]
click at [325, 372] on dt "Arrived Pickup At" at bounding box center [296, 388] width 58 height 38
click at [313, 412] on button "button" at bounding box center [311, 419] width 25 height 25
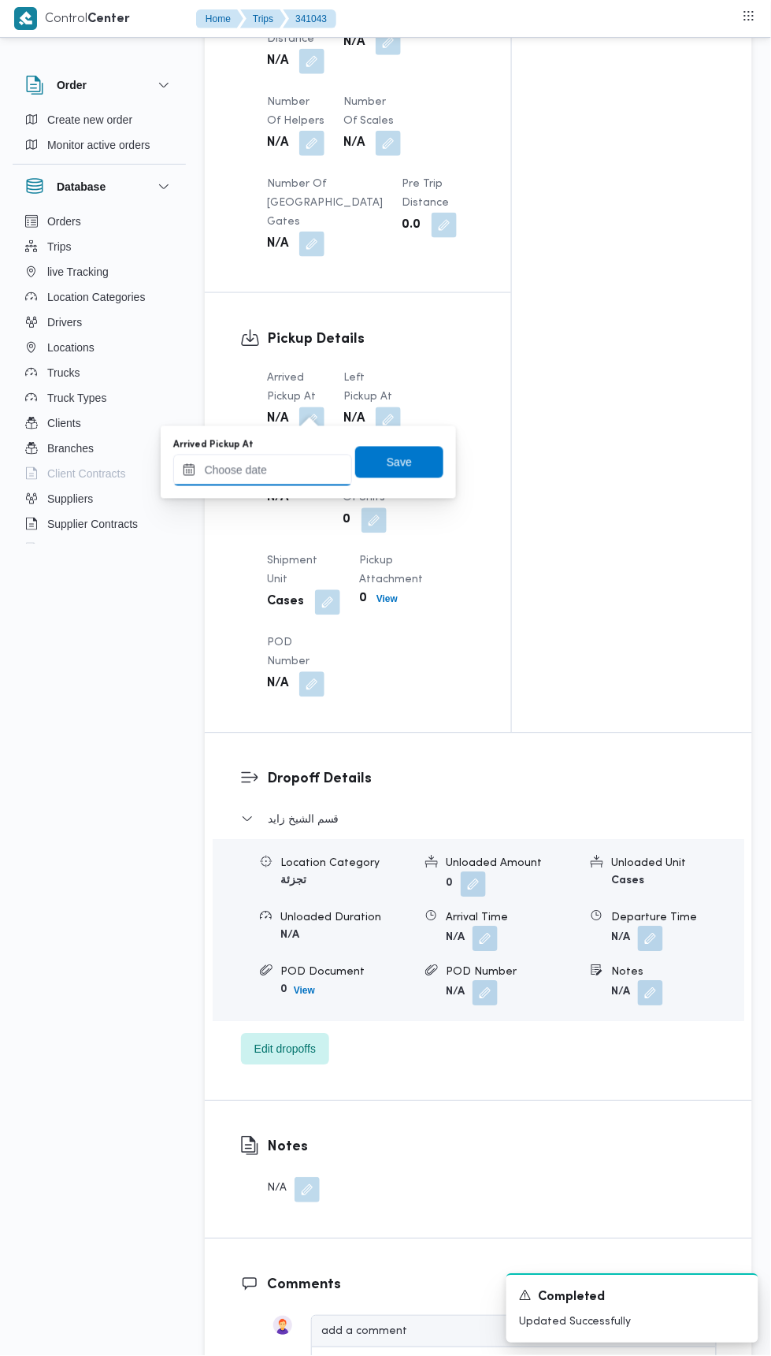
click at [320, 465] on input "Arrived Pickup At" at bounding box center [262, 471] width 179 height 32
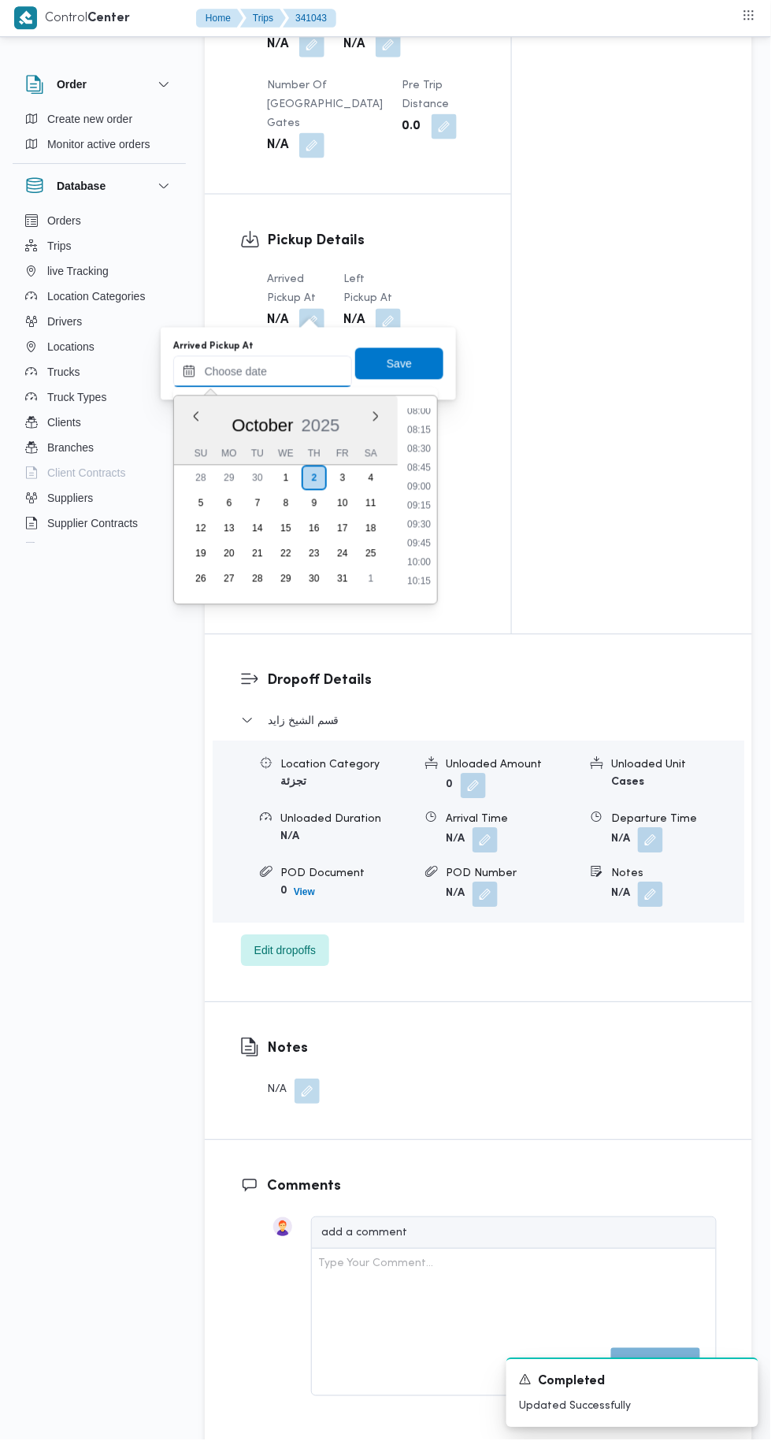
scroll to position [581, 0]
click at [424, 490] on li "08:45" at bounding box center [419, 498] width 36 height 16
type input "[DATE] 08:45"
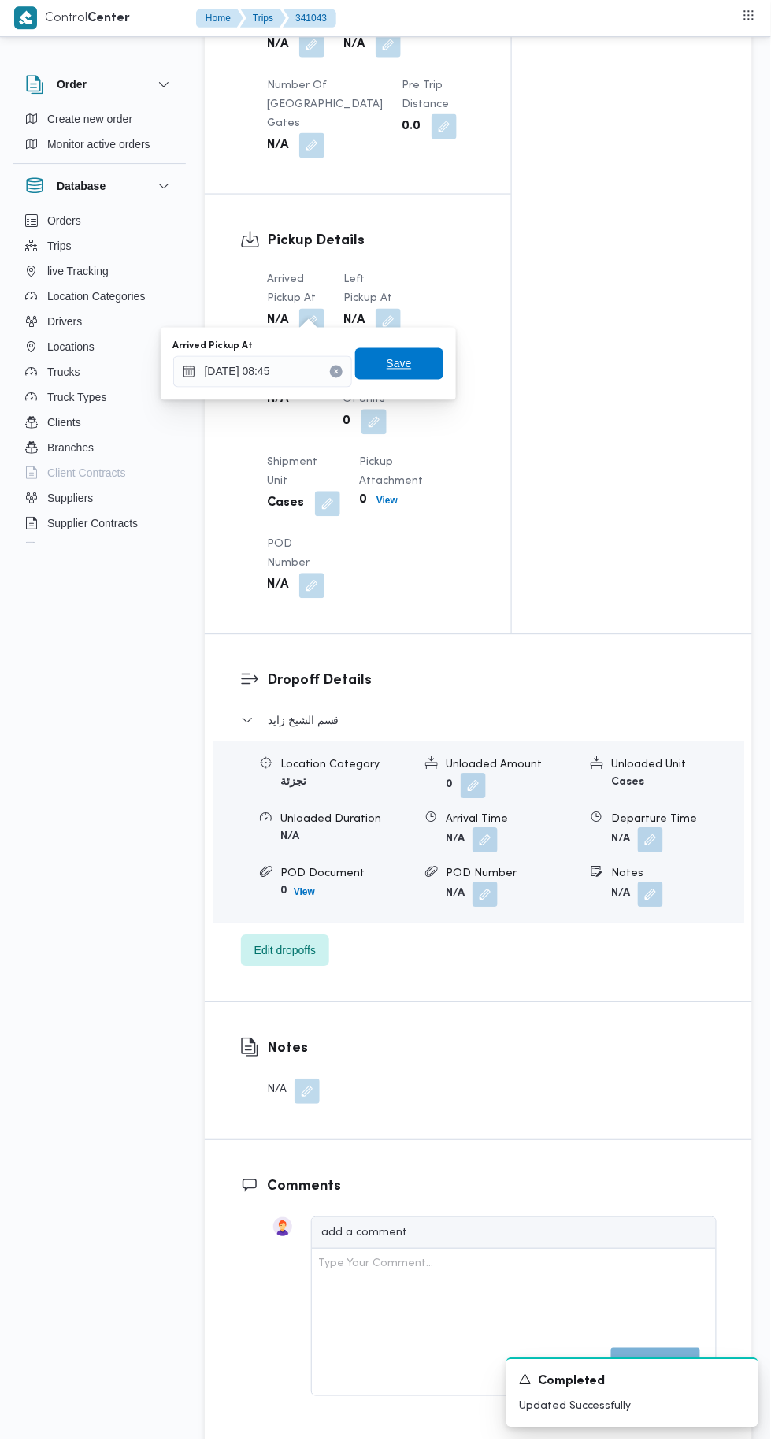
click at [425, 370] on span "Save" at bounding box center [399, 364] width 88 height 32
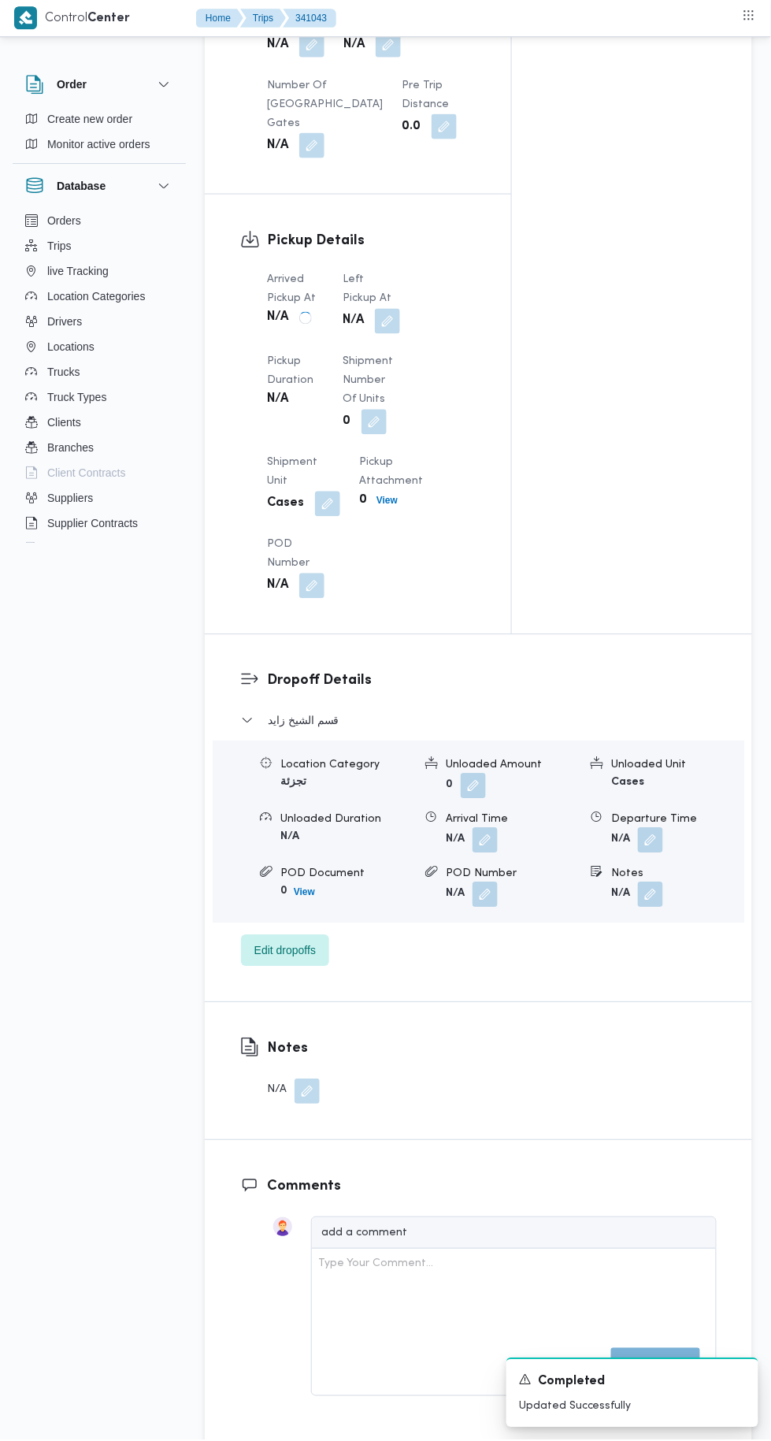
scroll to position [1517, 0]
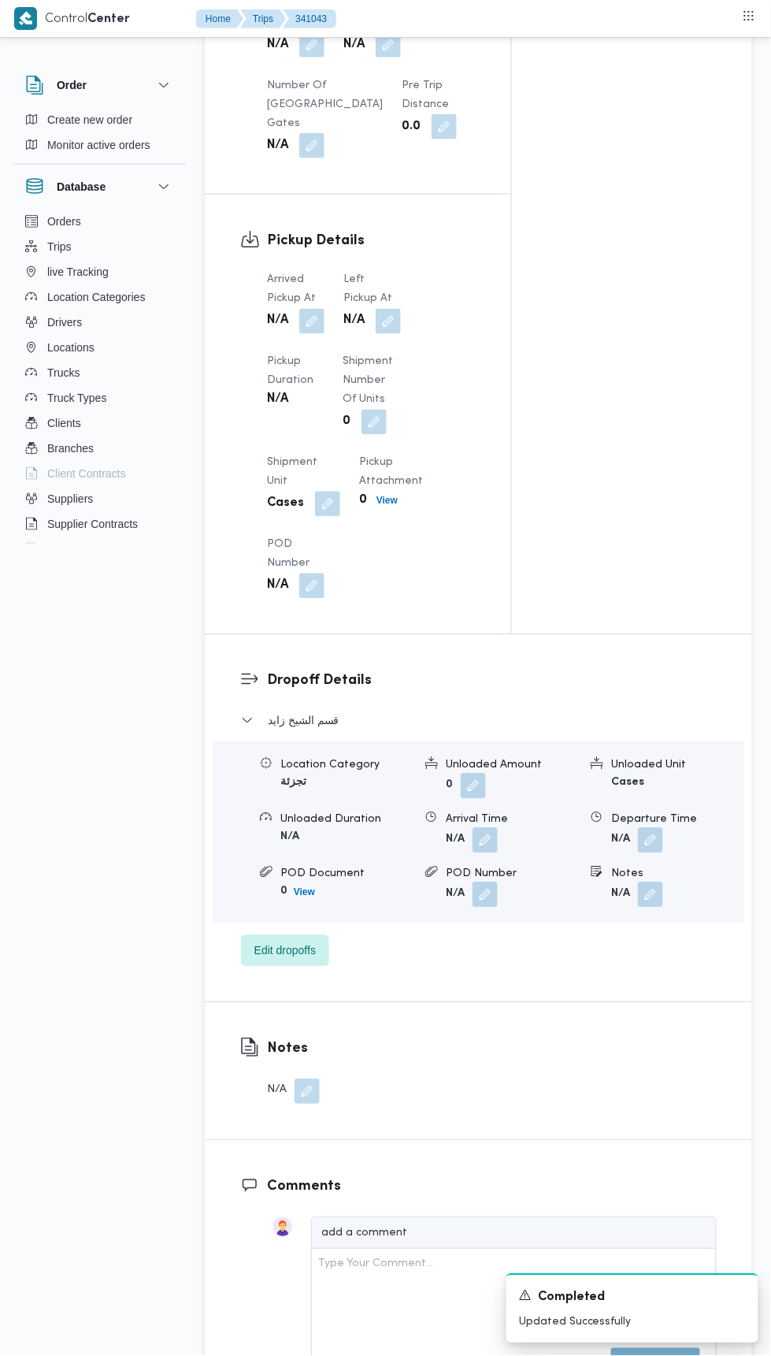
click at [392, 309] on button "button" at bounding box center [388, 321] width 25 height 25
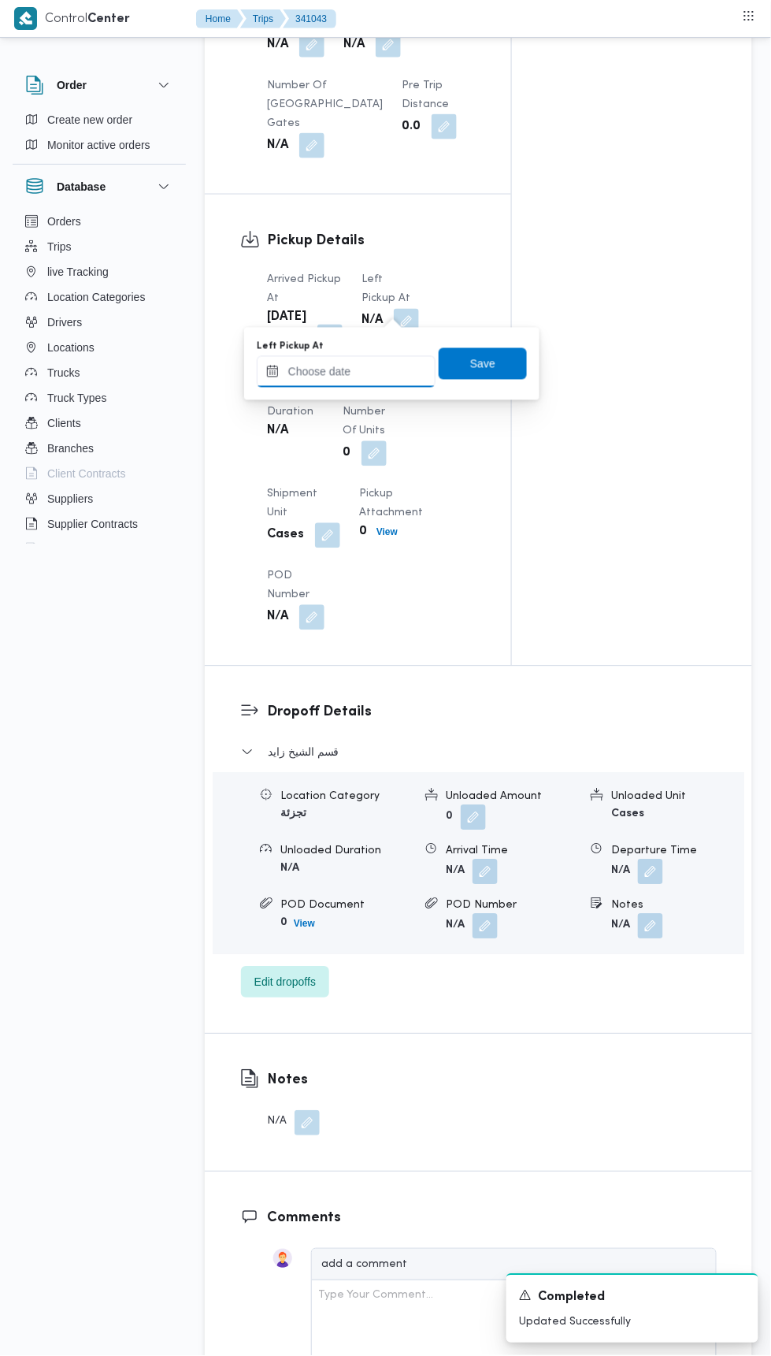
click at [390, 373] on input "Left Pickup At" at bounding box center [346, 372] width 179 height 32
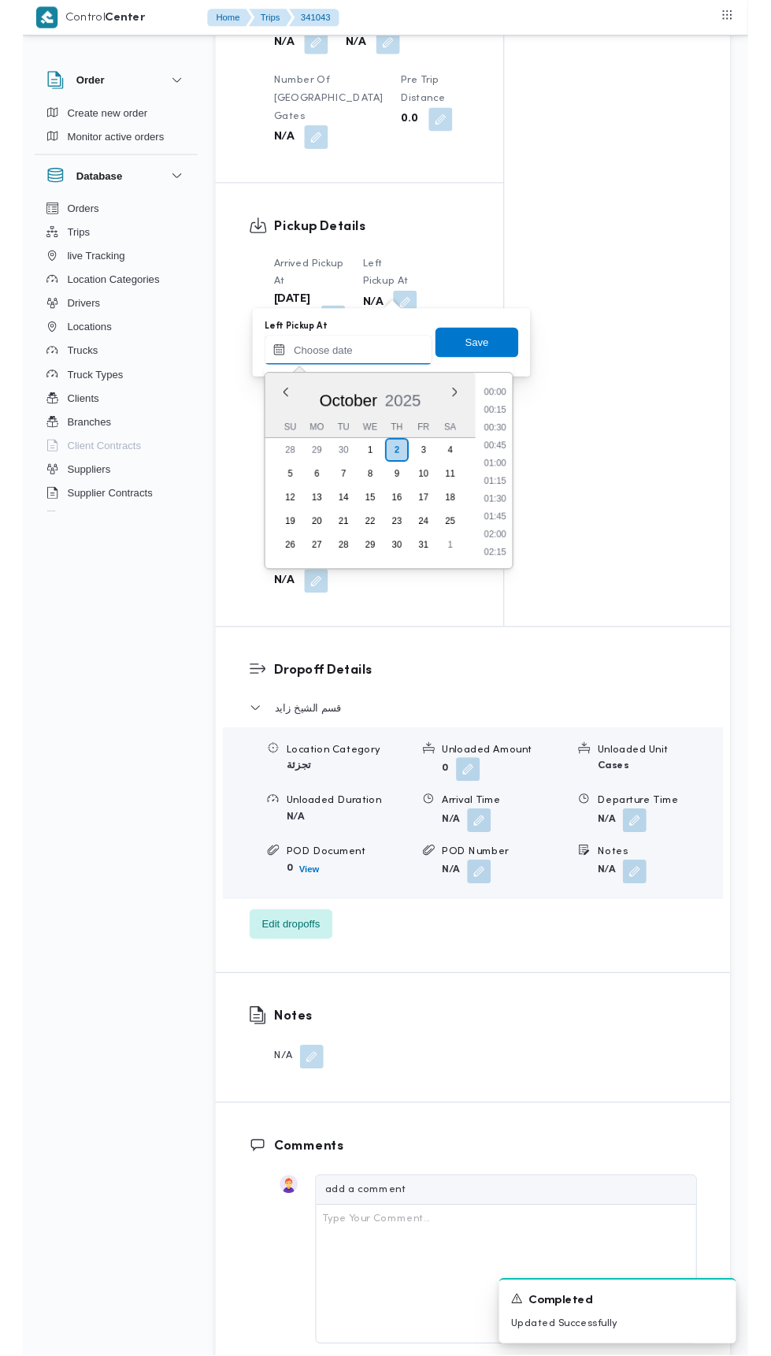
scroll to position [755, 0]
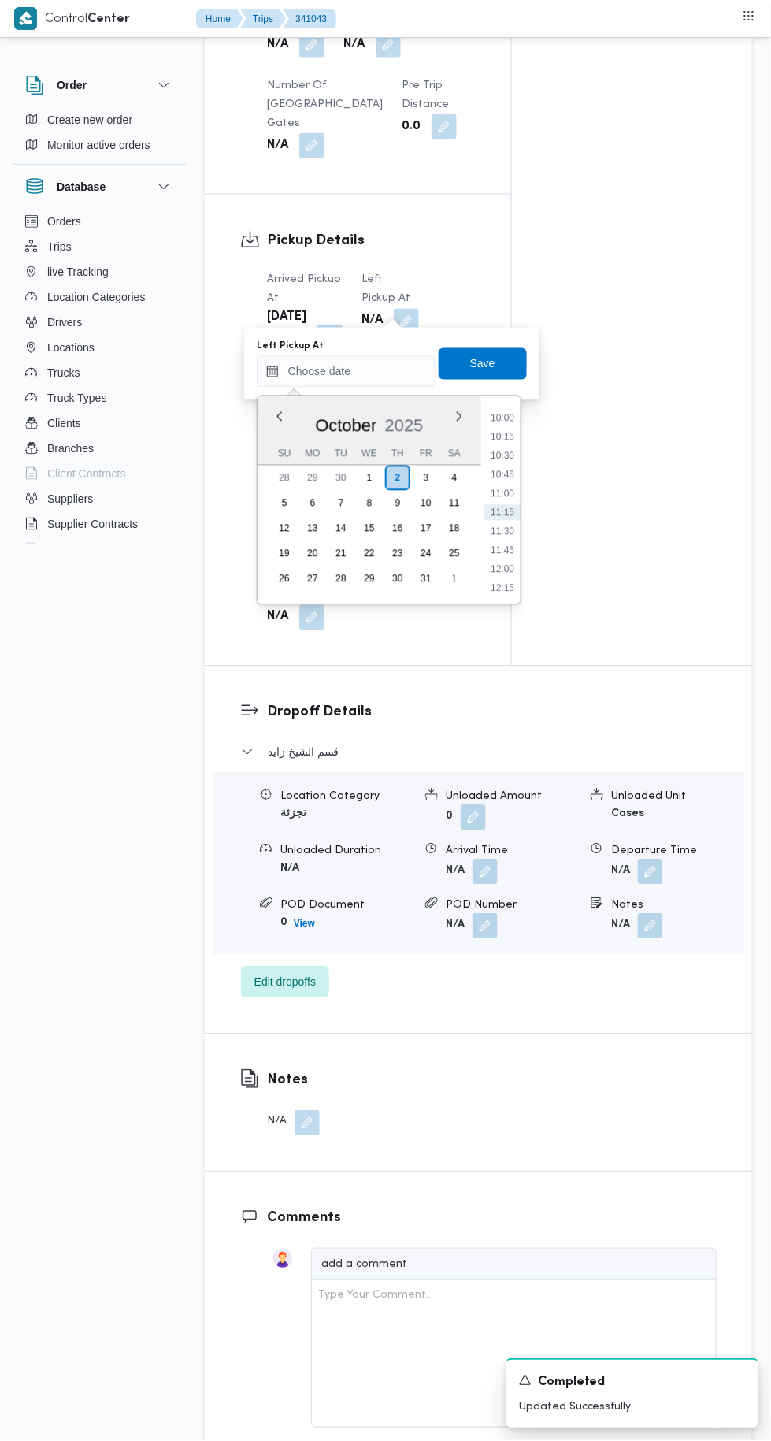
click at [511, 411] on li "10:00" at bounding box center [502, 418] width 36 height 16
type input "[DATE] 10:00"
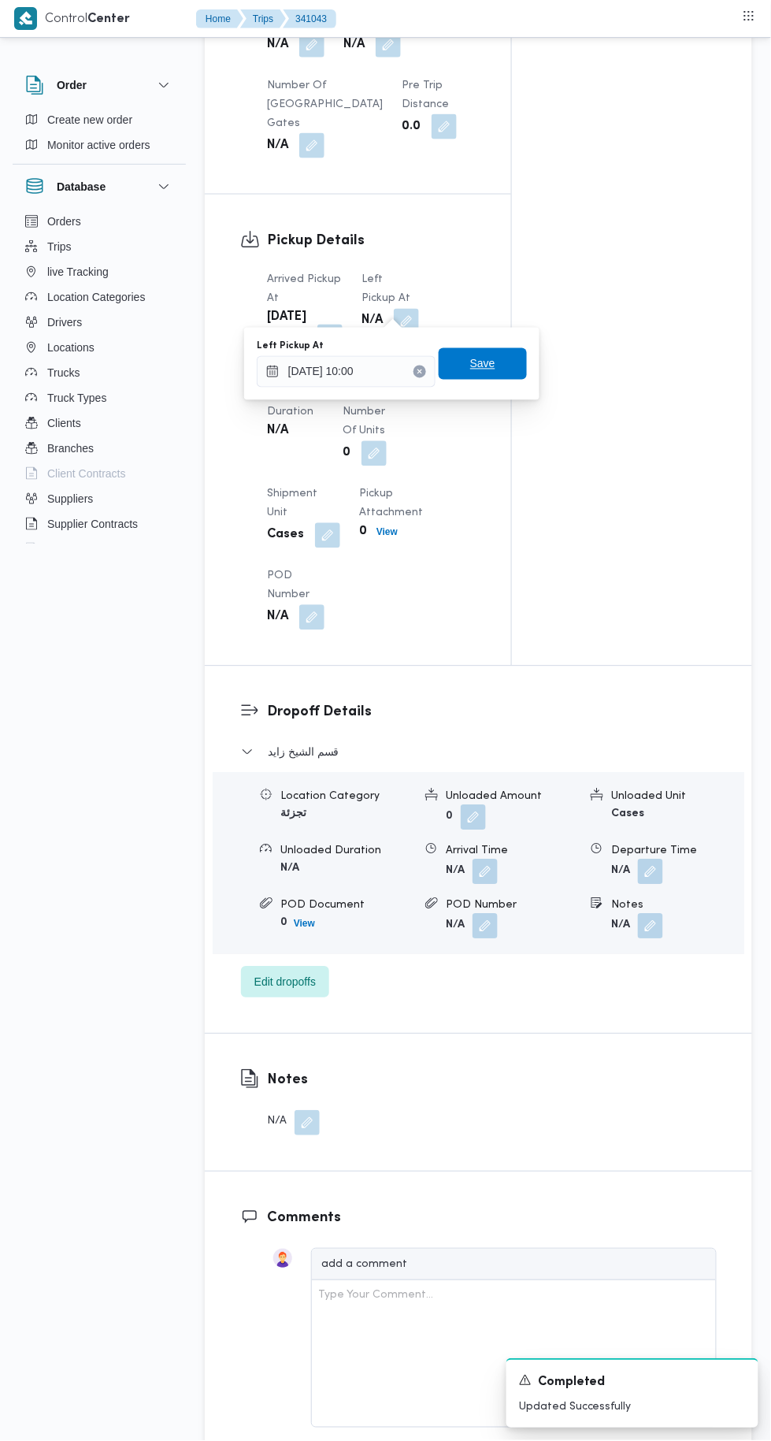
click at [508, 366] on span "Save" at bounding box center [483, 364] width 88 height 32
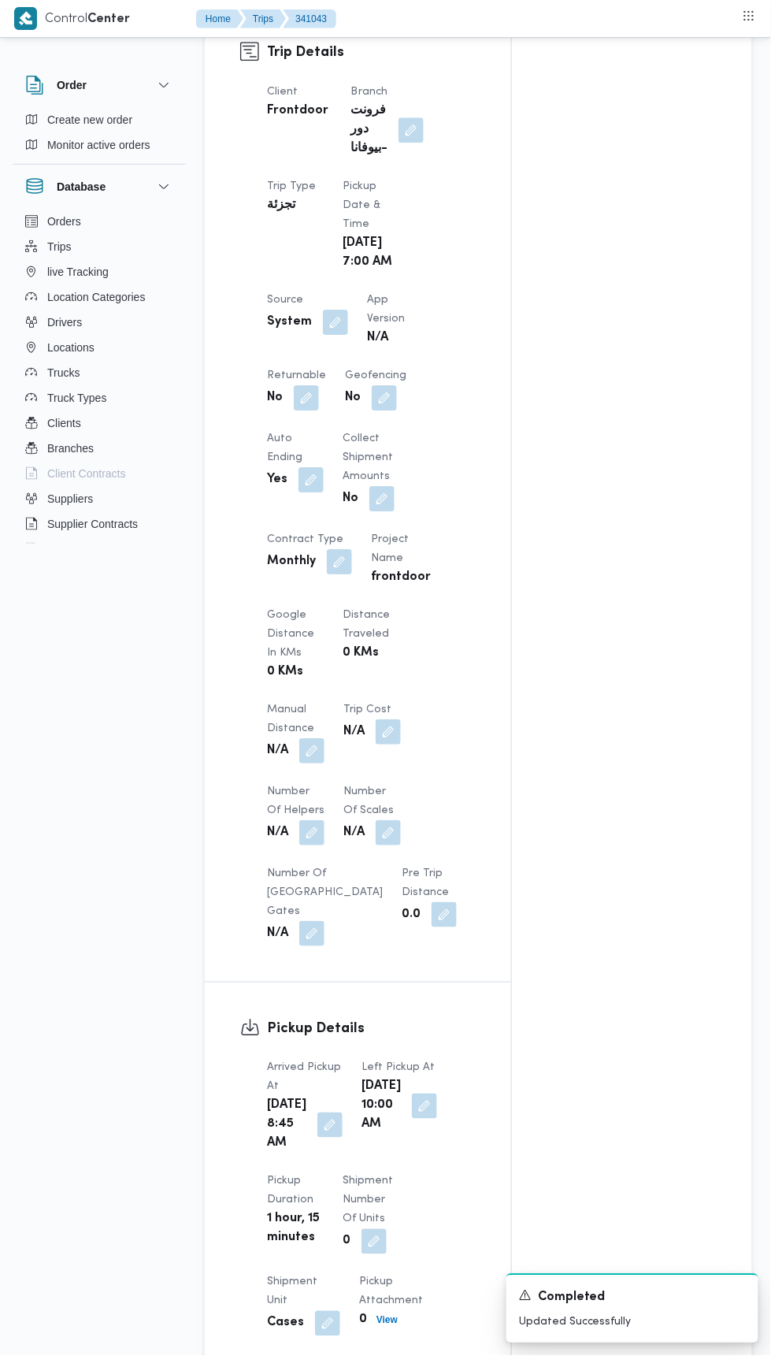
scroll to position [728, 0]
click at [311, 386] on button "button" at bounding box center [306, 398] width 25 height 25
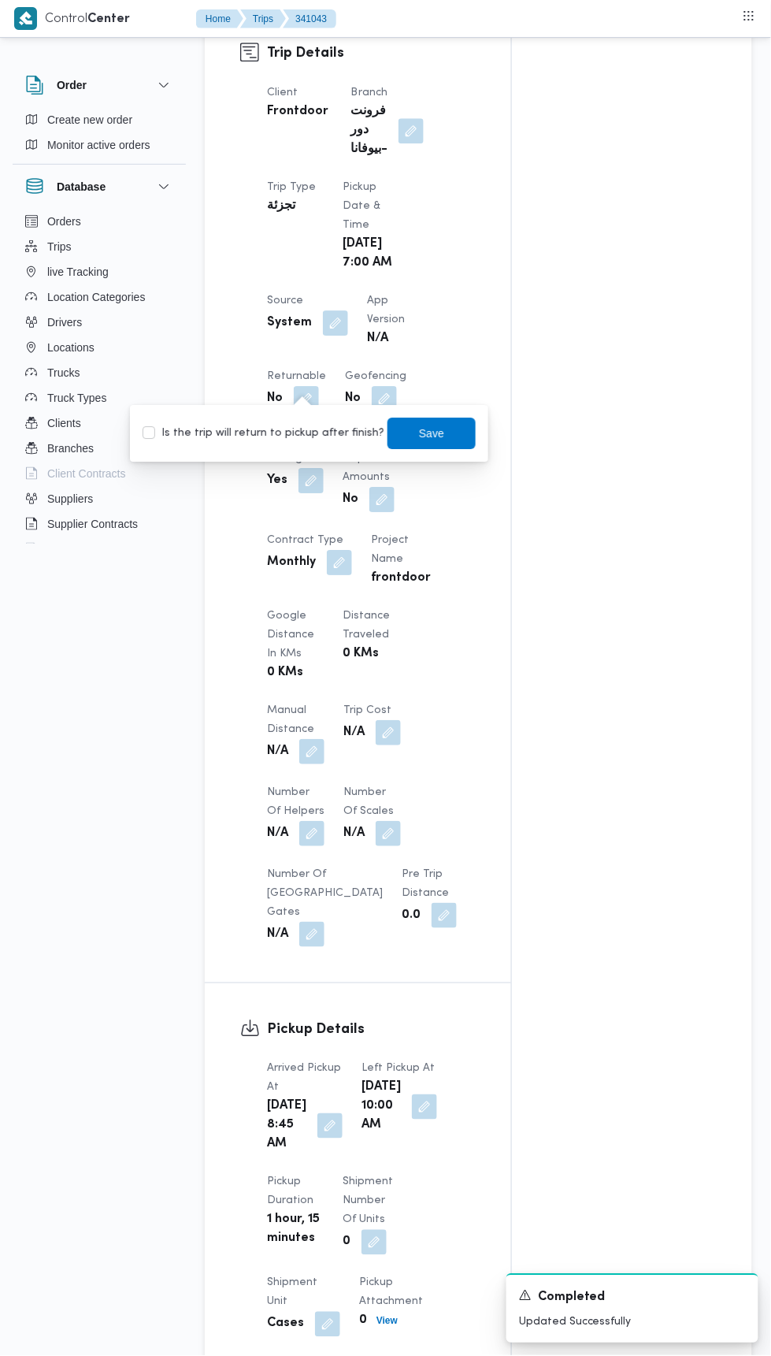
click at [317, 428] on label "Is the trip will return to pickup after finish?" at bounding box center [264, 433] width 242 height 19
checkbox input "true"
click at [421, 432] on span "Save" at bounding box center [431, 433] width 25 height 19
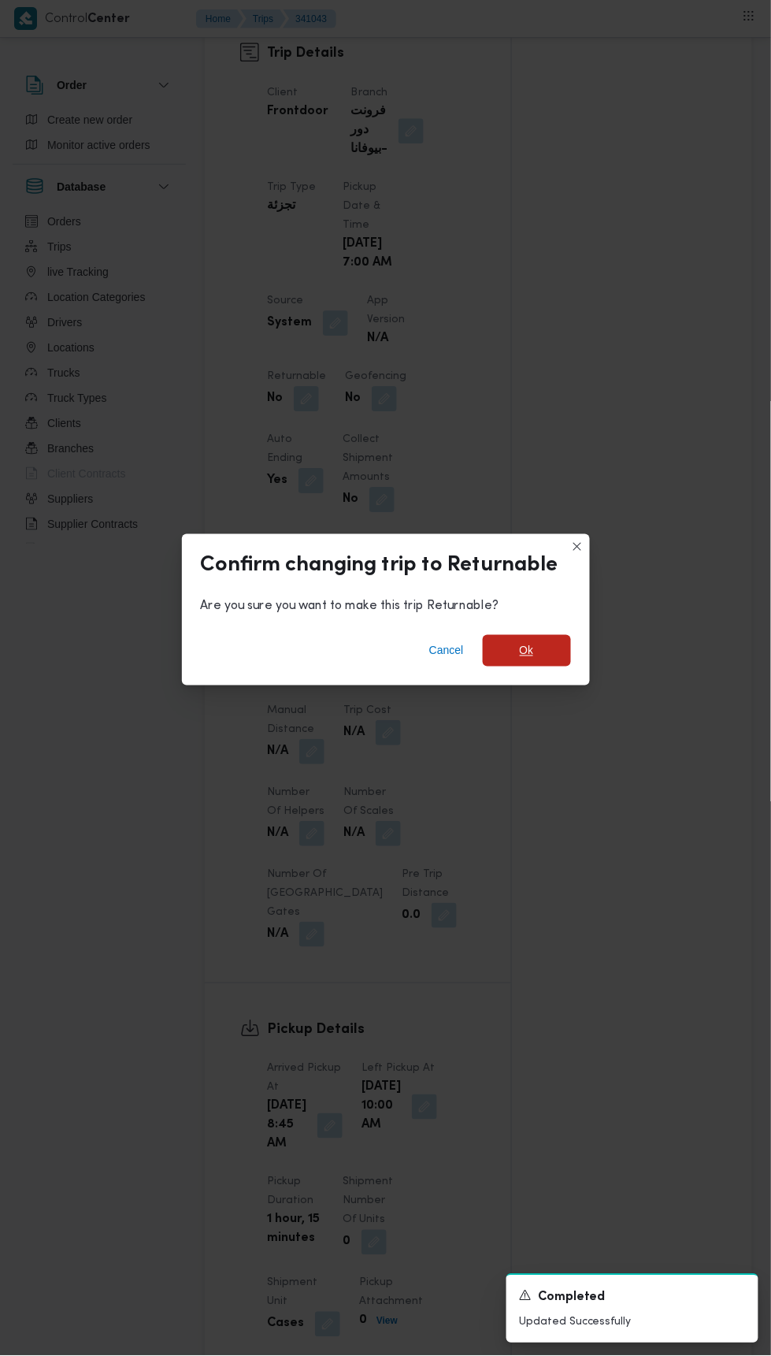
click at [533, 642] on span "Ok" at bounding box center [527, 650] width 14 height 19
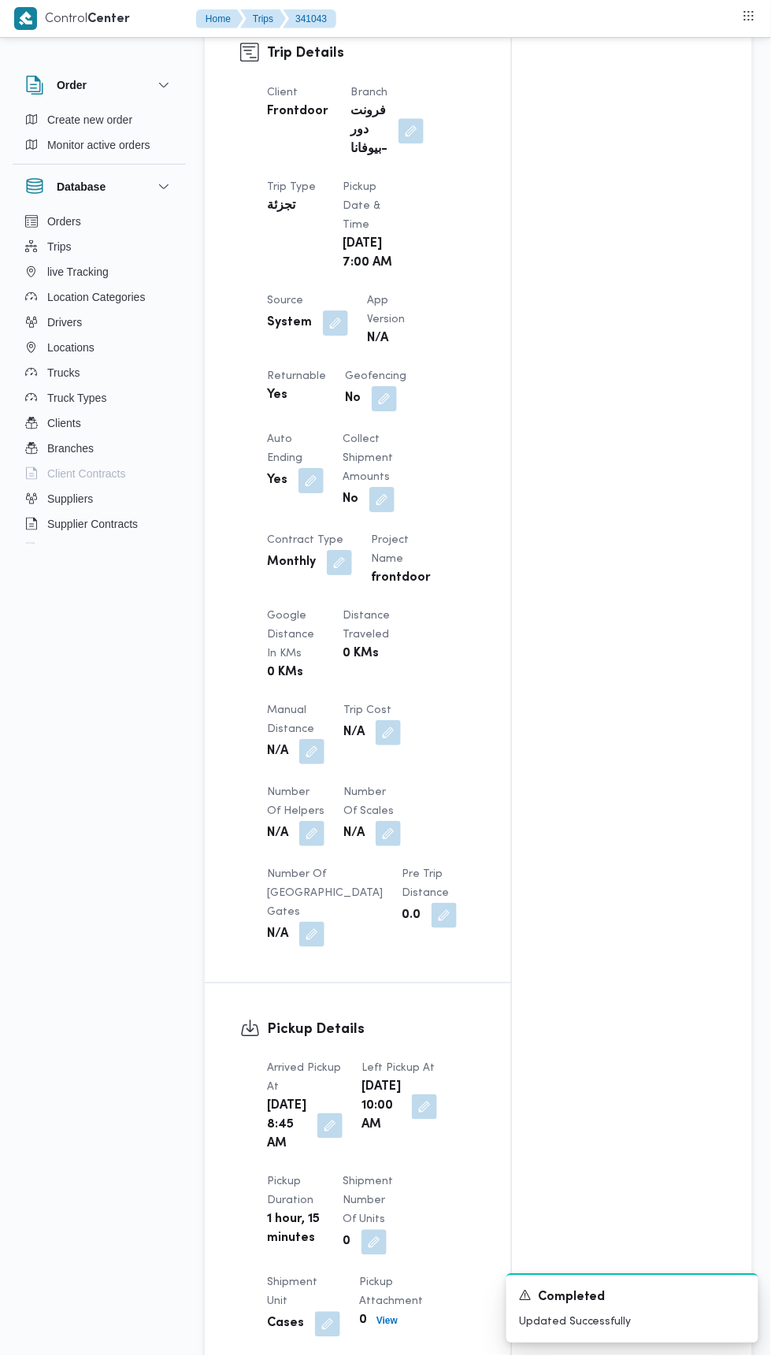
scroll to position [0, 0]
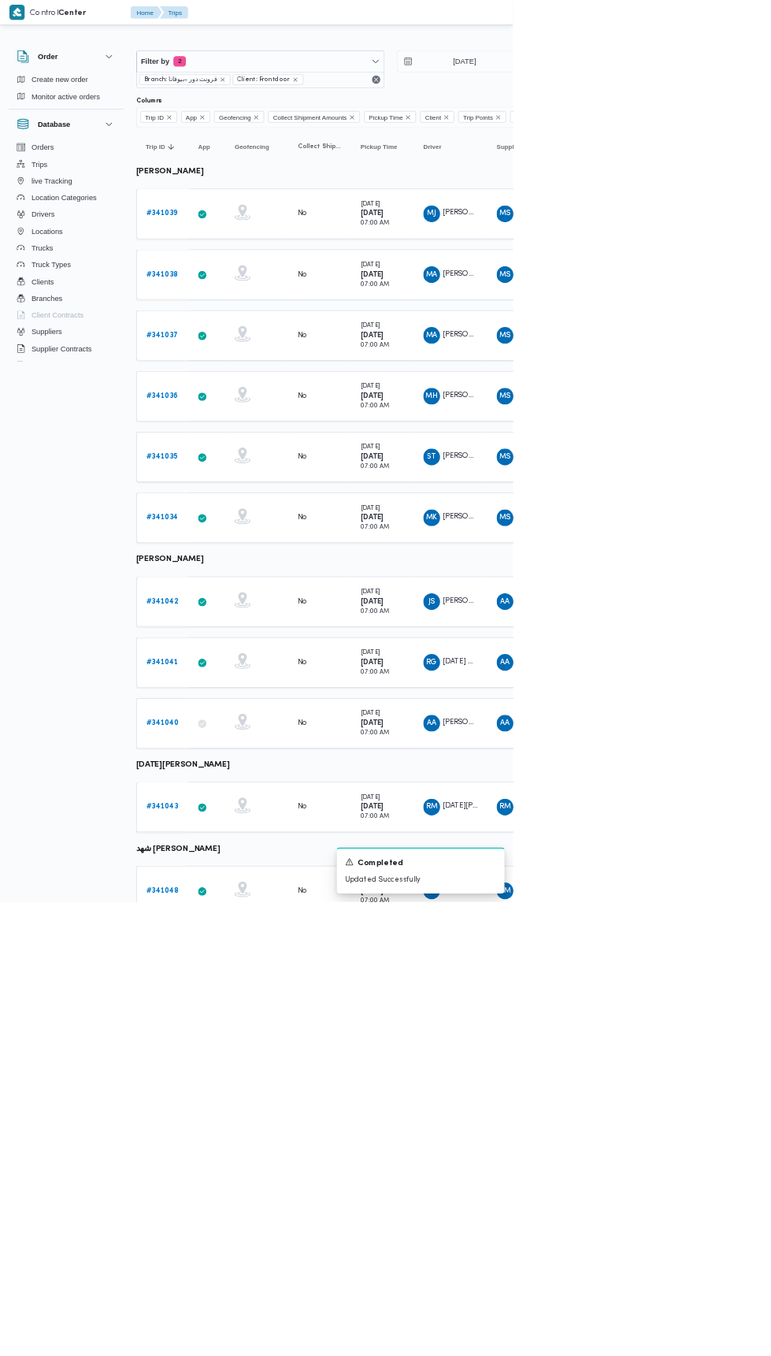
click at [223, 1208] on b "# 341043" at bounding box center [244, 1213] width 48 height 10
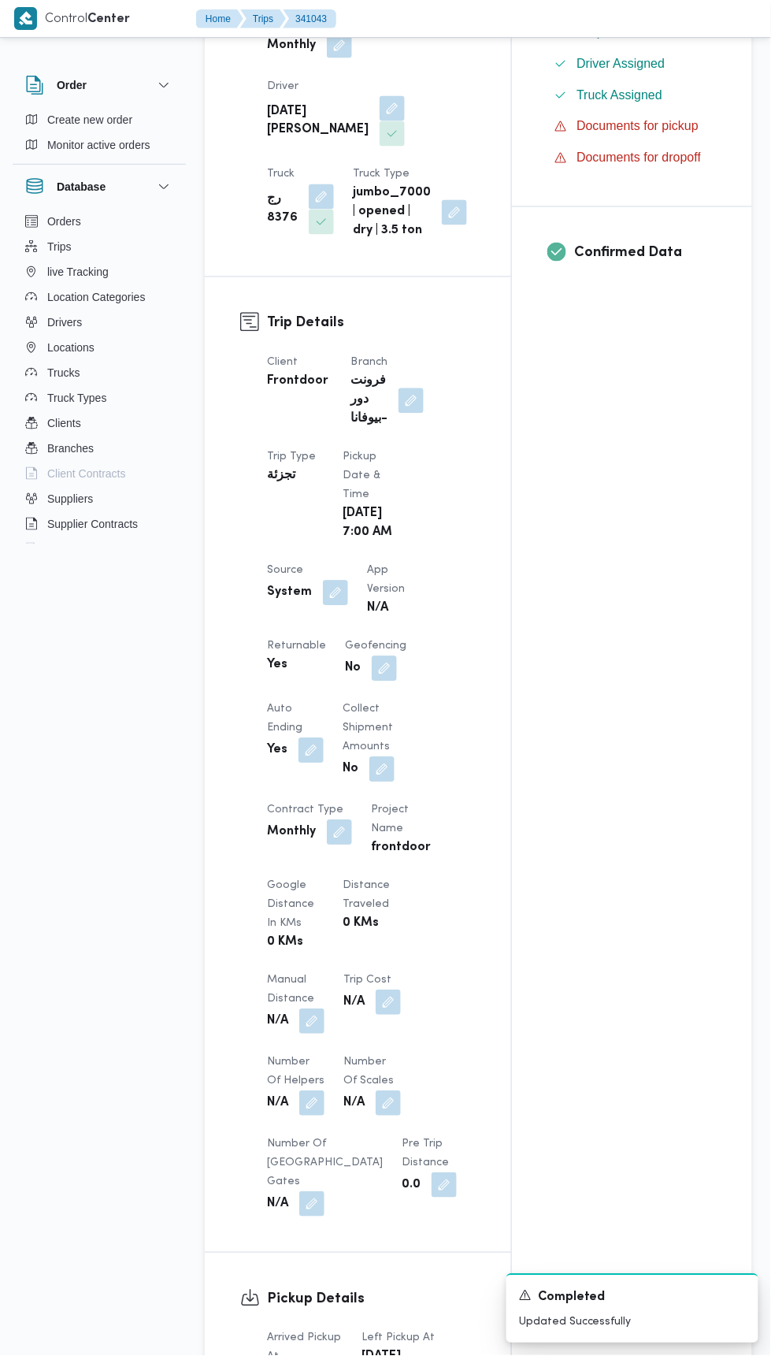
scroll to position [346, 0]
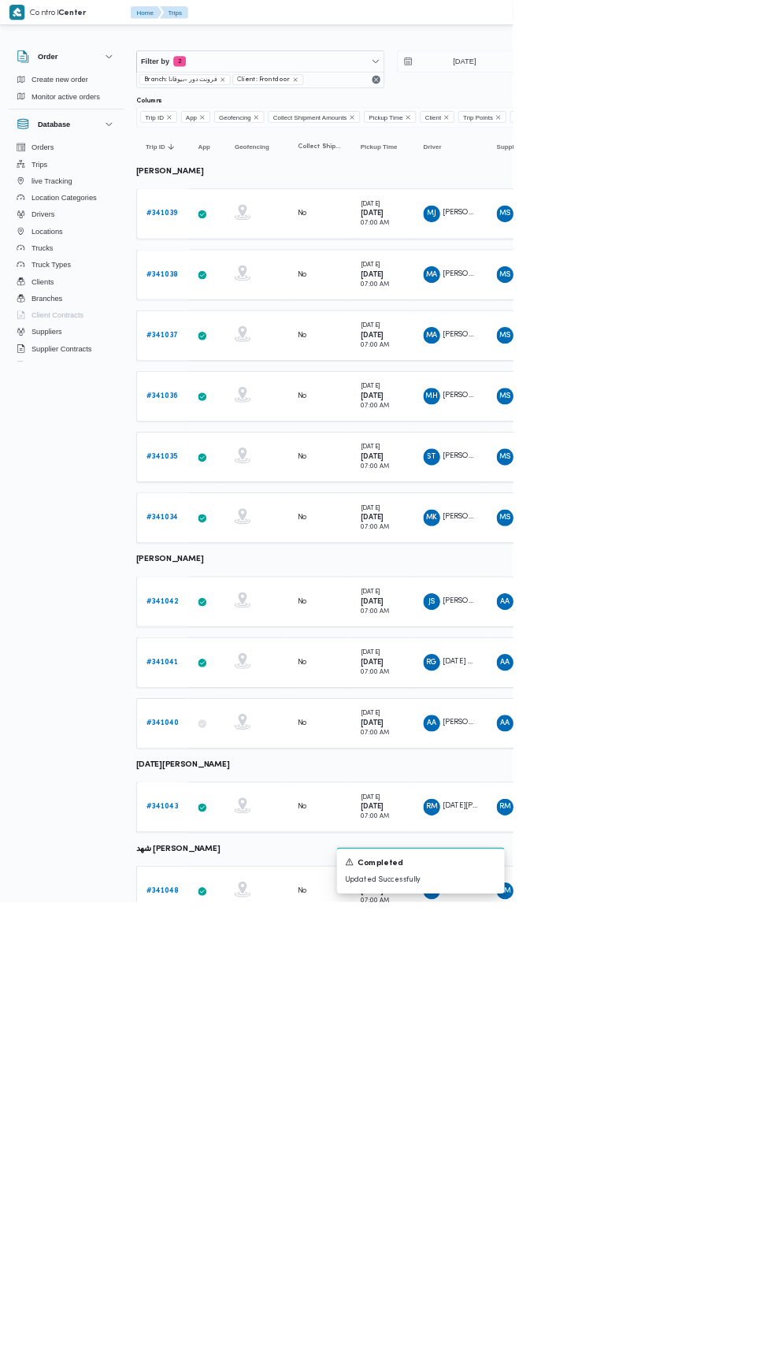
click at [252, 1334] on b "# 341048" at bounding box center [244, 1339] width 49 height 10
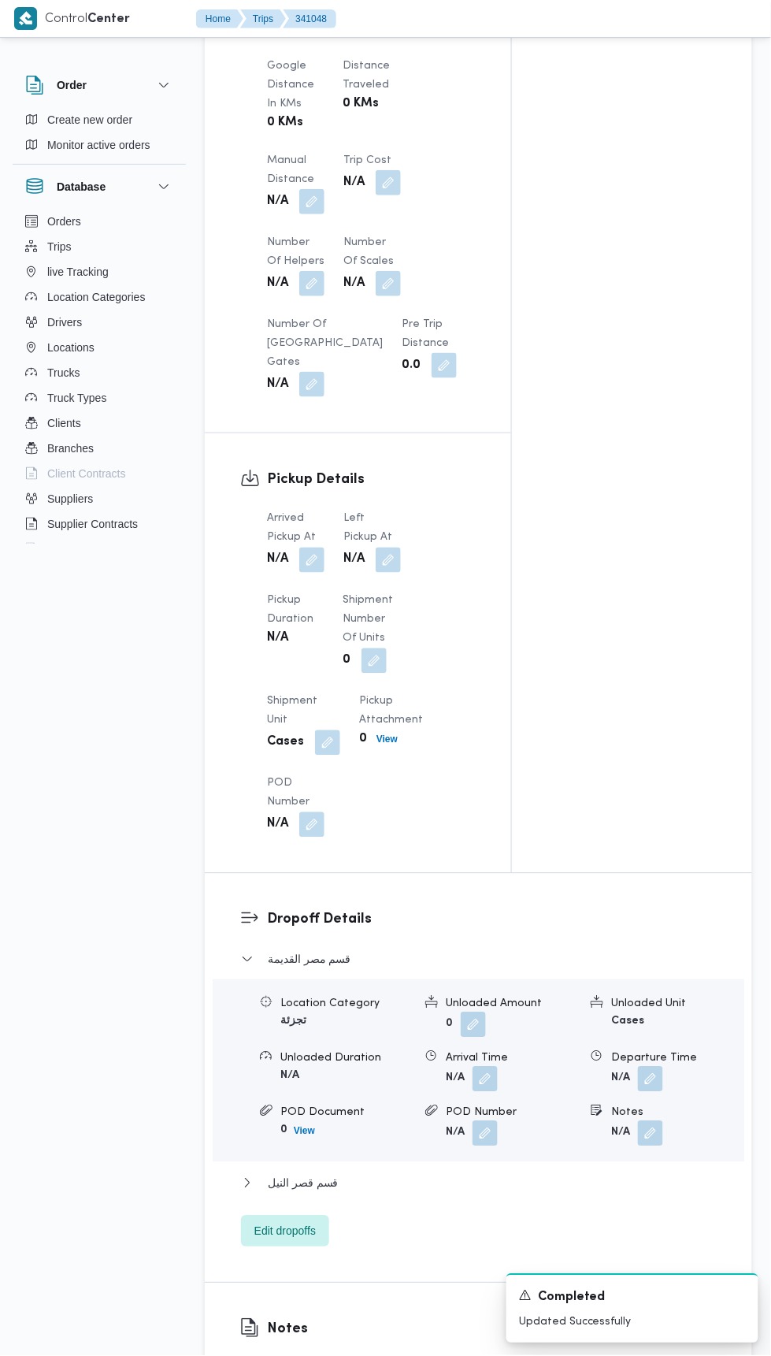
scroll to position [1270, 0]
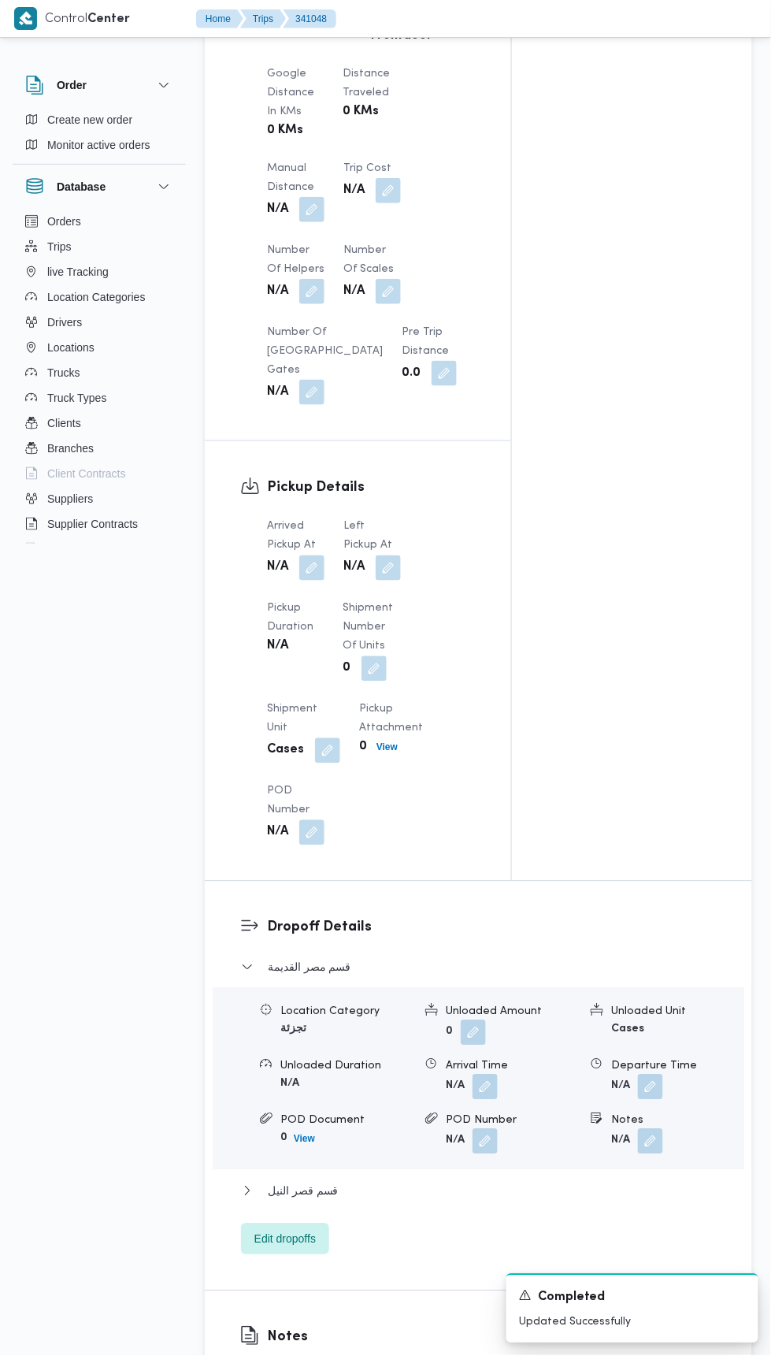
click at [318, 581] on button "button" at bounding box center [311, 567] width 25 height 25
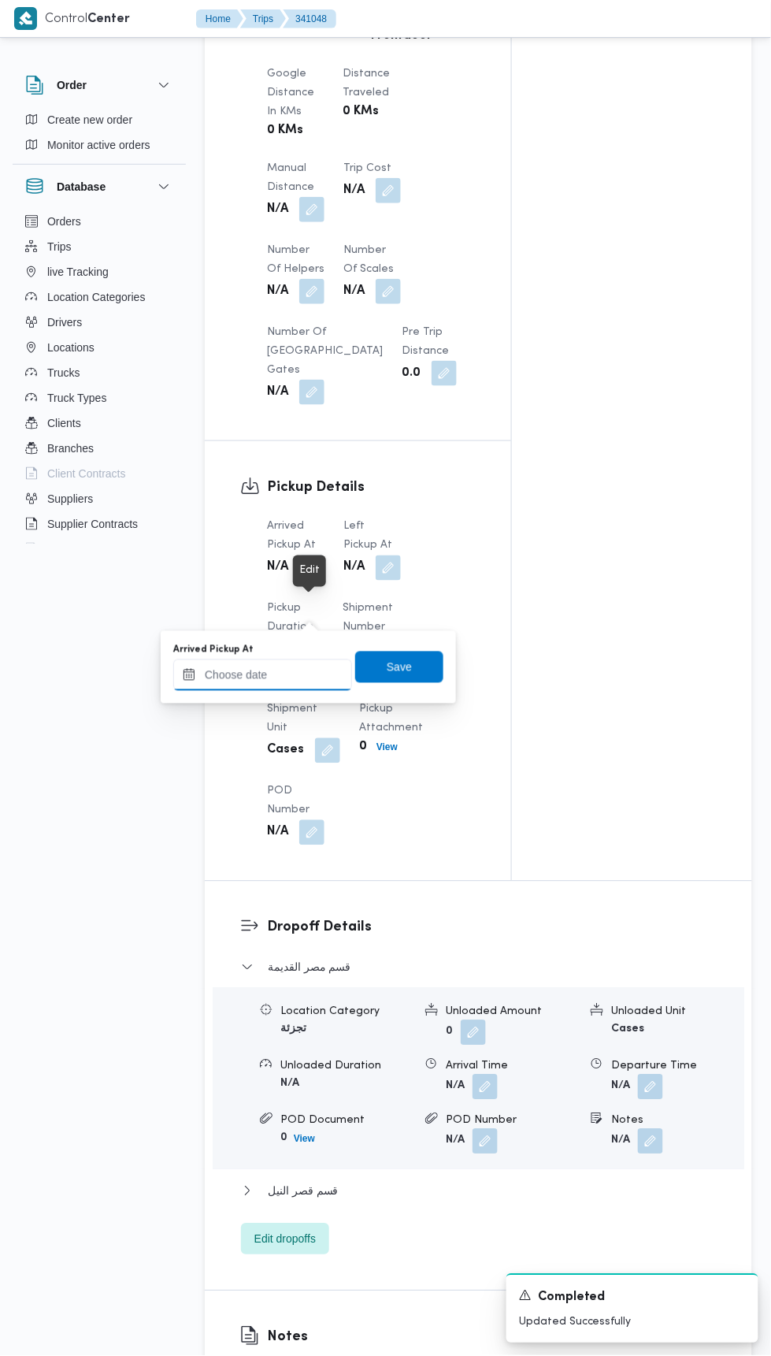
click at [320, 672] on input "Arrived Pickup At" at bounding box center [262, 675] width 179 height 32
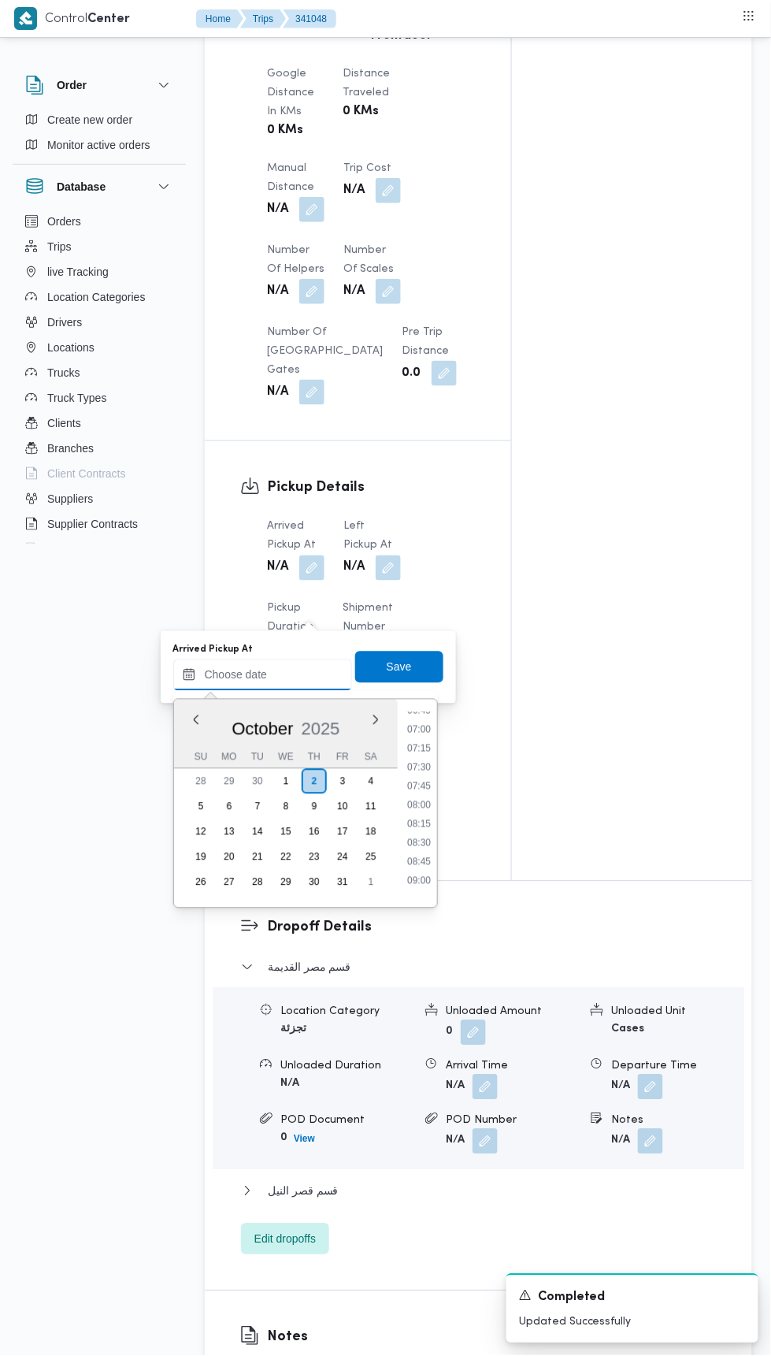
scroll to position [522, 0]
click at [429, 781] on li "07:45" at bounding box center [419, 785] width 36 height 16
type input "[DATE] 07:45"
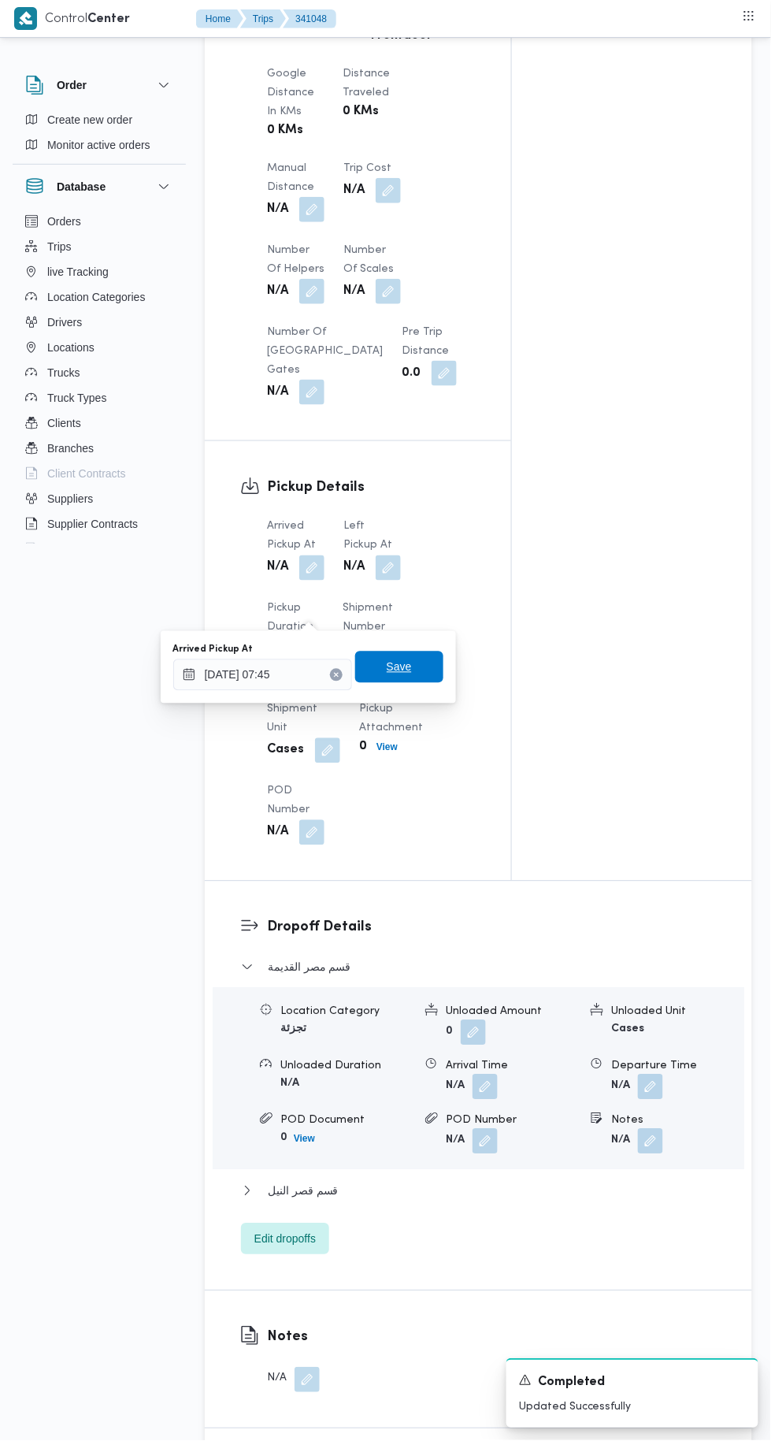
click at [417, 665] on span "Save" at bounding box center [399, 668] width 88 height 32
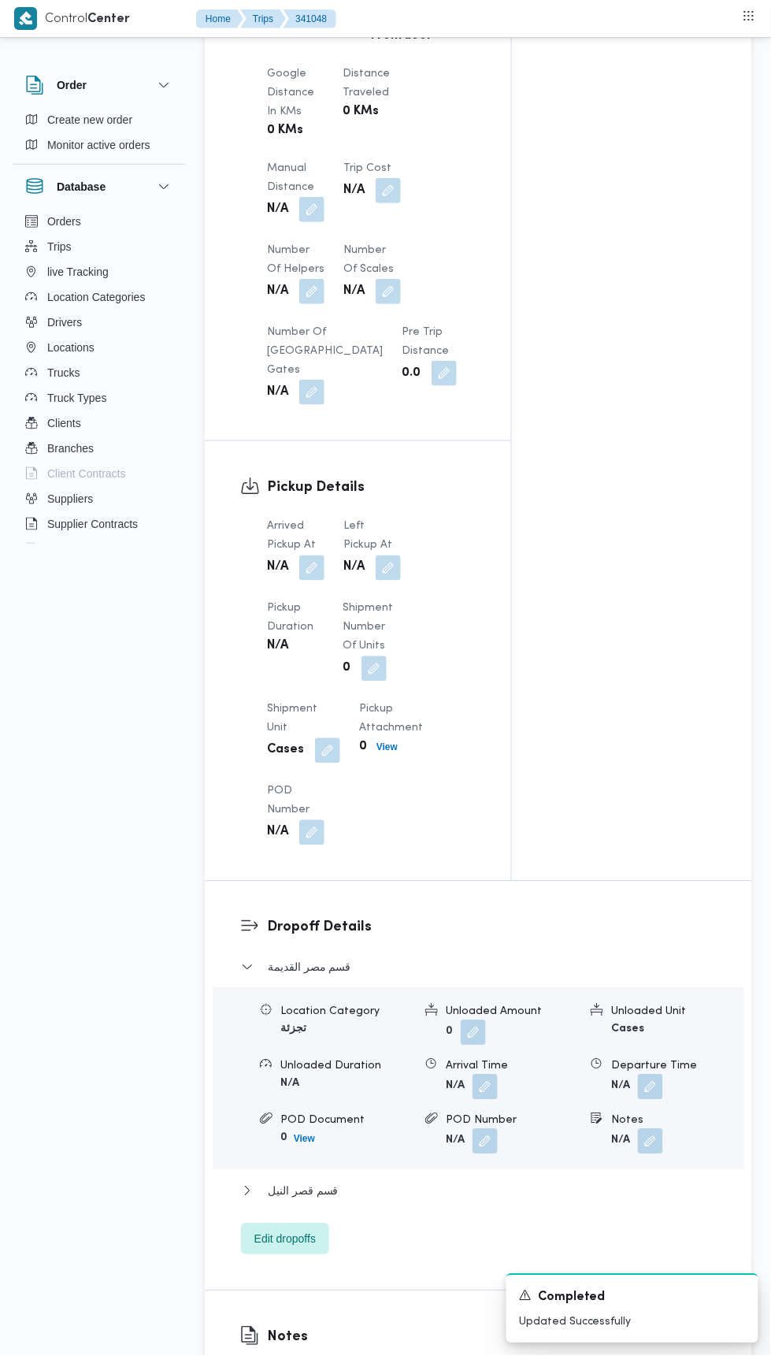
click at [395, 581] on button "button" at bounding box center [388, 567] width 25 height 25
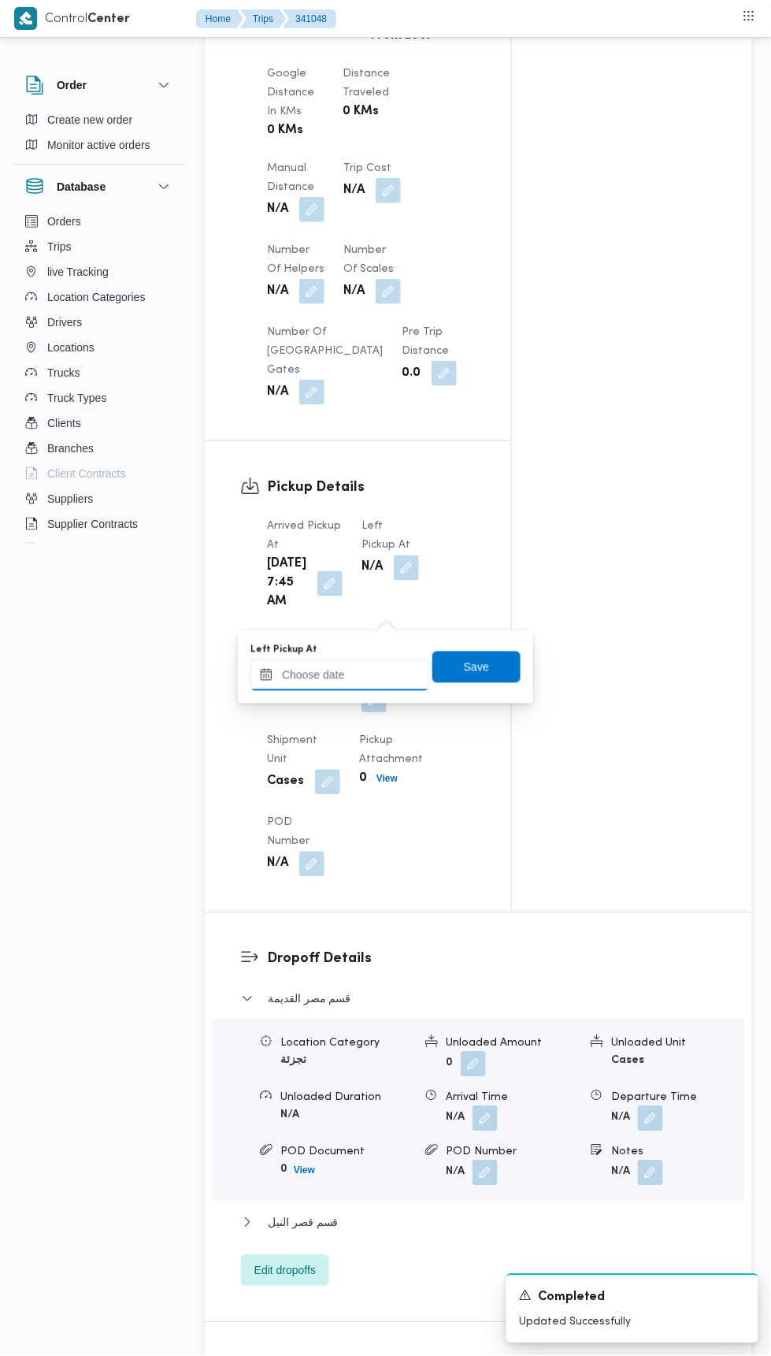
click at [381, 674] on input "Left Pickup At" at bounding box center [340, 675] width 179 height 32
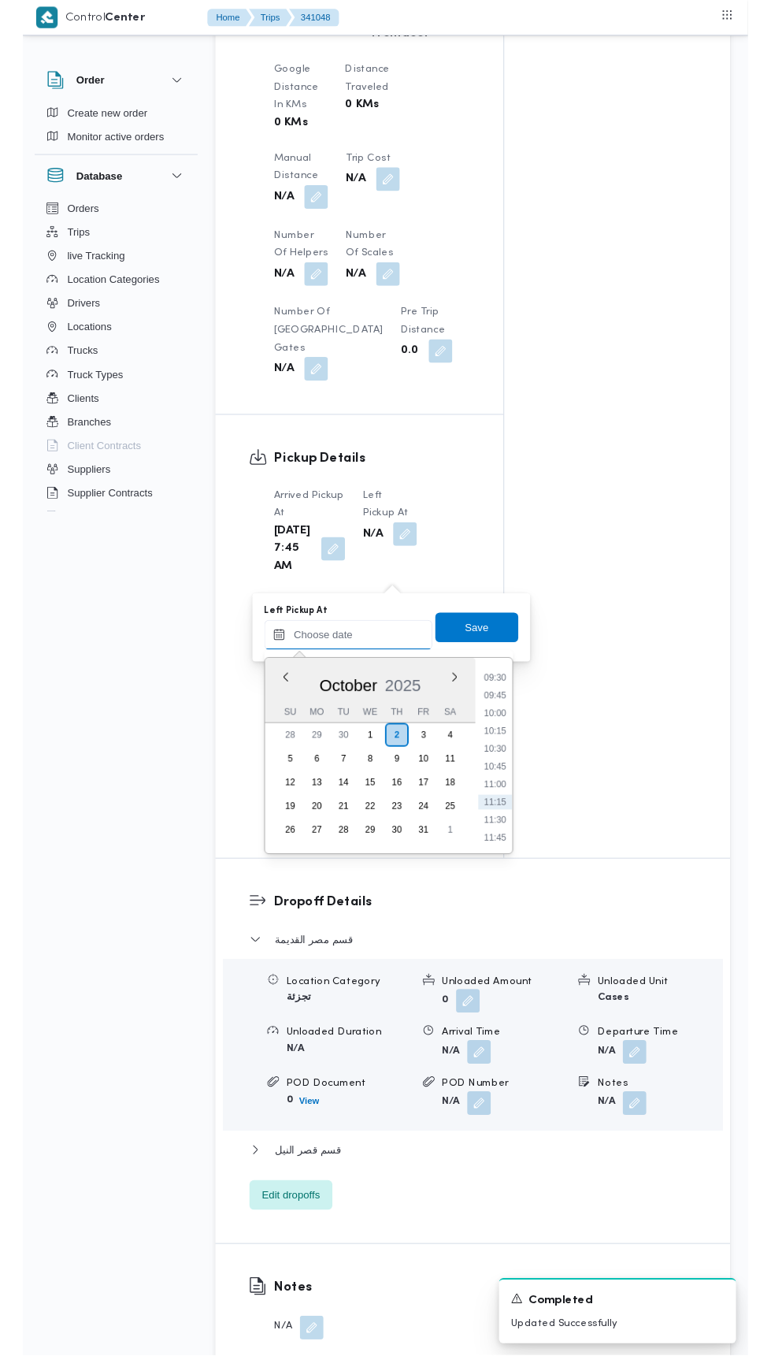
scroll to position [718, 0]
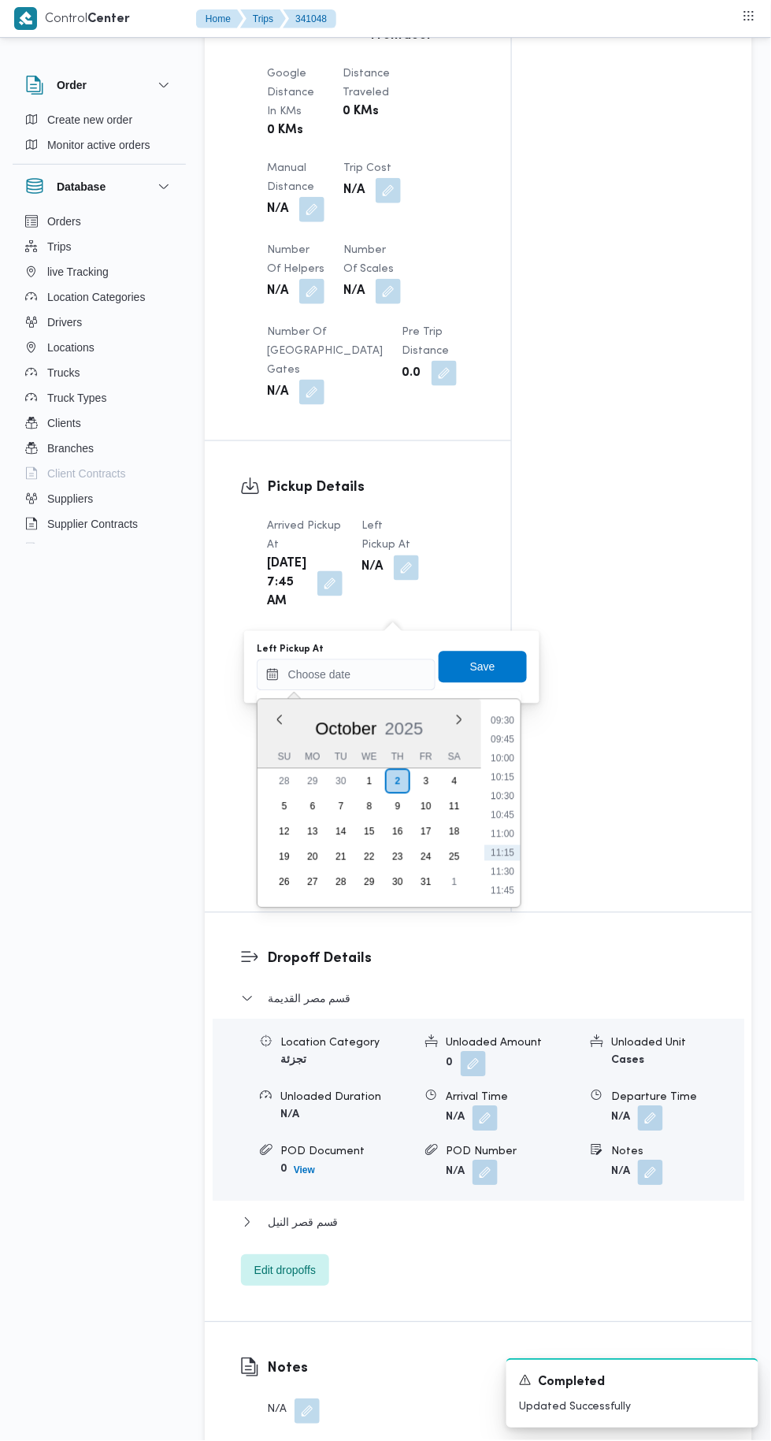
click at [500, 735] on li "09:45" at bounding box center [502, 740] width 36 height 16
type input "[DATE] 09:45"
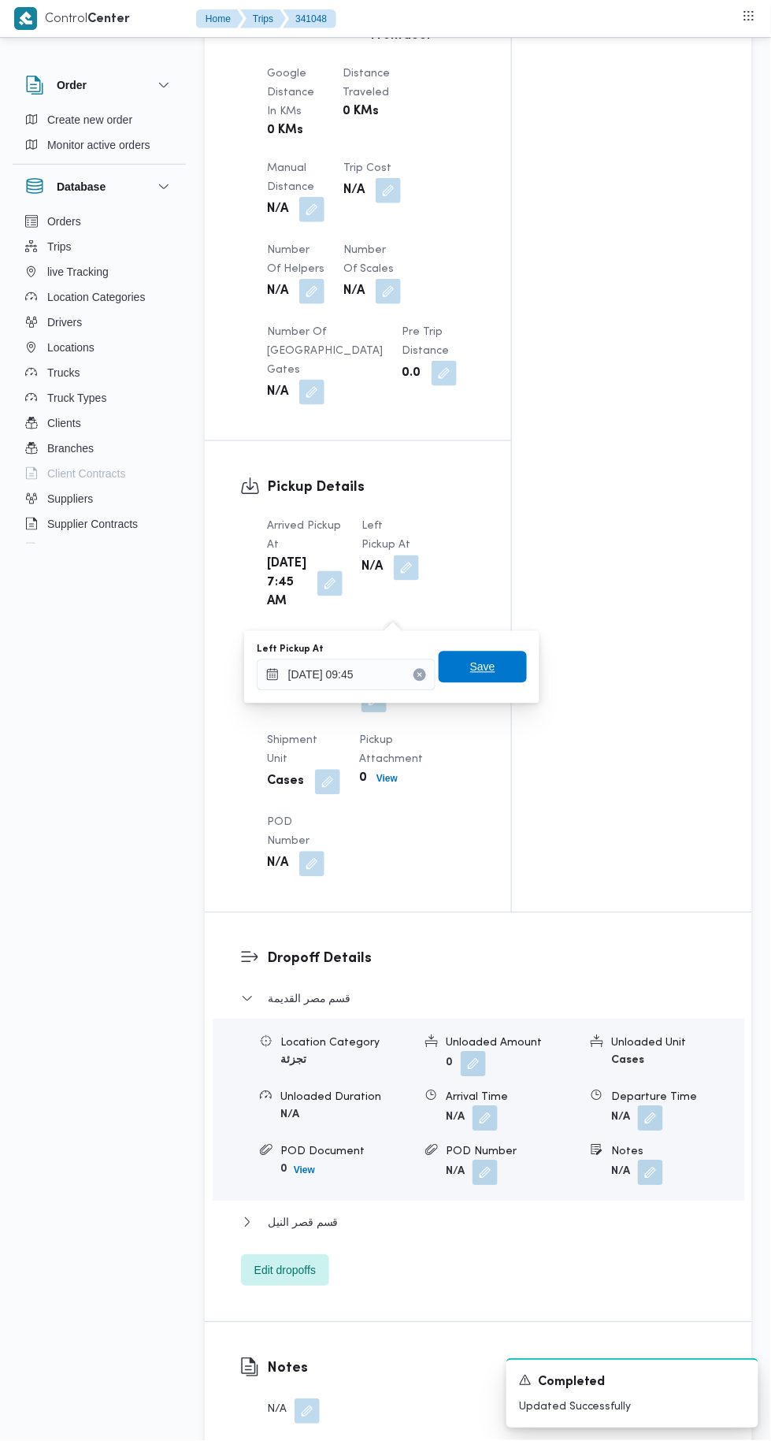
click at [499, 667] on span "Save" at bounding box center [483, 668] width 88 height 32
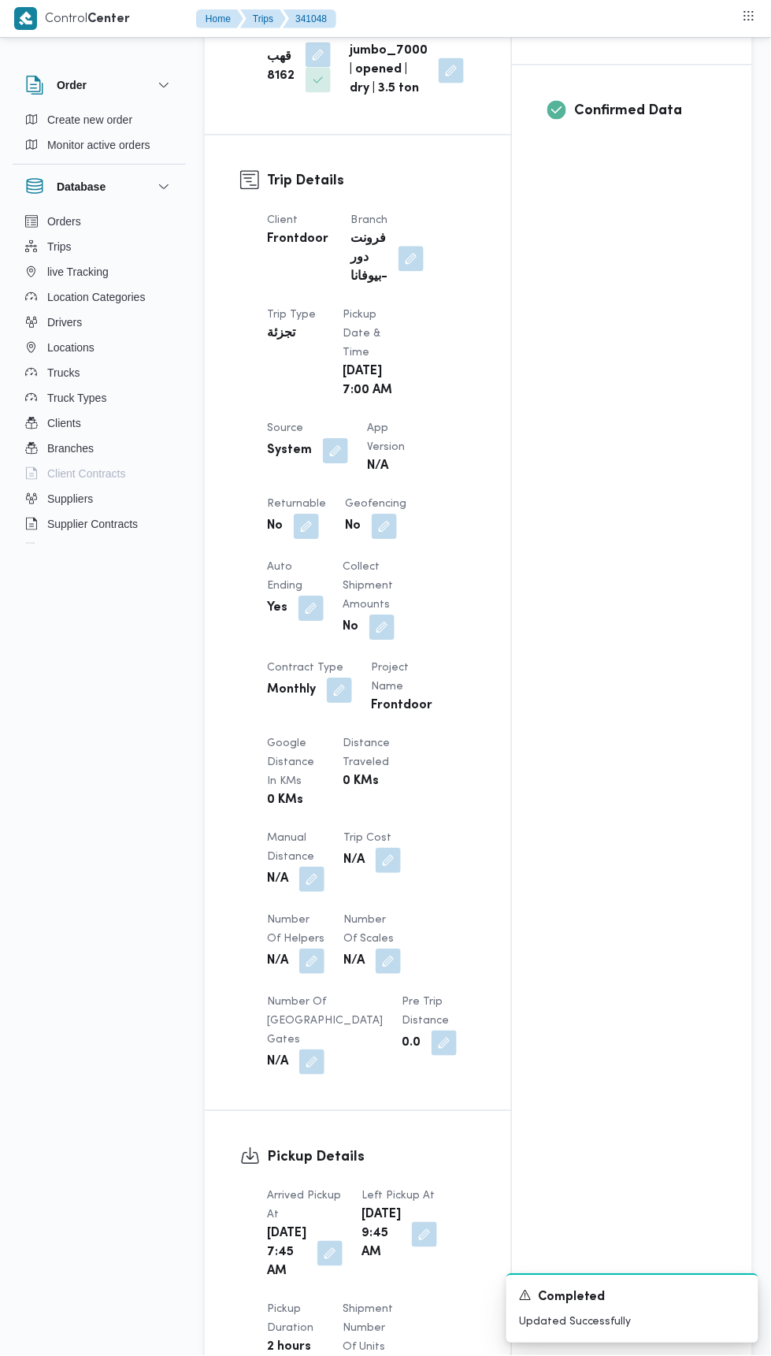
scroll to position [599, 0]
click at [314, 540] on button "button" at bounding box center [306, 527] width 25 height 25
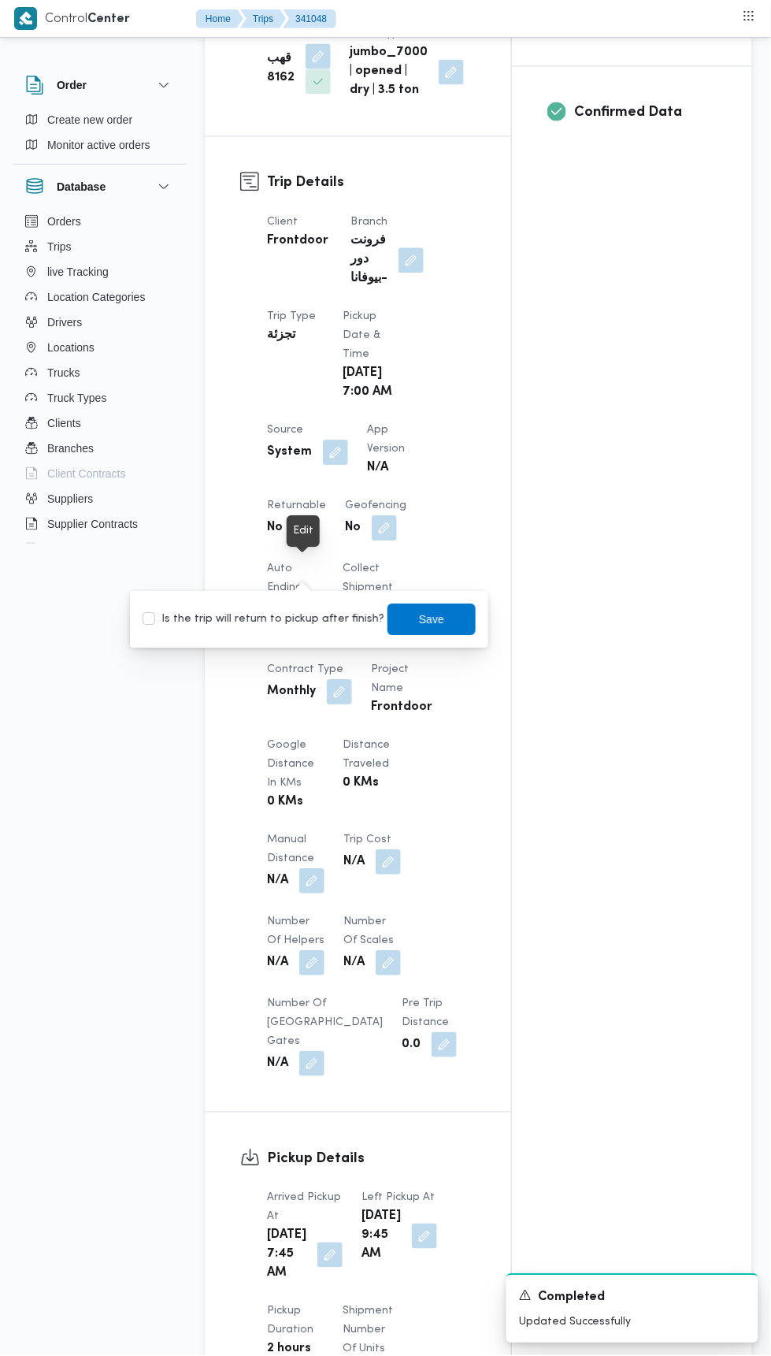
click at [321, 615] on label "Is the trip will return to pickup after finish?" at bounding box center [264, 619] width 242 height 19
checkbox input "true"
click at [403, 622] on span "Save" at bounding box center [432, 619] width 88 height 32
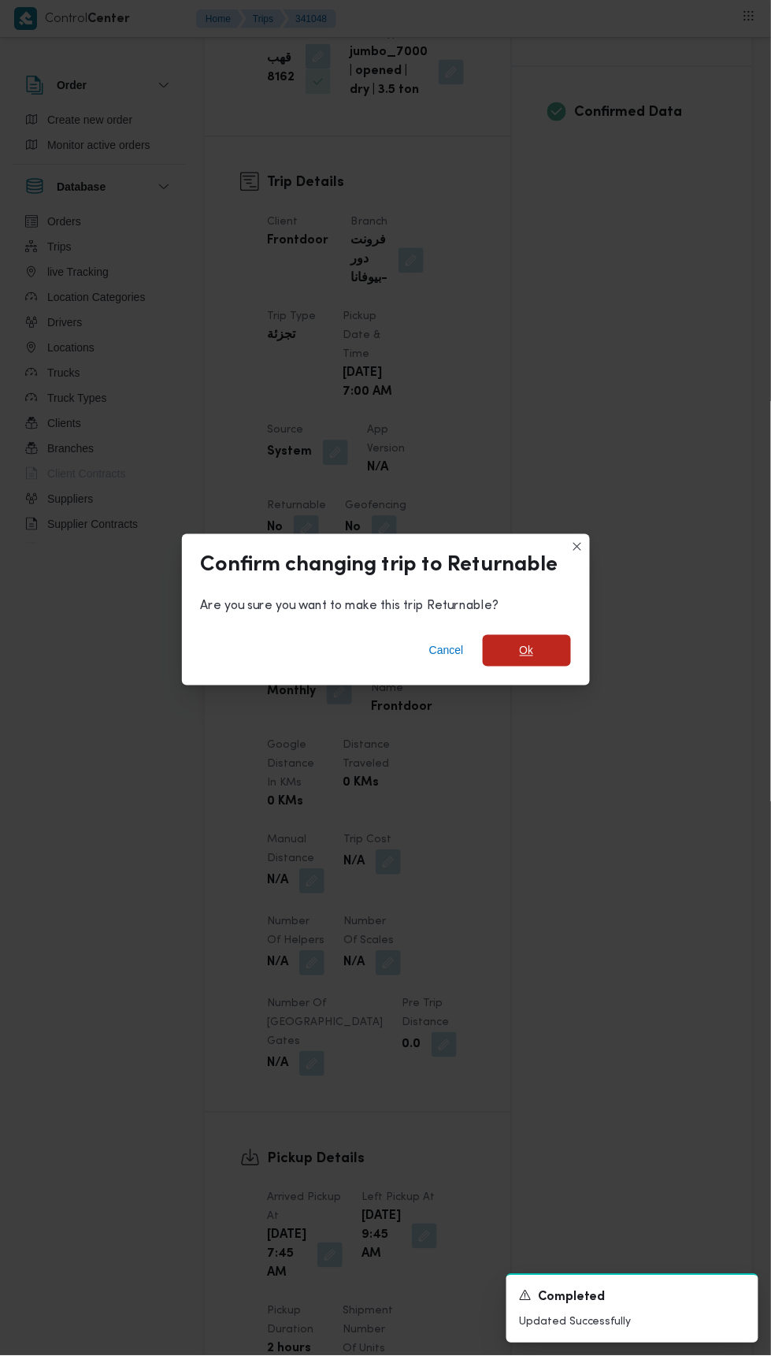
click at [509, 648] on span "Ok" at bounding box center [527, 651] width 88 height 32
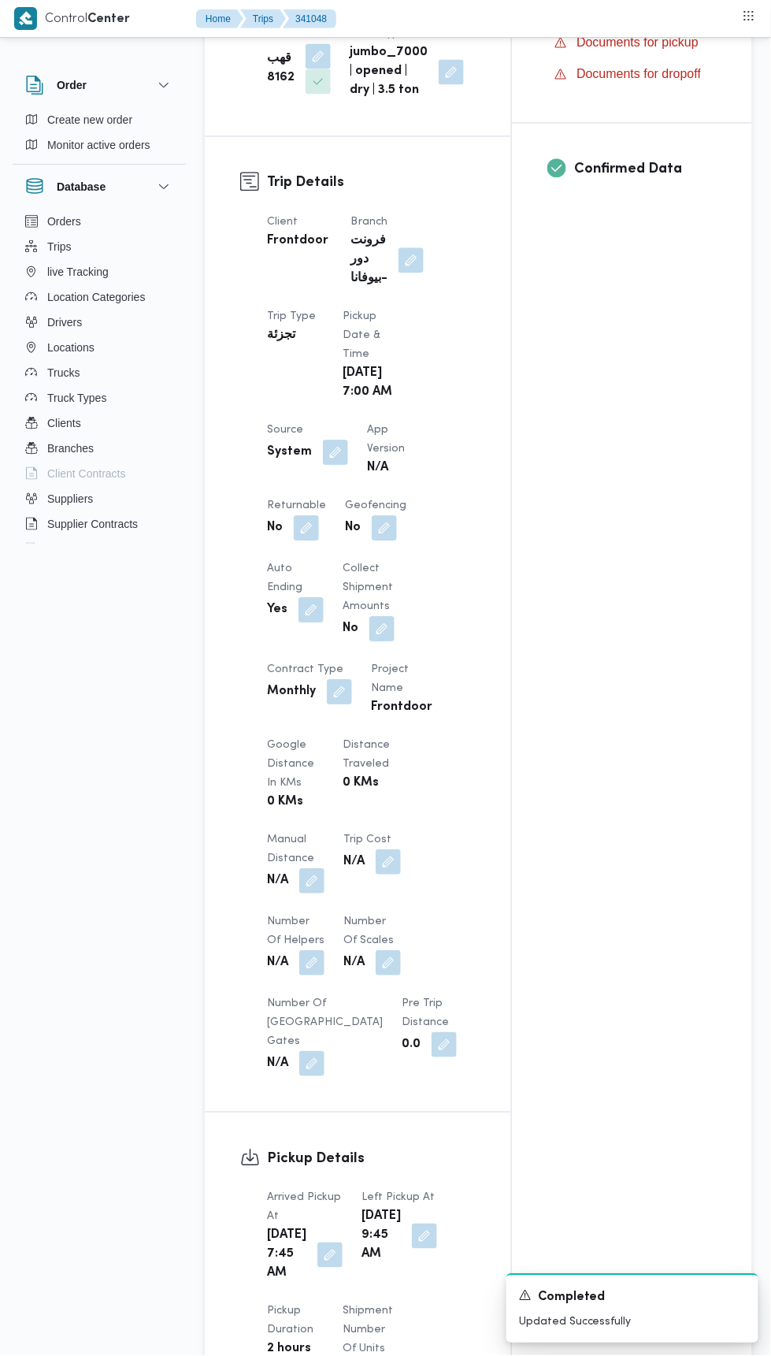
click at [597, 837] on div "Assignees Checklist Dropoffs details entered Driver Assigned Truck Assigned Doc…" at bounding box center [632, 637] width 240 height 1894
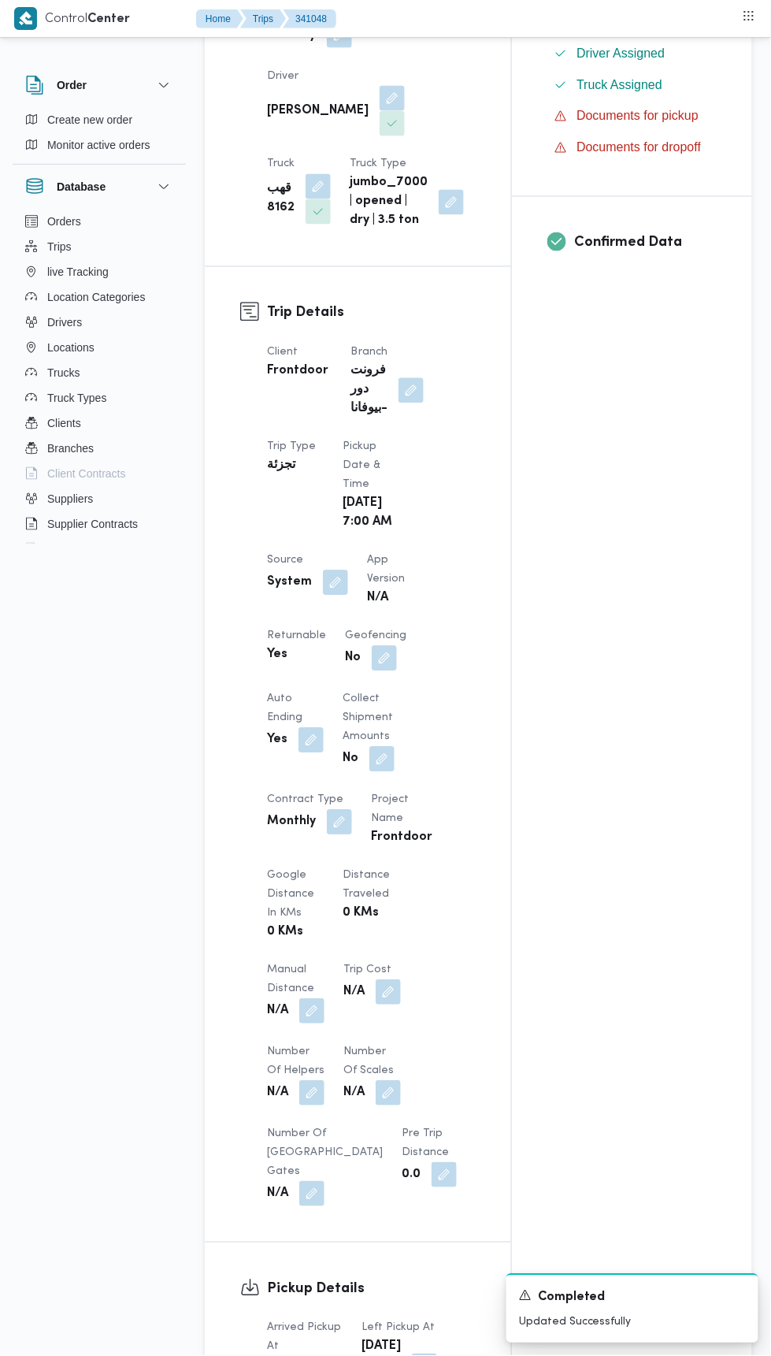
scroll to position [0, 0]
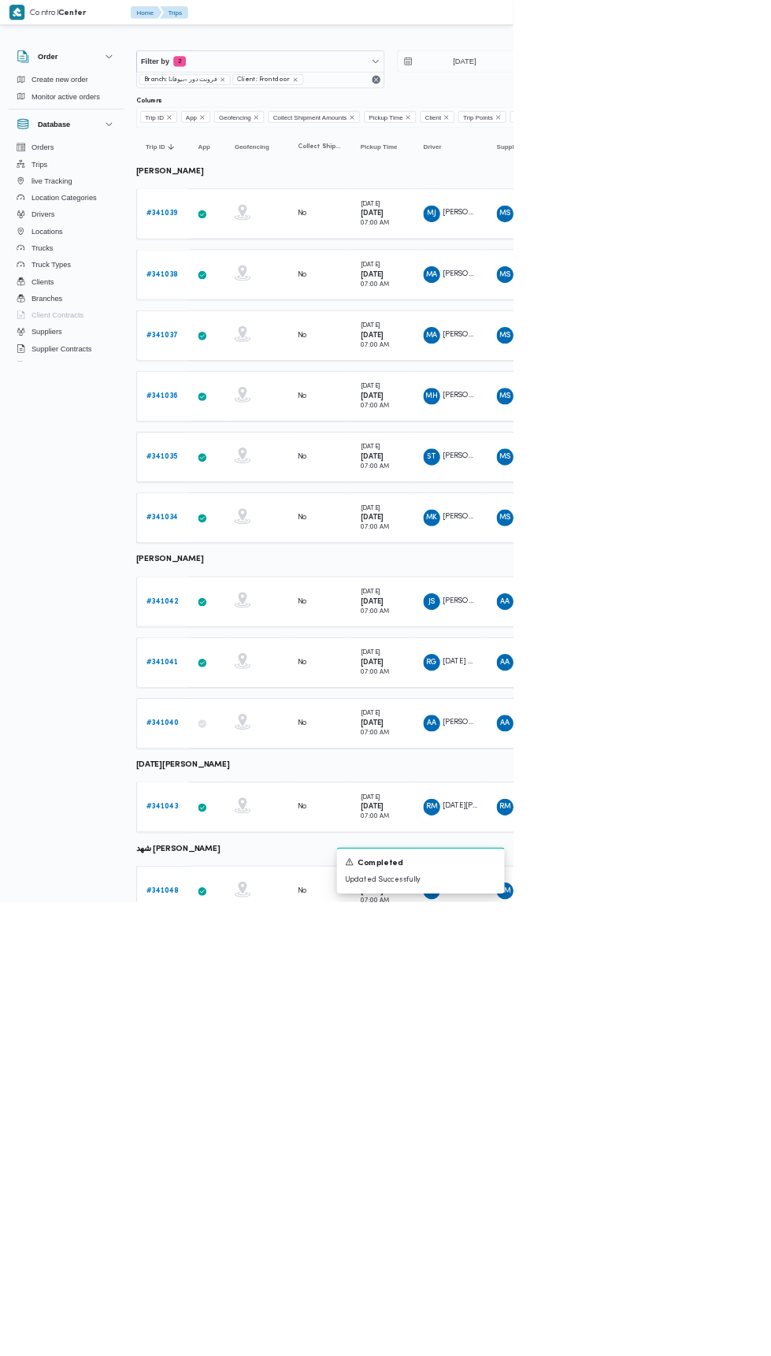
click at [750, 1355] on div "Filter by 2 Branch: فرونت دور -بيوفانا Client: Frontdoor [DATE] → [DATE] Group …" at bounding box center [376, 919] width 771 height 1756
